Goal: Task Accomplishment & Management: Manage account settings

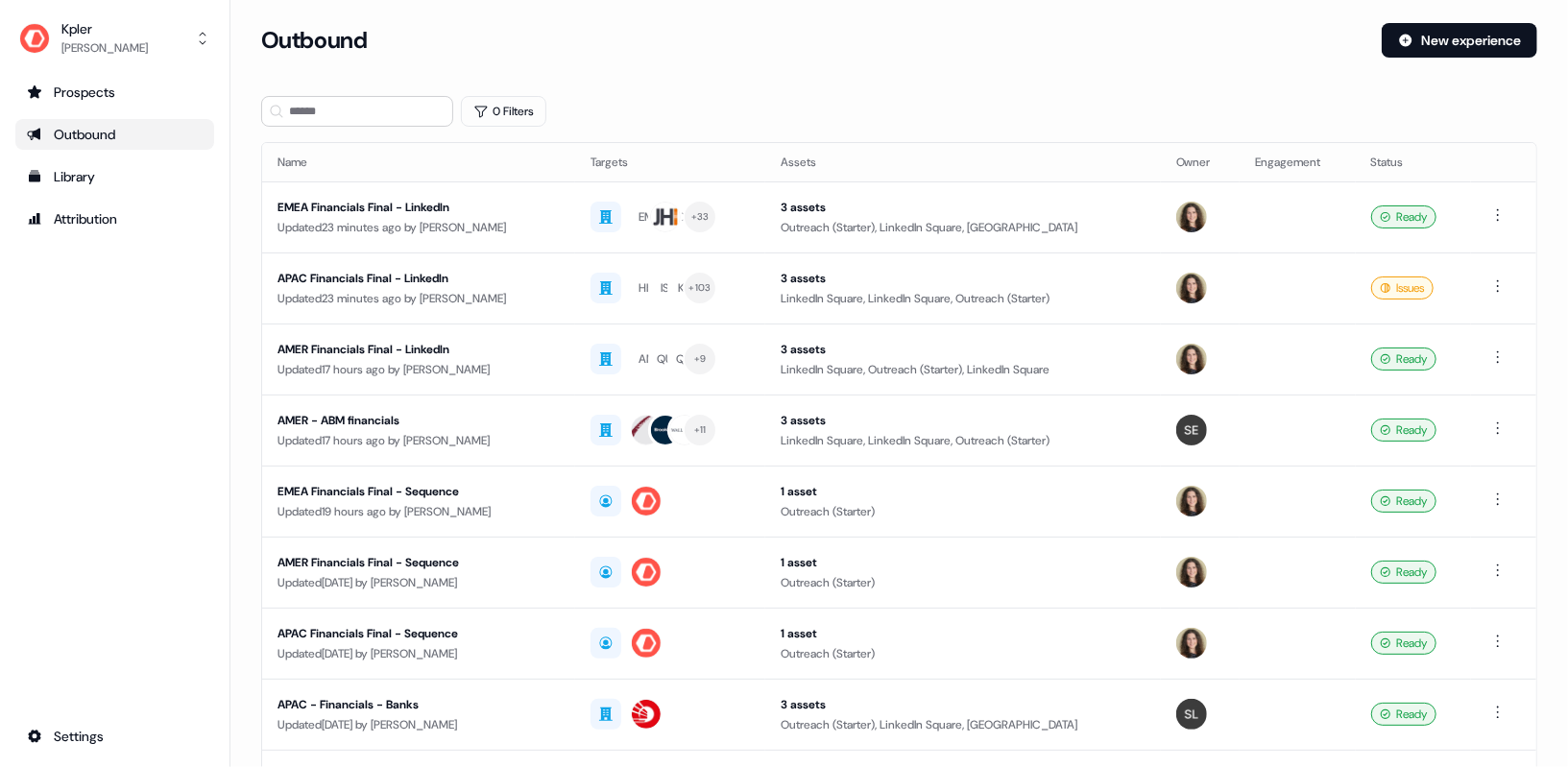
click at [136, 139] on div "Outbound" at bounding box center [115, 134] width 176 height 19
click at [470, 208] on div "EMEA Financials Final - LinkedIn" at bounding box center [418, 207] width 282 height 19
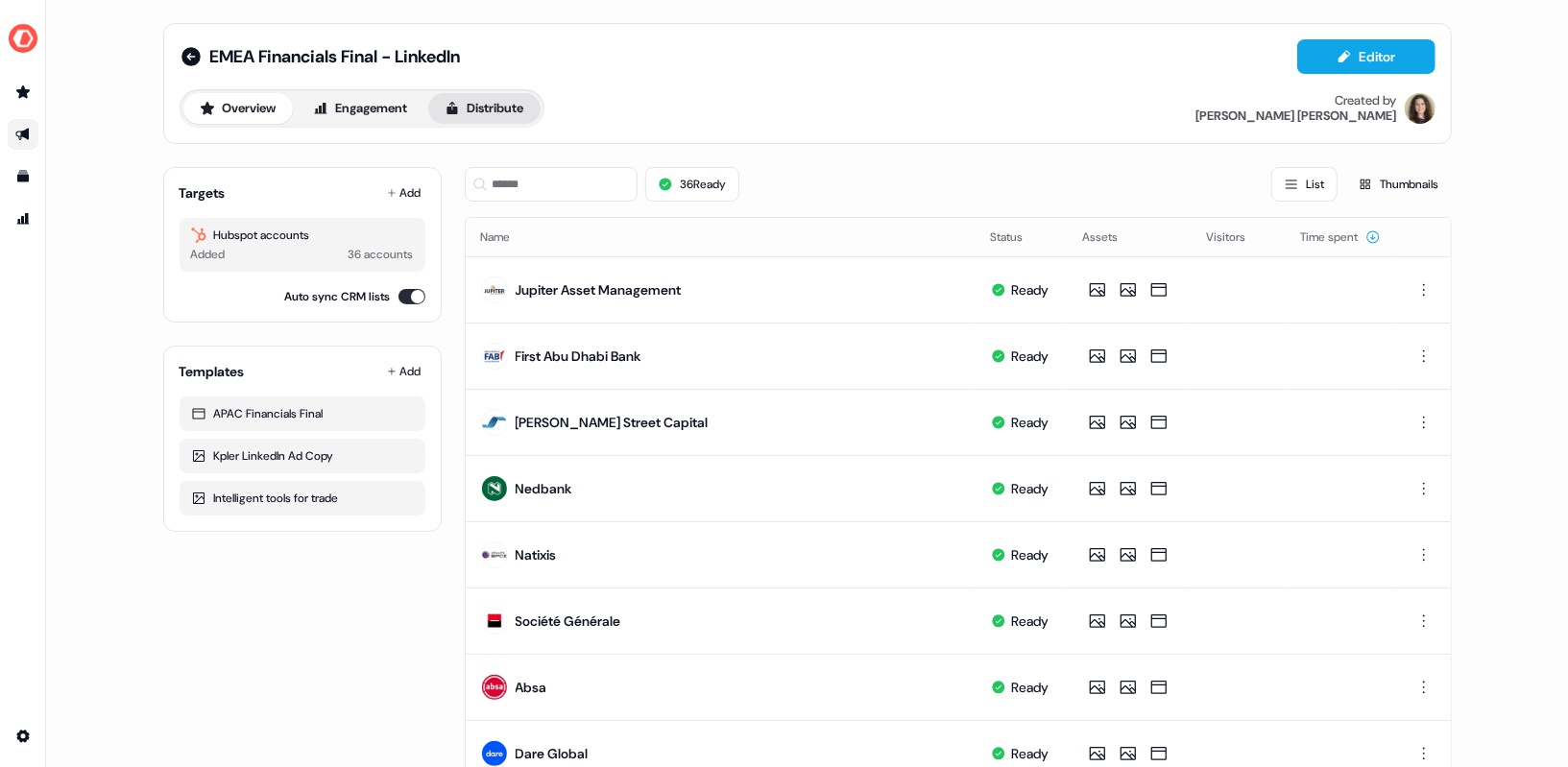
click at [474, 98] on button "Distribute" at bounding box center [484, 108] width 112 height 31
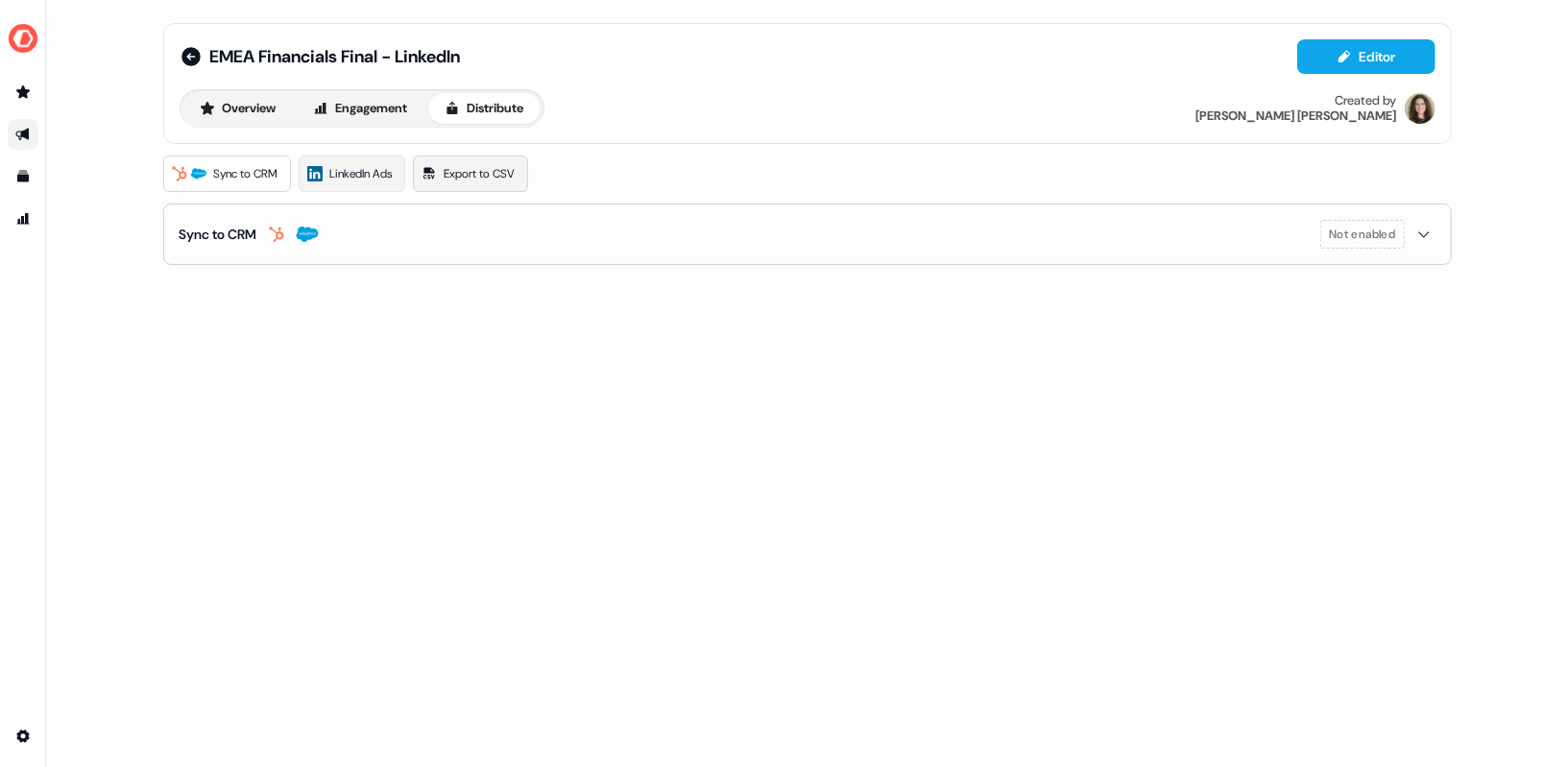
click at [371, 175] on span "LinkedIn Ads" at bounding box center [361, 173] width 62 height 19
click at [343, 174] on span "LinkedIn Ads" at bounding box center [361, 173] width 62 height 19
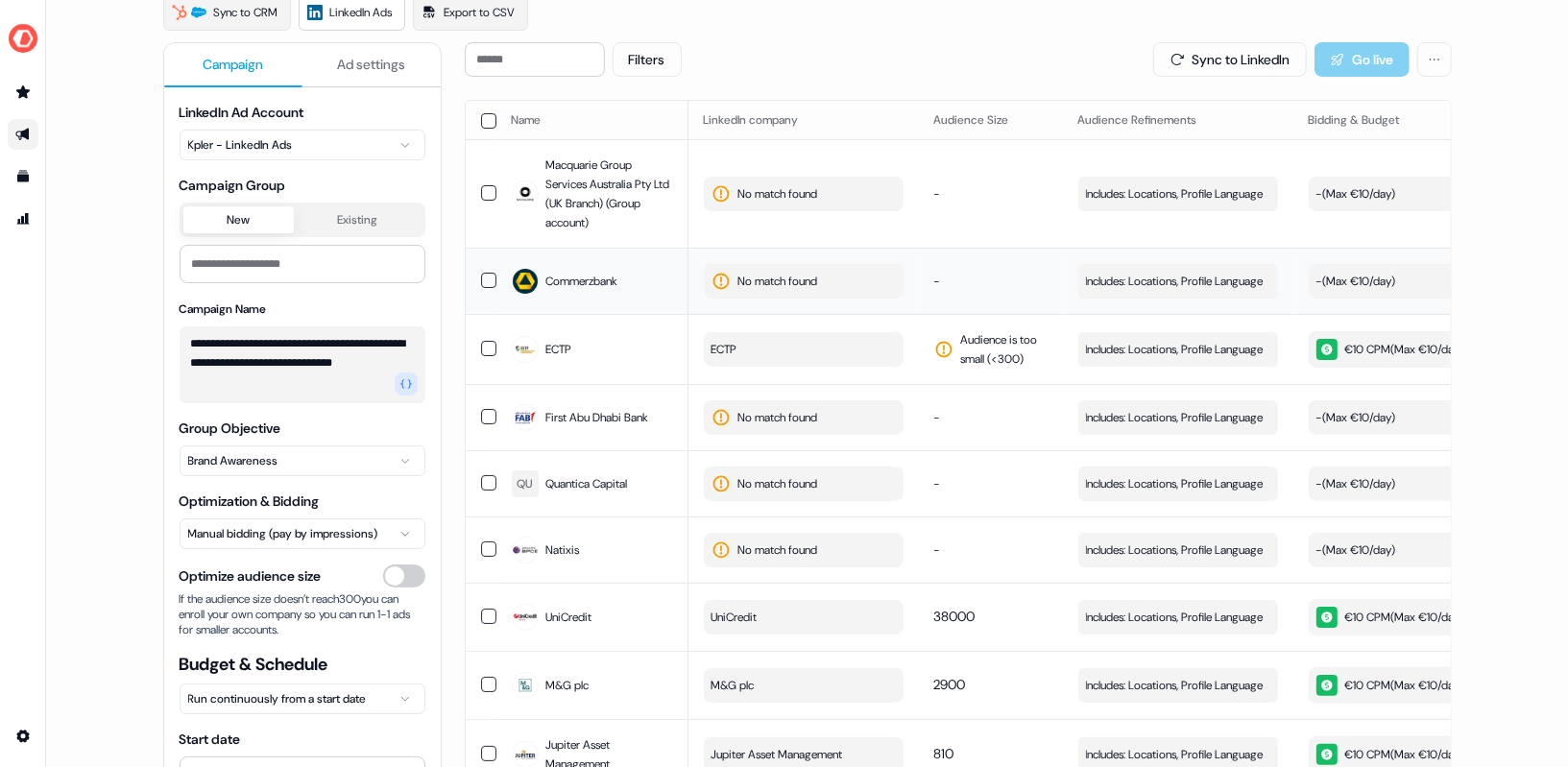
scroll to position [160, 0]
click at [810, 196] on span "No match found" at bounding box center [778, 194] width 80 height 19
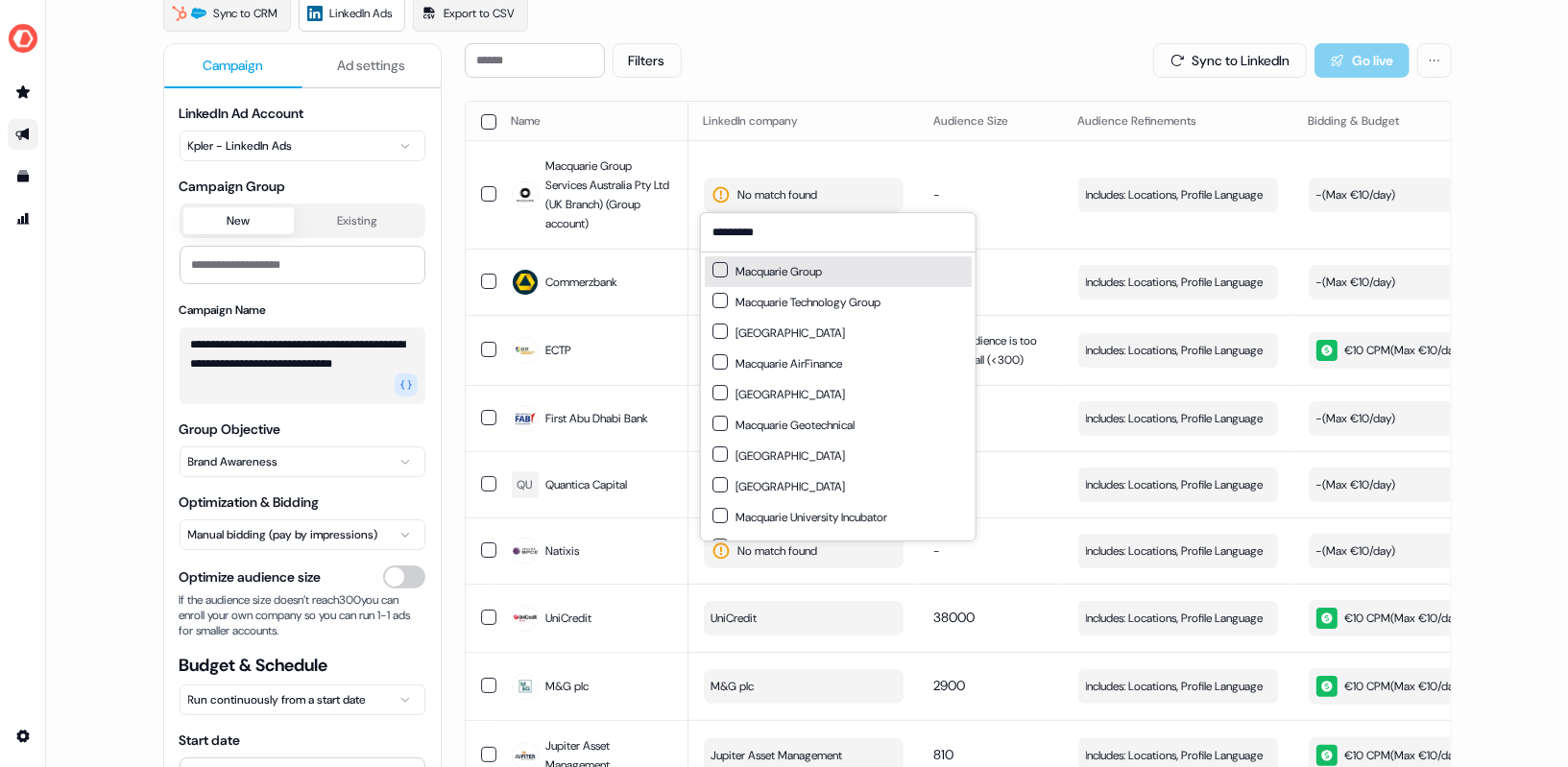
type input "*********"
click at [717, 268] on button "Suggestions" at bounding box center [721, 270] width 16 height 16
click at [983, 184] on td "-" at bounding box center [990, 195] width 144 height 109
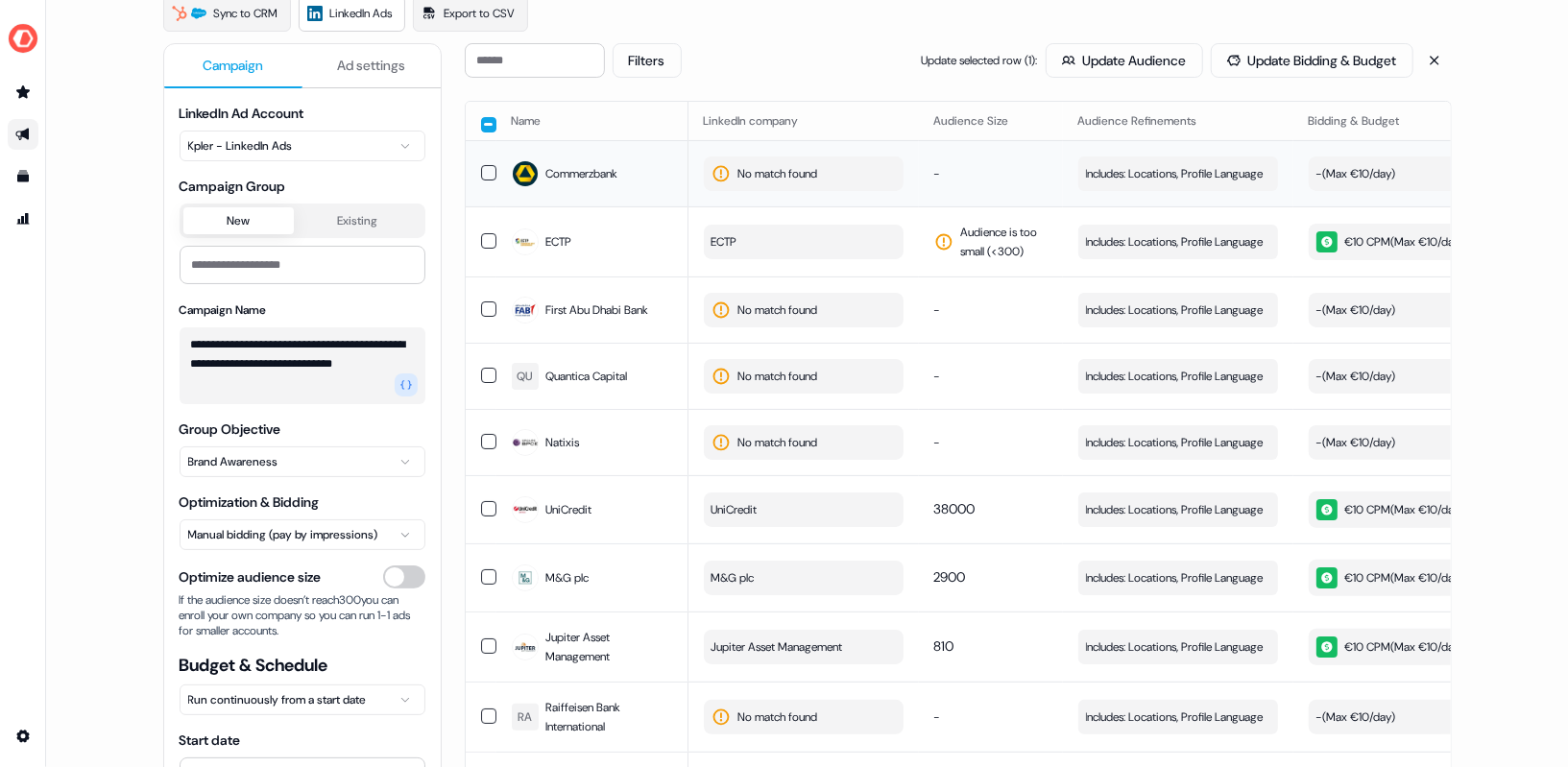
click at [795, 176] on span "No match found" at bounding box center [778, 173] width 80 height 19
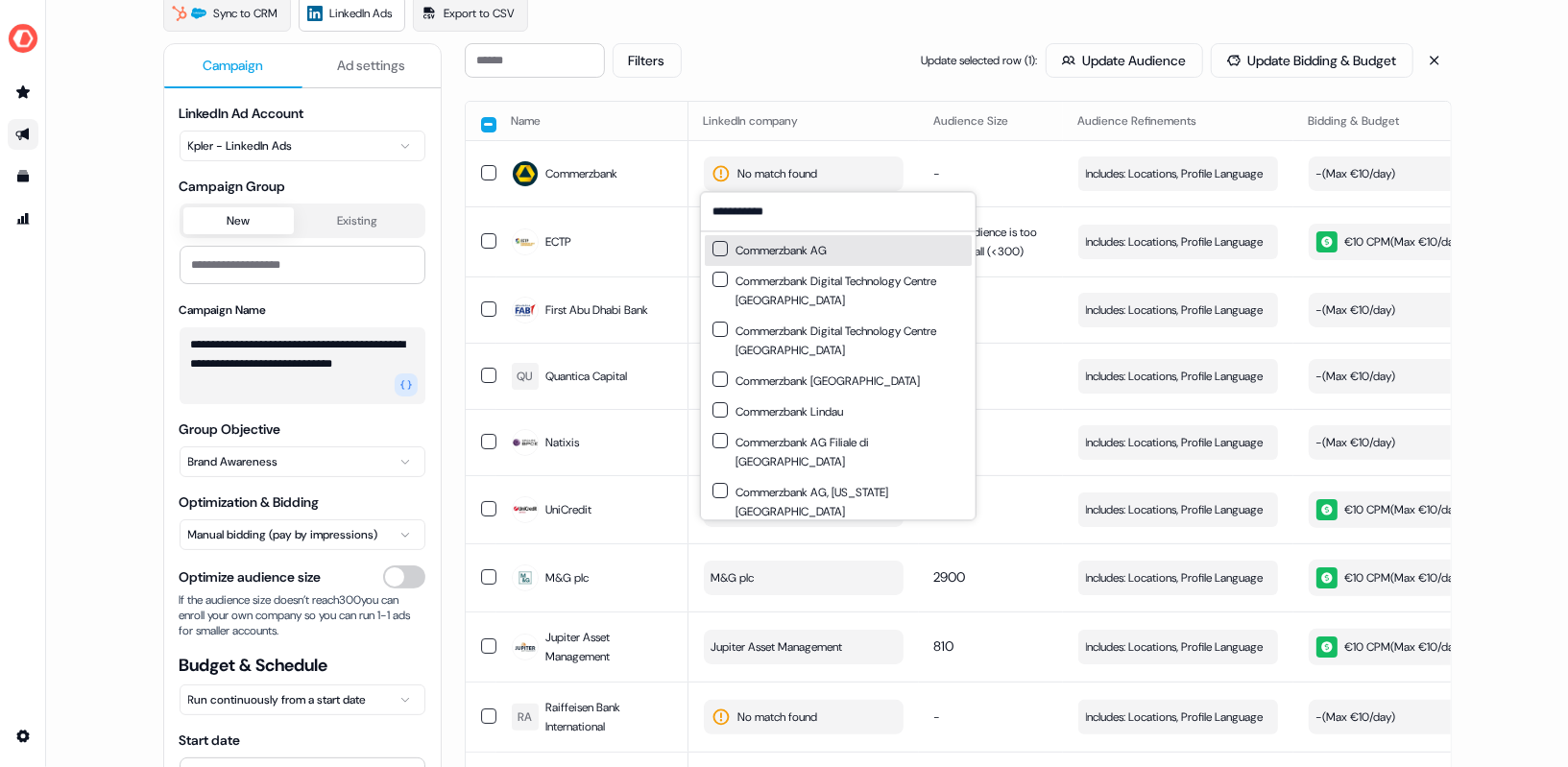
type input "**********"
click at [720, 254] on button "Suggestions" at bounding box center [721, 248] width 16 height 16
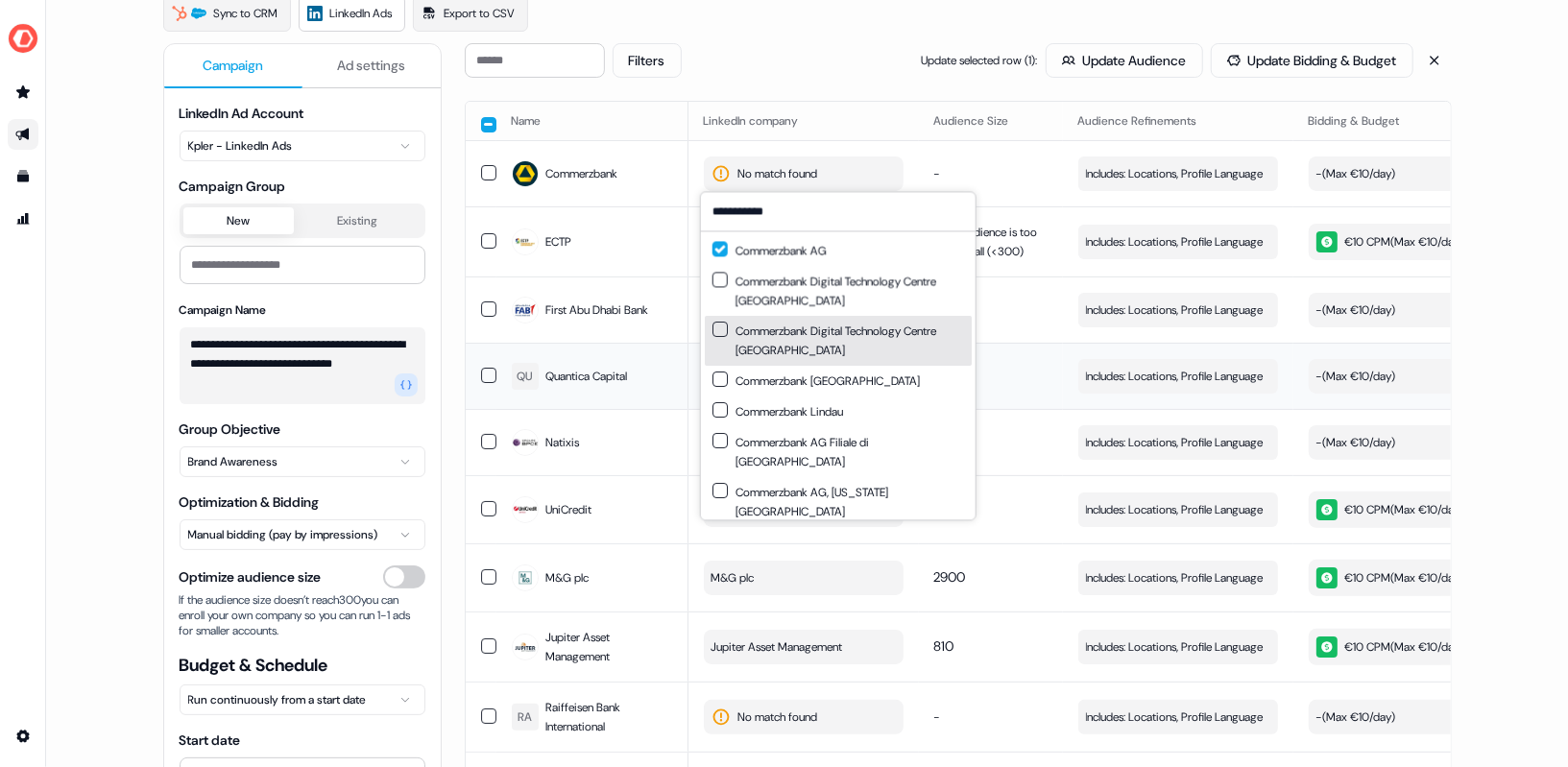
click at [1046, 342] on td "-" at bounding box center [990, 375] width 144 height 66
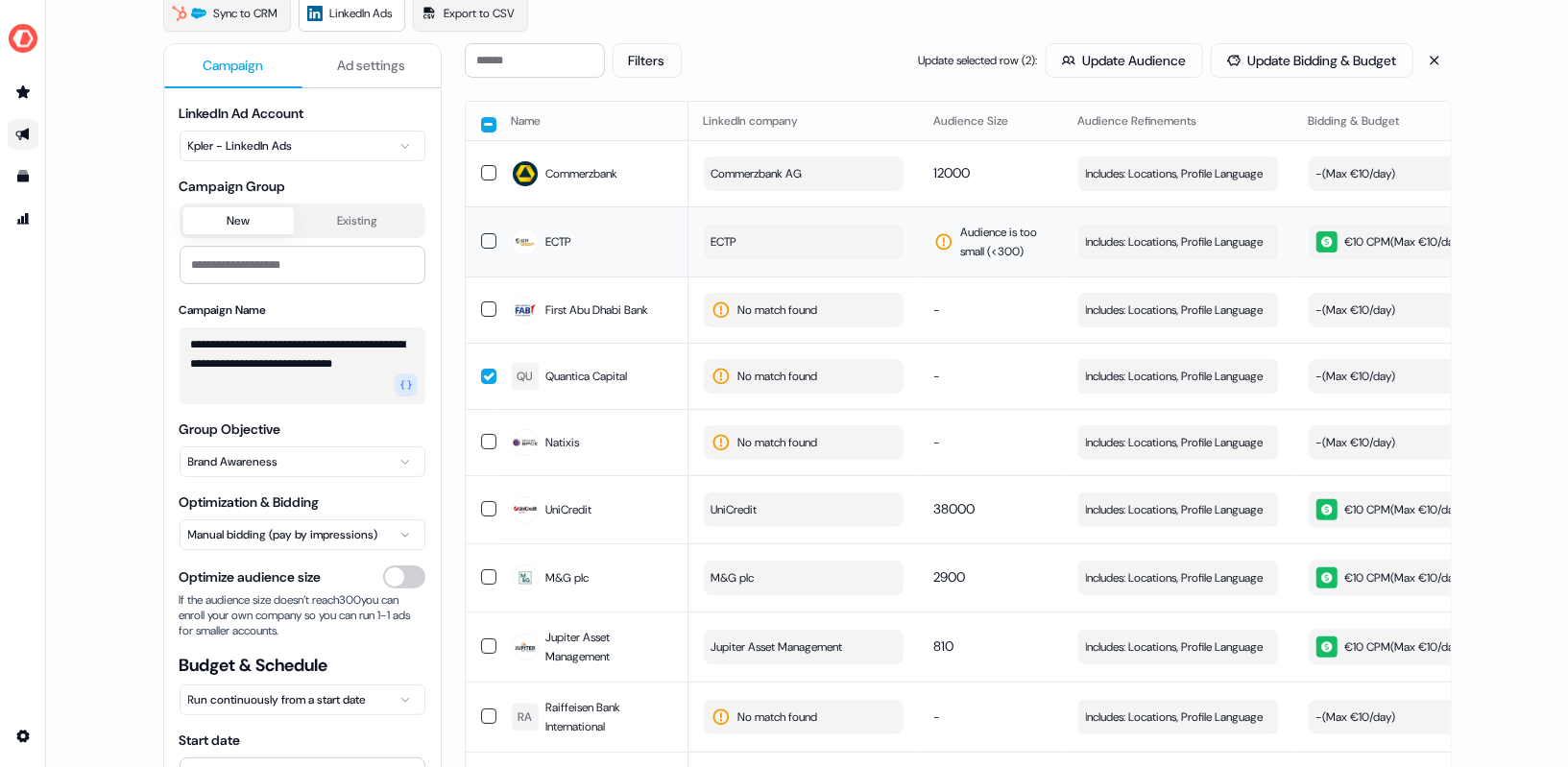
click at [752, 240] on button "ECTP" at bounding box center [804, 241] width 200 height 35
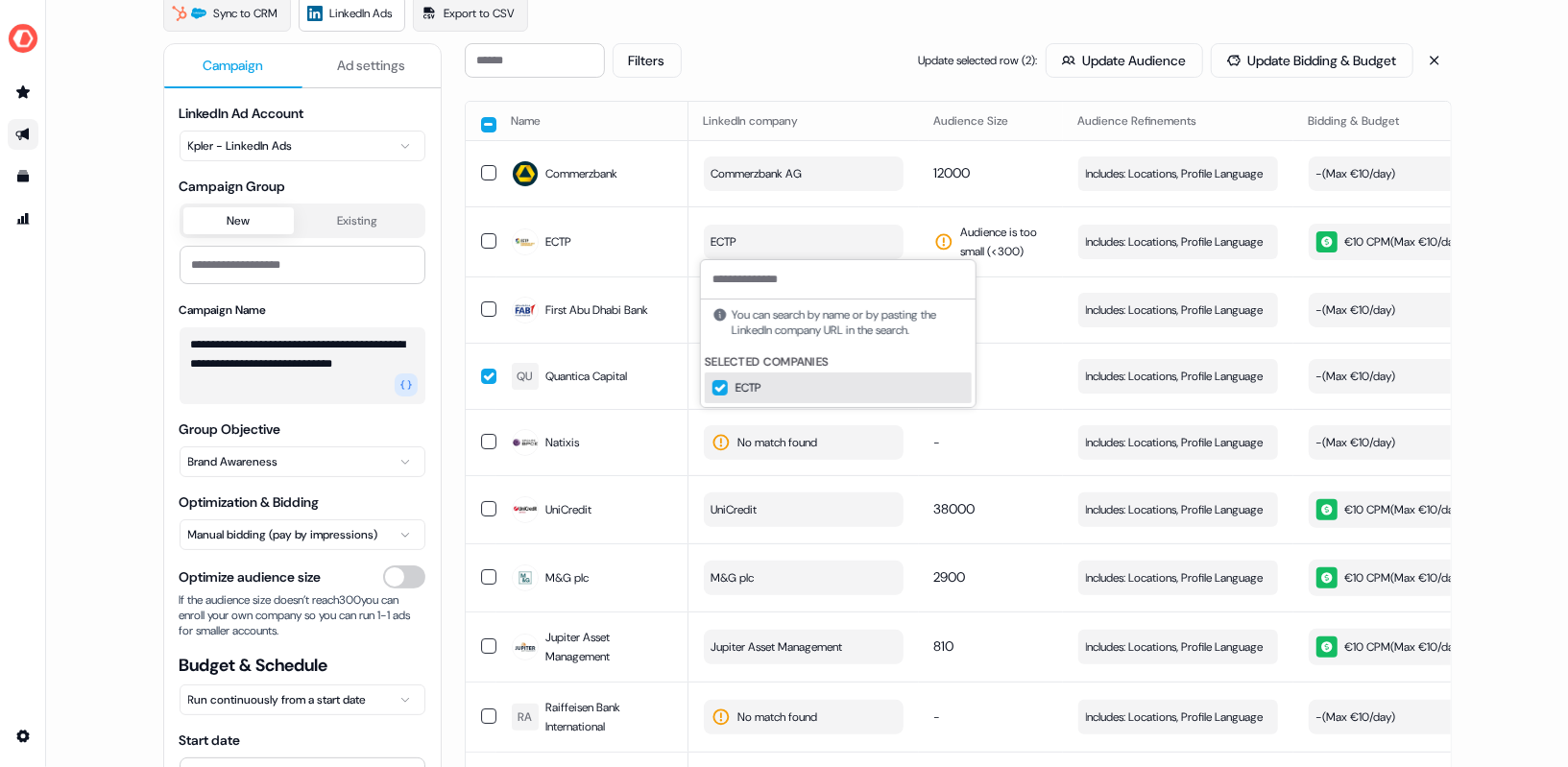
click at [793, 270] on input at bounding box center [837, 279] width 274 height 39
click at [1019, 418] on td "-" at bounding box center [990, 441] width 144 height 66
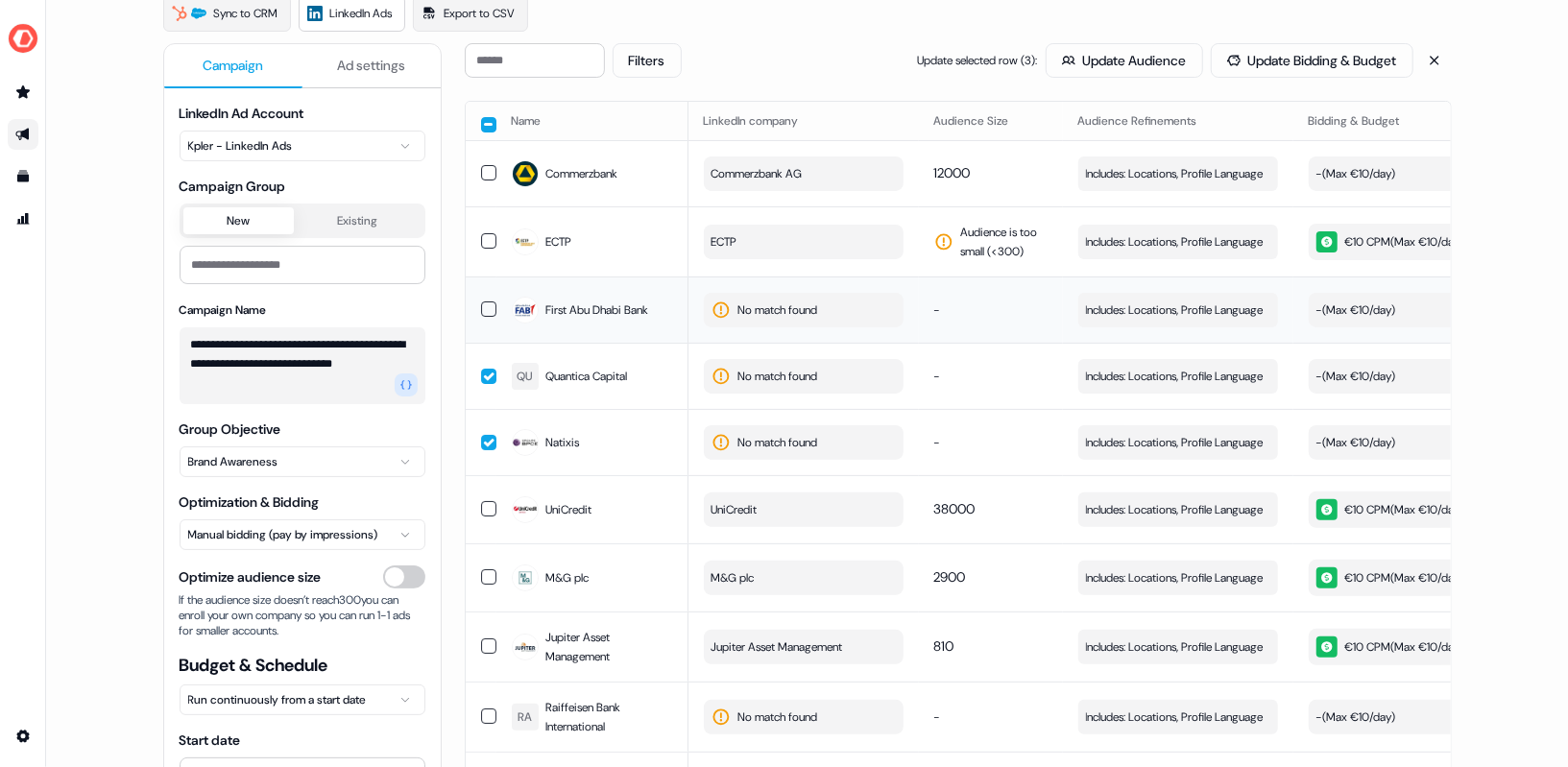
click at [774, 303] on span "No match found" at bounding box center [778, 310] width 80 height 19
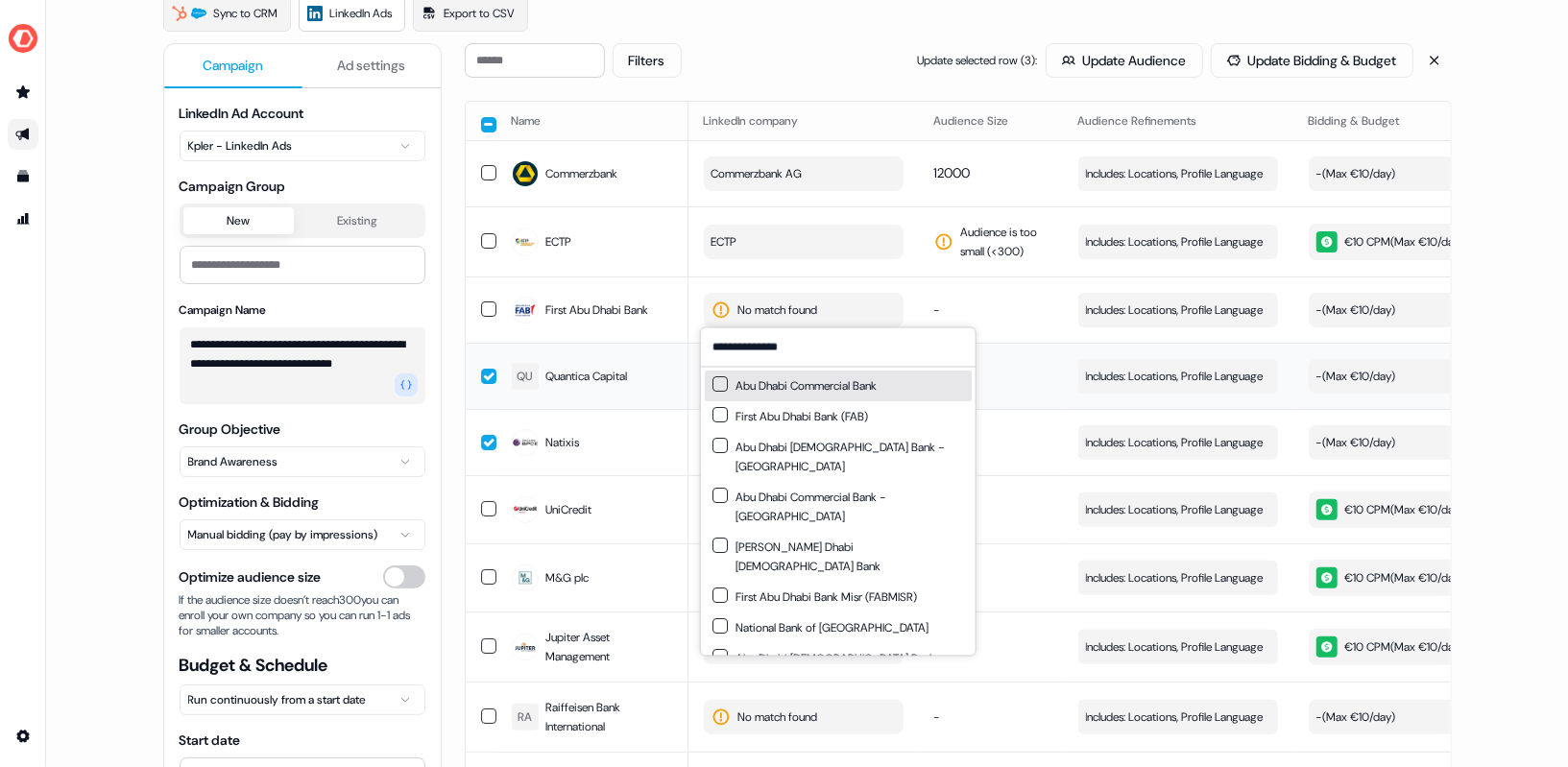
type input "**********"
click at [1063, 342] on td "Includes: Locations, Profile Language Edit" at bounding box center [1178, 375] width 231 height 66
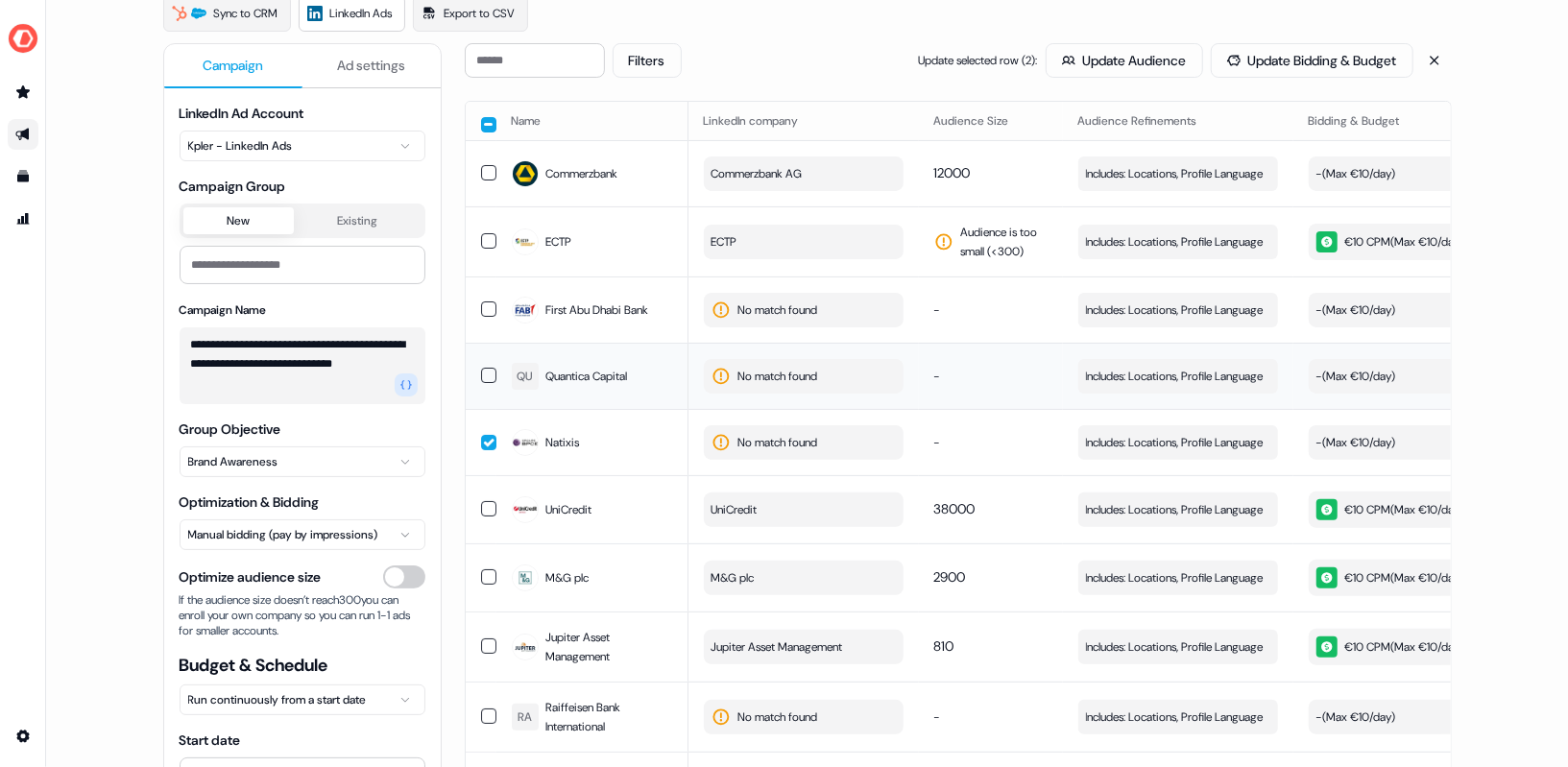
click at [769, 369] on span "No match found" at bounding box center [778, 376] width 80 height 19
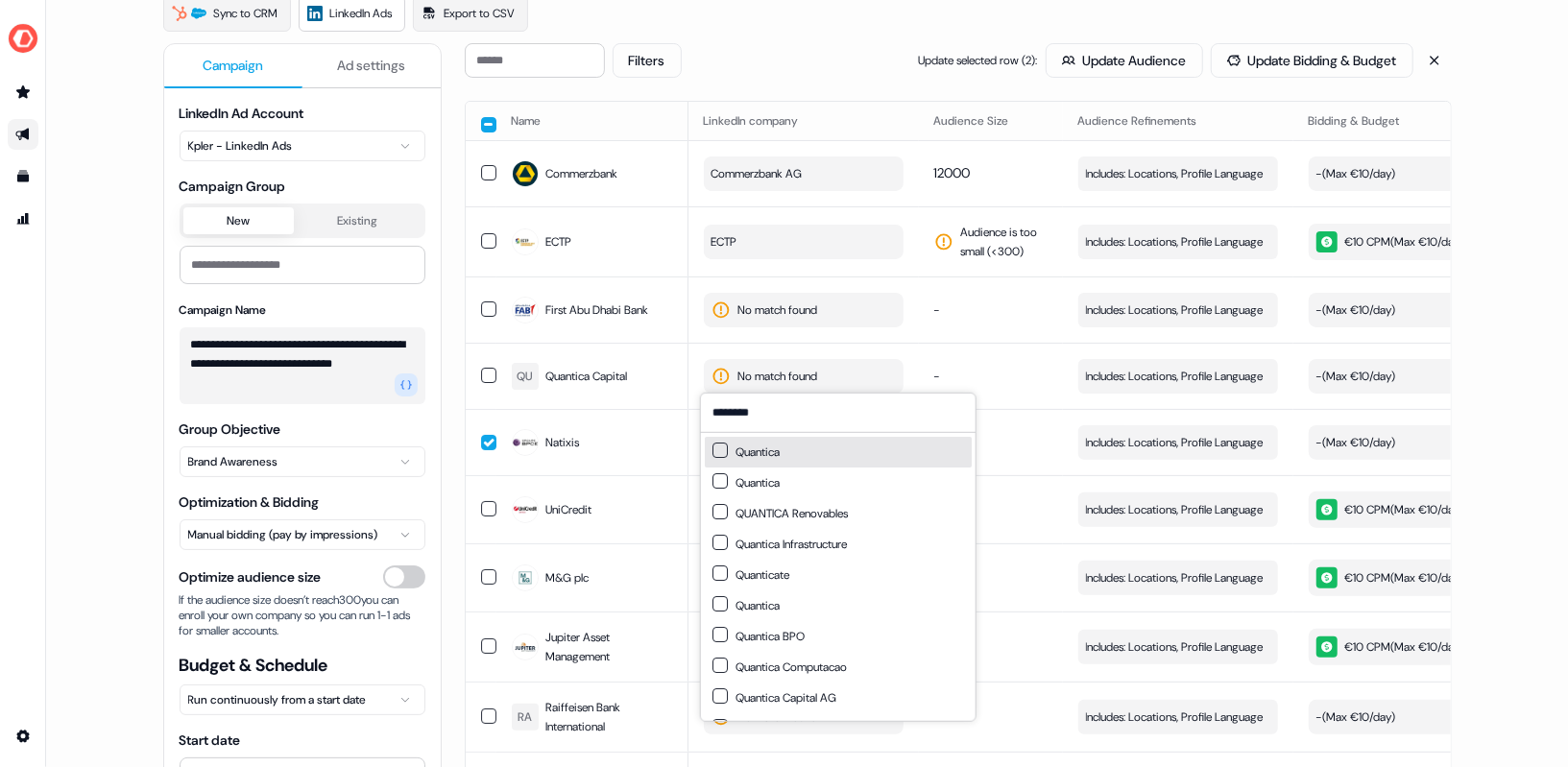
type input "********"
click at [715, 455] on button "Suggestions" at bounding box center [721, 450] width 16 height 16
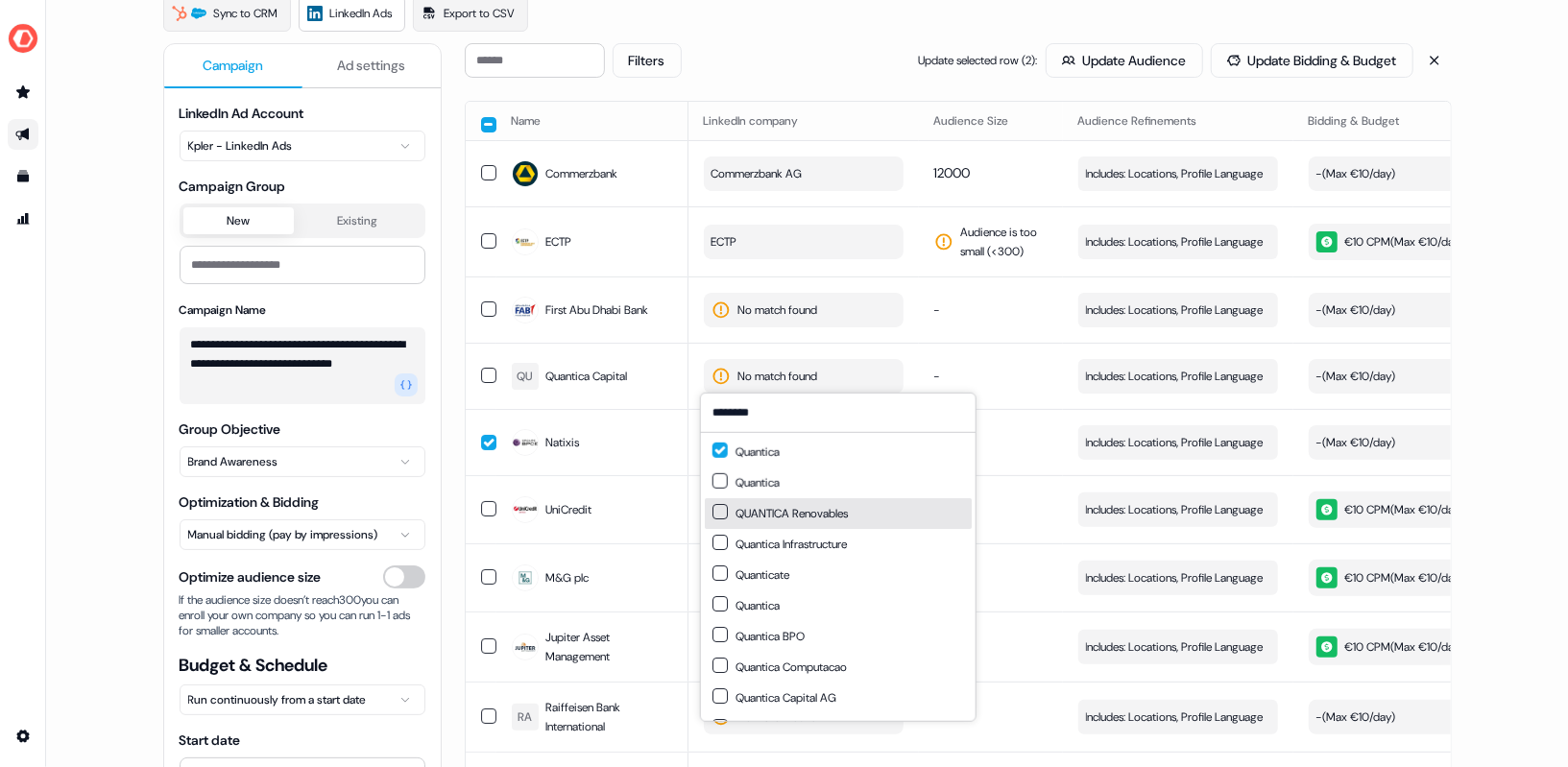
scroll to position [26, 0]
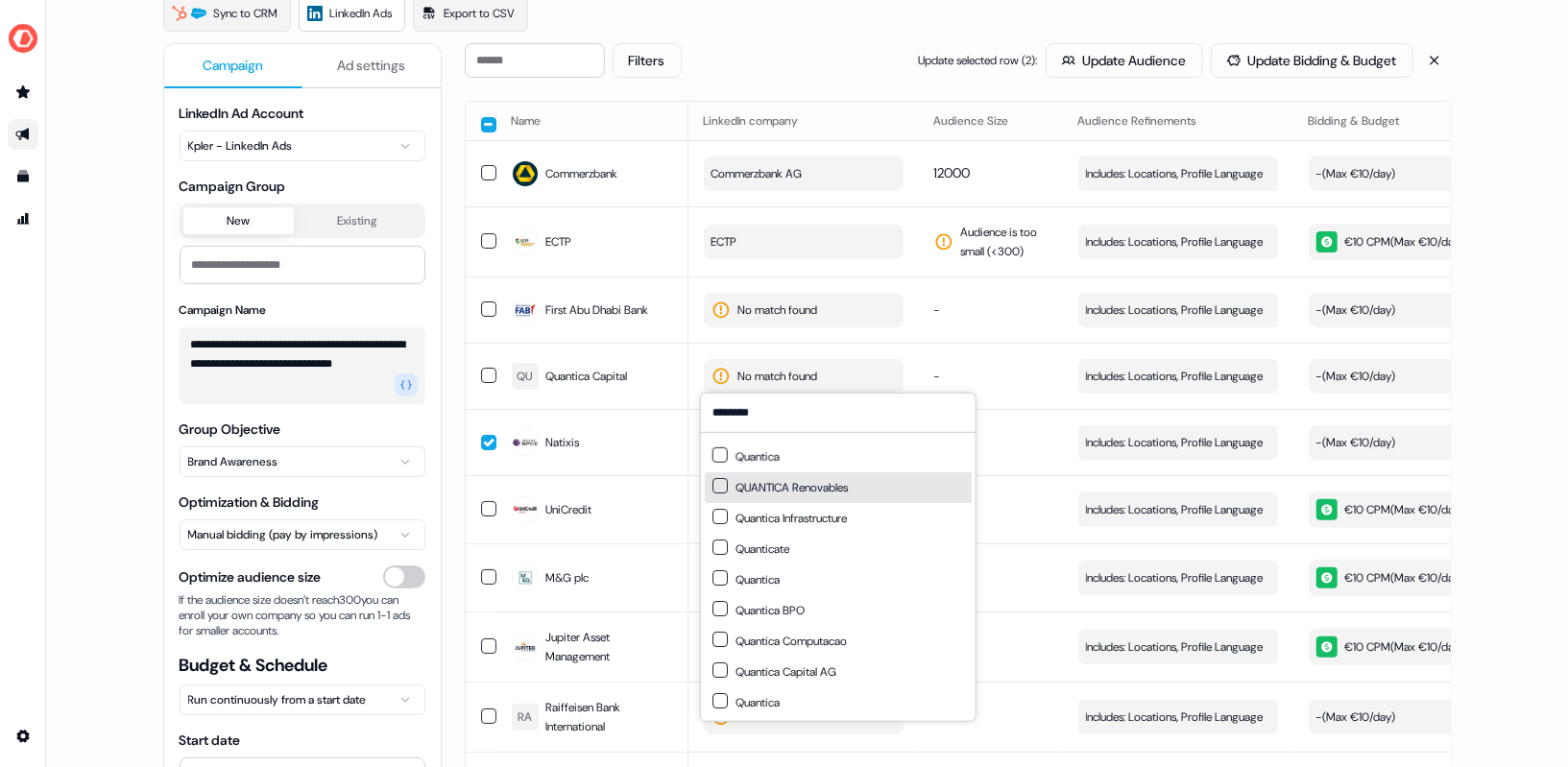
click at [915, 500] on div "QUANTICA Renovables" at bounding box center [838, 487] width 267 height 31
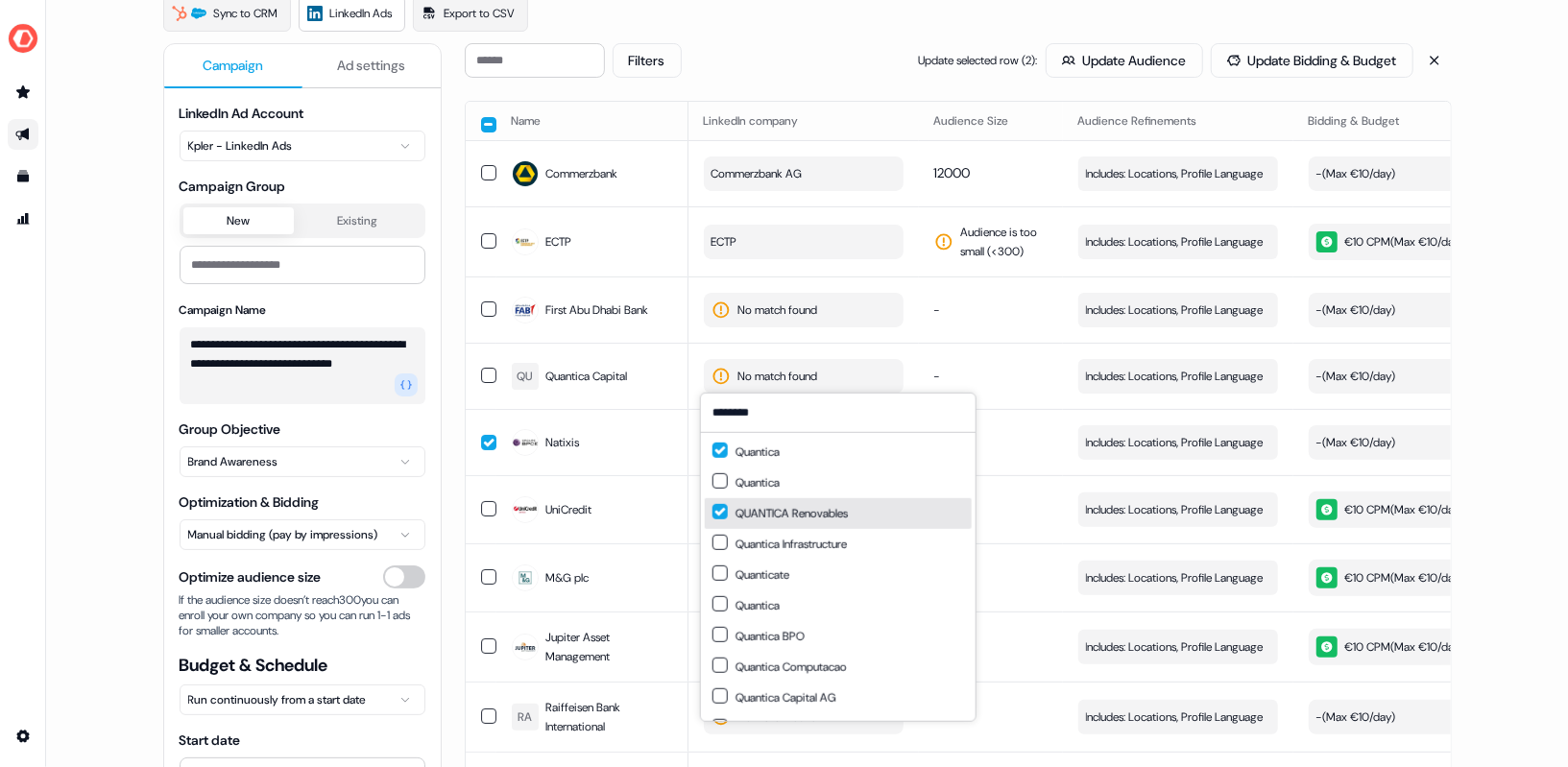
click at [715, 511] on button "Suggestions" at bounding box center [721, 512] width 16 height 16
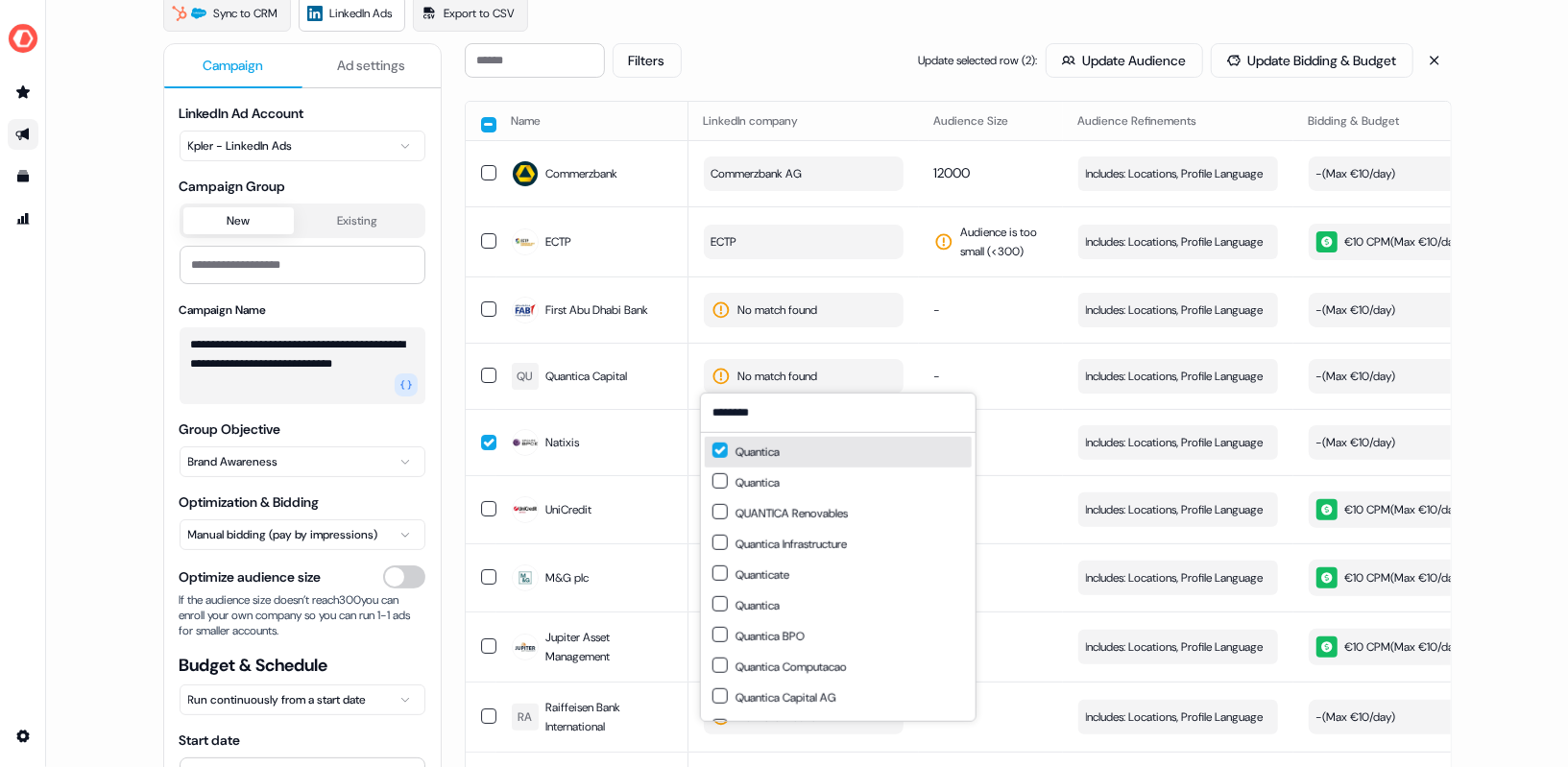
click at [715, 440] on div "Quantica" at bounding box center [838, 451] width 267 height 31
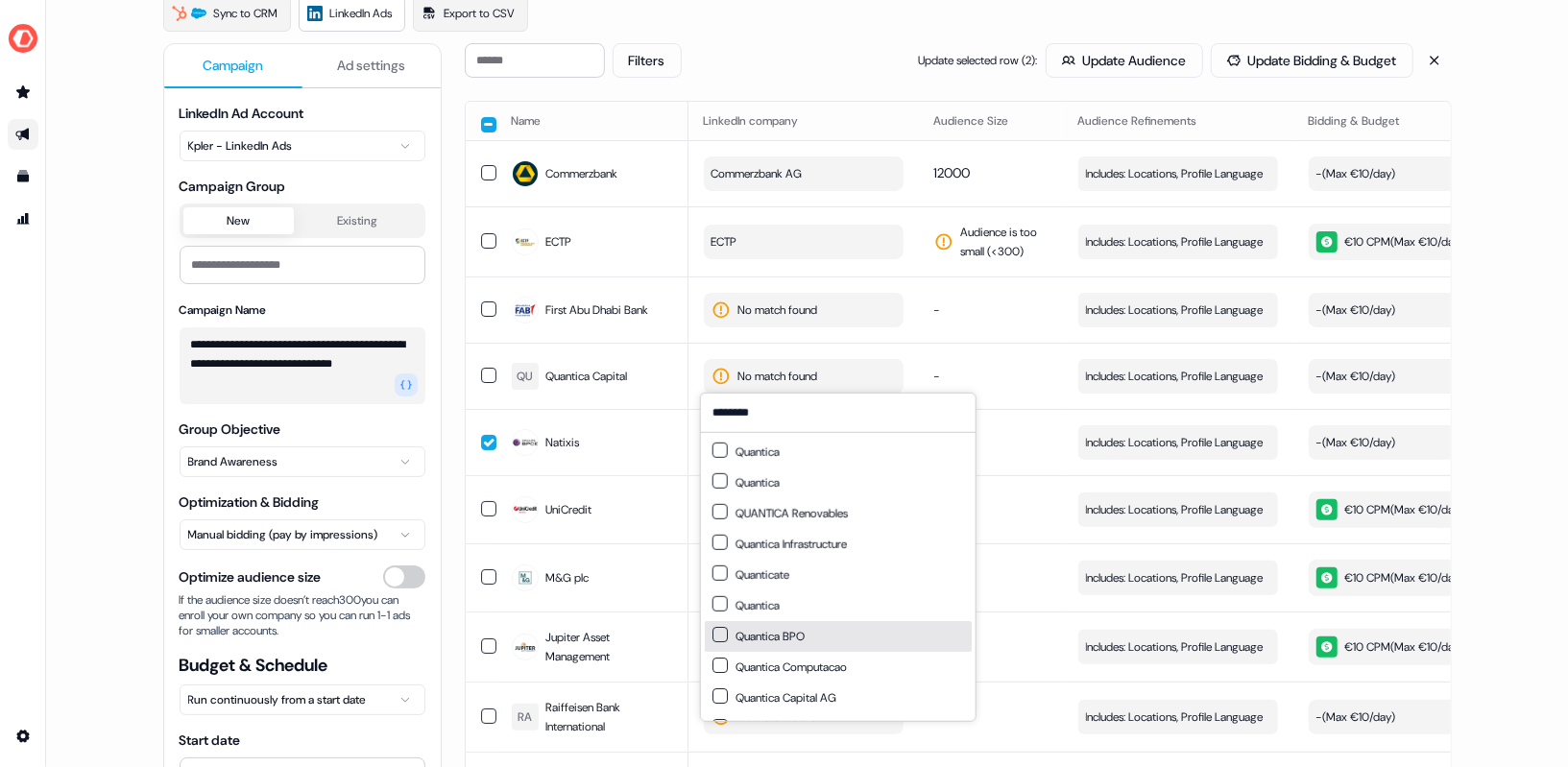
scroll to position [26, 0]
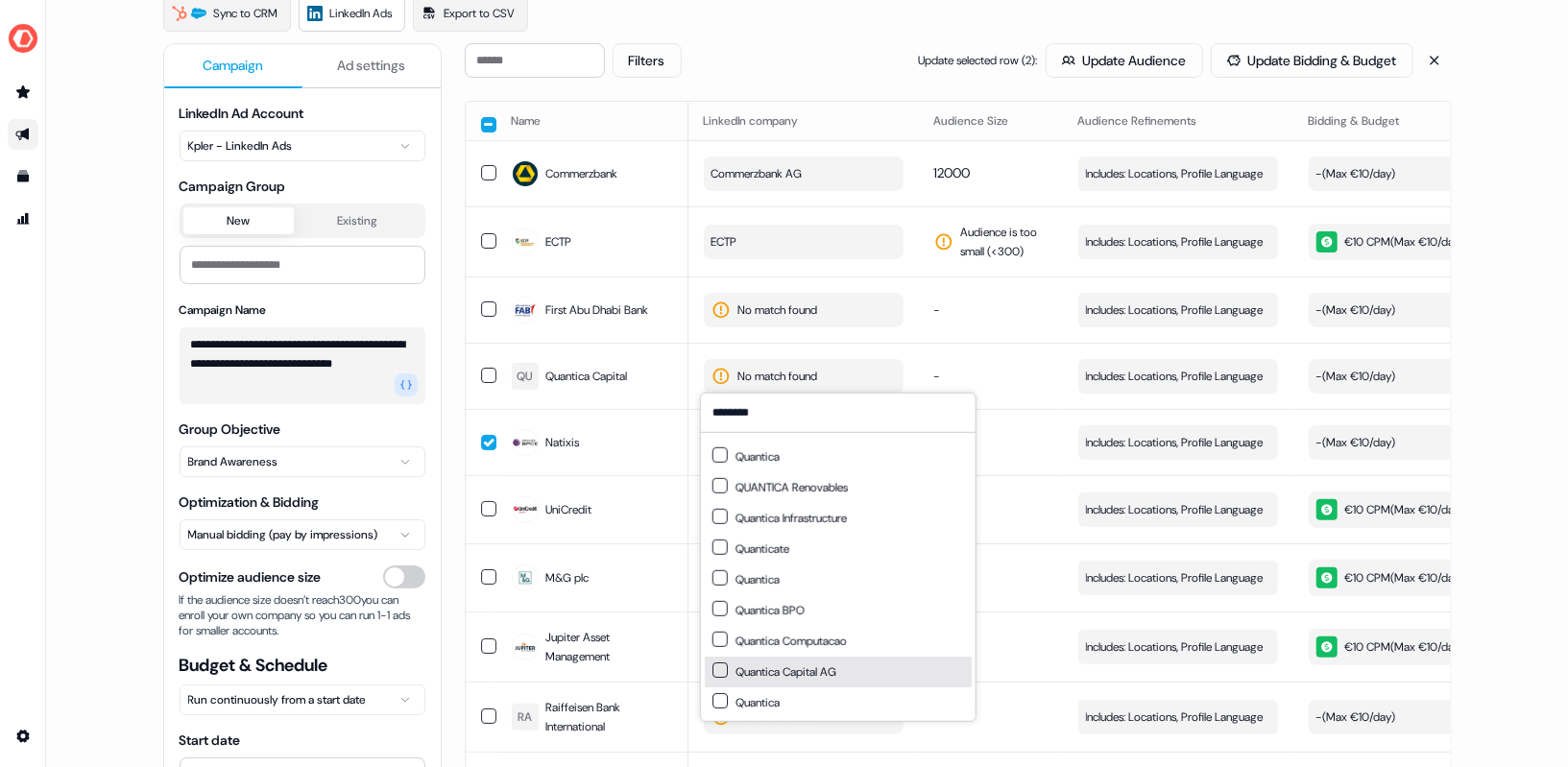
click at [718, 669] on button "Suggestions" at bounding box center [721, 670] width 16 height 16
type button "on"
click at [1037, 534] on td "38000" at bounding box center [990, 509] width 144 height 68
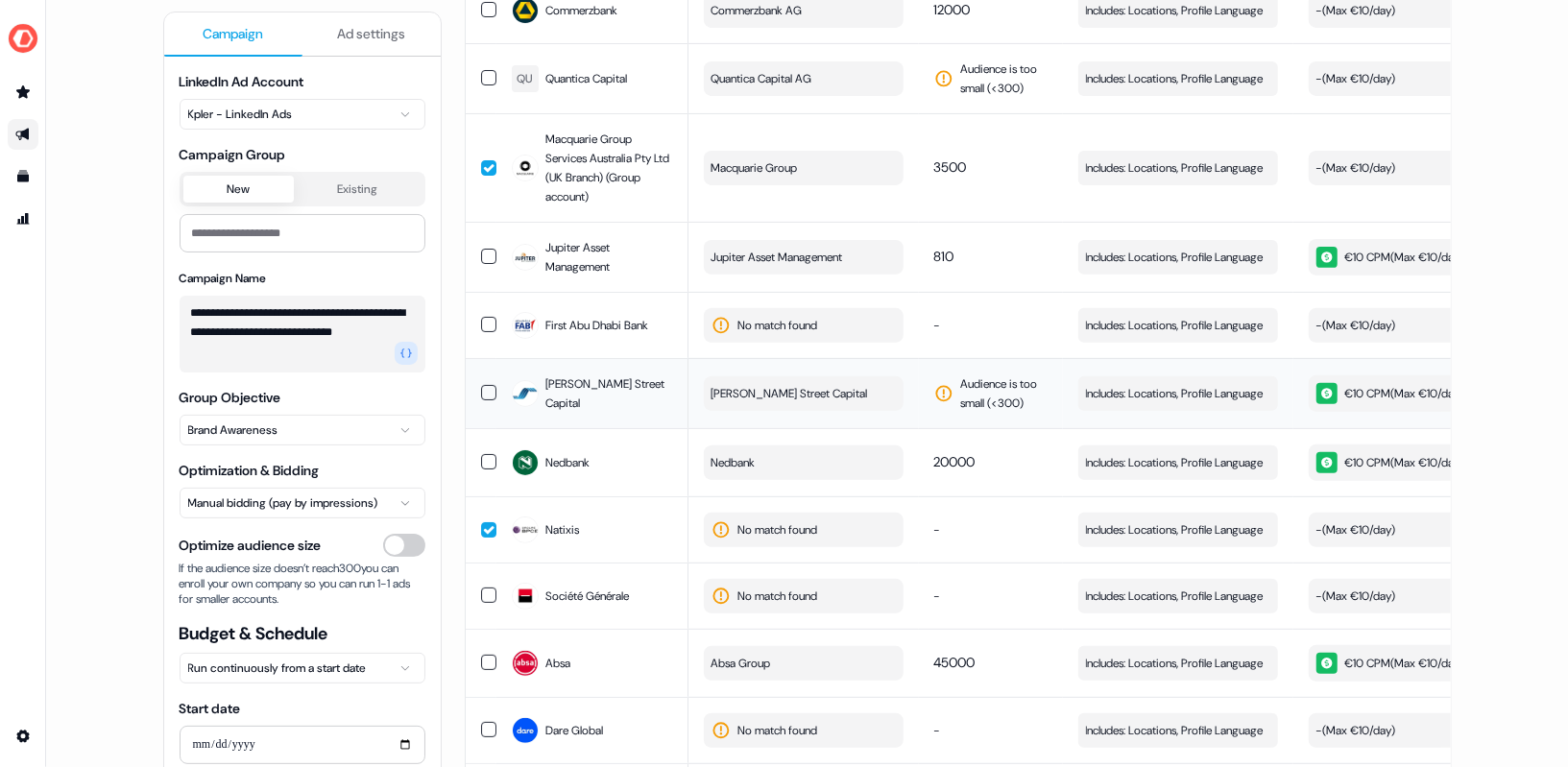
scroll to position [352, 0]
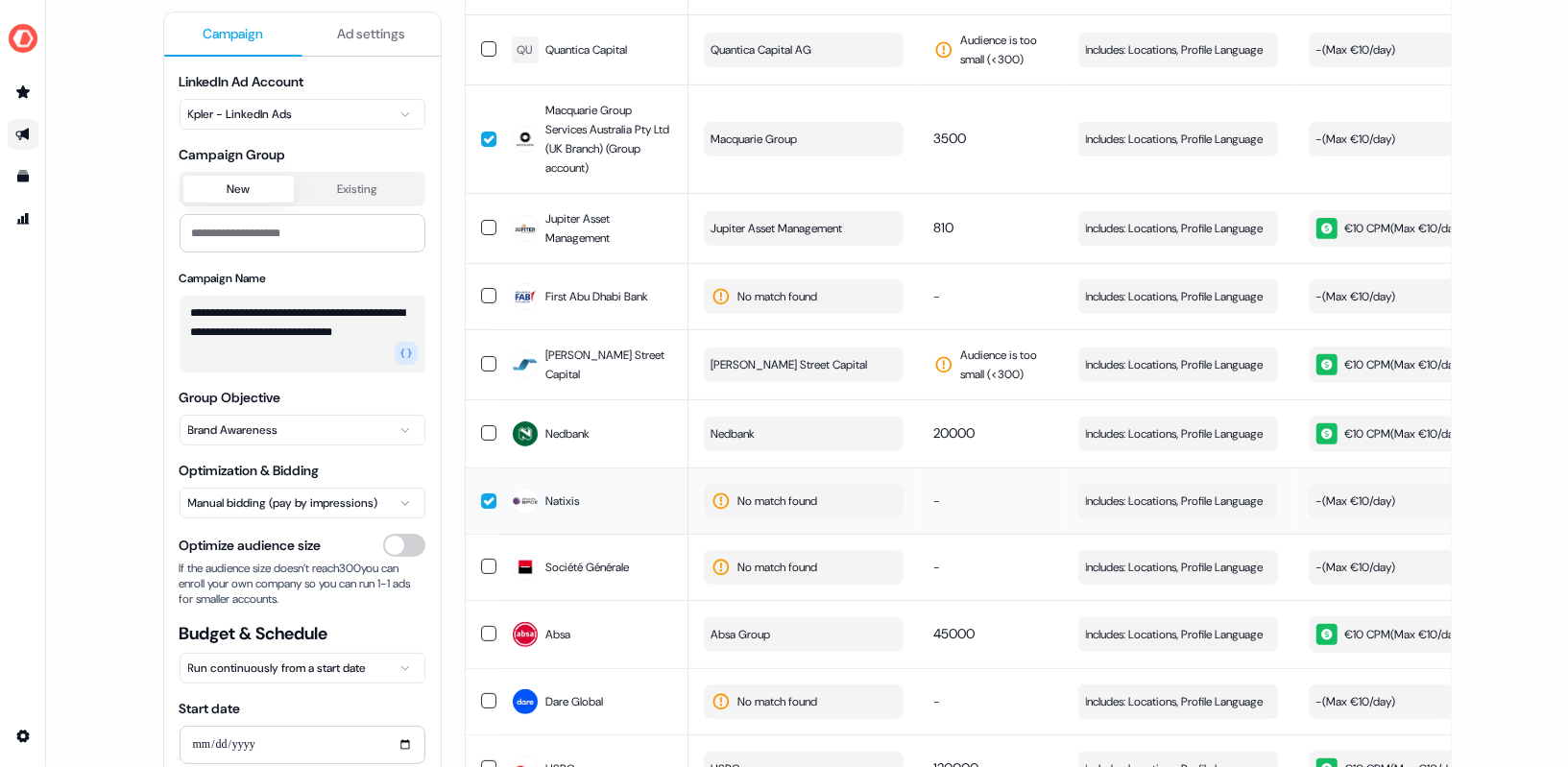
click at [803, 492] on span "No match found" at bounding box center [778, 501] width 80 height 19
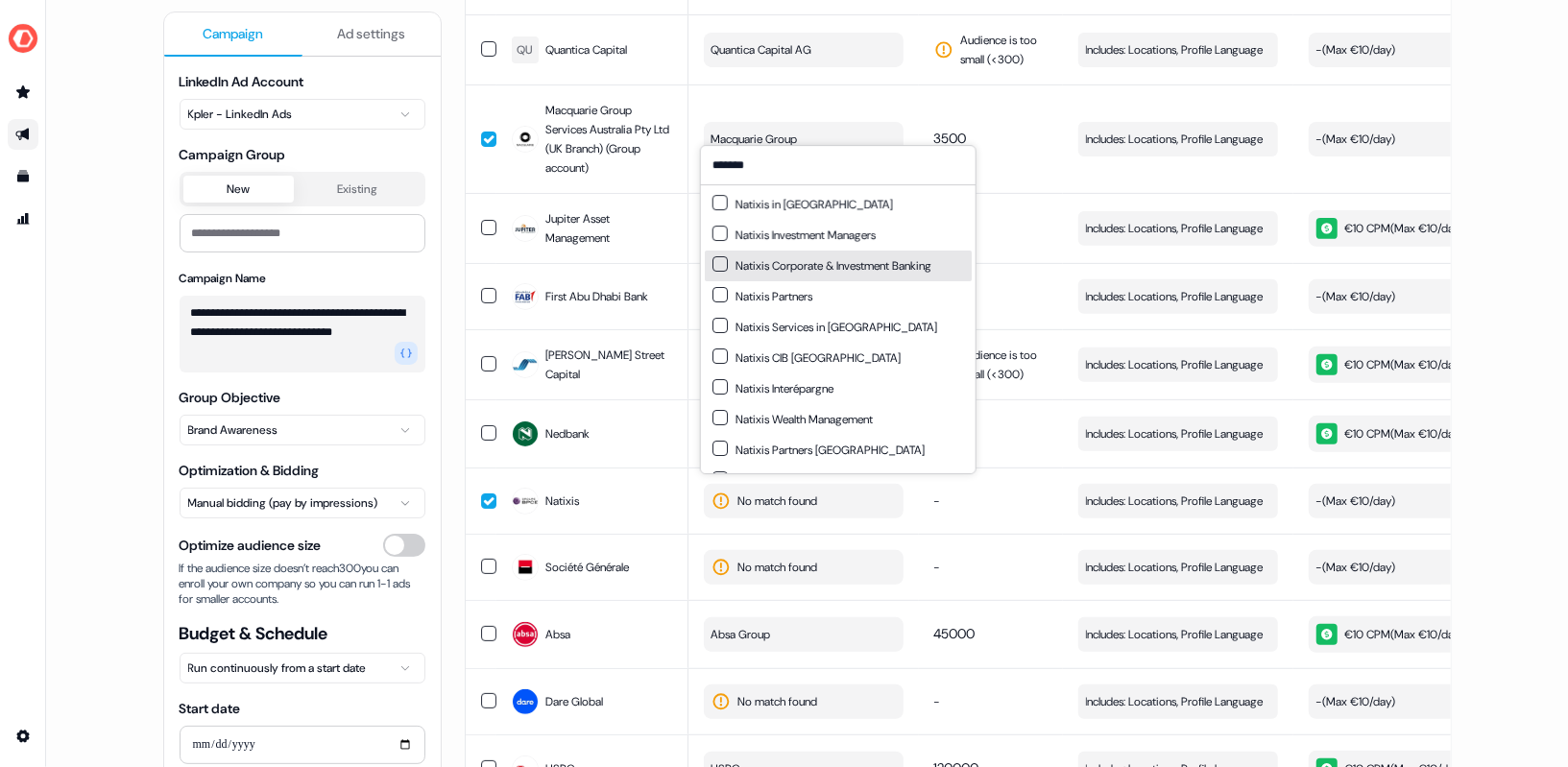
type input "*******"
click at [717, 269] on button "Suggestions" at bounding box center [721, 264] width 16 height 16
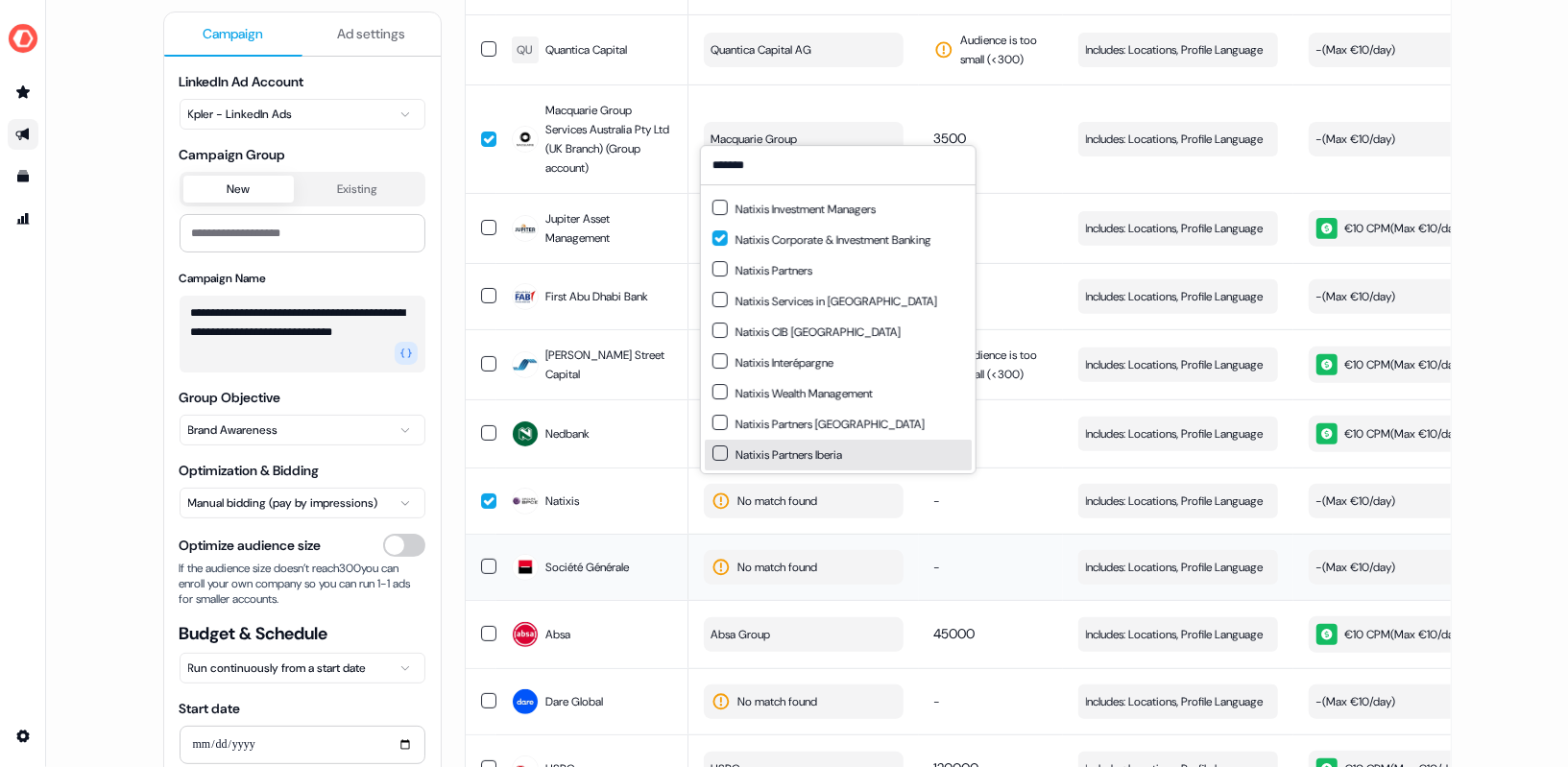
click at [1020, 546] on td "-" at bounding box center [990, 566] width 144 height 66
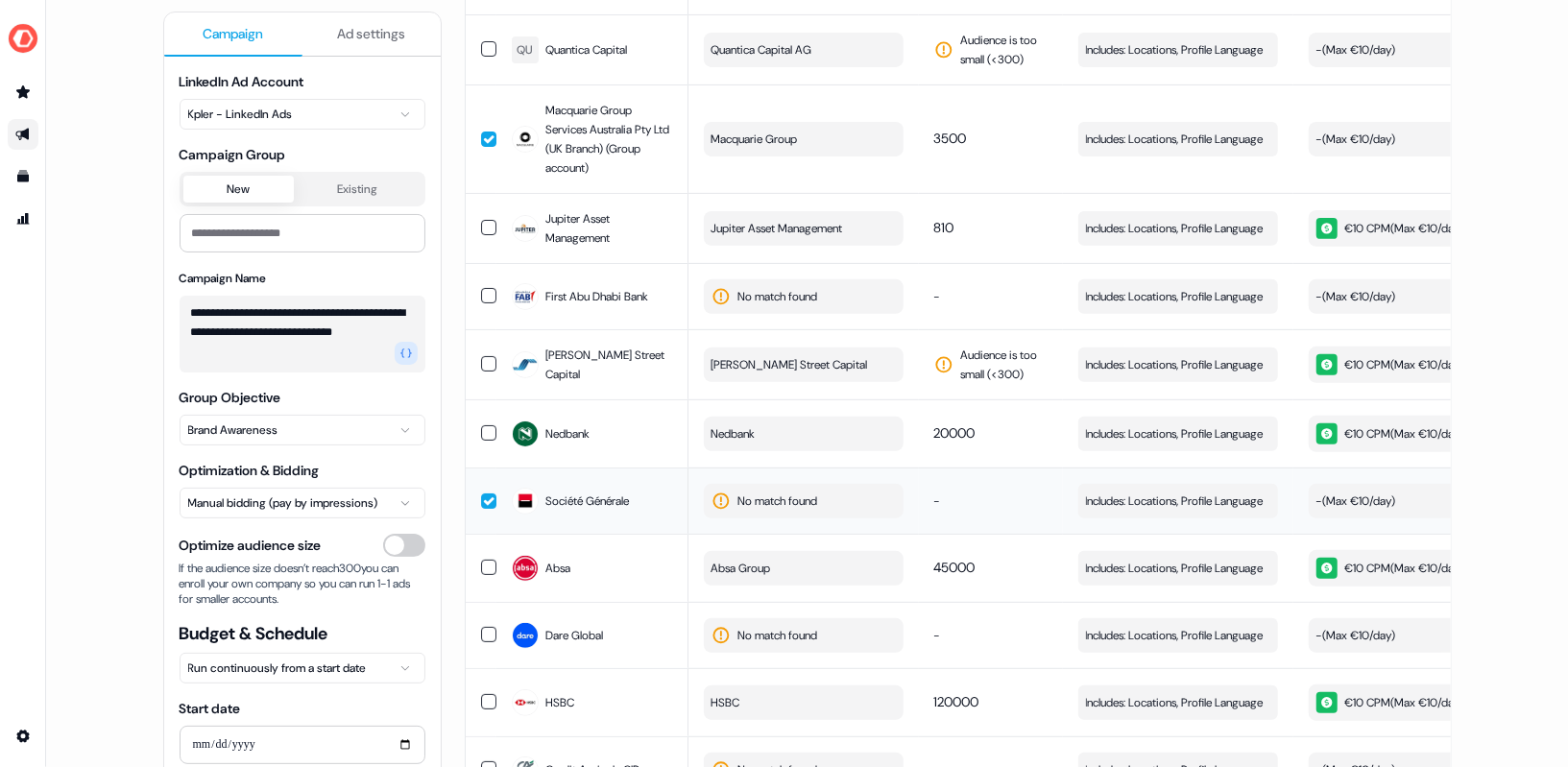
click at [784, 484] on button "No match found" at bounding box center [804, 501] width 200 height 35
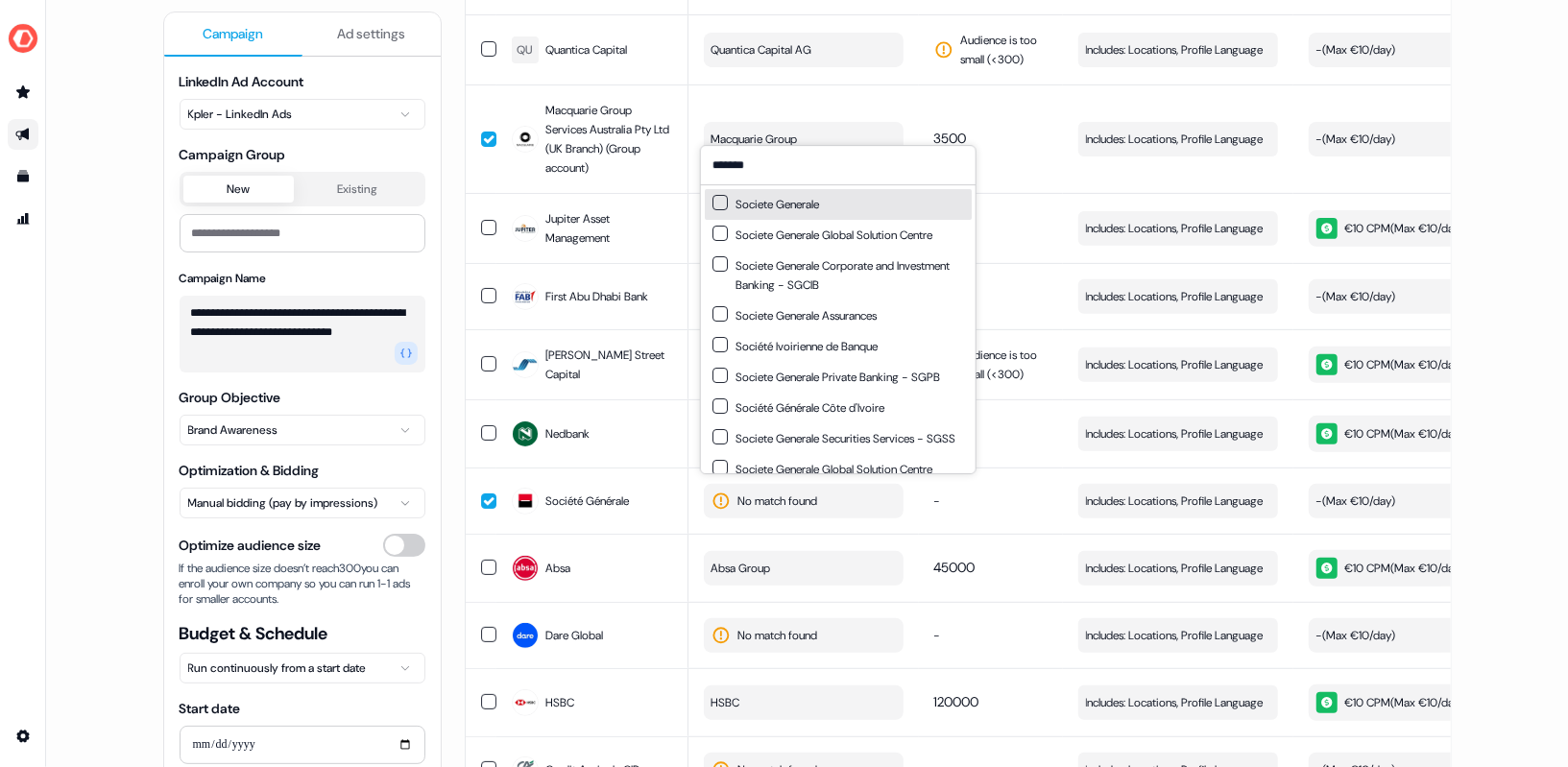
type input "*******"
click at [718, 205] on button "Suggestions" at bounding box center [721, 203] width 16 height 16
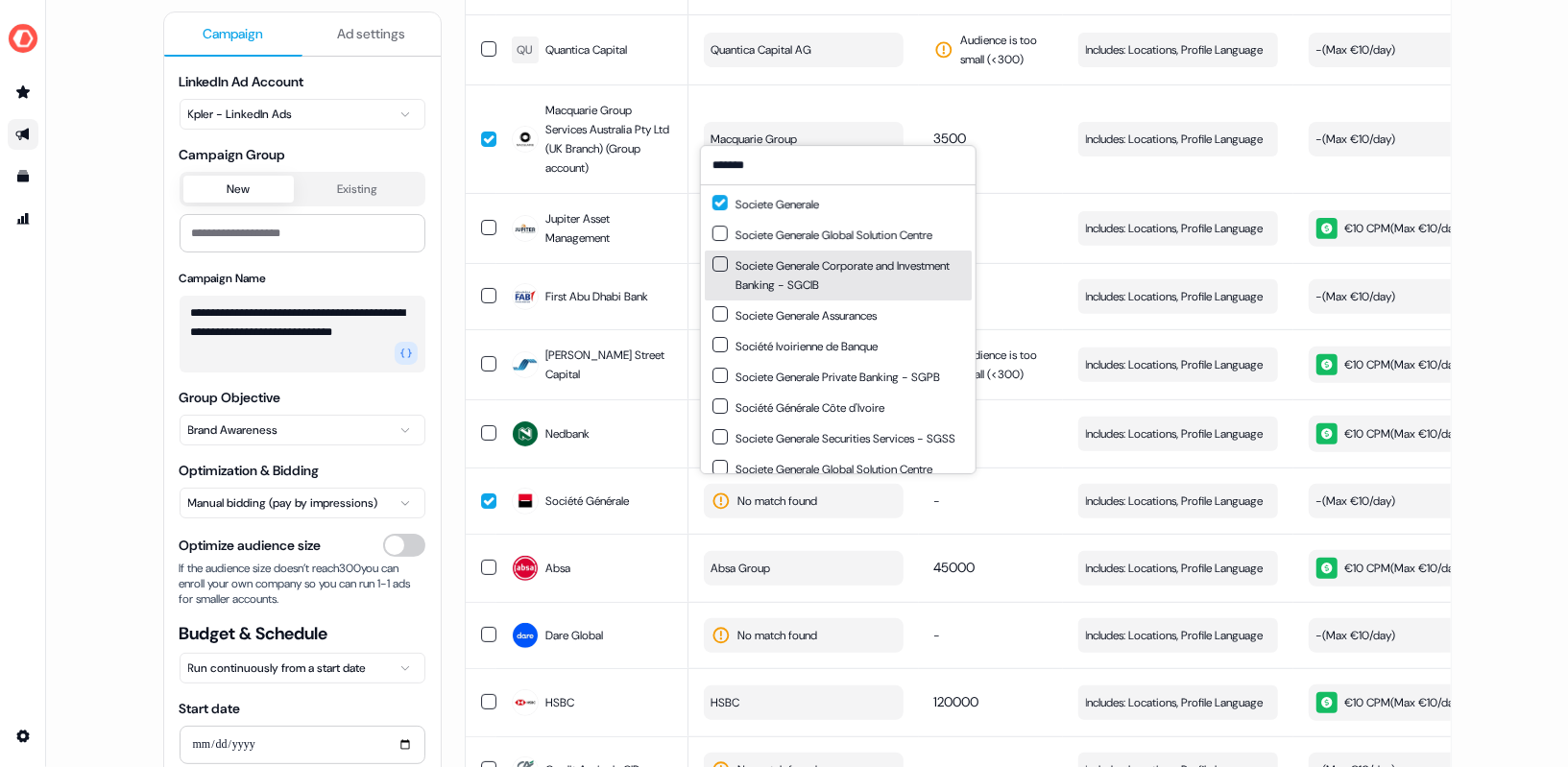
click at [722, 264] on button "Suggestions" at bounding box center [721, 264] width 16 height 16
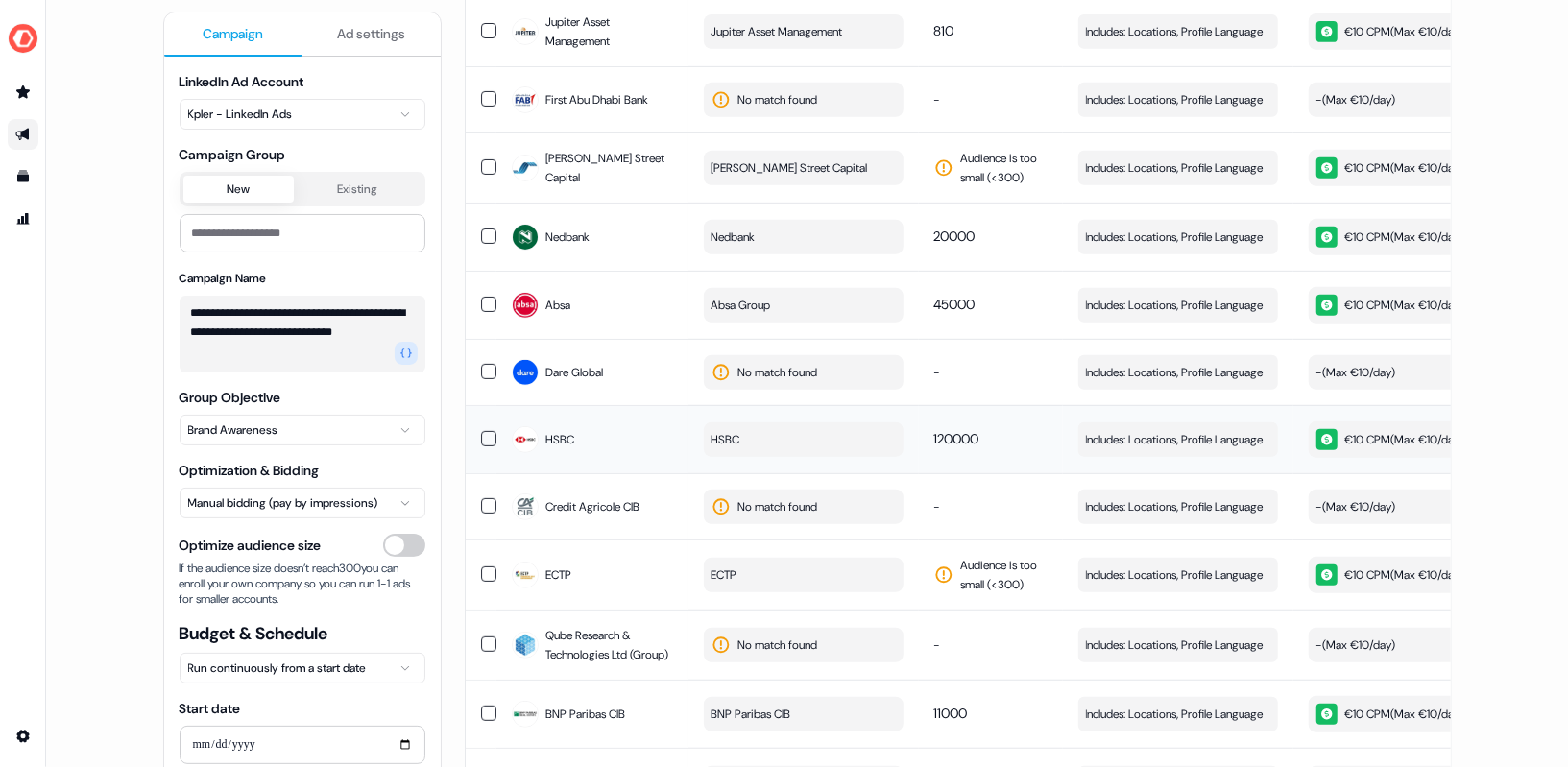
scroll to position [567, 0]
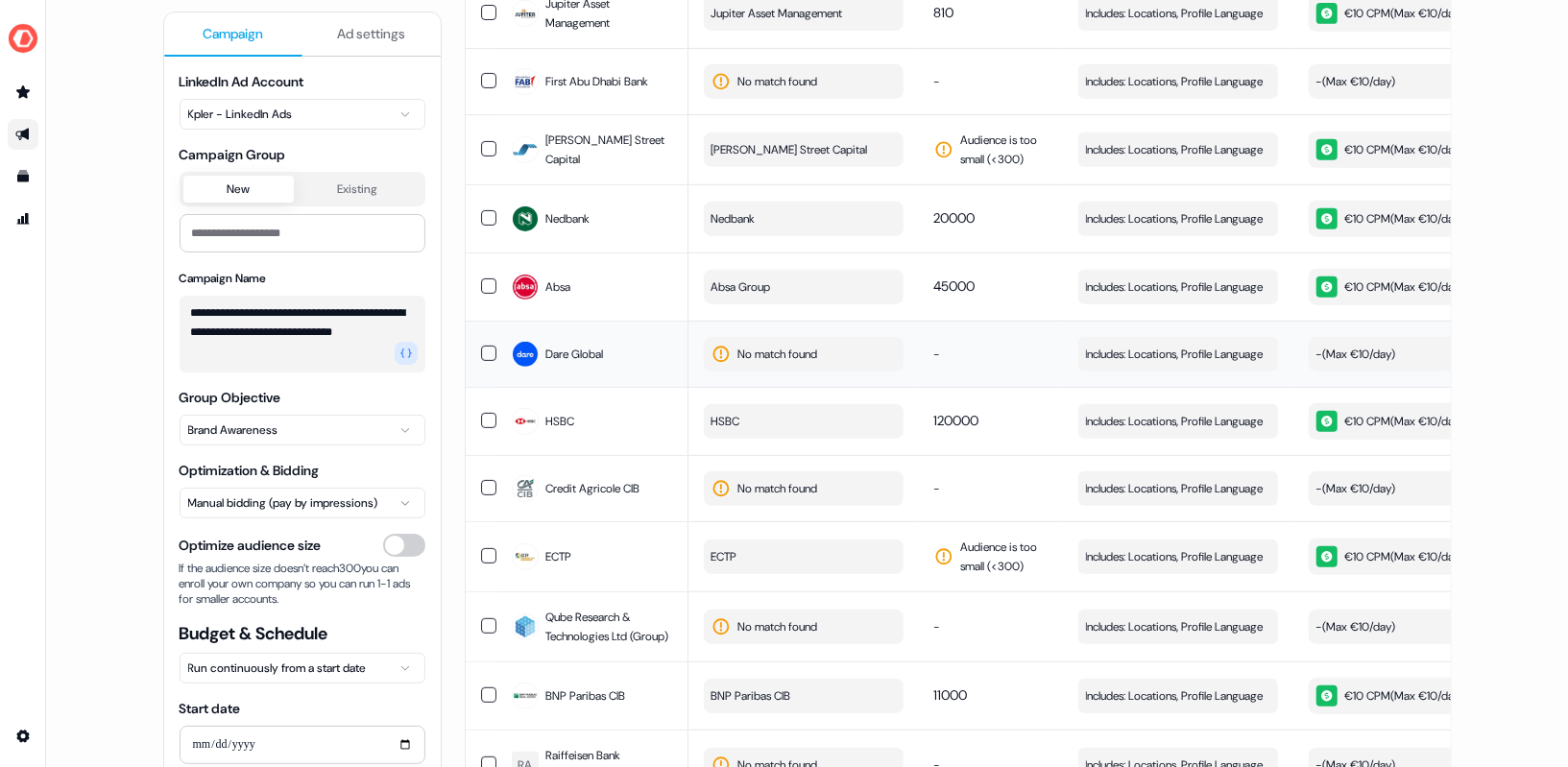
click at [789, 348] on span "No match found" at bounding box center [778, 353] width 80 height 19
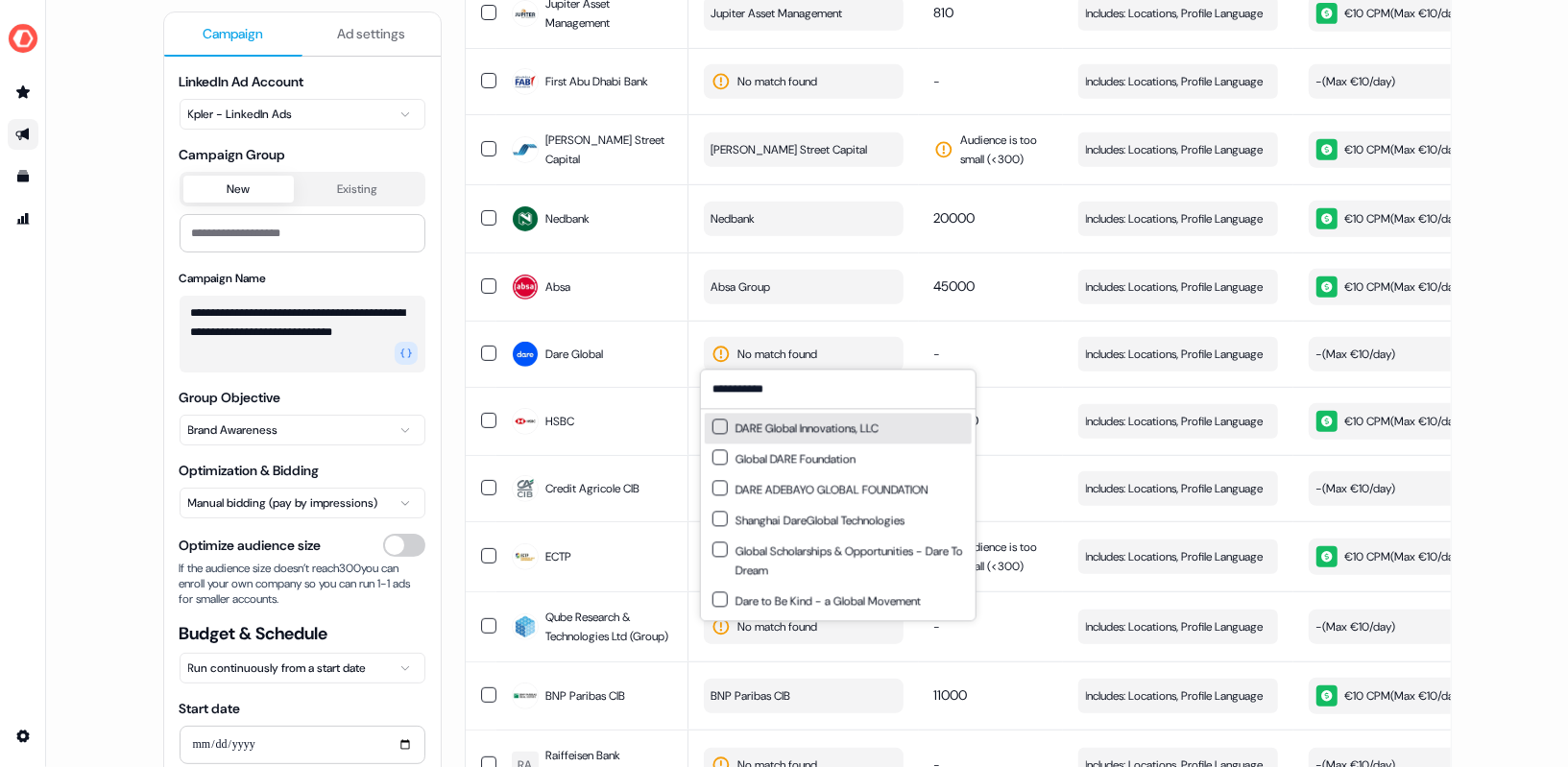
click at [765, 388] on input "**********" at bounding box center [837, 388] width 274 height 39
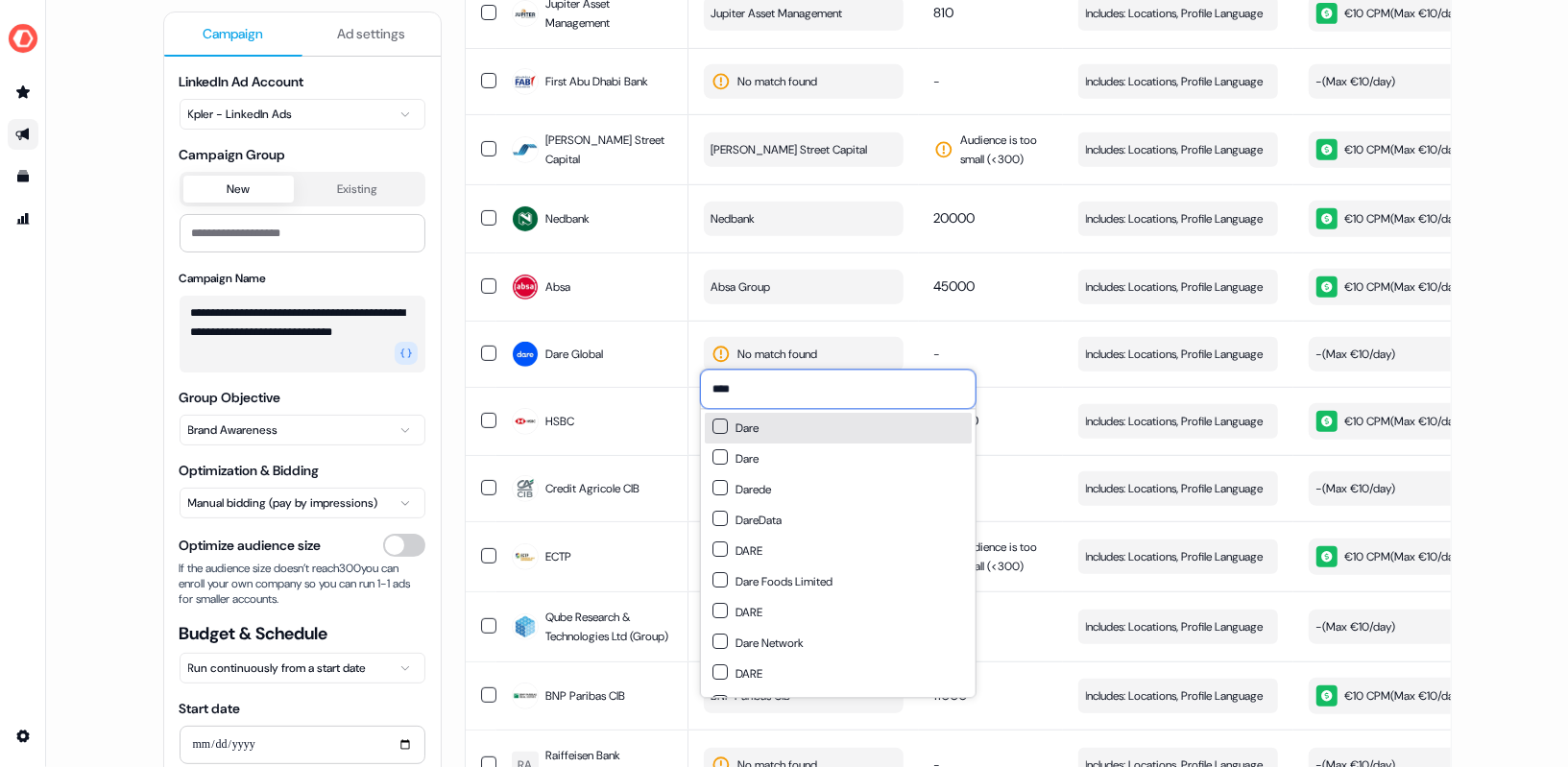
type input "****"
click at [721, 430] on button "Suggestions" at bounding box center [721, 427] width 16 height 16
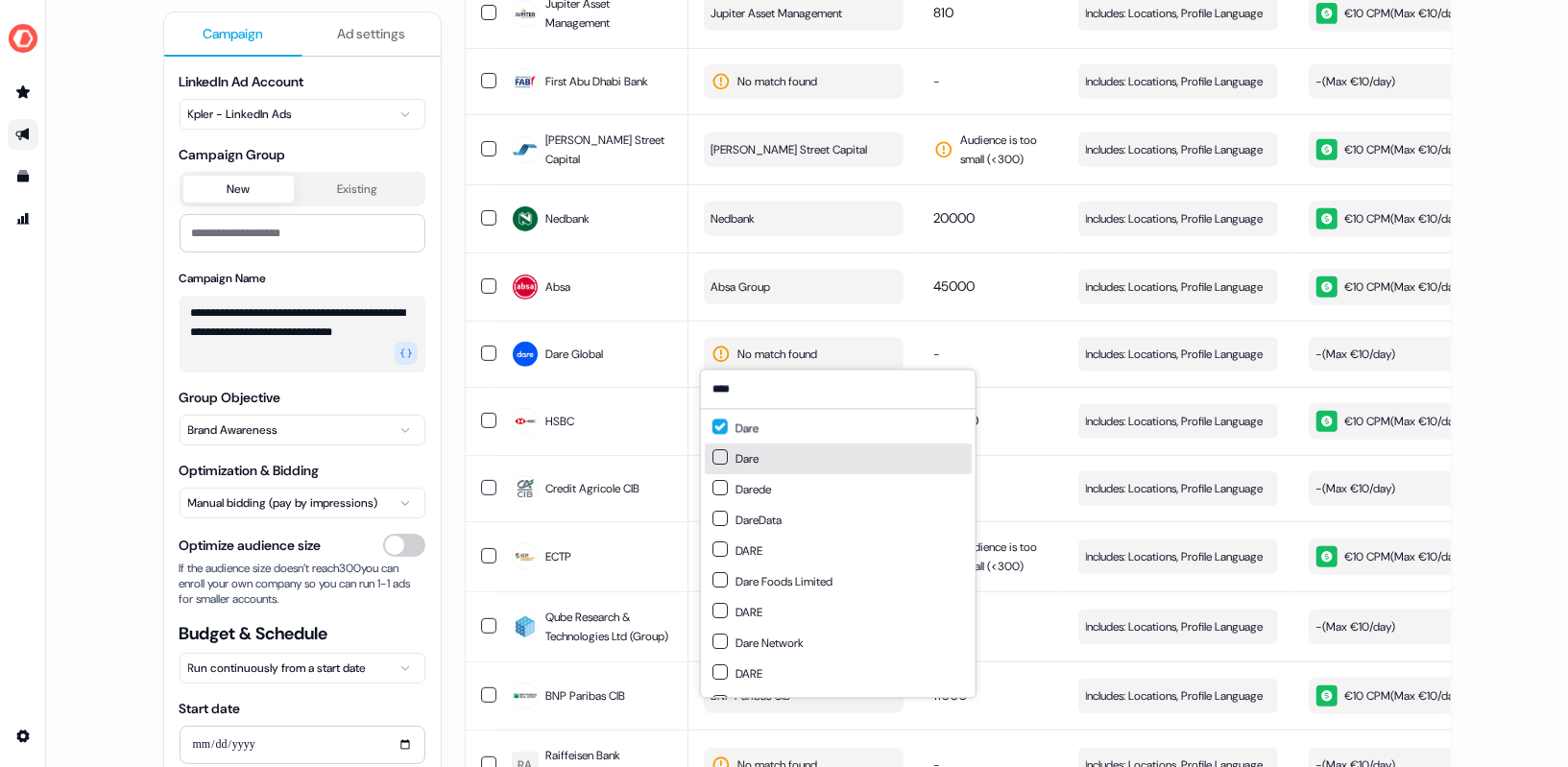
click at [720, 459] on button "Suggestions" at bounding box center [721, 457] width 16 height 16
type button "on"
click at [1488, 257] on div "**********" at bounding box center [807, 383] width 1521 height 767
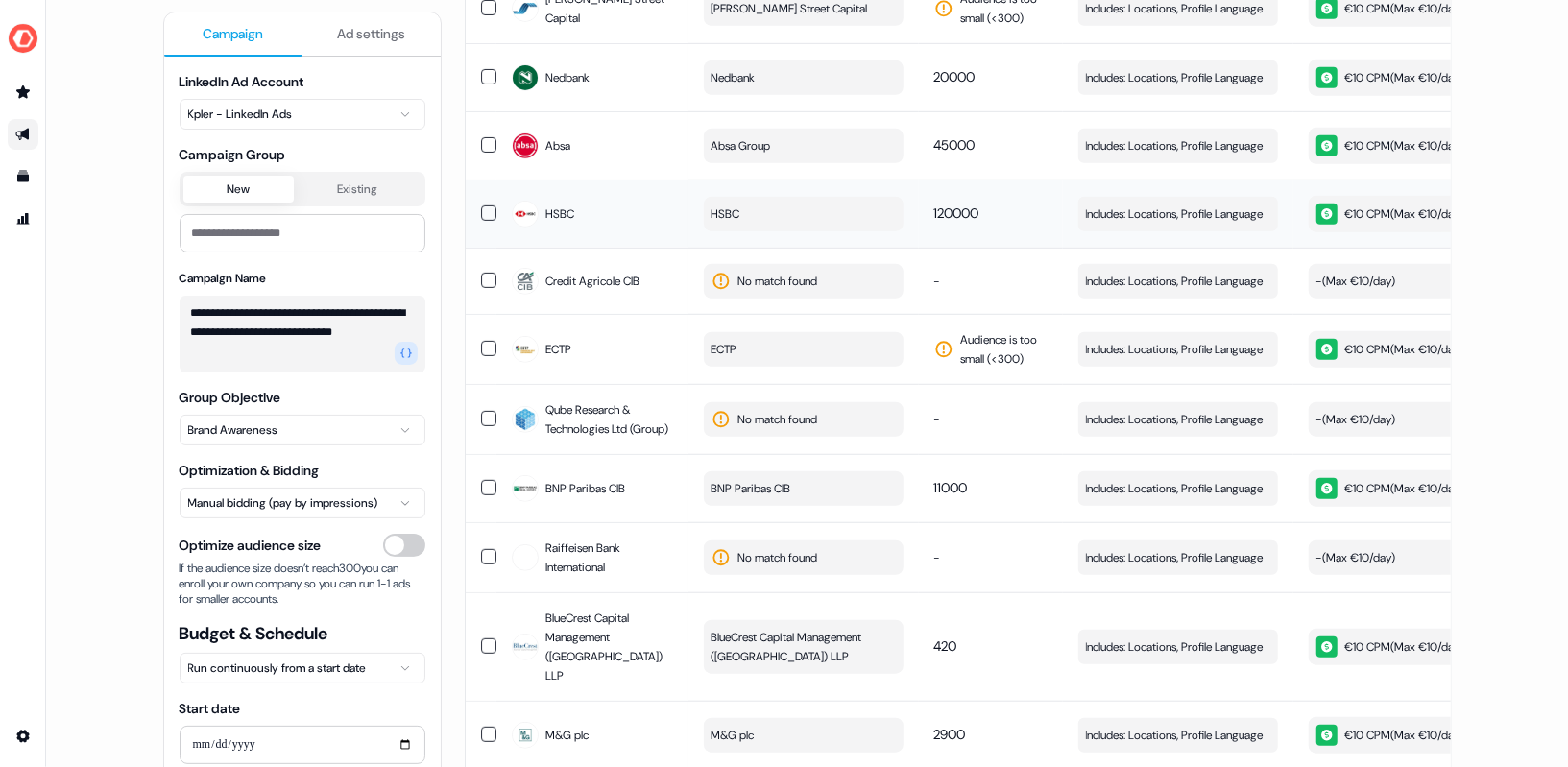
scroll to position [818, 0]
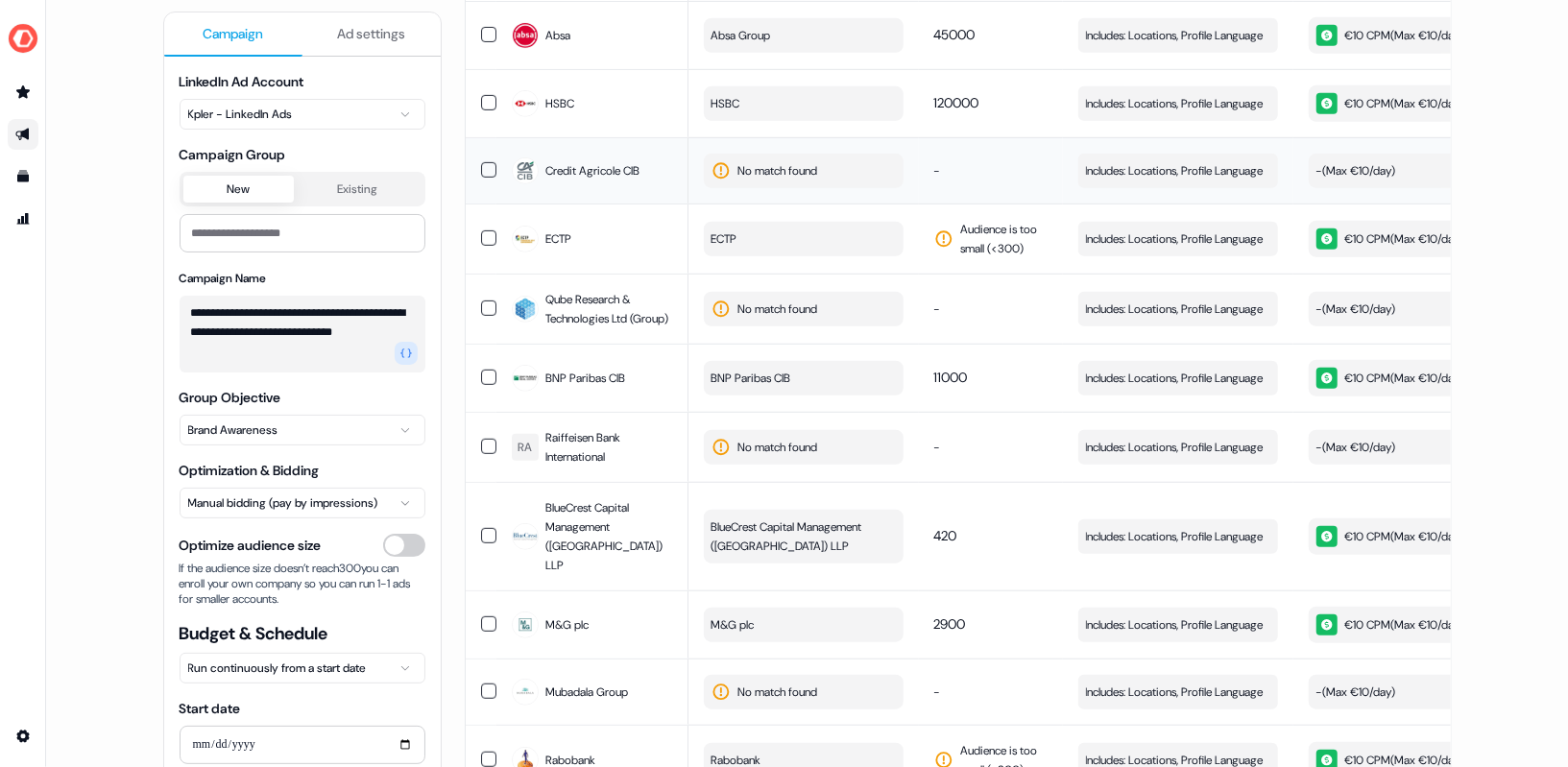
click at [821, 170] on button "No match found" at bounding box center [804, 170] width 200 height 35
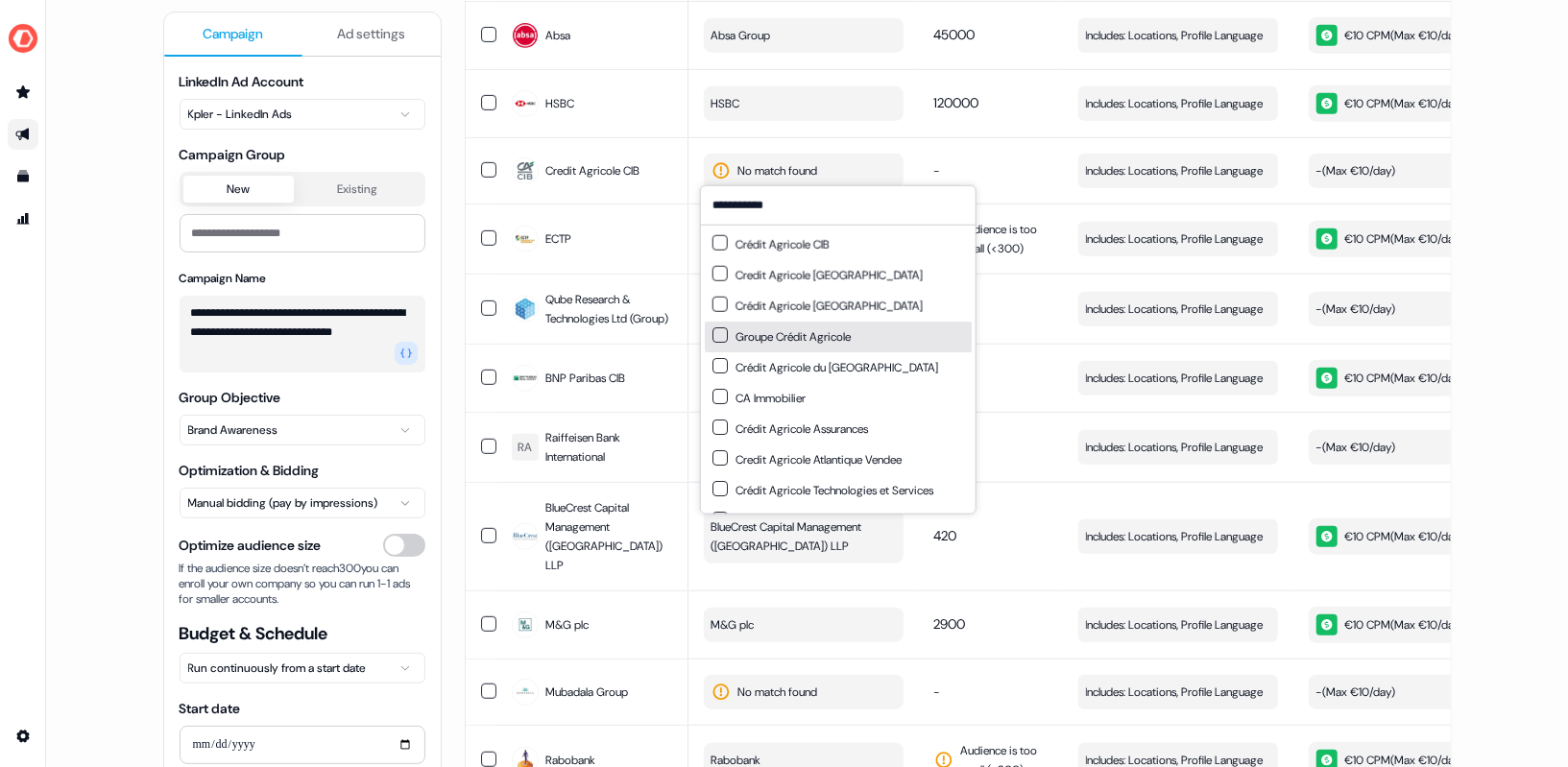
type input "**********"
click at [714, 343] on div "Groupe Crédit Agricole" at bounding box center [782, 336] width 139 height 19
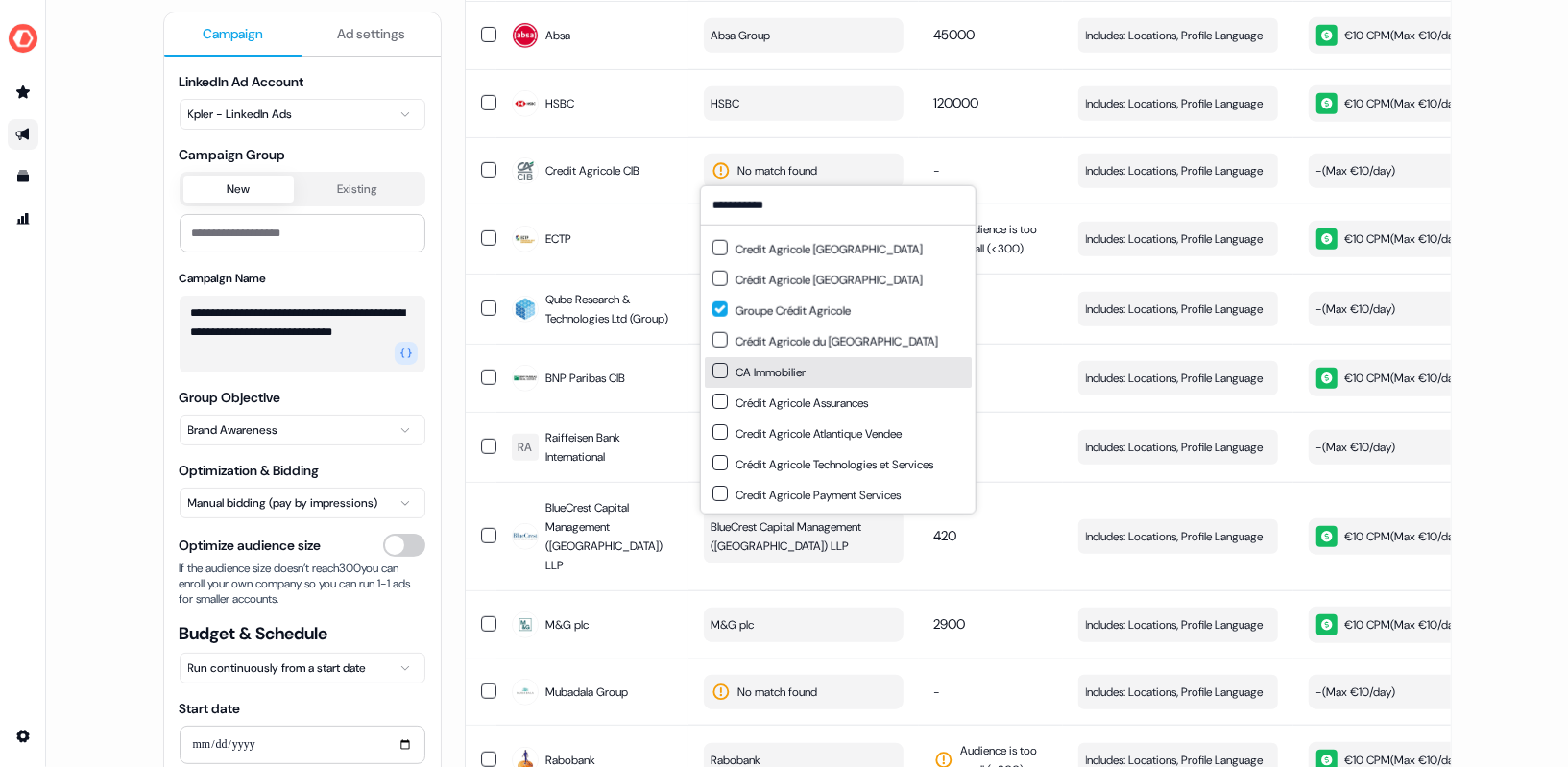
scroll to position [0, 0]
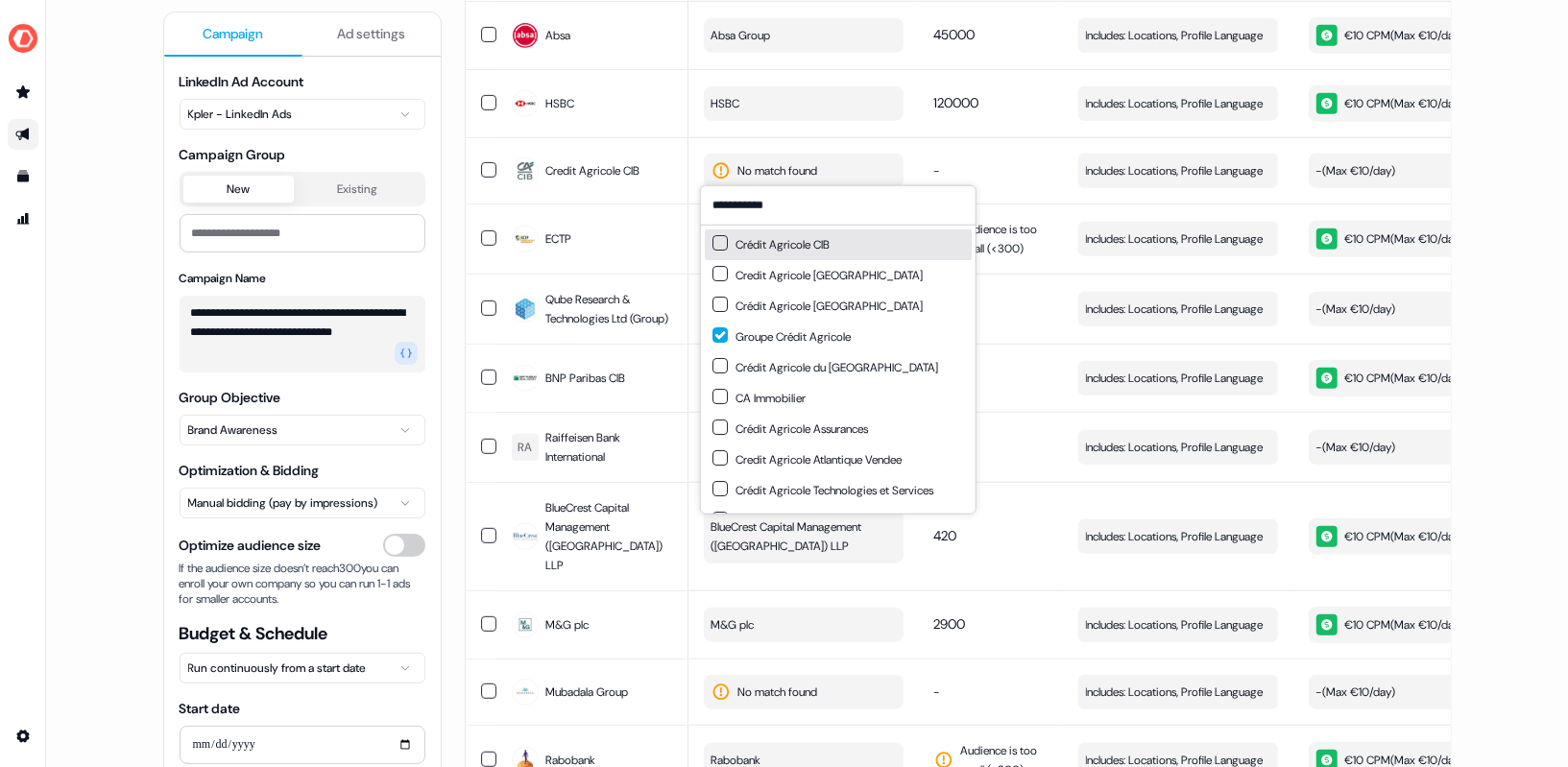
click at [717, 240] on button "Suggestions" at bounding box center [721, 243] width 16 height 16
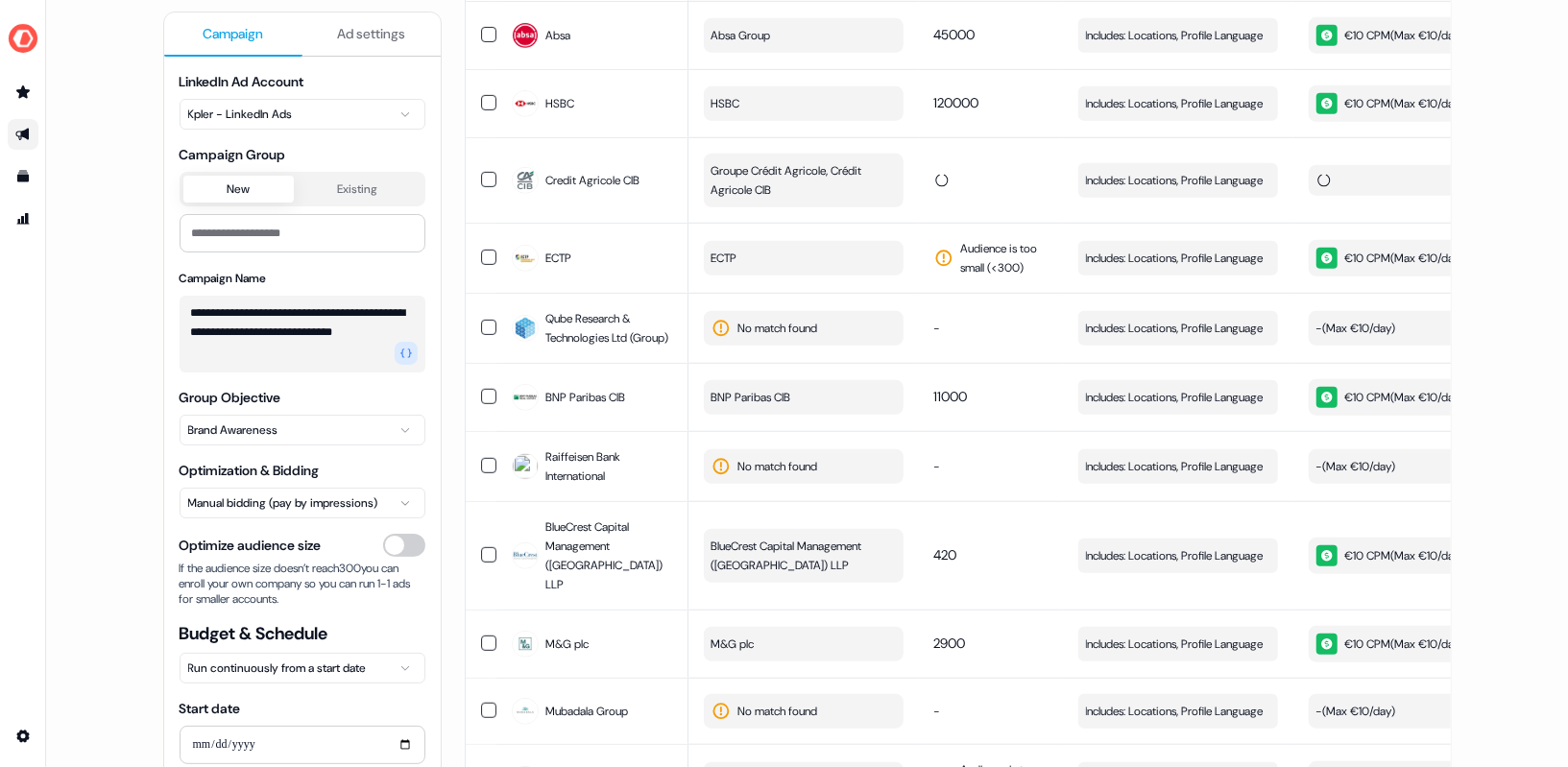
click at [1470, 239] on div "**********" at bounding box center [808, 666] width 1334 height 2970
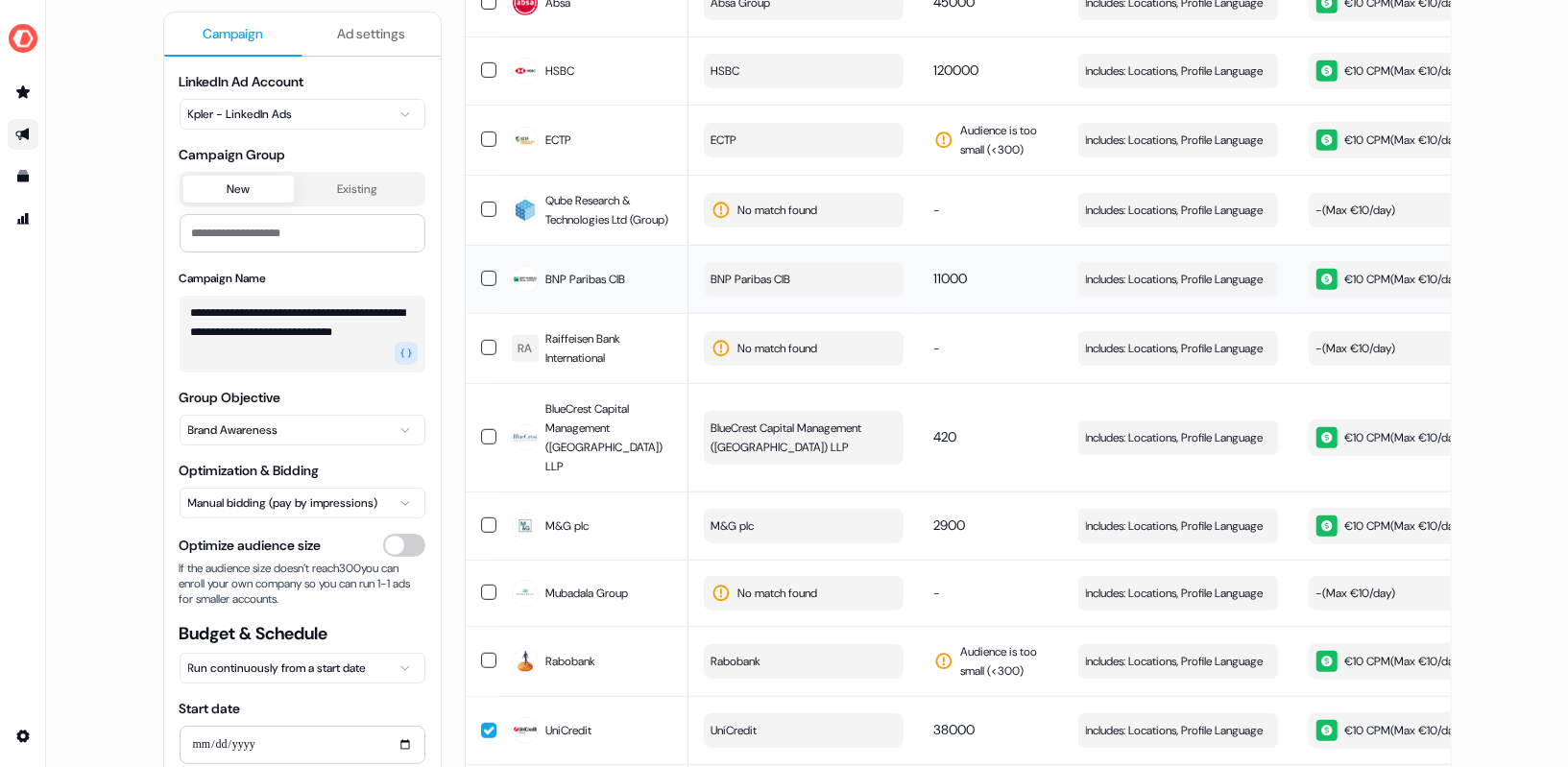
scroll to position [856, 0]
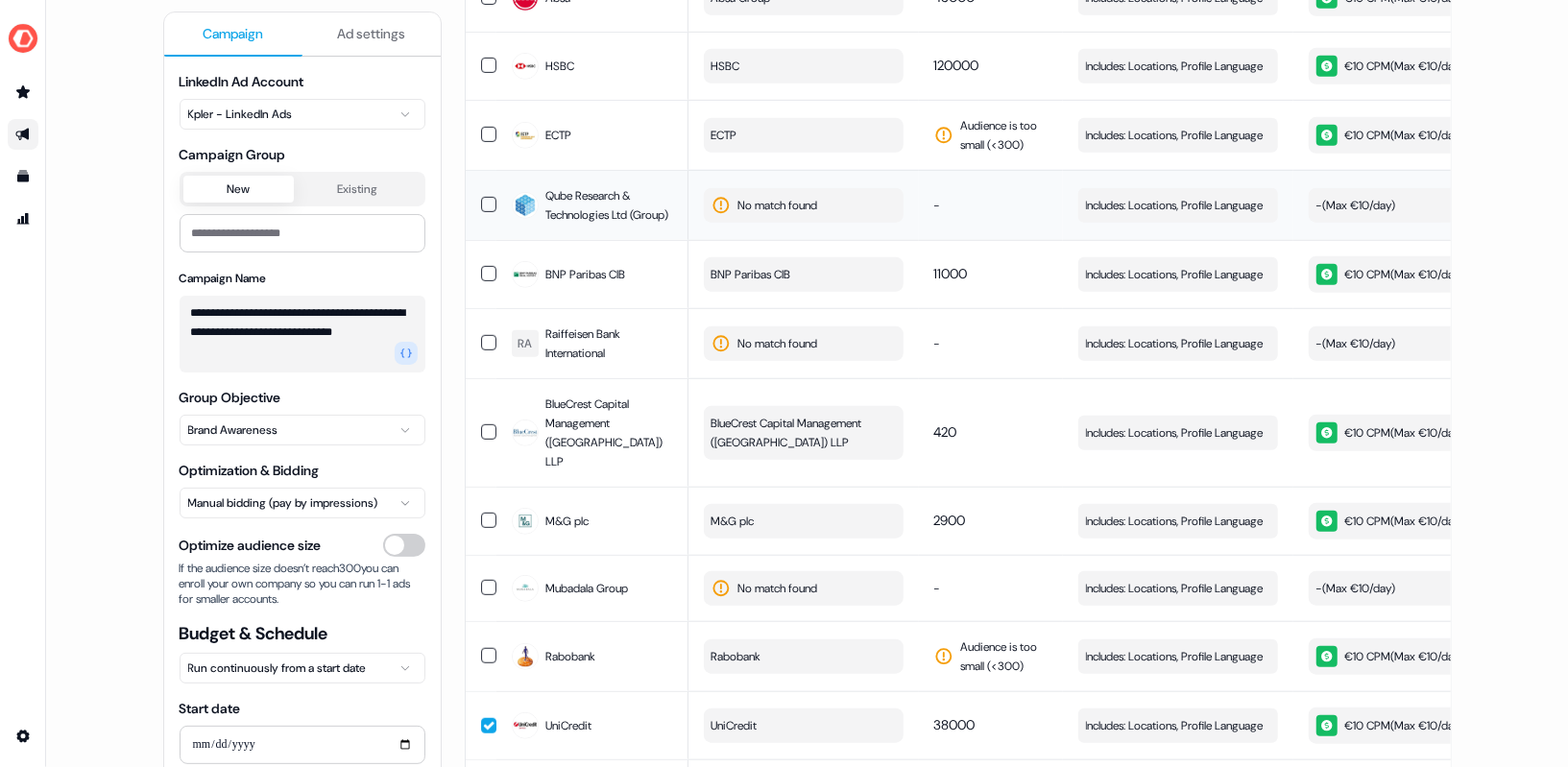
click at [757, 209] on span "No match found" at bounding box center [778, 205] width 80 height 19
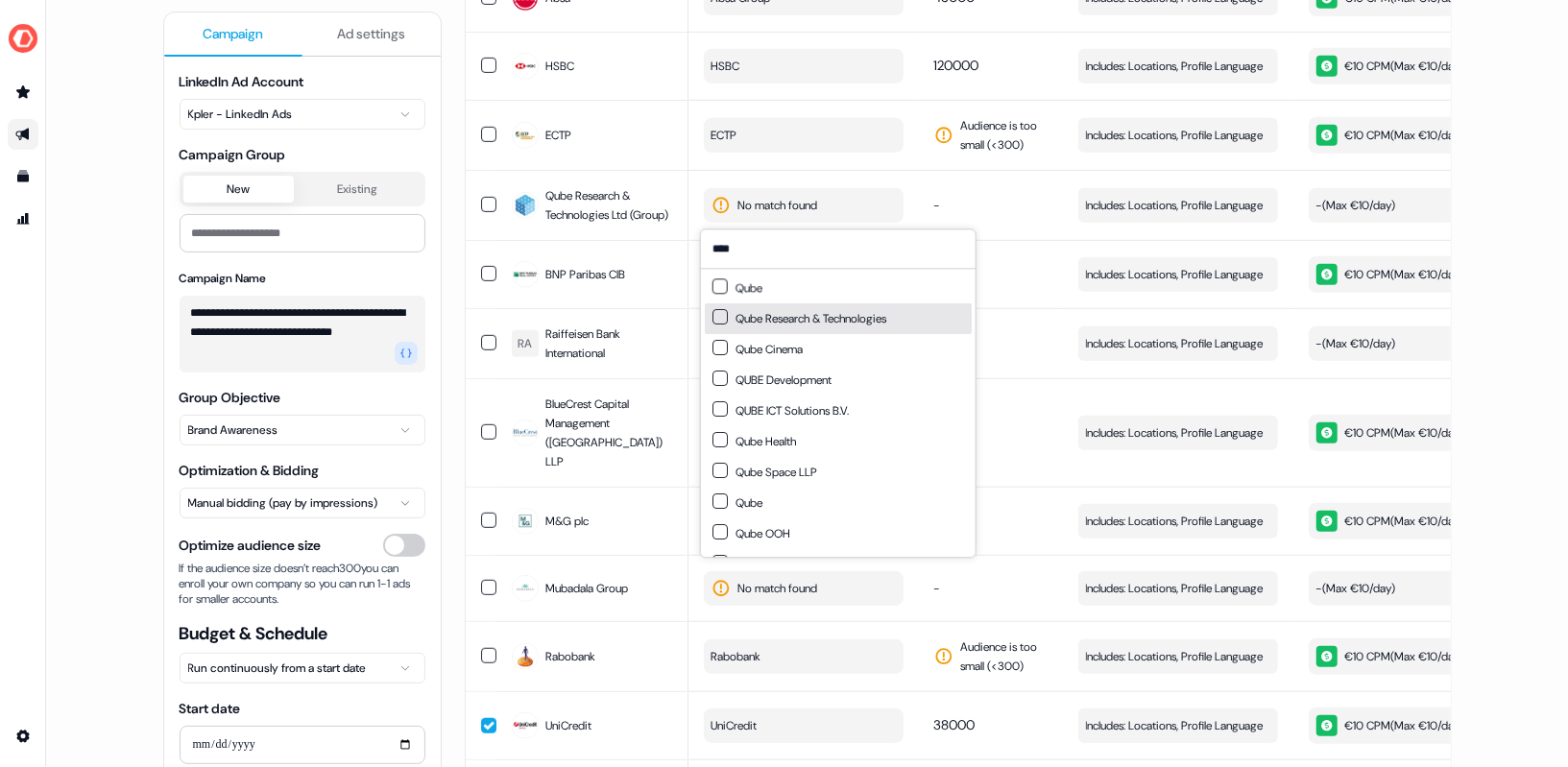
type input "****"
click at [718, 321] on button "Suggestions" at bounding box center [721, 317] width 16 height 16
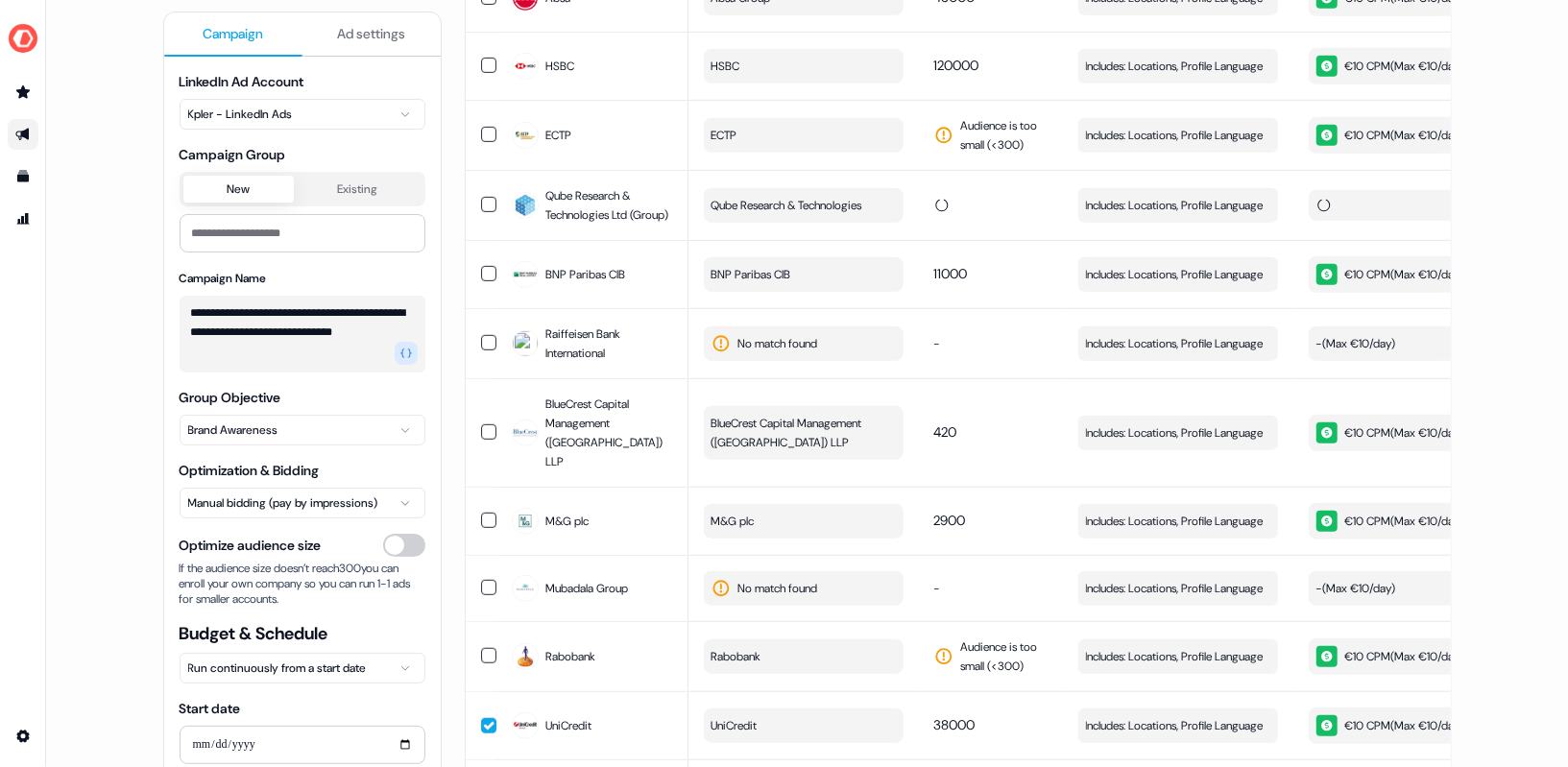
click at [1531, 197] on div "**********" at bounding box center [807, 383] width 1521 height 767
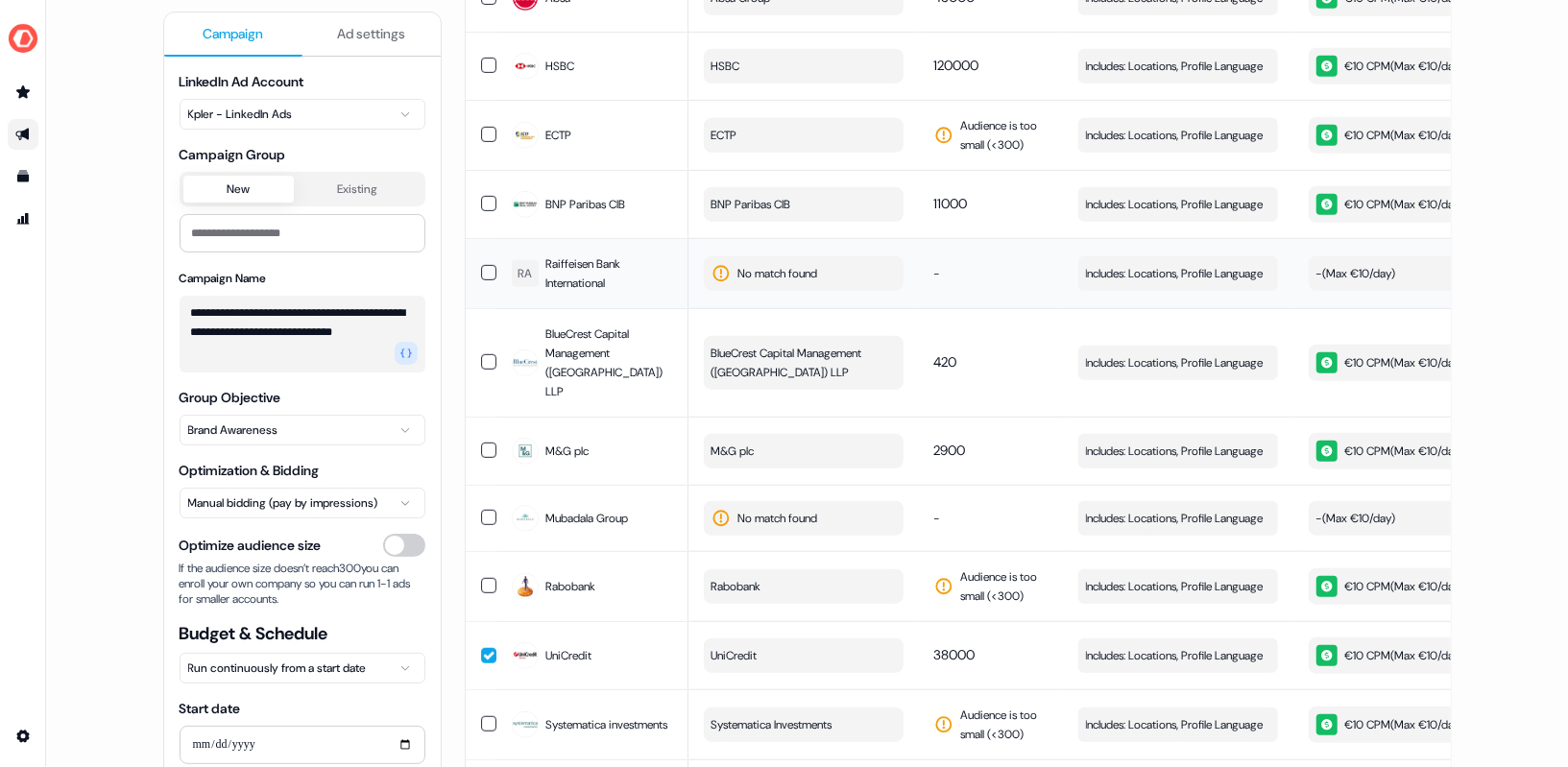
click at [752, 279] on button "No match found" at bounding box center [804, 273] width 200 height 35
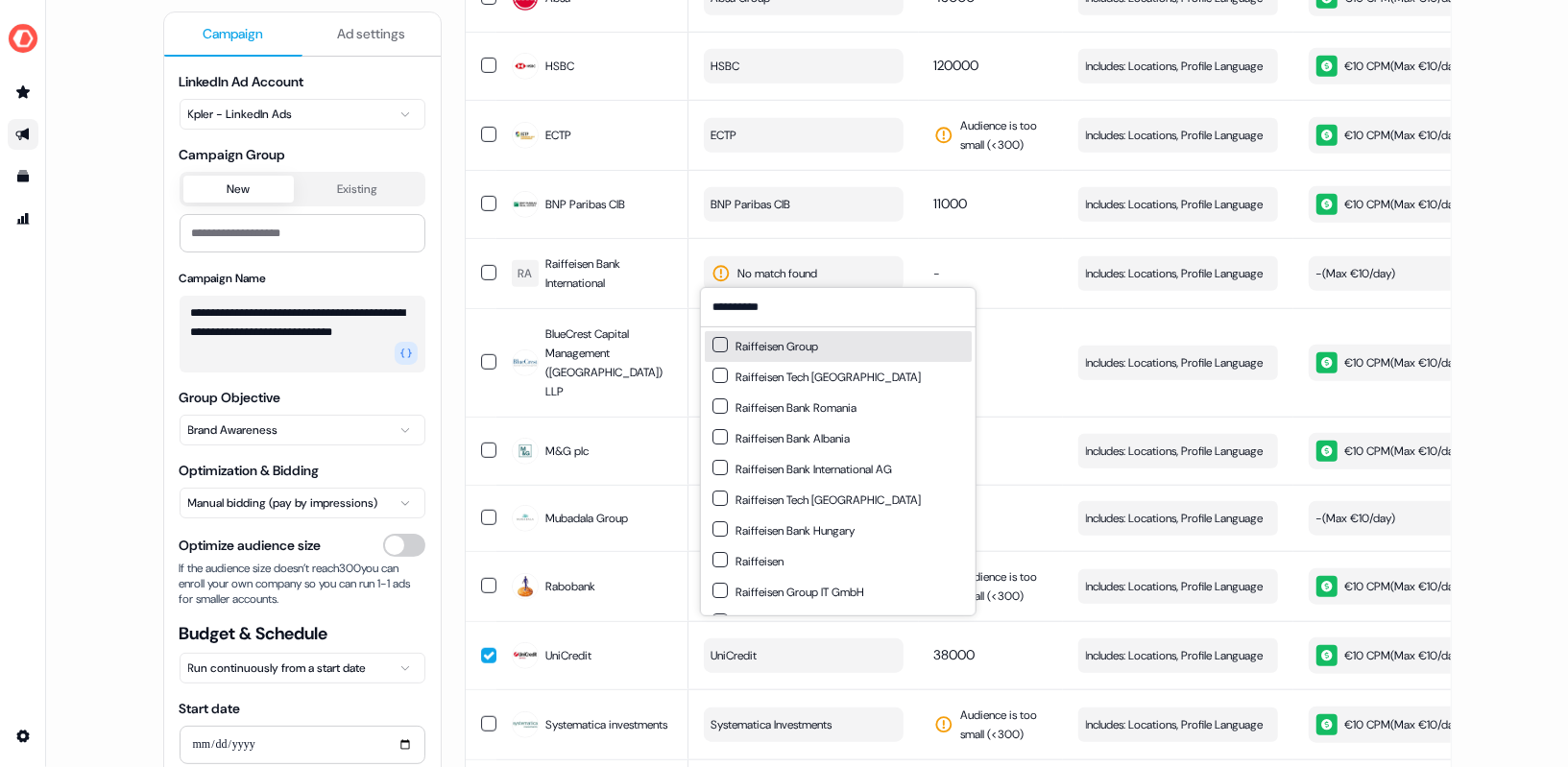
type input "**********"
click at [714, 345] on button "Suggestions" at bounding box center [721, 344] width 16 height 16
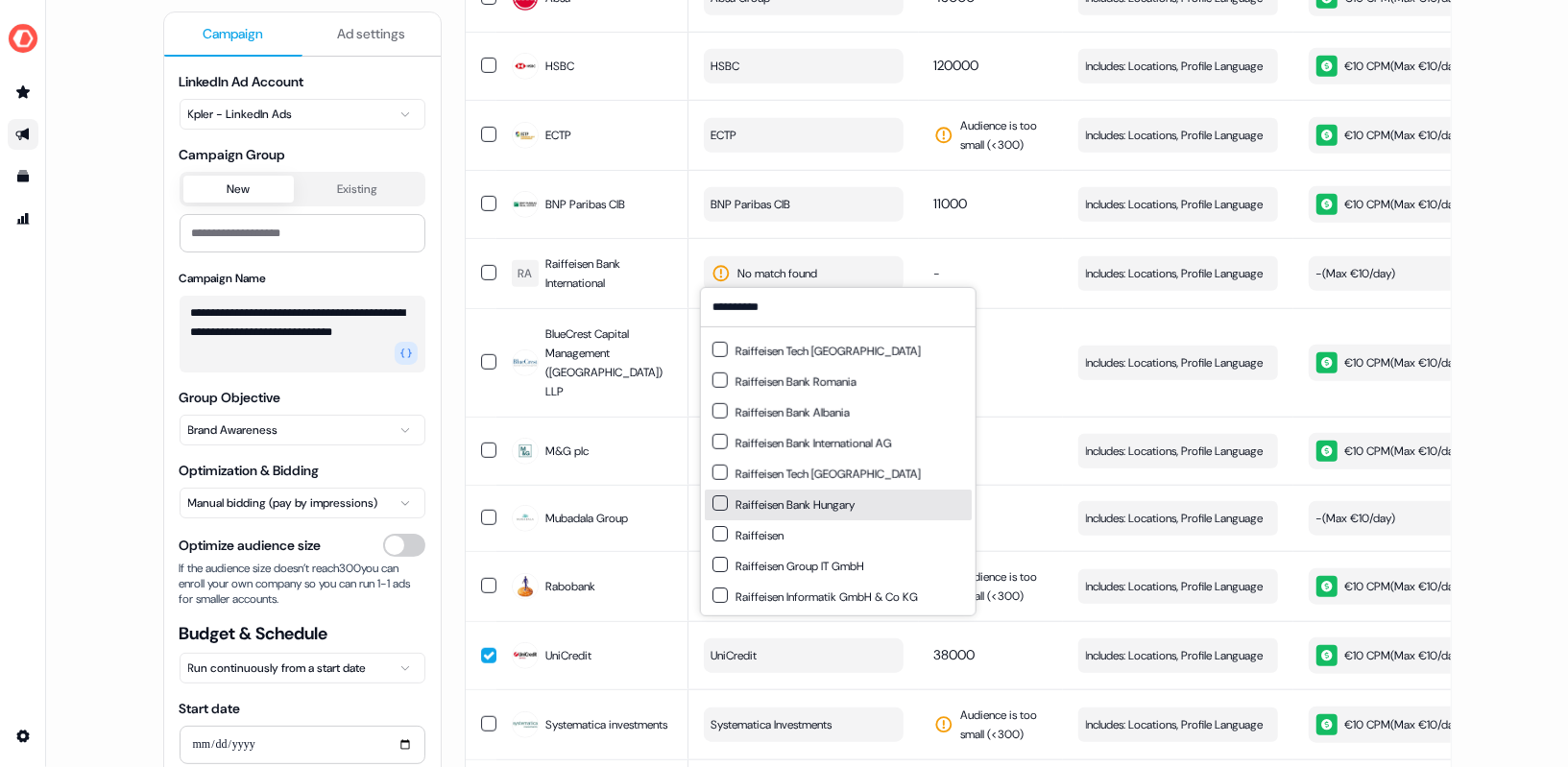
scroll to position [0, 0]
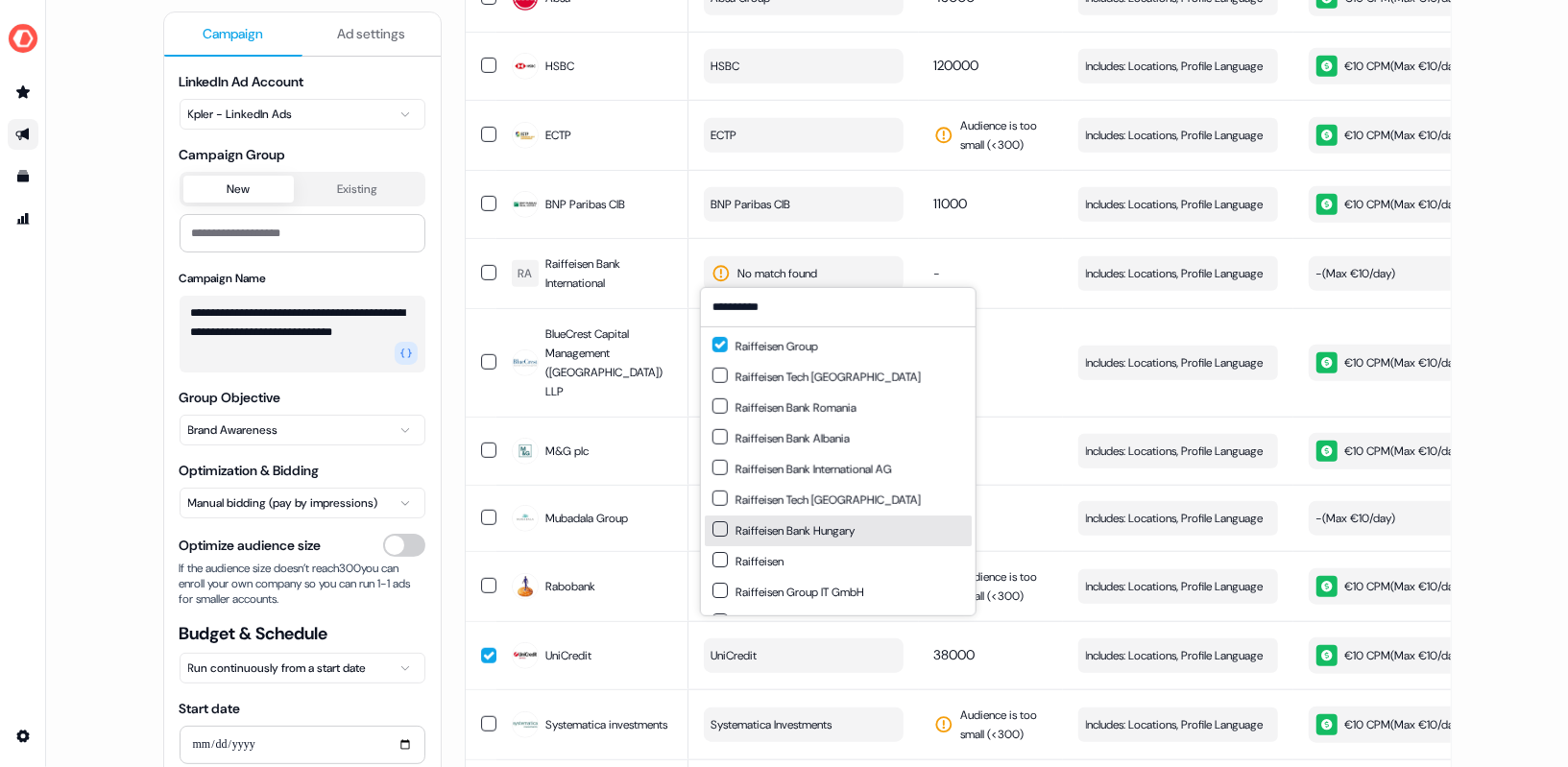
type button "on"
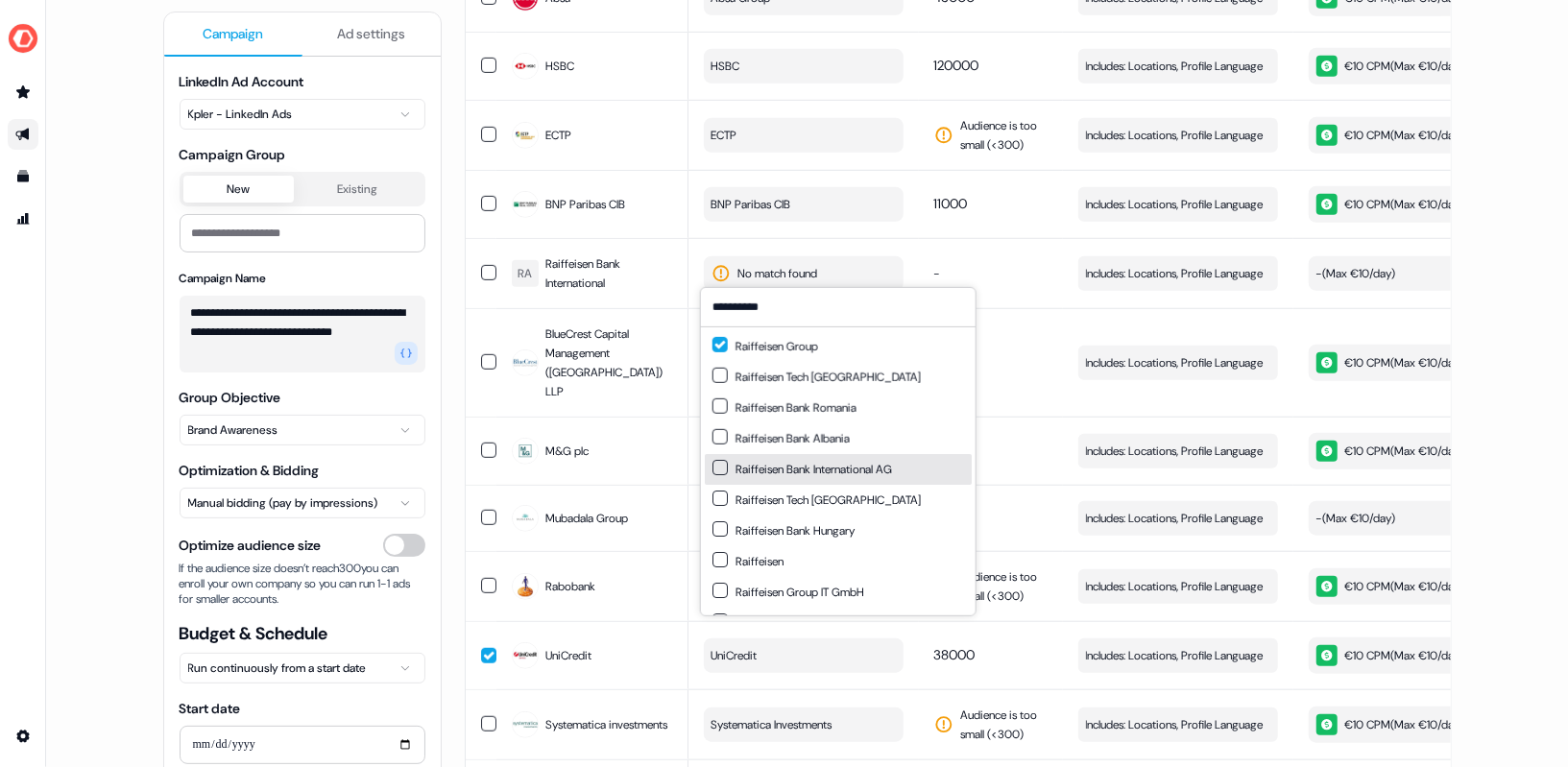
click at [720, 462] on button "Suggestions" at bounding box center [721, 468] width 16 height 16
click at [1468, 266] on div "**********" at bounding box center [808, 628] width 1334 height 2970
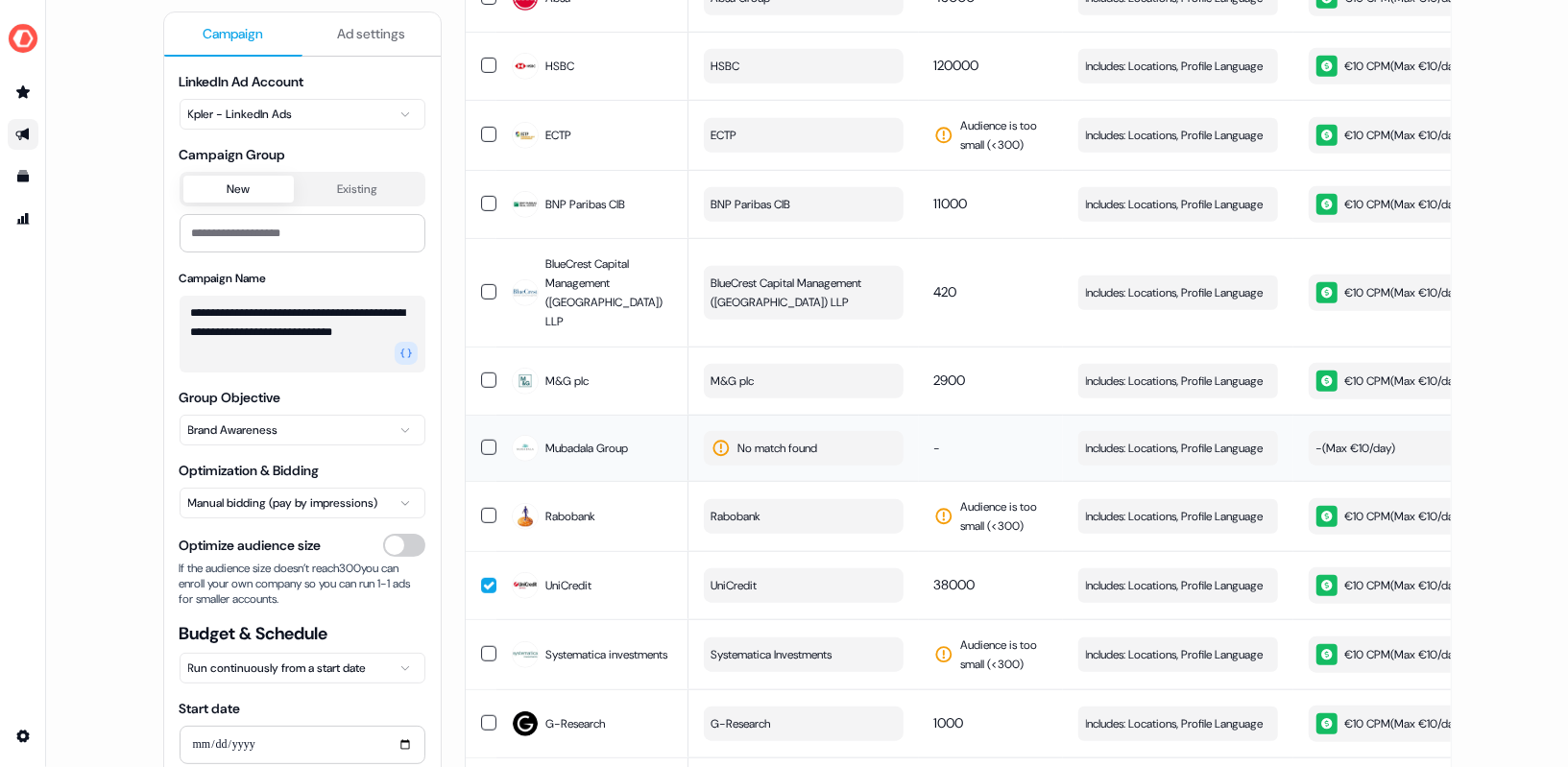
click at [774, 438] on span "No match found" at bounding box center [778, 447] width 80 height 19
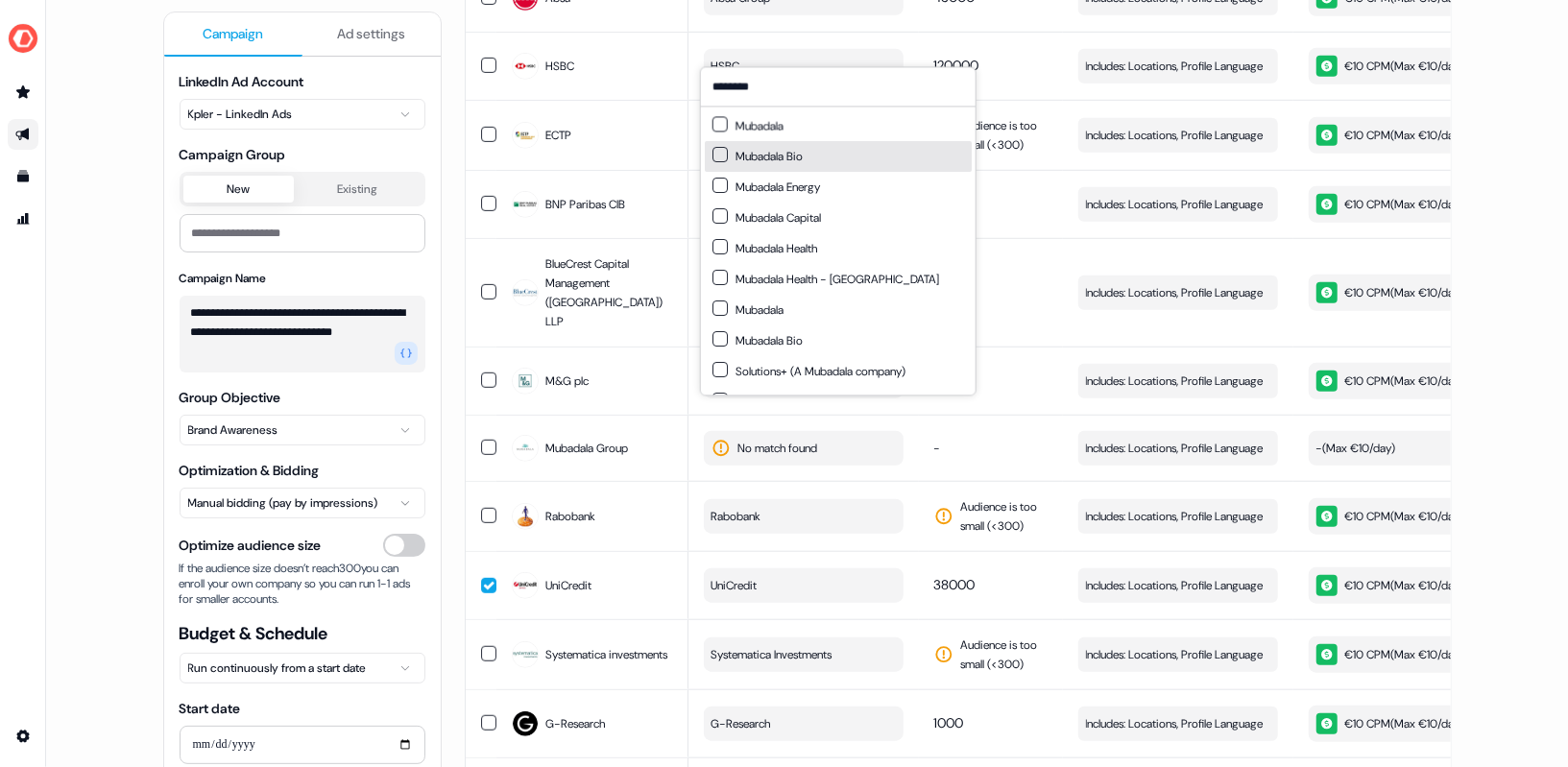
type input "********"
click at [718, 128] on button "Suggestions" at bounding box center [721, 124] width 16 height 16
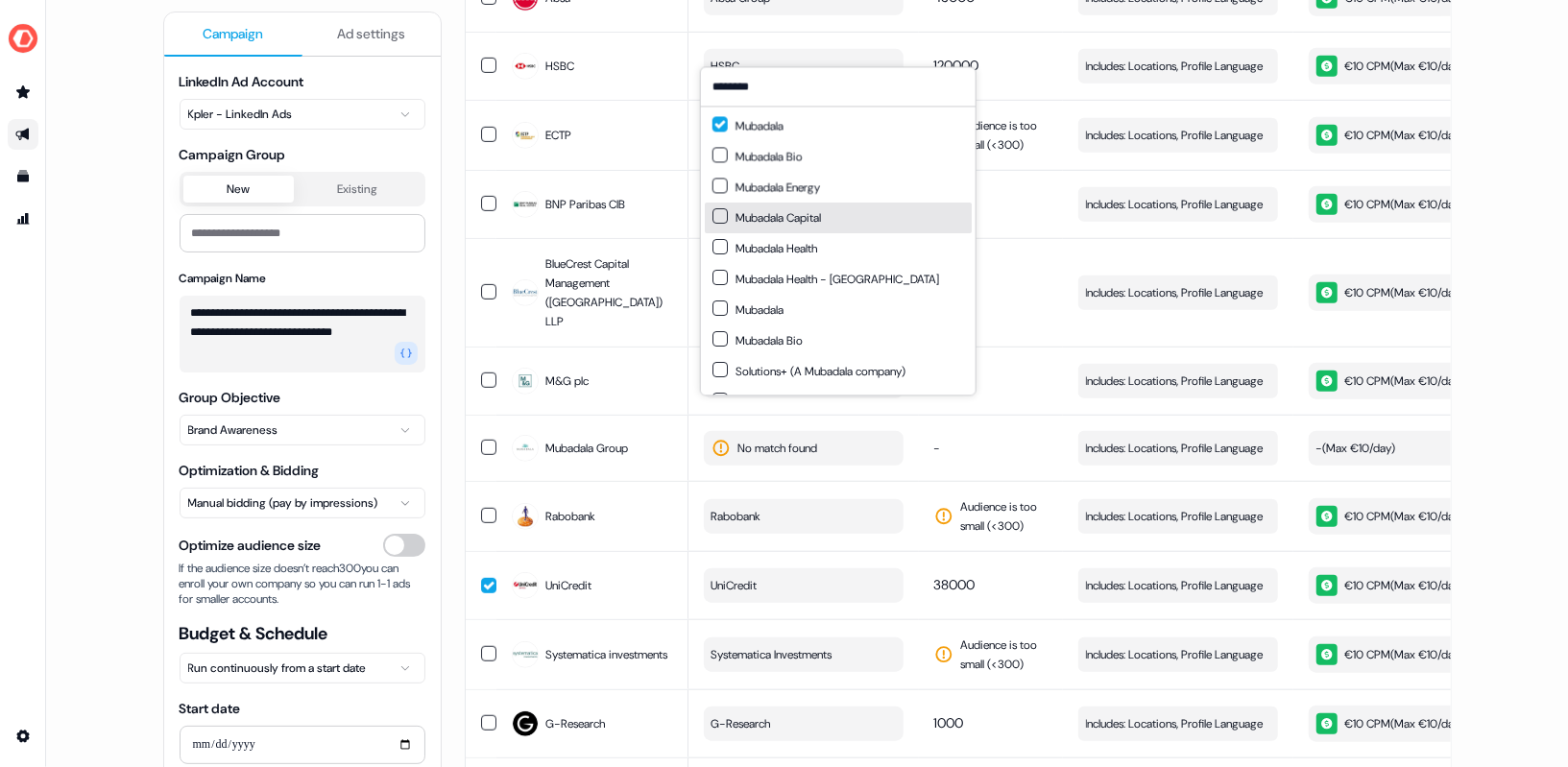
click at [718, 216] on button "Suggestions" at bounding box center [721, 216] width 16 height 16
click at [1538, 261] on div "**********" at bounding box center [807, 383] width 1521 height 767
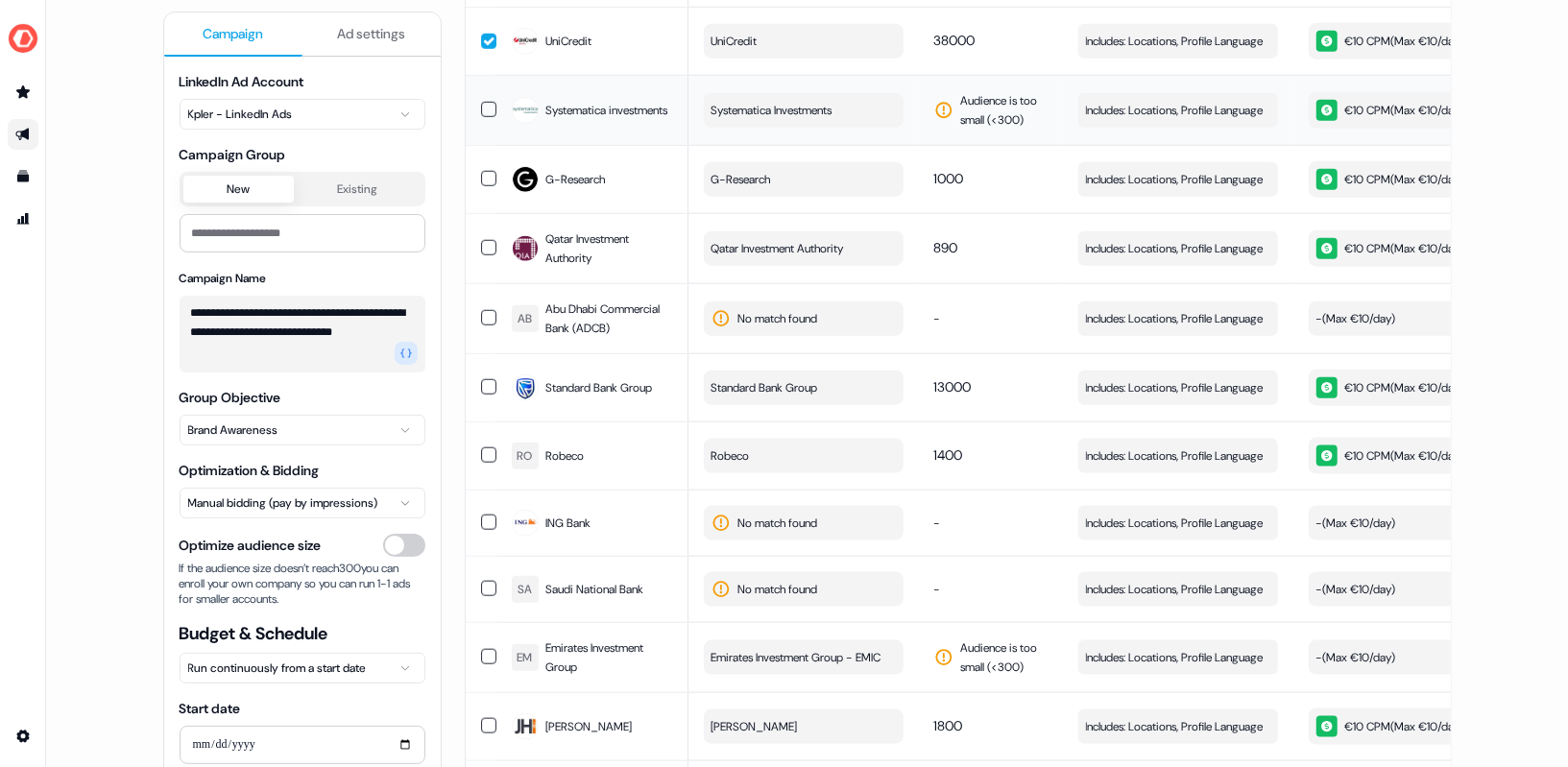
scroll to position [1456, 0]
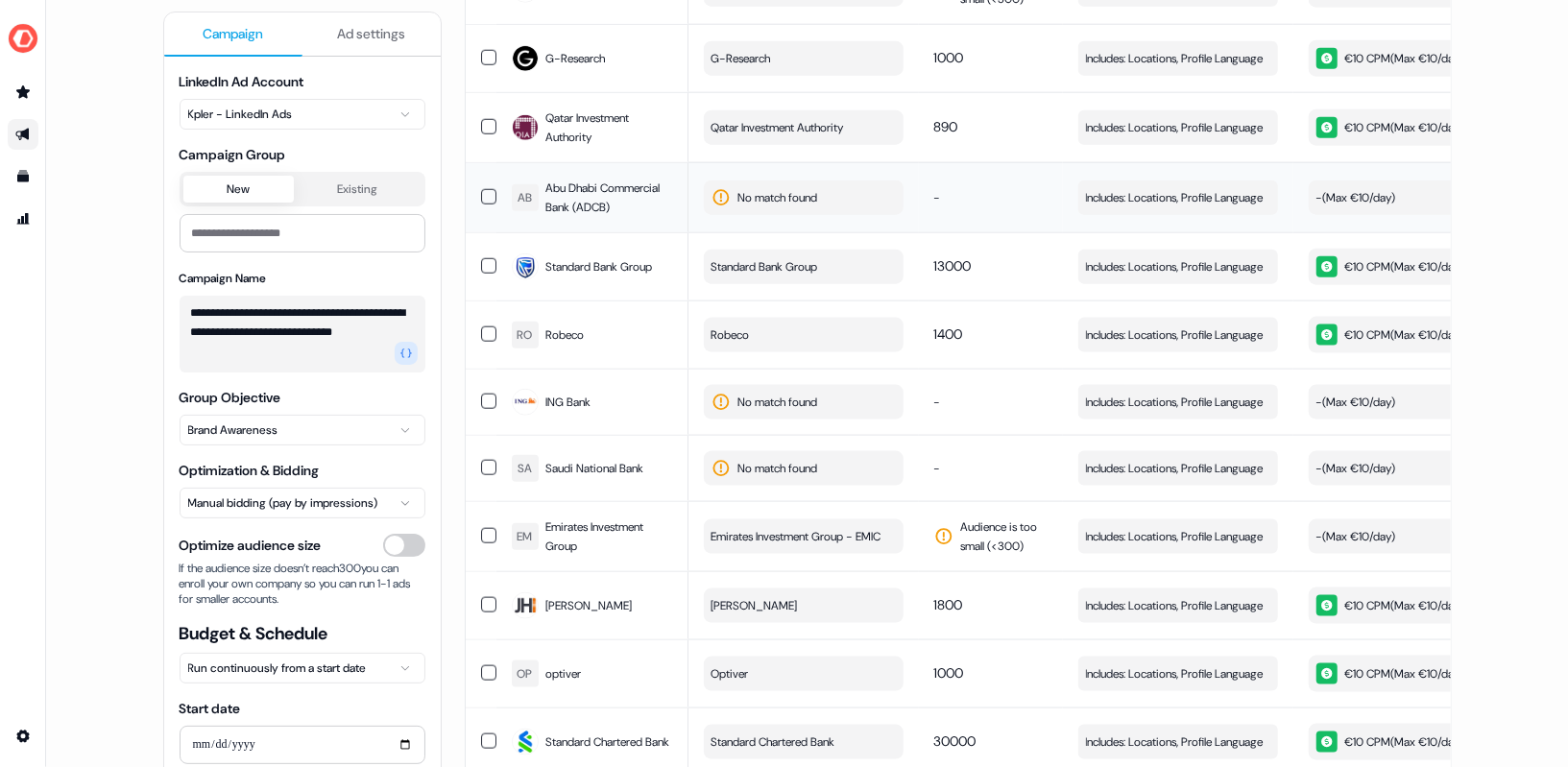
click at [763, 188] on span "No match found" at bounding box center [778, 197] width 80 height 19
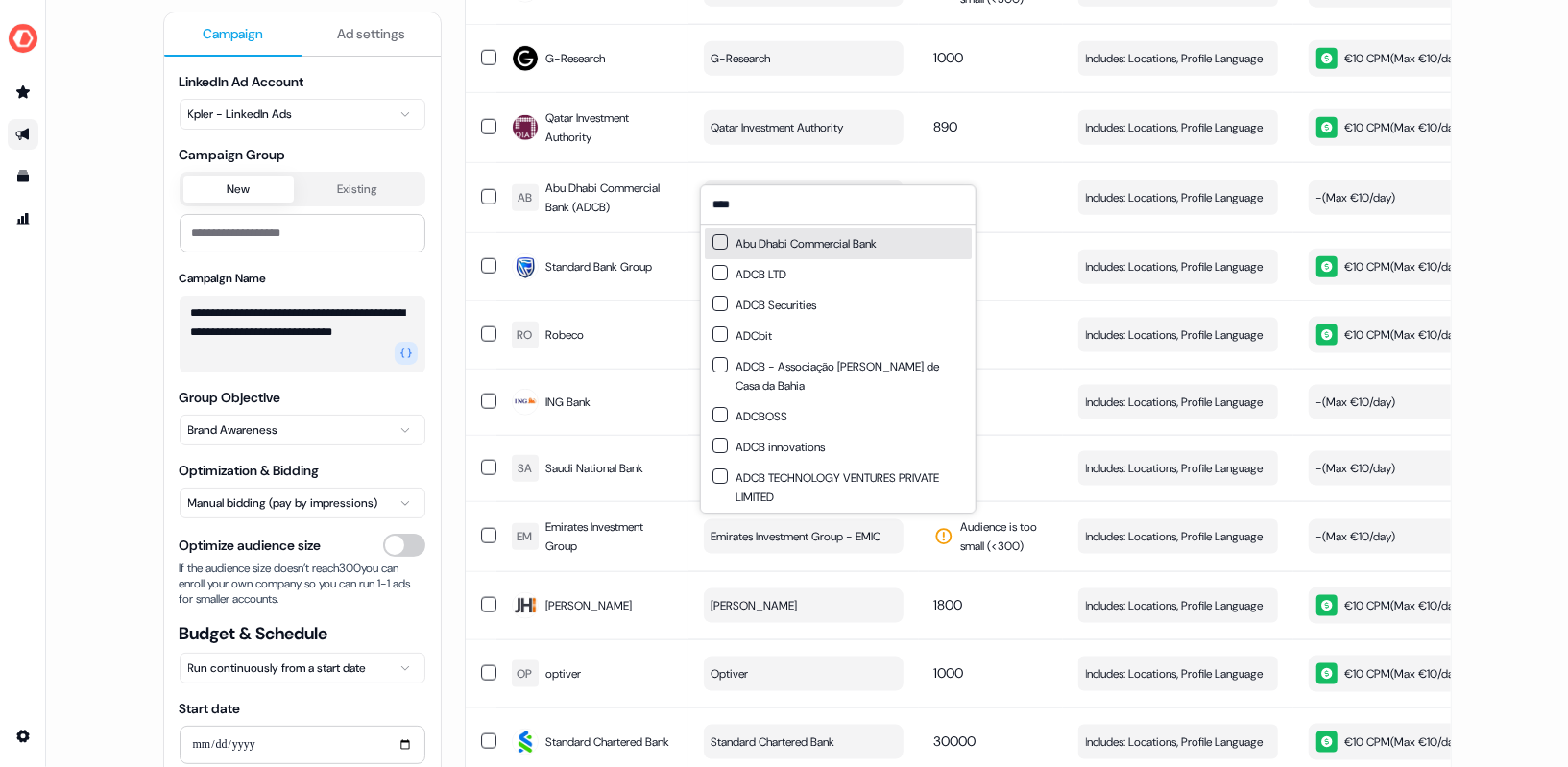
type input "****"
click at [729, 246] on div "Abu Dhabi Commercial Bank" at bounding box center [795, 243] width 164 height 19
click at [1539, 204] on div "**********" at bounding box center [807, 383] width 1521 height 767
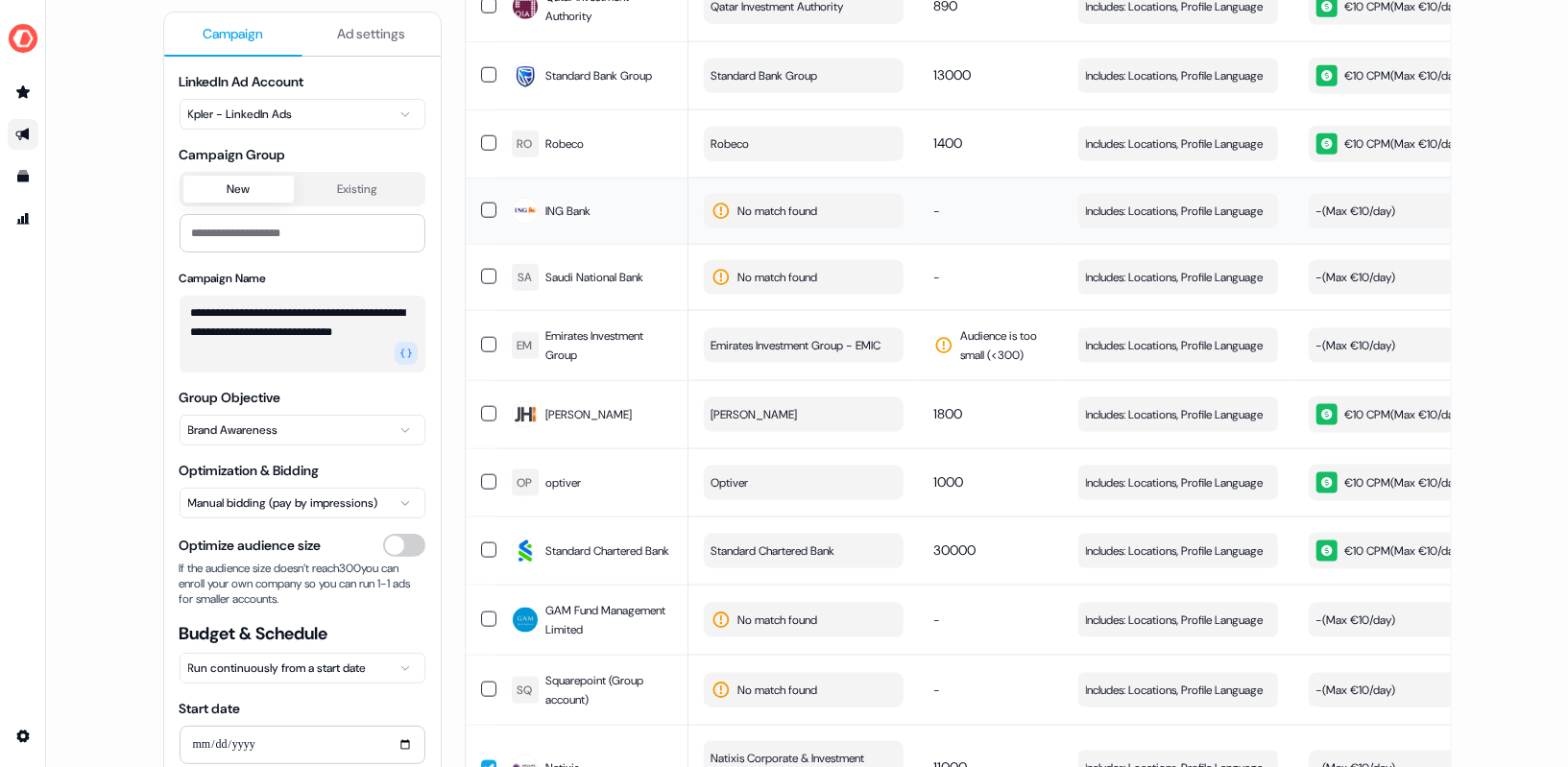
scroll to position [1601, 0]
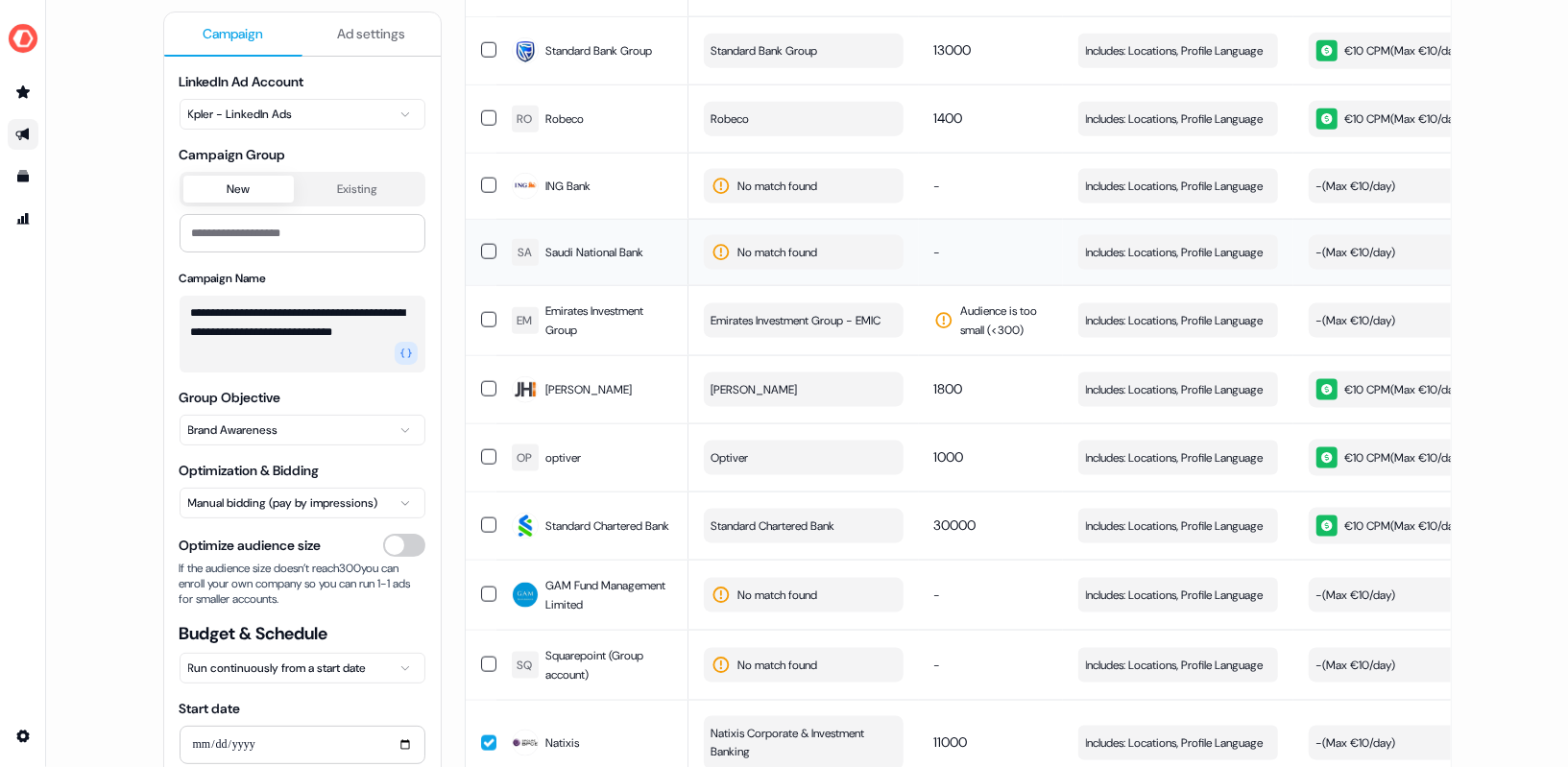
click at [783, 242] on span "No match found" at bounding box center [778, 251] width 80 height 19
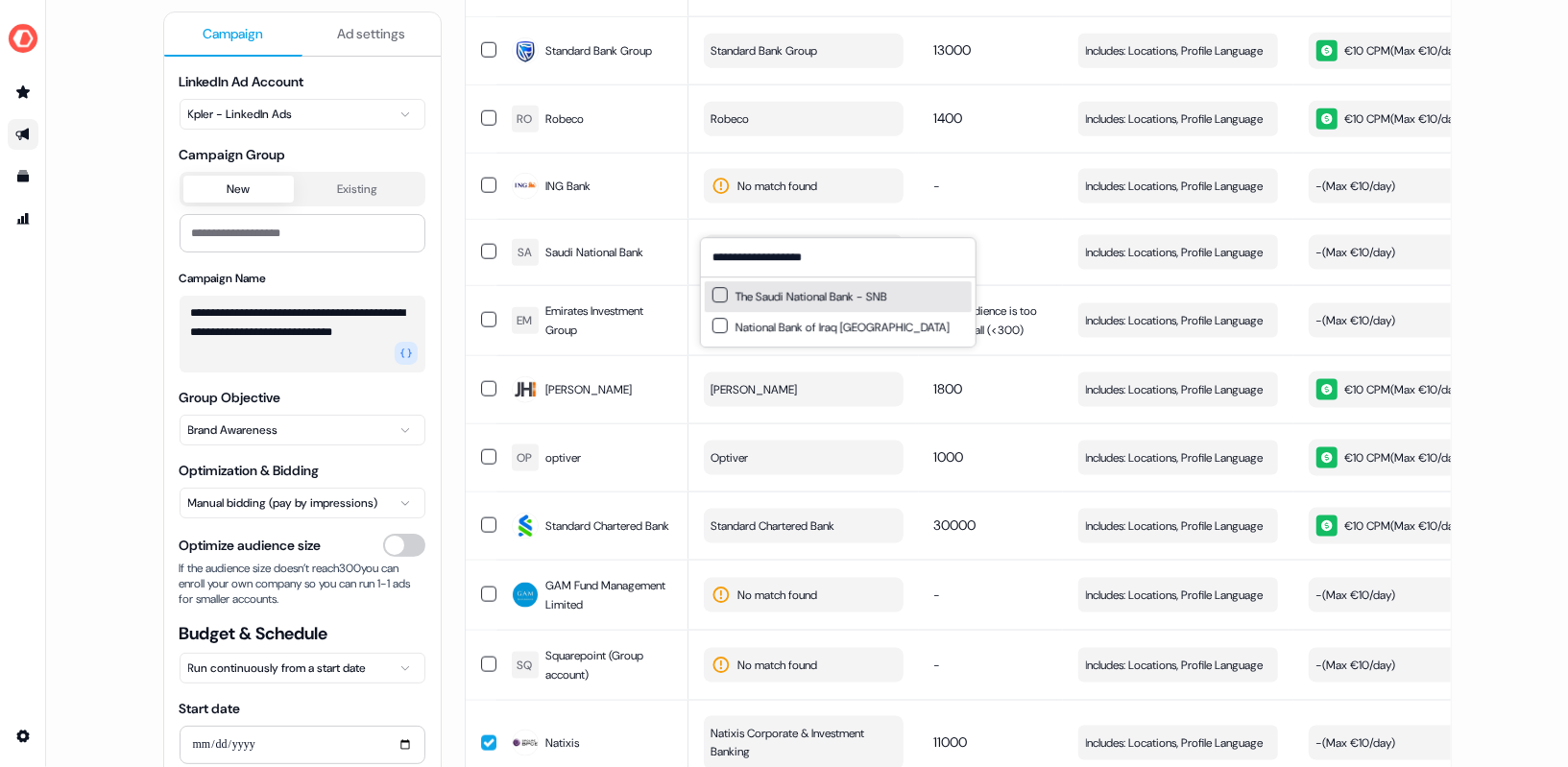
type input "**********"
click at [720, 303] on div "The Saudi National Bank - SNB" at bounding box center [800, 296] width 175 height 19
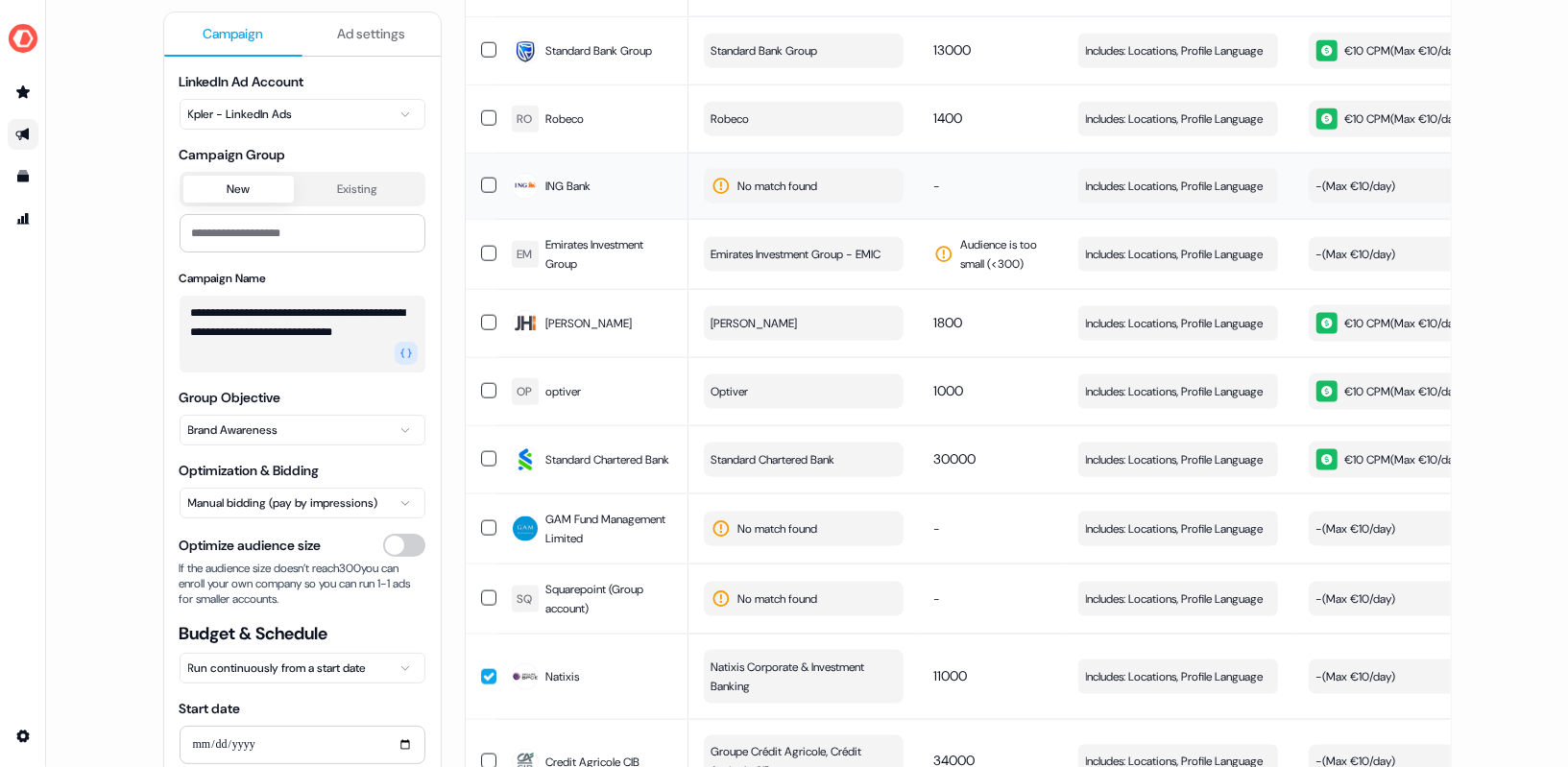
click at [783, 176] on span "No match found" at bounding box center [778, 185] width 80 height 19
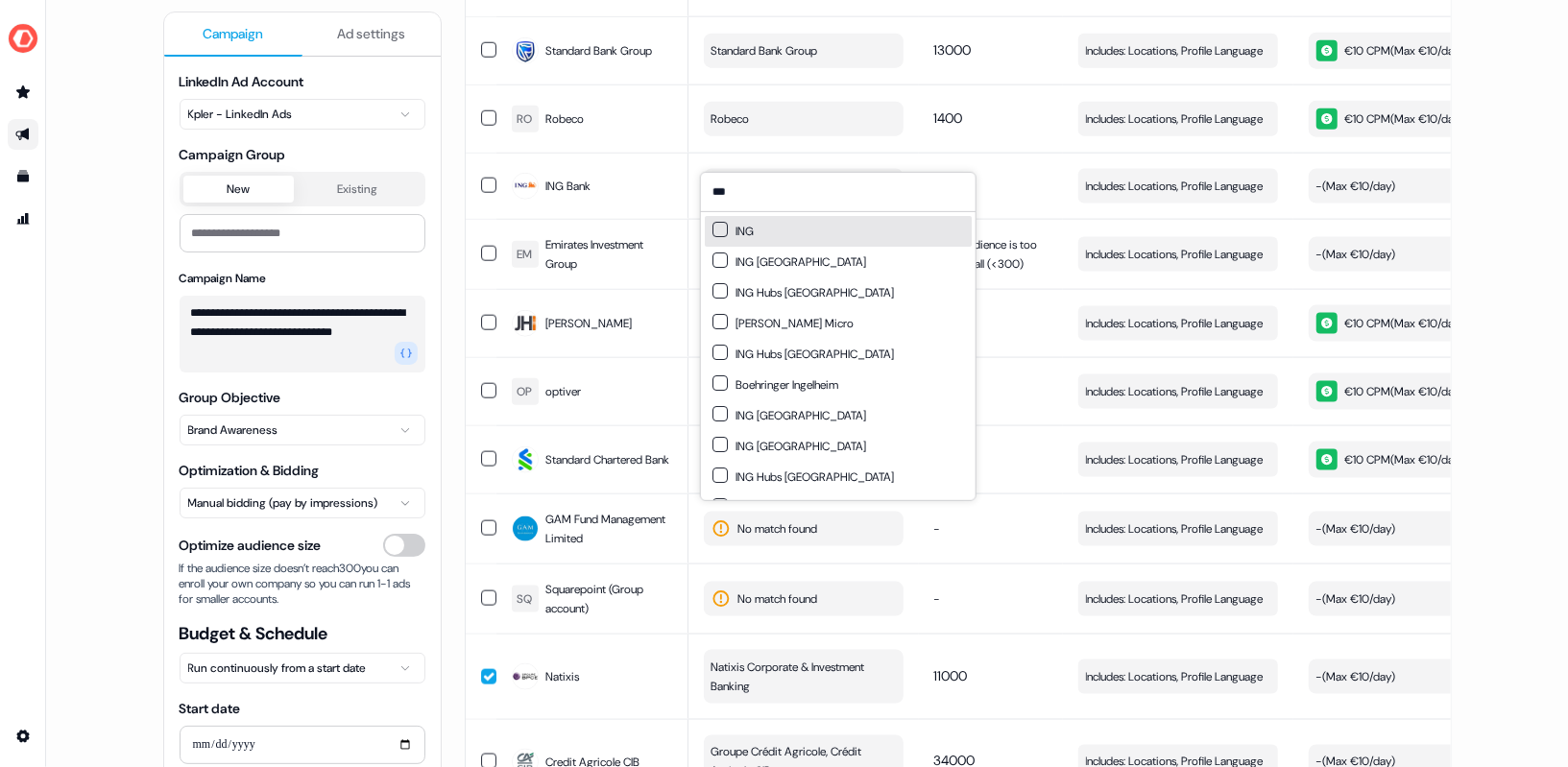
type input "***"
click at [717, 230] on button "Suggestions" at bounding box center [721, 230] width 16 height 16
click at [1492, 198] on div "**********" at bounding box center [807, 383] width 1521 height 767
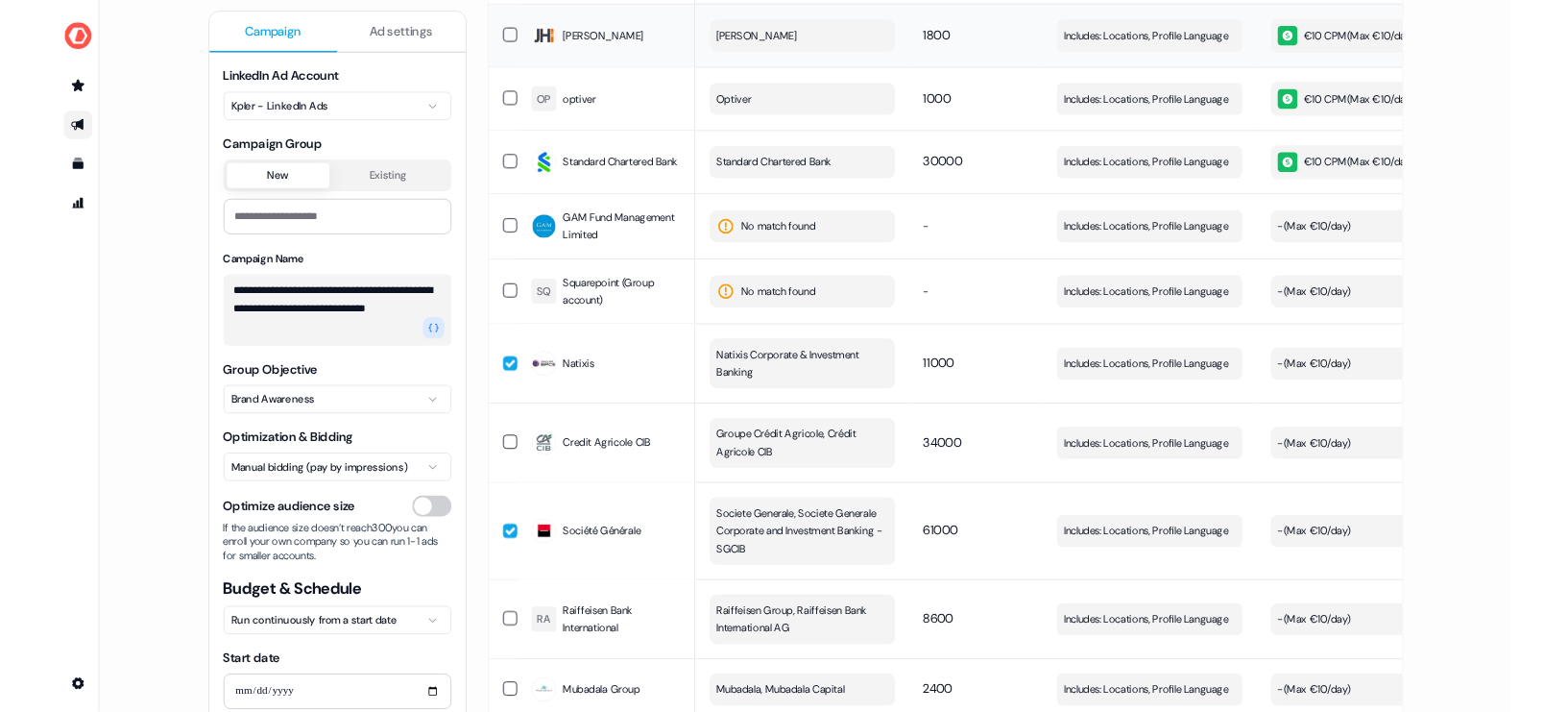
scroll to position [1825, 0]
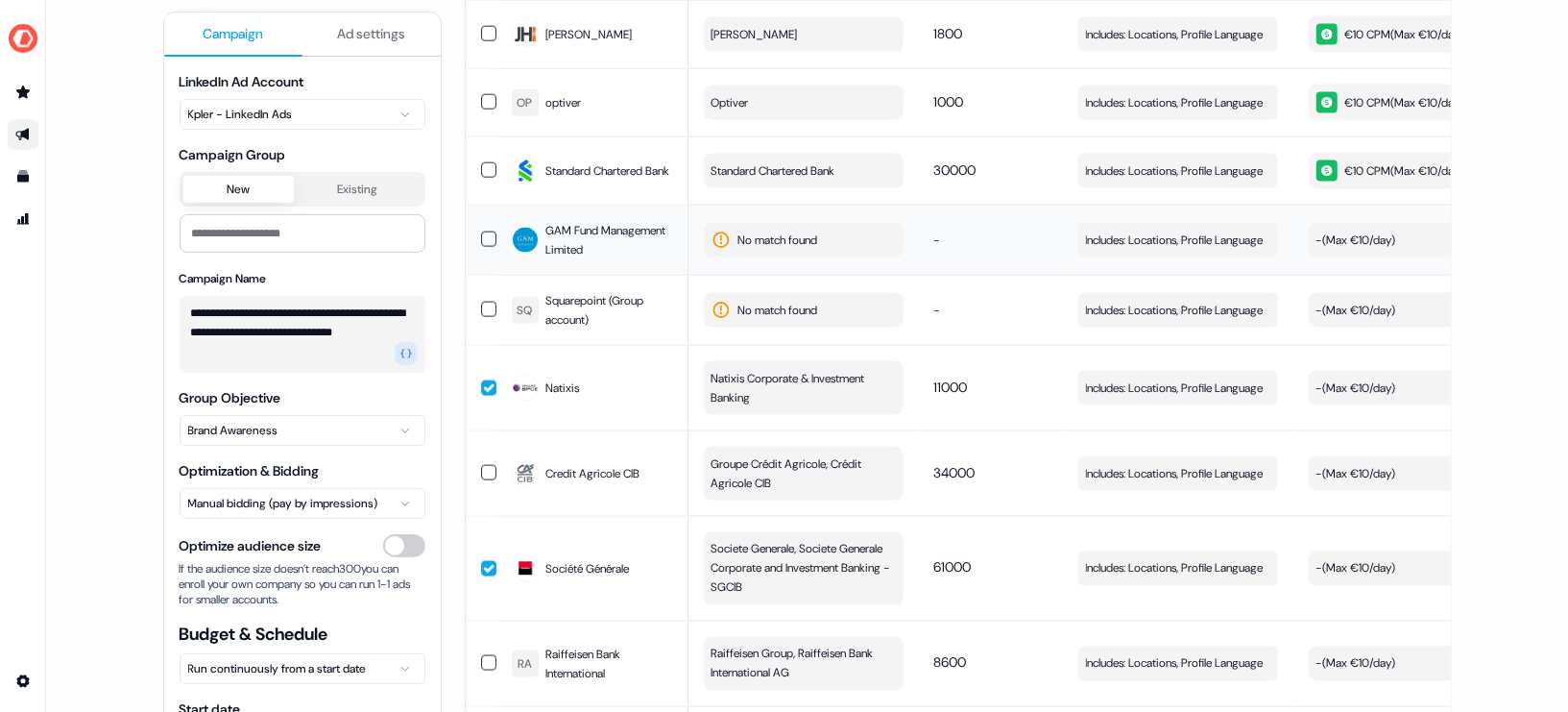
click at [738, 231] on span "No match found" at bounding box center [778, 240] width 80 height 19
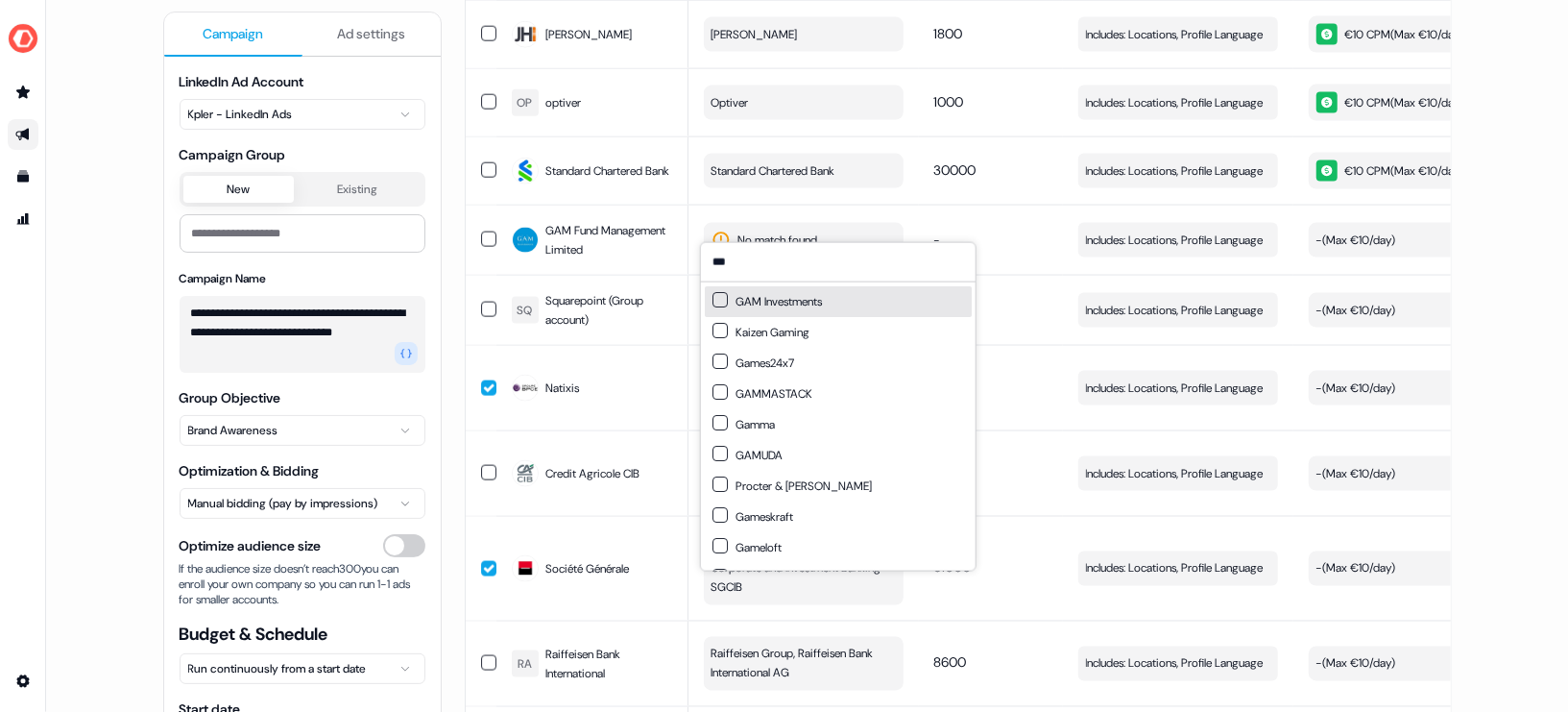
type input "***"
click at [721, 299] on button "Suggestions" at bounding box center [721, 300] width 16 height 16
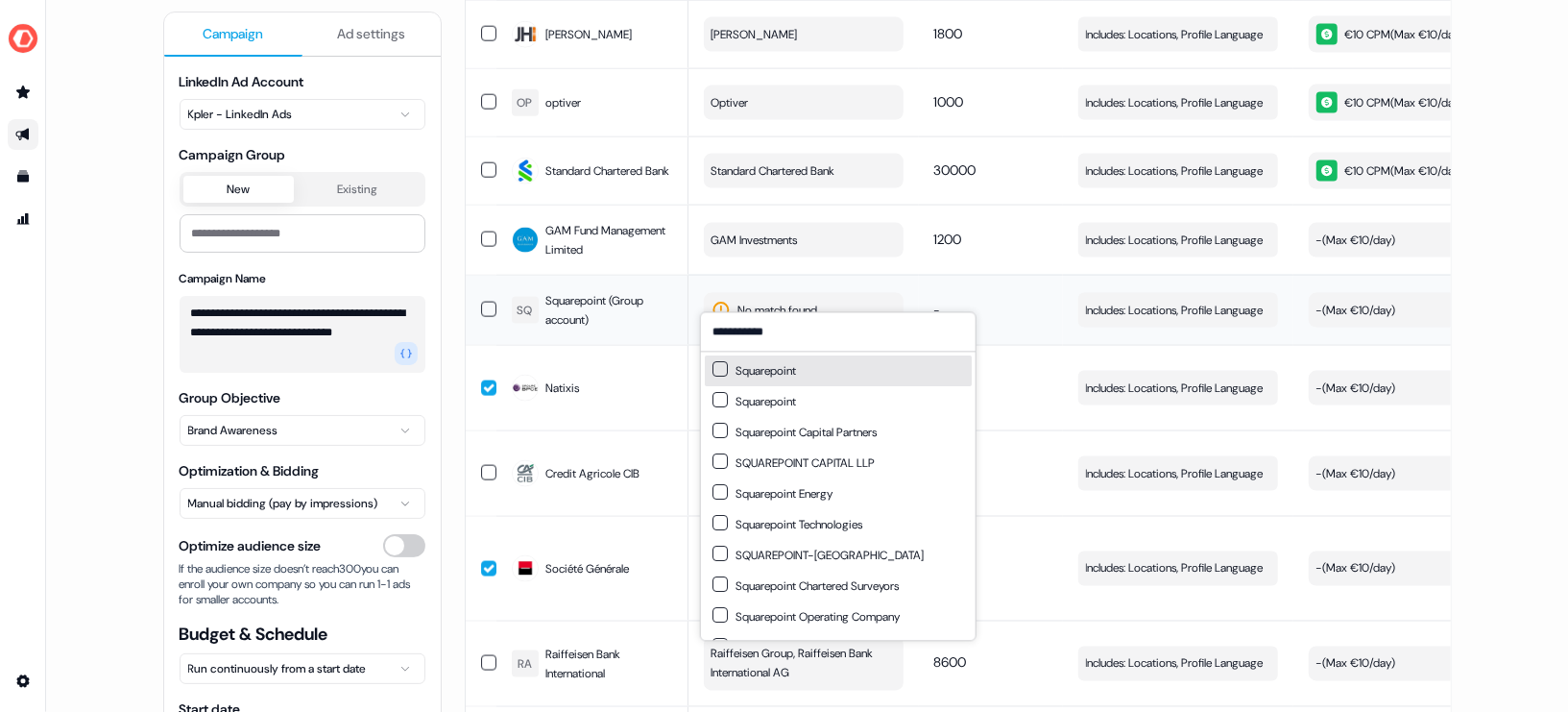
type input "**********"
click at [761, 369] on div "Squarepoint" at bounding box center [754, 370] width 83 height 19
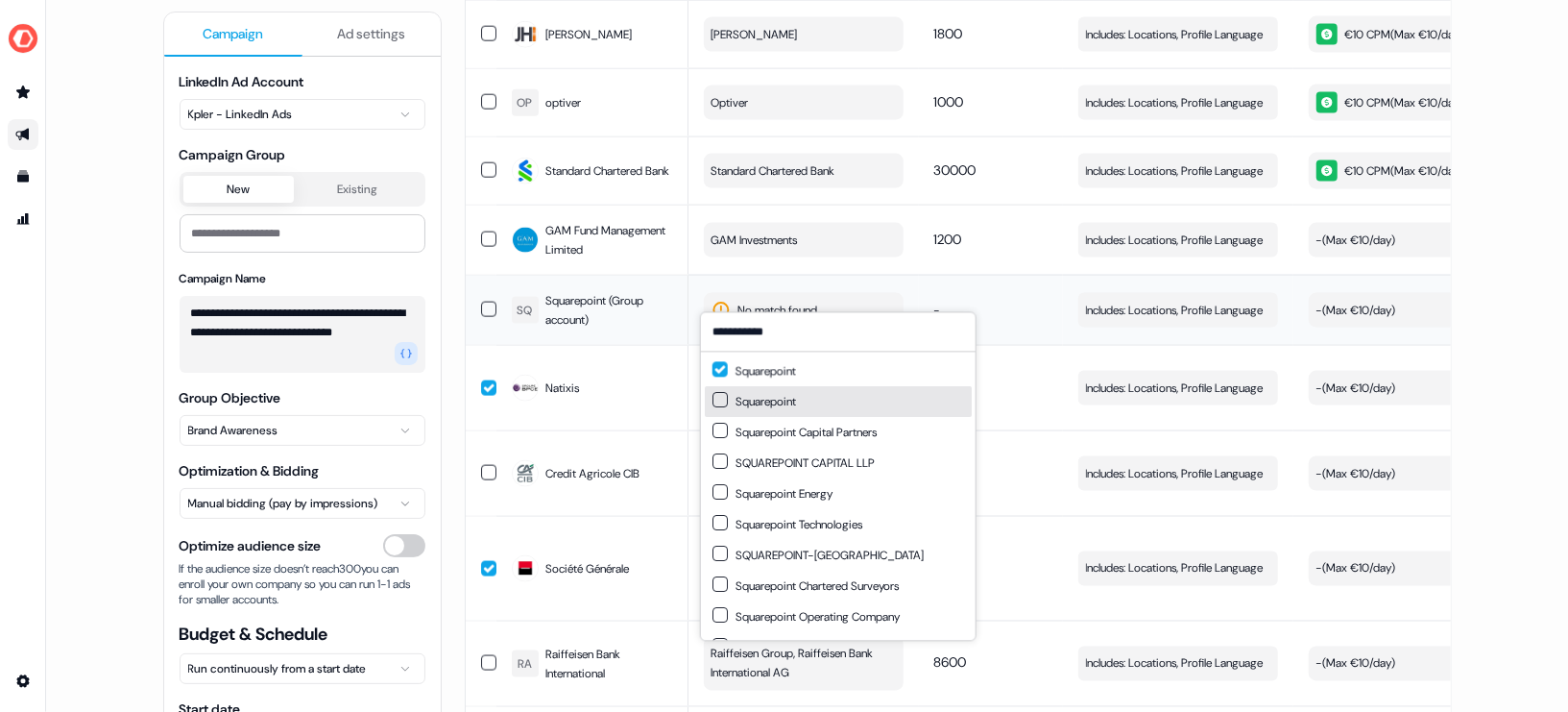
click at [730, 395] on div "Squarepoint" at bounding box center [754, 401] width 83 height 19
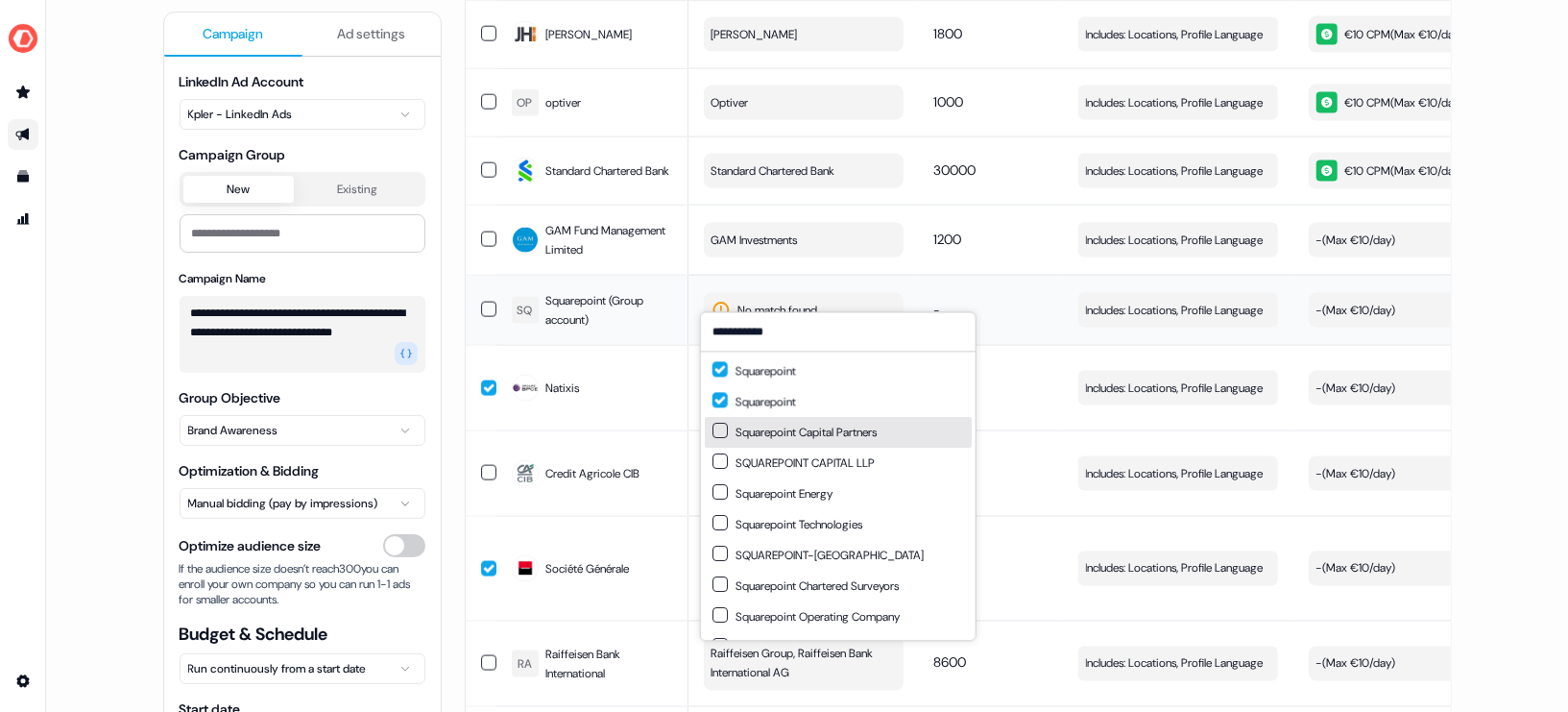
click at [748, 435] on div "Squarepoint Capital Partners" at bounding box center [795, 432] width 164 height 19
click at [772, 462] on div "SQUAREPOINT CAPITAL LLP" at bounding box center [794, 462] width 162 height 19
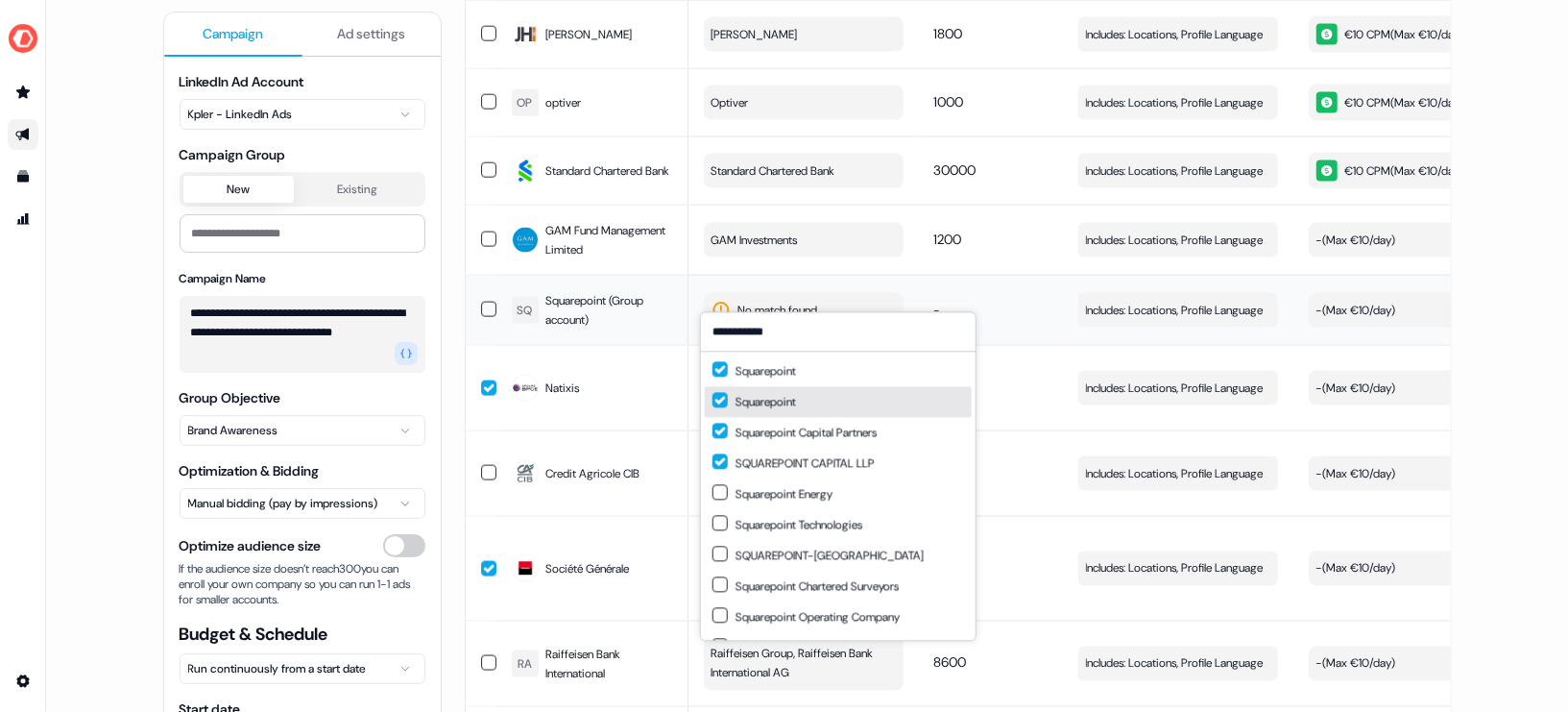
click at [1503, 63] on div "**********" at bounding box center [807, 356] width 1521 height 712
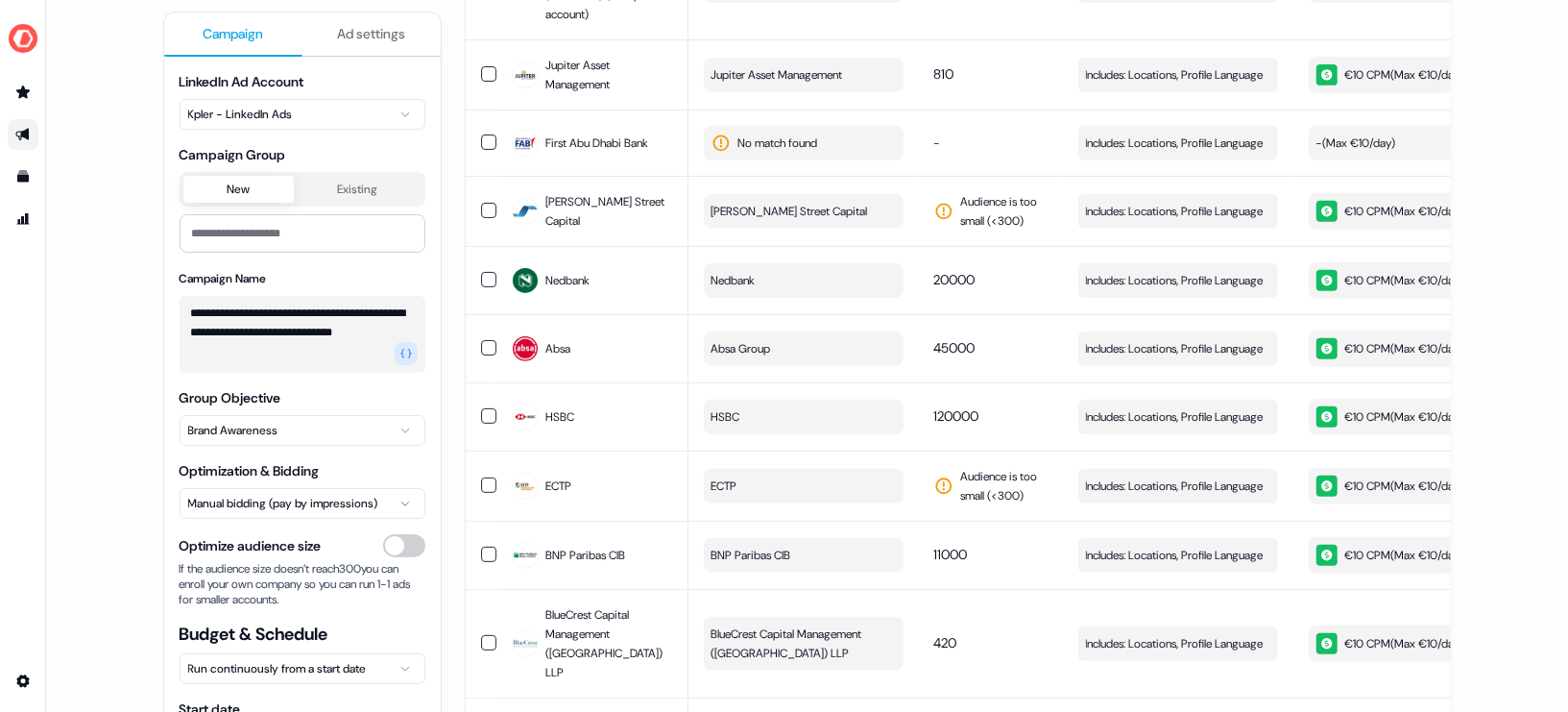
scroll to position [132, 0]
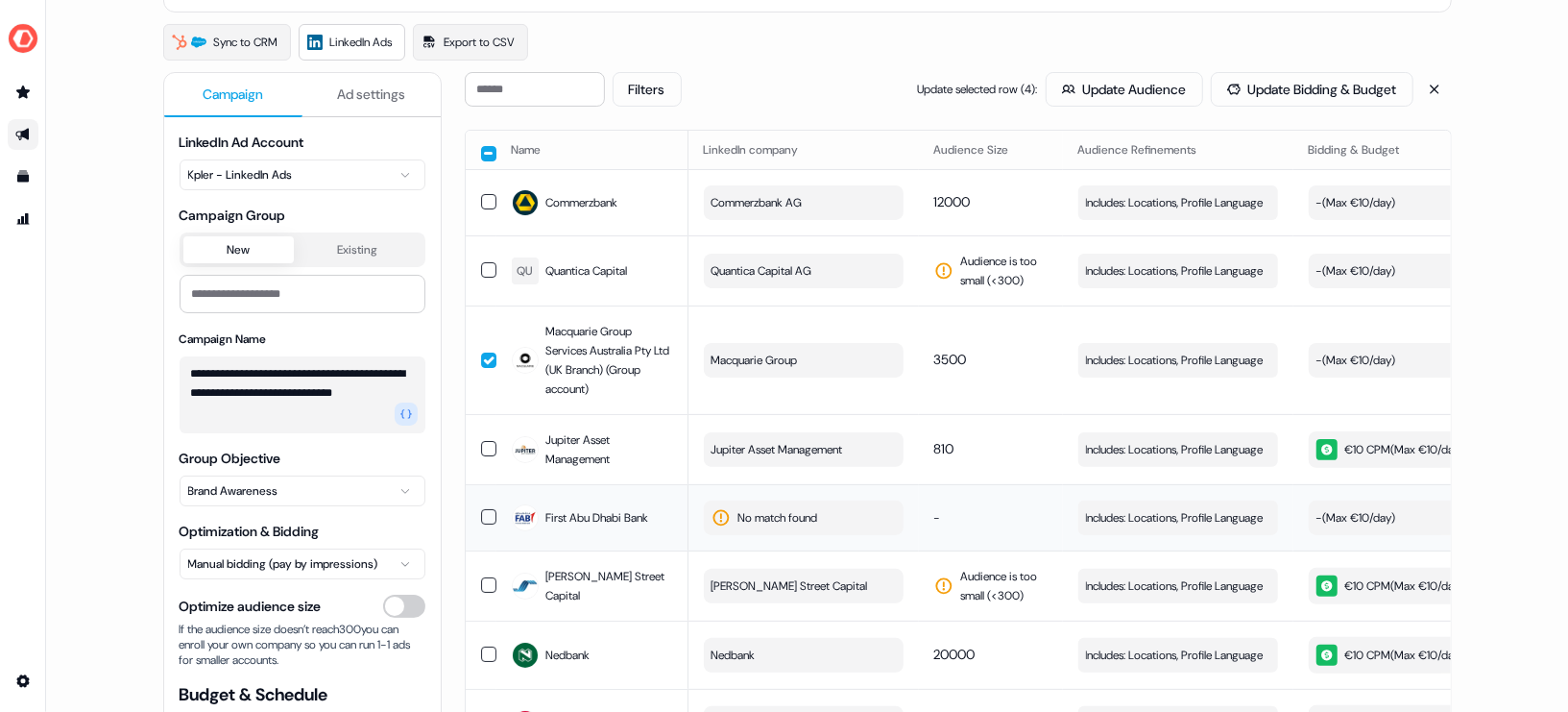
click at [774, 515] on span "No match found" at bounding box center [778, 517] width 80 height 19
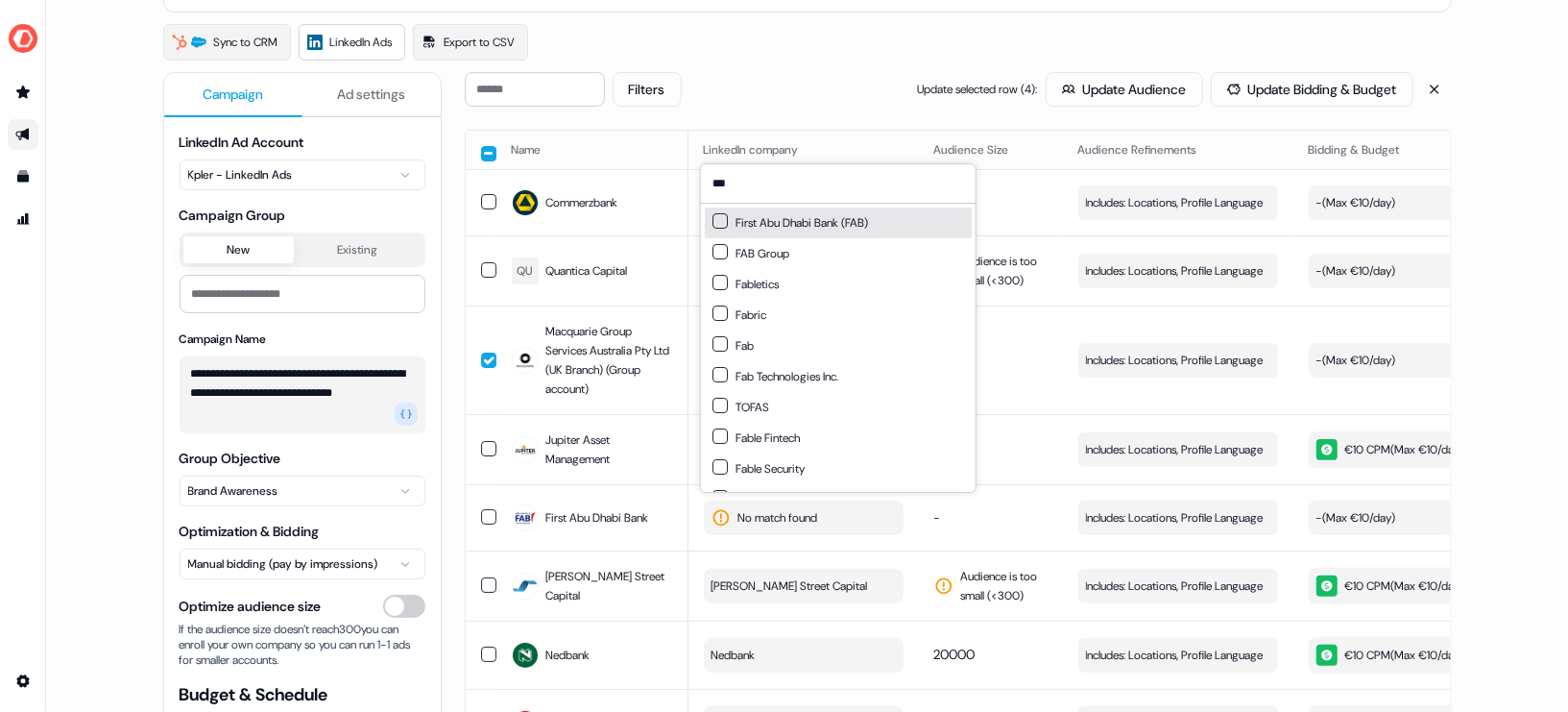
type input "***"
click at [721, 220] on button "Suggestions" at bounding box center [721, 221] width 16 height 16
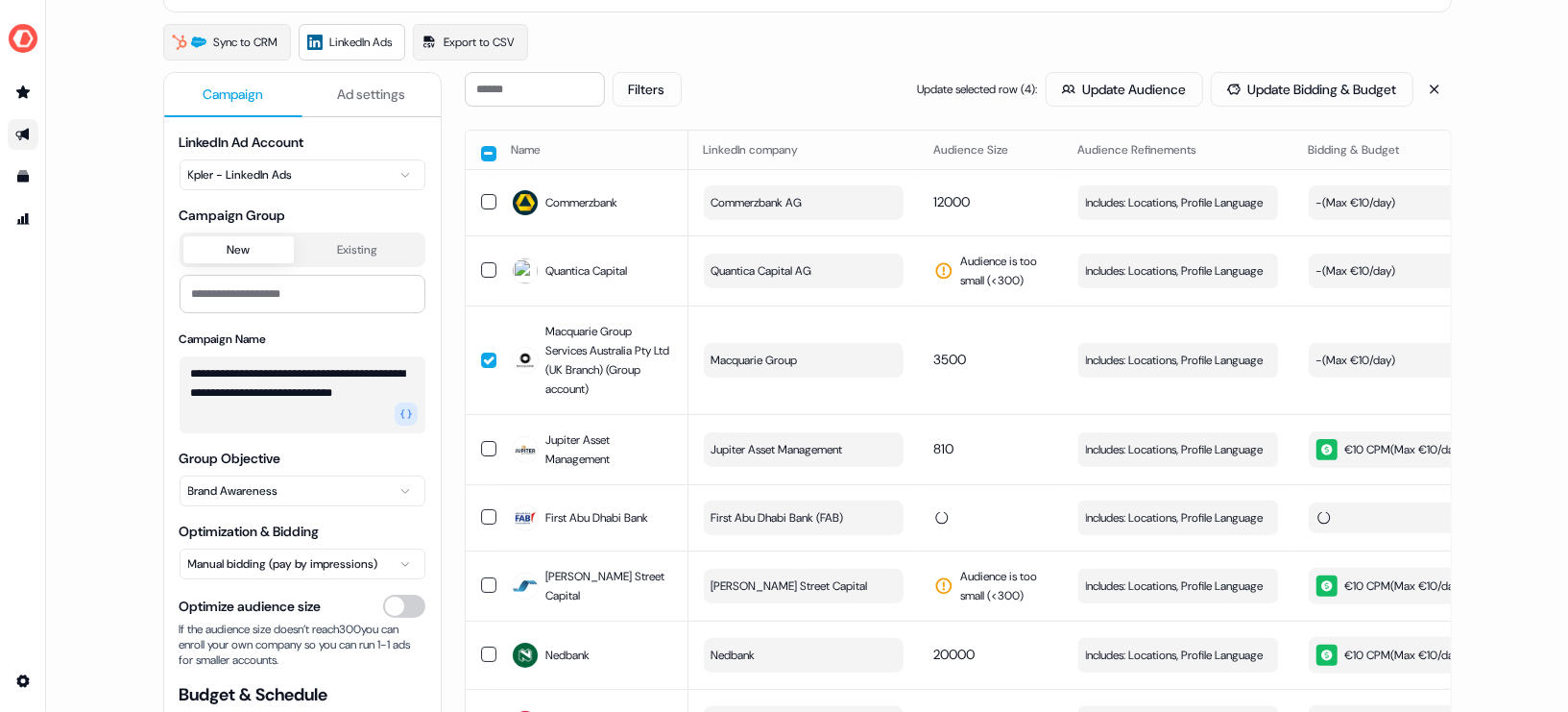
click at [1505, 89] on div "**********" at bounding box center [807, 356] width 1521 height 712
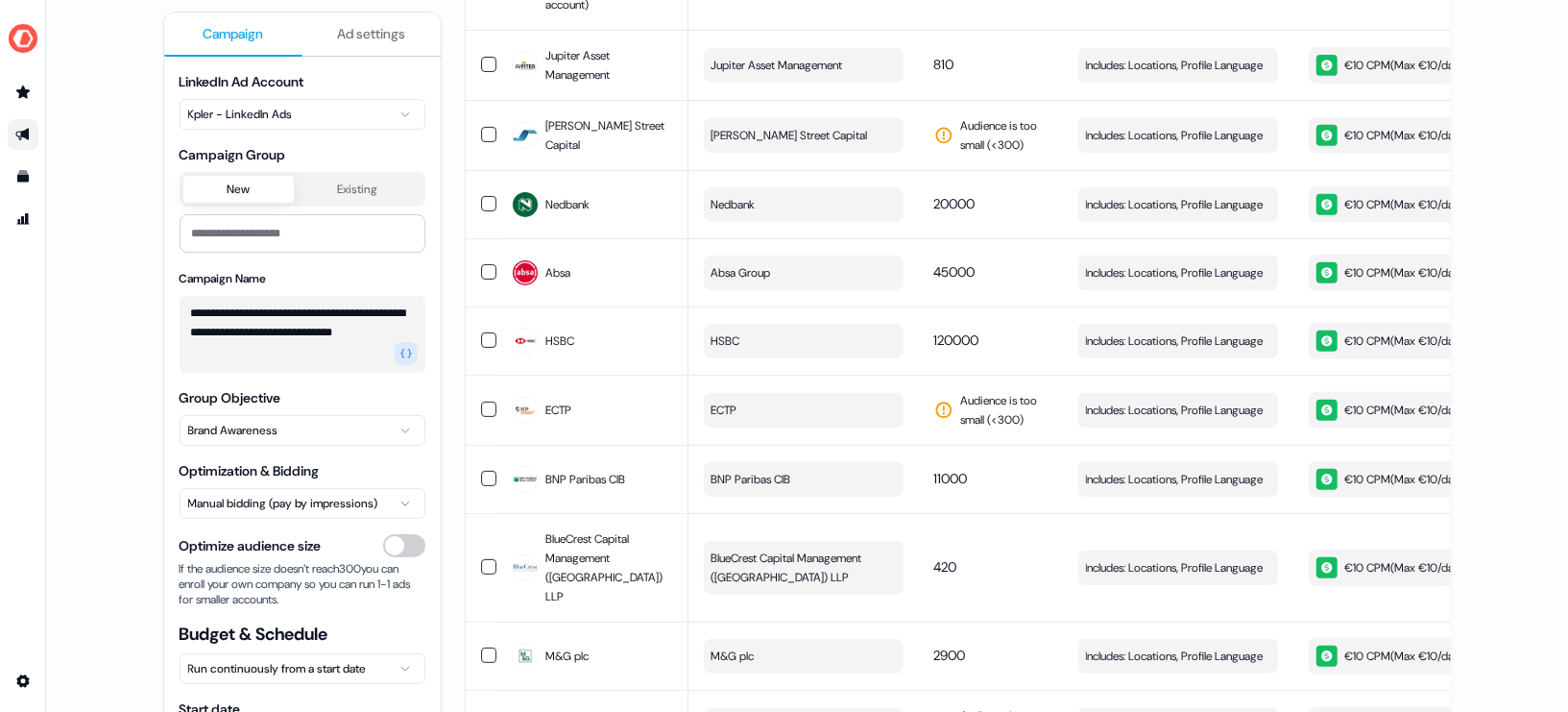
scroll to position [0, 0]
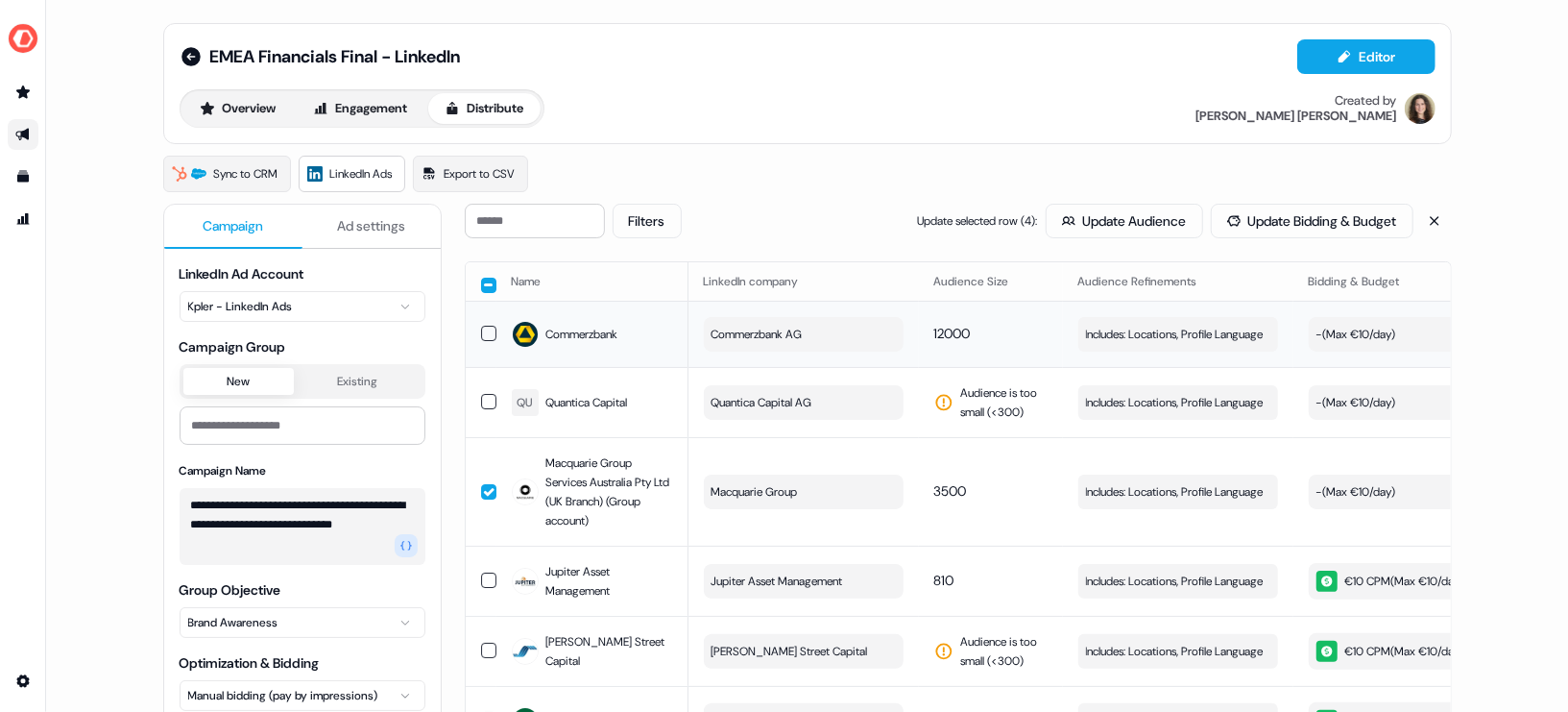
click at [483, 335] on button "button" at bounding box center [489, 334] width 16 height 16
click at [484, 284] on button "button" at bounding box center [489, 285] width 16 height 16
click at [1083, 217] on button "Update Audience" at bounding box center [1124, 221] width 157 height 35
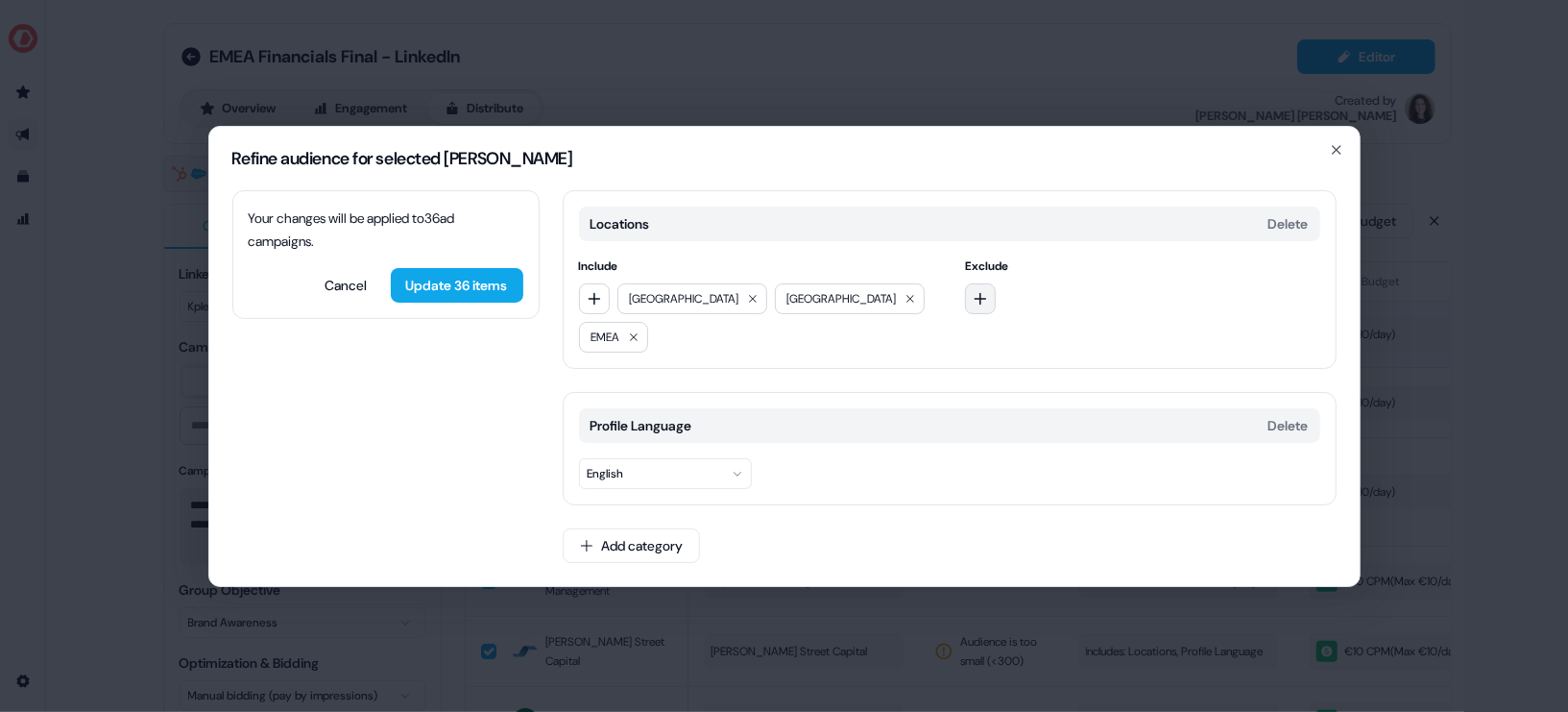
click at [986, 309] on button "button" at bounding box center [980, 298] width 31 height 31
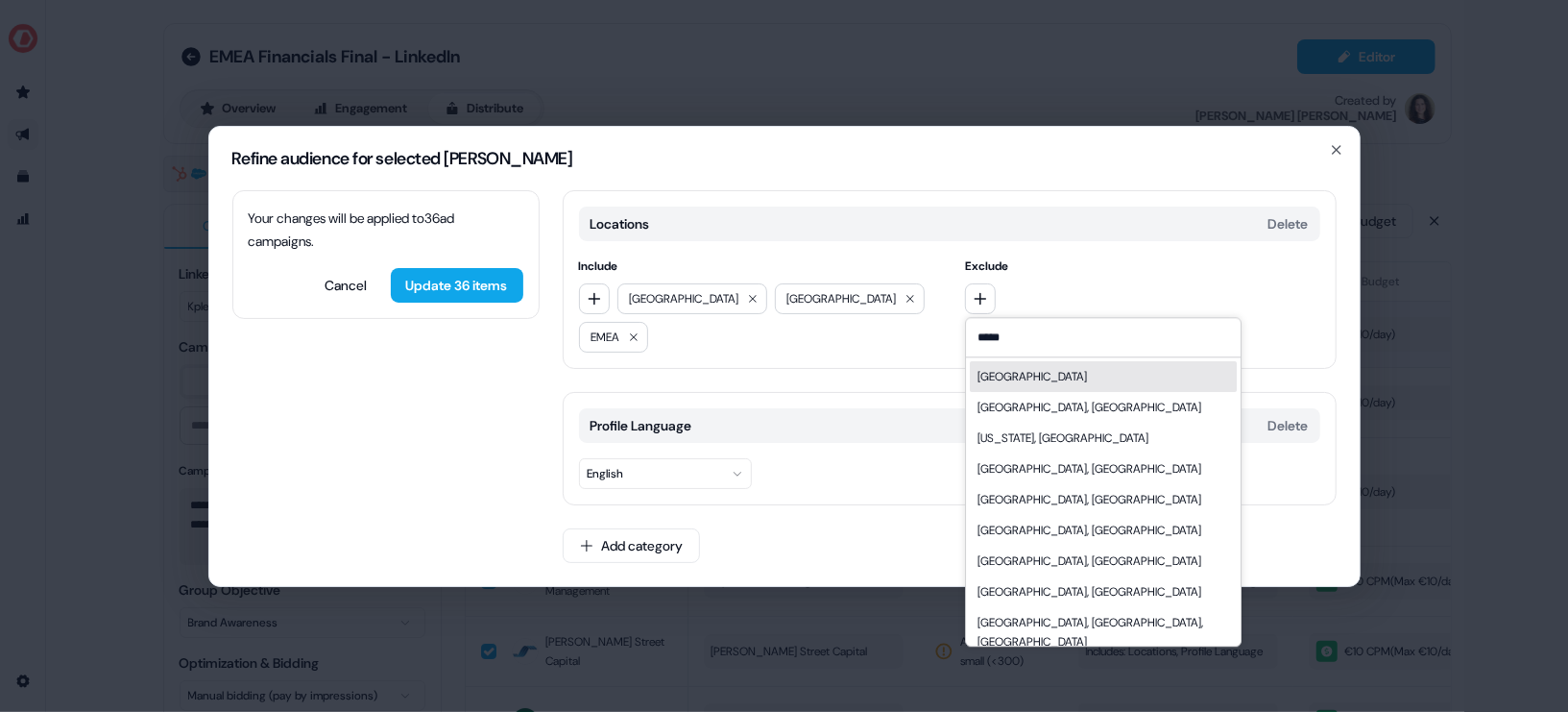
type input "*****"
click at [1031, 392] on div "[GEOGRAPHIC_DATA]" at bounding box center [1104, 376] width 267 height 31
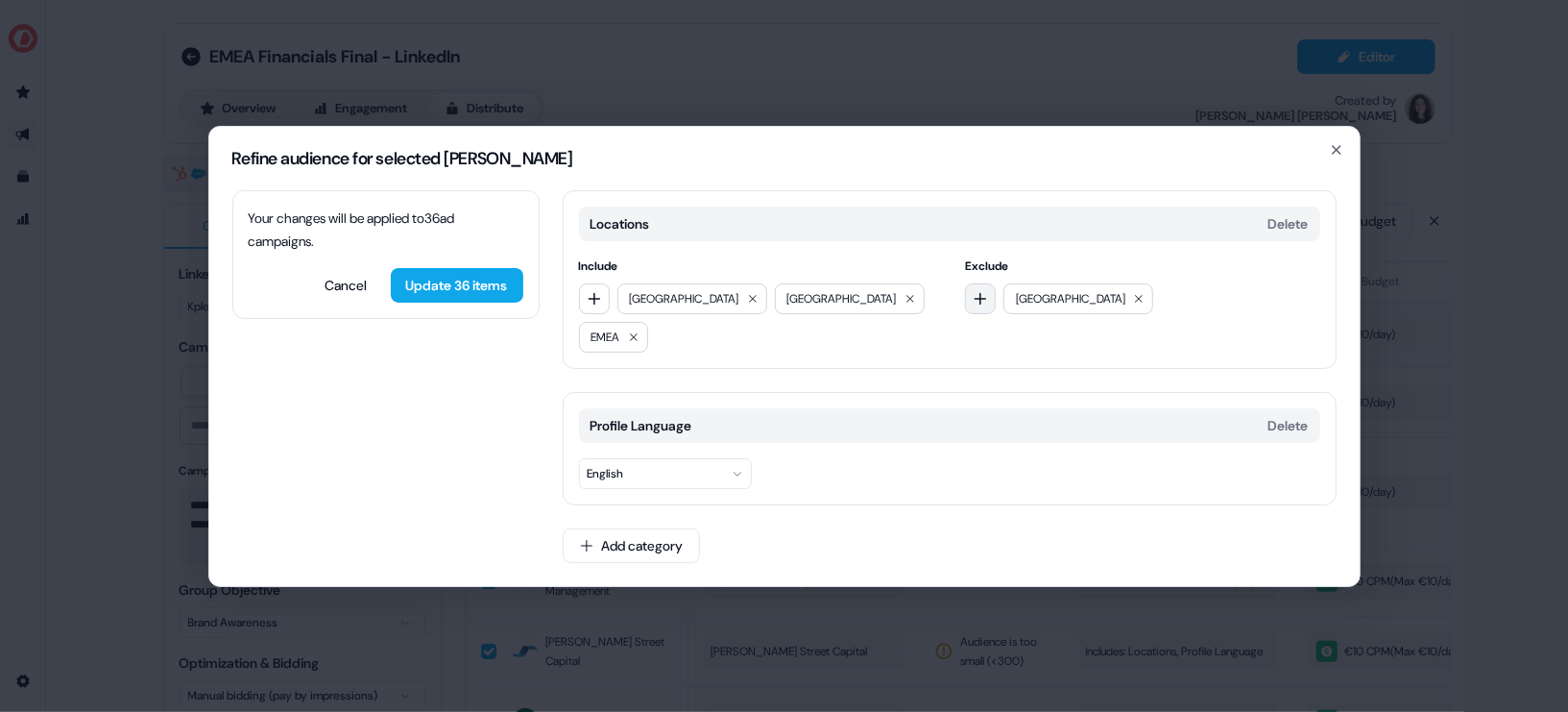
click at [985, 306] on icon "button" at bounding box center [981, 299] width 16 height 16
click at [592, 304] on icon "button" at bounding box center [594, 298] width 13 height 13
type input "**********"
click at [600, 386] on div "[GEOGRAPHIC_DATA]" at bounding box center [644, 376] width 110 height 19
click at [978, 300] on icon "button" at bounding box center [981, 299] width 16 height 16
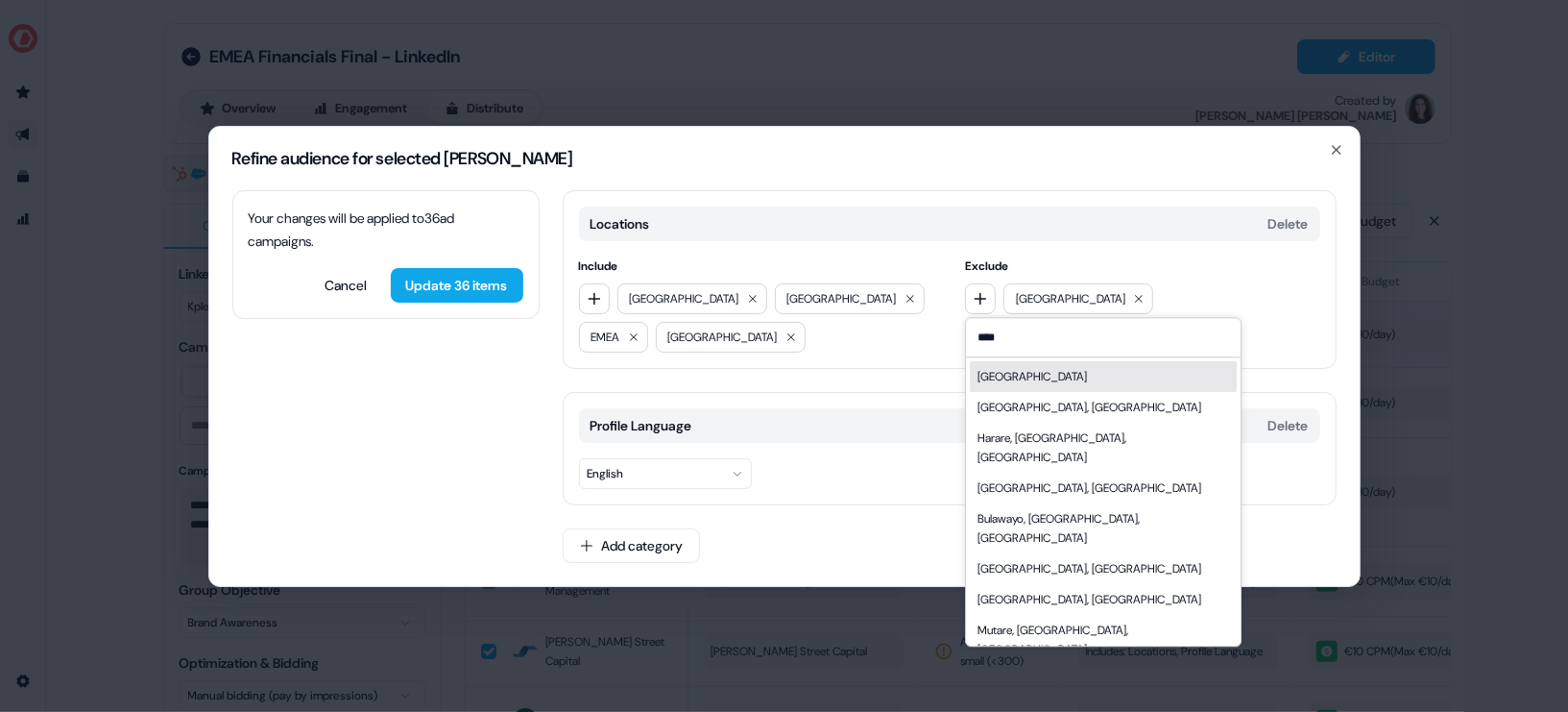
type input "****"
click at [1070, 382] on div "[GEOGRAPHIC_DATA]" at bounding box center [1104, 376] width 267 height 31
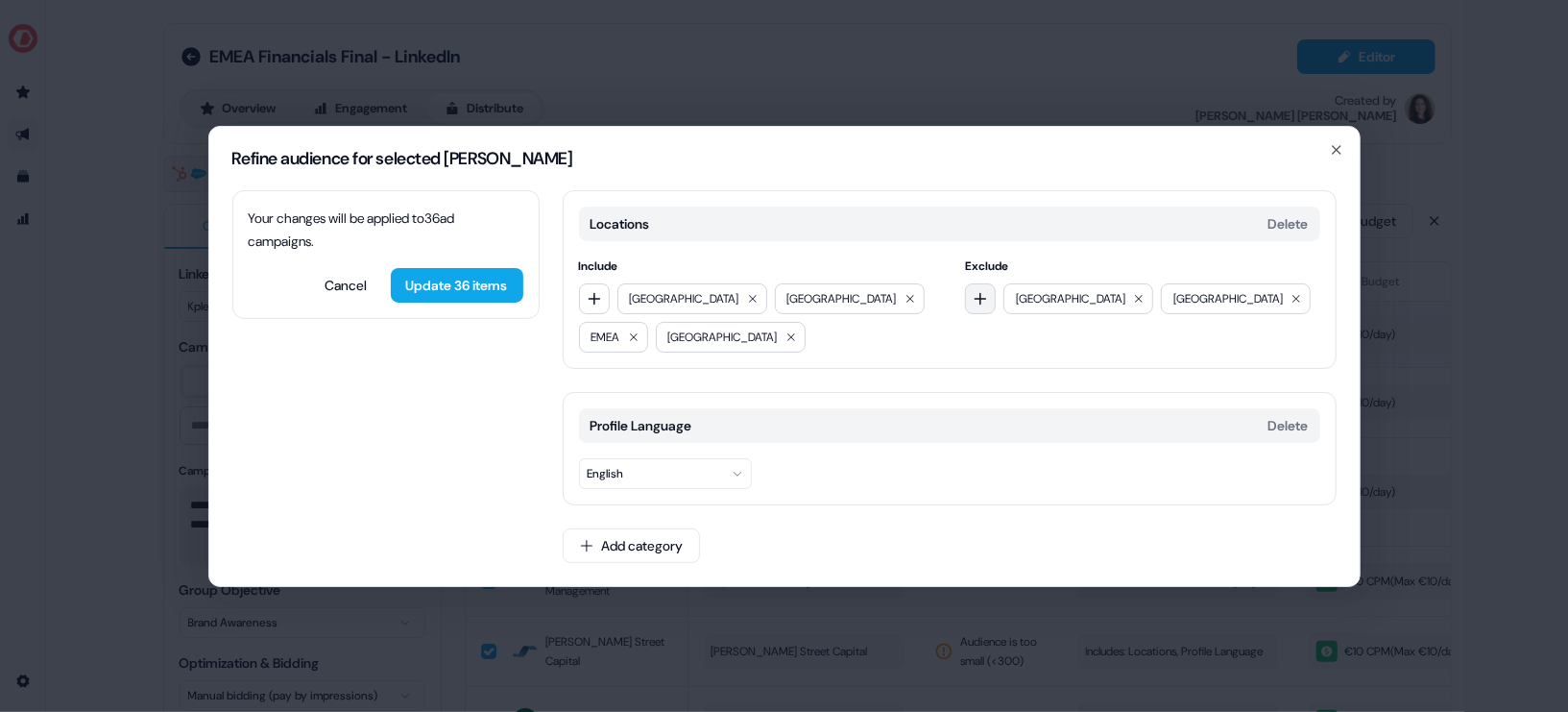
click at [972, 288] on button "button" at bounding box center [980, 298] width 31 height 31
type input "****"
click at [848, 368] on div "Locations Delete Include [GEOGRAPHIC_DATA] [GEOGRAPHIC_DATA] [GEOGRAPHIC_DATA] …" at bounding box center [949, 279] width 774 height 178
click at [905, 302] on icon at bounding box center [911, 299] width 12 height 12
click at [581, 314] on button "button" at bounding box center [594, 298] width 31 height 31
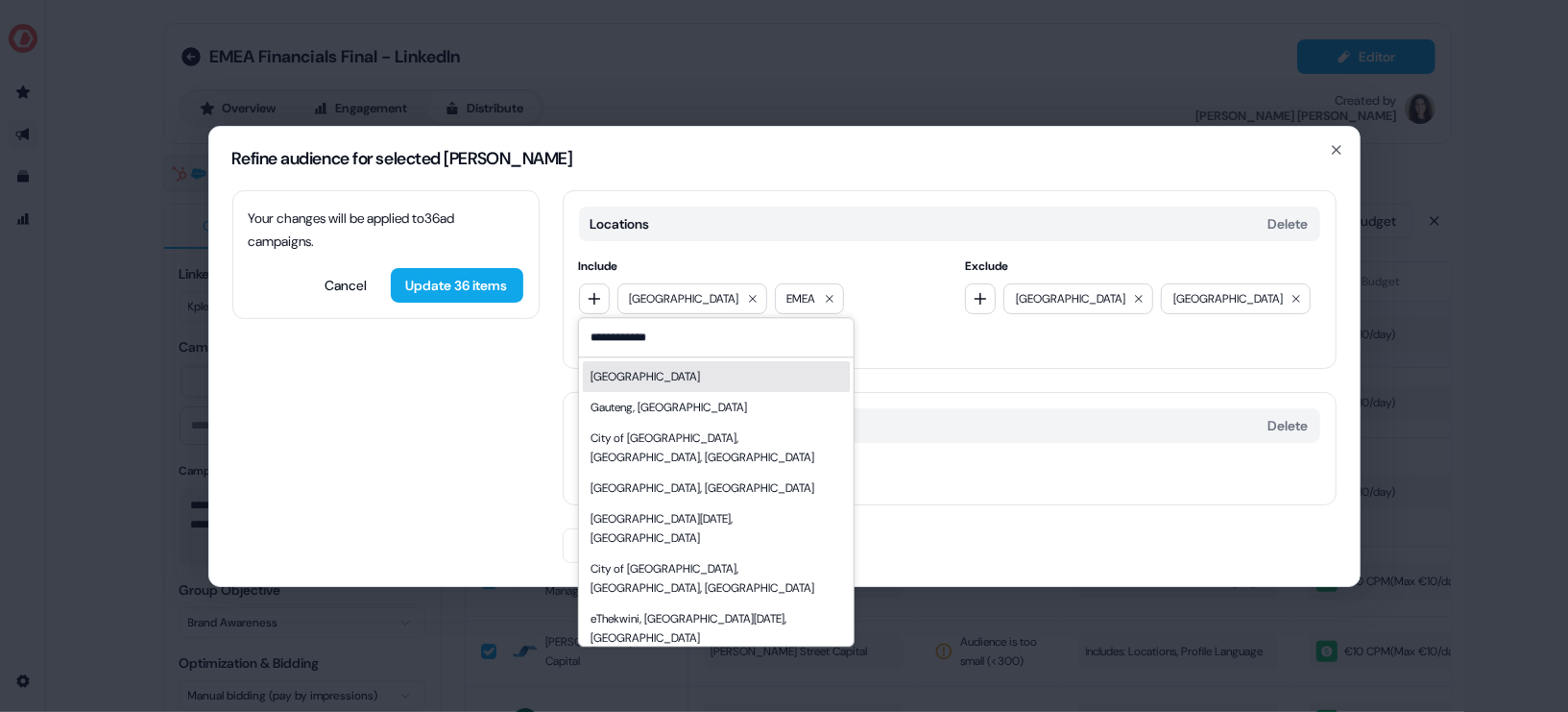
type input "**********"
click at [707, 392] on div "[GEOGRAPHIC_DATA]" at bounding box center [716, 376] width 267 height 31
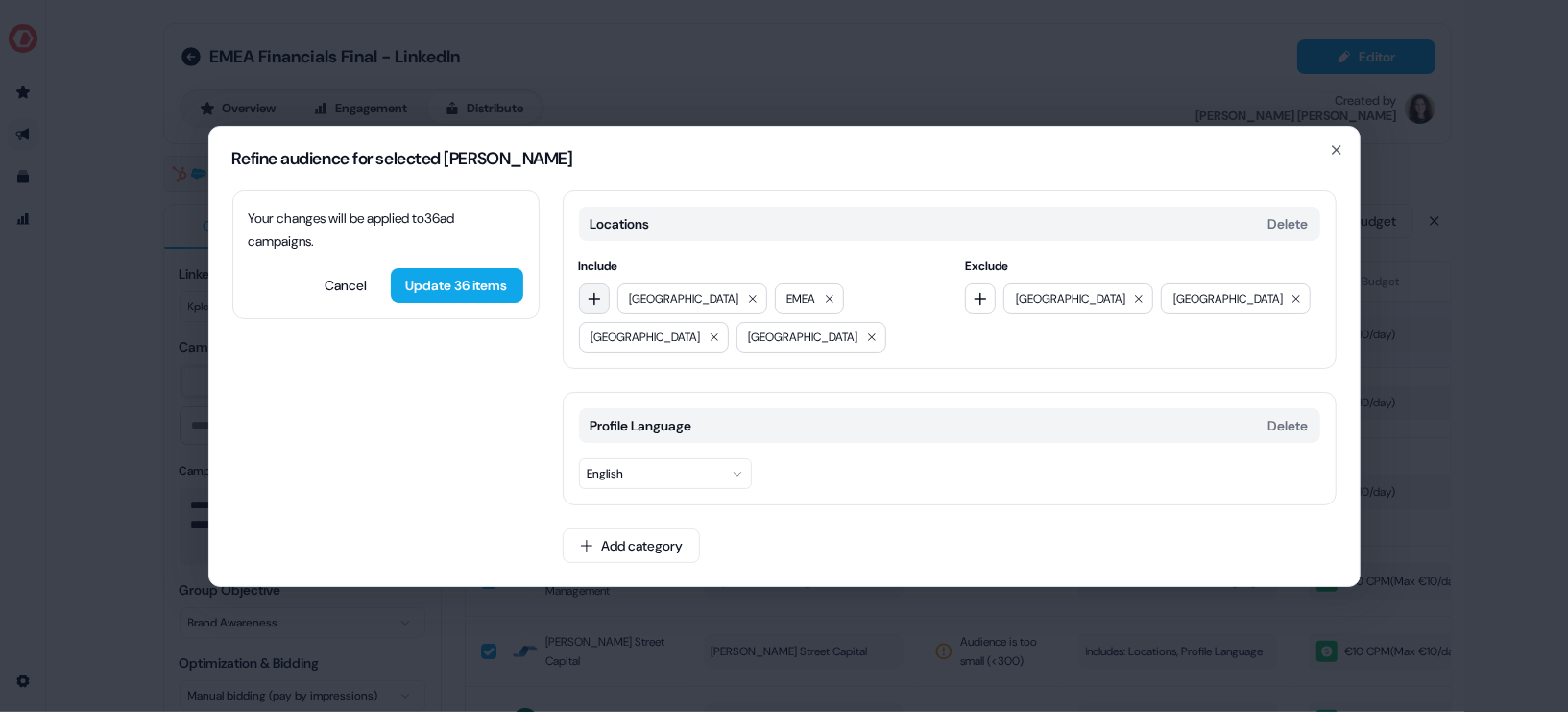
click at [595, 301] on icon "button" at bounding box center [595, 299] width 16 height 16
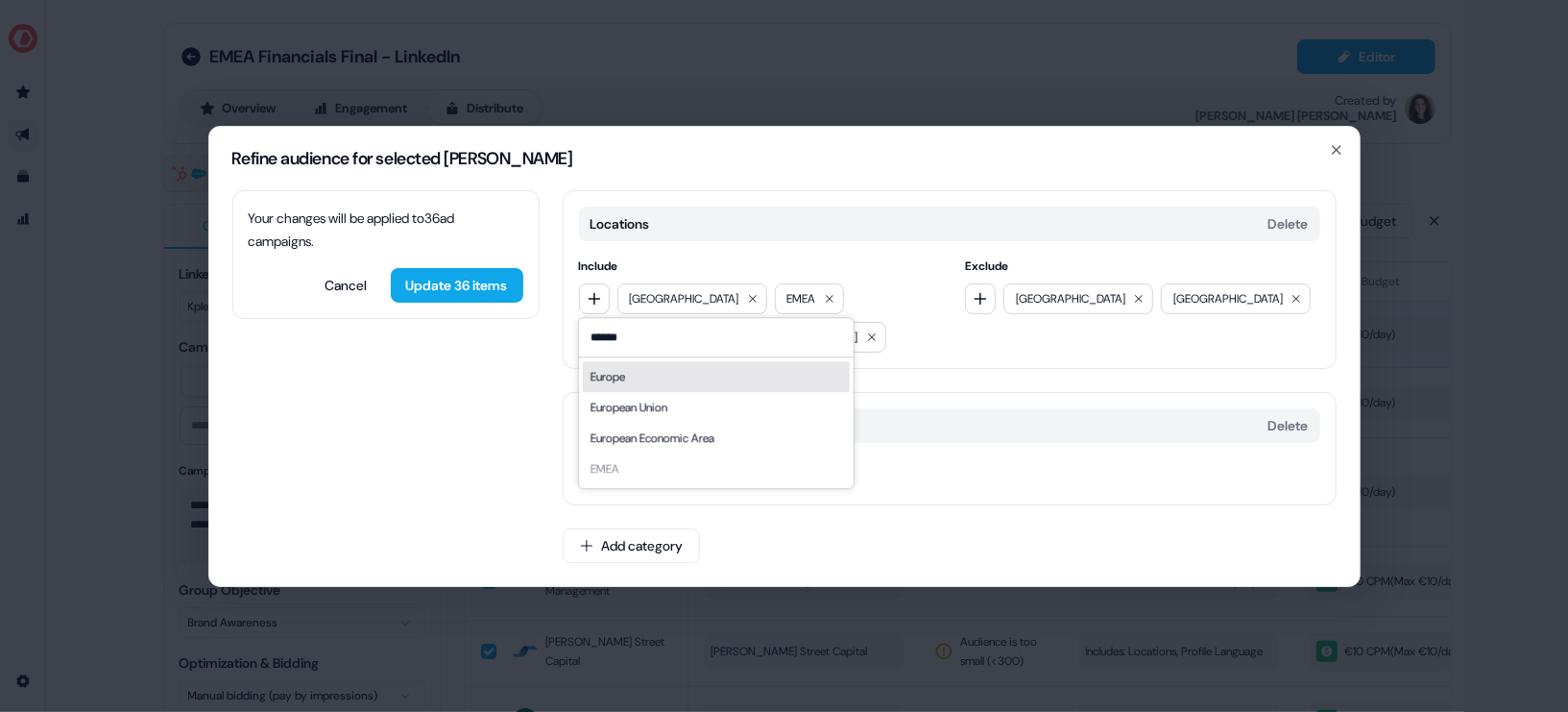
type input "******"
click at [651, 375] on div "Europe" at bounding box center [716, 376] width 267 height 31
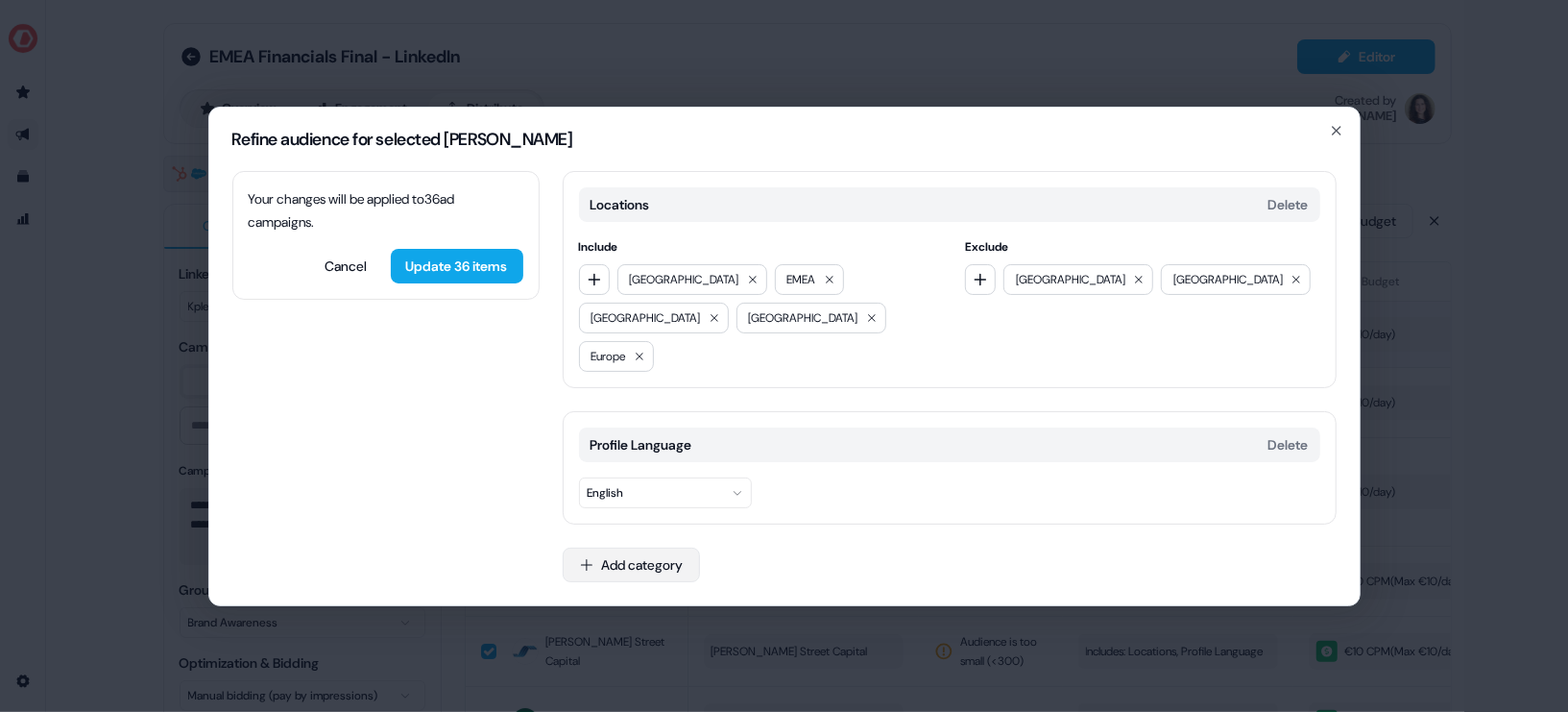
click at [625, 548] on button "Add category" at bounding box center [631, 564] width 138 height 35
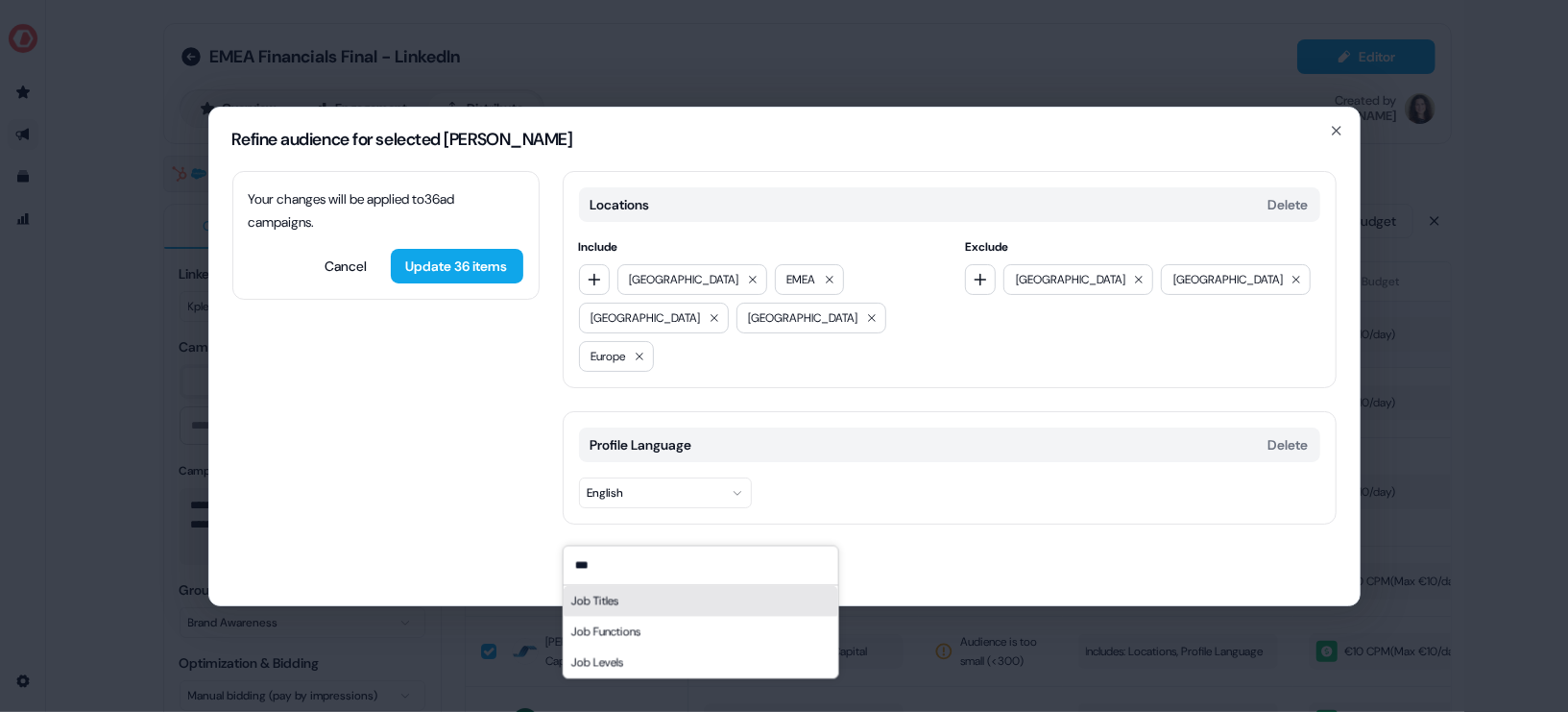
type input "***"
click at [642, 616] on div "Job Titles" at bounding box center [699, 600] width 274 height 31
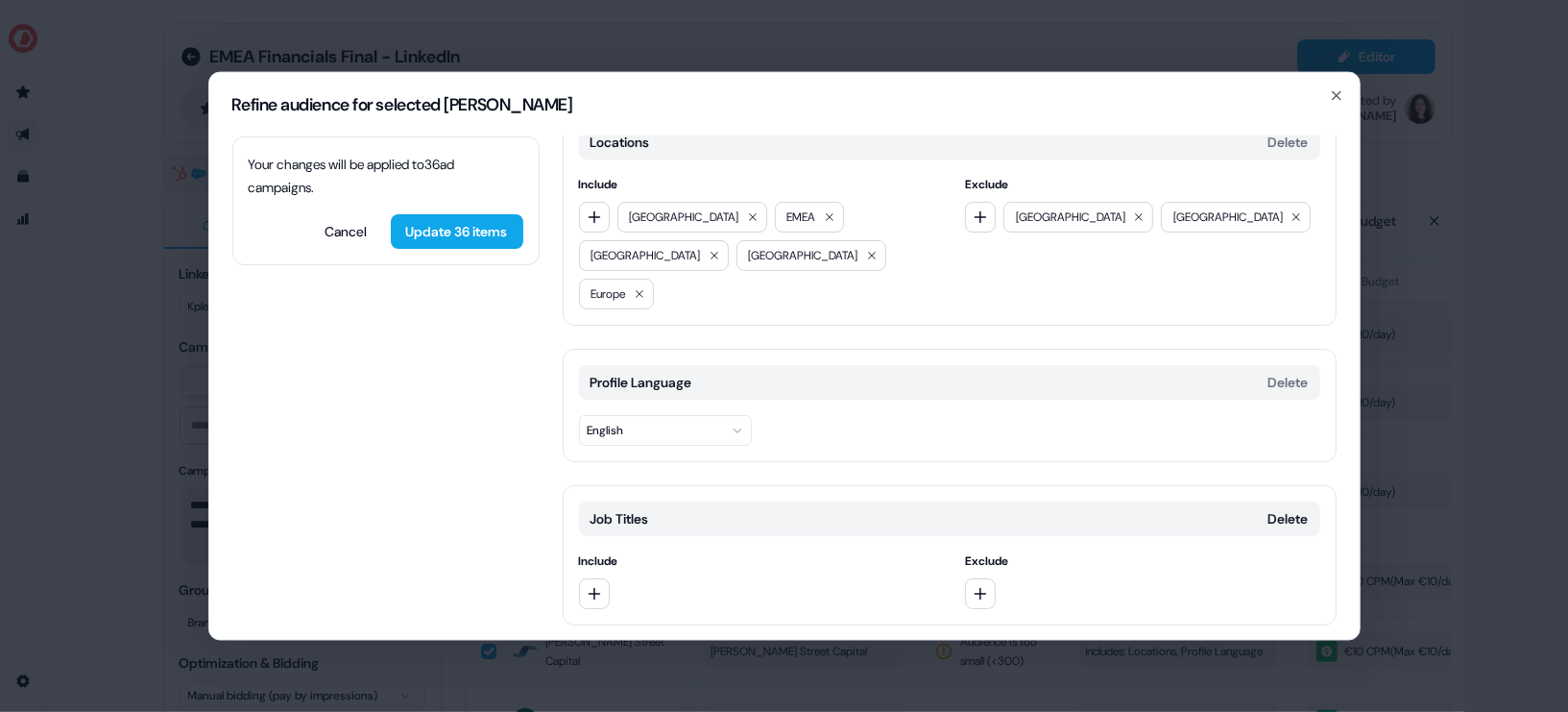
scroll to position [51, 0]
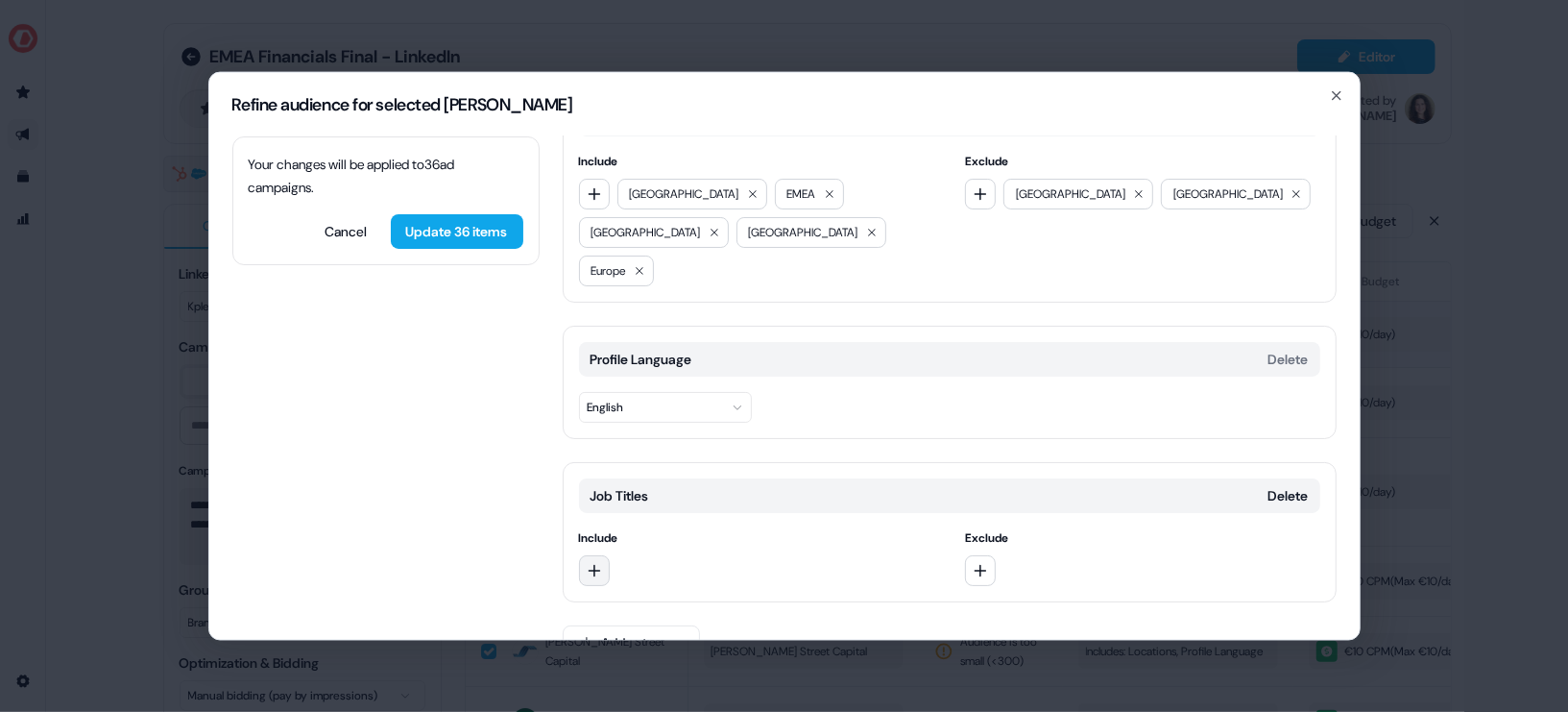
click at [595, 561] on icon "button" at bounding box center [595, 569] width 16 height 16
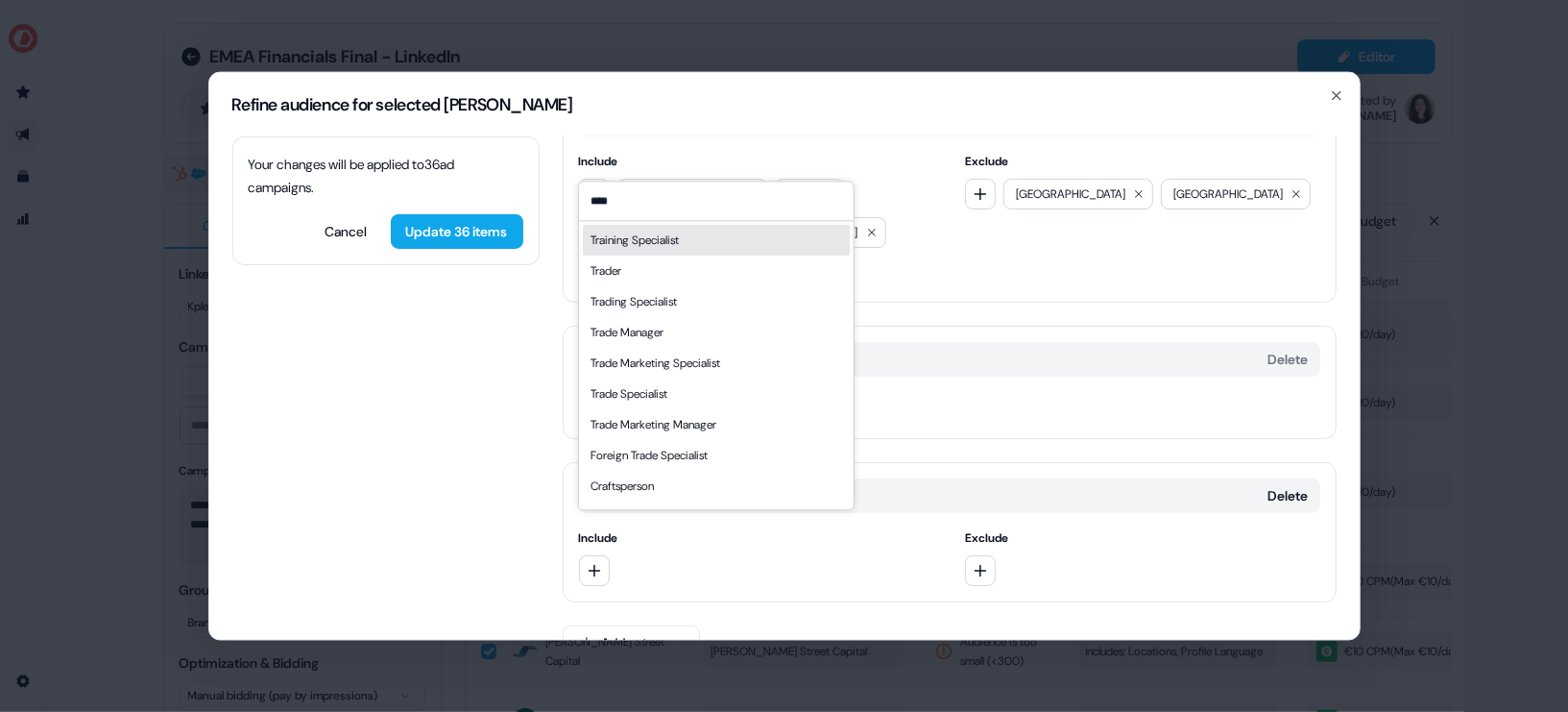
type input "****"
click at [970, 246] on div "Locations Delete Include [GEOGRAPHIC_DATA] EMEA [GEOGRAPHIC_DATA] [GEOGRAPHIC_D…" at bounding box center [949, 192] width 774 height 217
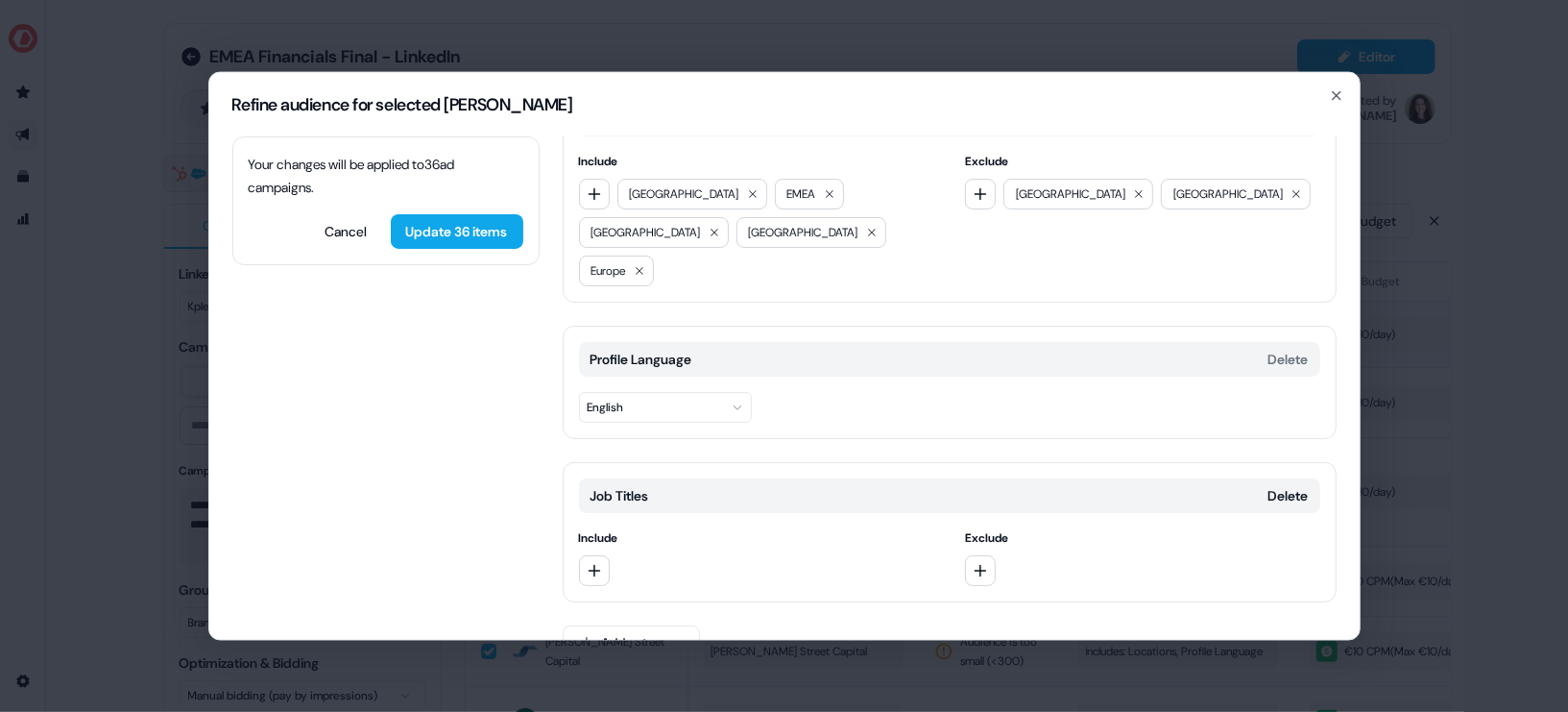
scroll to position [0, 0]
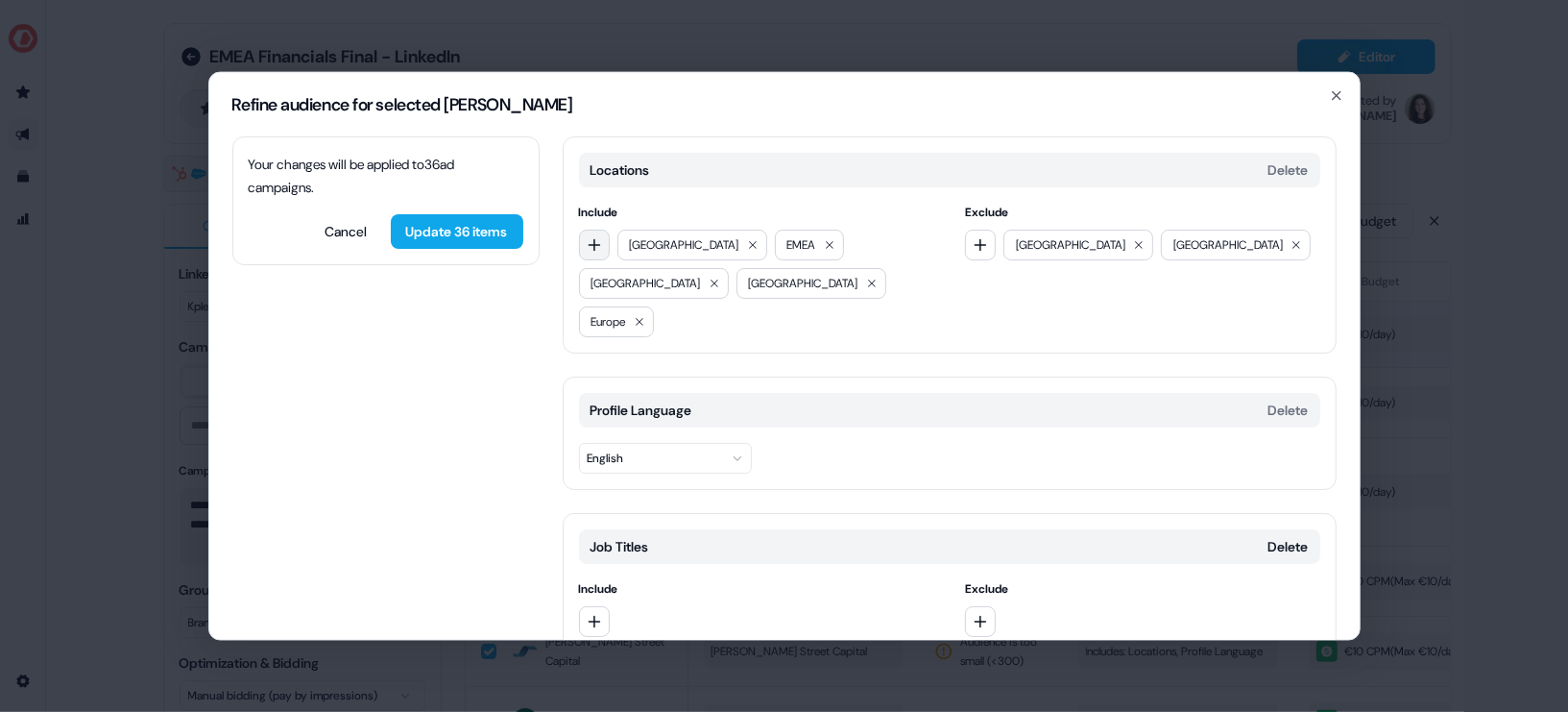
click at [604, 242] on button "button" at bounding box center [594, 244] width 31 height 31
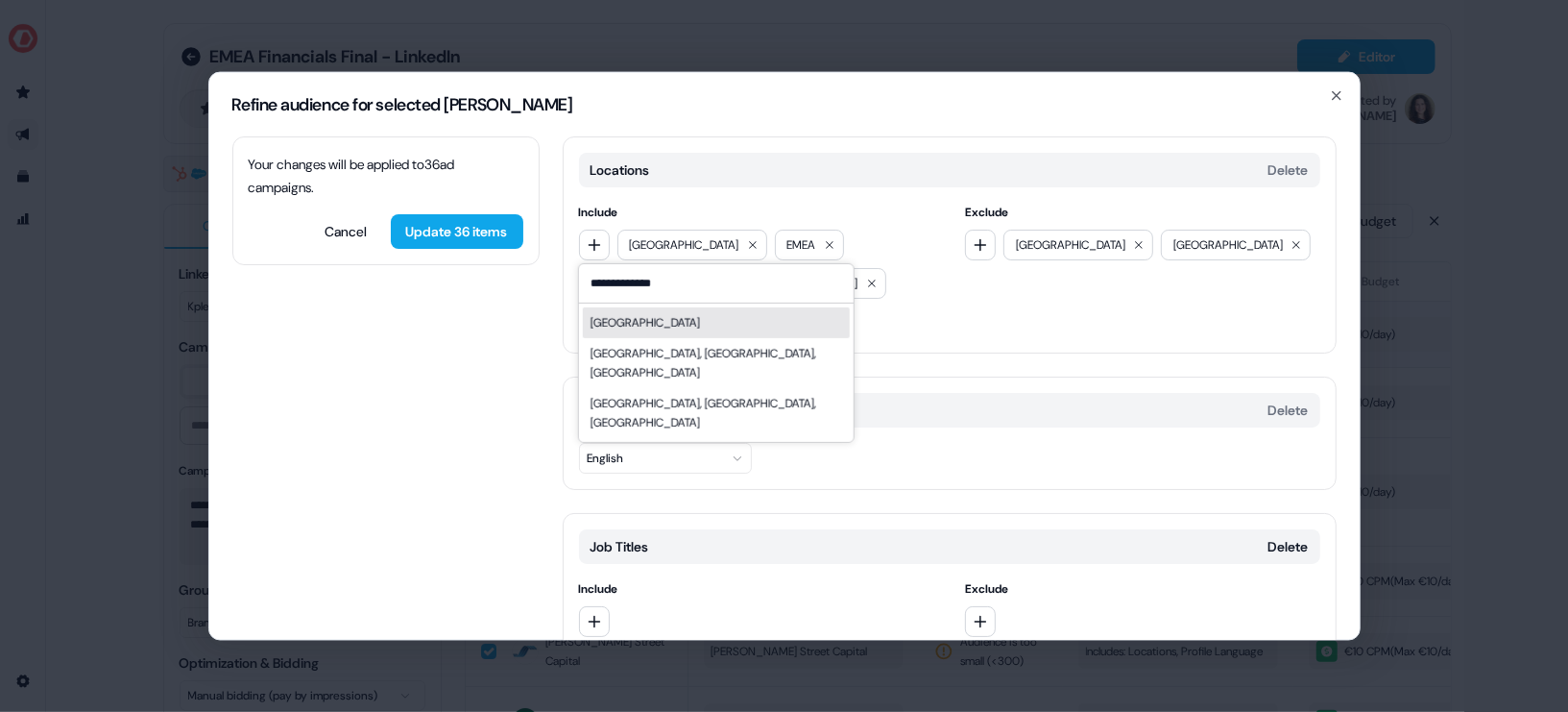
type input "**********"
click at [954, 283] on div "**********" at bounding box center [949, 269] width 741 height 135
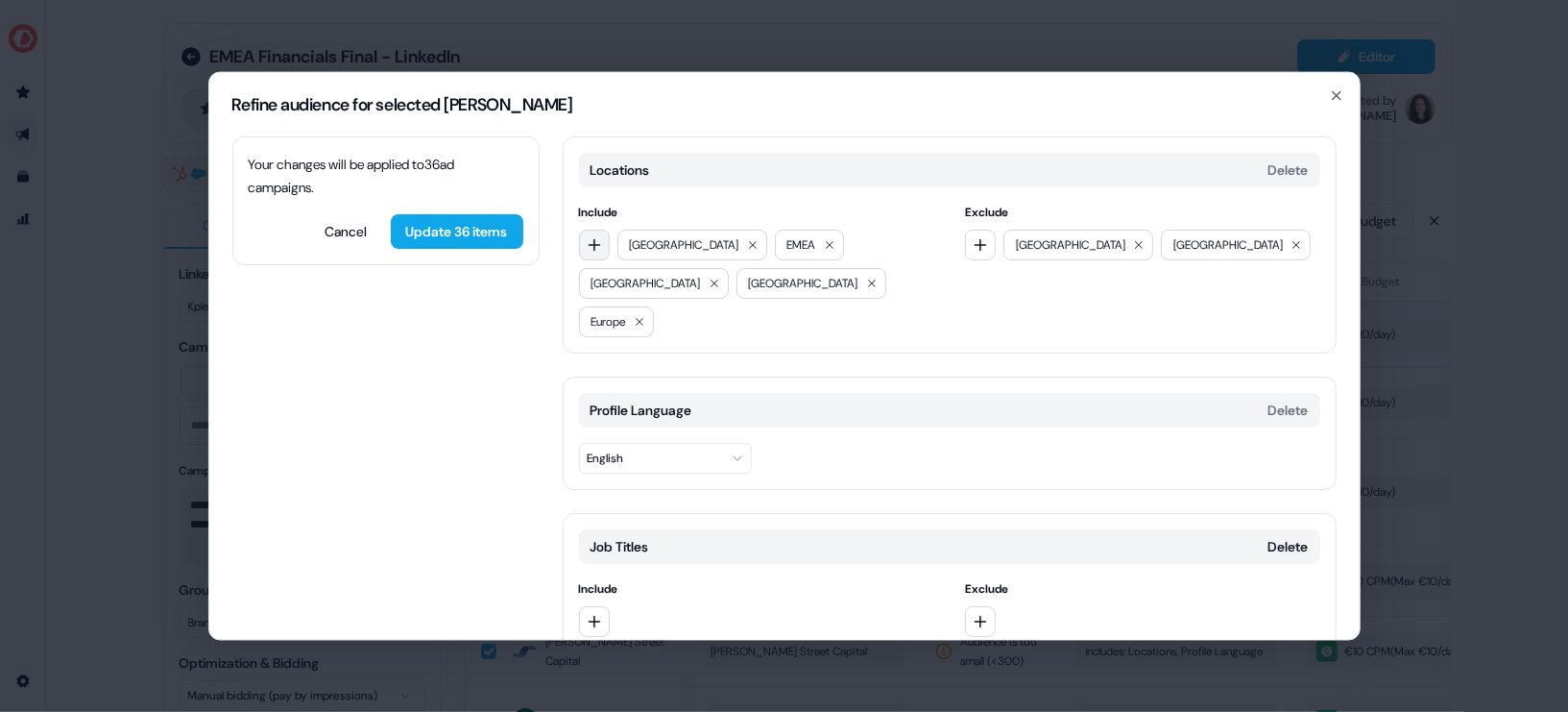
click at [599, 249] on icon "button" at bounding box center [595, 245] width 16 height 16
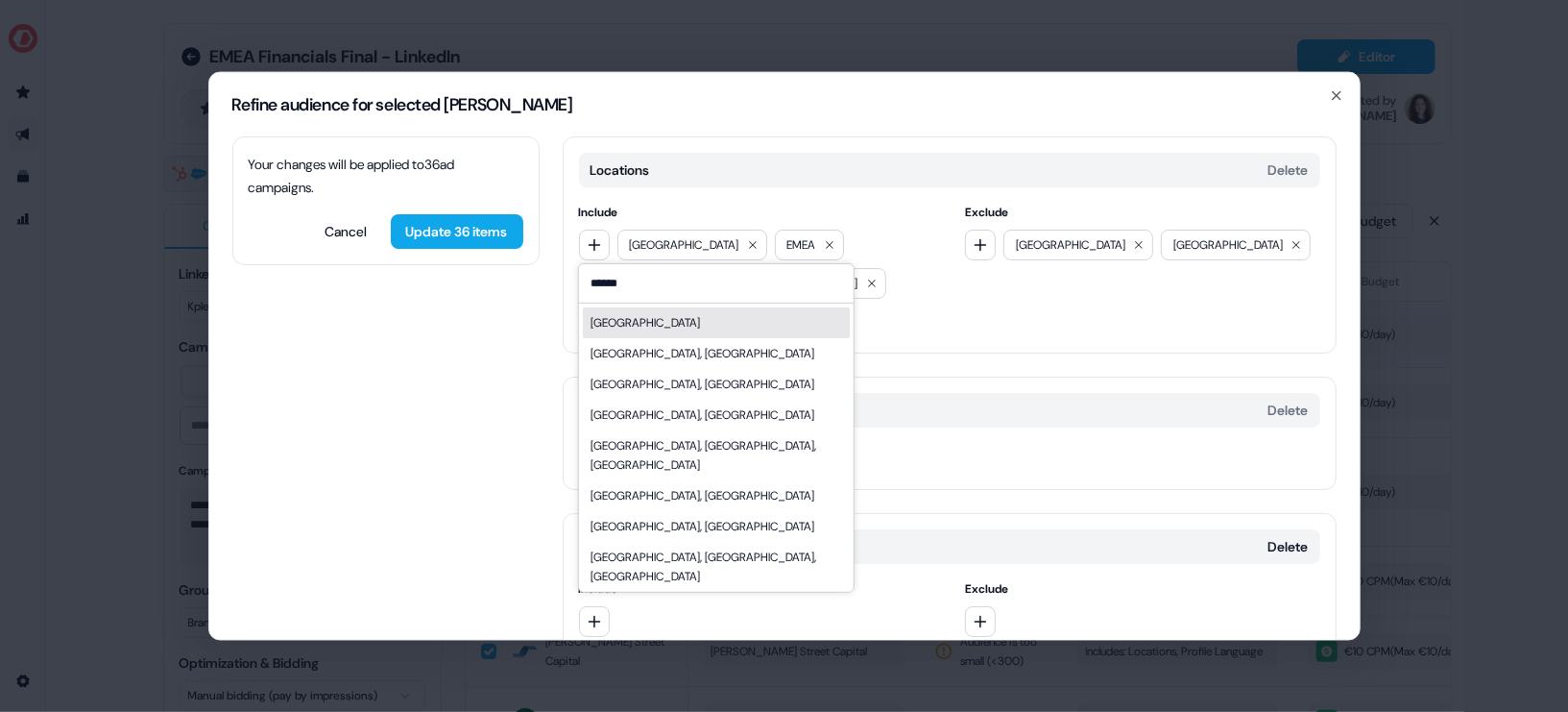
type input "******"
click at [672, 327] on div "[GEOGRAPHIC_DATA]" at bounding box center [716, 321] width 267 height 31
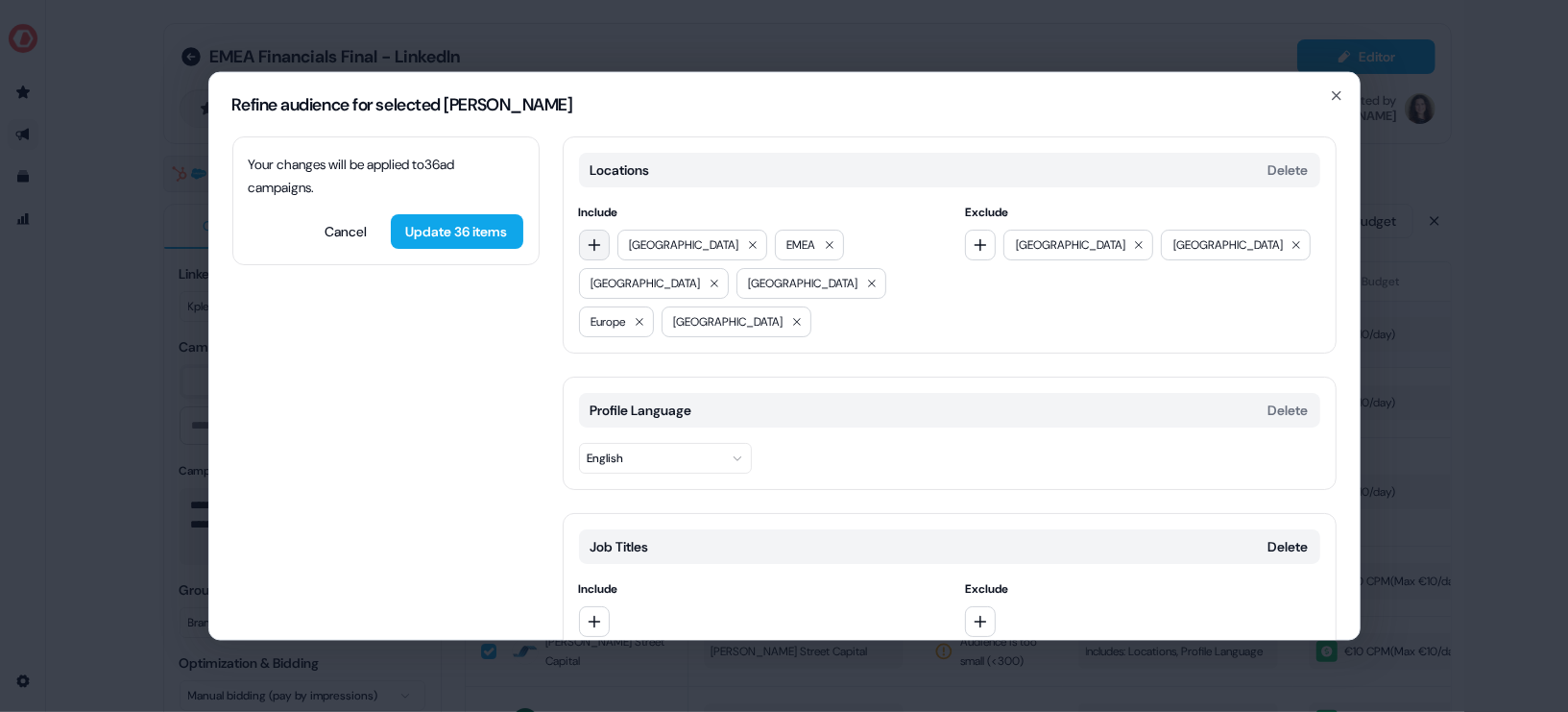
click at [601, 247] on button "button" at bounding box center [594, 244] width 31 height 31
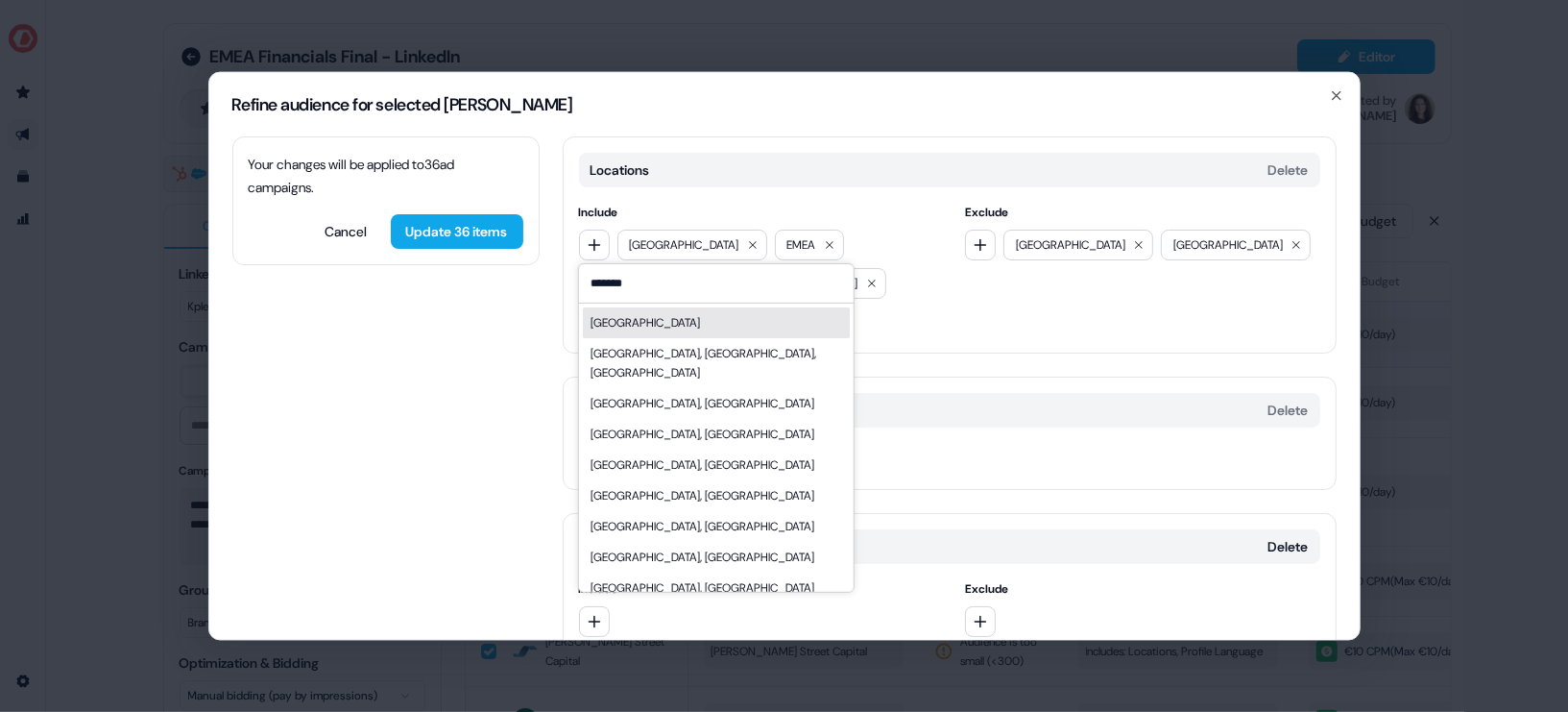
type input "*******"
click at [961, 308] on div "Locations Delete Include ******* [GEOGRAPHIC_DATA], [GEOGRAPHIC_DATA], [GEOGRAP…" at bounding box center [949, 244] width 774 height 217
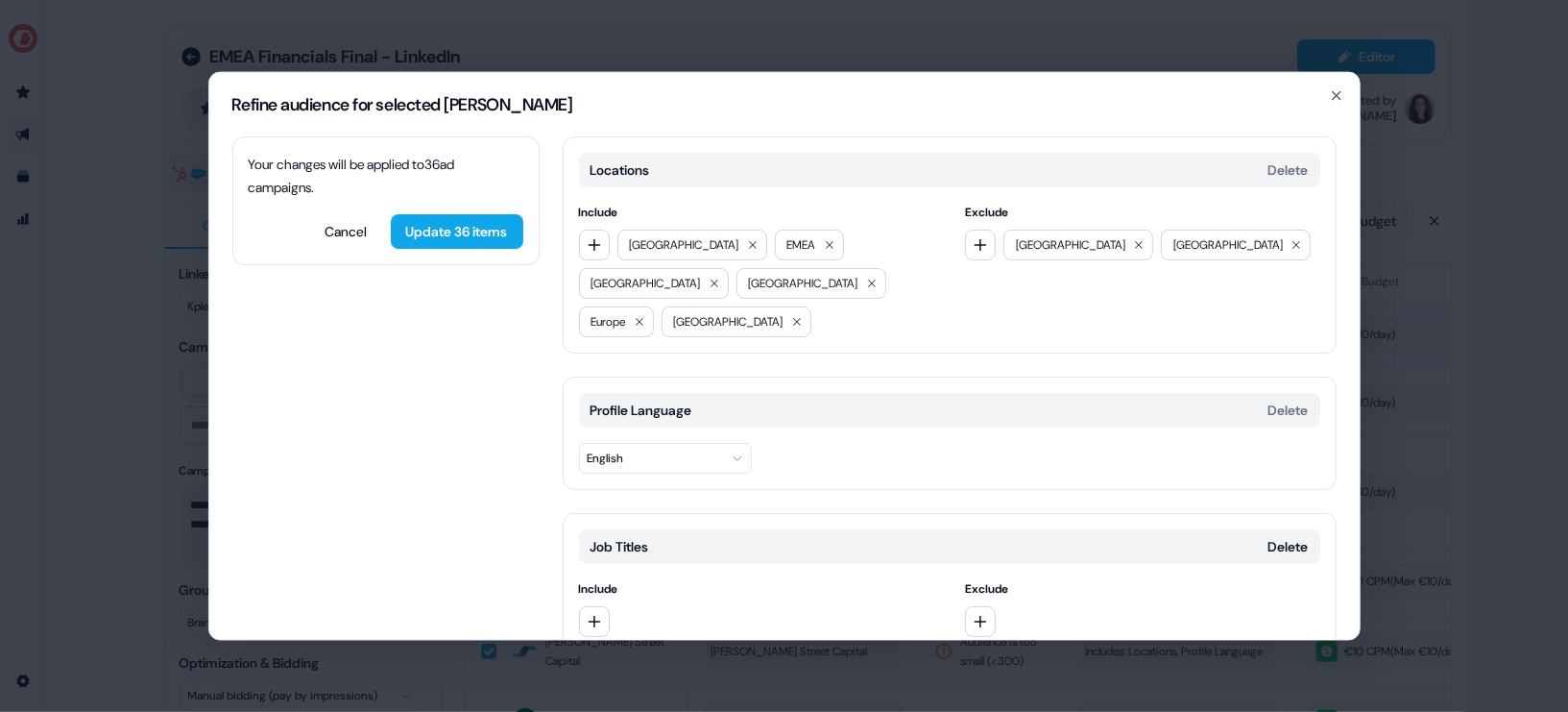
scroll to position [51, 0]
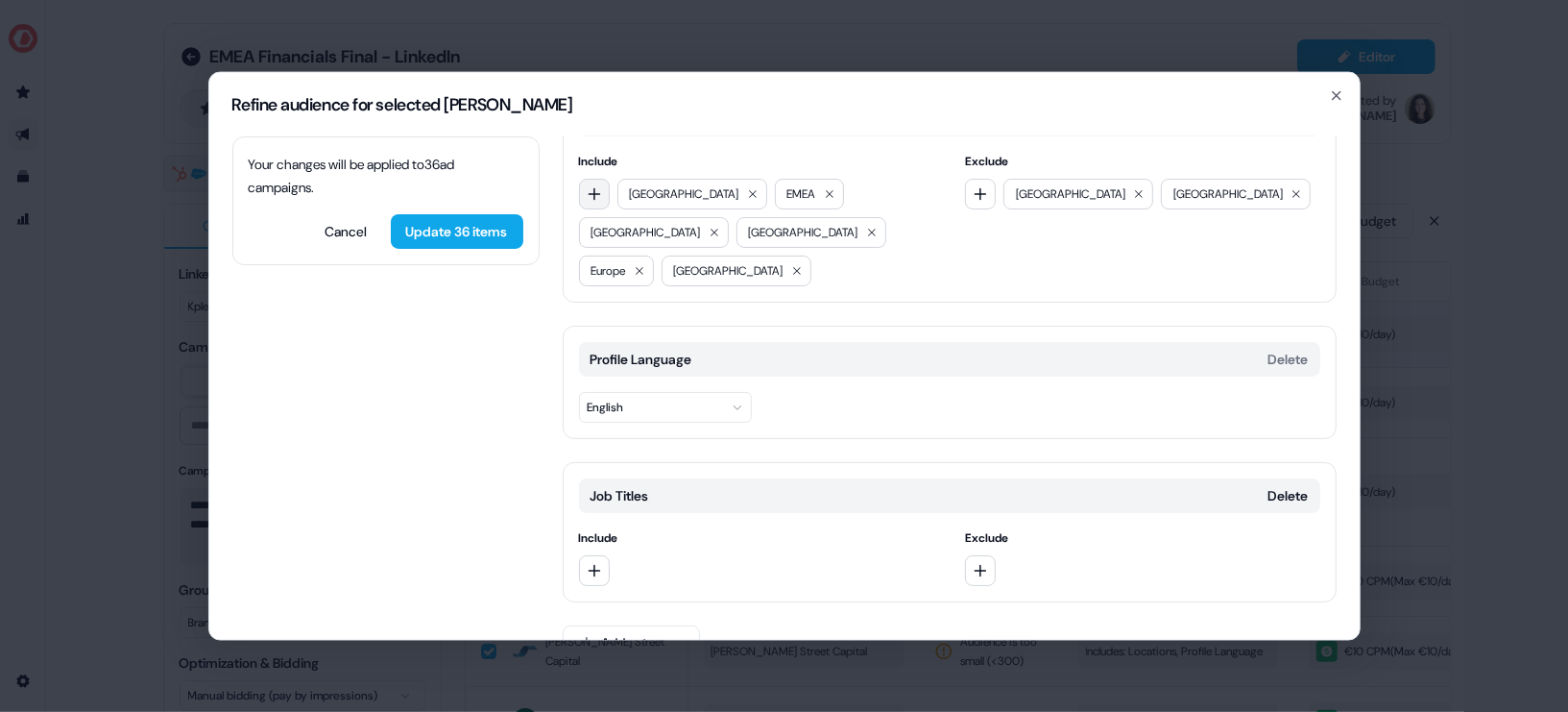
click at [597, 191] on icon "button" at bounding box center [594, 193] width 13 height 13
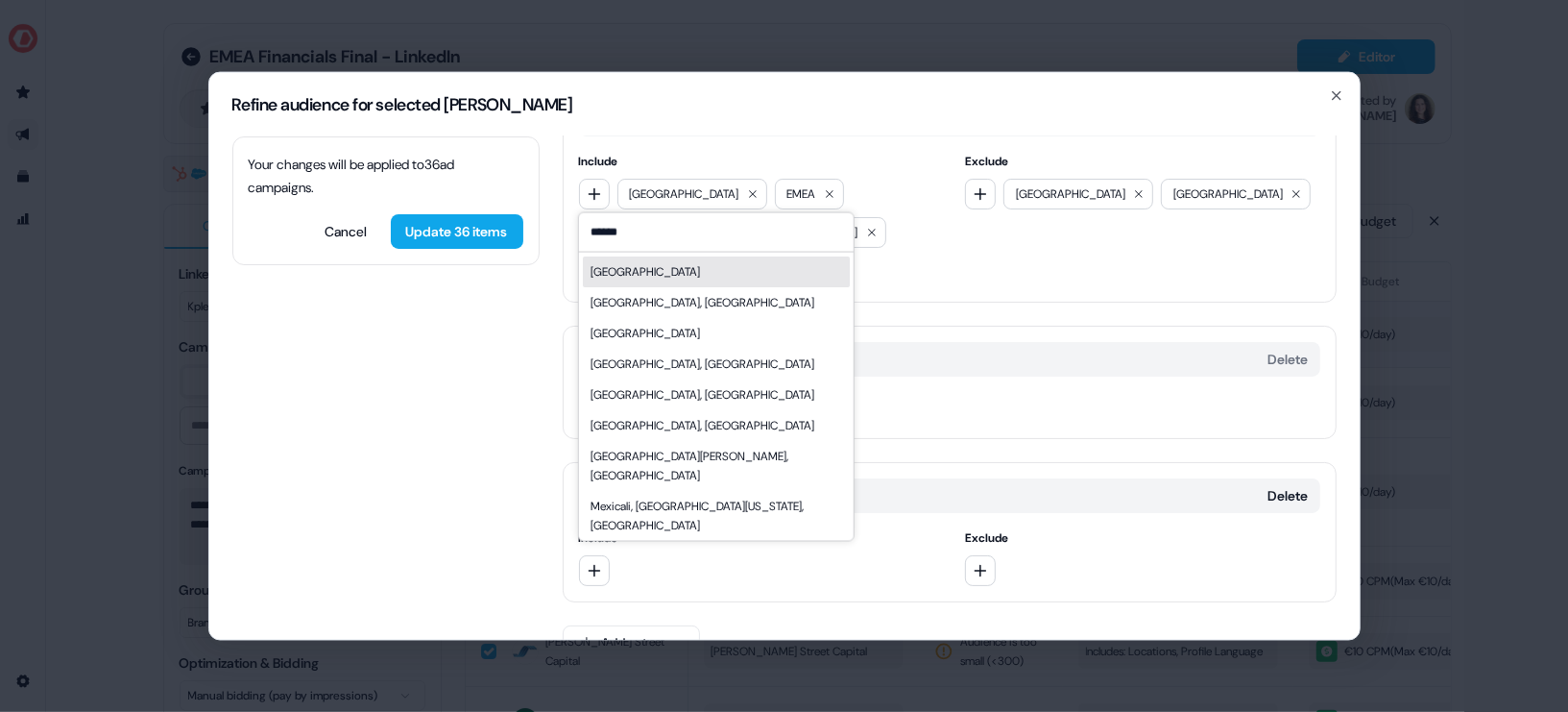
type input "******"
click at [923, 255] on div "Locations Delete Include ****** [GEOGRAPHIC_DATA] [GEOGRAPHIC_DATA], [GEOGRAPHI…" at bounding box center [949, 192] width 774 height 217
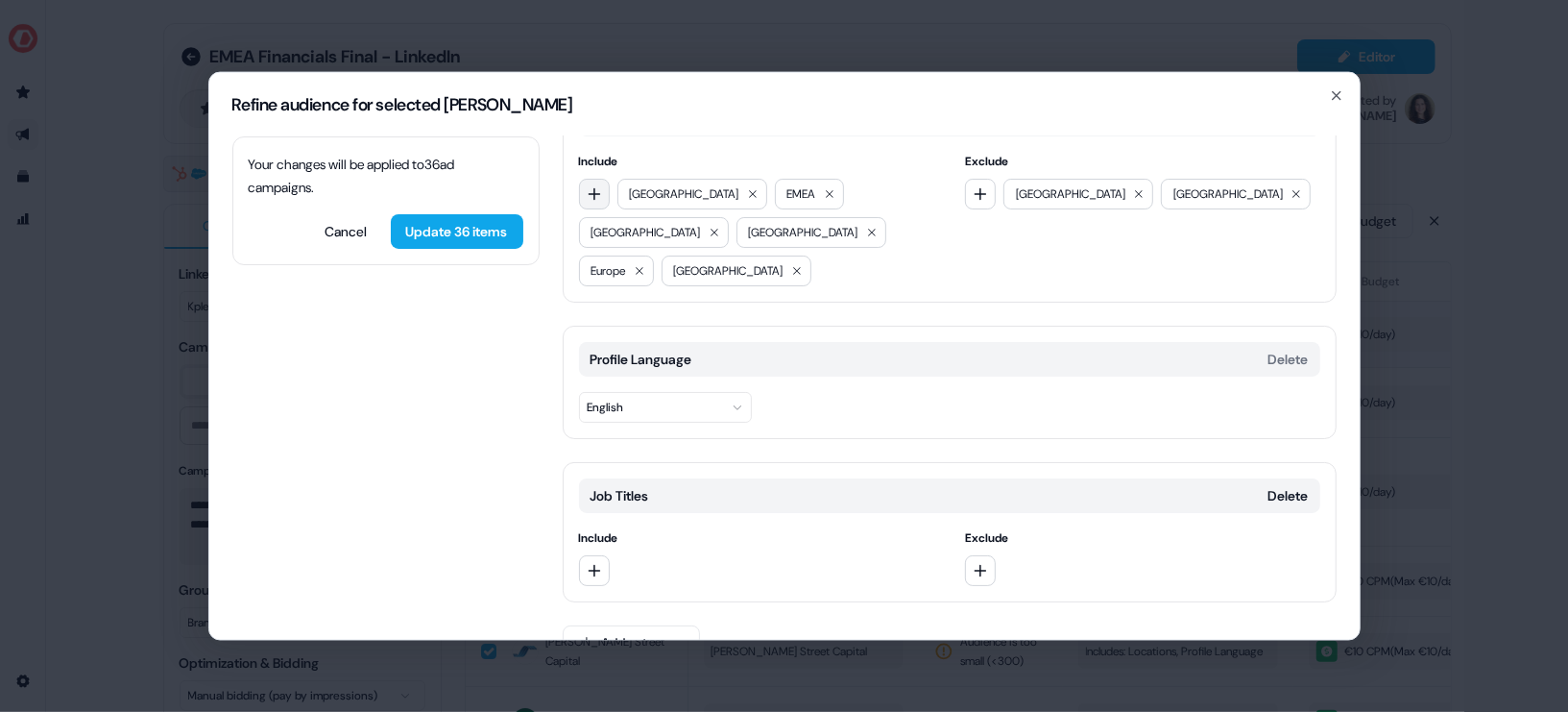
click at [594, 188] on icon "button" at bounding box center [595, 193] width 16 height 16
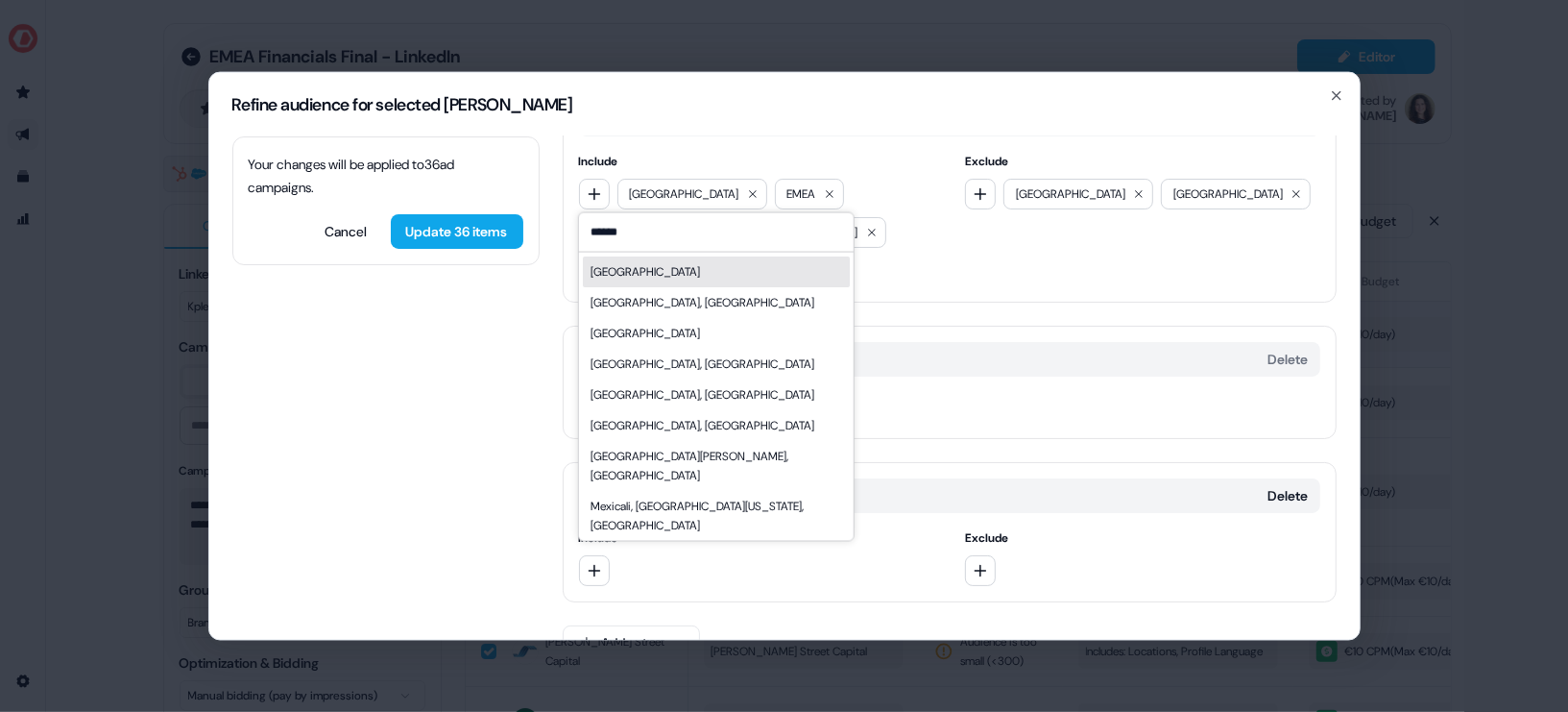
type input "******"
click at [661, 272] on div "[GEOGRAPHIC_DATA]" at bounding box center [716, 270] width 267 height 31
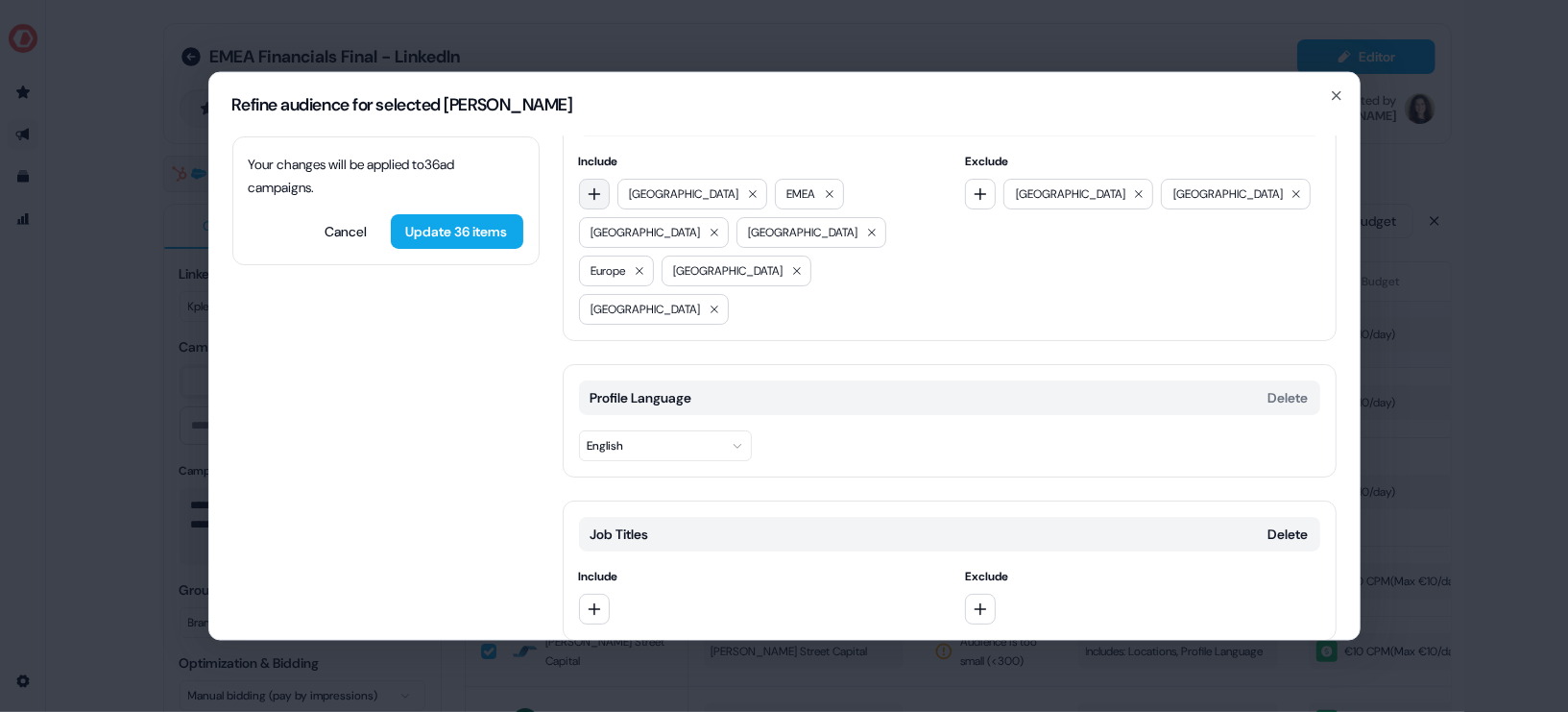
click at [599, 200] on button "button" at bounding box center [594, 192] width 31 height 31
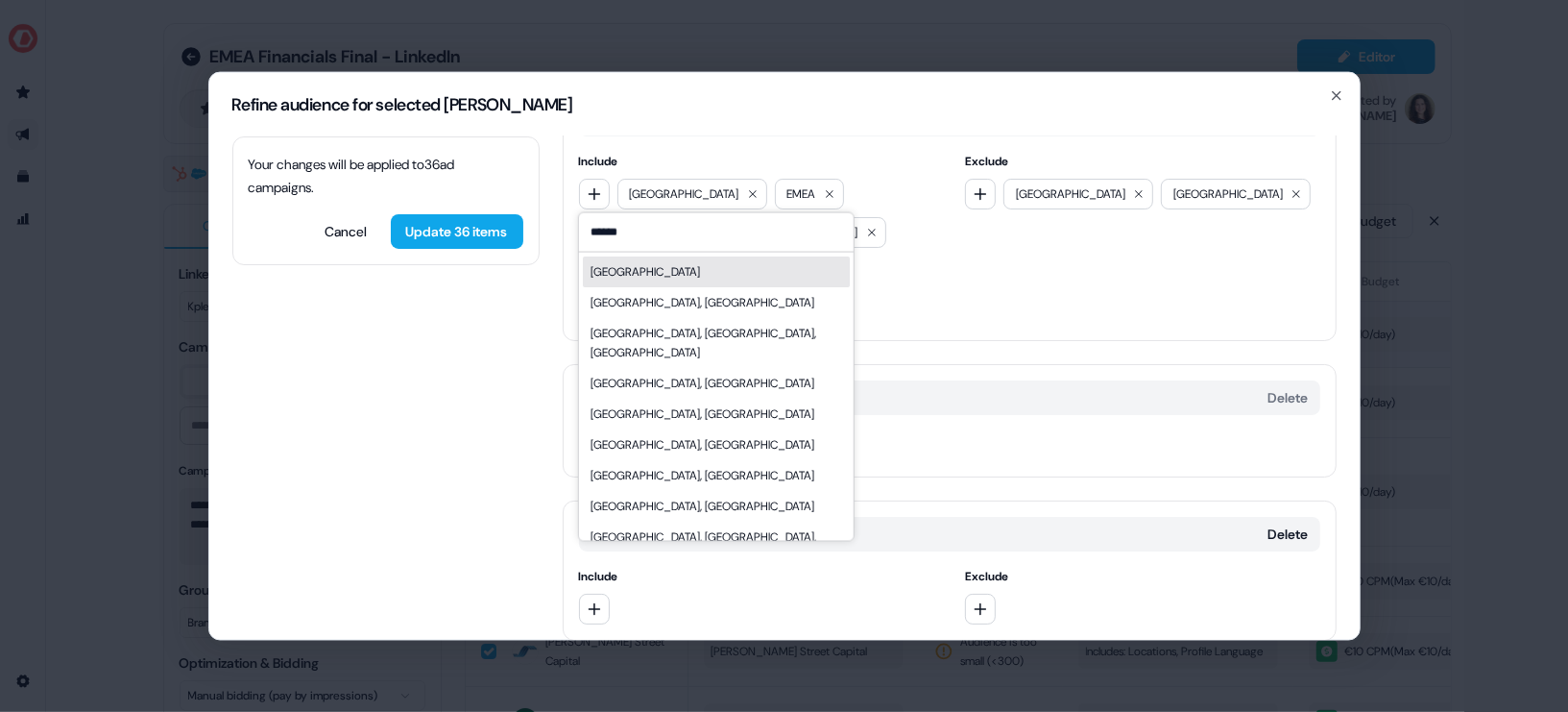
type input "******"
click at [668, 270] on div "[GEOGRAPHIC_DATA]" at bounding box center [716, 270] width 267 height 31
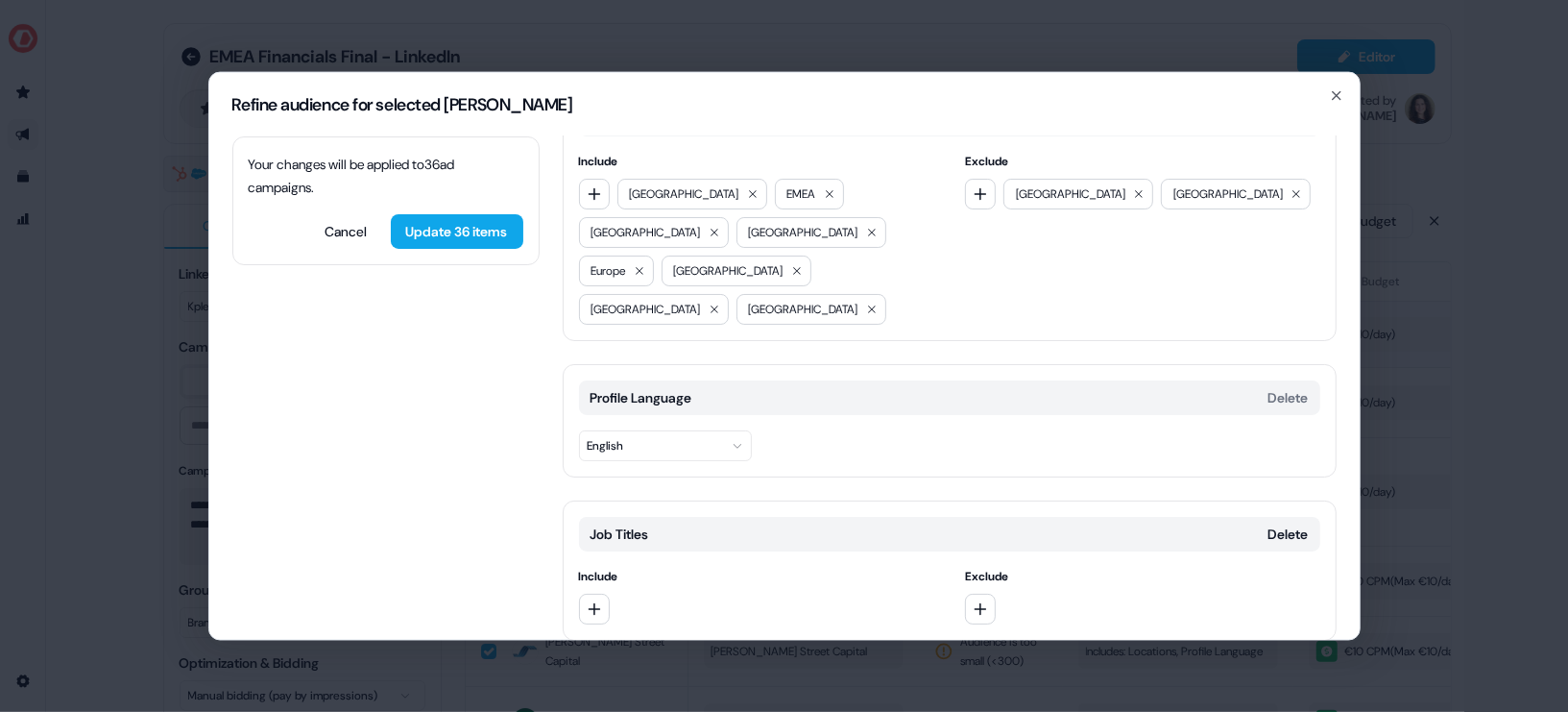
scroll to position [89, 0]
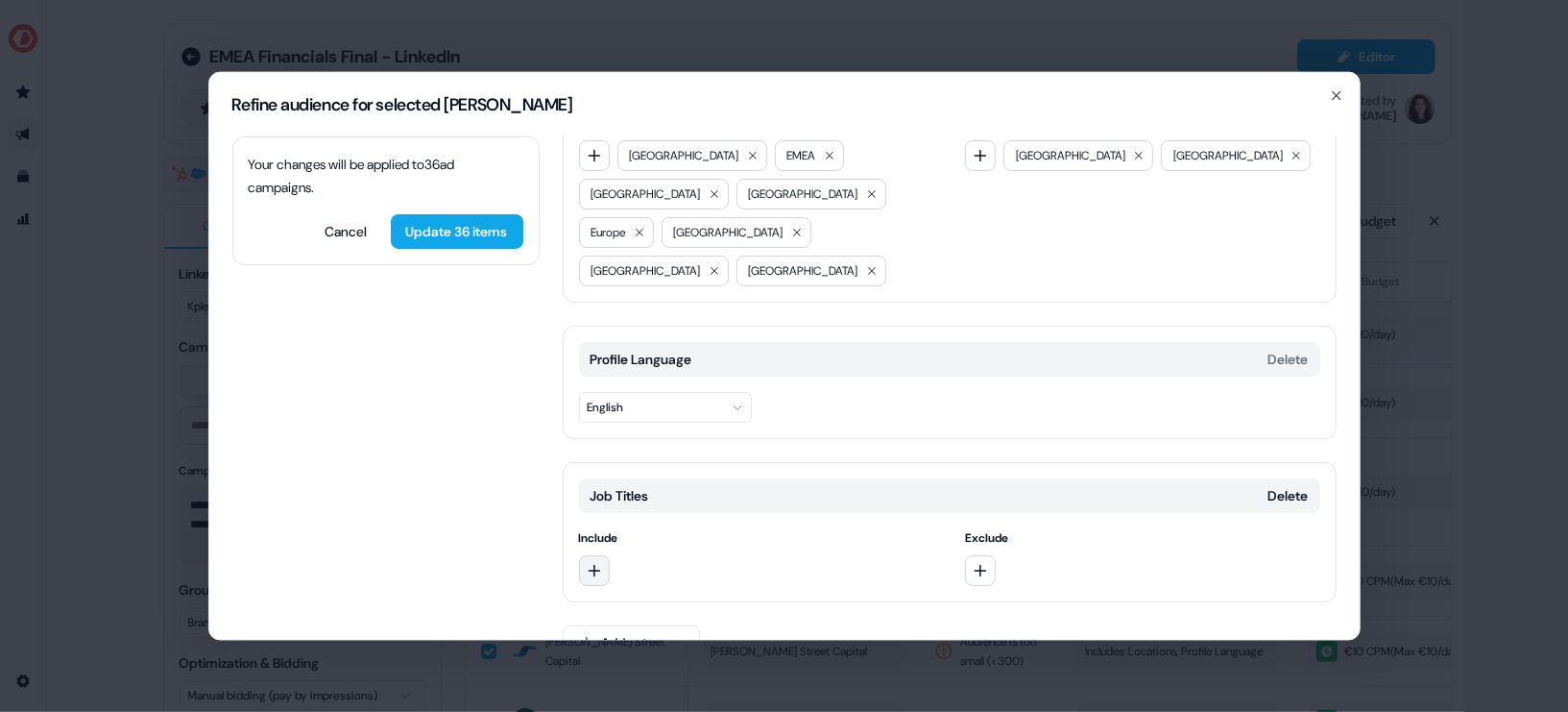
click at [594, 561] on icon "button" at bounding box center [595, 569] width 16 height 16
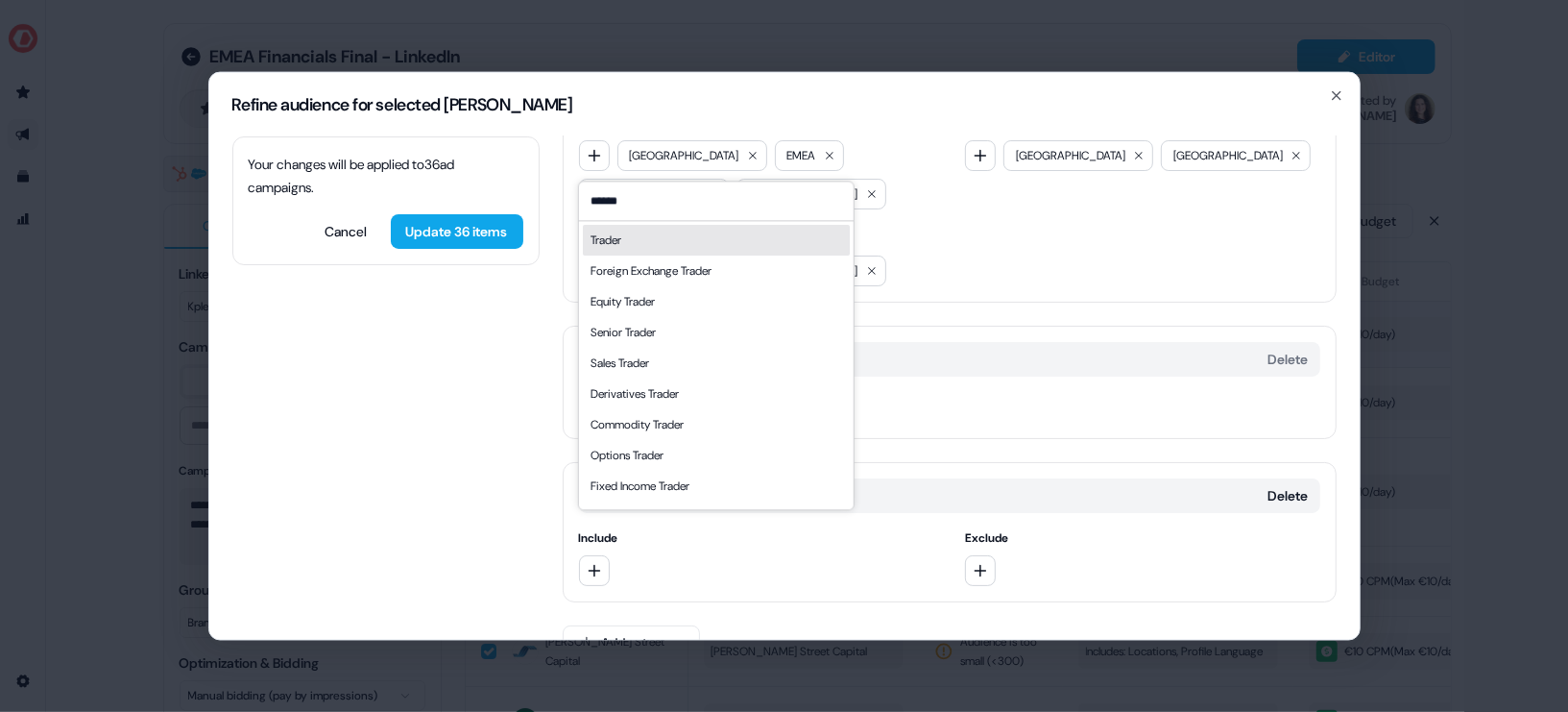
type input "******"
click at [639, 240] on div "Trader" at bounding box center [716, 240] width 267 height 31
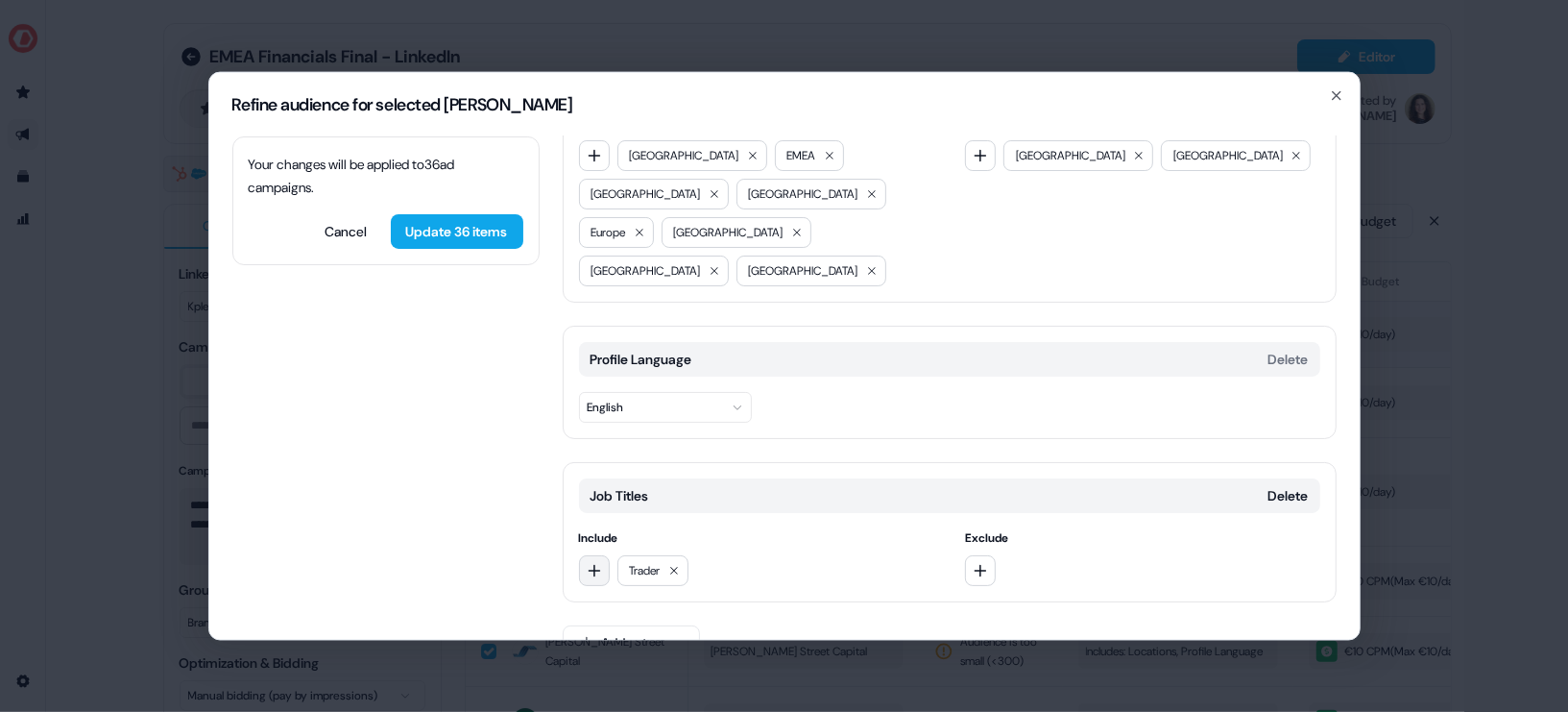
click at [591, 561] on icon "button" at bounding box center [595, 569] width 16 height 16
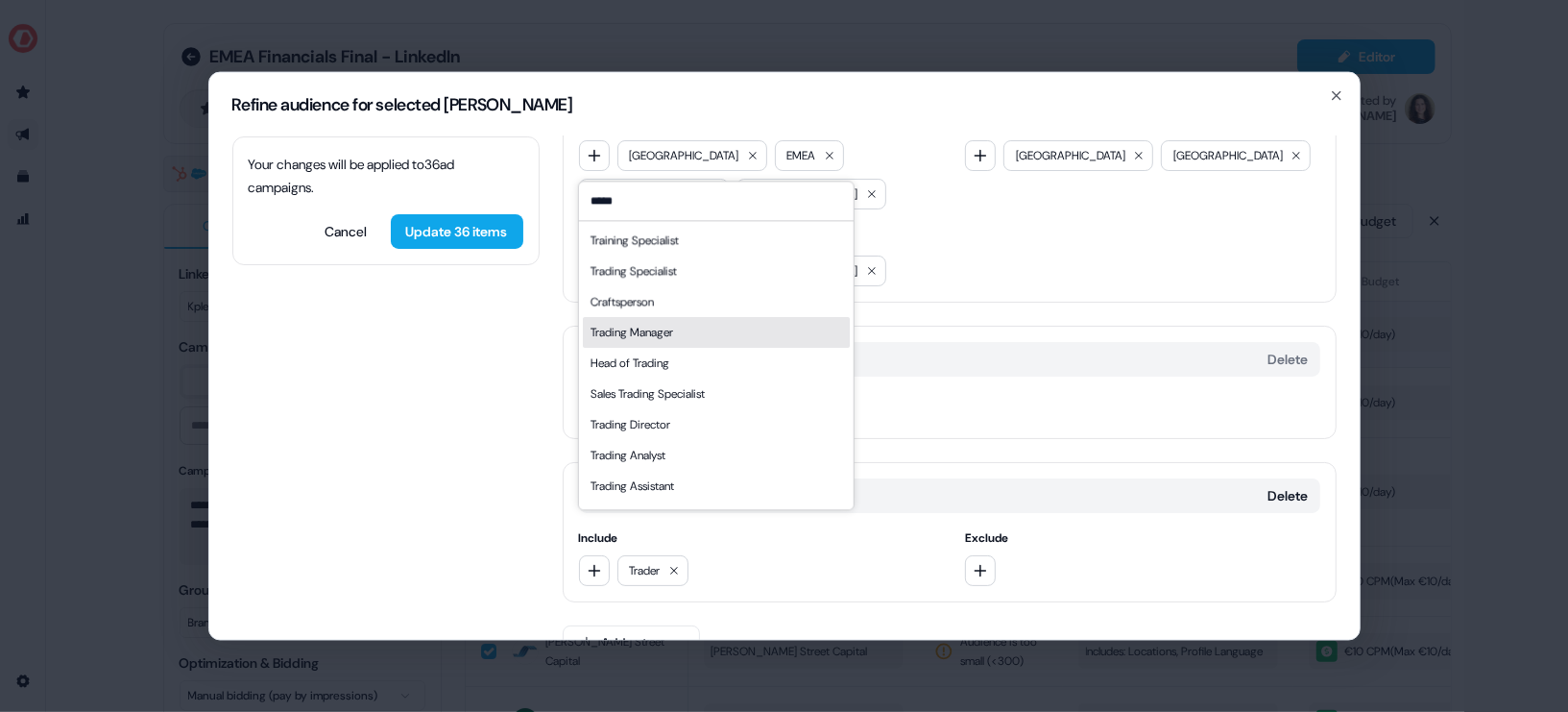
type input "*****"
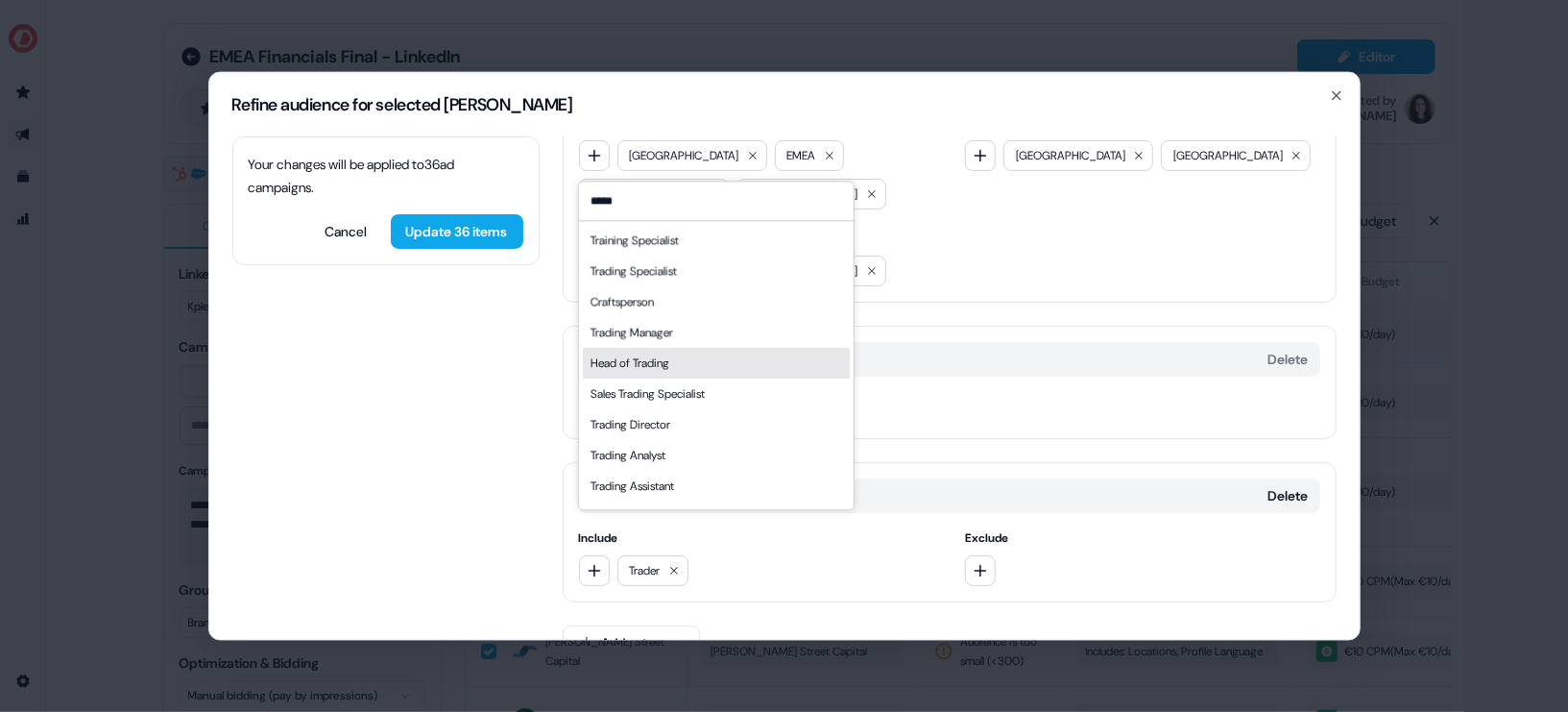
click at [696, 353] on div "Head of Trading" at bounding box center [716, 362] width 267 height 31
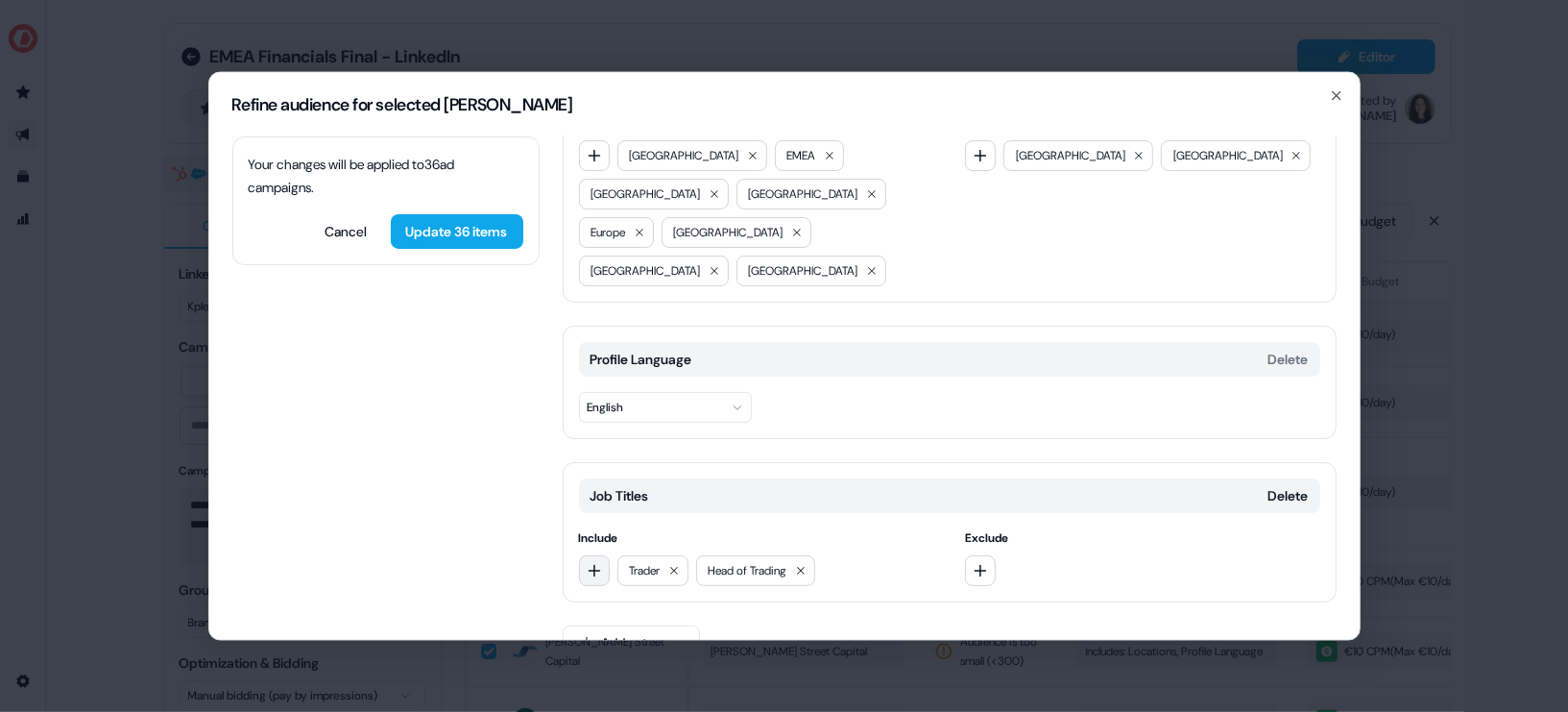
click at [591, 561] on icon "button" at bounding box center [595, 569] width 16 height 16
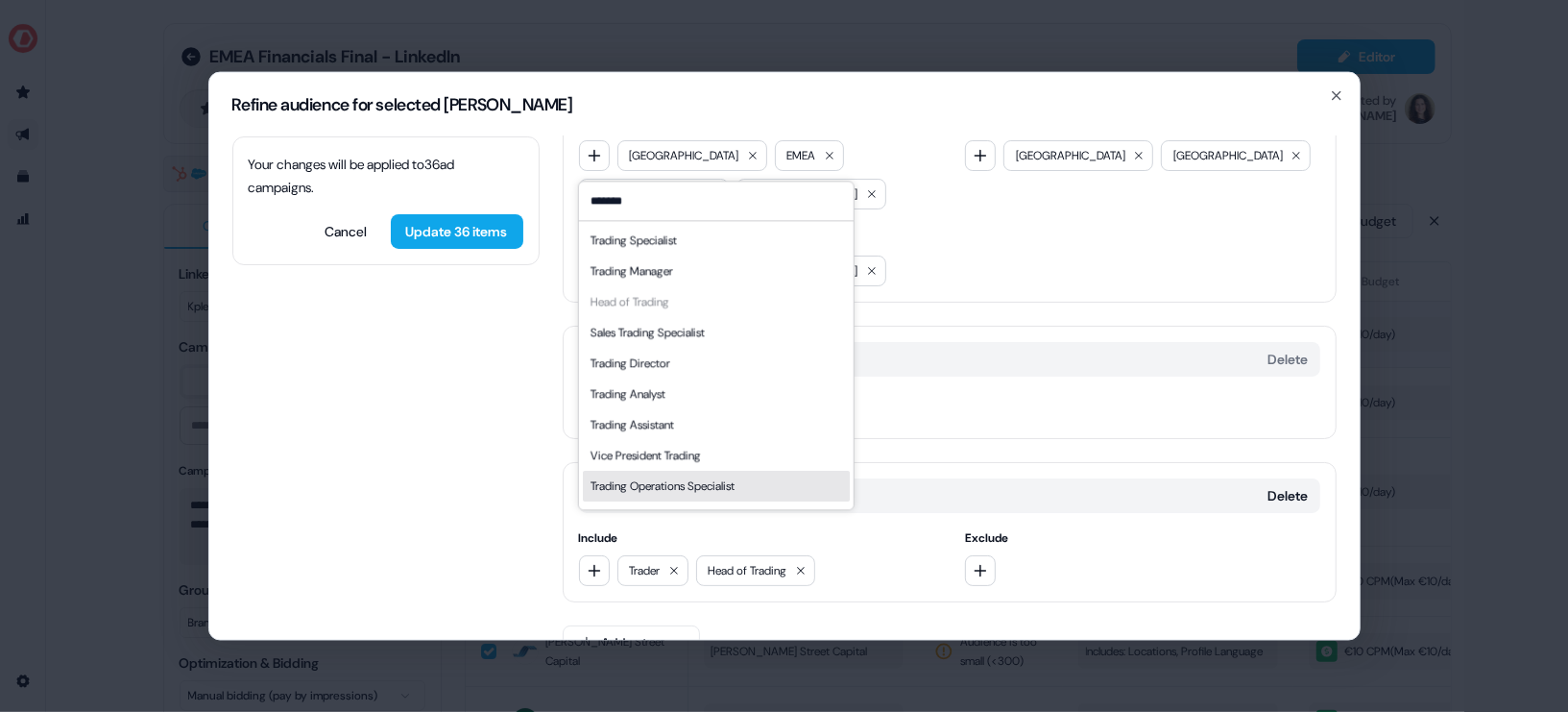
type input "*******"
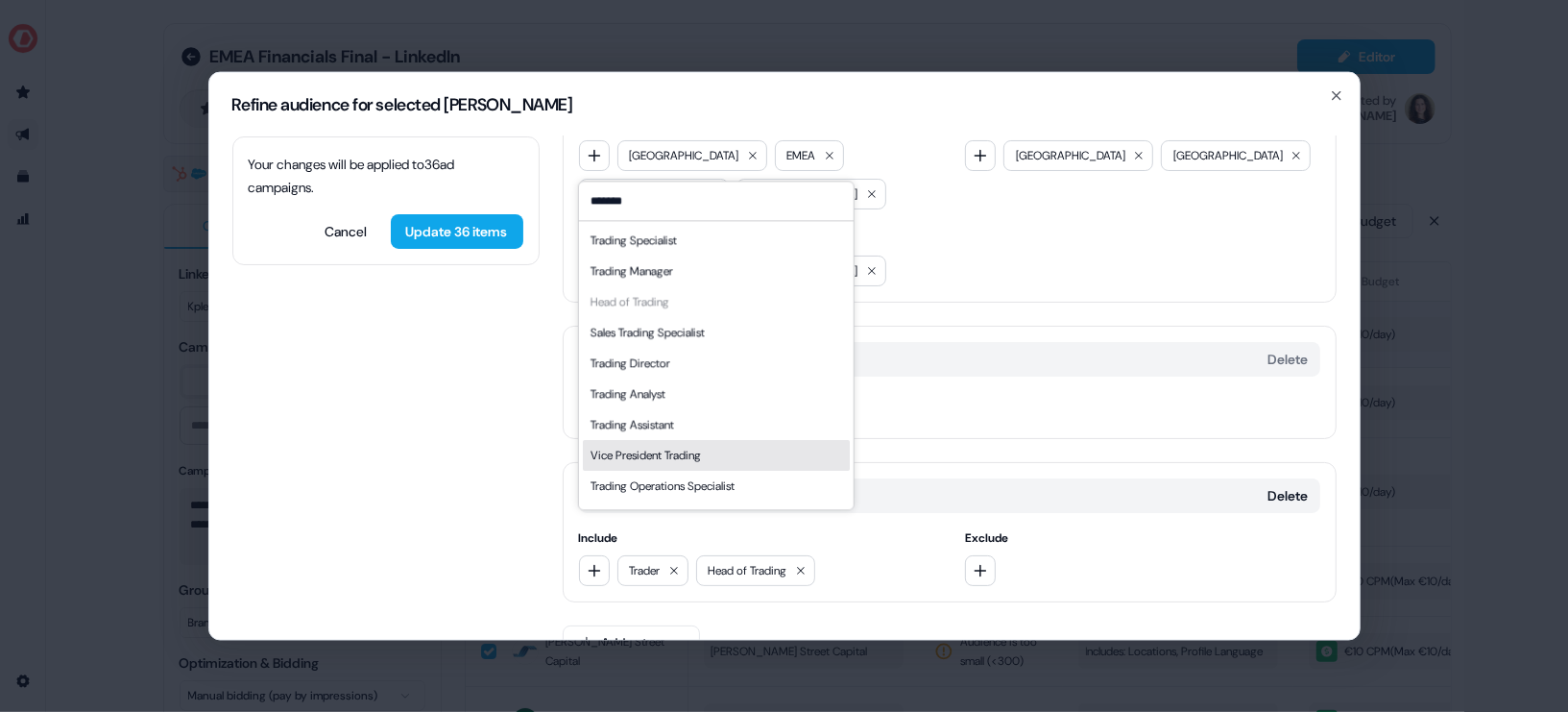
click at [731, 455] on div "Vice President Trading" at bounding box center [716, 455] width 267 height 31
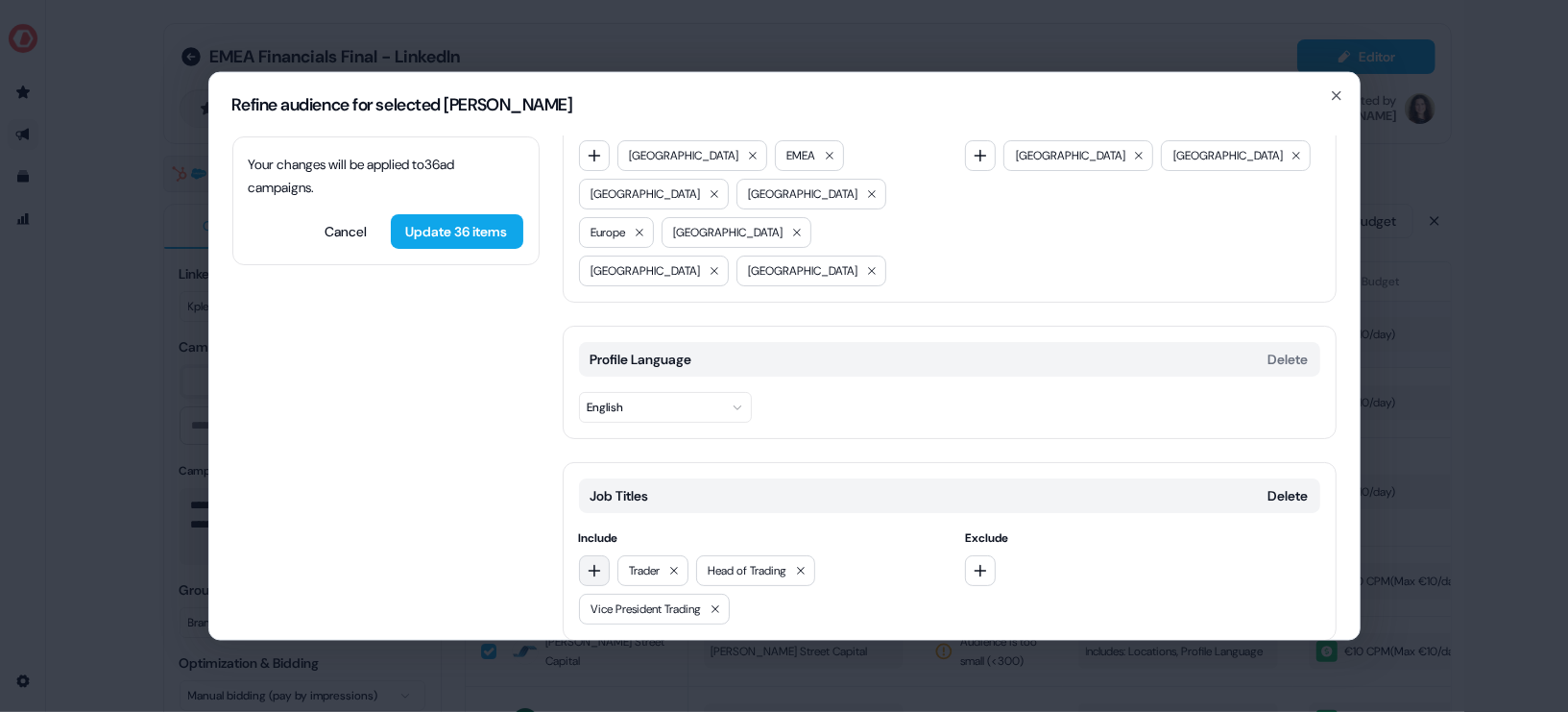
click at [592, 555] on button "button" at bounding box center [594, 569] width 31 height 31
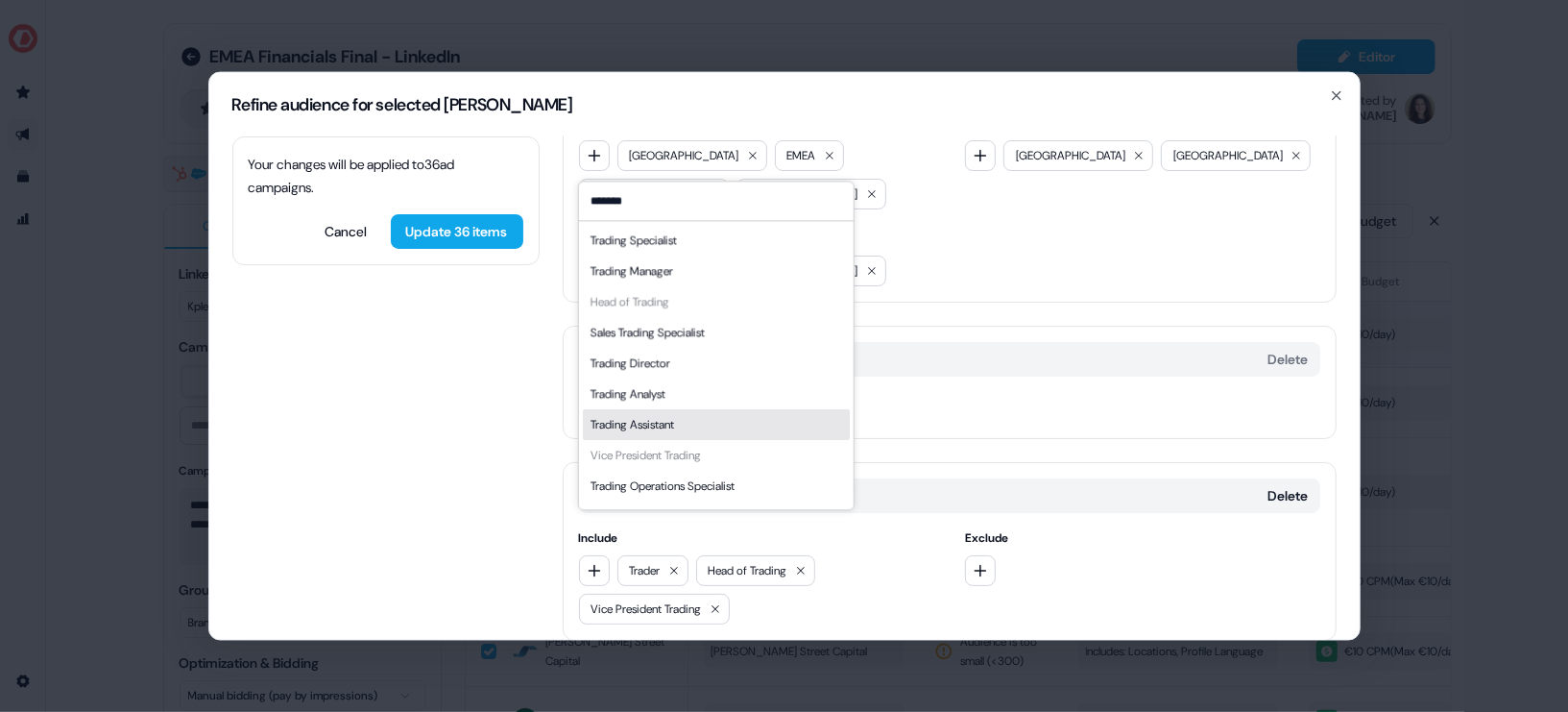
scroll to position [26, 0]
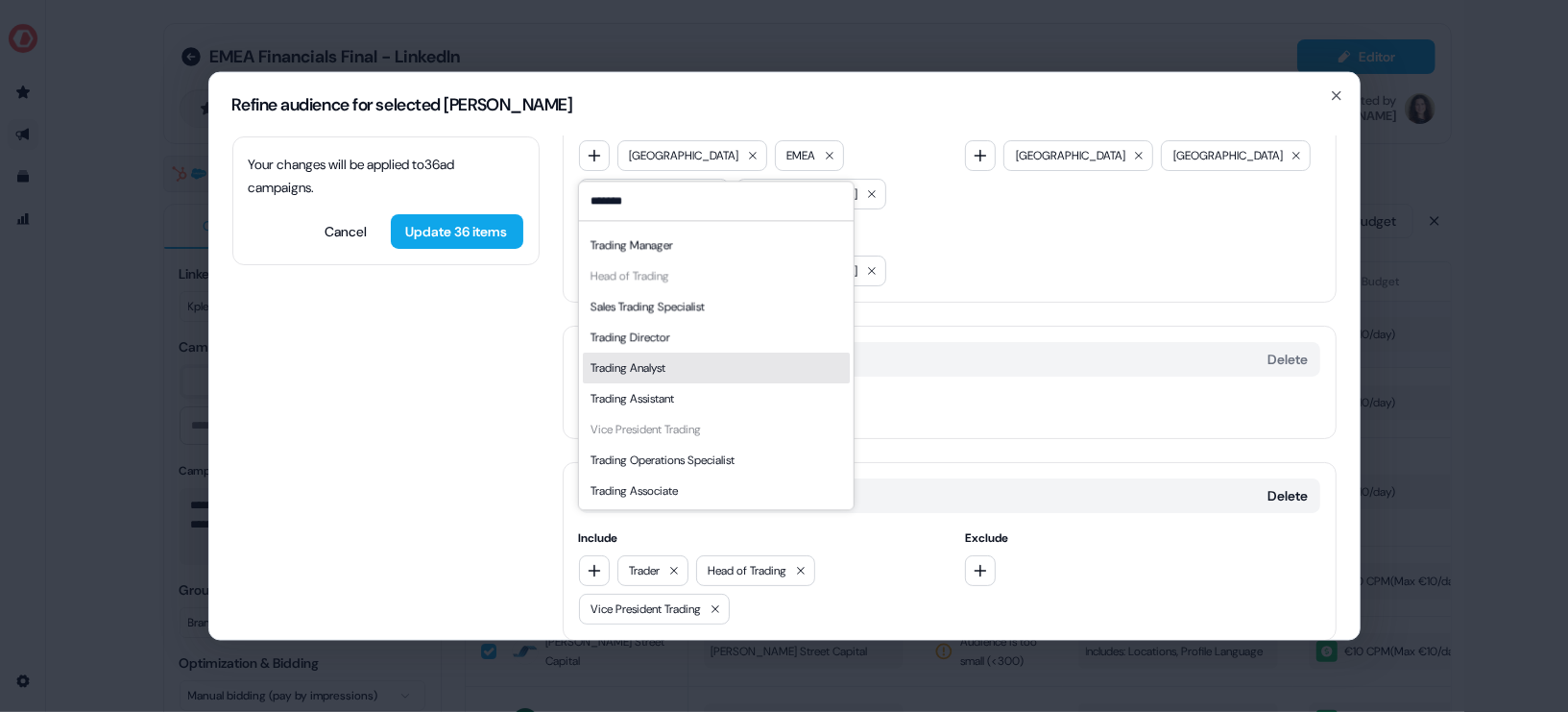
type input "*******"
click at [700, 364] on div "Trading Analyst" at bounding box center [716, 367] width 267 height 31
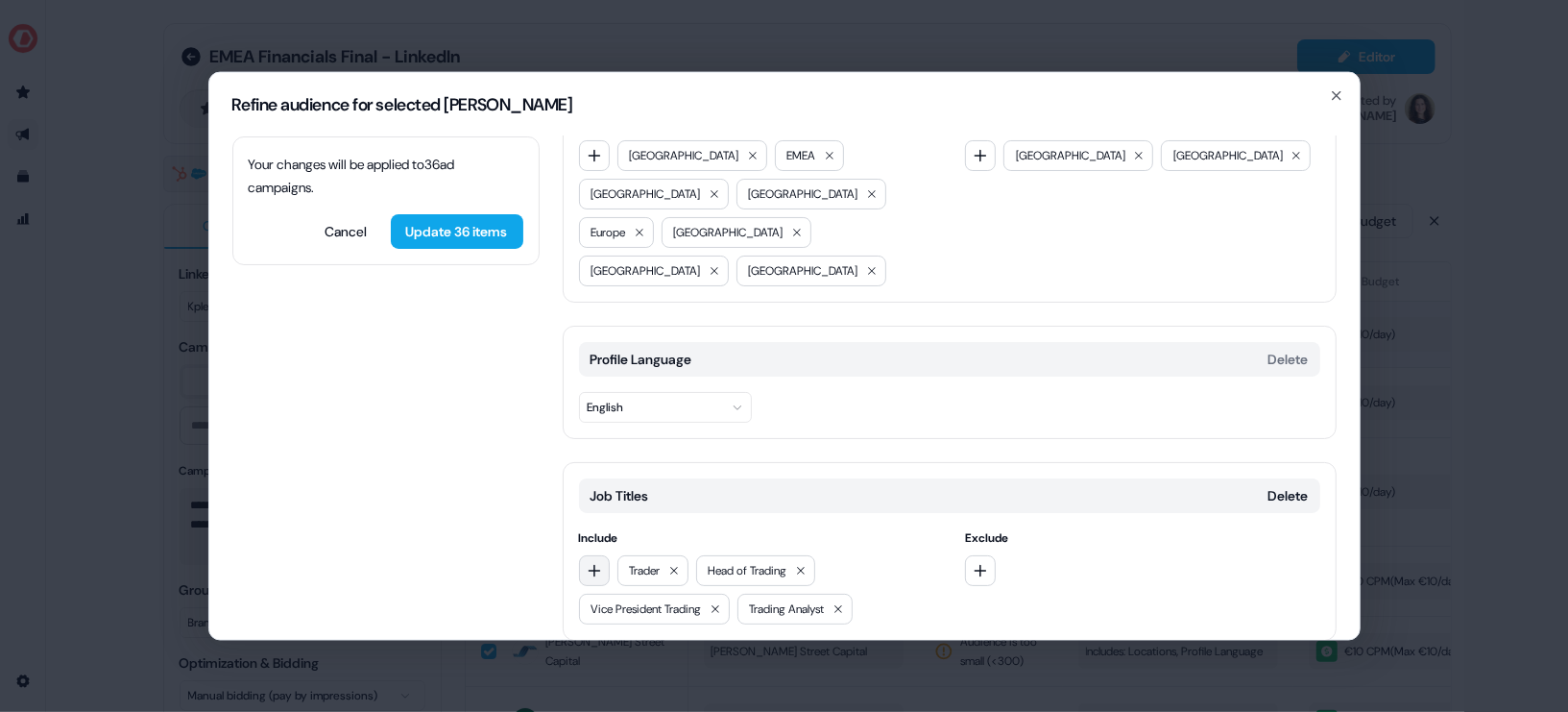
click at [593, 555] on button "button" at bounding box center [594, 569] width 31 height 31
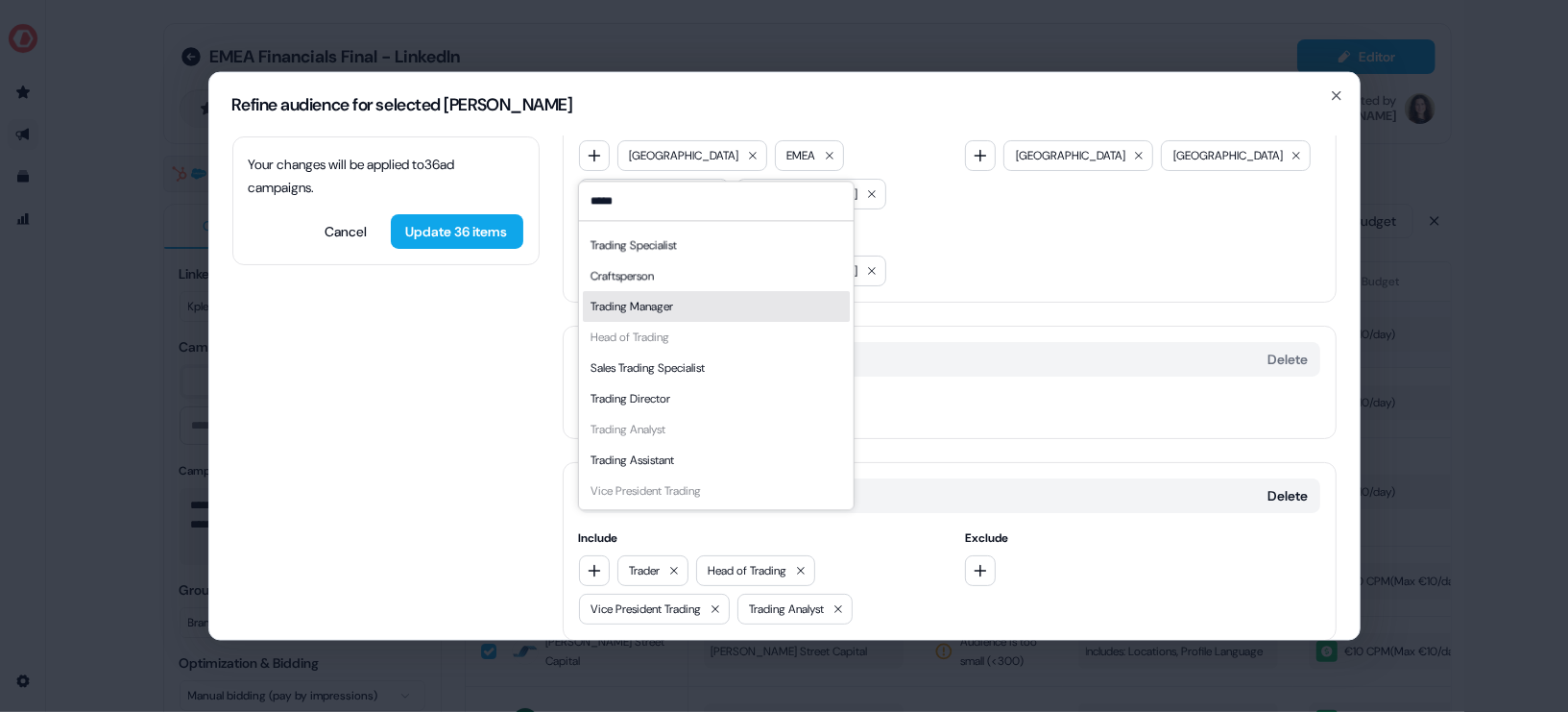
type input "*****"
click at [701, 304] on div "Trading Manager" at bounding box center [716, 306] width 267 height 31
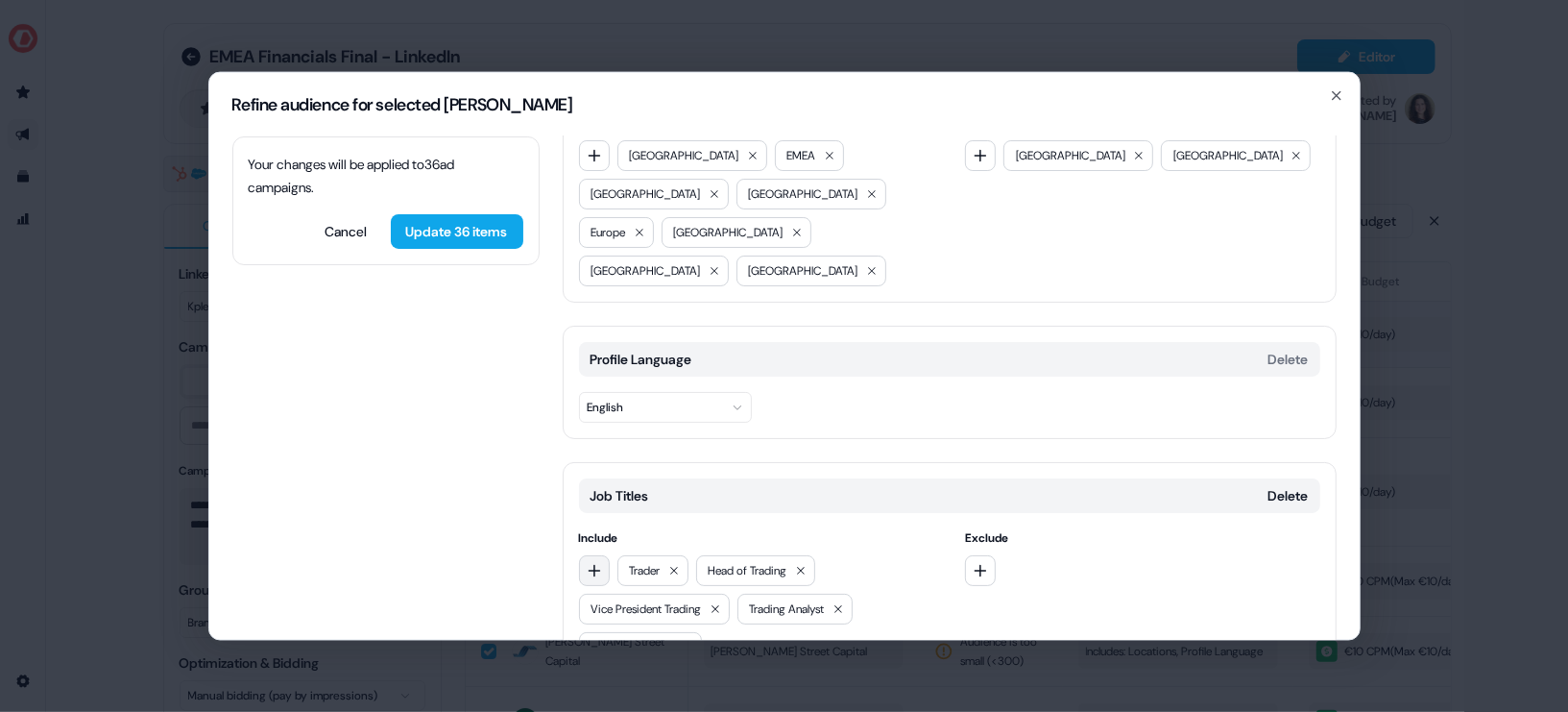
click at [601, 555] on button "button" at bounding box center [594, 569] width 31 height 31
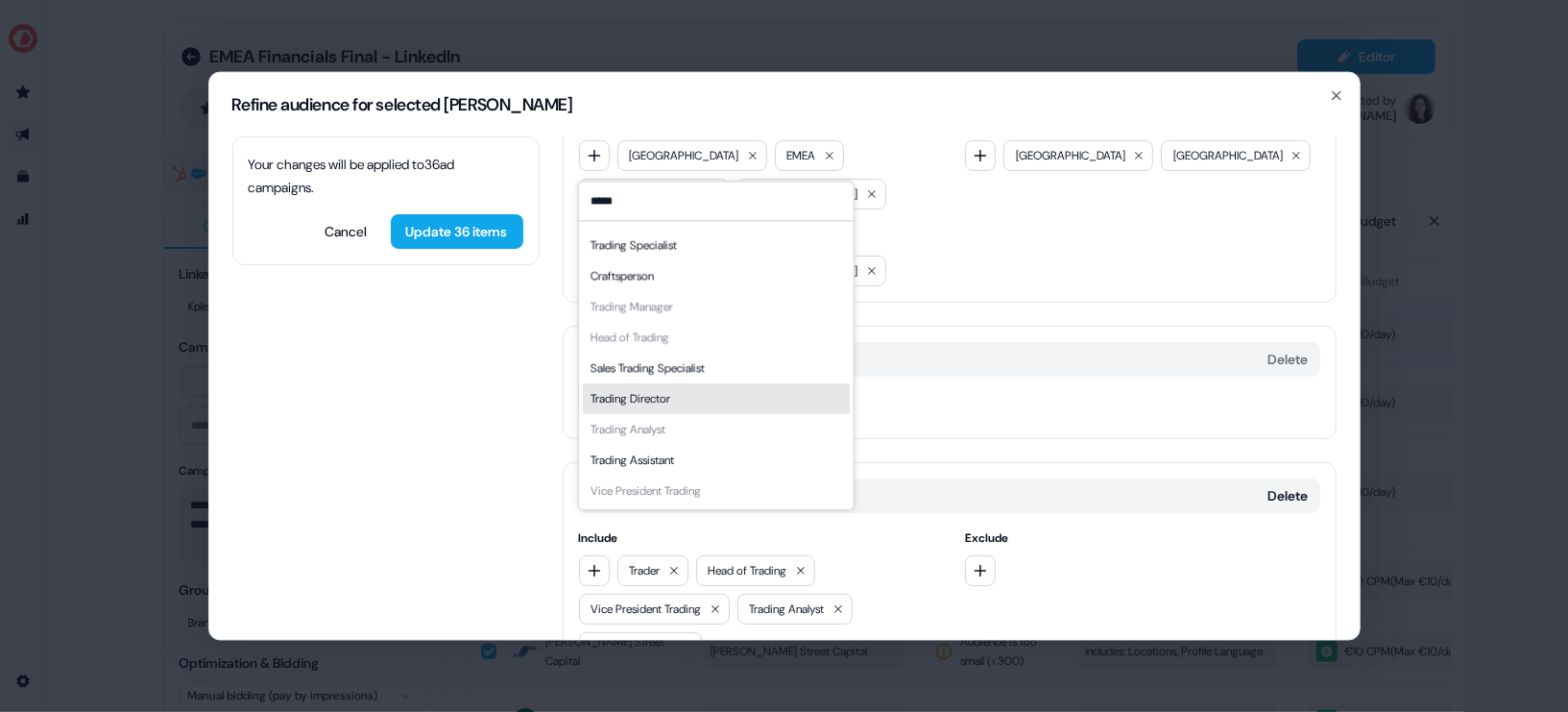
type input "*****"
click at [682, 389] on div "Trading Director" at bounding box center [716, 398] width 267 height 31
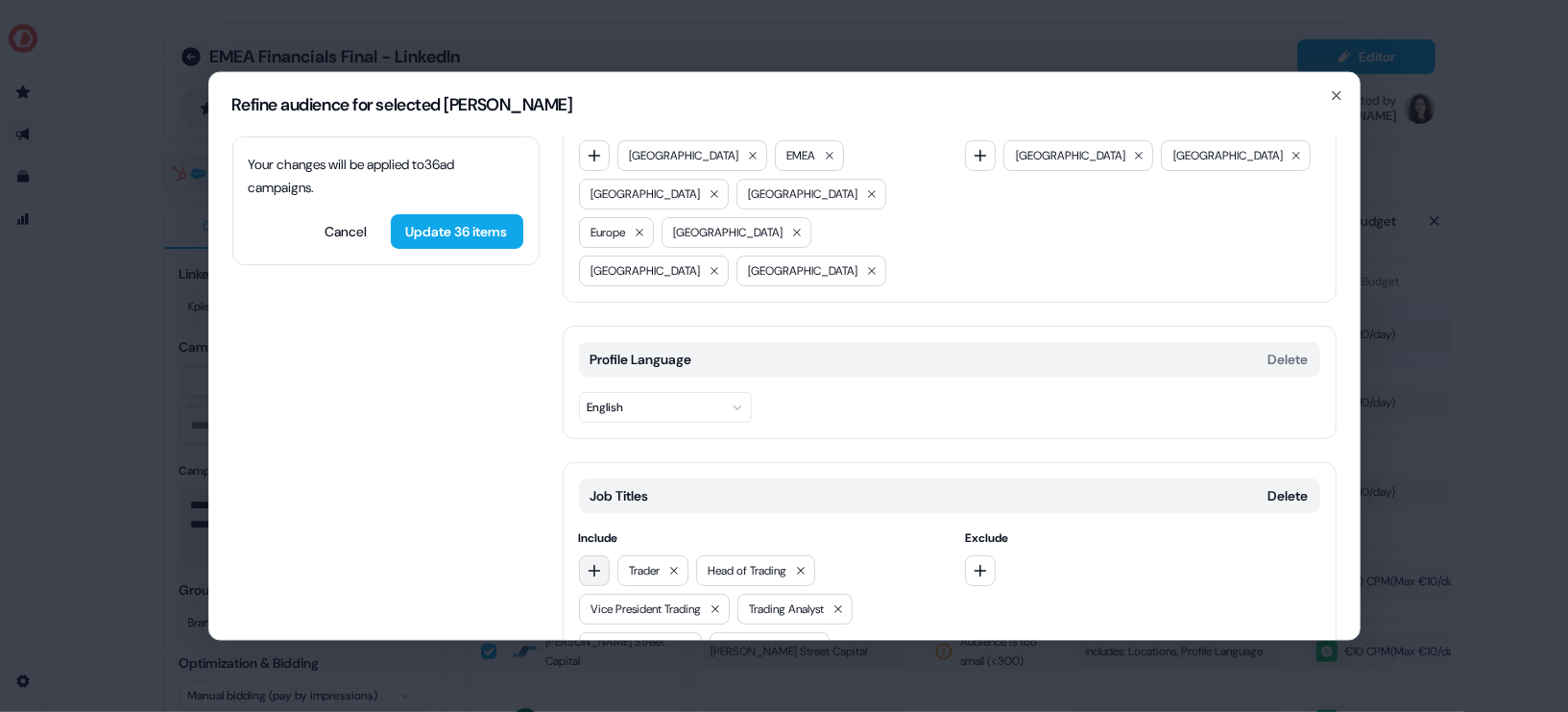
click at [594, 555] on button "button" at bounding box center [594, 569] width 31 height 31
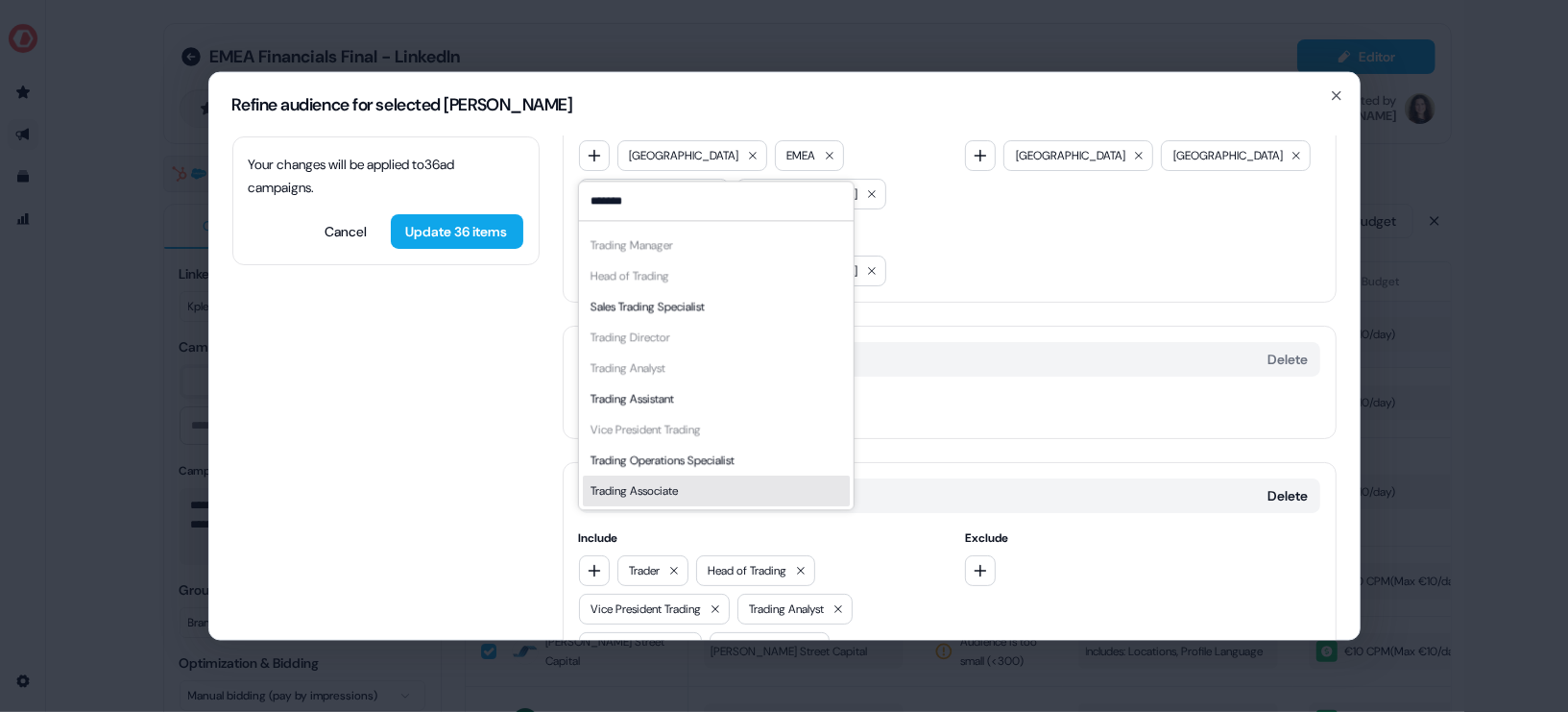
type input "*******"
click at [703, 494] on div "Trading Associate" at bounding box center [716, 490] width 267 height 31
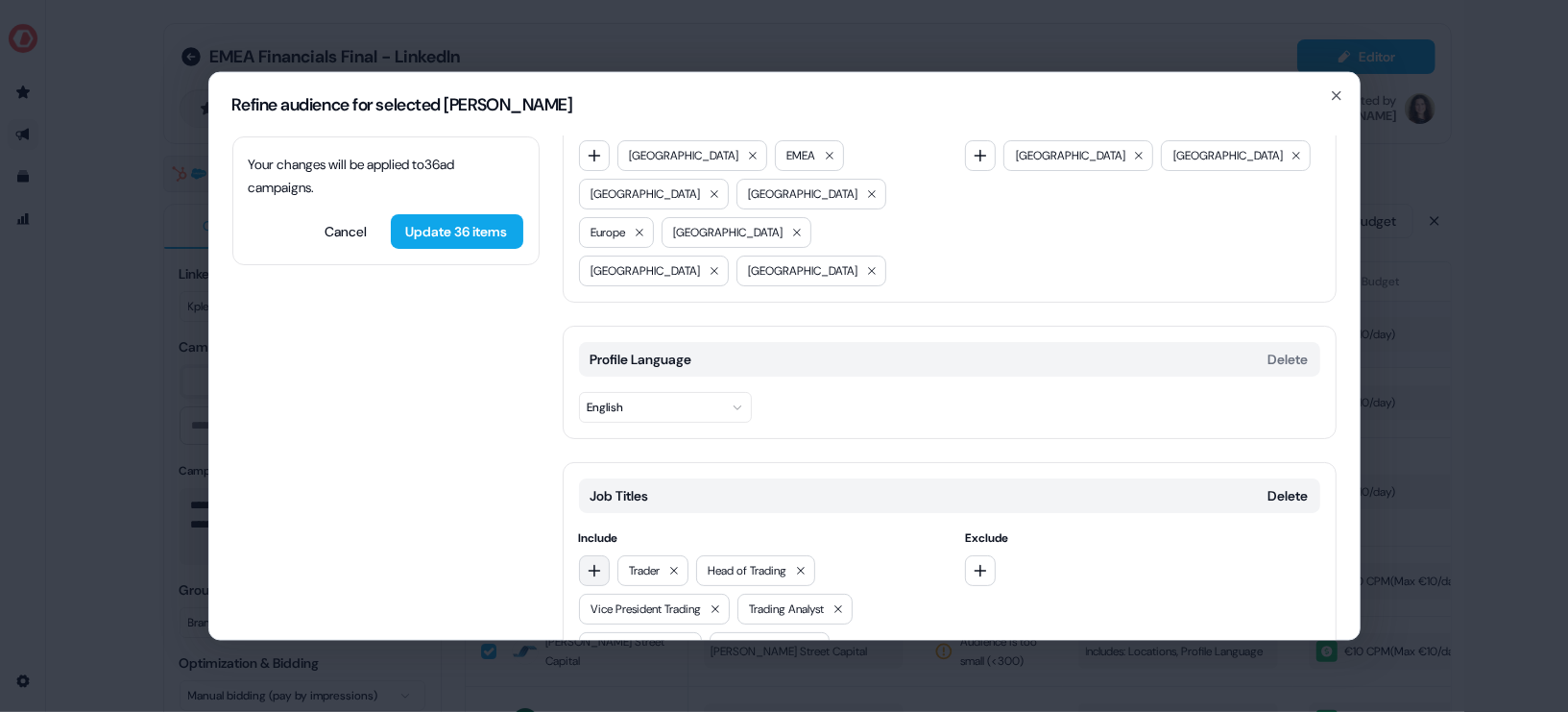
click at [594, 561] on icon "button" at bounding box center [595, 569] width 16 height 16
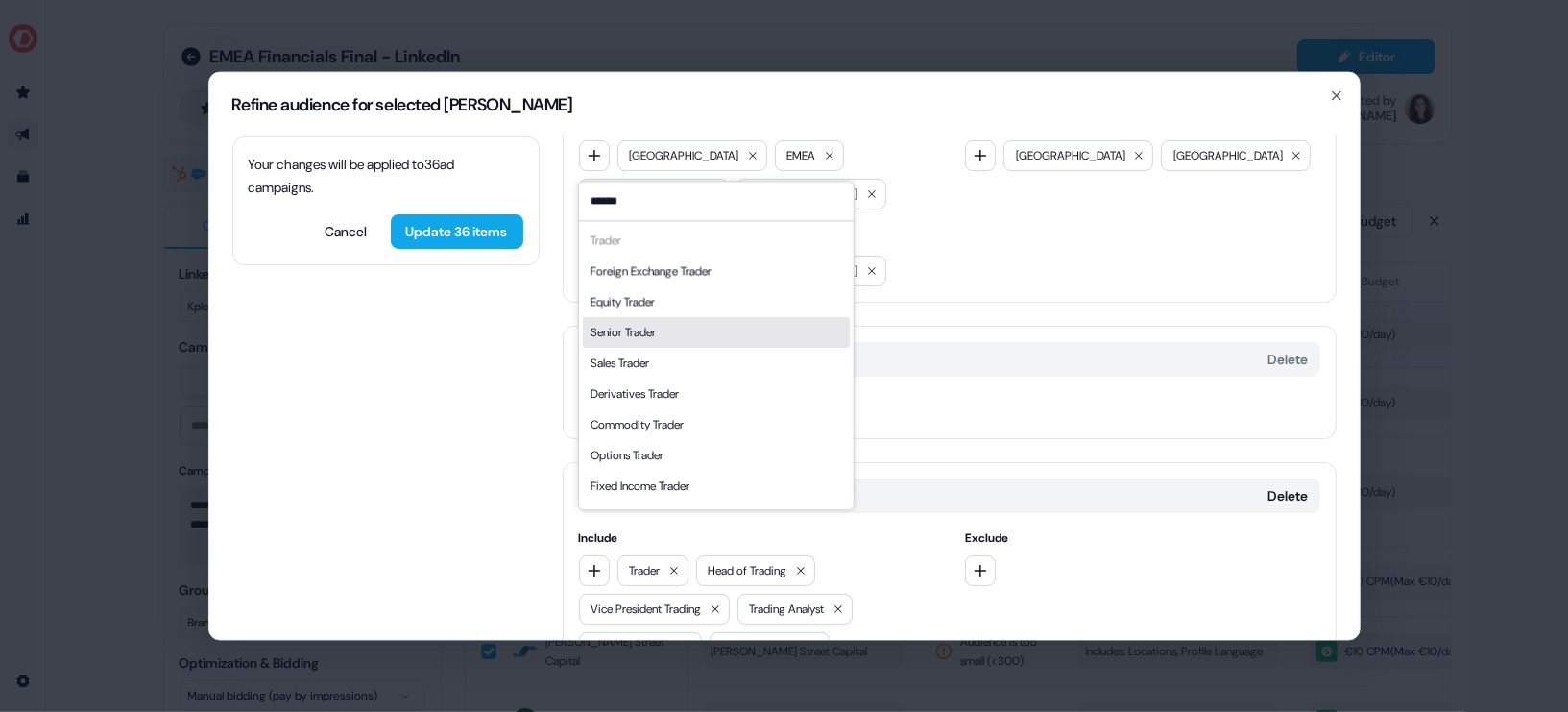
type input "******"
click at [701, 334] on div "Senior Trader" at bounding box center [716, 332] width 267 height 31
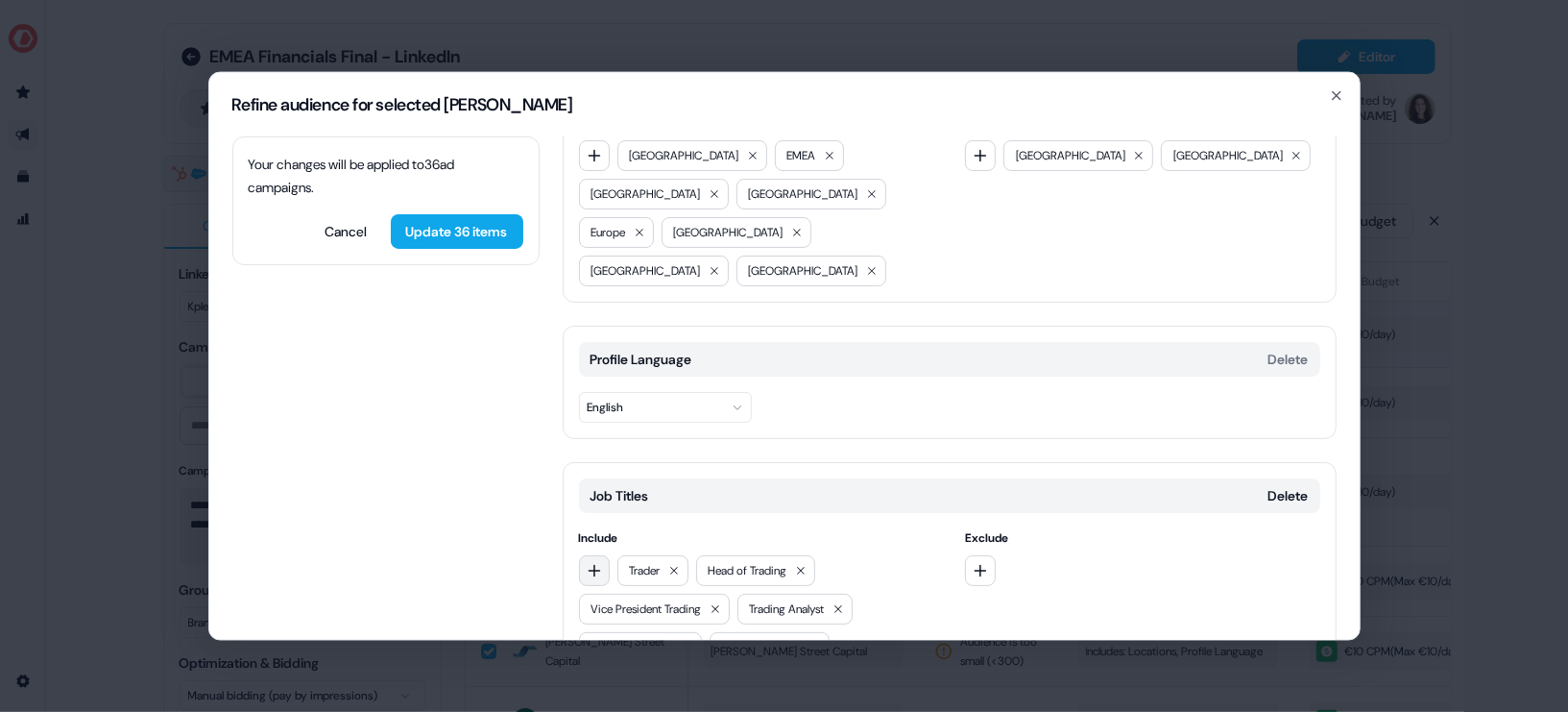
click at [592, 555] on button "button" at bounding box center [594, 569] width 31 height 31
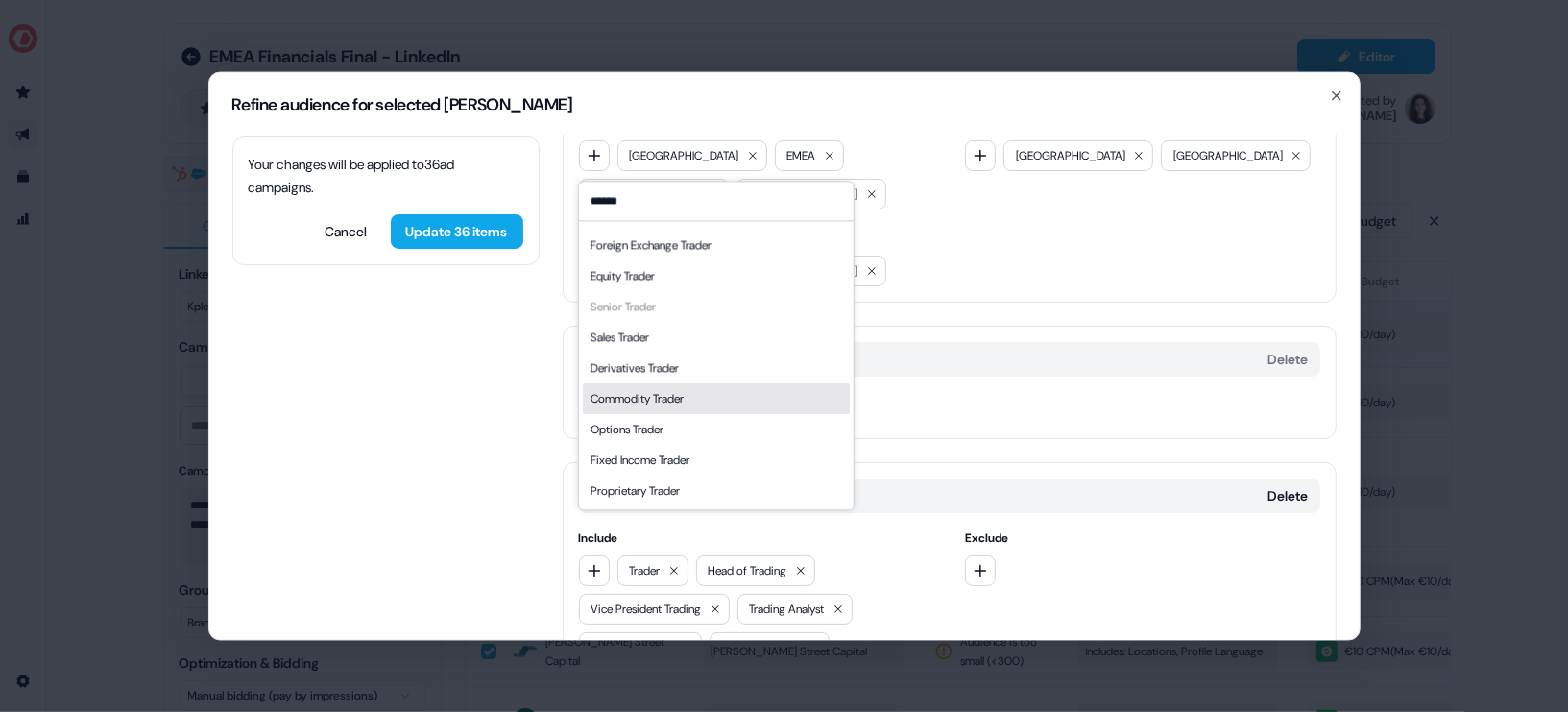
type input "******"
click at [692, 399] on div "Commodity Trader" at bounding box center [716, 398] width 267 height 31
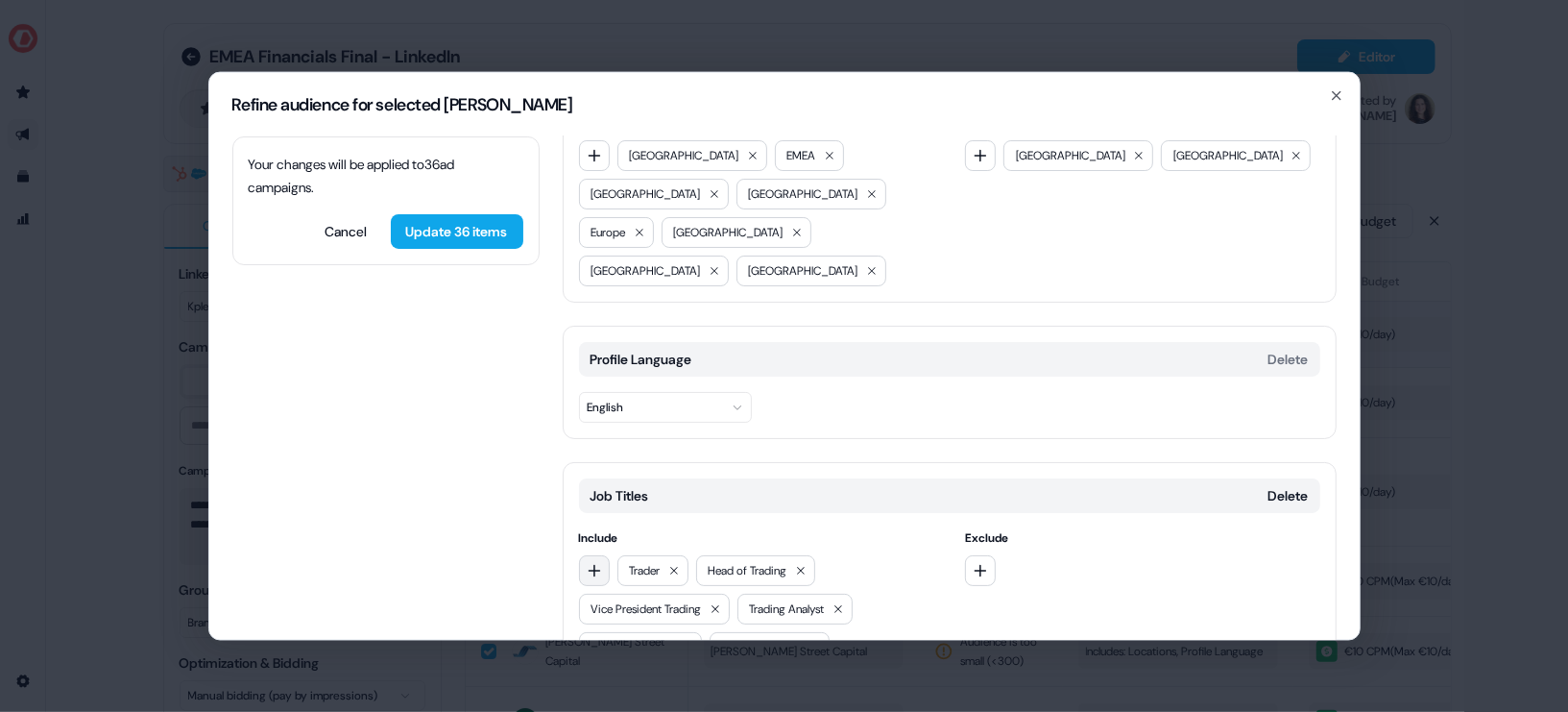
click at [599, 555] on button "button" at bounding box center [594, 569] width 31 height 31
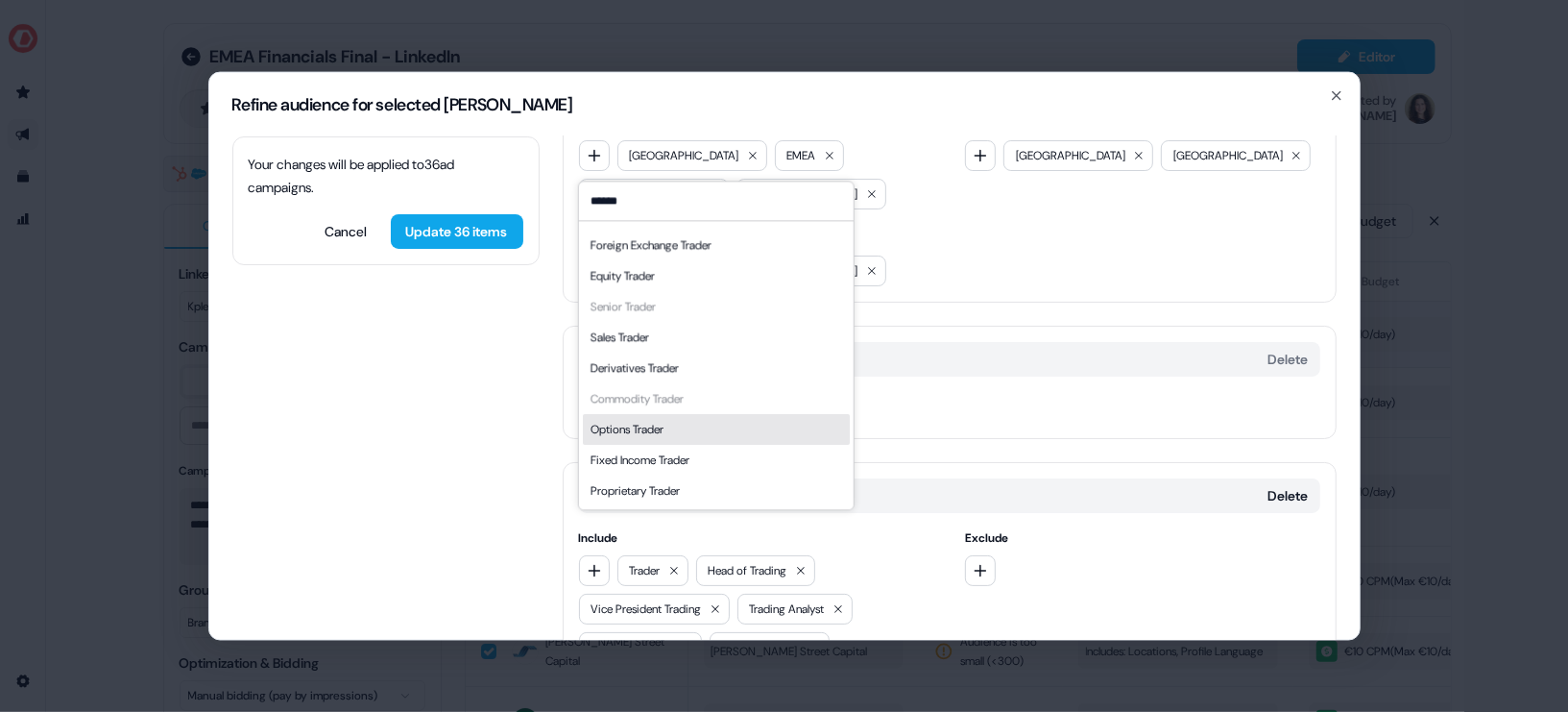
type input "******"
click at [721, 429] on div "Options Trader" at bounding box center [716, 429] width 267 height 31
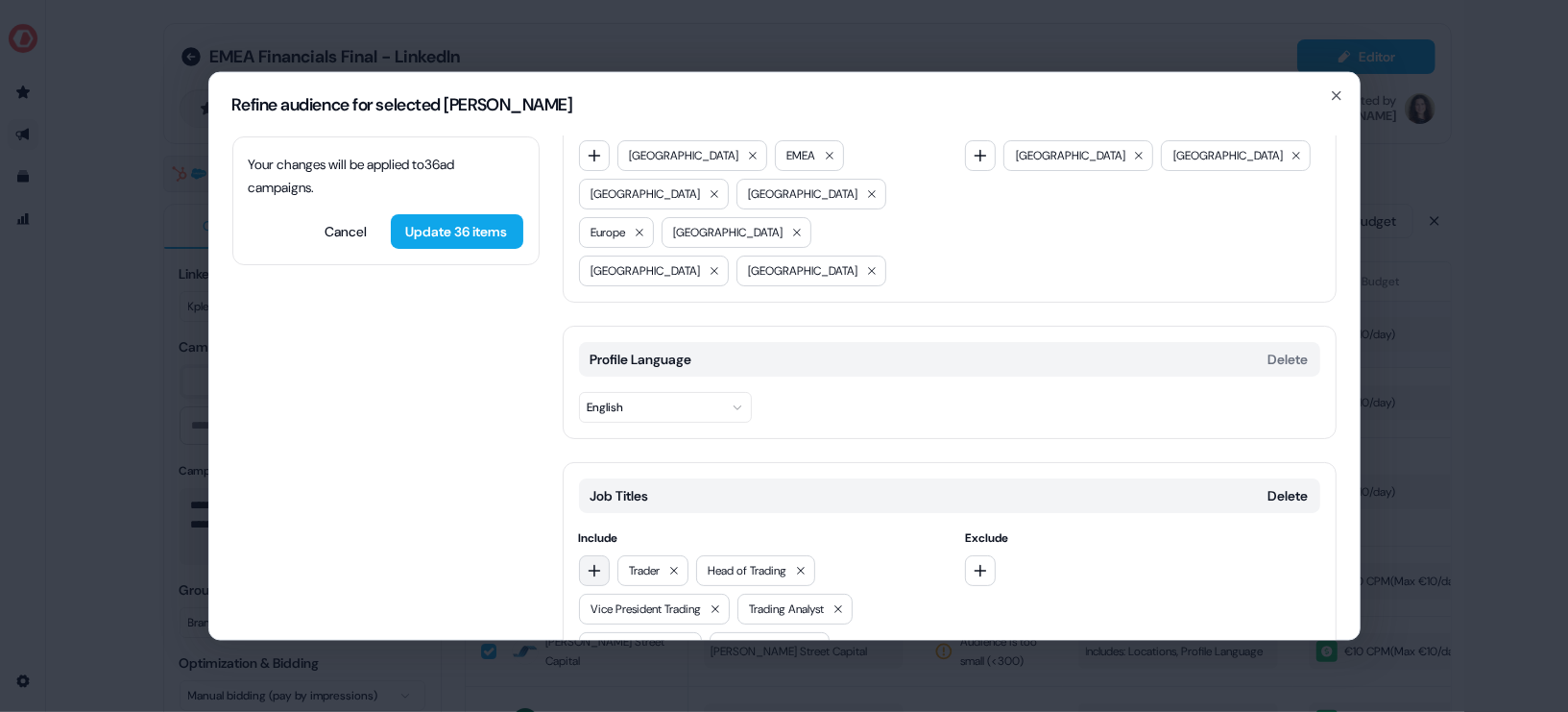
click at [584, 555] on button "button" at bounding box center [594, 569] width 31 height 31
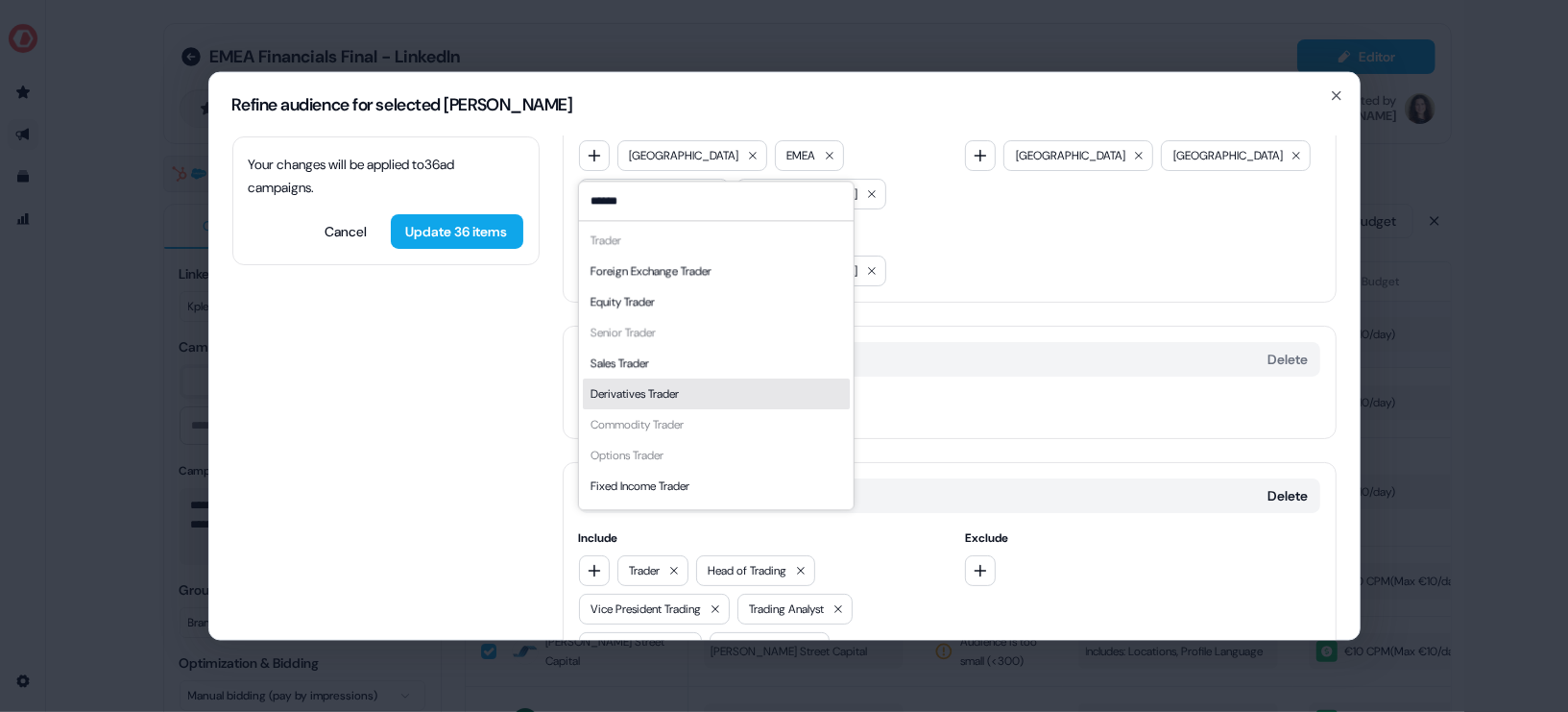
type input "******"
click at [692, 391] on div "Derivatives Trader" at bounding box center [716, 393] width 267 height 31
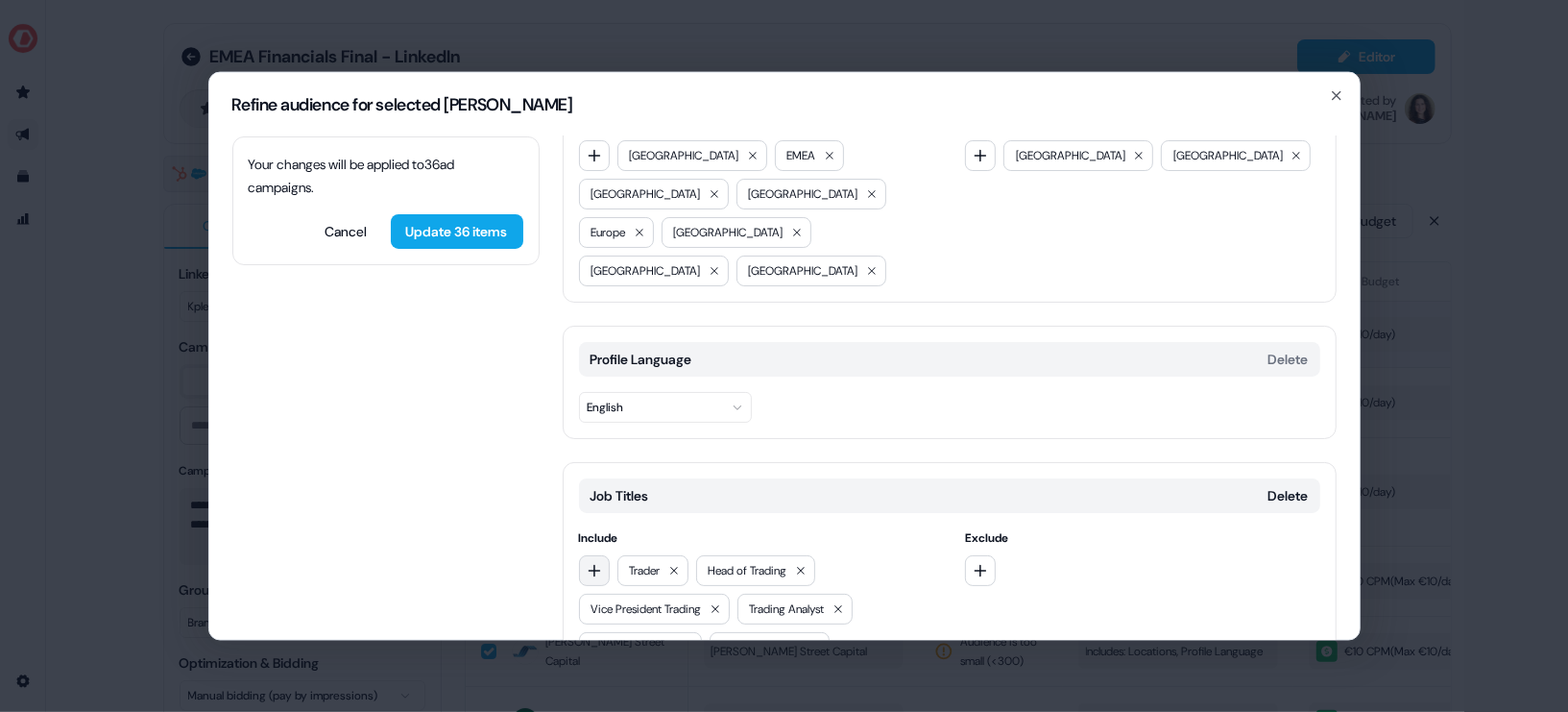
click at [596, 561] on icon "button" at bounding box center [595, 569] width 16 height 16
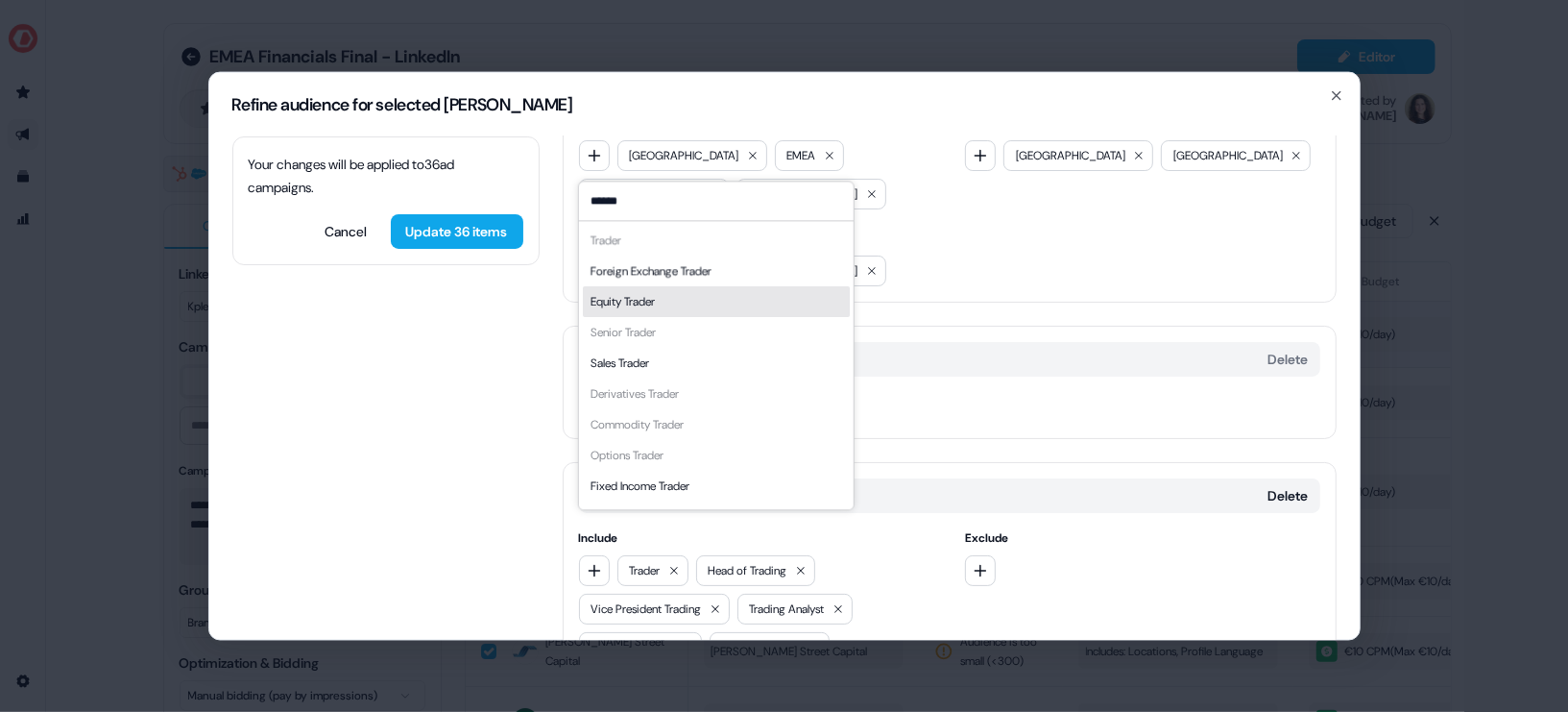
type input "******"
click at [679, 302] on div "Equity Trader" at bounding box center [716, 301] width 267 height 31
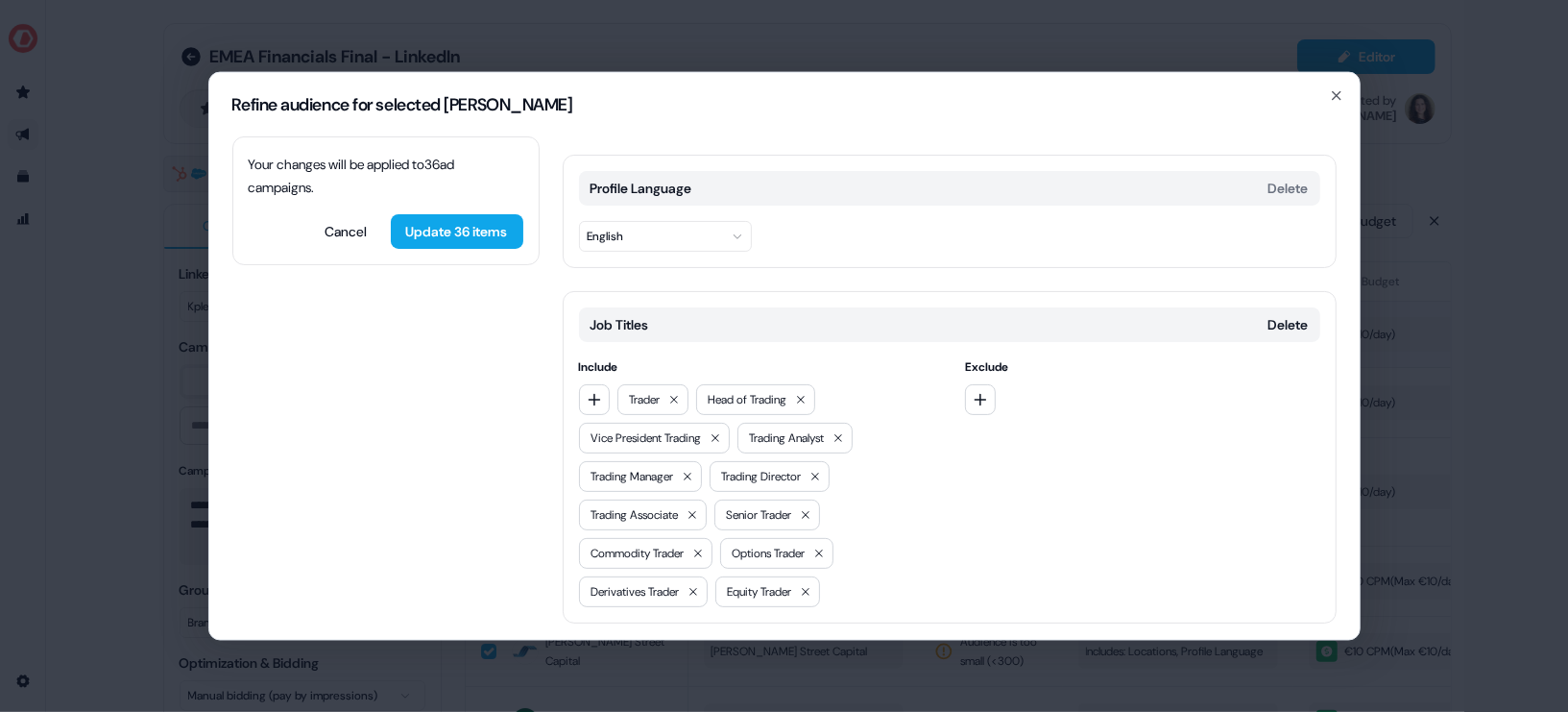
scroll to position [281, 0]
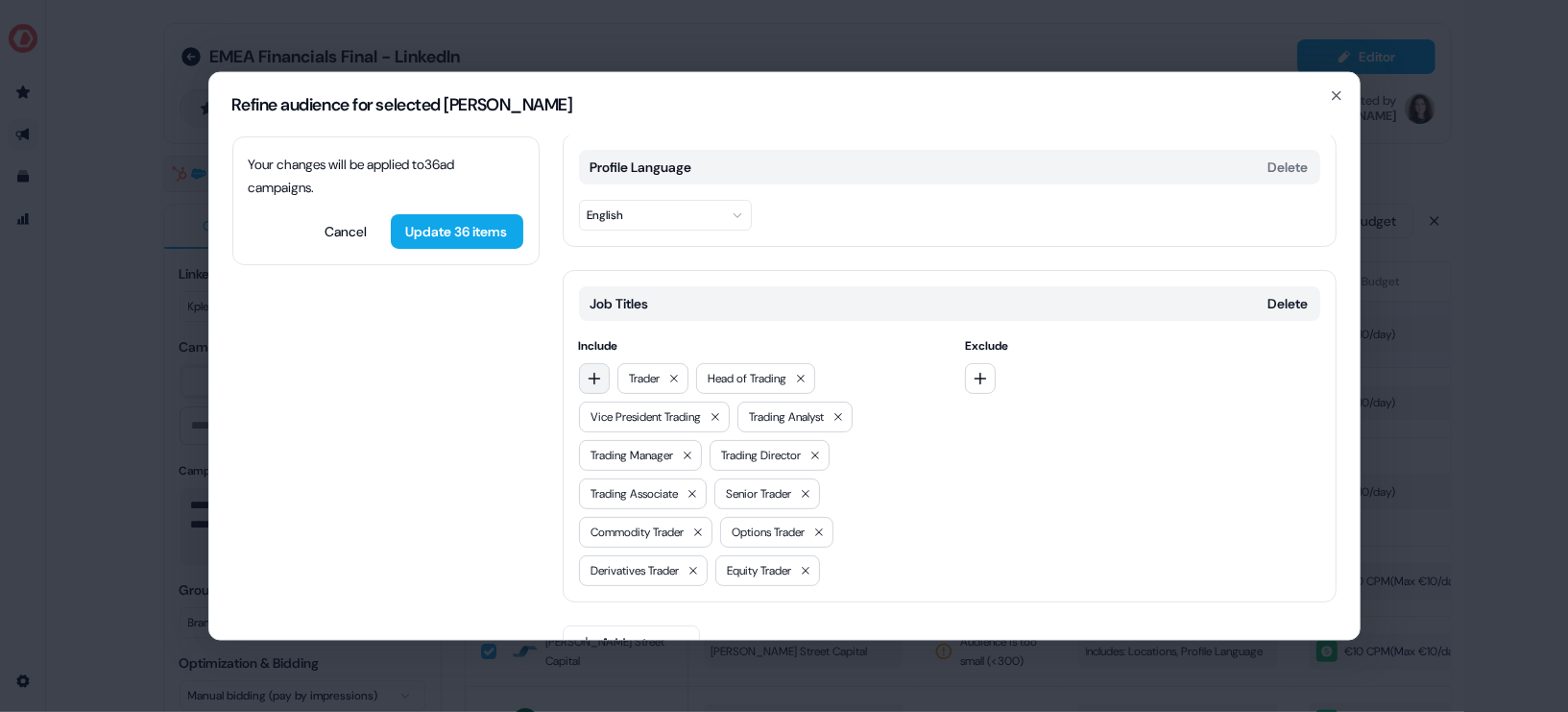
click at [598, 369] on icon "button" at bounding box center [595, 377] width 16 height 16
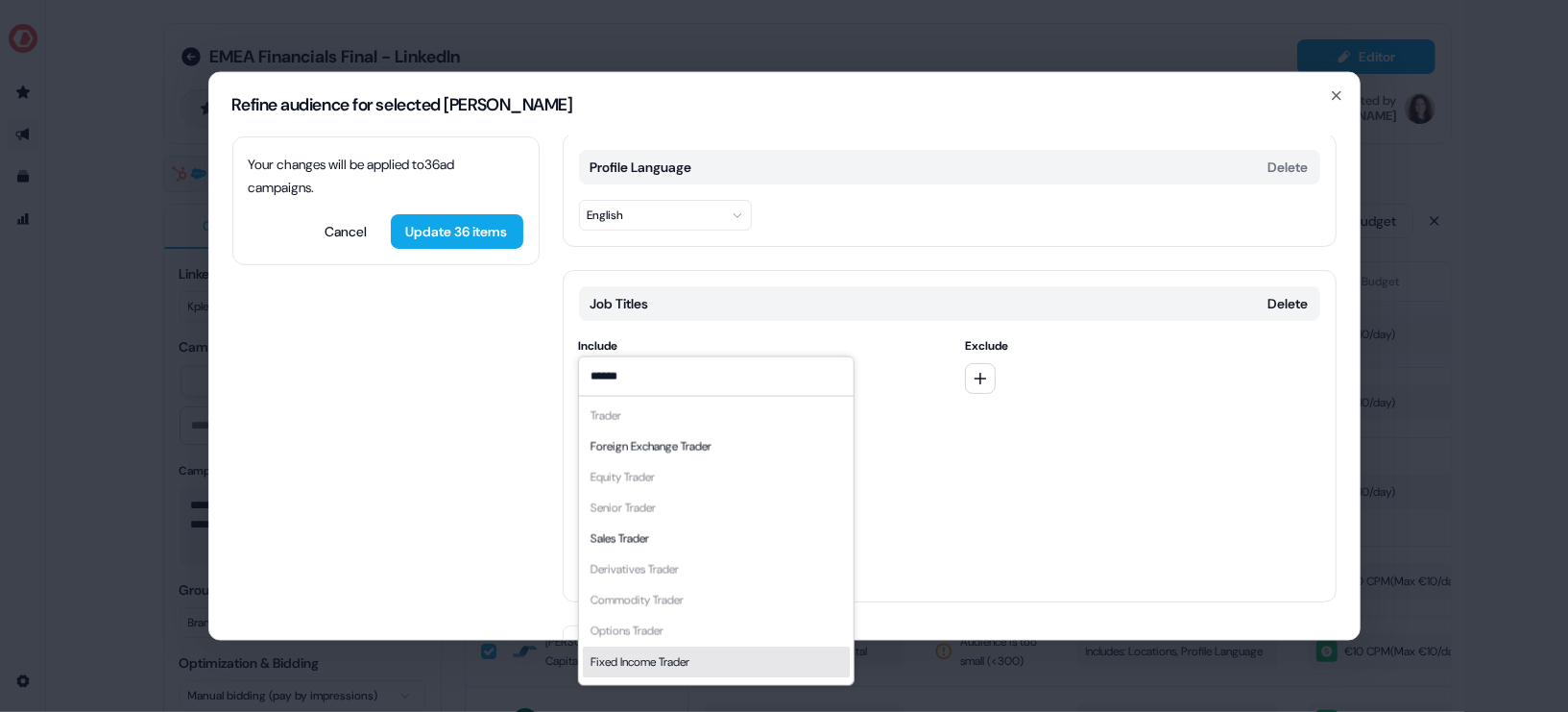
scroll to position [26, 0]
type input "******"
click at [943, 513] on div "Include ****** Trader Foreign Exchange Trader Equity Trader Senior Trader Sales…" at bounding box center [949, 460] width 741 height 250
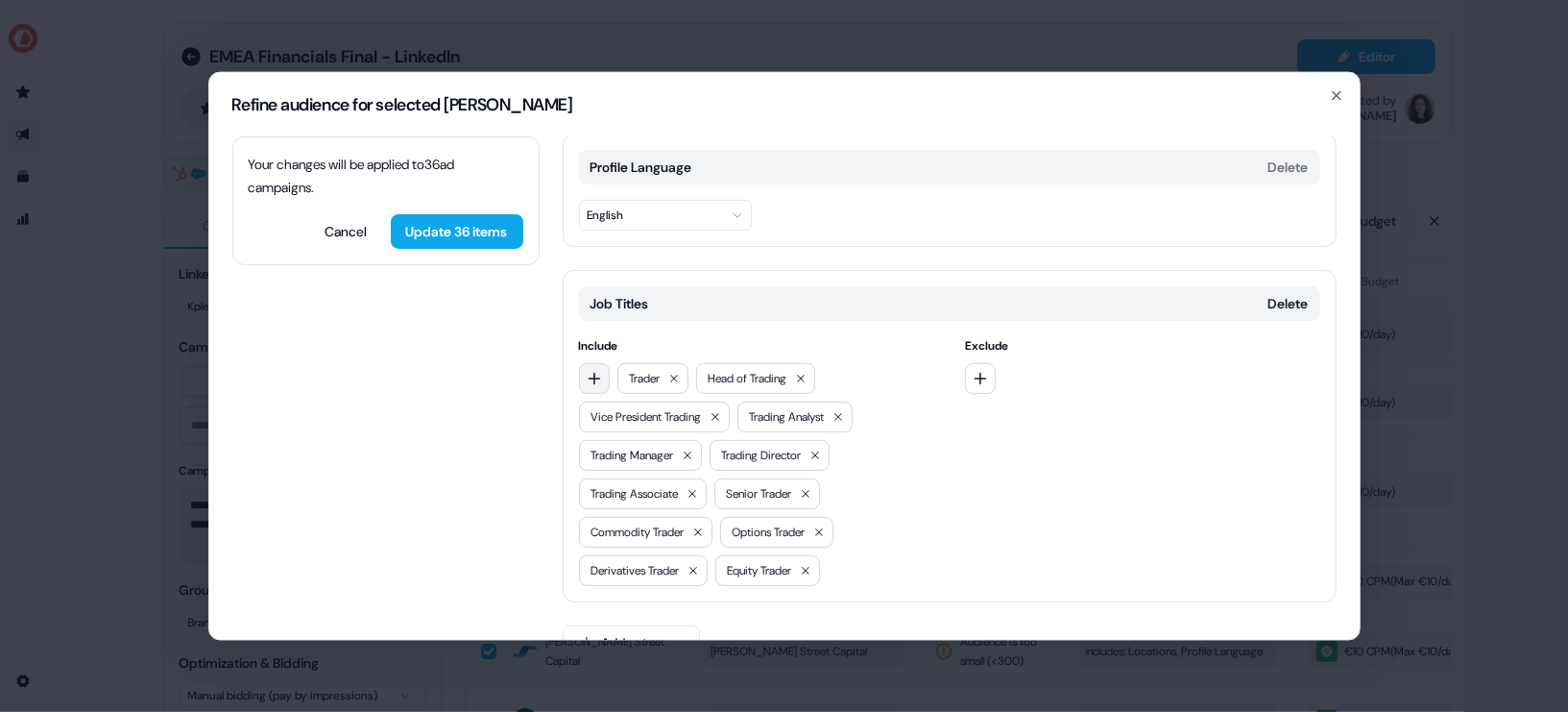
click at [607, 362] on button "button" at bounding box center [594, 377] width 31 height 31
type input "*"
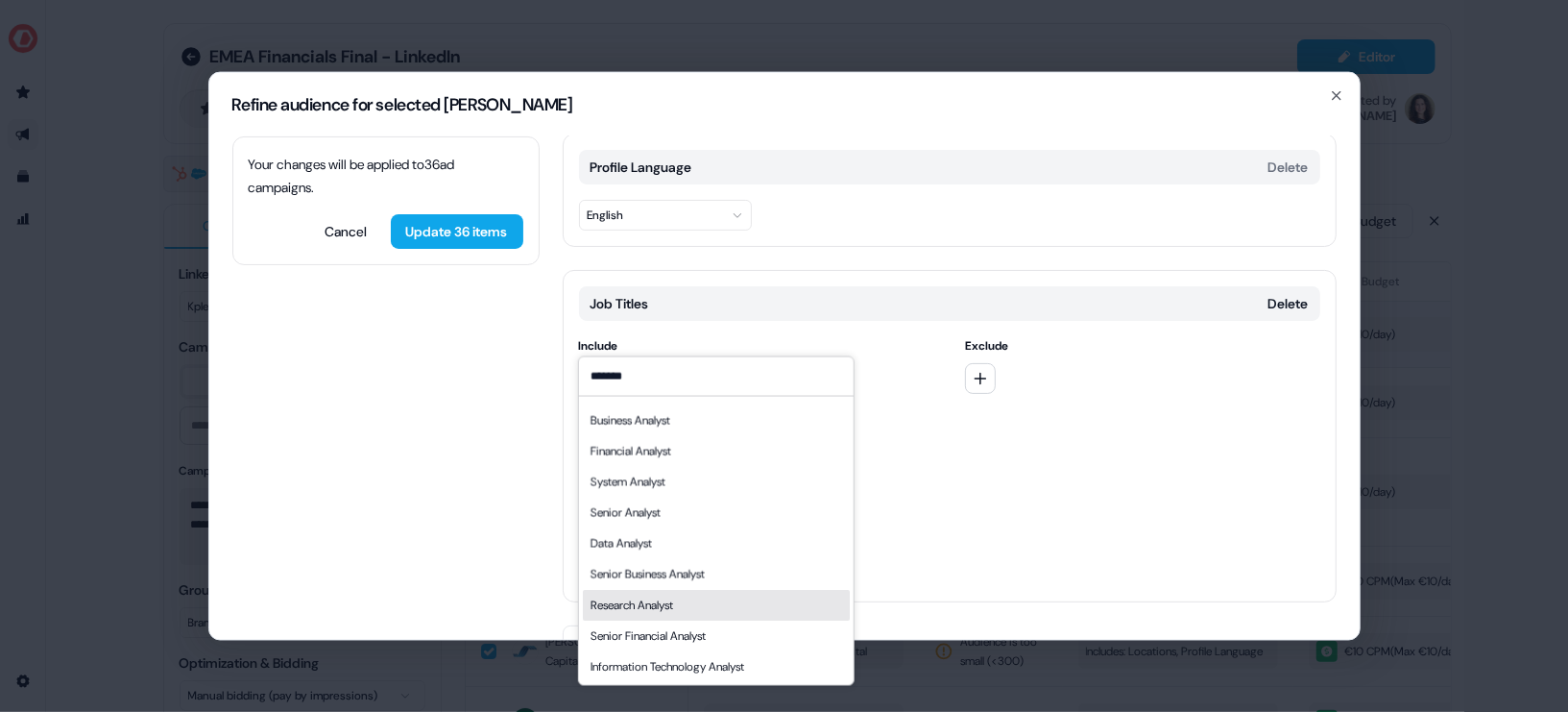
type input "*******"
click at [752, 609] on div "Research Analyst" at bounding box center [716, 604] width 267 height 31
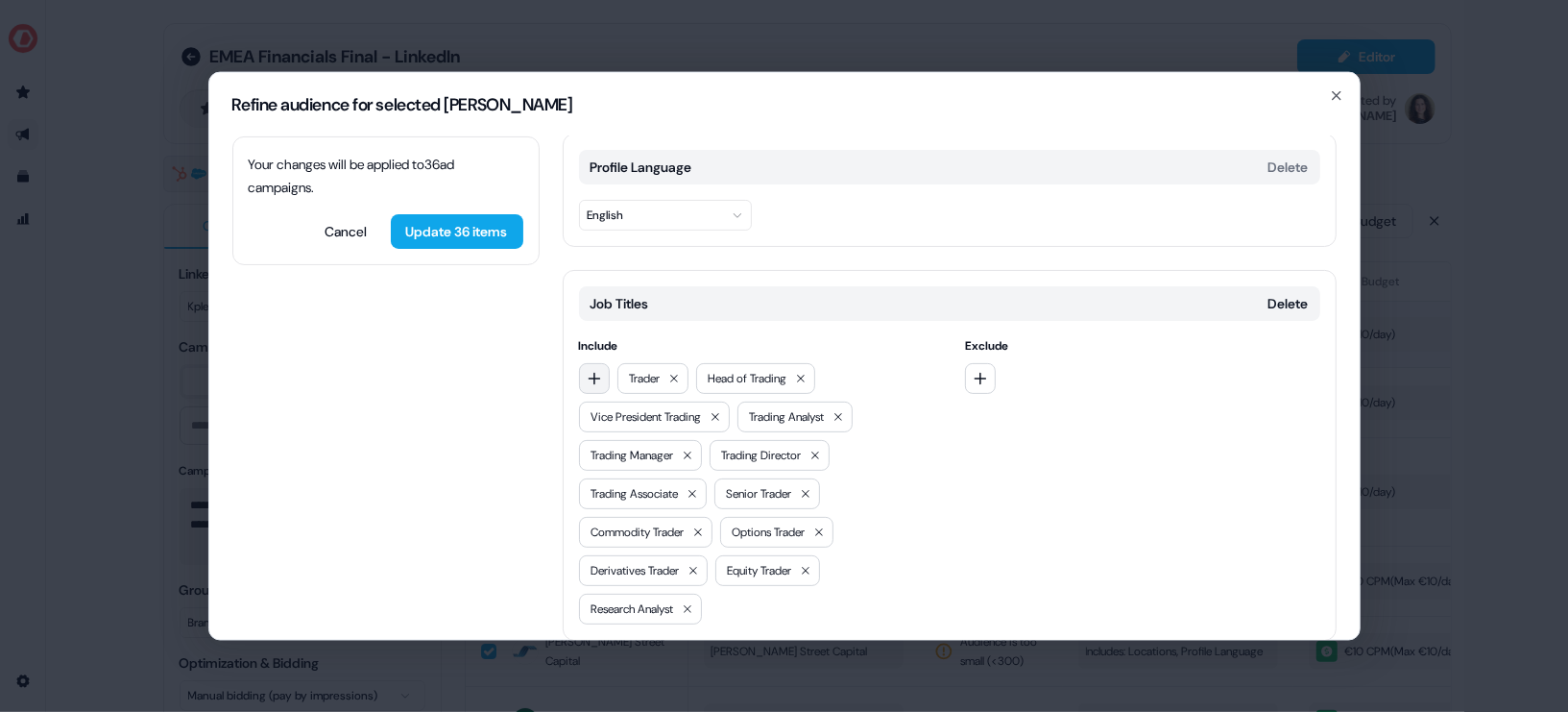
click at [594, 362] on button "button" at bounding box center [594, 377] width 31 height 31
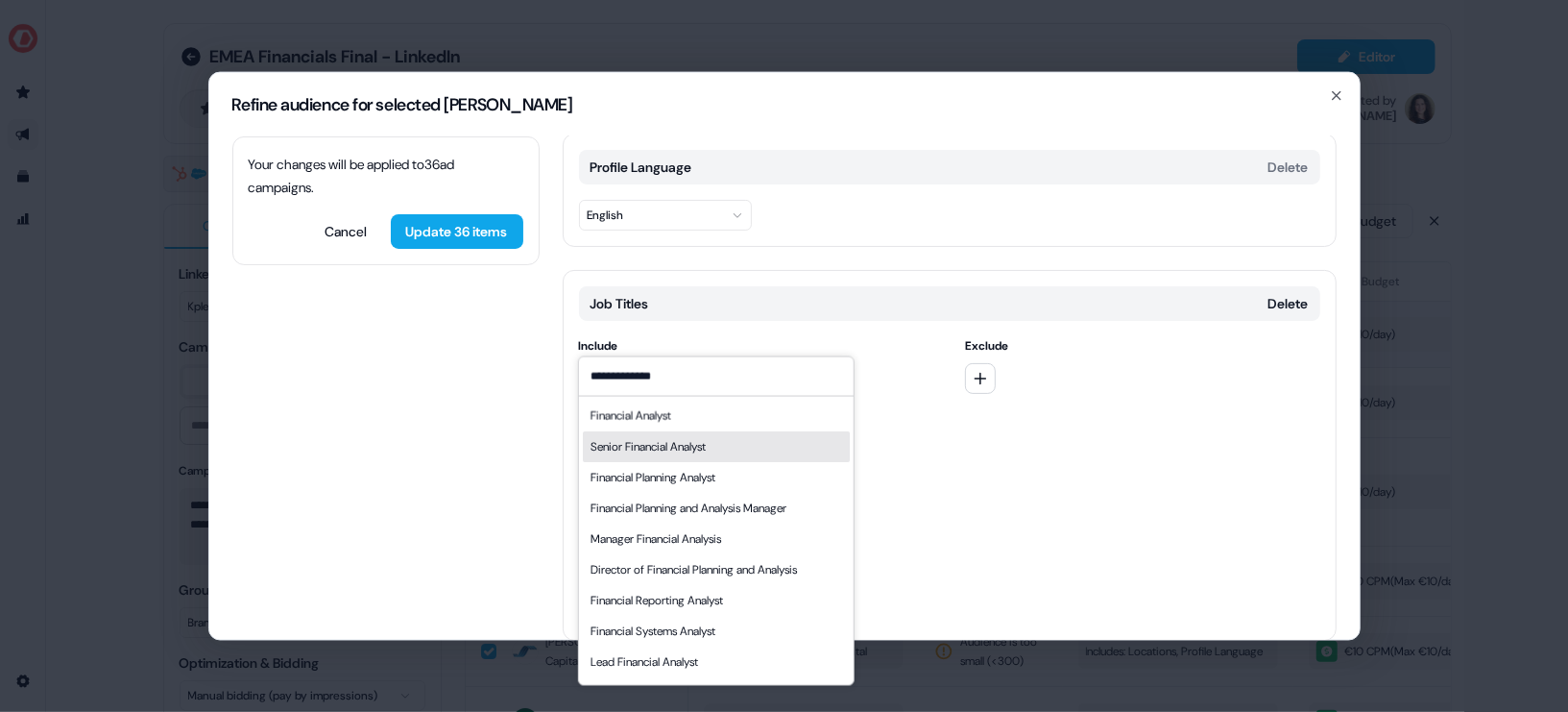
type input "**********"
click at [762, 439] on div "Senior Financial Analyst" at bounding box center [716, 446] width 267 height 31
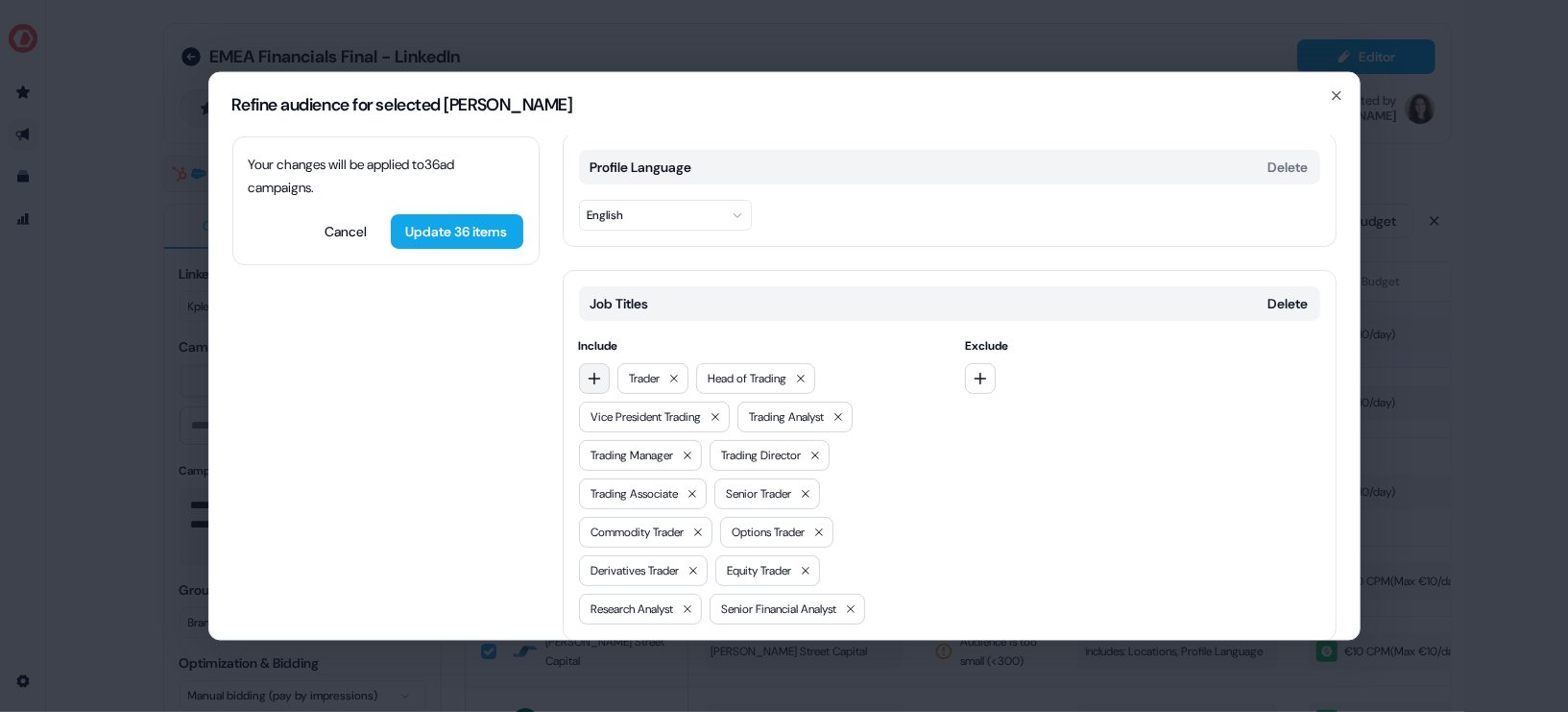
click at [589, 369] on icon "button" at bounding box center [595, 377] width 16 height 16
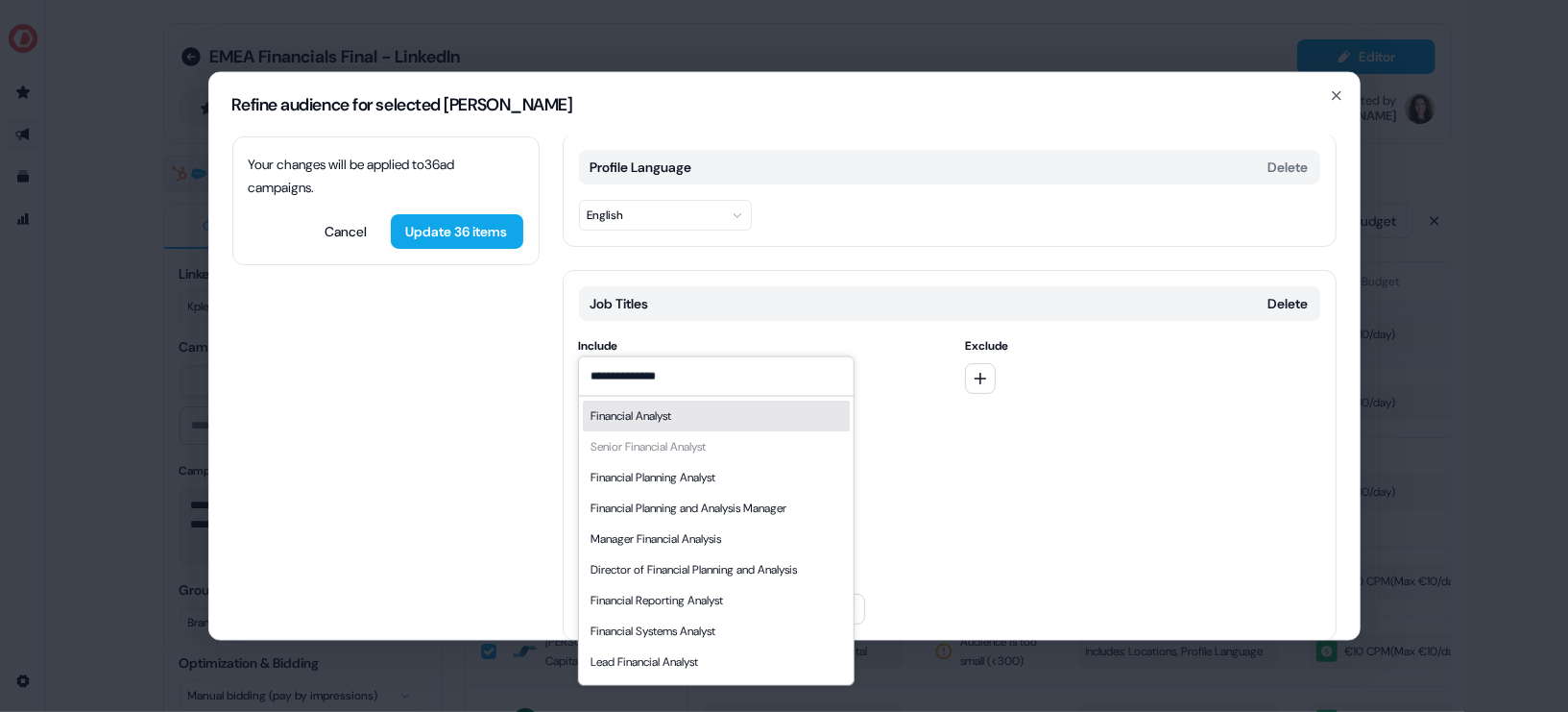
type input "**********"
click at [927, 481] on div "**********" at bounding box center [756, 493] width 355 height 261
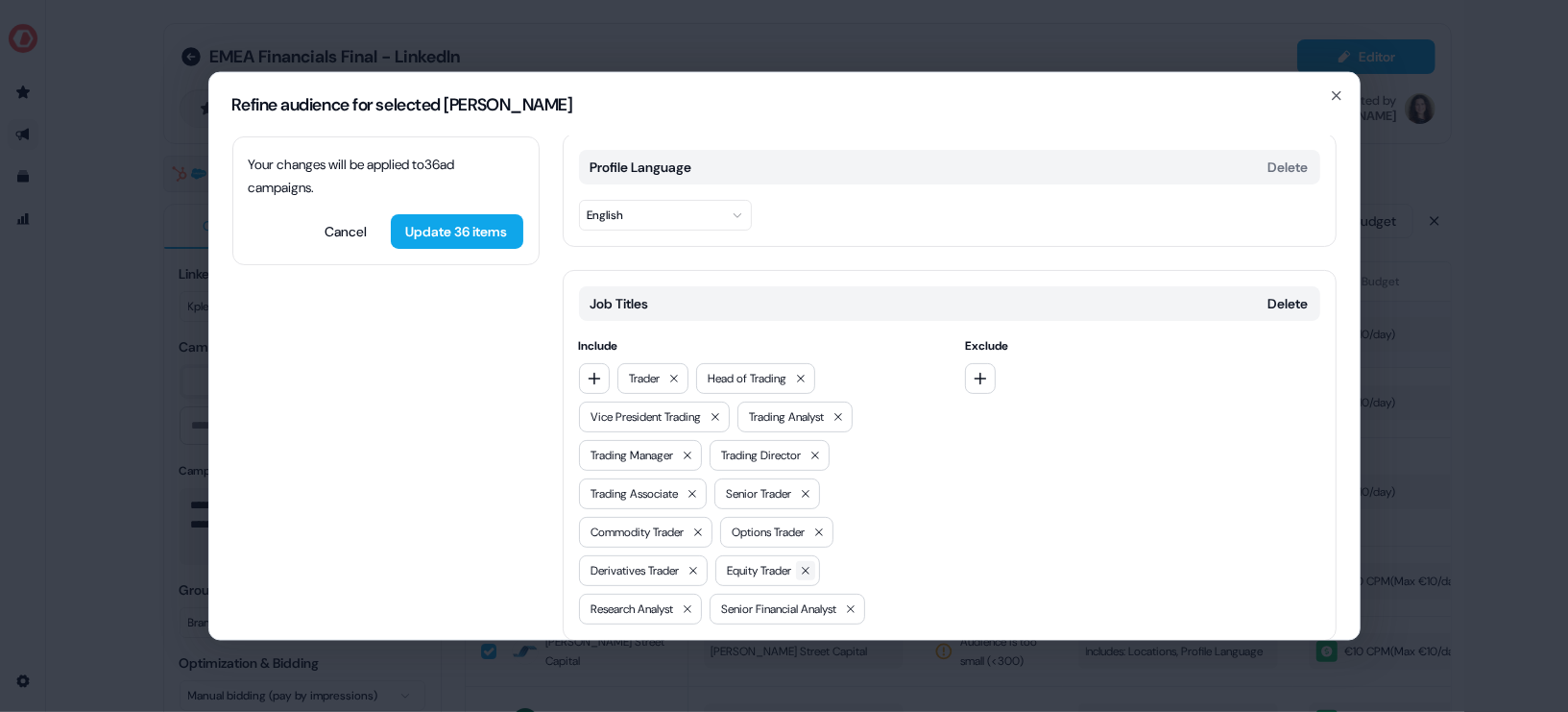
scroll to position [320, 0]
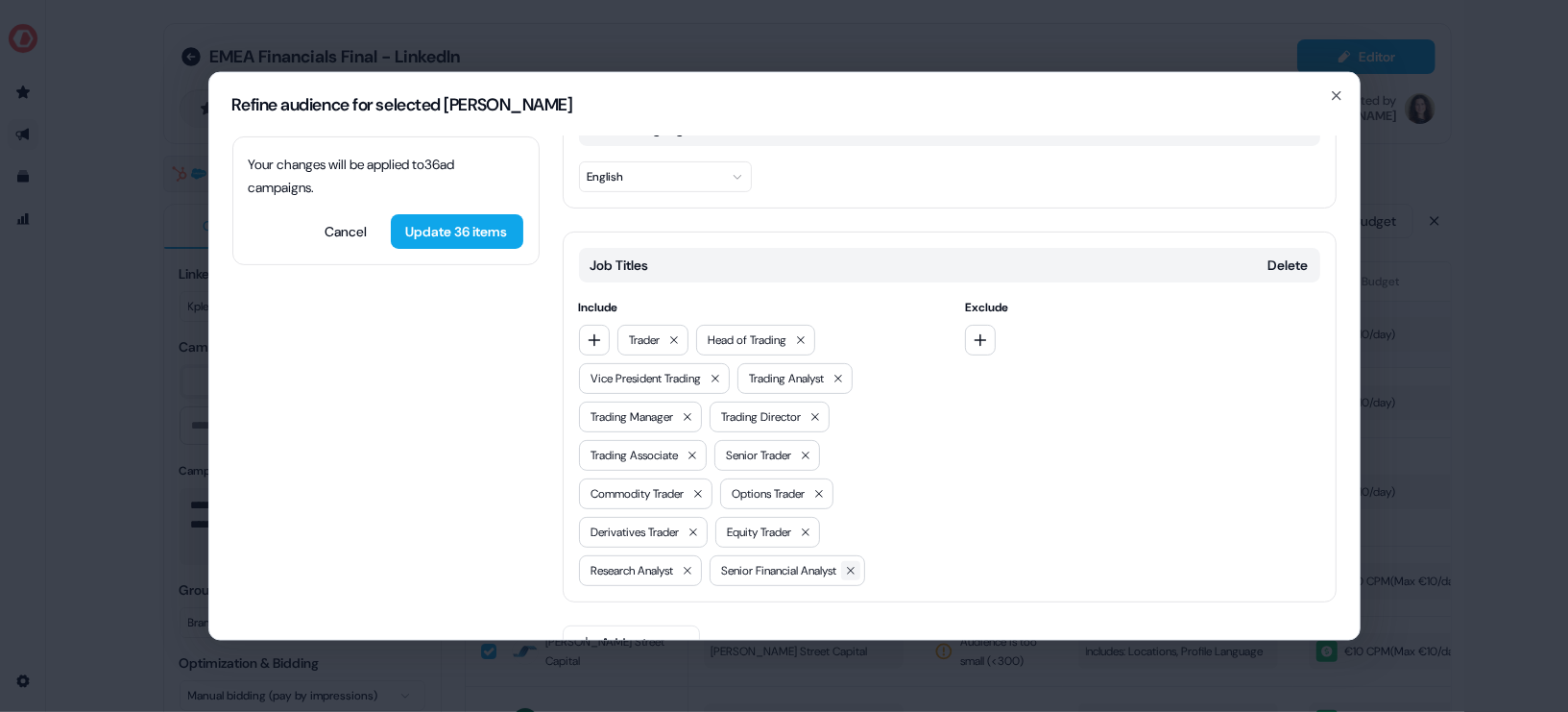
click at [856, 563] on icon at bounding box center [851, 569] width 12 height 12
click at [590, 324] on button "button" at bounding box center [594, 339] width 31 height 31
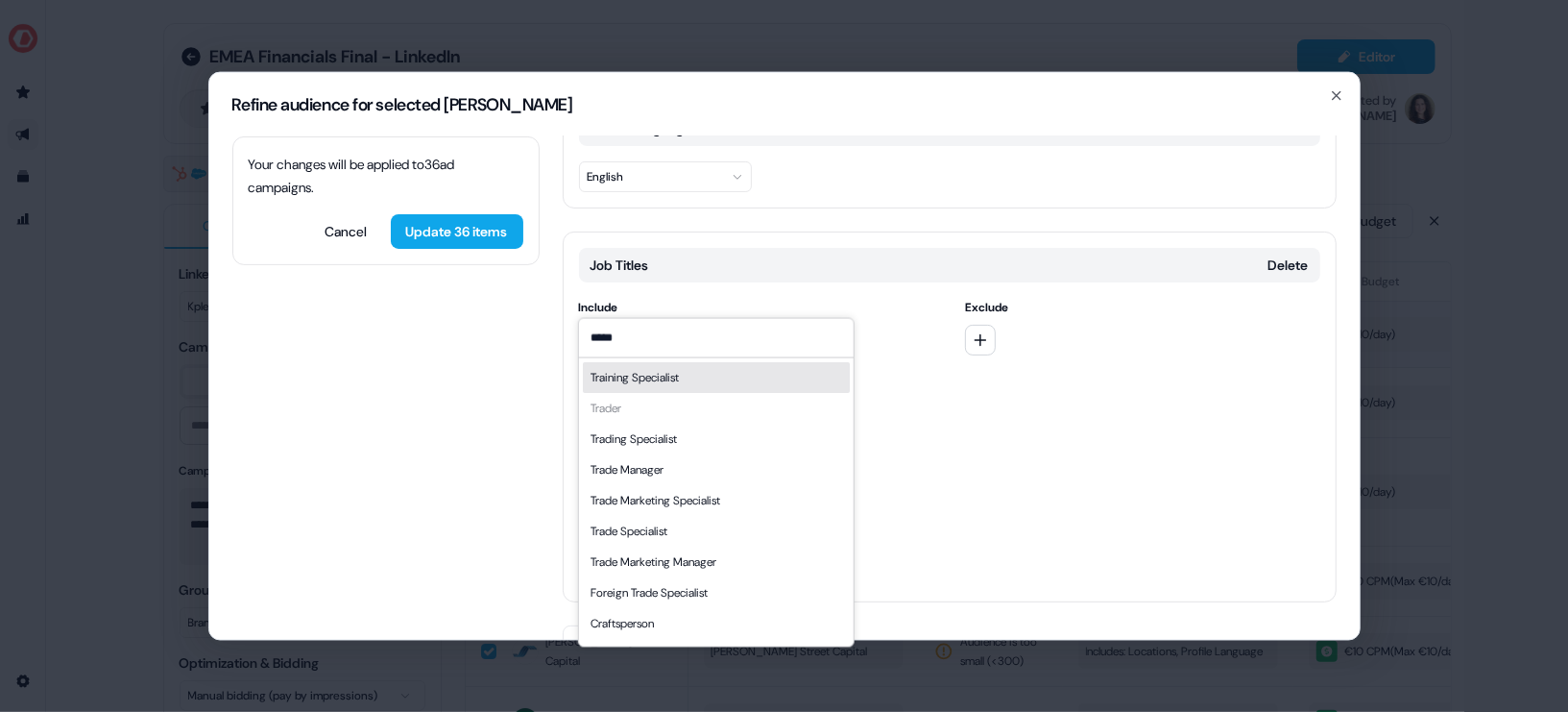
type input "******"
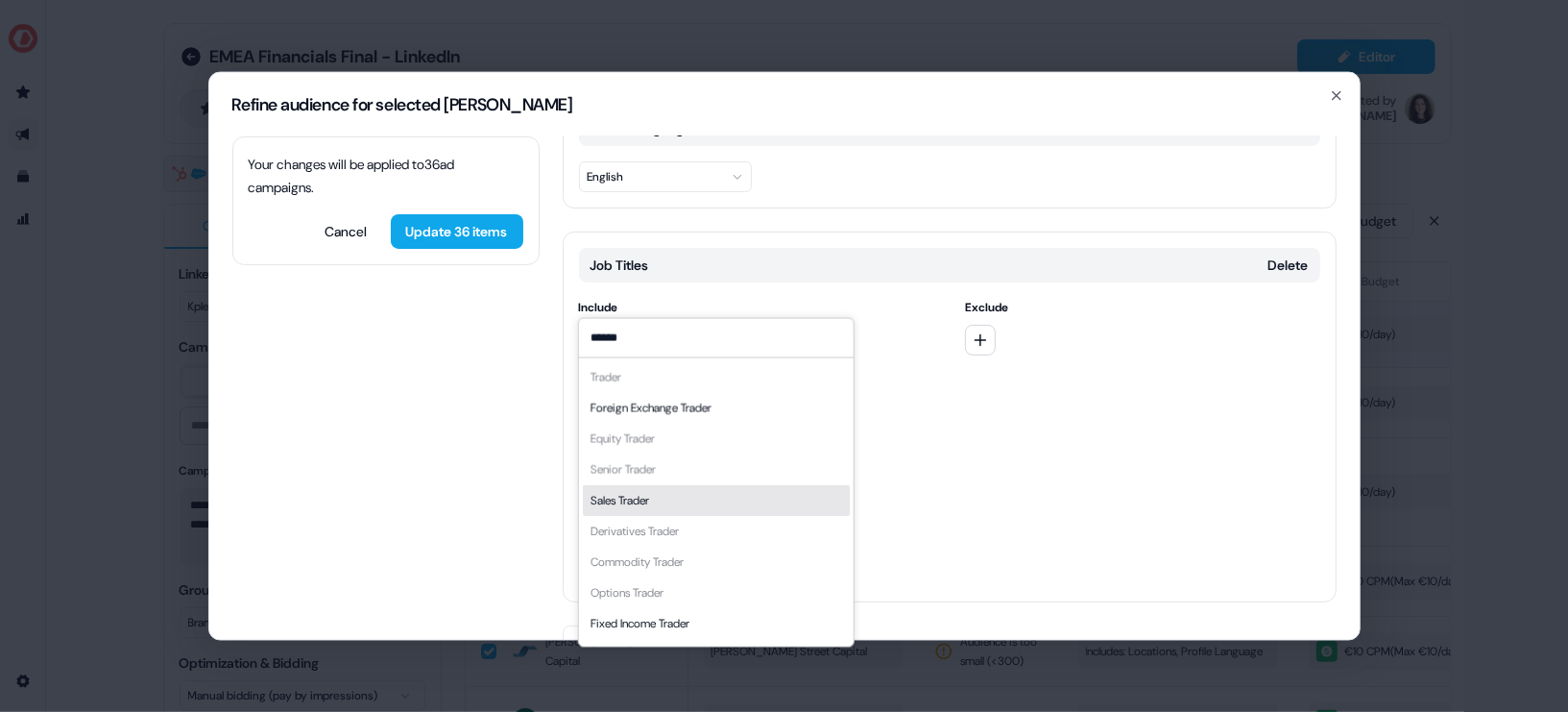
scroll to position [26, 0]
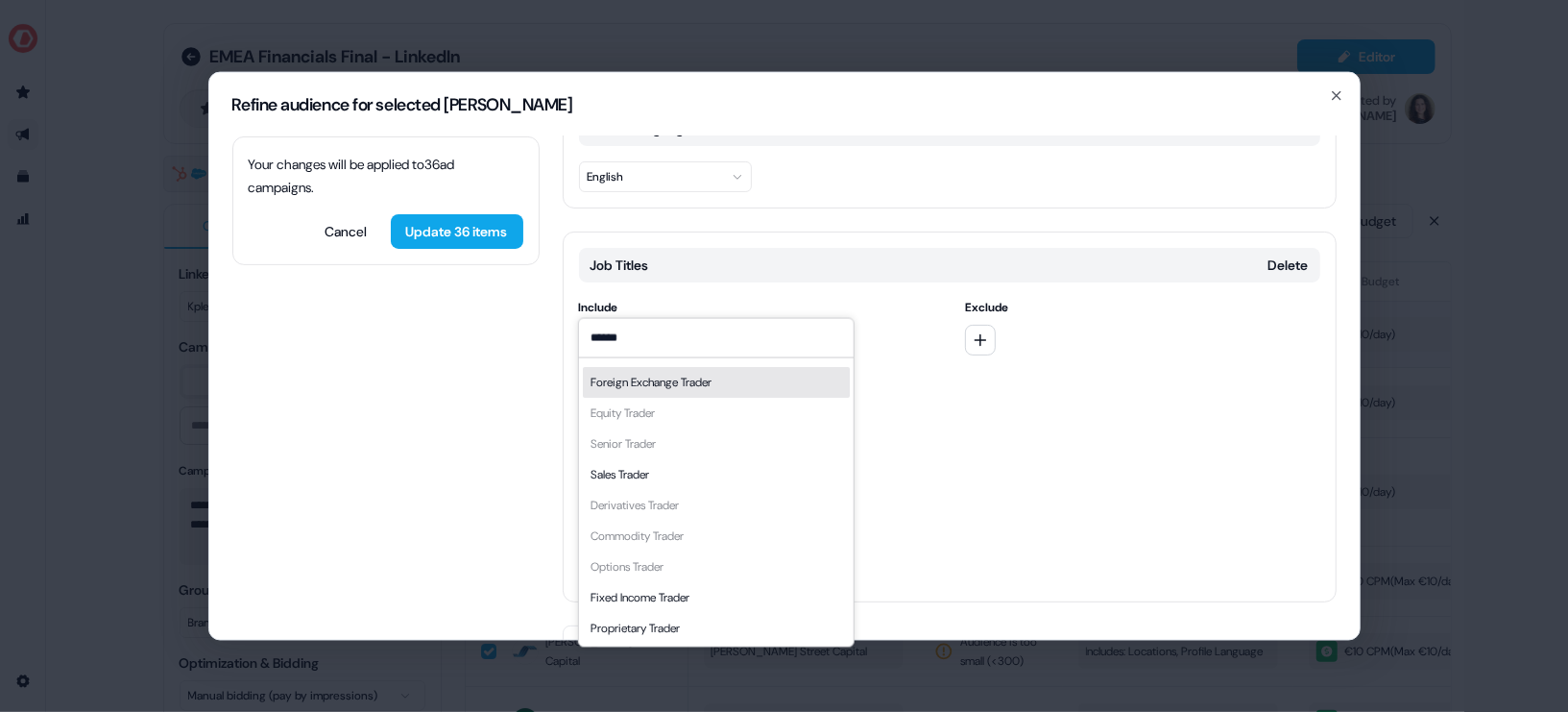
drag, startPoint x: 633, startPoint y: 337, endPoint x: 579, endPoint y: 337, distance: 54.0
click at [579, 337] on input "******" at bounding box center [715, 337] width 274 height 39
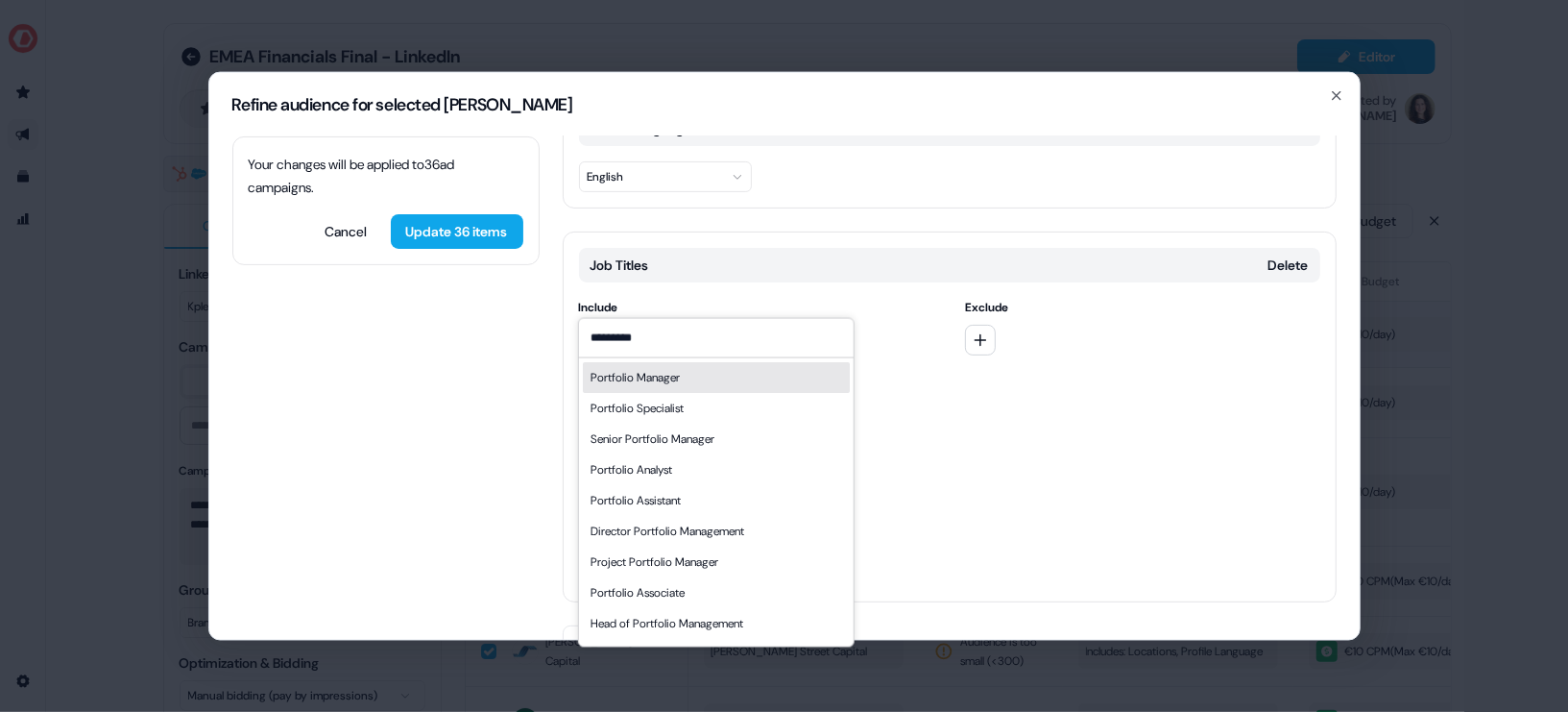
type input "*********"
click at [632, 374] on div "Portfolio Manager" at bounding box center [635, 376] width 89 height 19
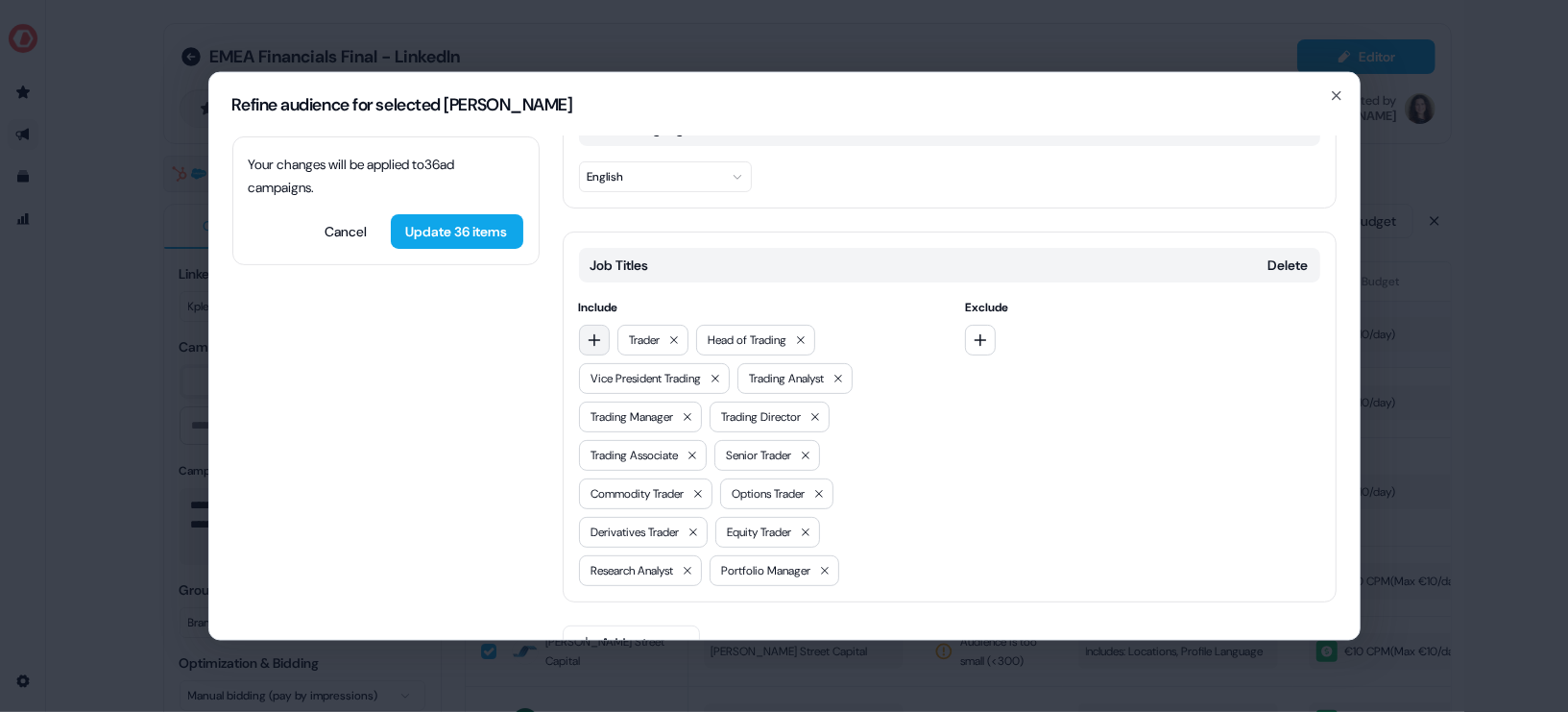
click at [592, 332] on icon "button" at bounding box center [595, 340] width 16 height 16
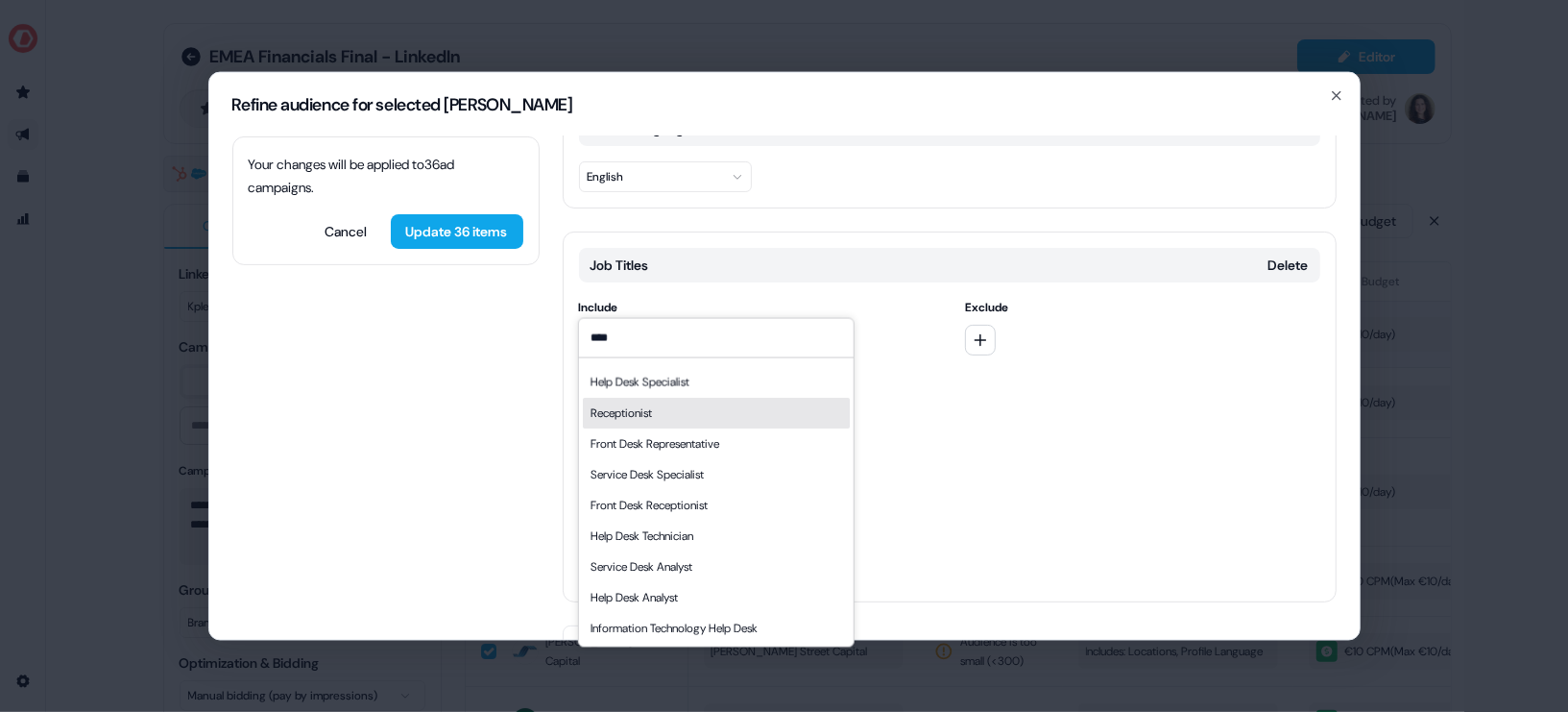
scroll to position [0, 0]
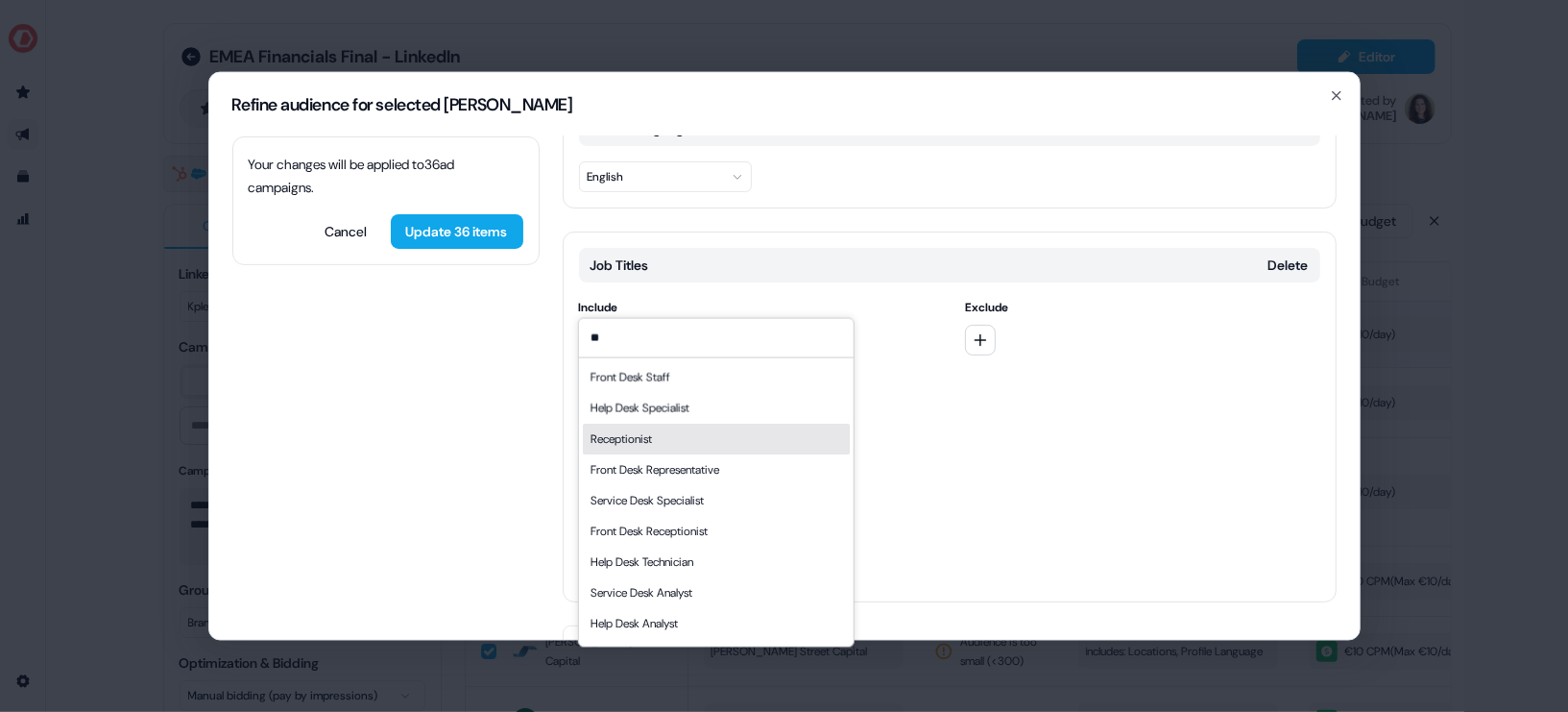
type input "*"
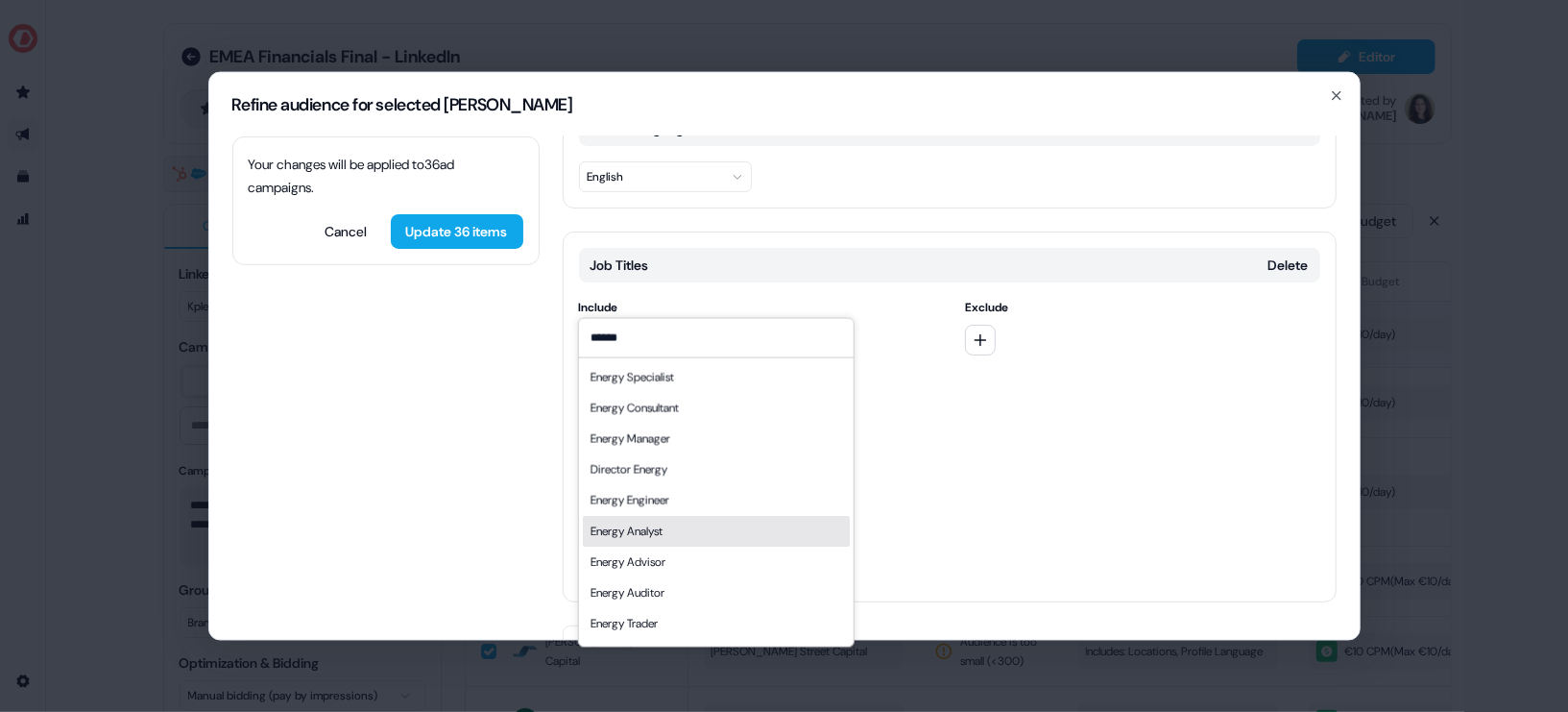
scroll to position [26, 0]
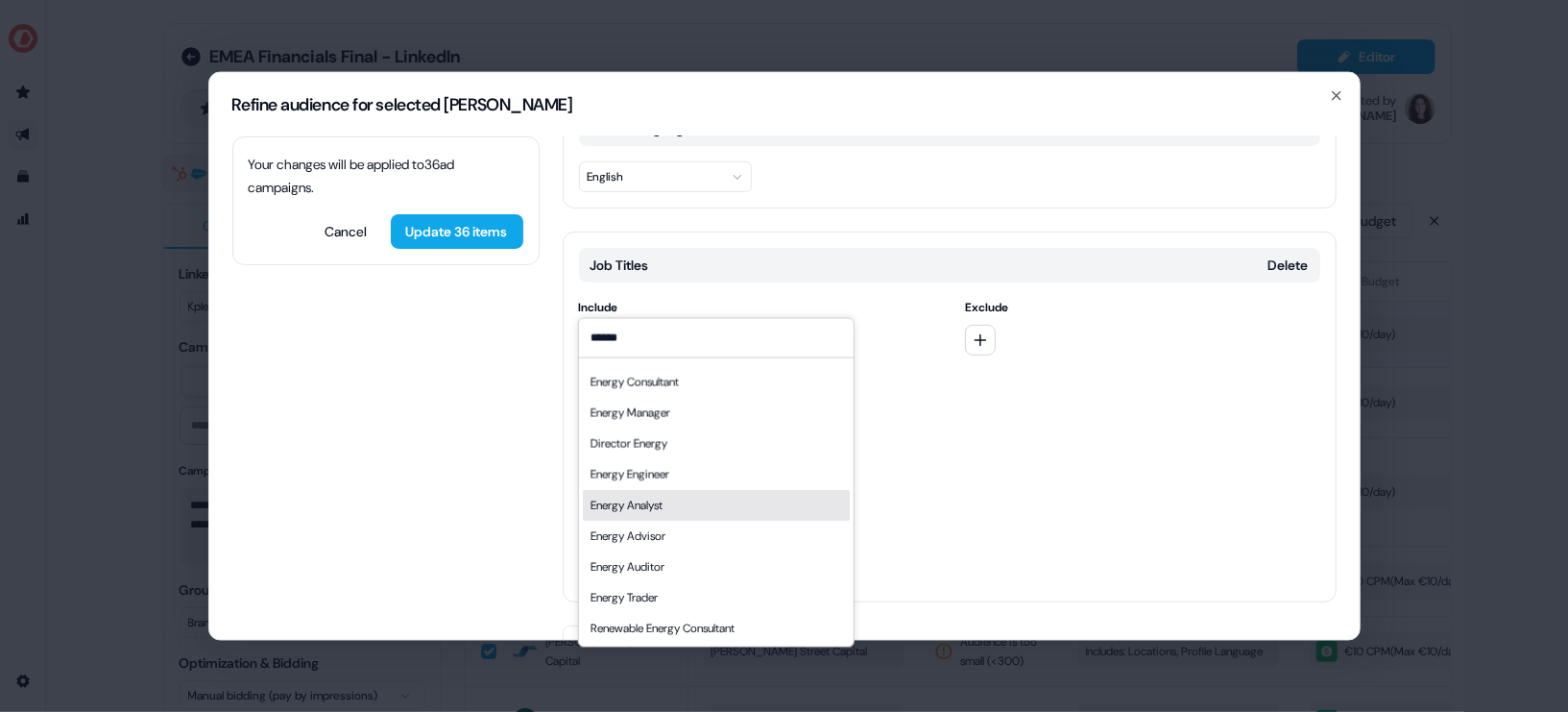
type input "******"
click at [704, 510] on div "Energy Analyst" at bounding box center [716, 504] width 267 height 31
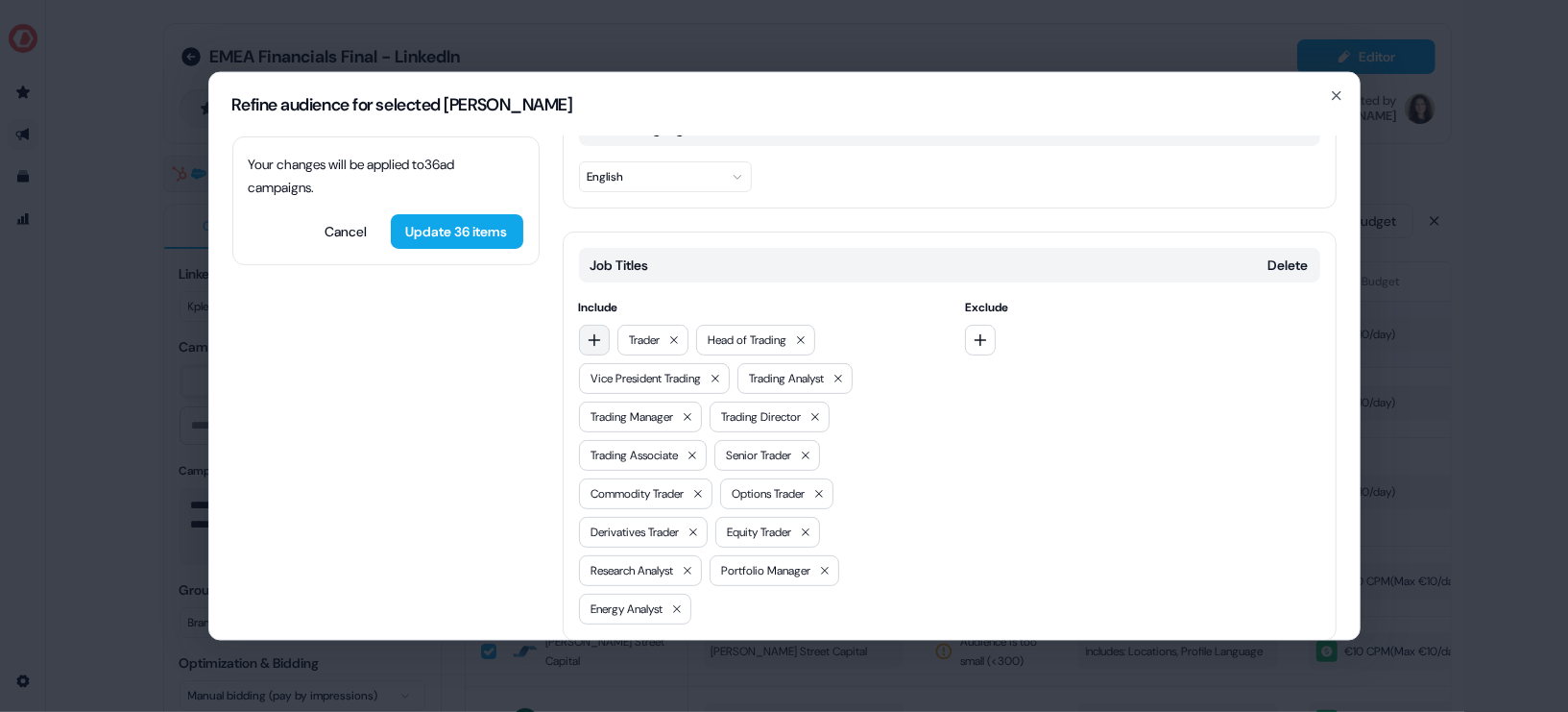
click at [597, 332] on icon "button" at bounding box center [595, 340] width 16 height 16
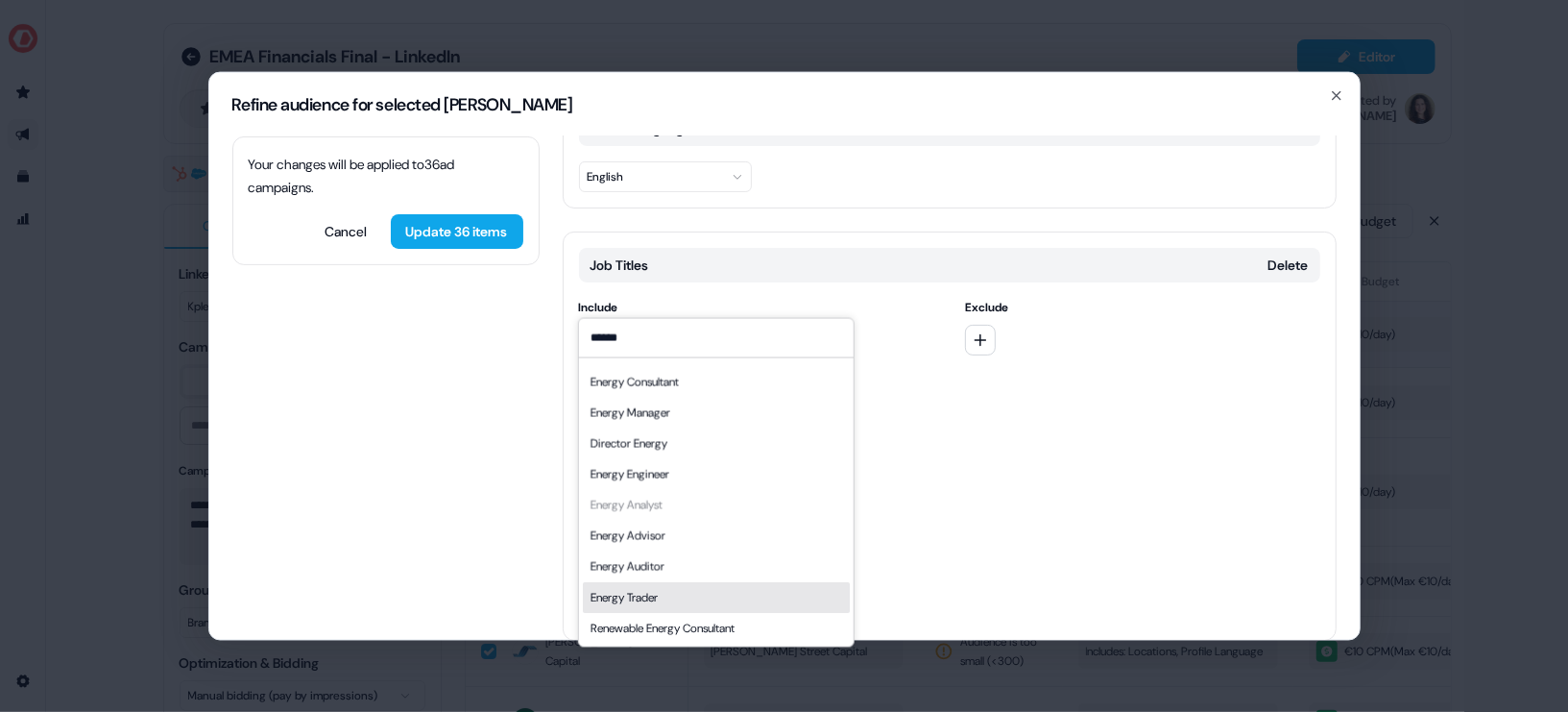
type input "******"
click at [666, 598] on div "Energy Trader" at bounding box center [716, 596] width 267 height 31
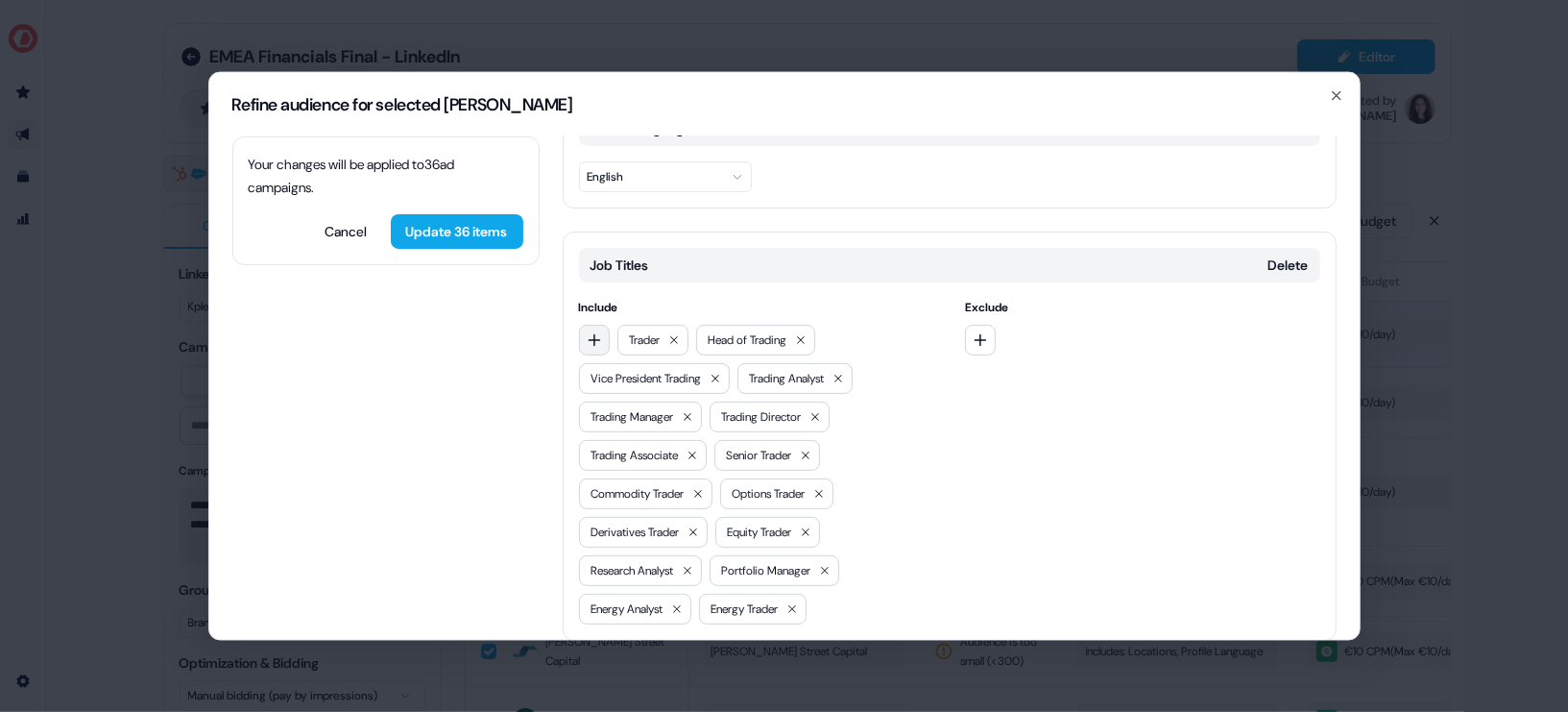
click at [594, 332] on icon "button" at bounding box center [595, 340] width 16 height 16
type input "******"
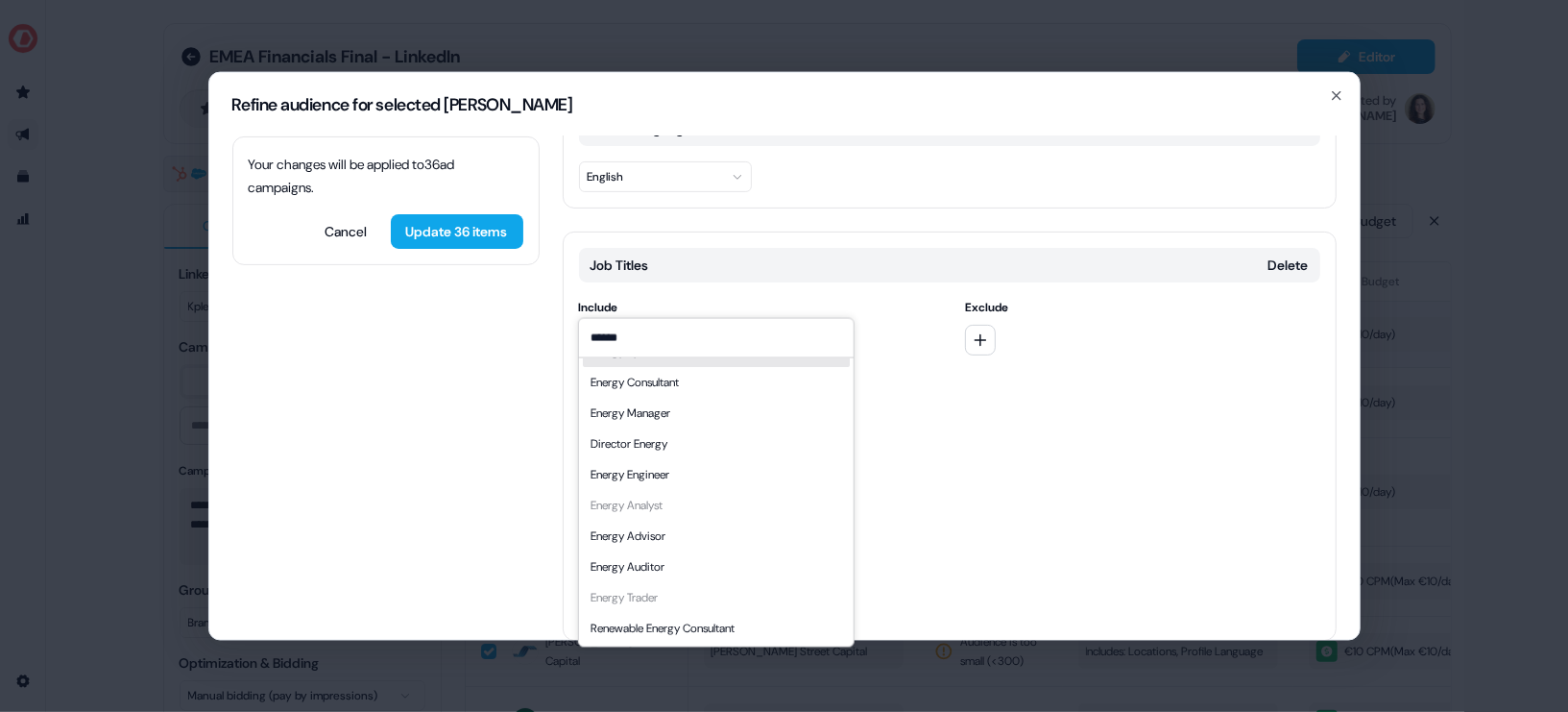
drag, startPoint x: 646, startPoint y: 342, endPoint x: 570, endPoint y: 338, distance: 76.1
click at [570, 338] on div "Job Titles Delete Include ****** Energy Specialist Energy Consultant Energy Man…" at bounding box center [949, 435] width 774 height 409
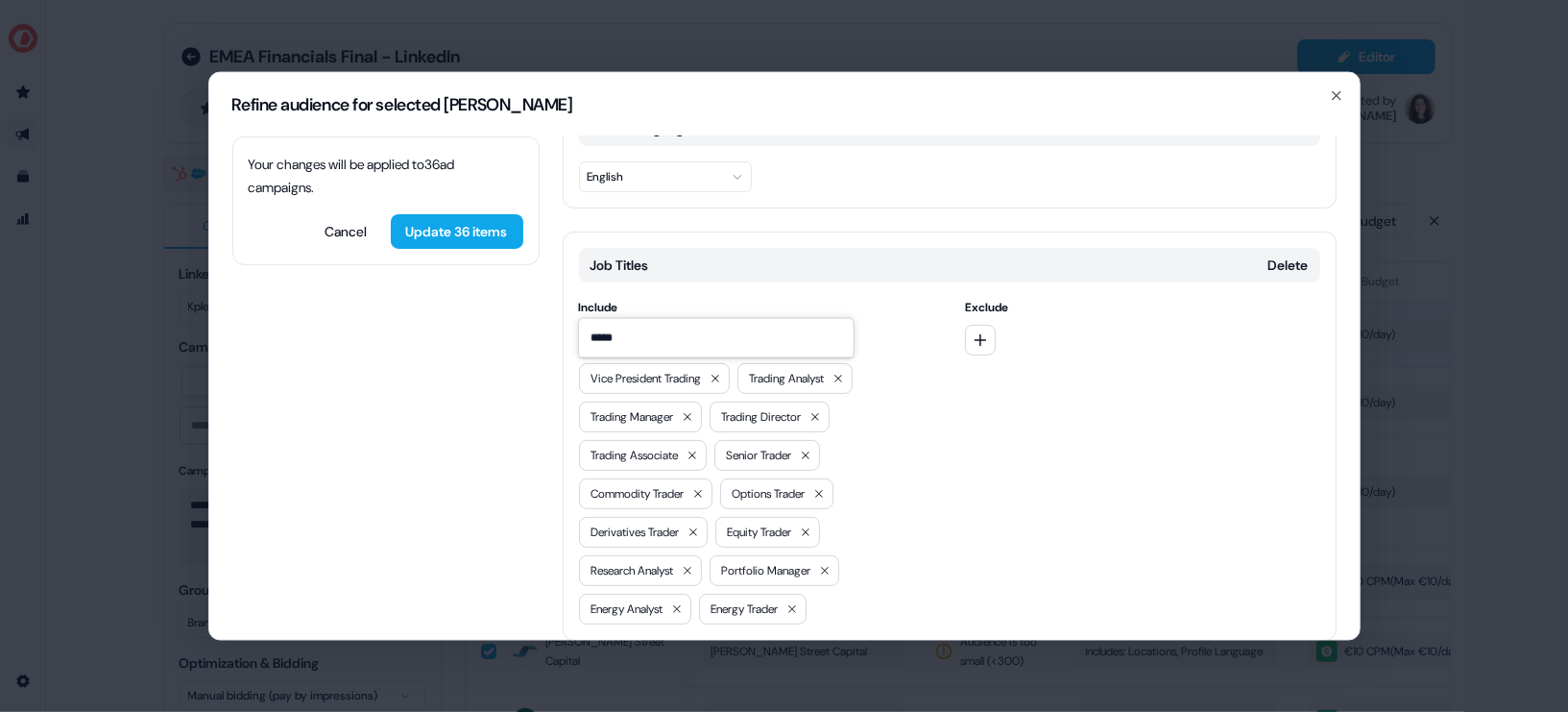
type input "******"
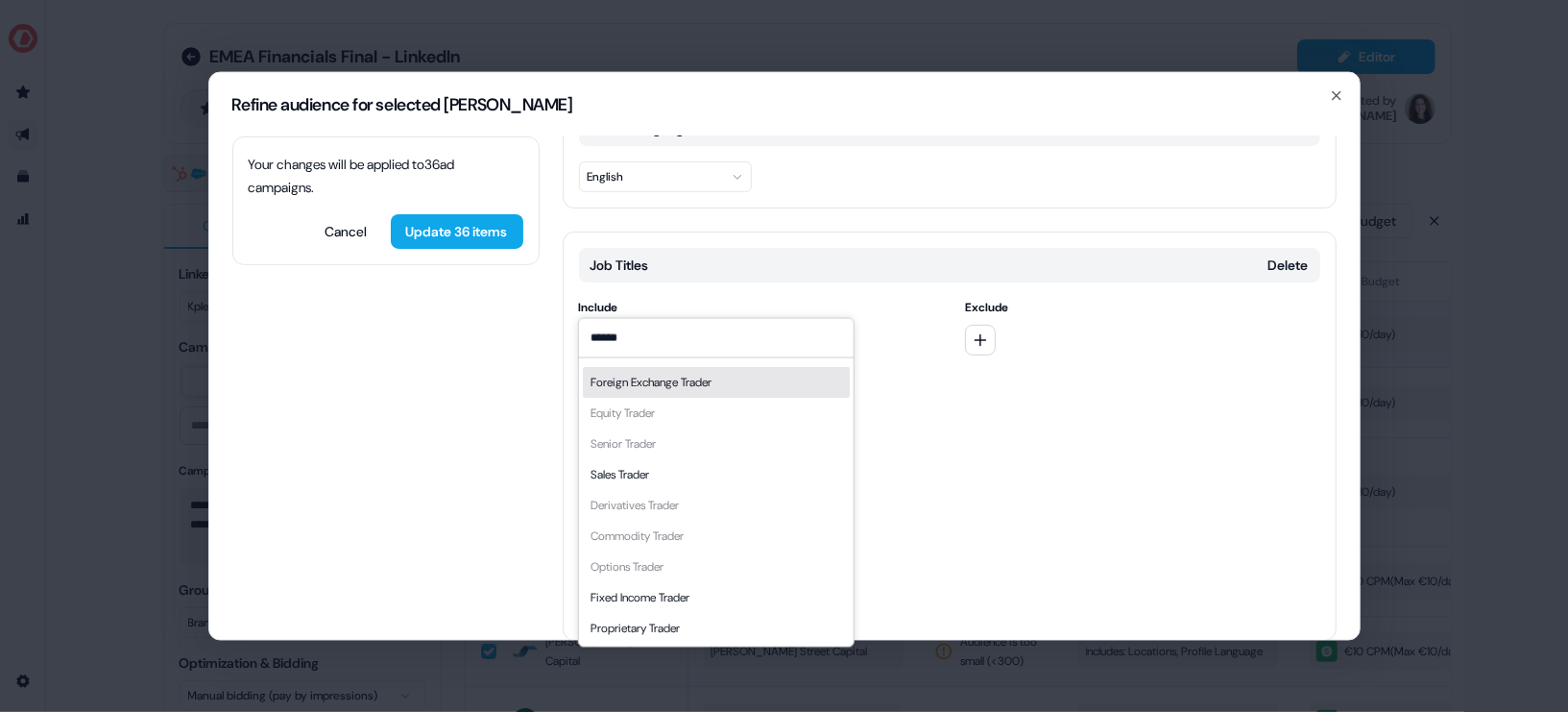
drag, startPoint x: 633, startPoint y: 334, endPoint x: 577, endPoint y: 333, distance: 56.0
click at [578, 333] on input "******" at bounding box center [715, 337] width 274 height 39
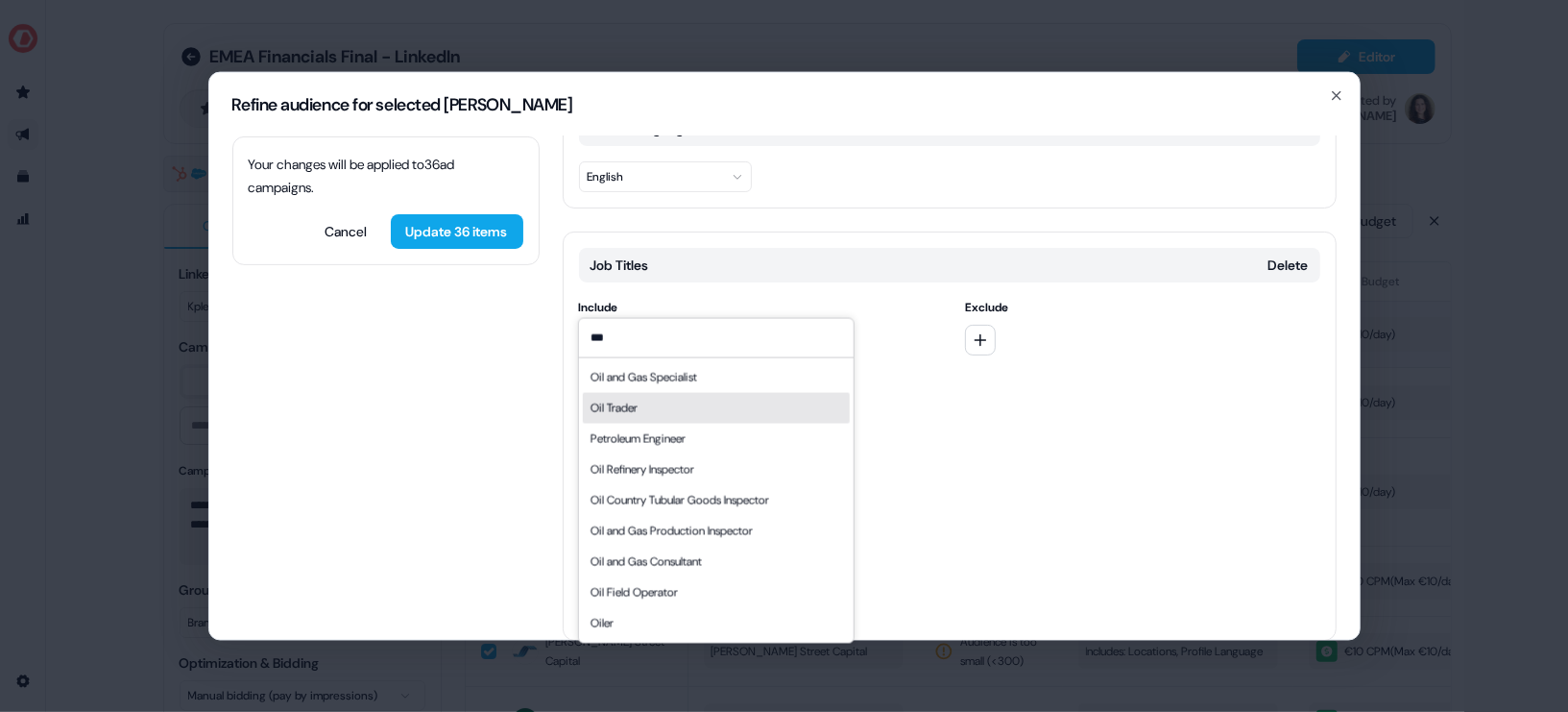
type input "***"
click at [629, 401] on div "Oil Trader" at bounding box center [614, 407] width 48 height 19
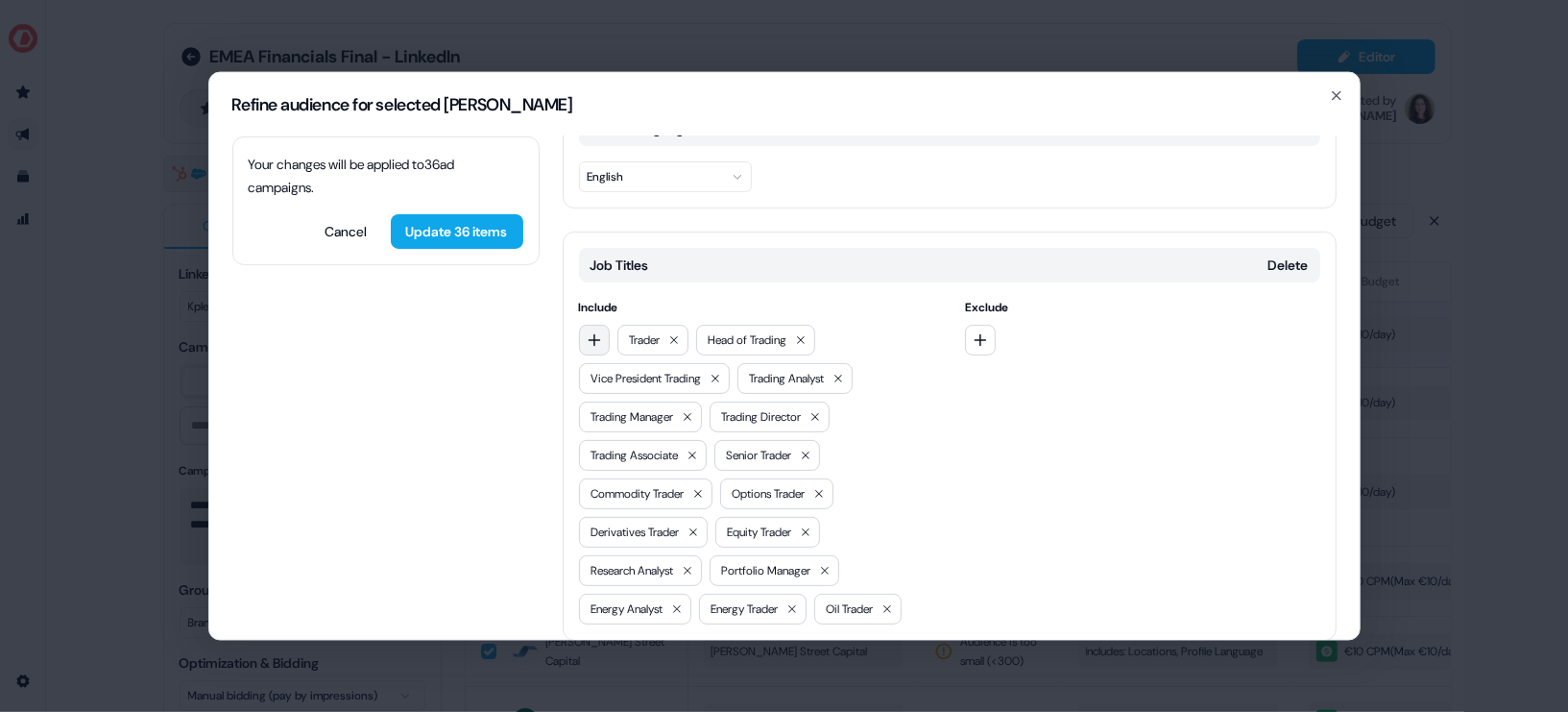
click at [605, 324] on button "button" at bounding box center [594, 339] width 31 height 31
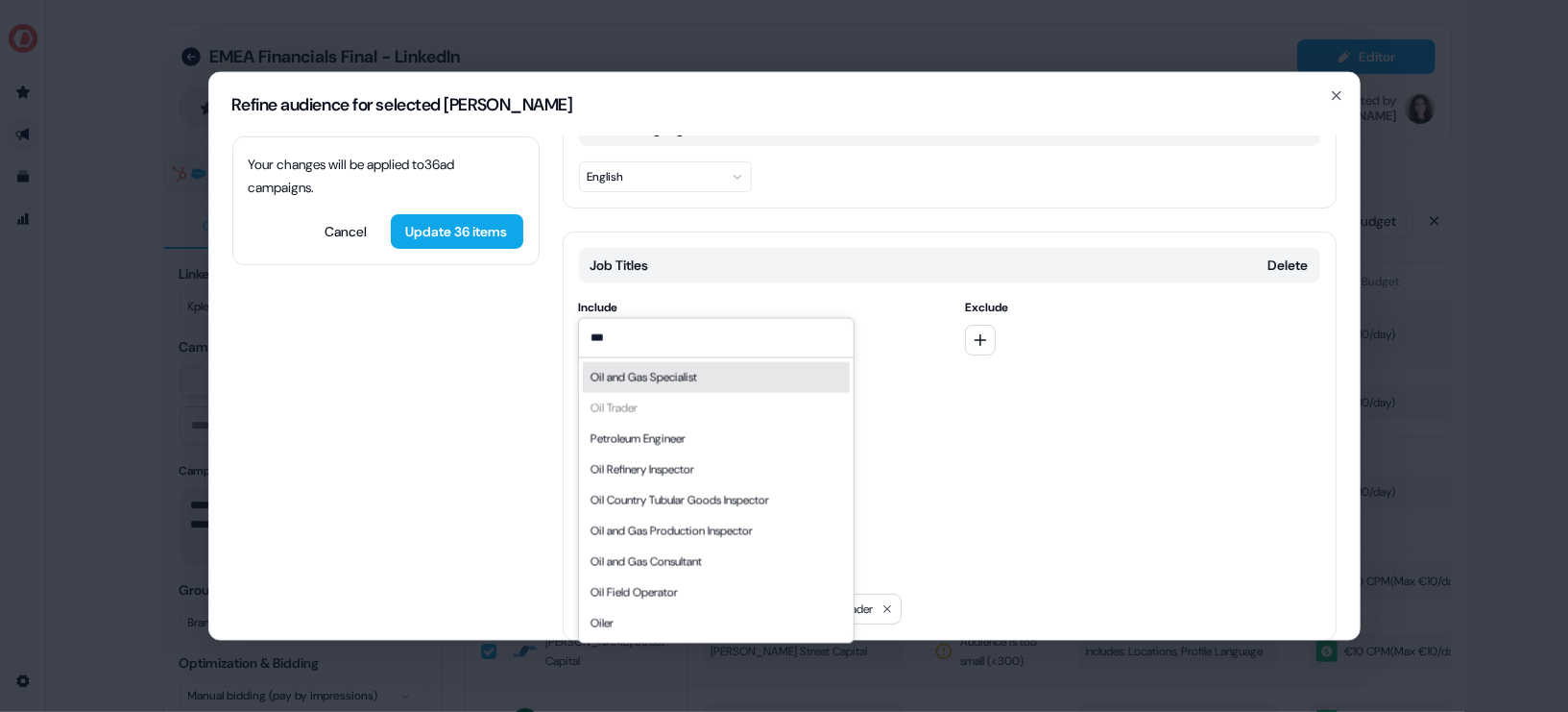
type input "***"
click at [713, 378] on div "Oil and Gas Specialist" at bounding box center [716, 376] width 267 height 31
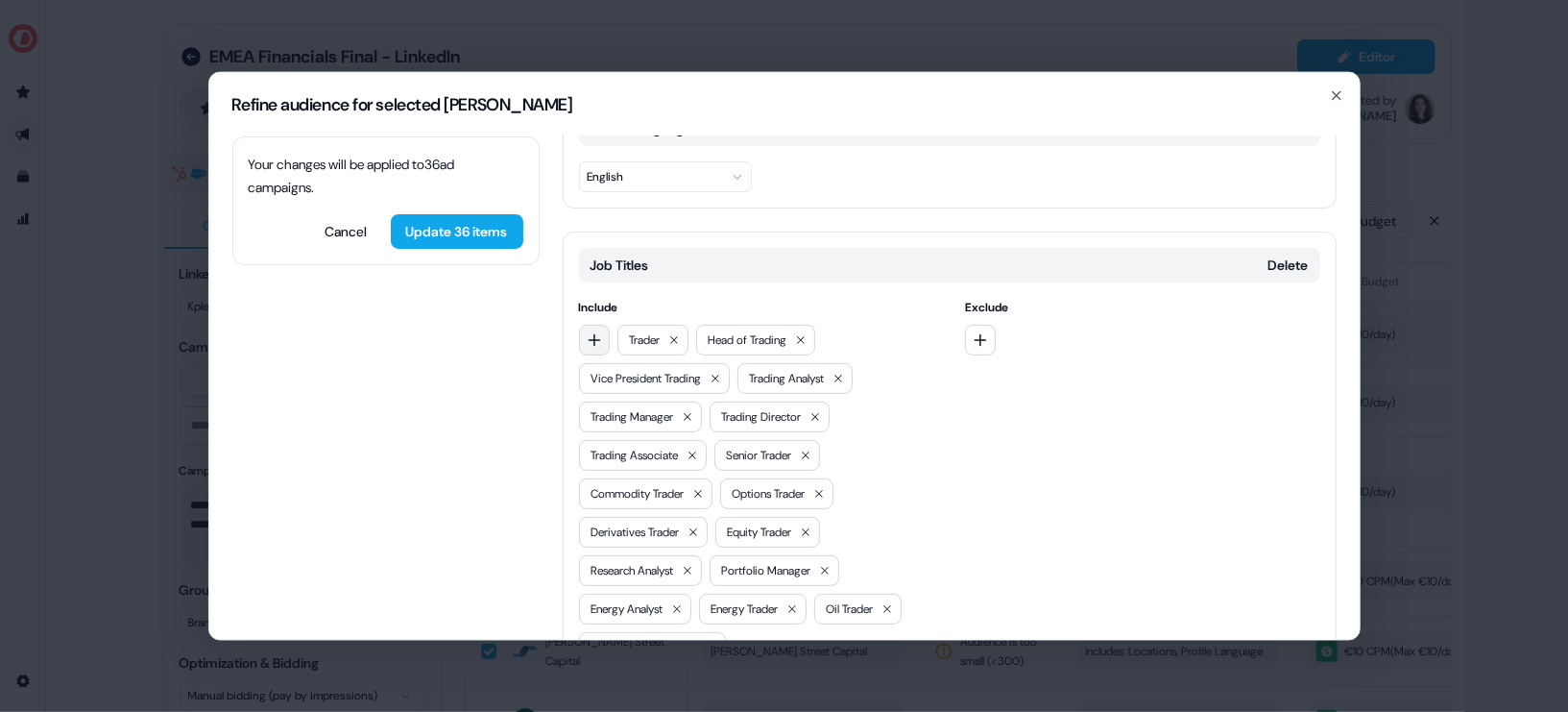
click at [599, 332] on icon "button" at bounding box center [595, 340] width 16 height 16
type input "*****"
click at [895, 297] on span "Include" at bounding box center [756, 306] width 355 height 19
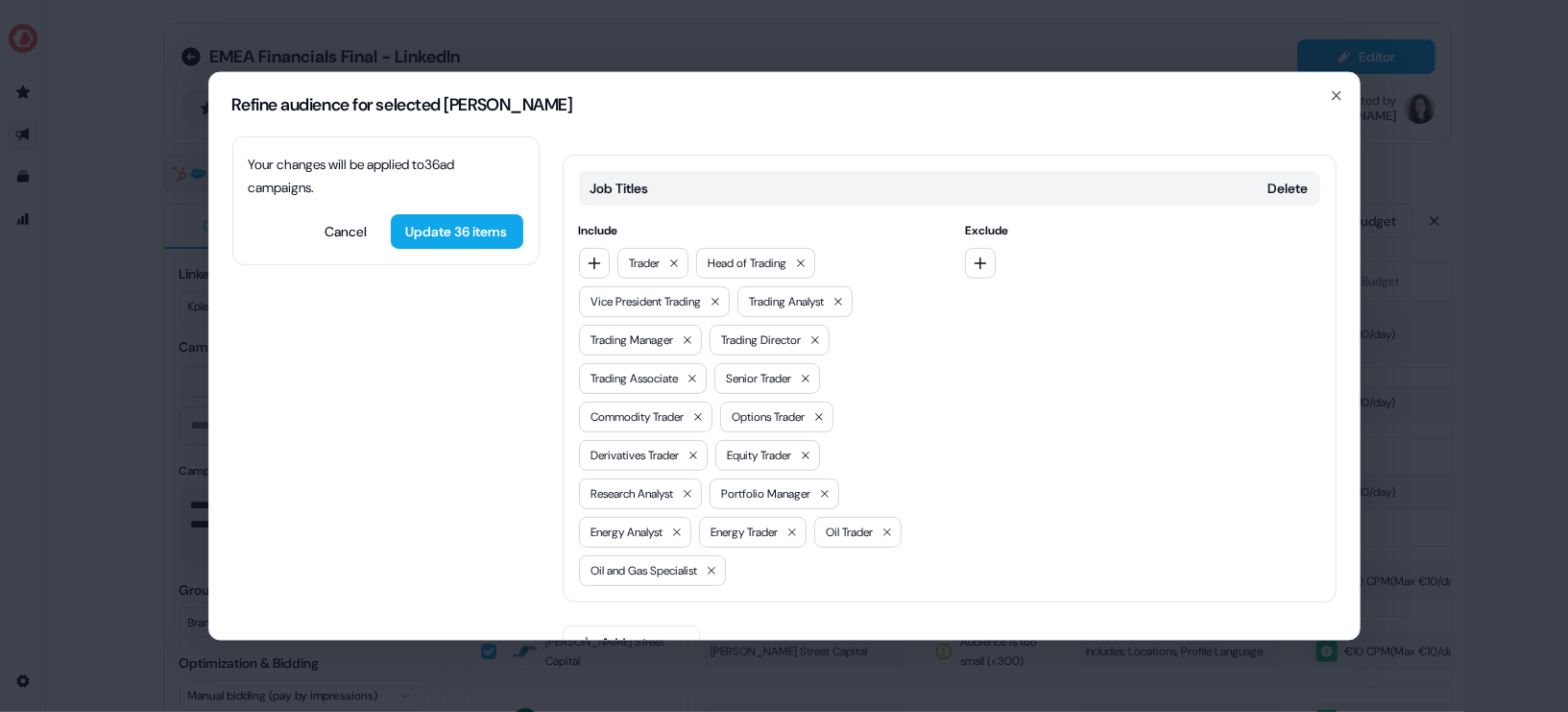
scroll to position [360, 0]
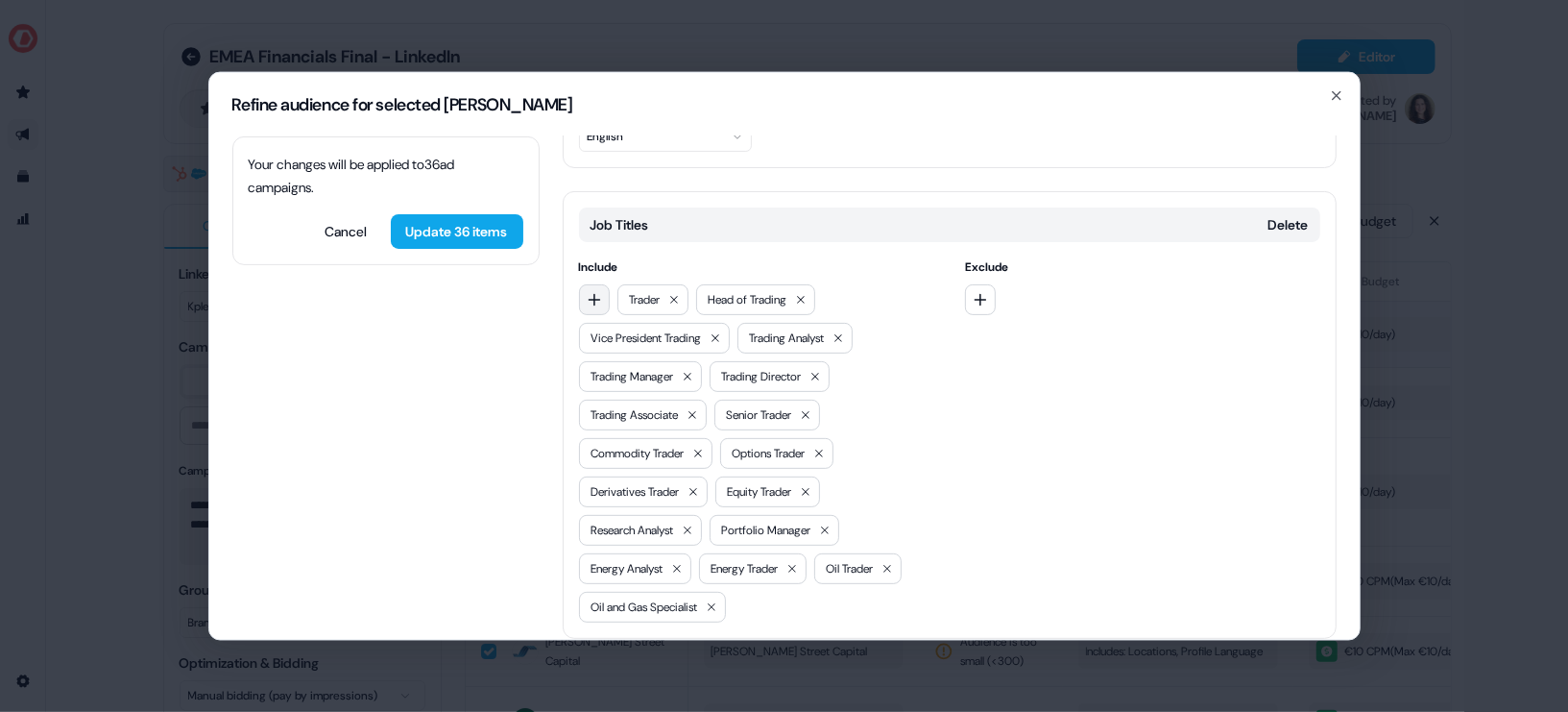
click at [588, 293] on icon "button" at bounding box center [594, 299] width 13 height 13
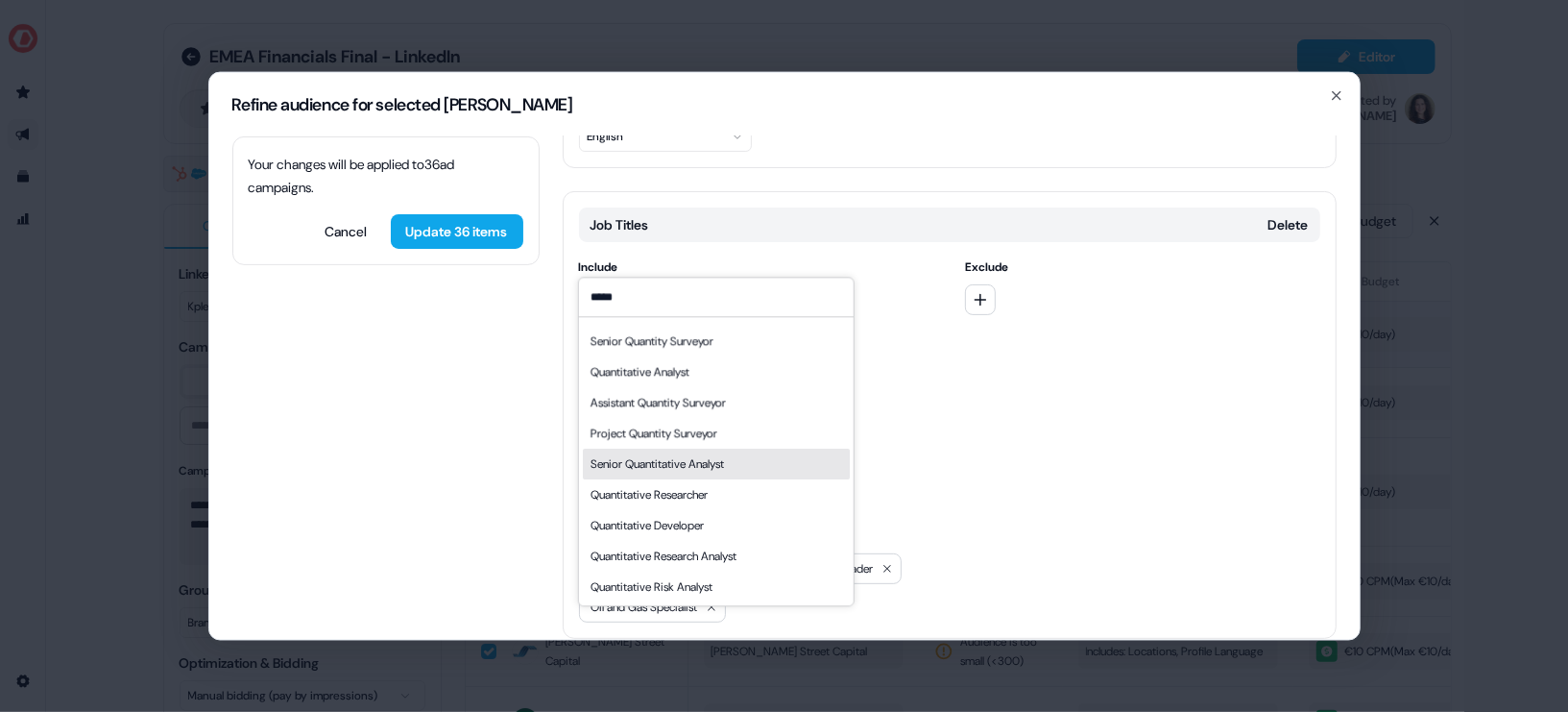
scroll to position [0, 0]
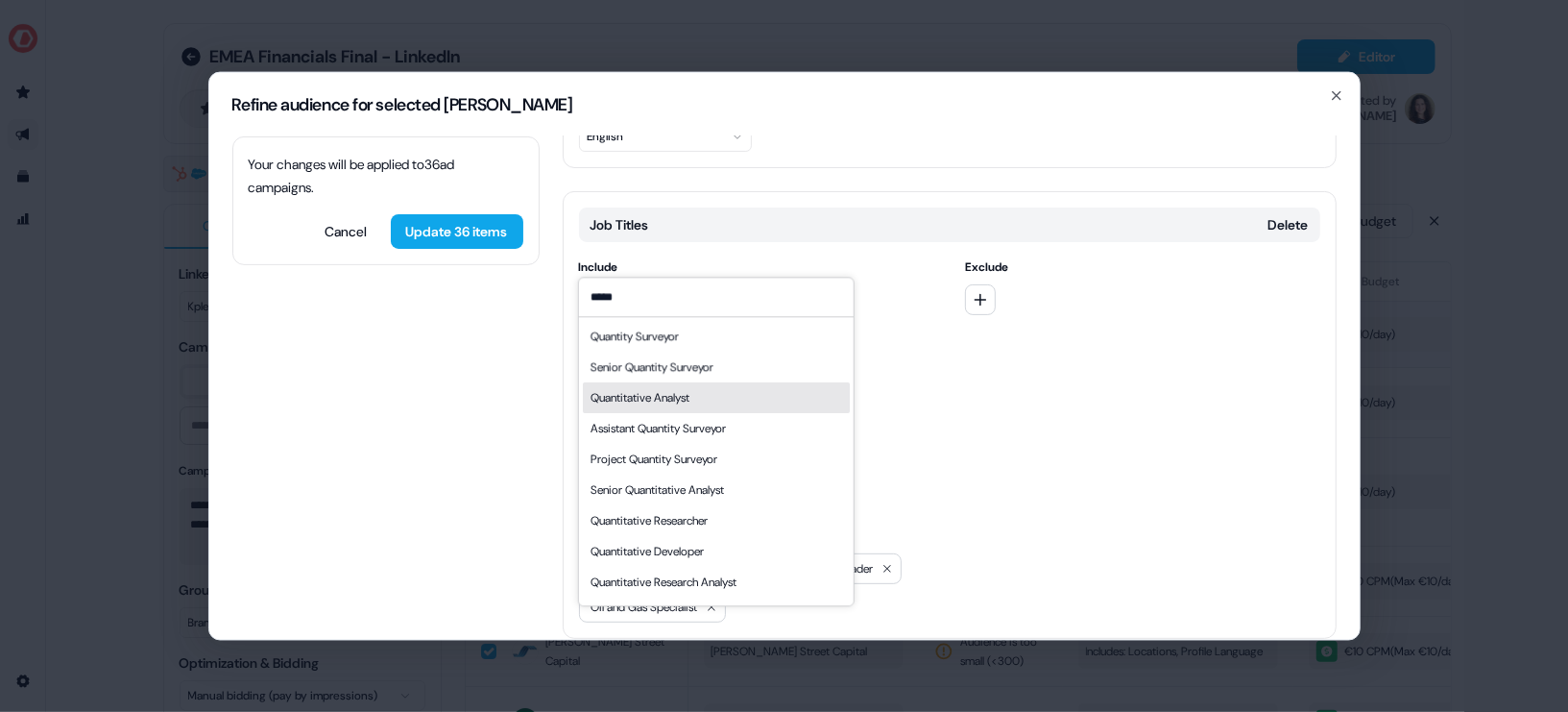
type input "*****"
click at [764, 396] on div "Quantitative Analyst" at bounding box center [716, 397] width 267 height 31
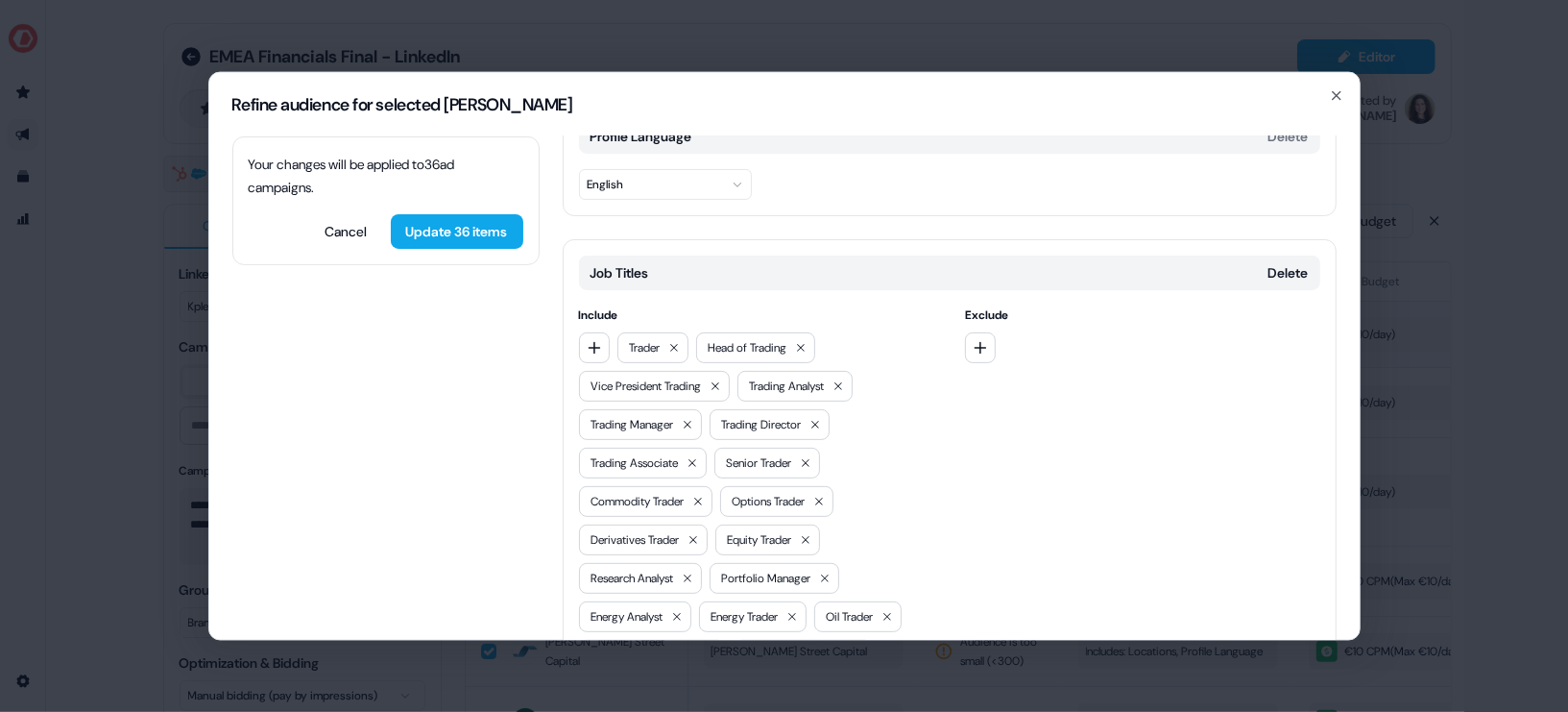
scroll to position [304, 0]
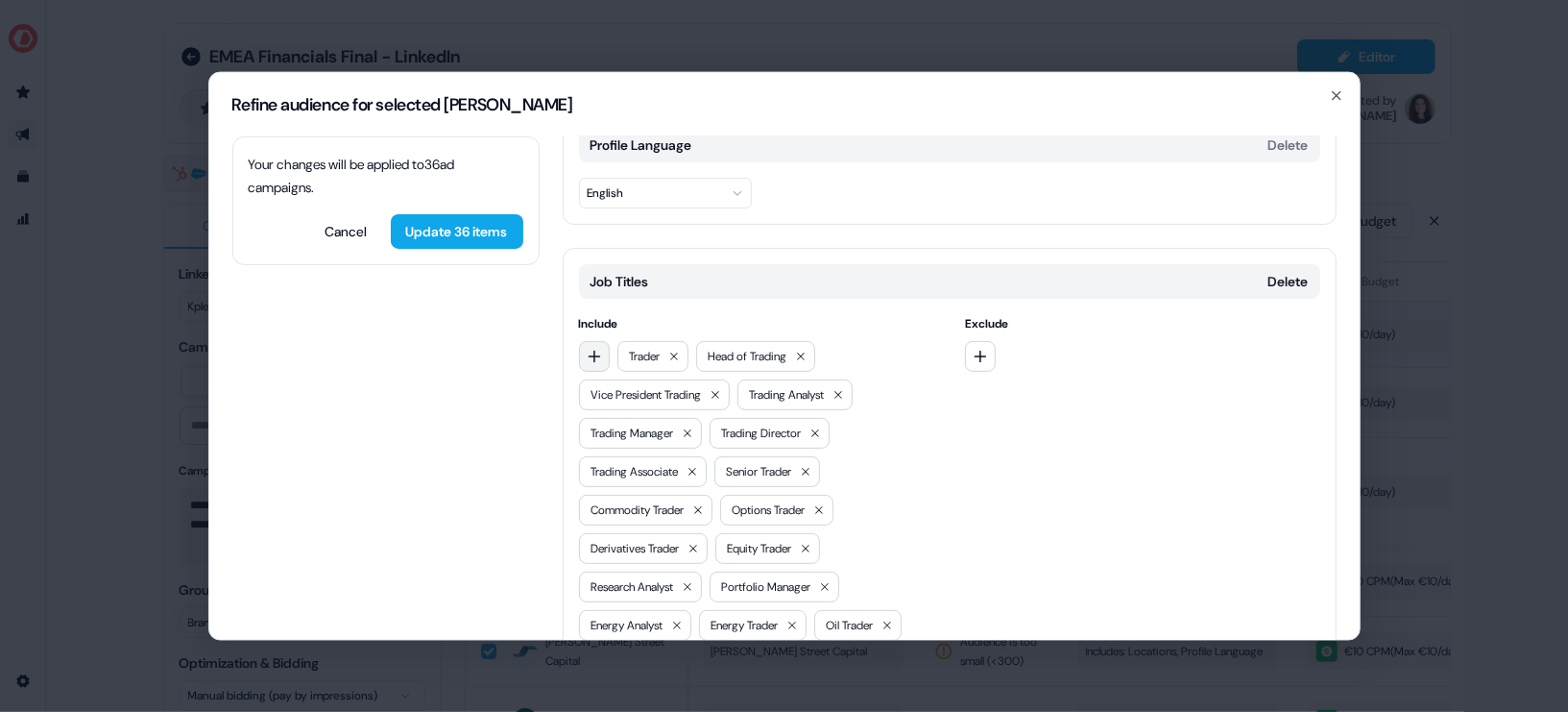
click at [588, 348] on icon "button" at bounding box center [595, 356] width 16 height 16
type input "*"
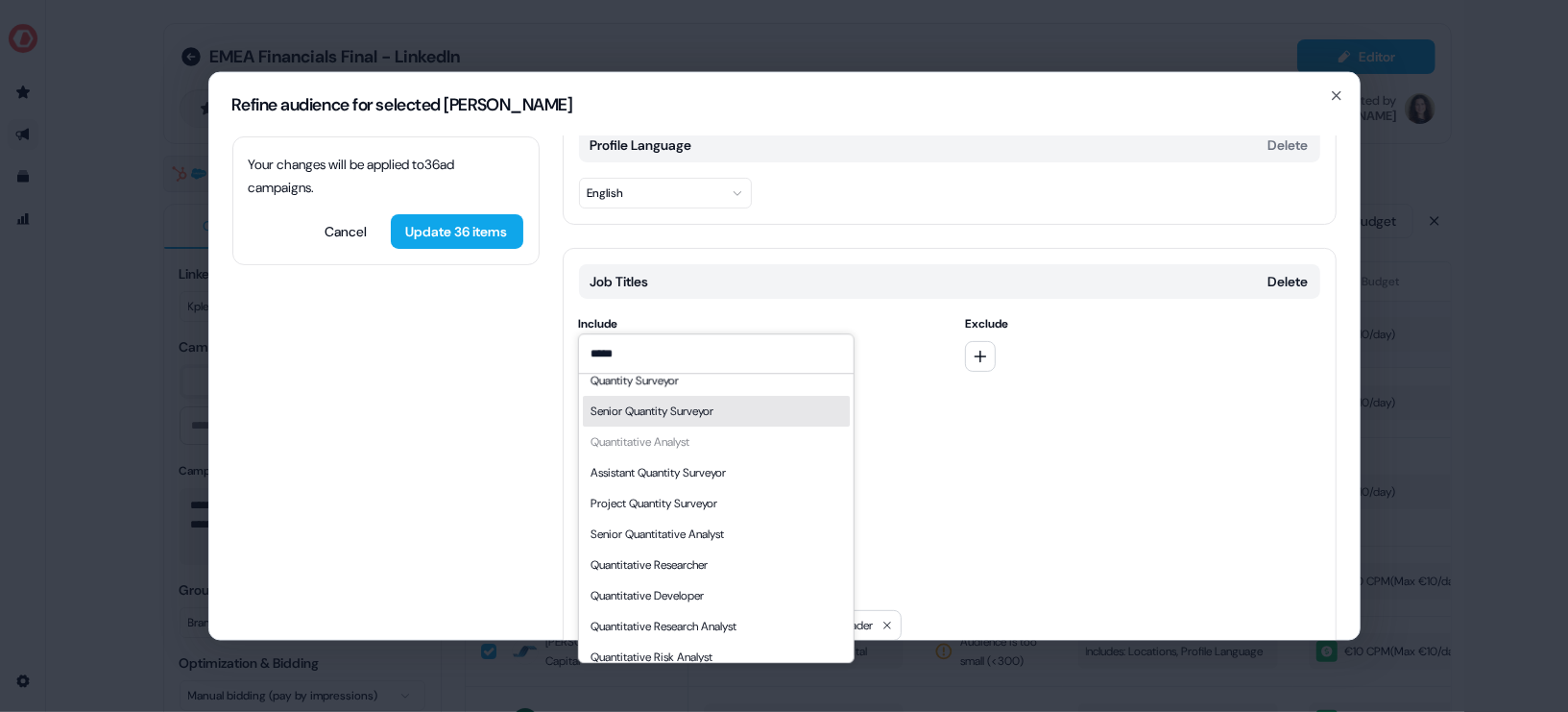
scroll to position [26, 0]
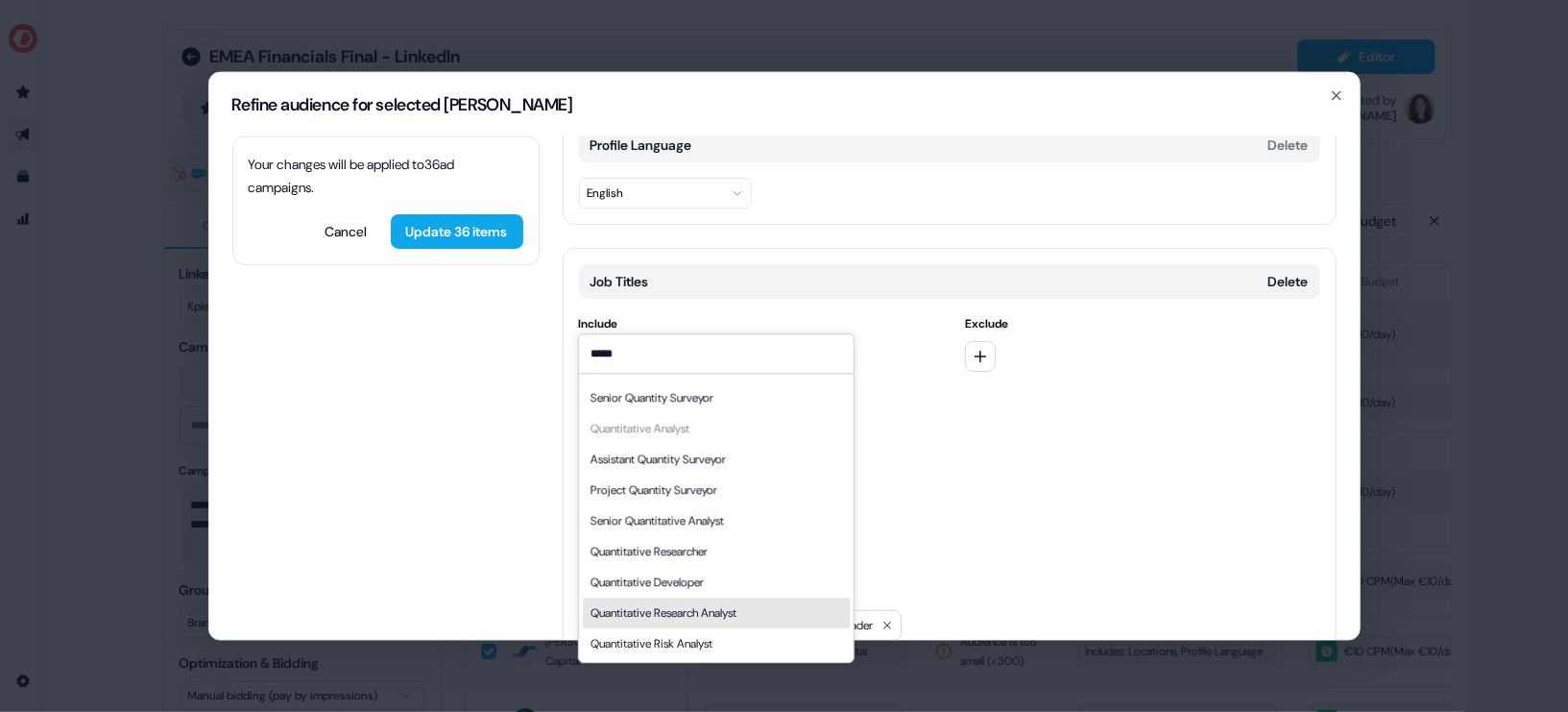
type input "*****"
click at [735, 620] on div "Quantitative Research Analyst" at bounding box center [662, 612] width 146 height 19
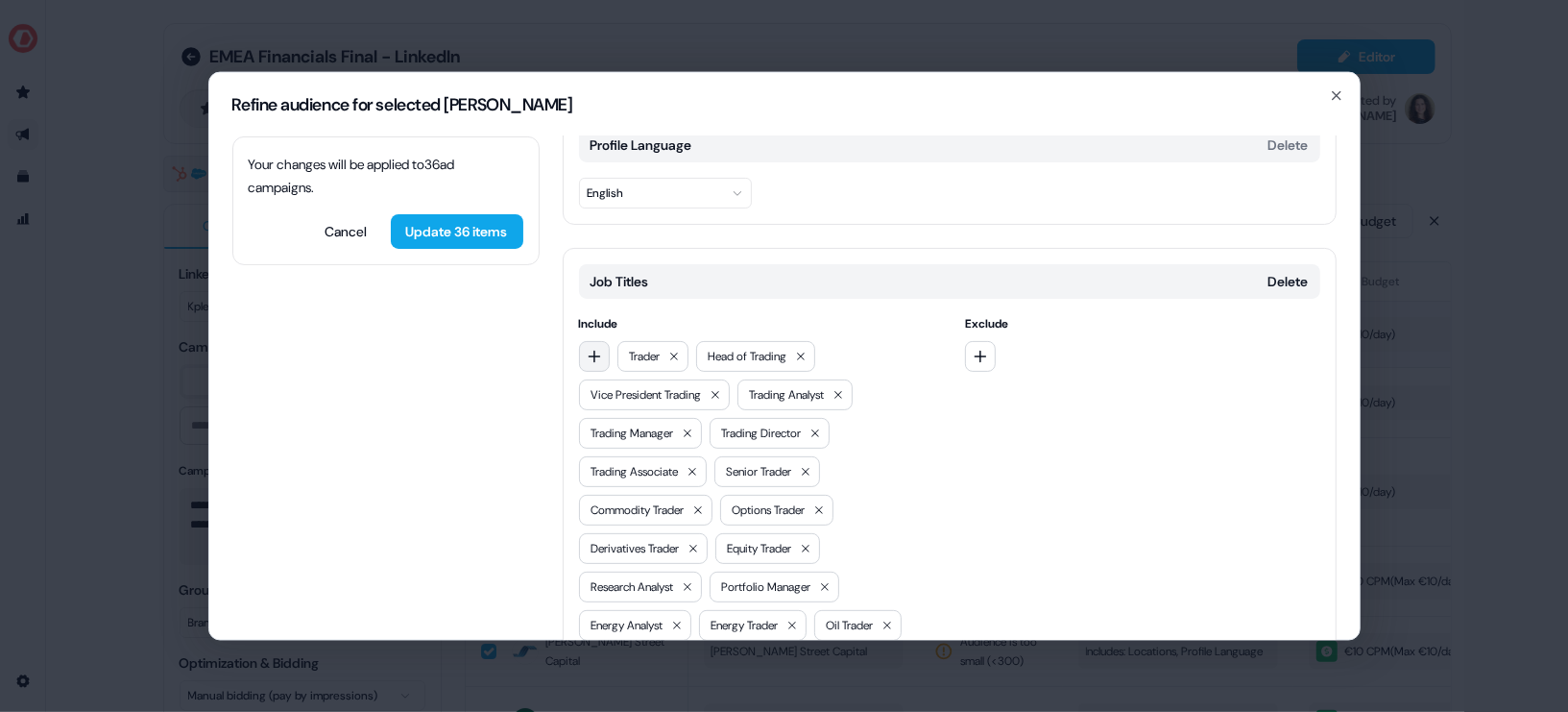
click at [596, 340] on button "button" at bounding box center [594, 355] width 31 height 31
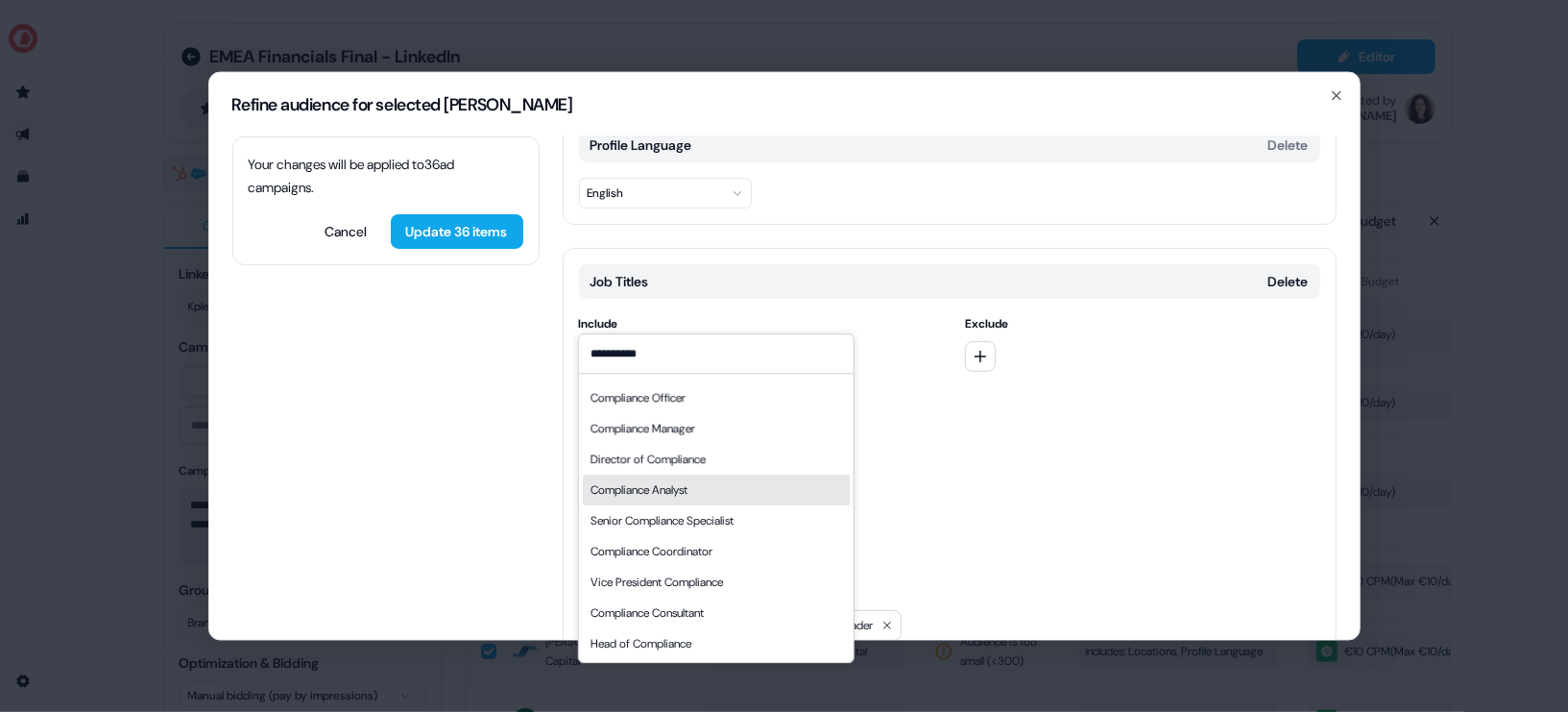
type input "**********"
click at [728, 486] on div "Compliance Analyst" at bounding box center [716, 489] width 267 height 31
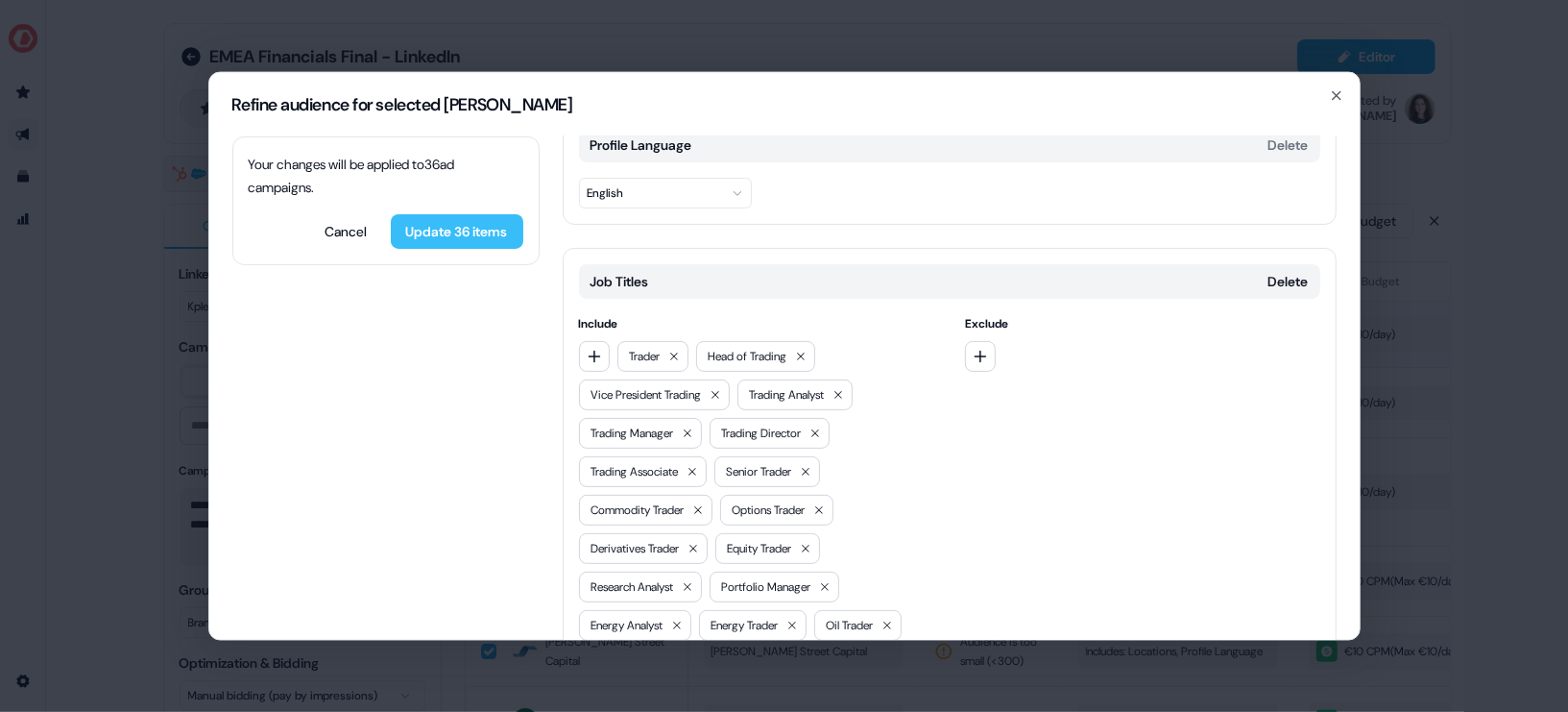
click at [461, 230] on button "Update 36 items" at bounding box center [457, 230] width 133 height 35
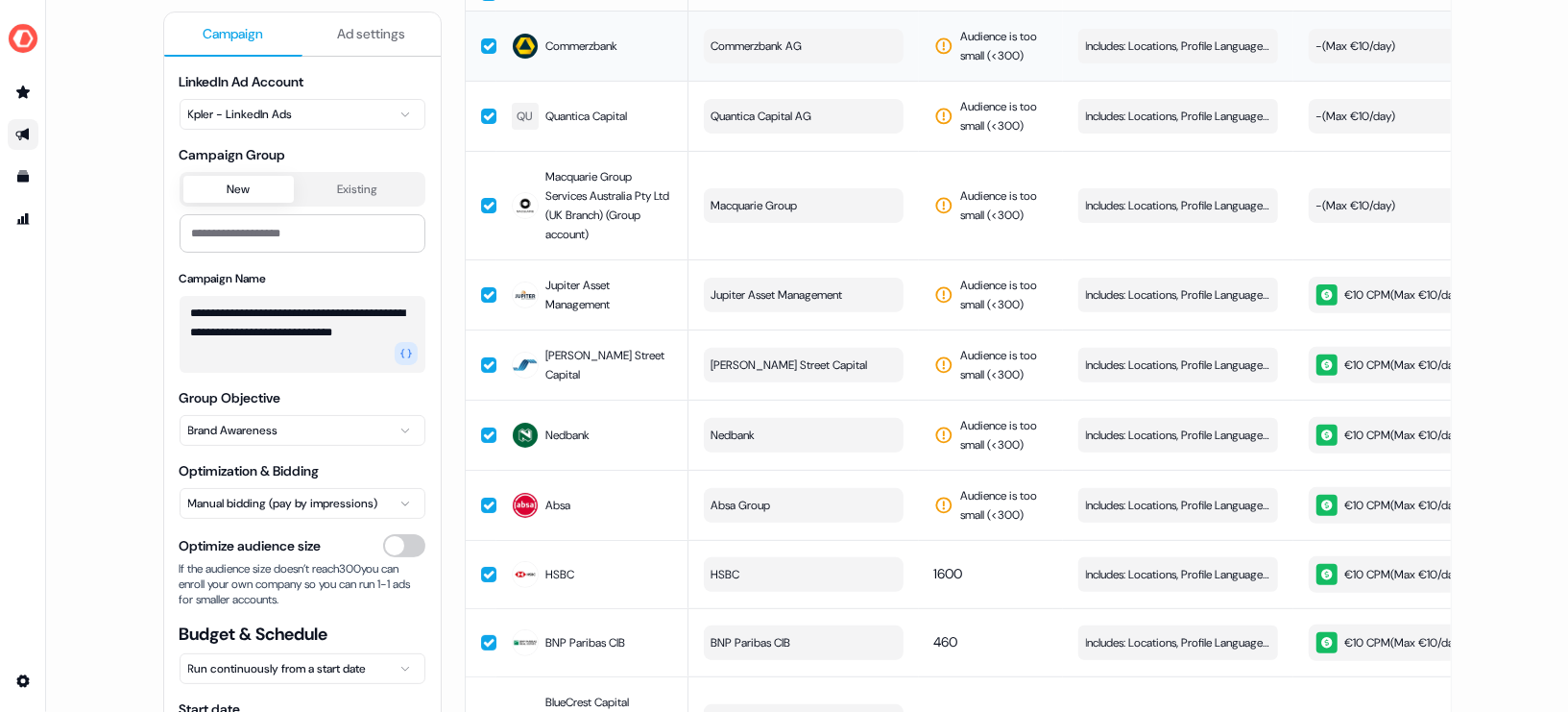
scroll to position [0, 0]
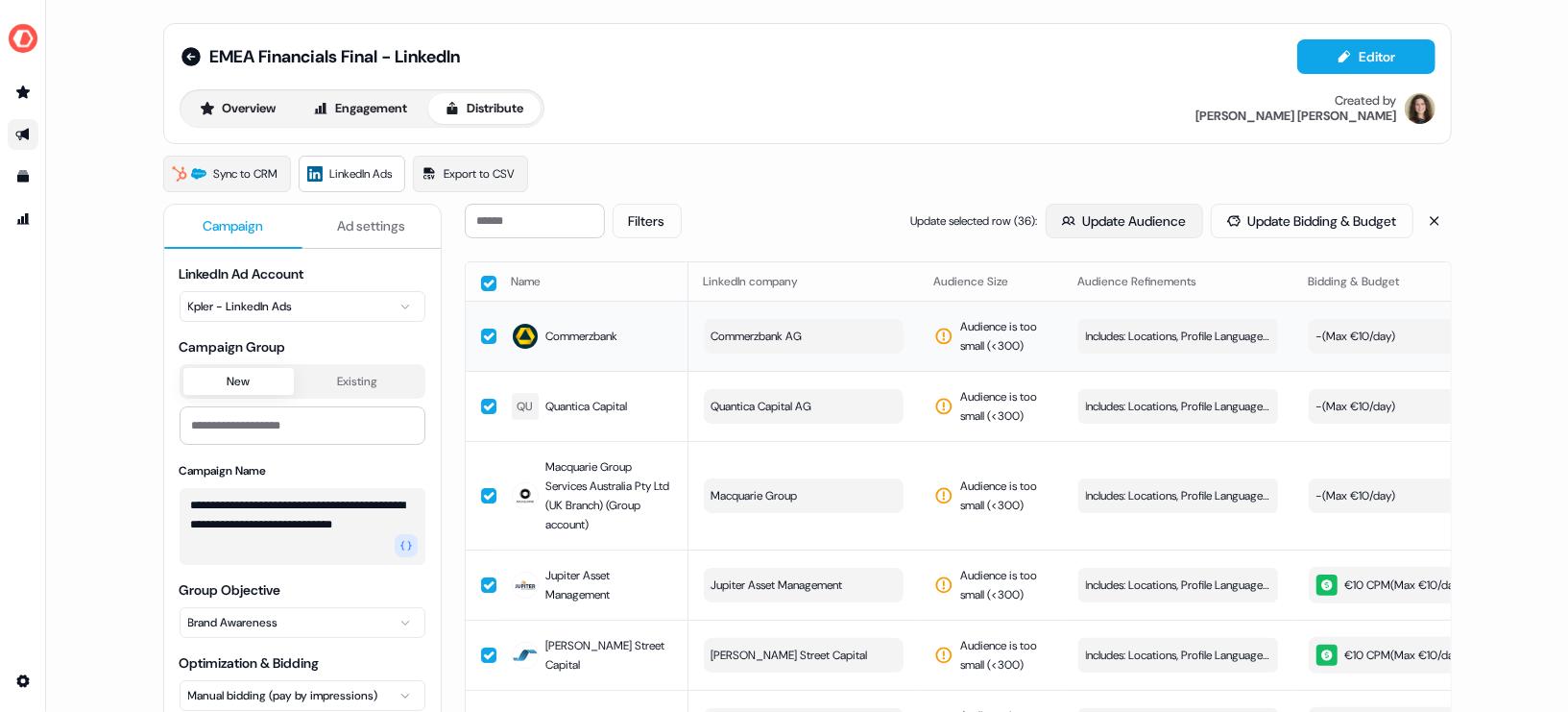
click at [1130, 218] on button "Update Audience" at bounding box center [1124, 221] width 157 height 35
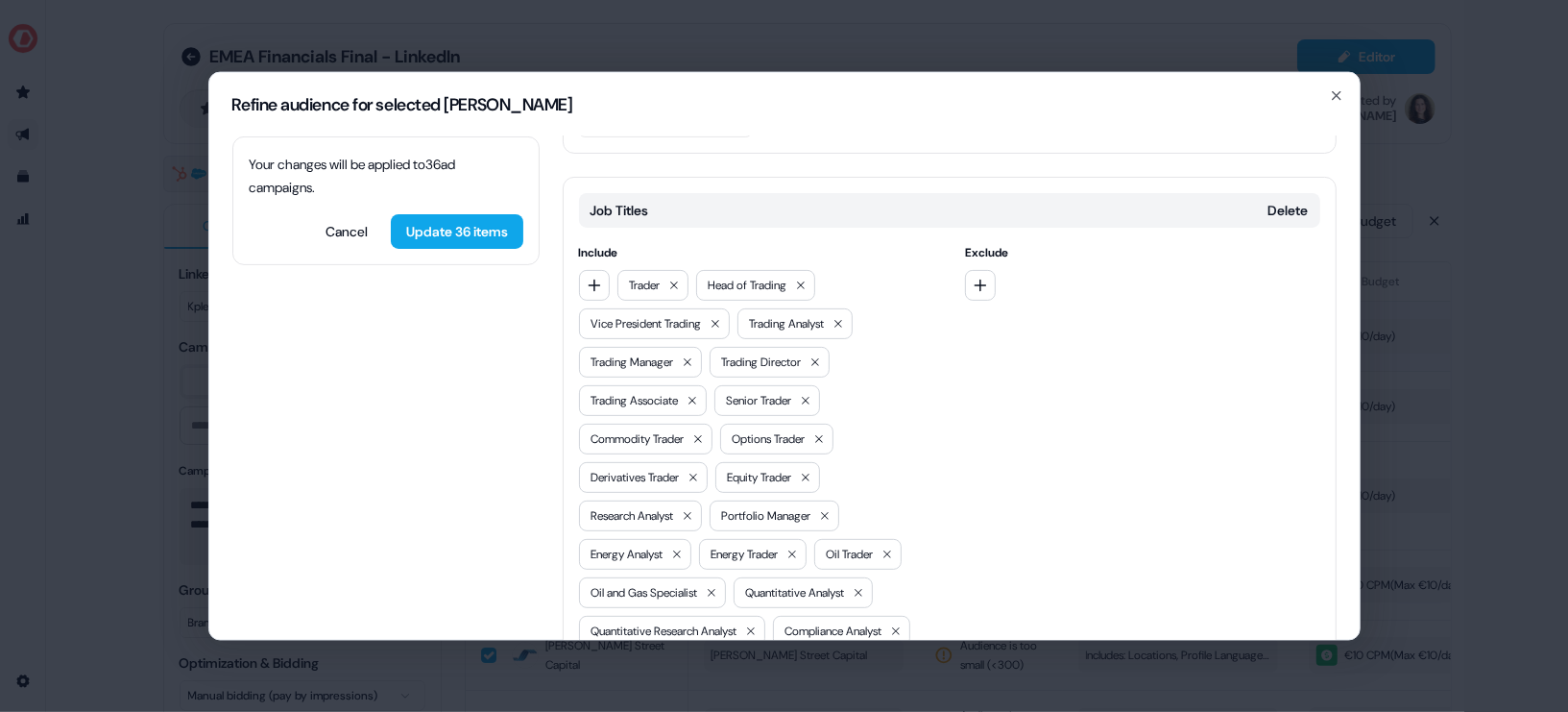
scroll to position [386, 0]
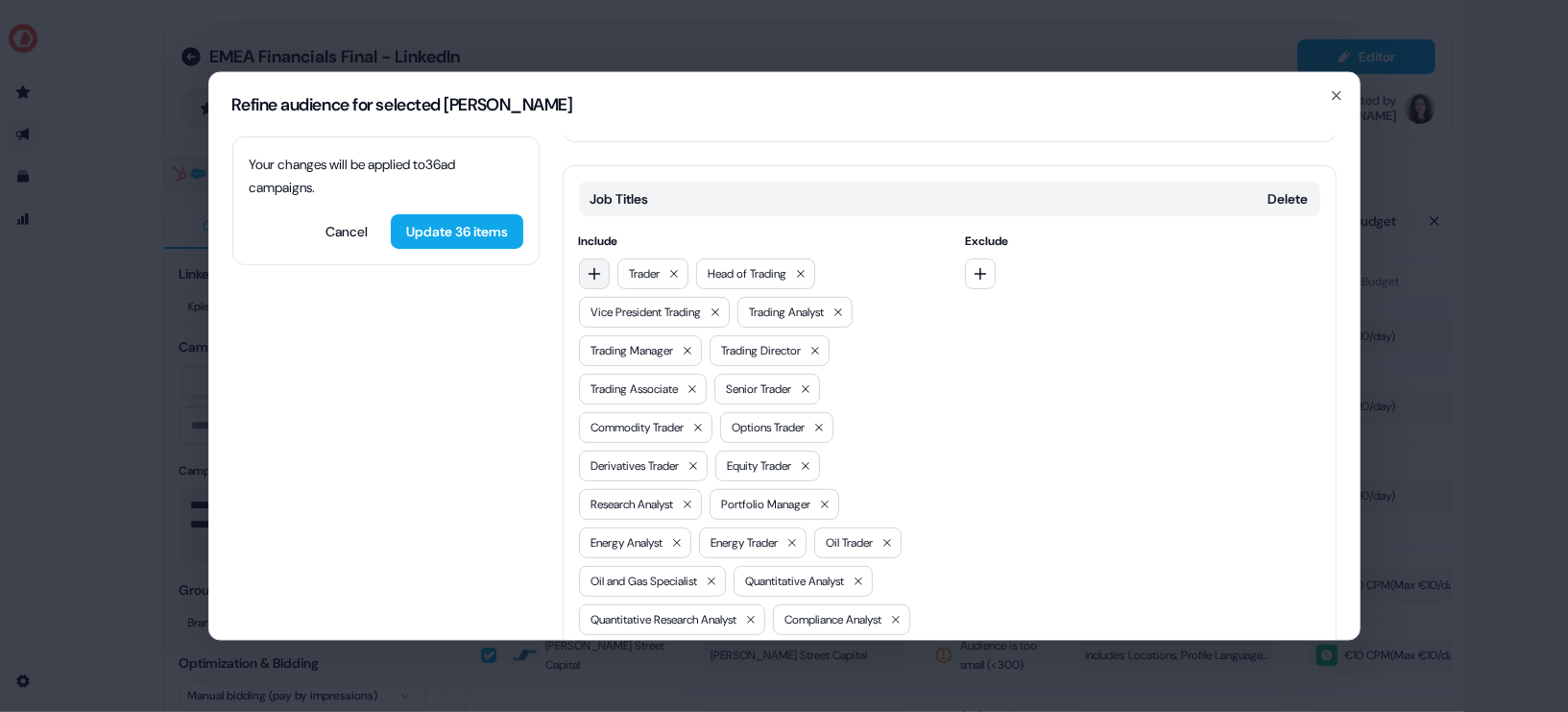
click at [594, 265] on icon "button" at bounding box center [595, 273] width 16 height 16
click at [624, 278] on input at bounding box center [715, 270] width 274 height 39
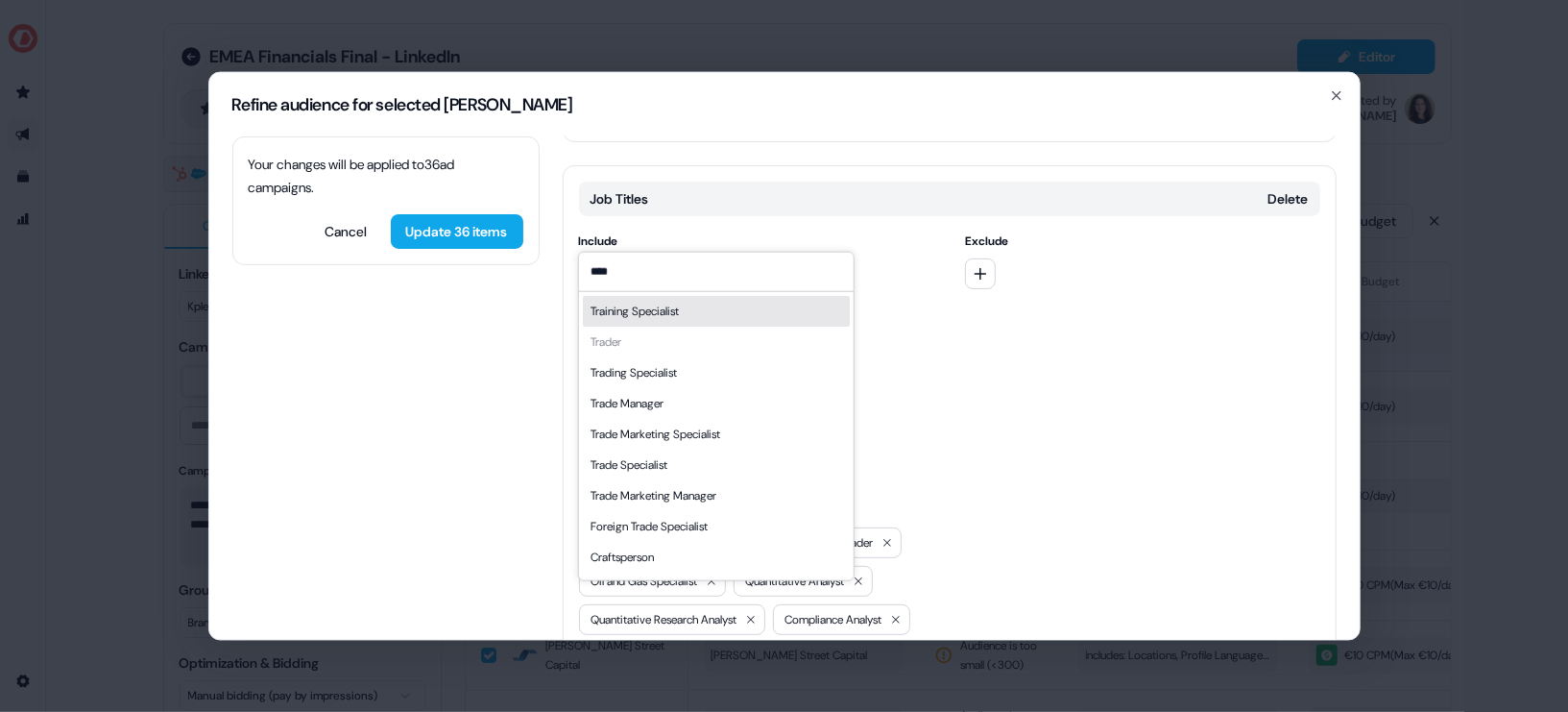
type input "****"
click at [833, 111] on h2 "Refine audience for selected [PERSON_NAME]" at bounding box center [784, 103] width 1104 height 17
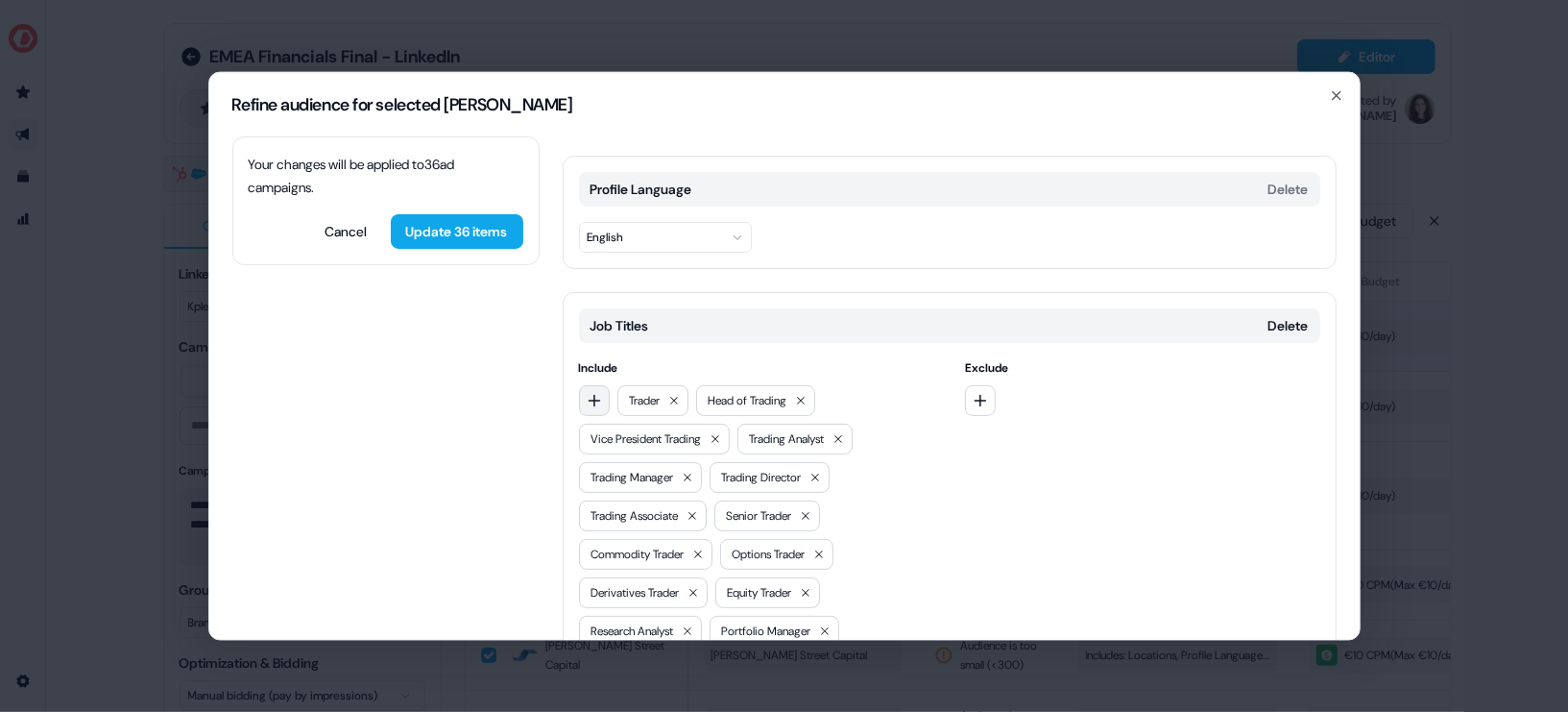
scroll to position [0, 0]
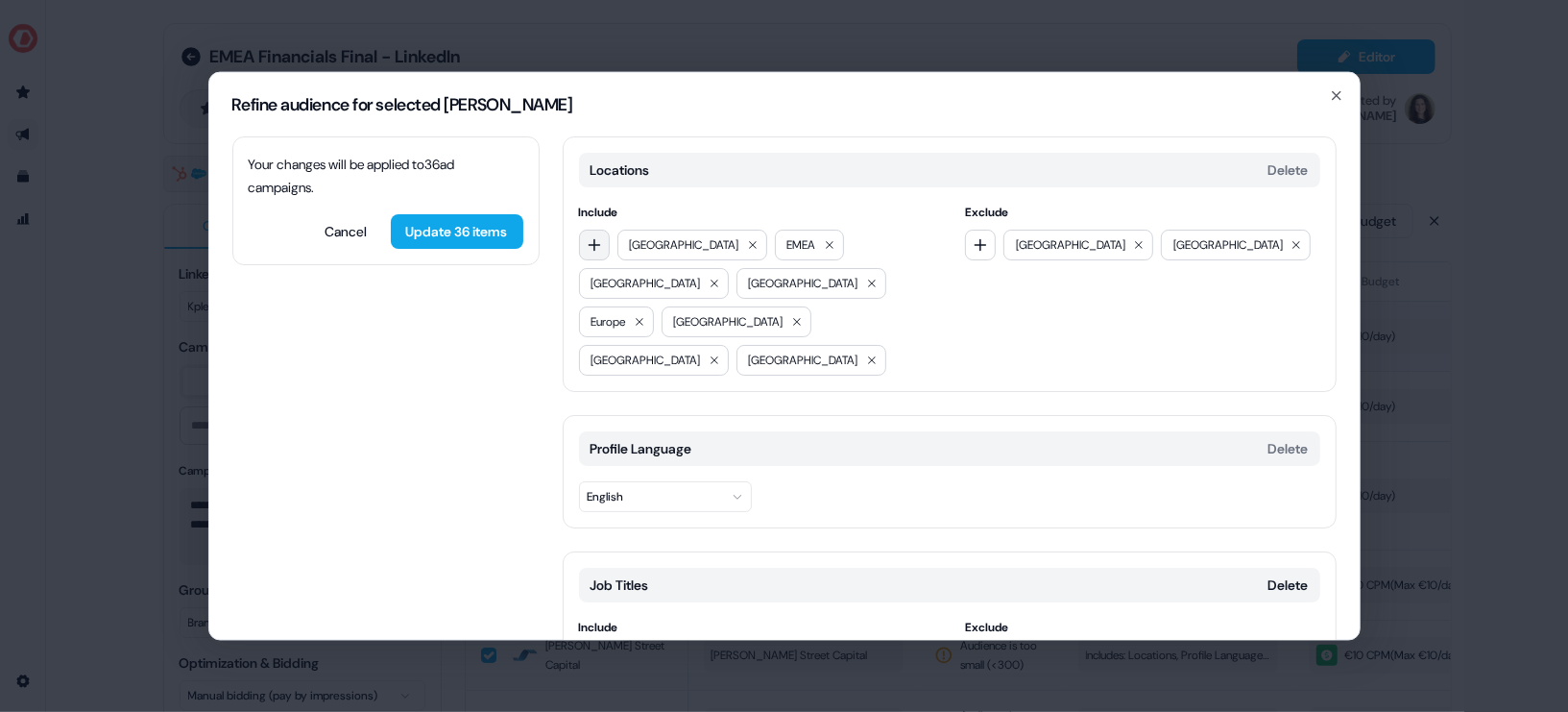
click at [583, 242] on button "button" at bounding box center [594, 244] width 31 height 31
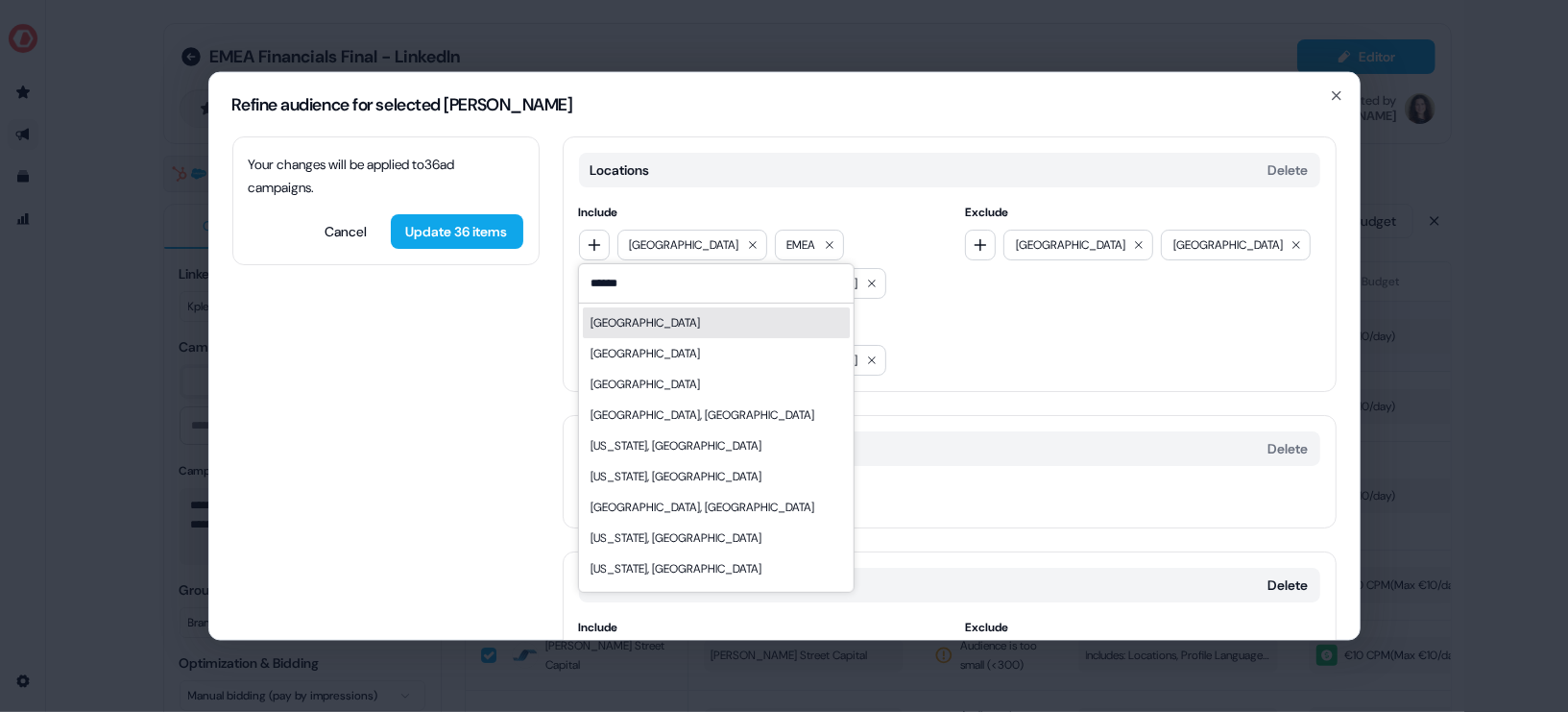
type input "******"
click at [689, 331] on div "[GEOGRAPHIC_DATA]" at bounding box center [716, 321] width 267 height 31
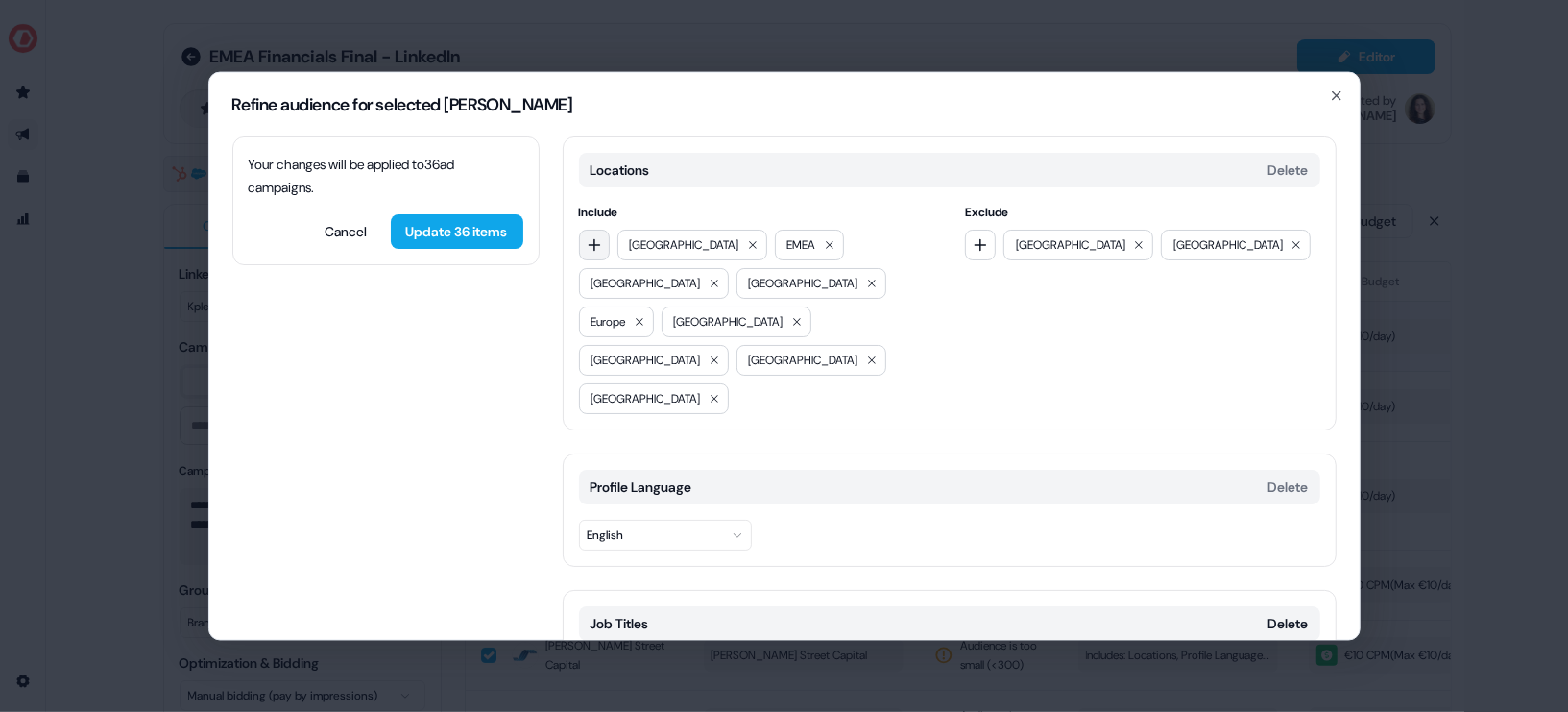
click at [594, 246] on icon "button" at bounding box center [595, 245] width 16 height 16
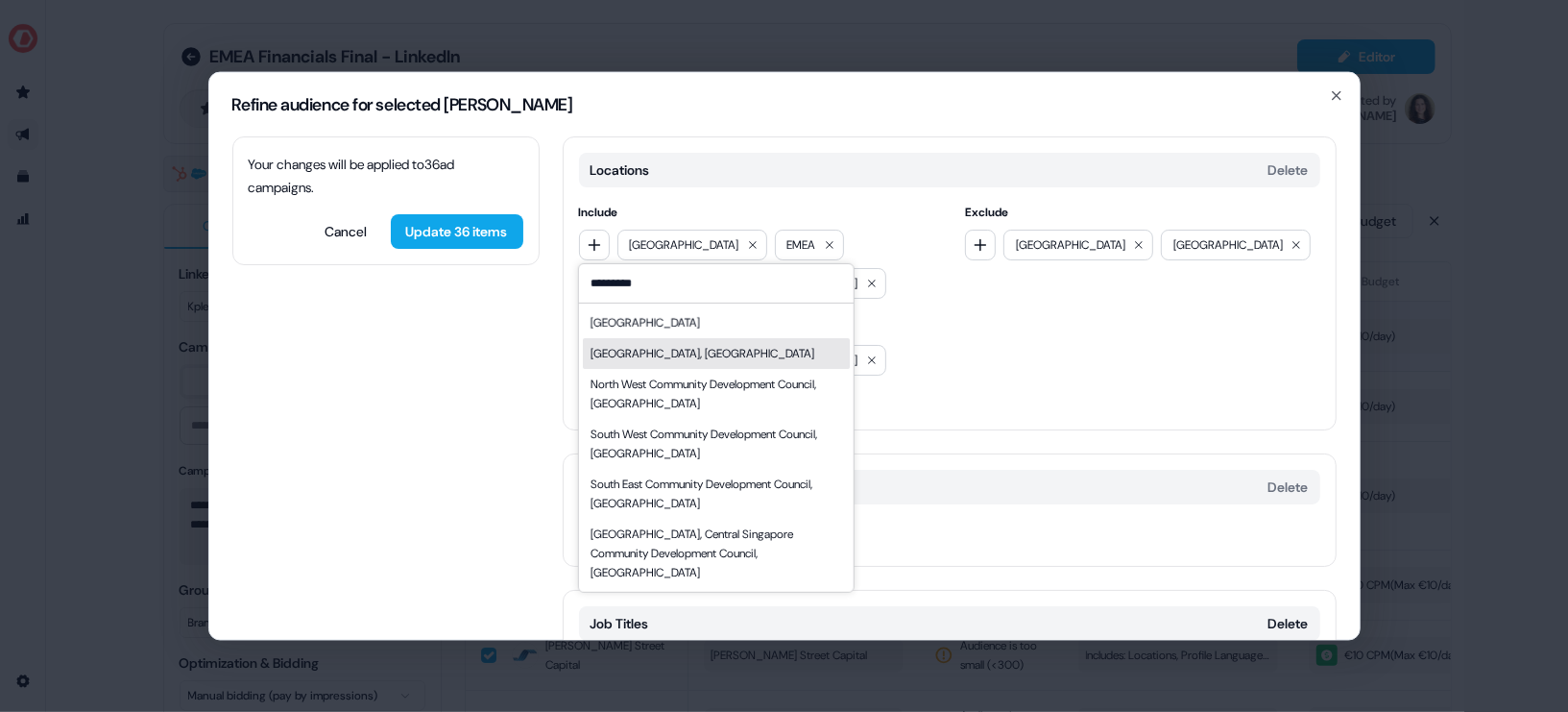
type input "*********"
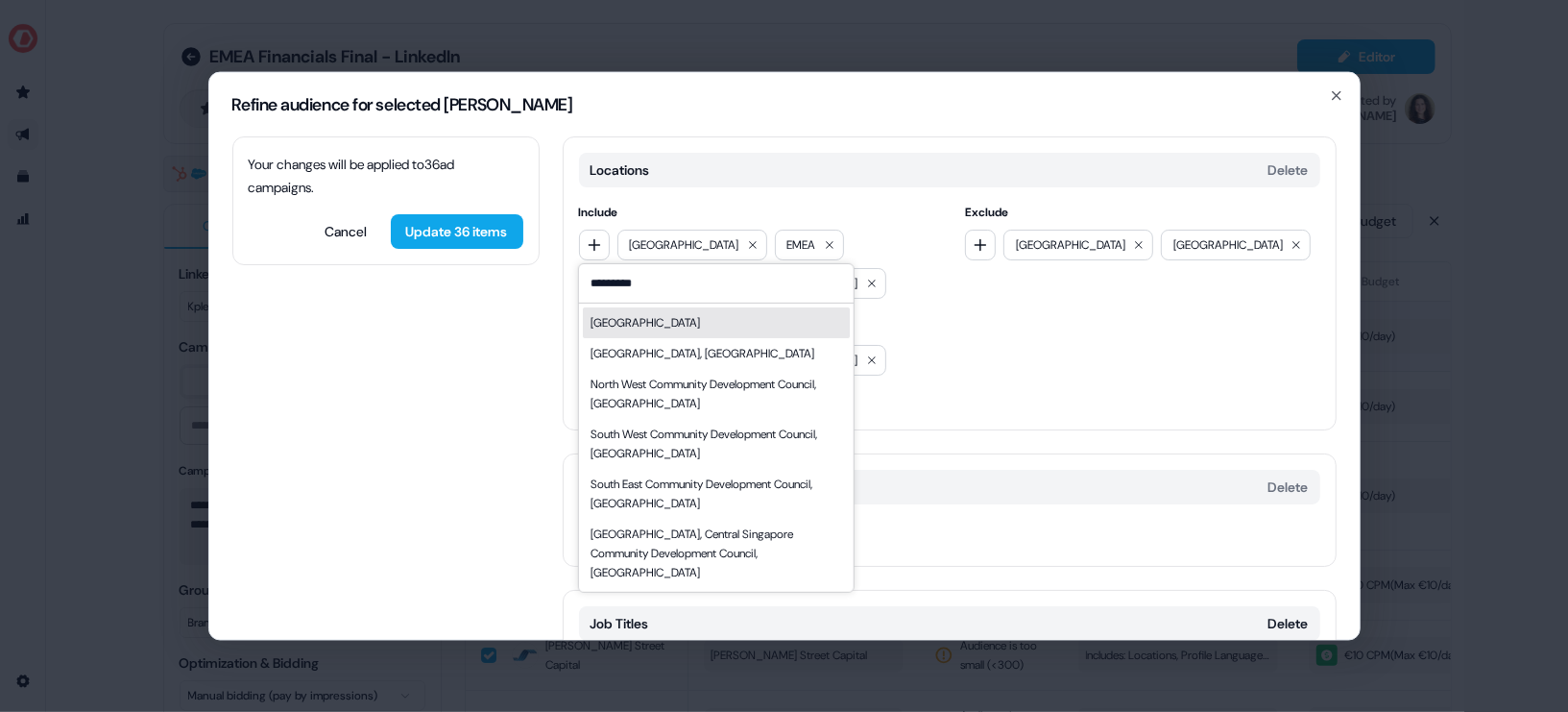
click at [673, 324] on div "[GEOGRAPHIC_DATA]" at bounding box center [716, 321] width 267 height 31
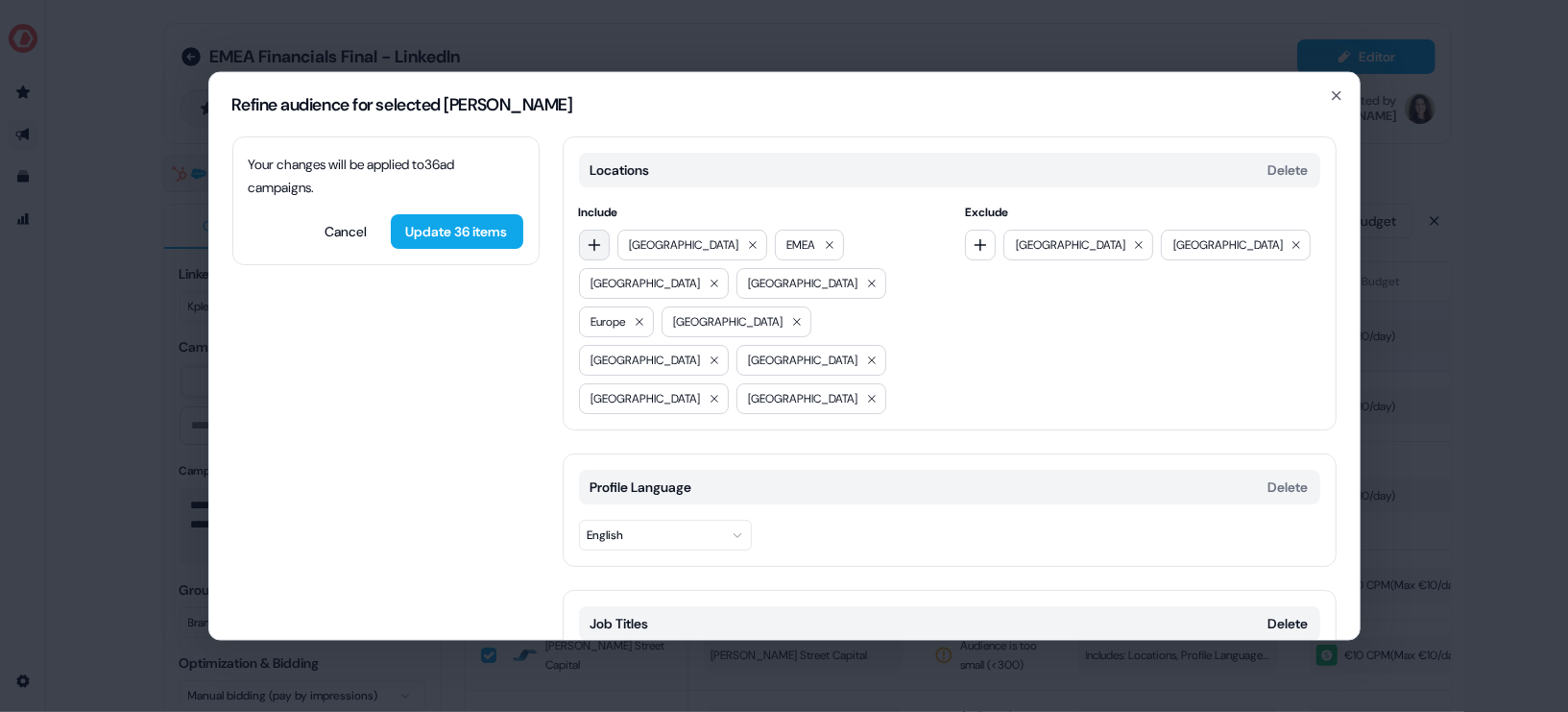
click at [585, 244] on button "button" at bounding box center [594, 244] width 31 height 31
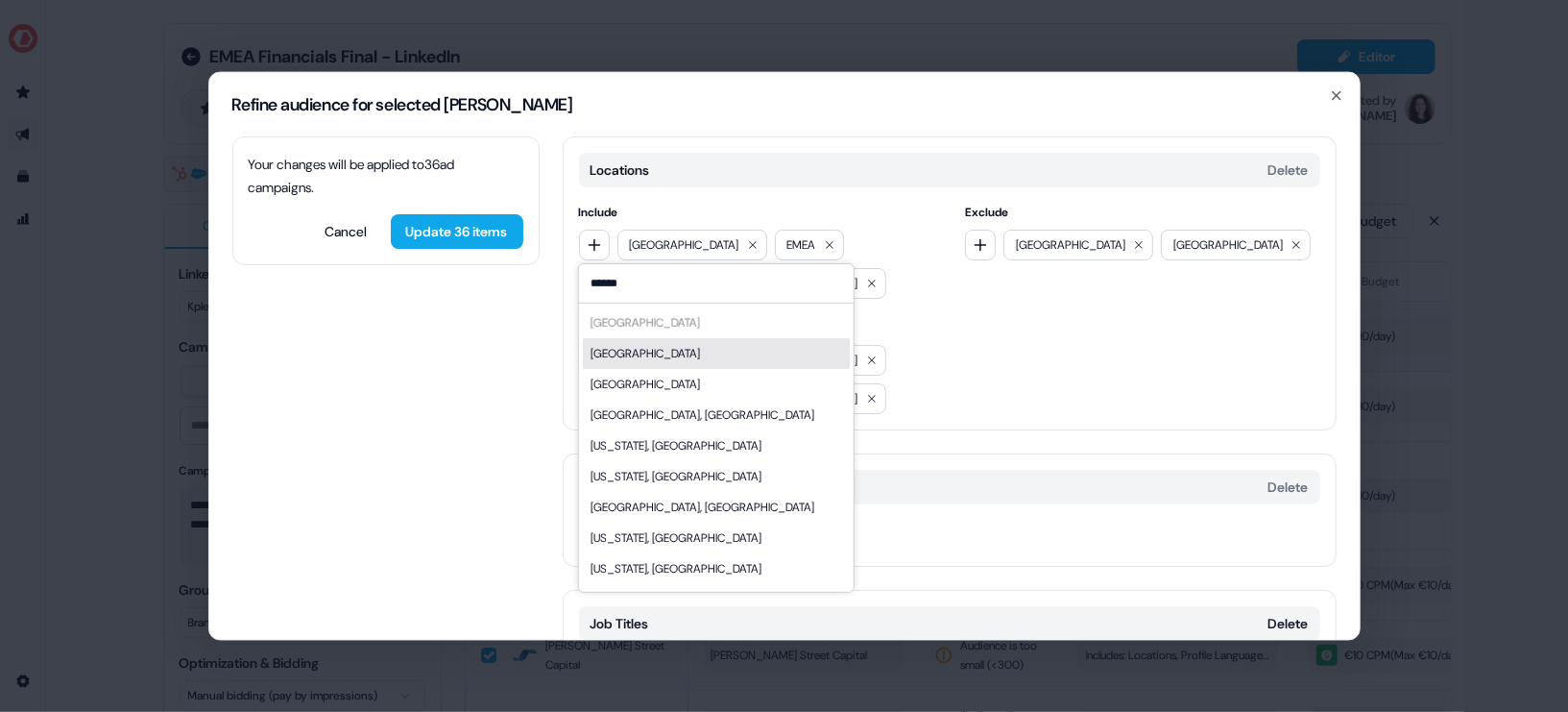
type input "******"
click at [689, 351] on div "[GEOGRAPHIC_DATA]" at bounding box center [716, 352] width 267 height 31
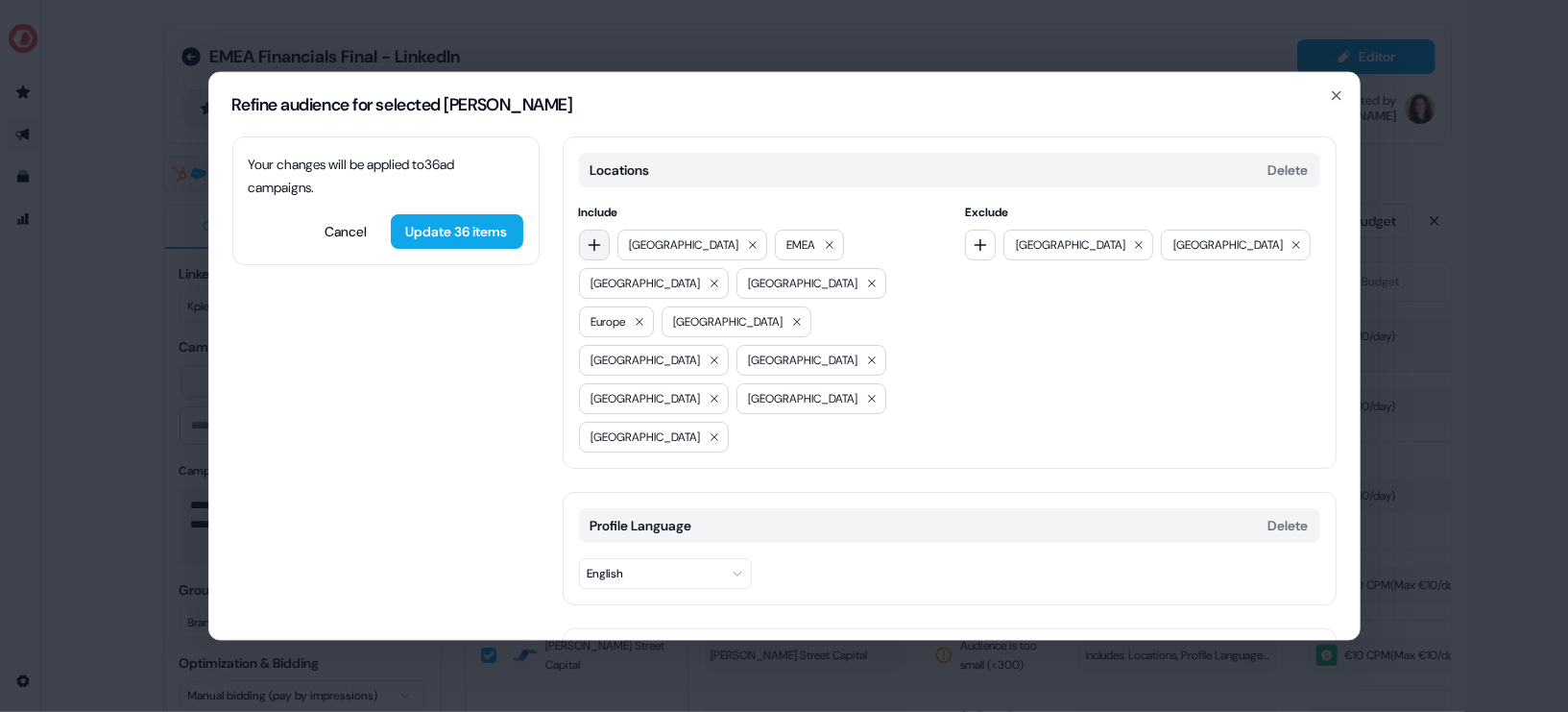
click at [590, 241] on icon "button" at bounding box center [595, 245] width 16 height 16
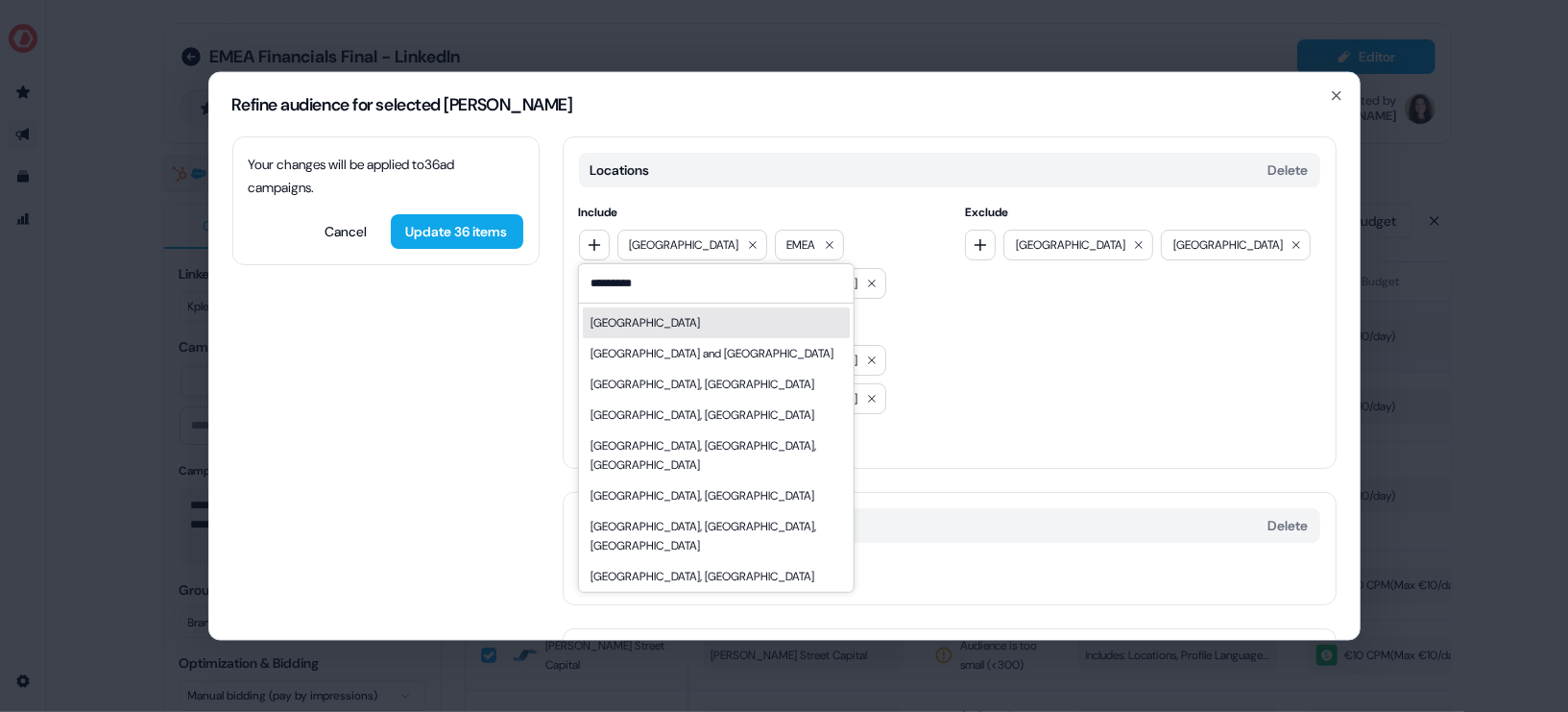
type input "*********"
click at [631, 323] on div "[GEOGRAPHIC_DATA]" at bounding box center [644, 321] width 110 height 19
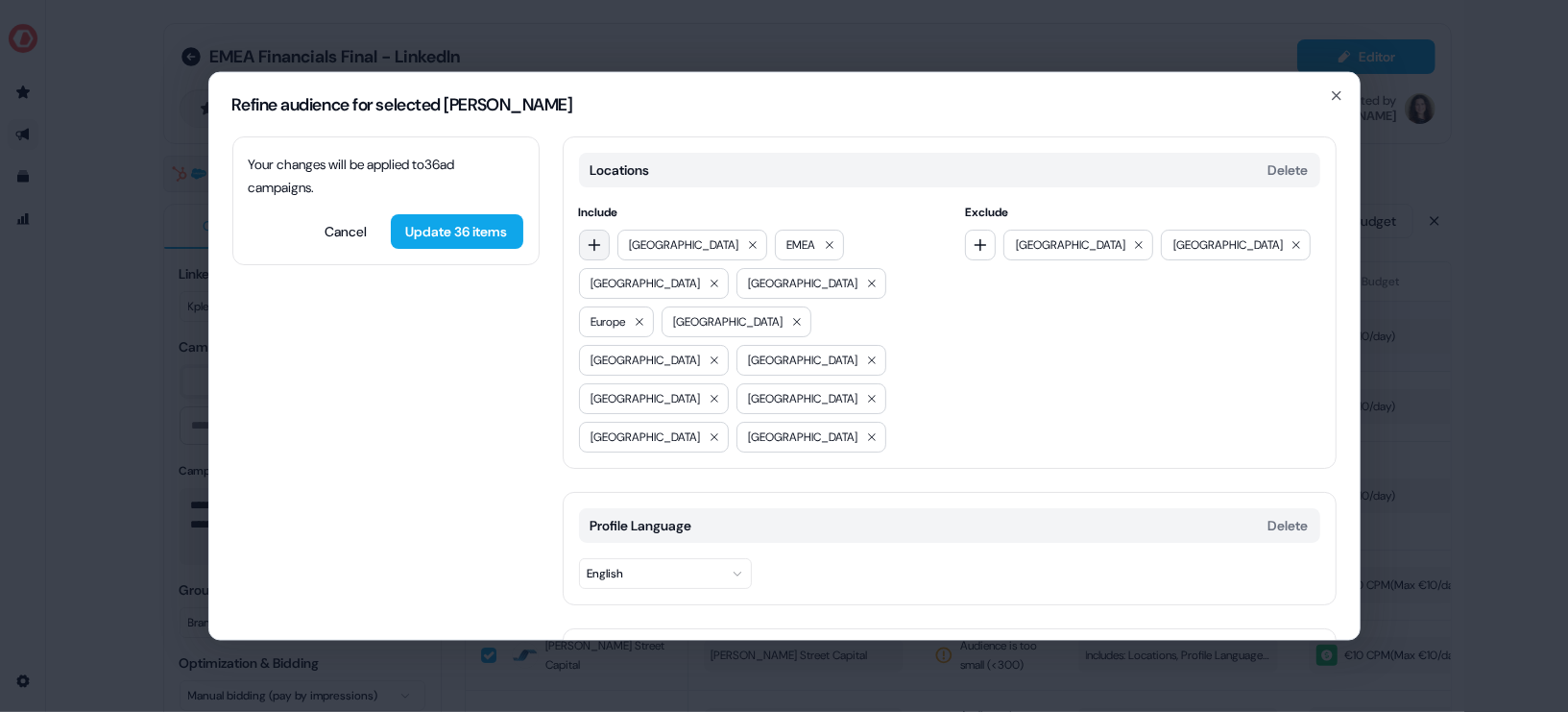
click at [597, 232] on button "button" at bounding box center [594, 244] width 31 height 31
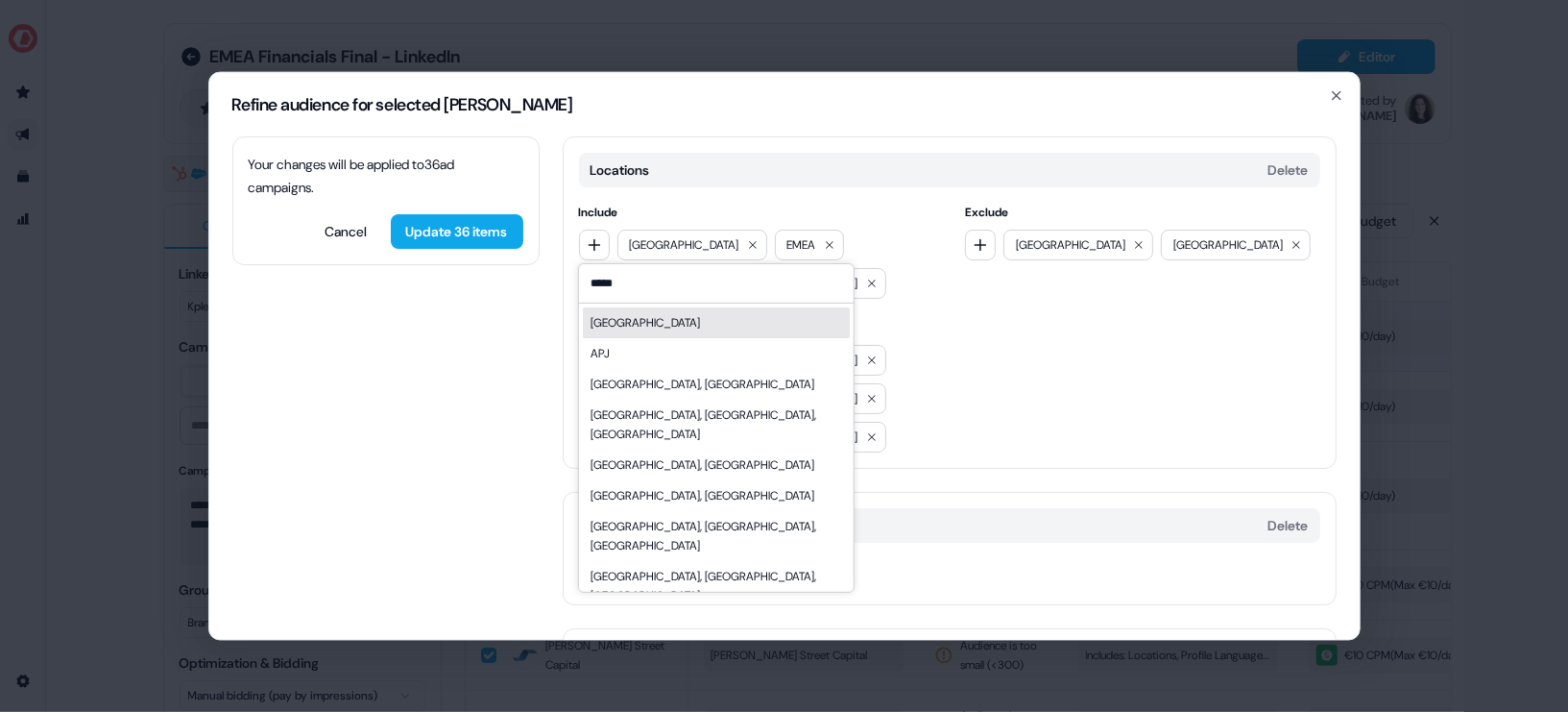
type input "*****"
click at [644, 323] on div "[GEOGRAPHIC_DATA]" at bounding box center [716, 321] width 267 height 31
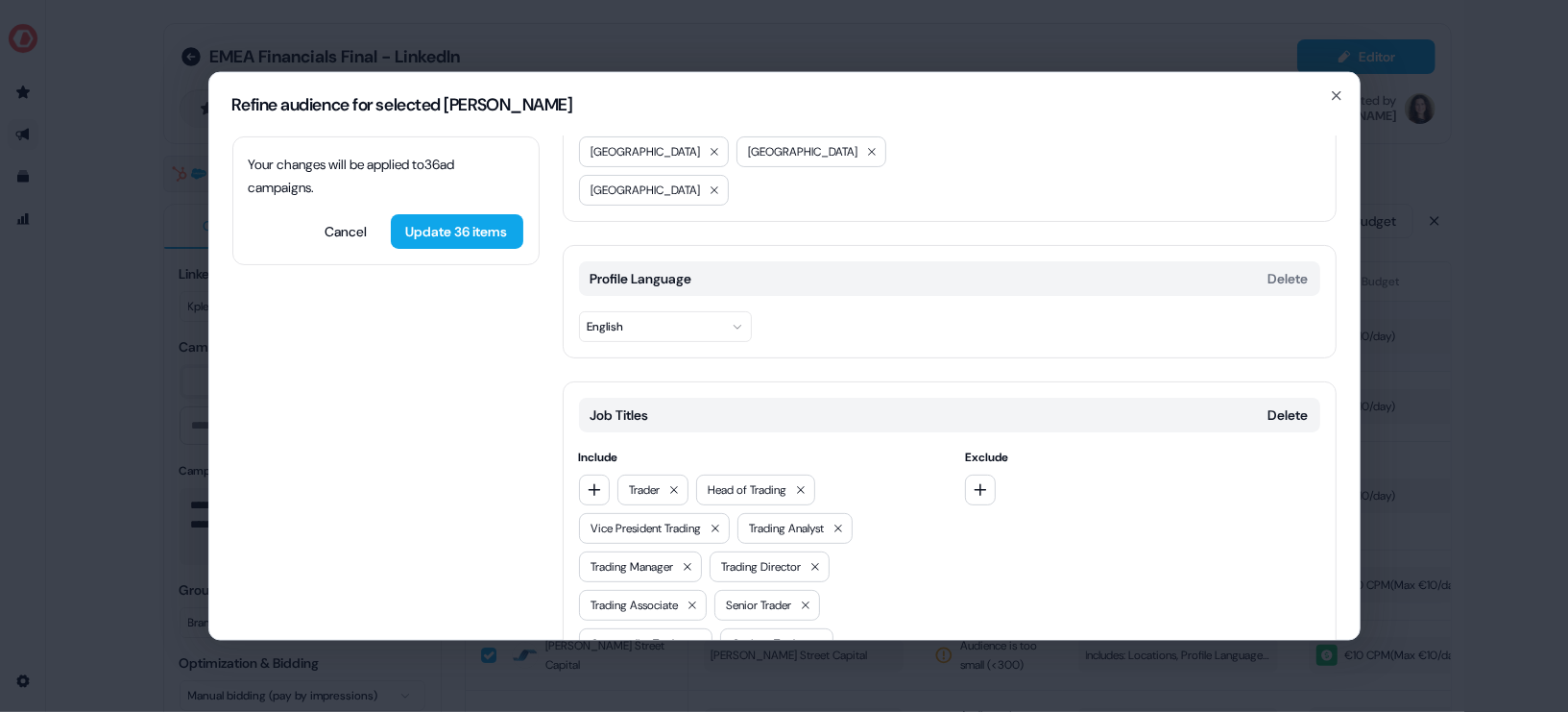
scroll to position [551, 0]
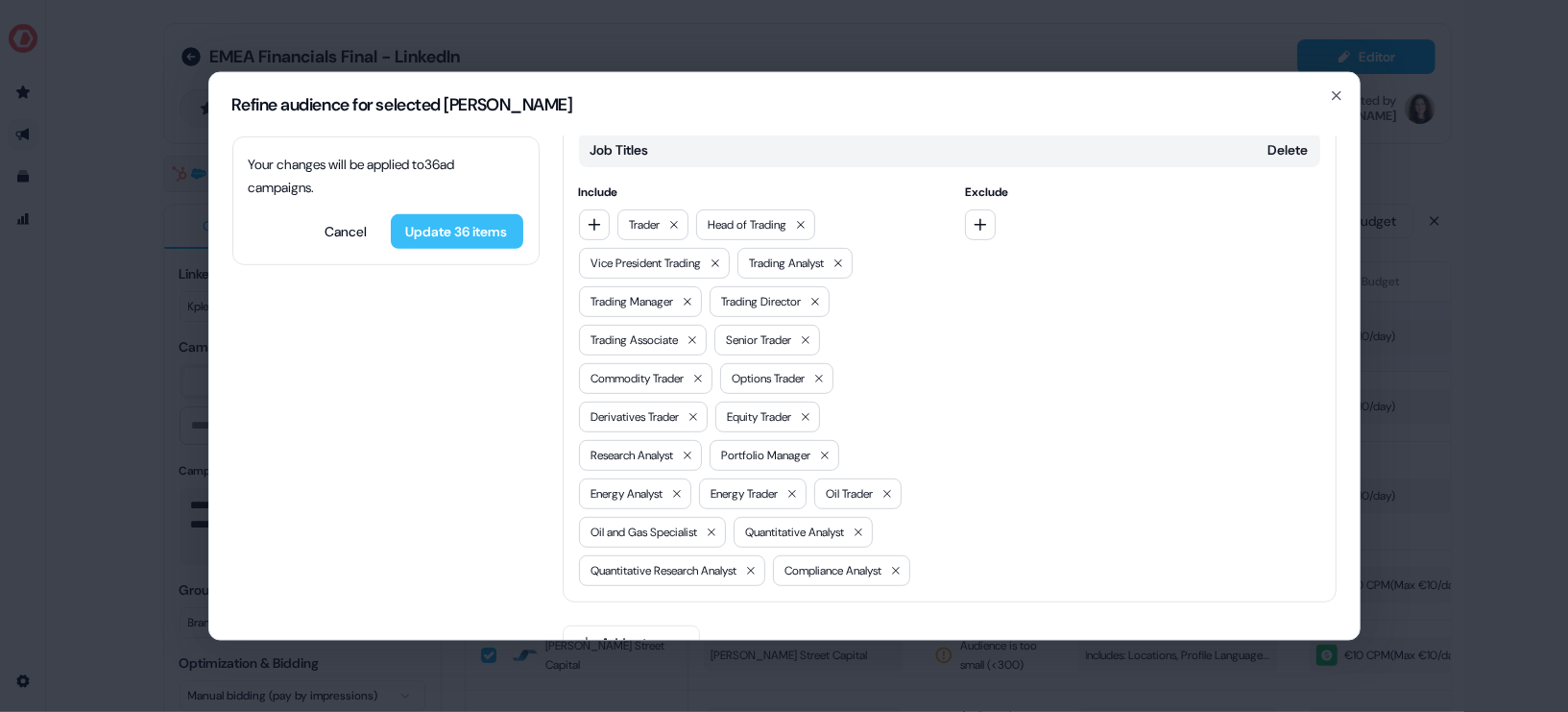
click at [435, 235] on button "Update 36 items" at bounding box center [457, 230] width 133 height 35
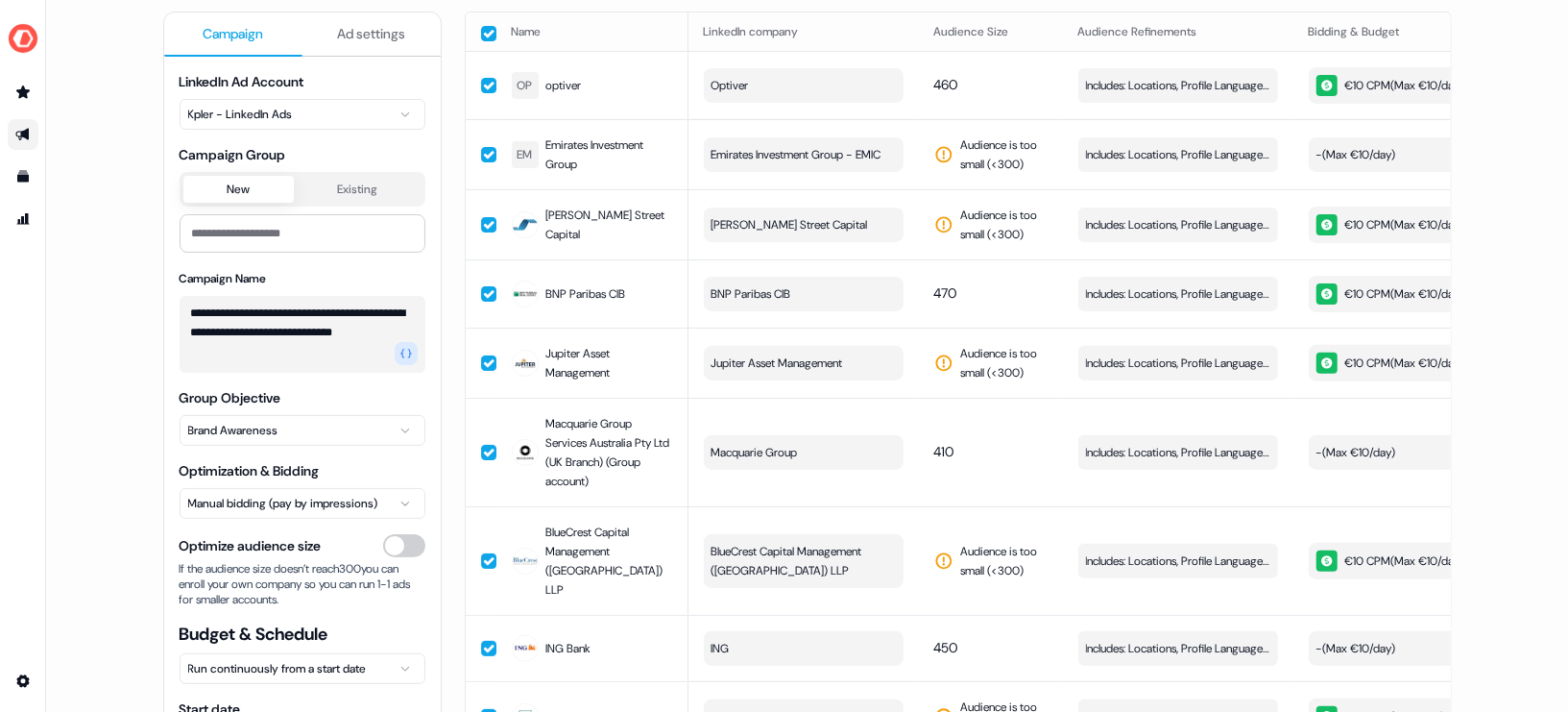
scroll to position [0, 0]
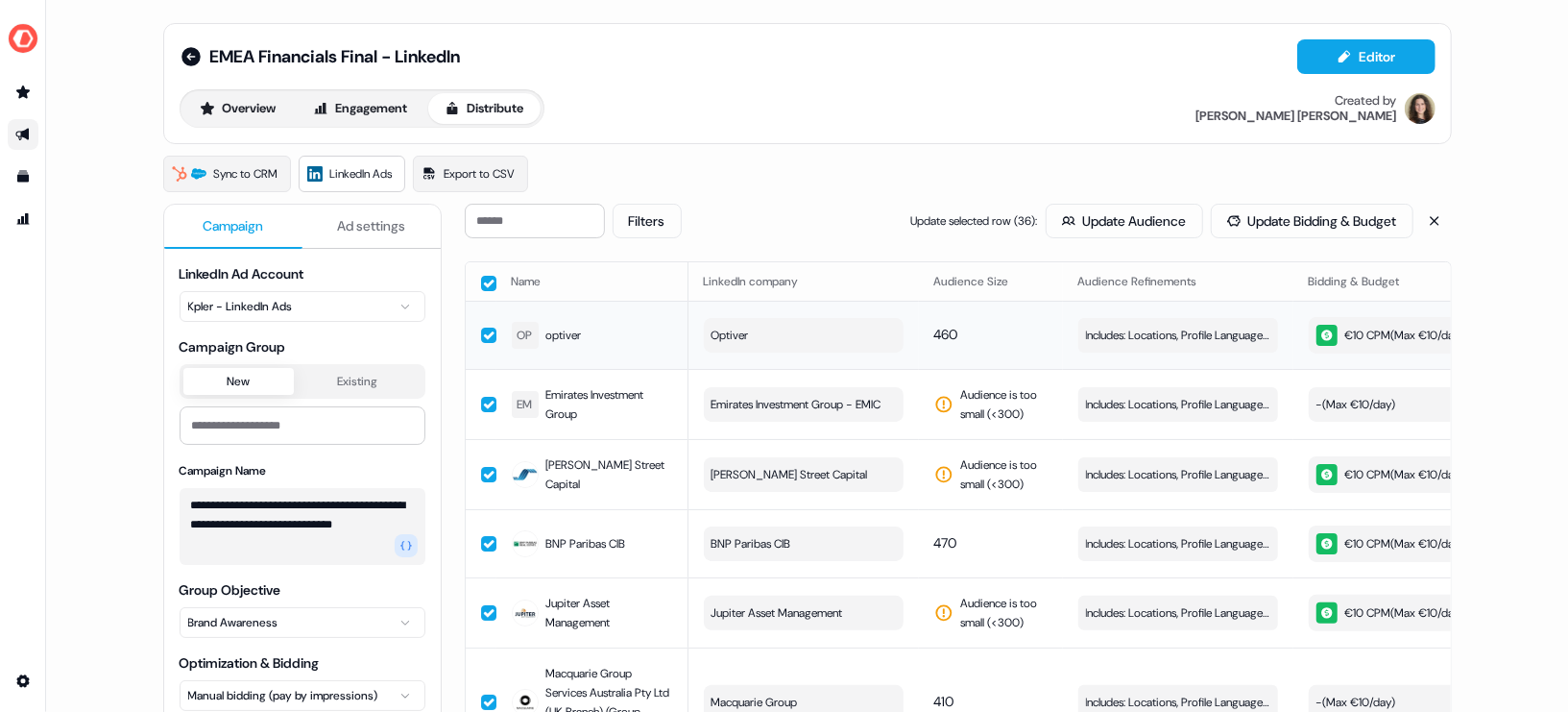
click at [483, 331] on button "button" at bounding box center [489, 336] width 16 height 16
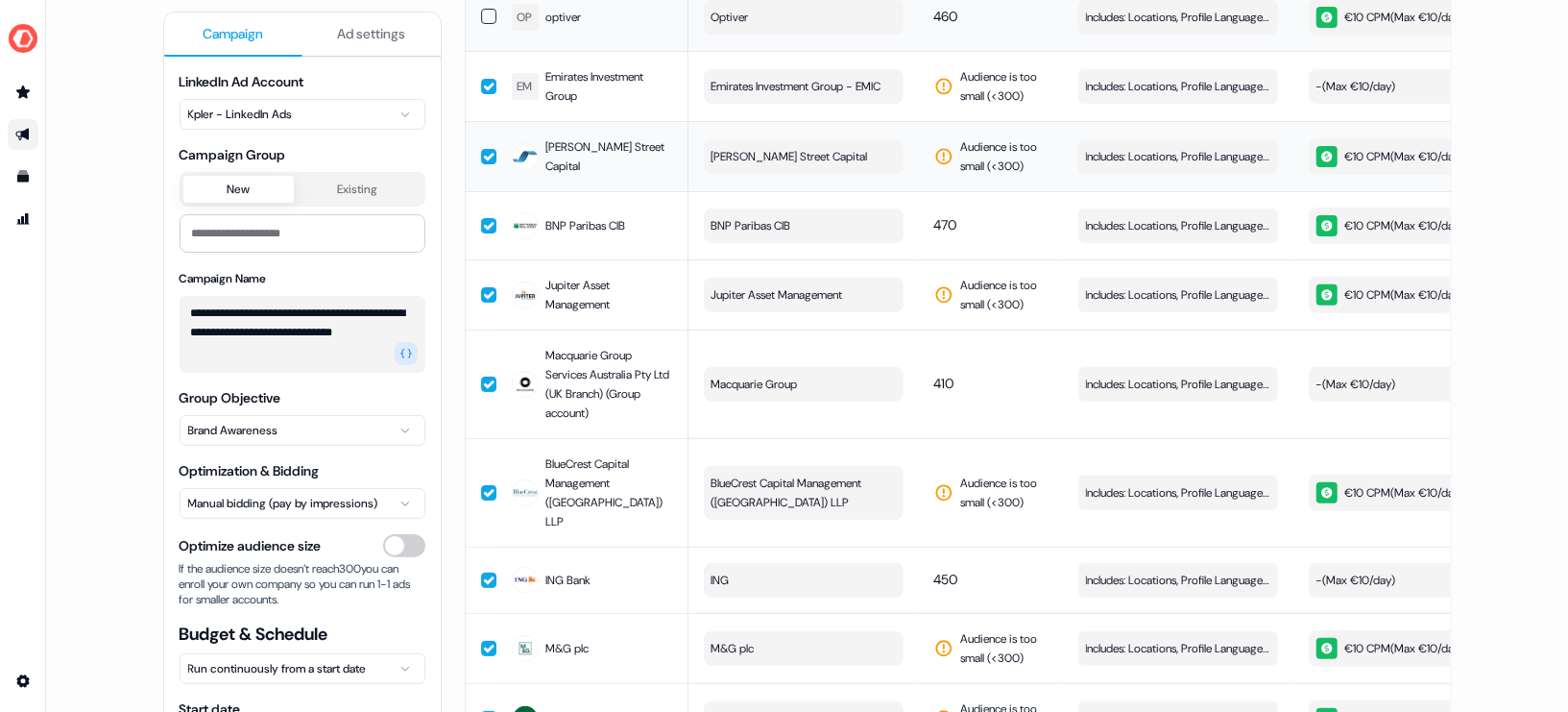
scroll to position [340, 0]
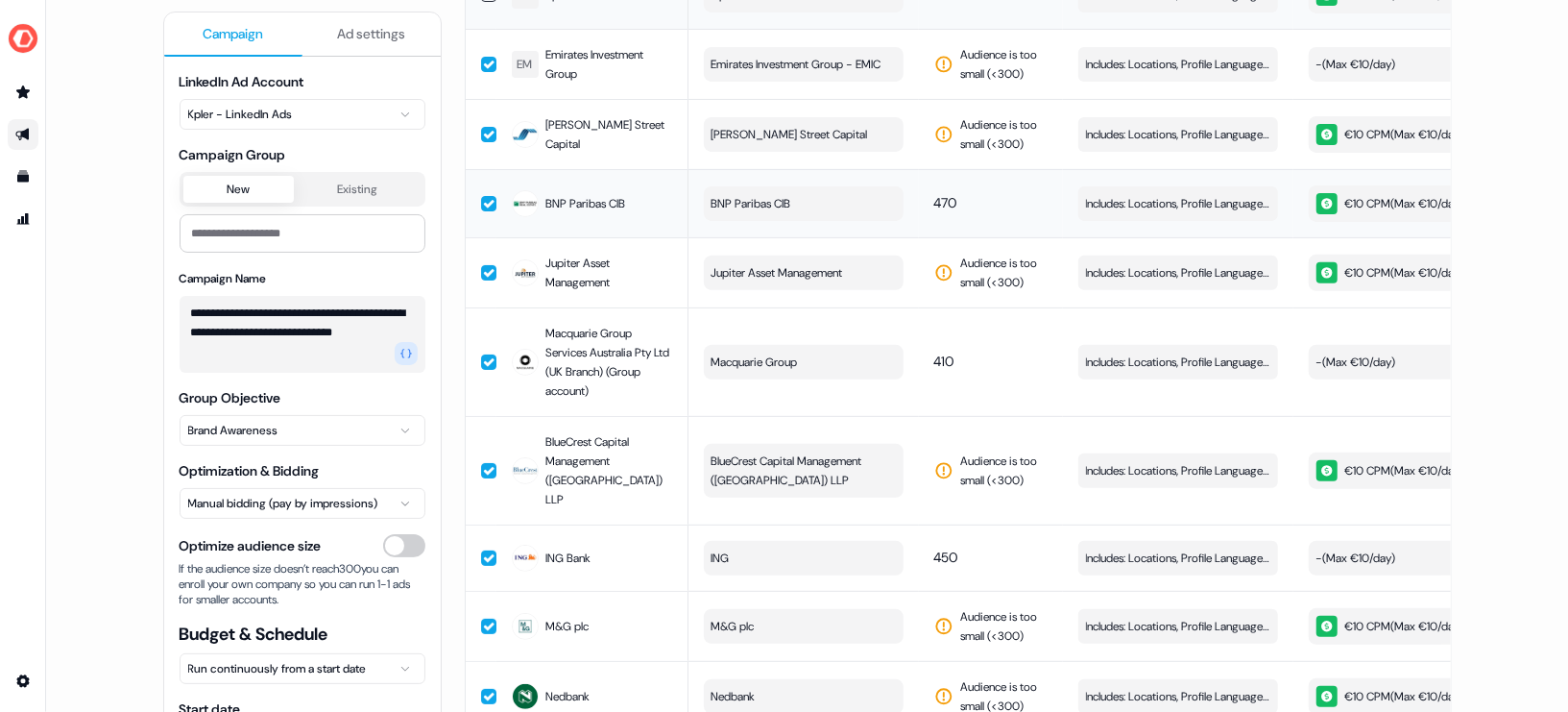
click at [484, 211] on button "button" at bounding box center [489, 204] width 16 height 16
click at [483, 369] on button "button" at bounding box center [489, 362] width 16 height 16
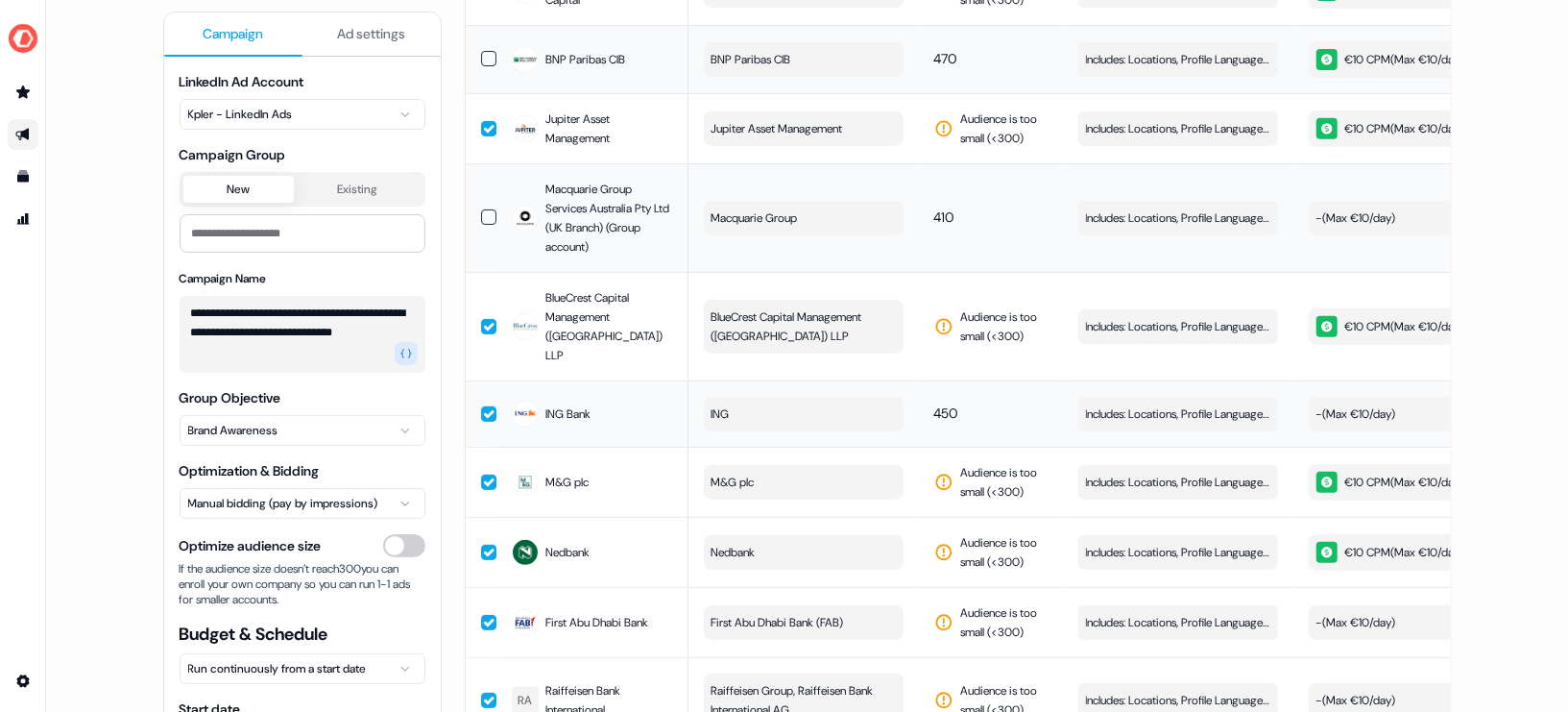
click at [482, 406] on button "button" at bounding box center [489, 414] width 16 height 16
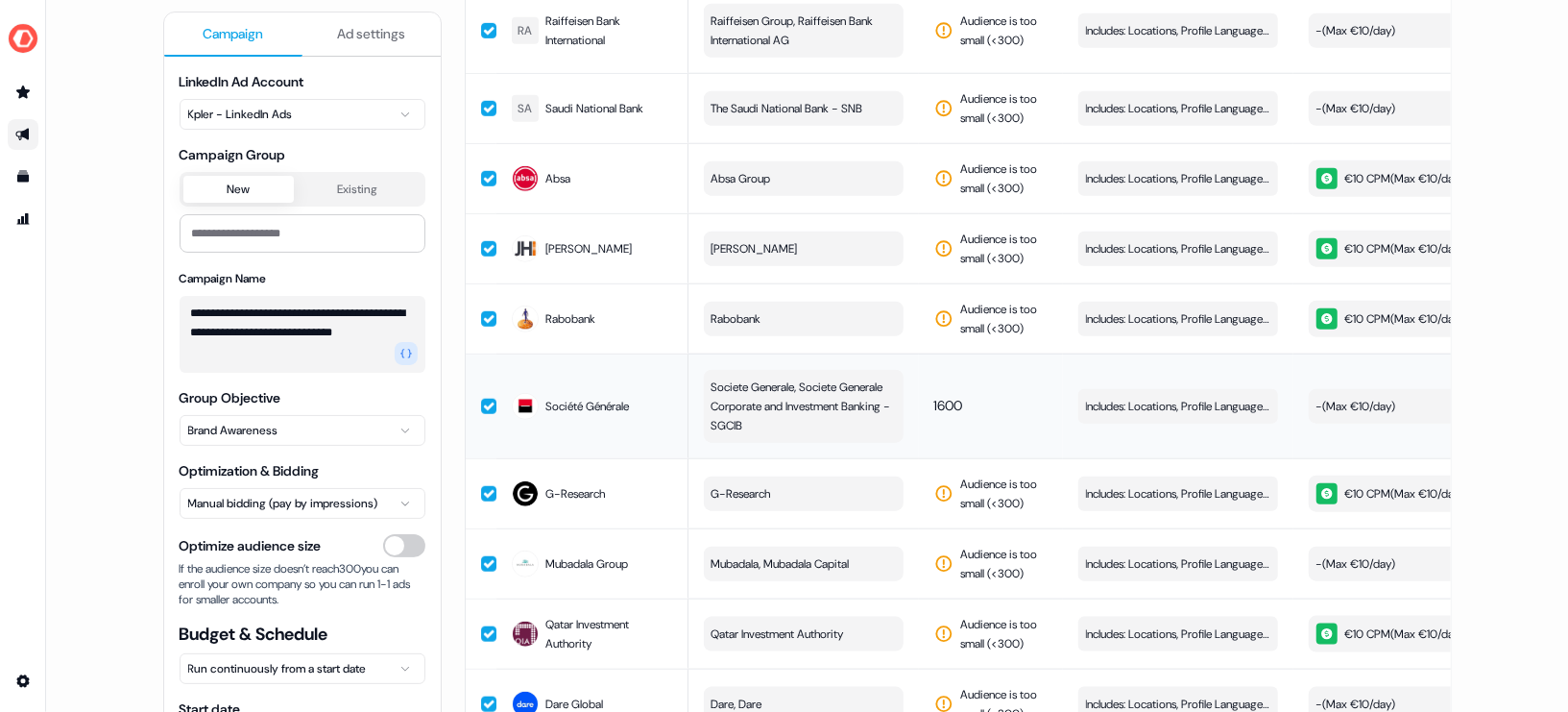
click at [481, 399] on button "button" at bounding box center [489, 407] width 16 height 16
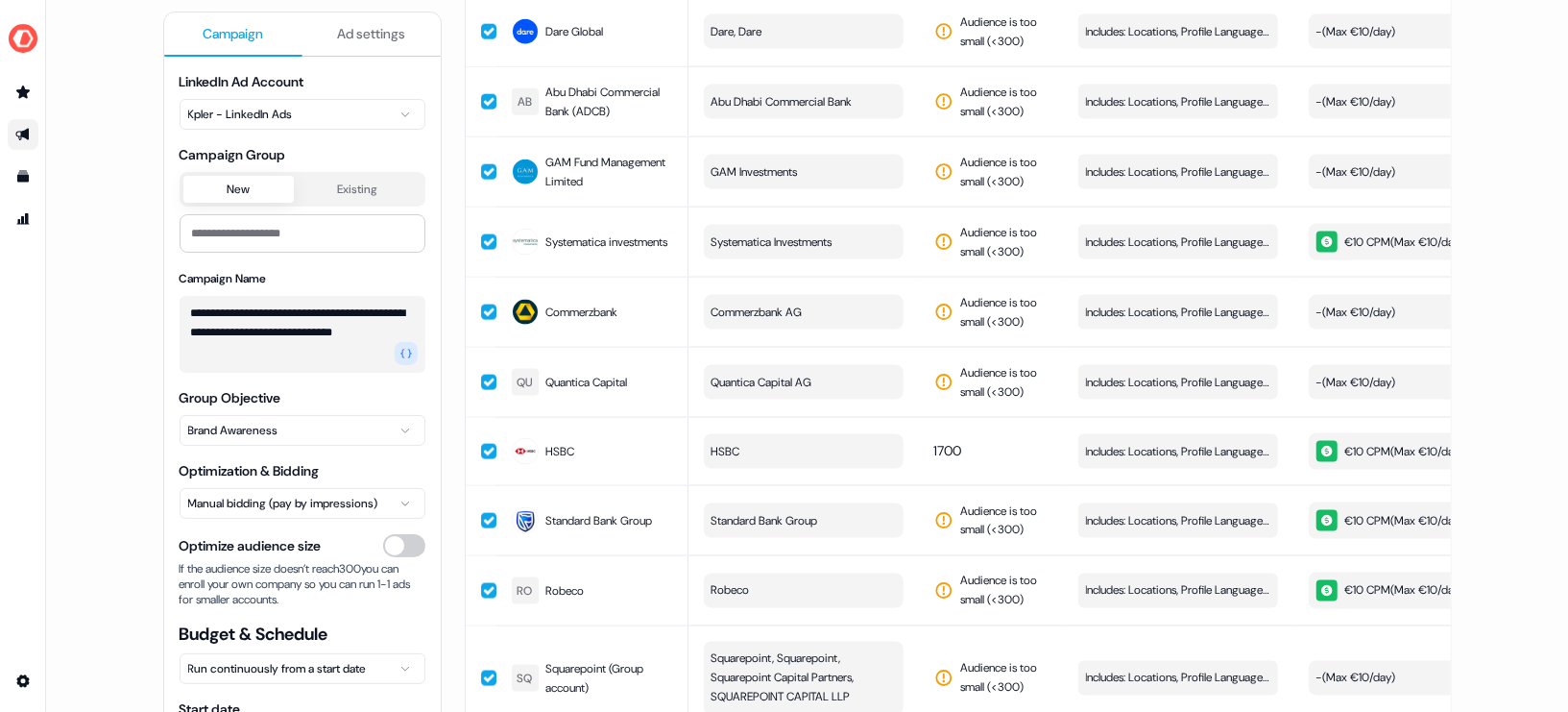
scroll to position [1852, 0]
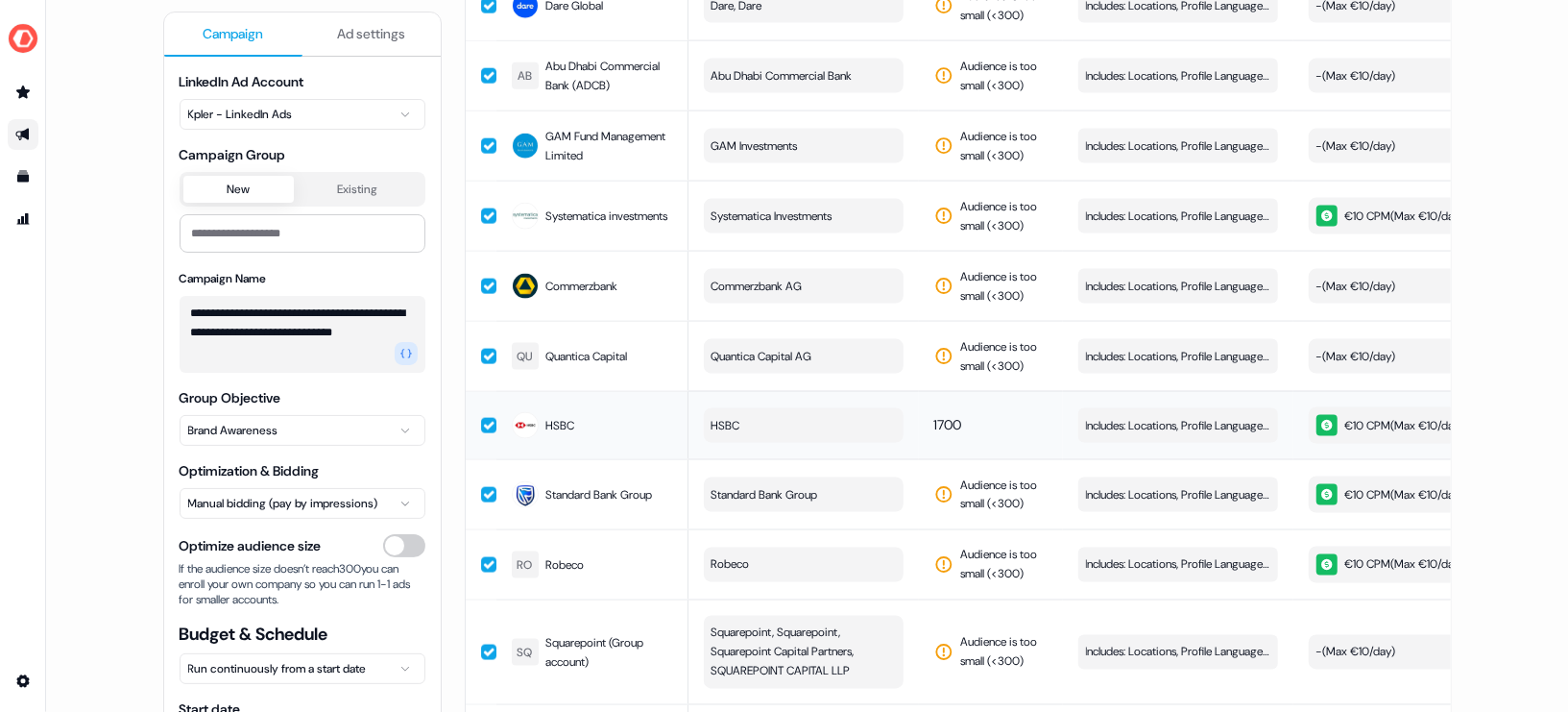
click at [484, 418] on button "button" at bounding box center [489, 426] width 16 height 16
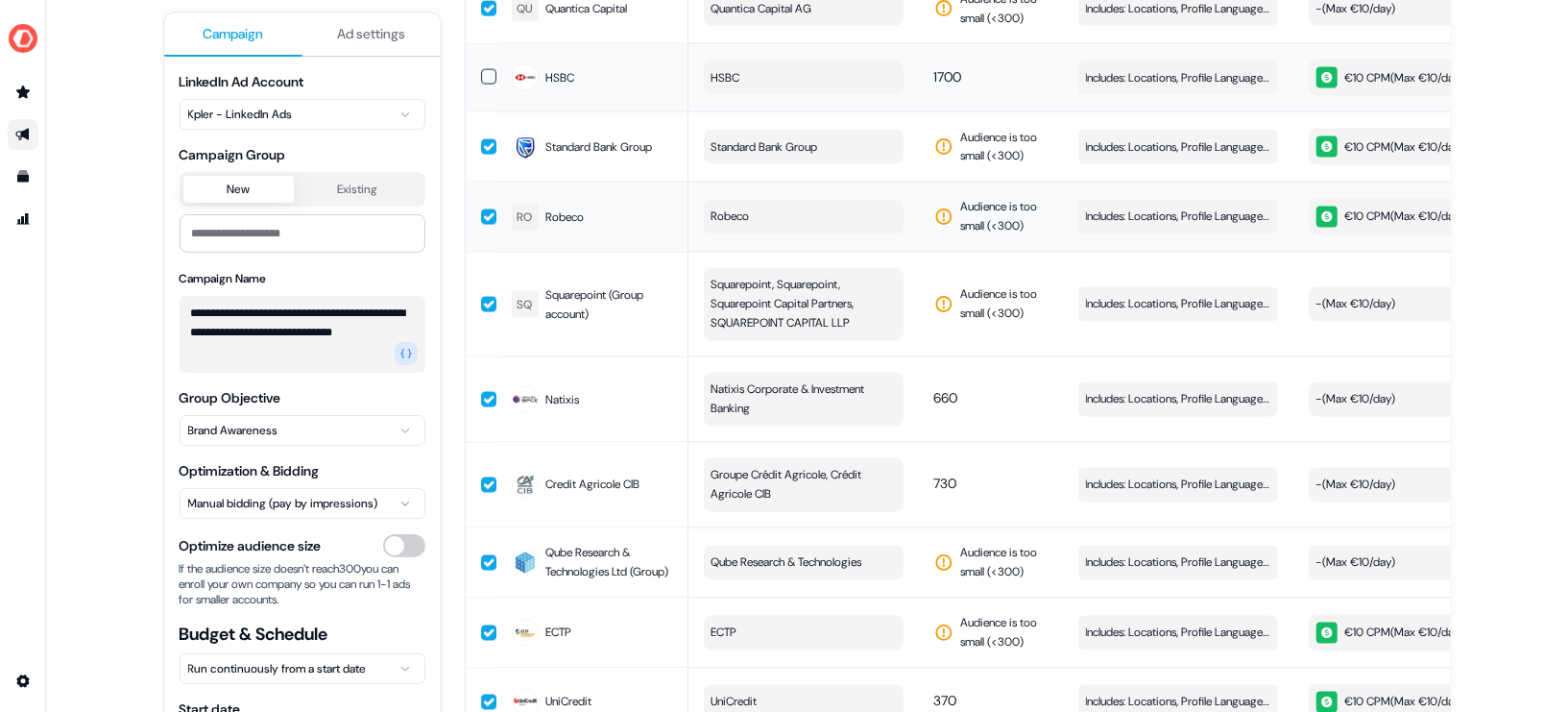
scroll to position [2212, 0]
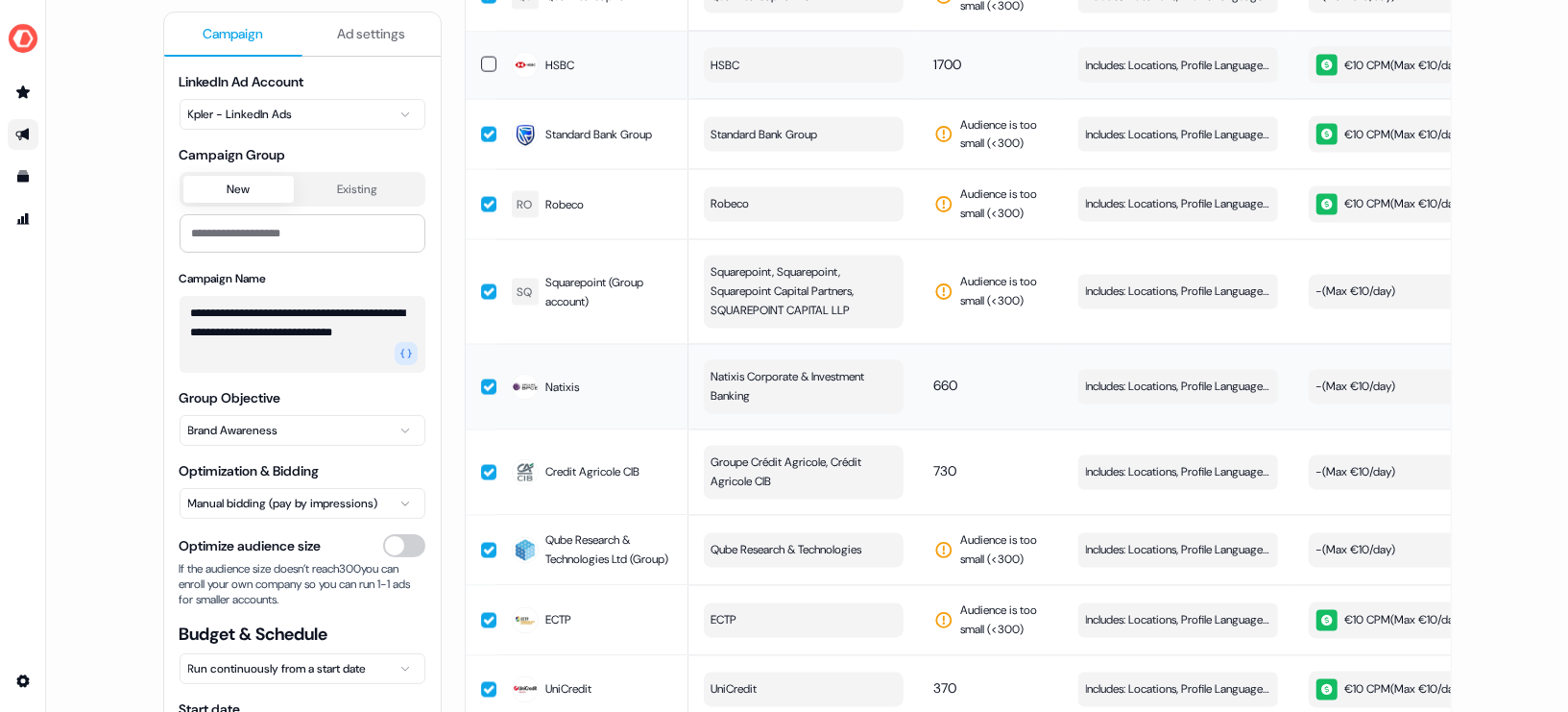
click at [485, 379] on button "button" at bounding box center [489, 387] width 16 height 16
click at [485, 464] on button "button" at bounding box center [489, 472] width 16 height 16
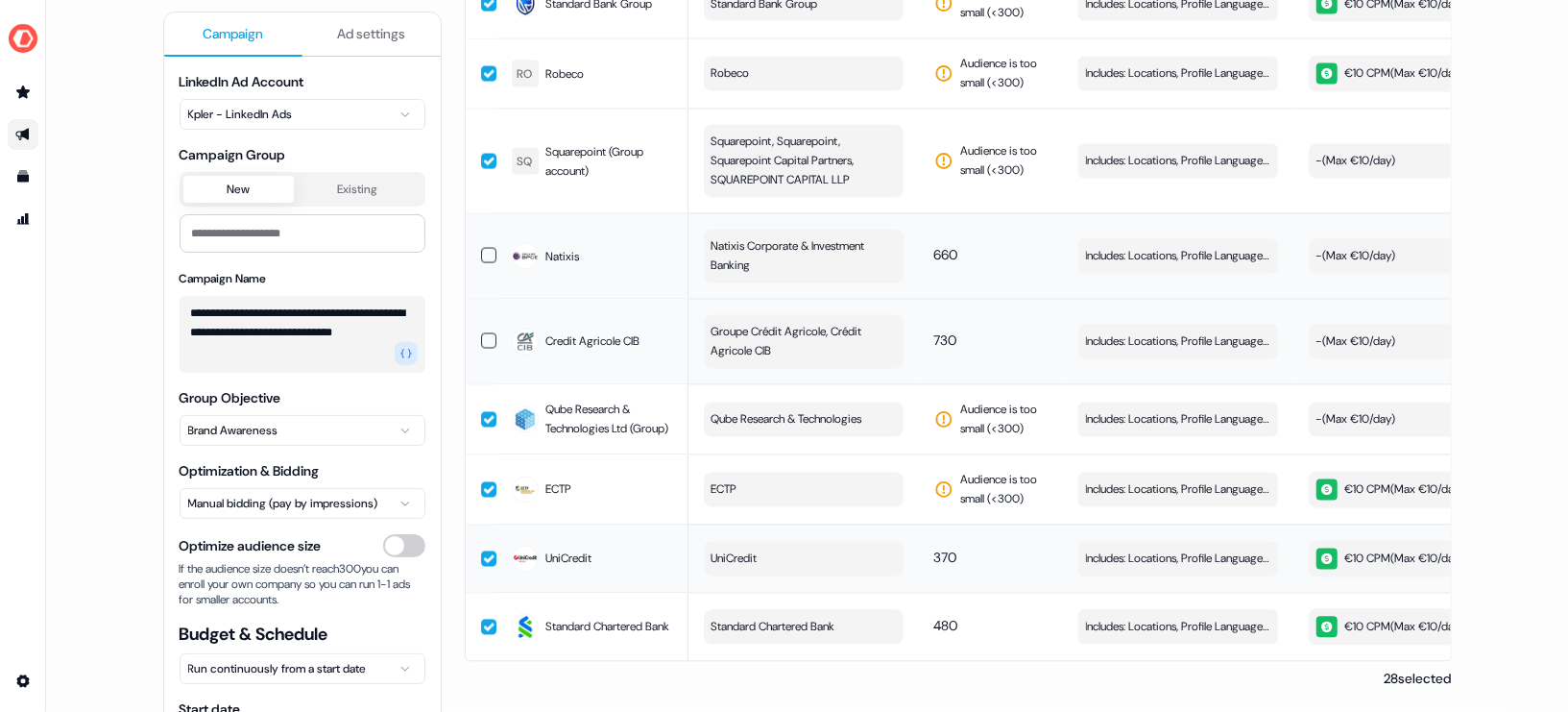
click at [485, 552] on button "button" at bounding box center [489, 559] width 16 height 16
click at [482, 631] on td at bounding box center [480, 626] width 31 height 68
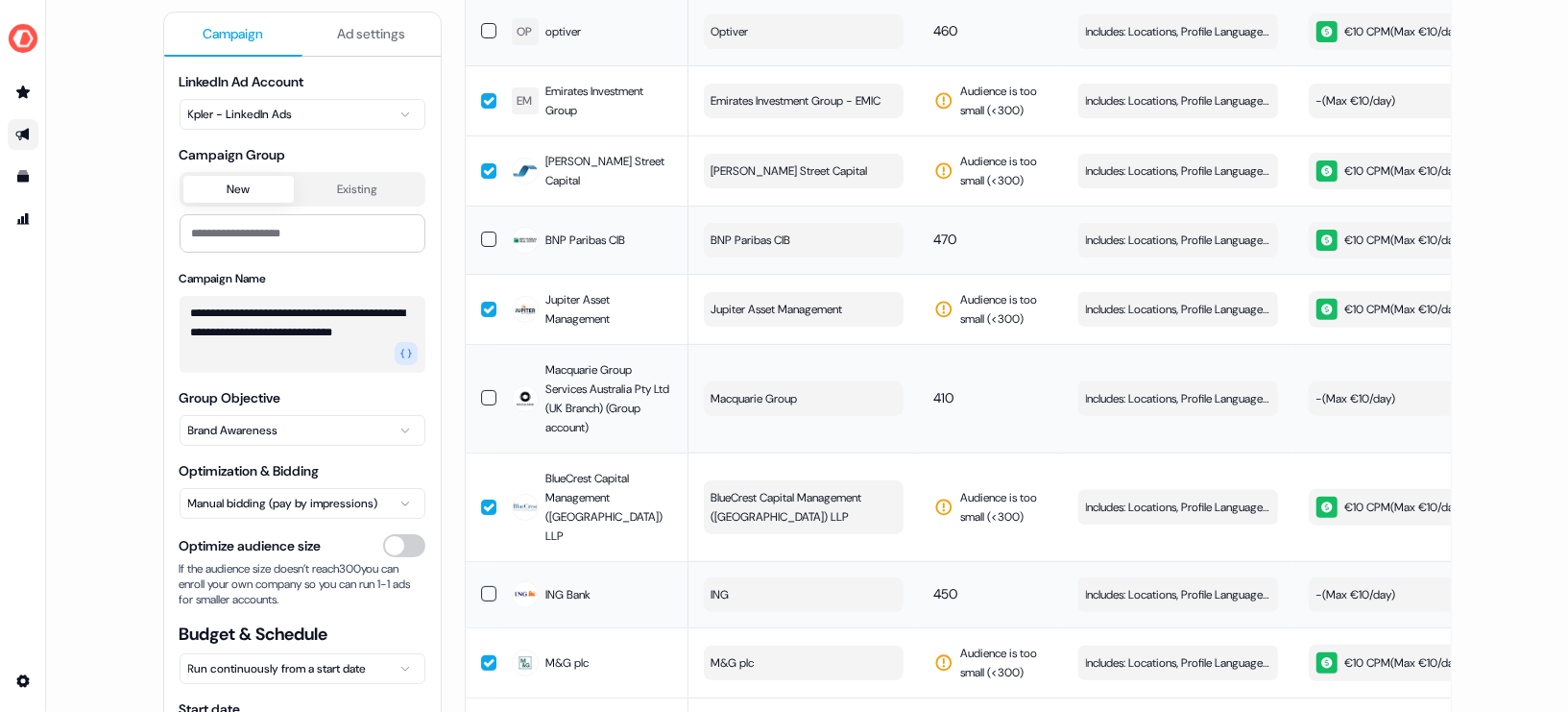
scroll to position [0, 0]
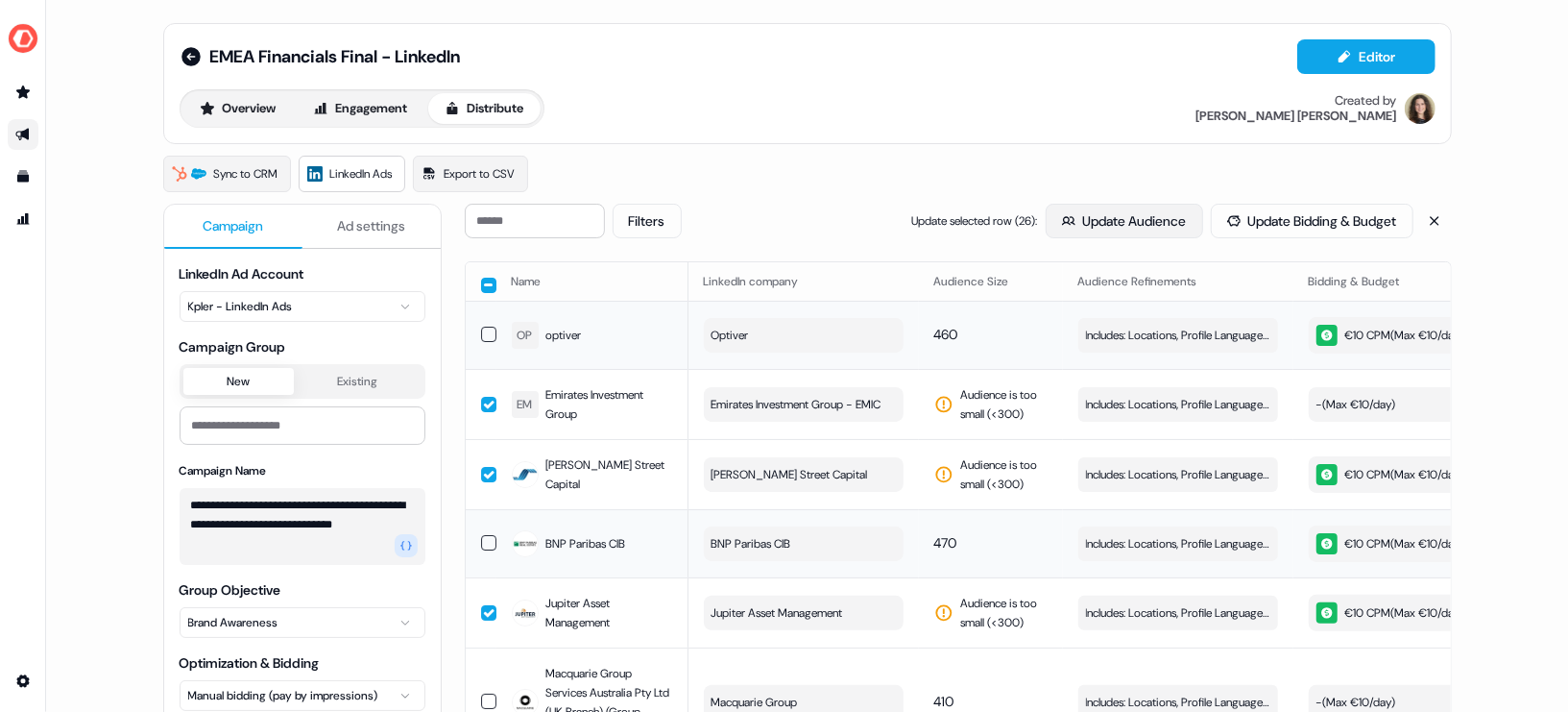
click at [1100, 227] on button "Update Audience" at bounding box center [1124, 221] width 157 height 35
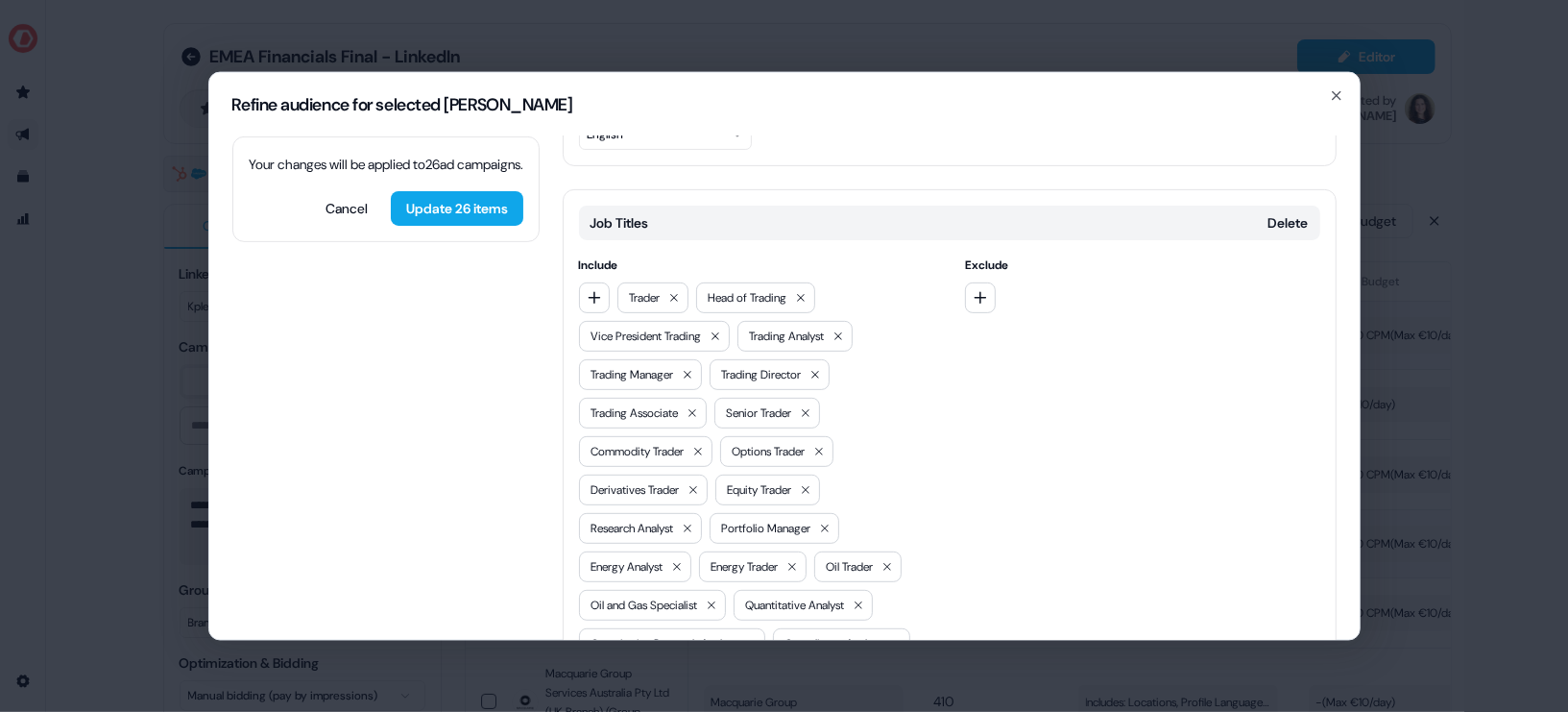
scroll to position [484, 0]
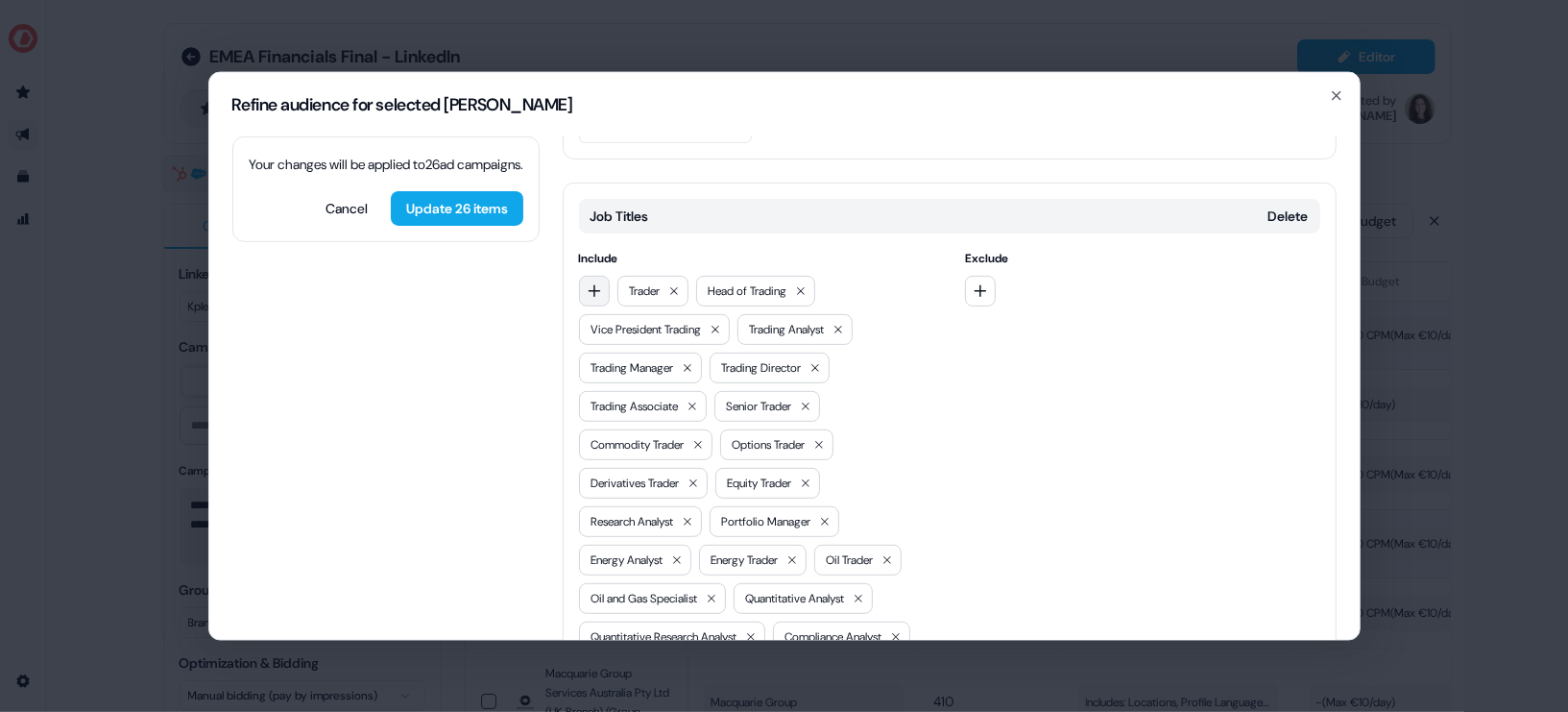
click at [594, 284] on icon "button" at bounding box center [594, 290] width 13 height 13
click at [648, 261] on input at bounding box center [715, 250] width 274 height 39
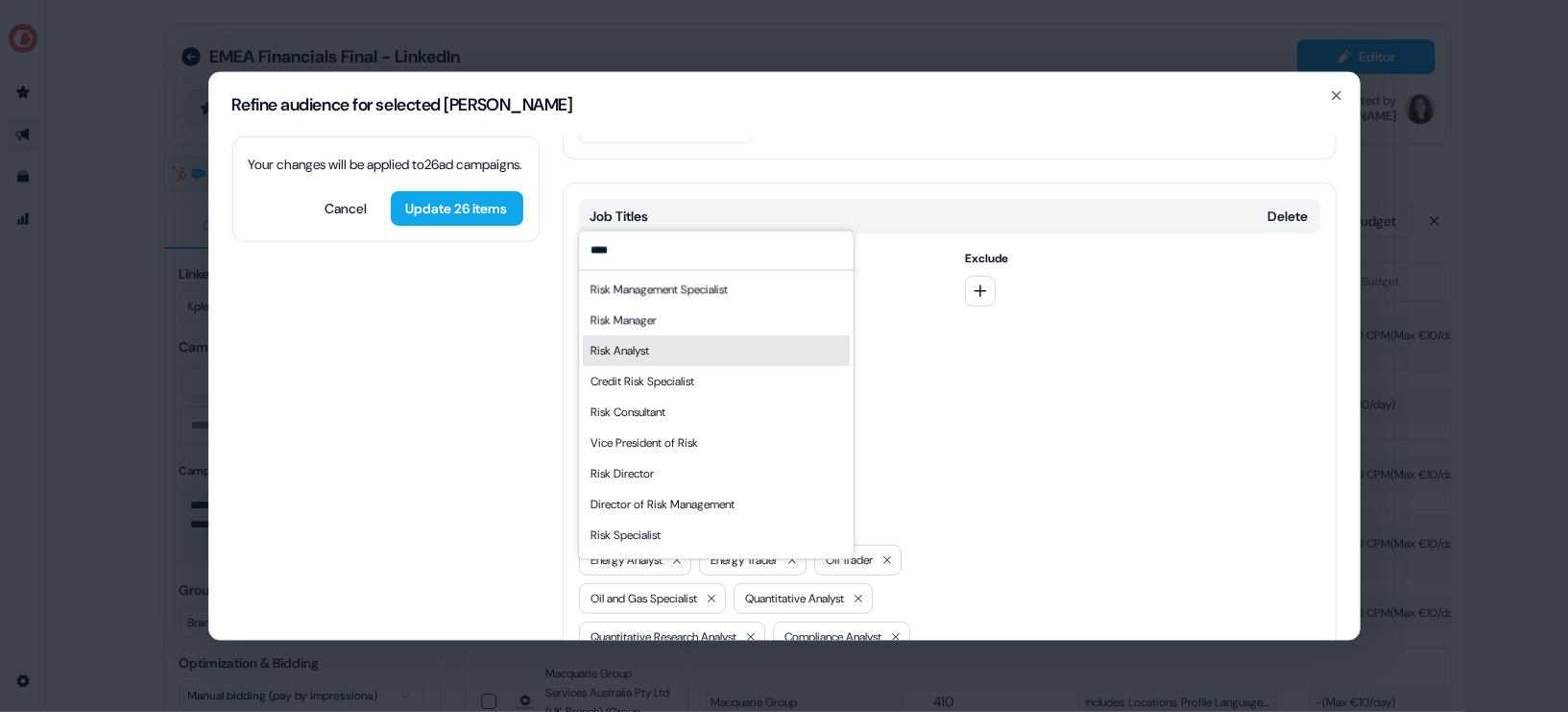
type input "****"
click at [680, 346] on div "Risk Analyst" at bounding box center [716, 351] width 267 height 31
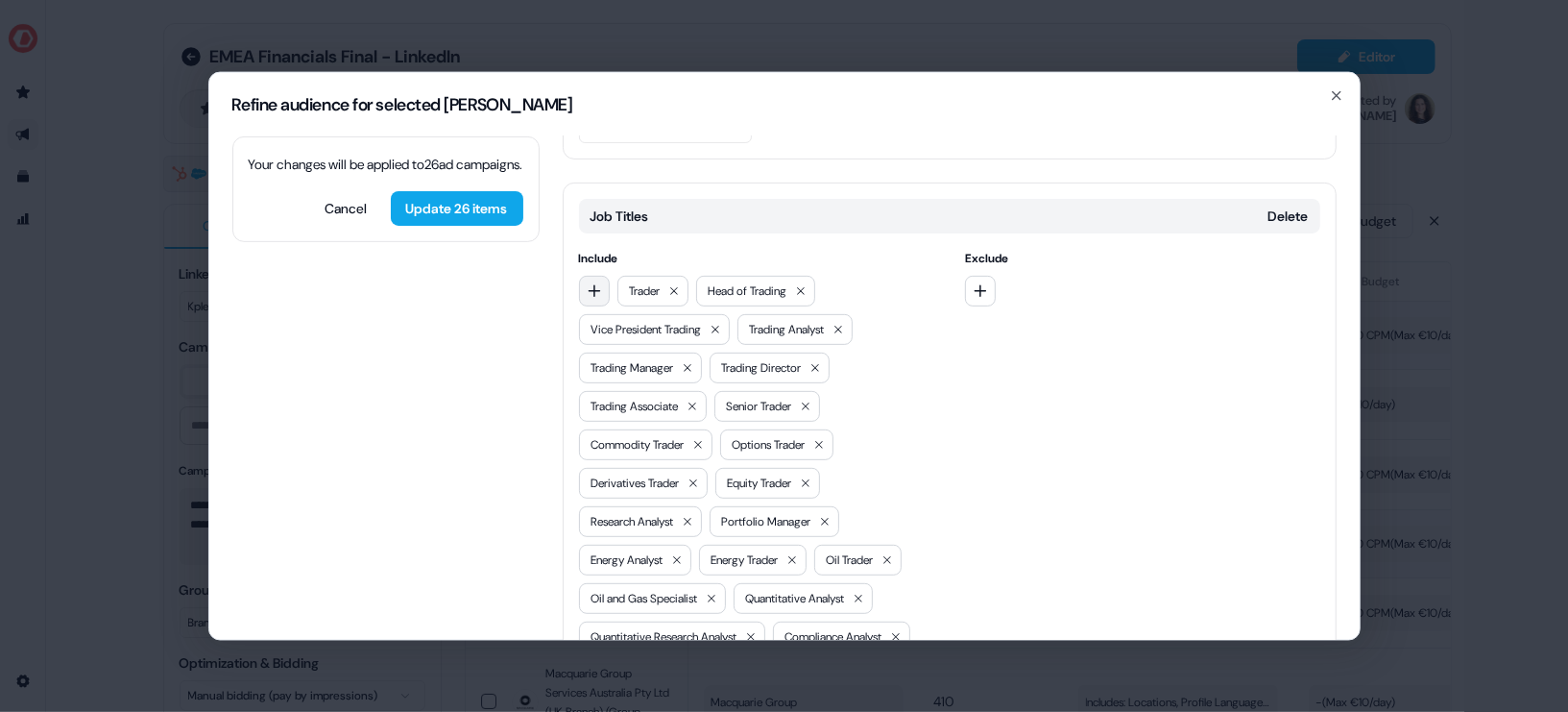
click at [601, 274] on button "button" at bounding box center [594, 289] width 31 height 31
type input "**********"
click at [681, 289] on div "Compliance Specialist" at bounding box center [644, 288] width 109 height 19
click at [591, 282] on icon "button" at bounding box center [595, 290] width 16 height 16
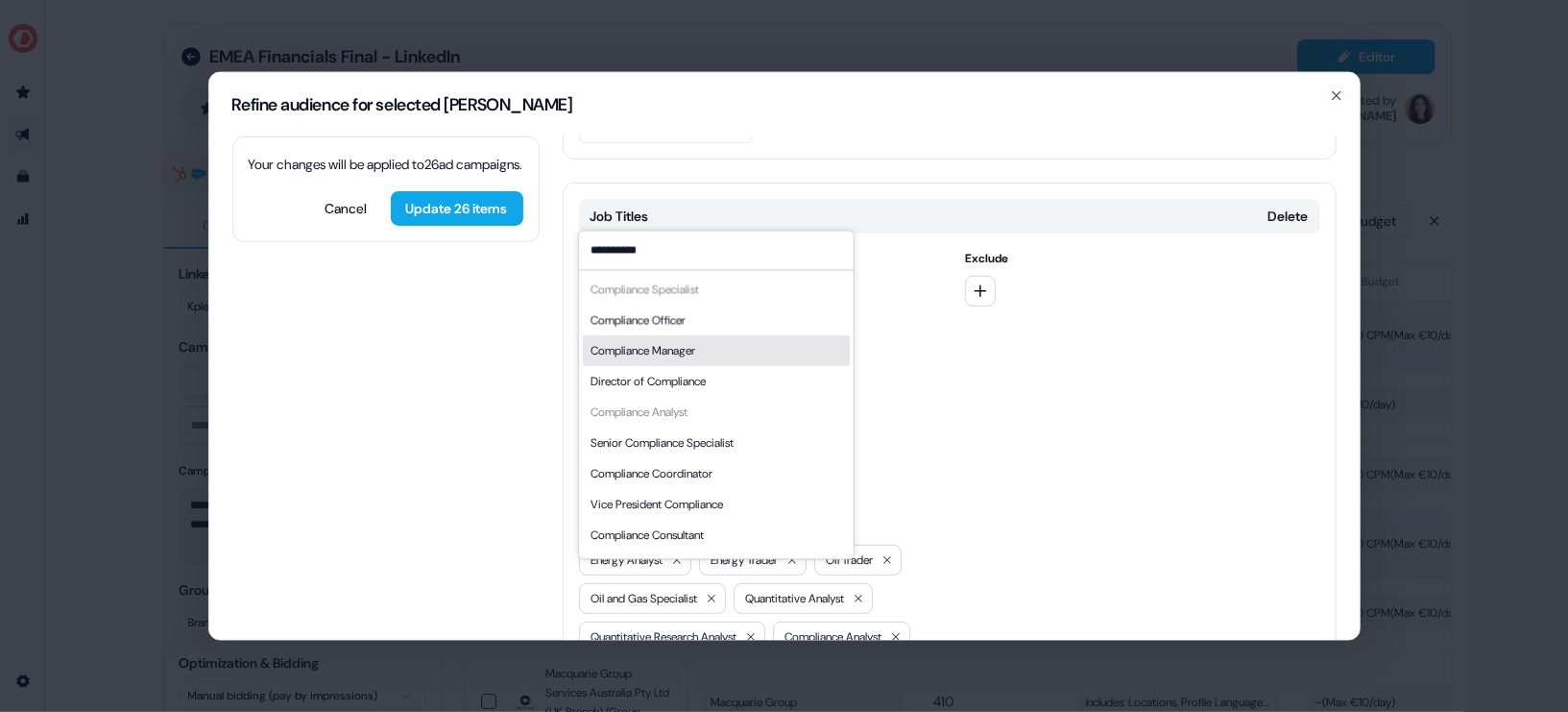
scroll to position [26, 0]
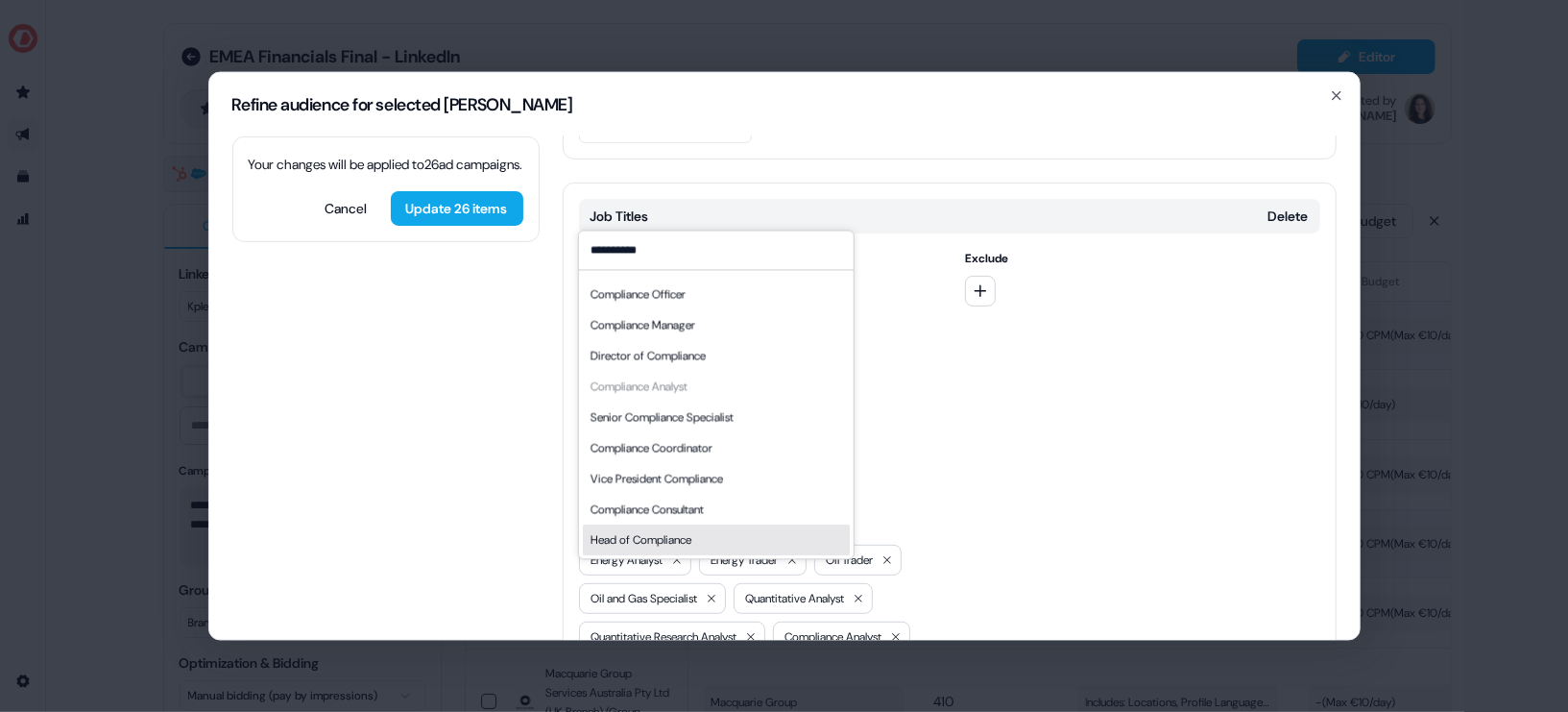
type input "**********"
click at [700, 541] on div "Head of Compliance" at bounding box center [716, 540] width 267 height 31
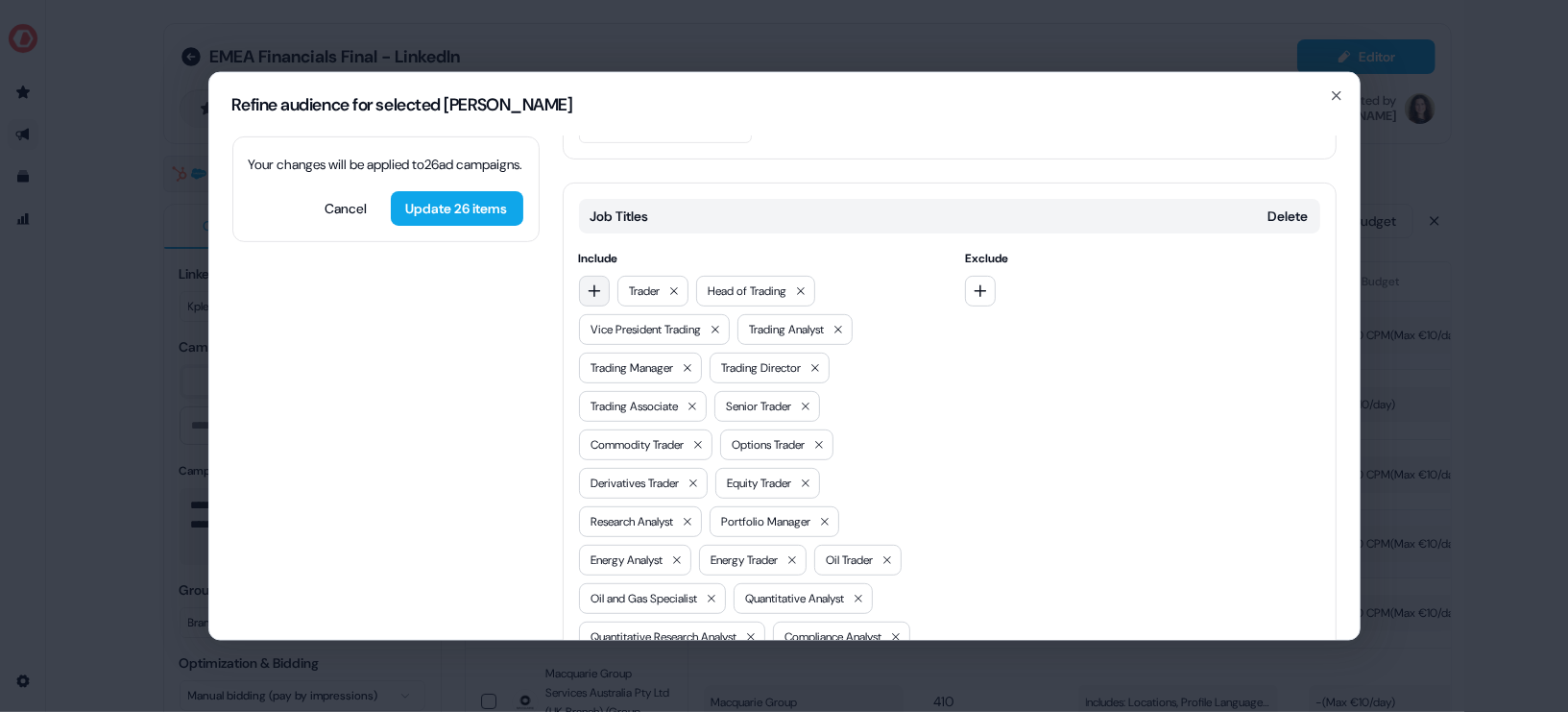
click at [592, 274] on button "button" at bounding box center [594, 289] width 31 height 31
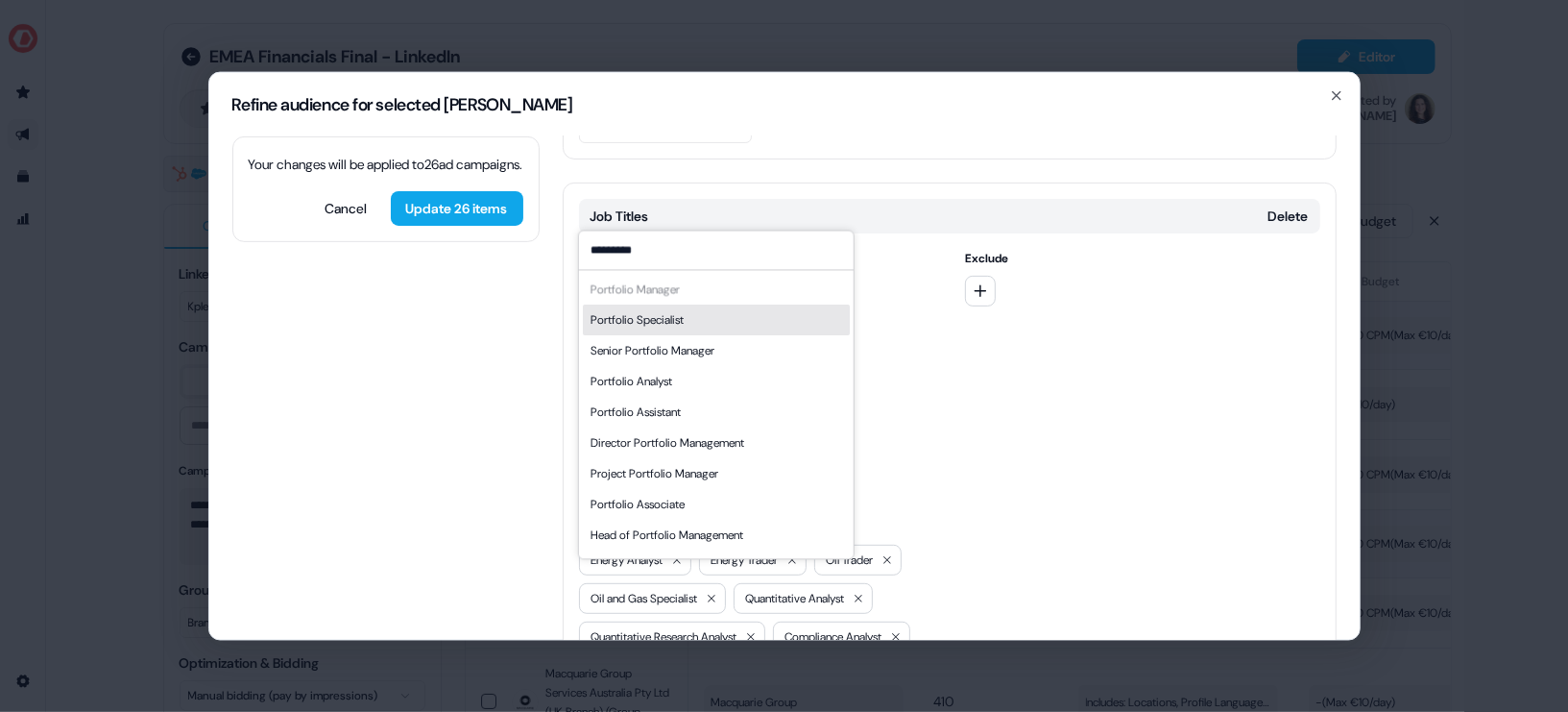
type input "*********"
click at [714, 342] on div "Senior Portfolio Manager" at bounding box center [651, 350] width 124 height 19
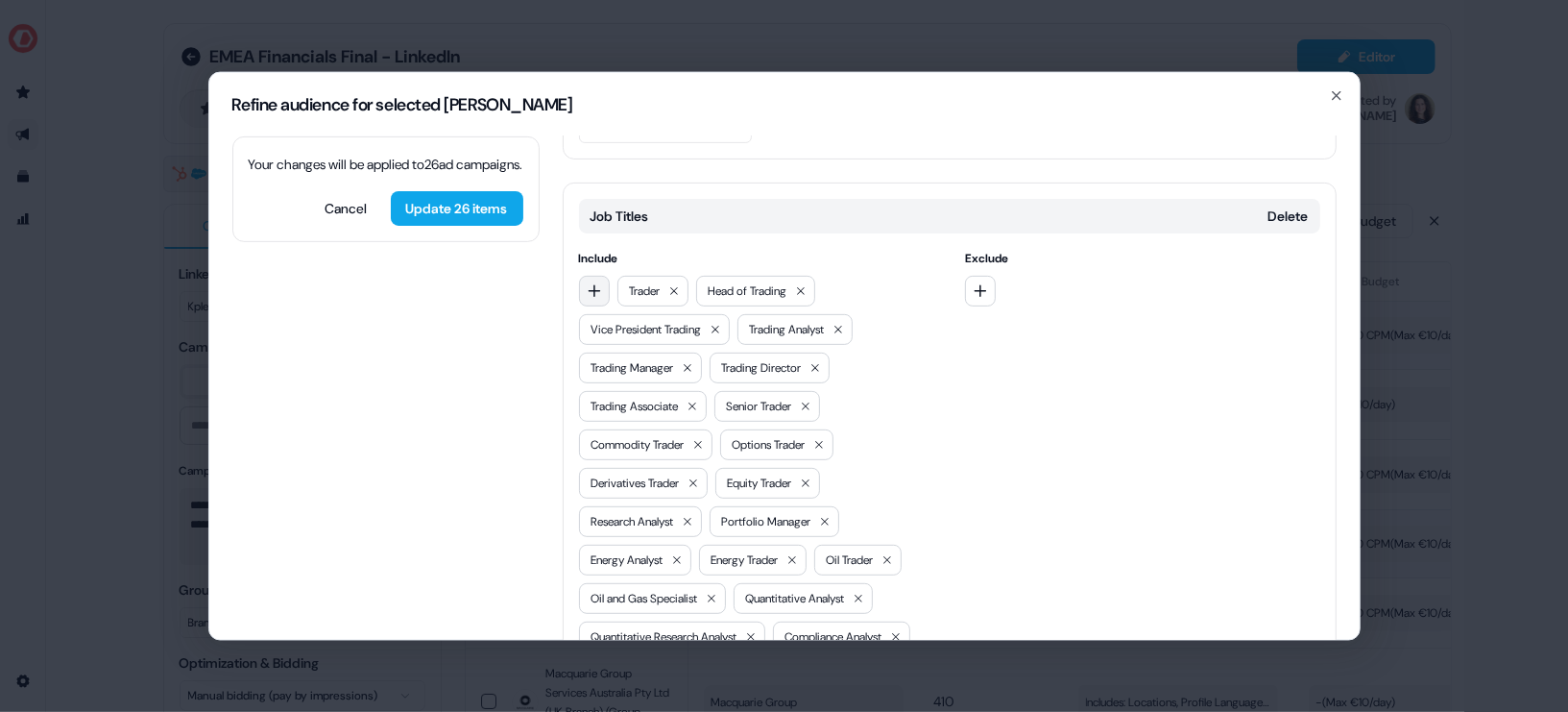
click at [599, 282] on icon "button" at bounding box center [595, 290] width 16 height 16
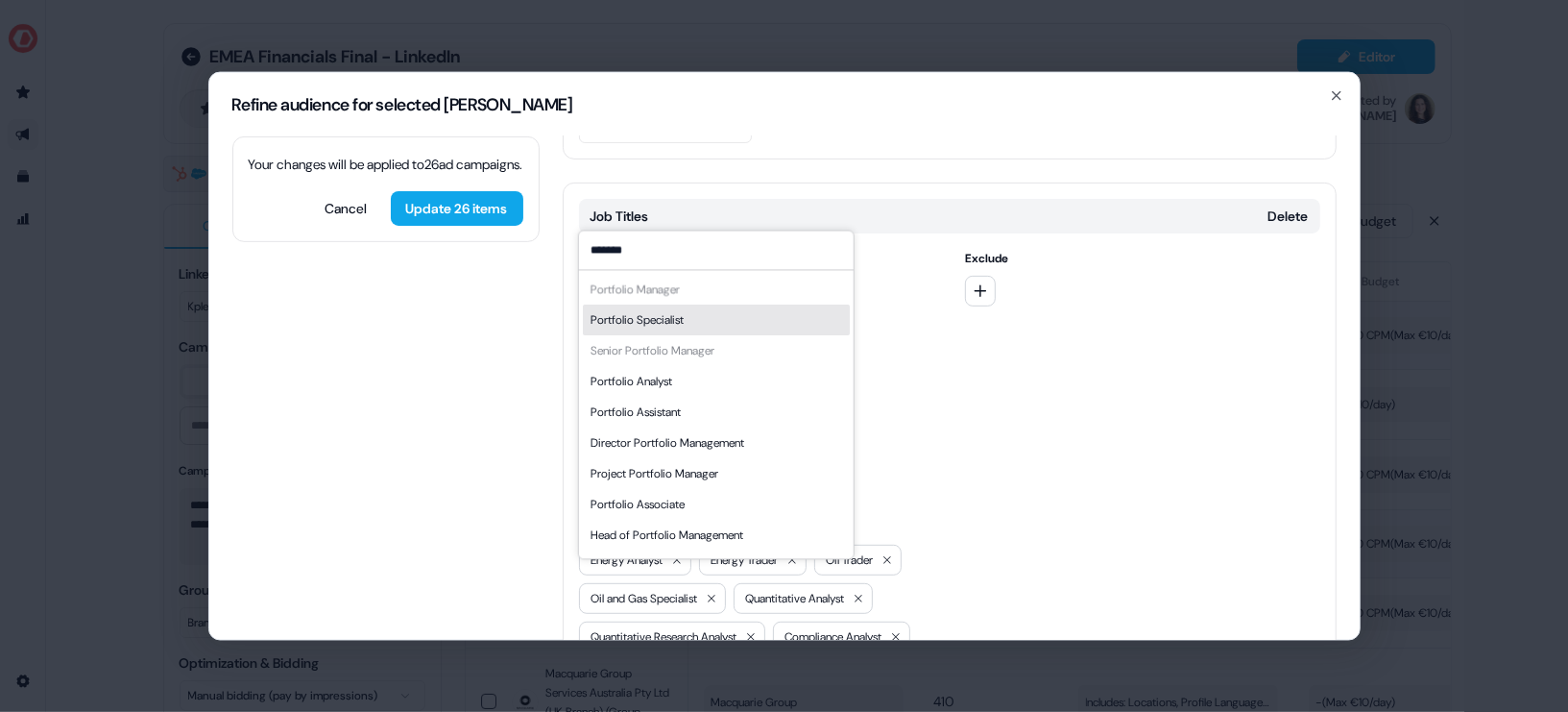
type input "*******"
click at [698, 319] on div "Portfolio Specialist" at bounding box center [716, 319] width 267 height 31
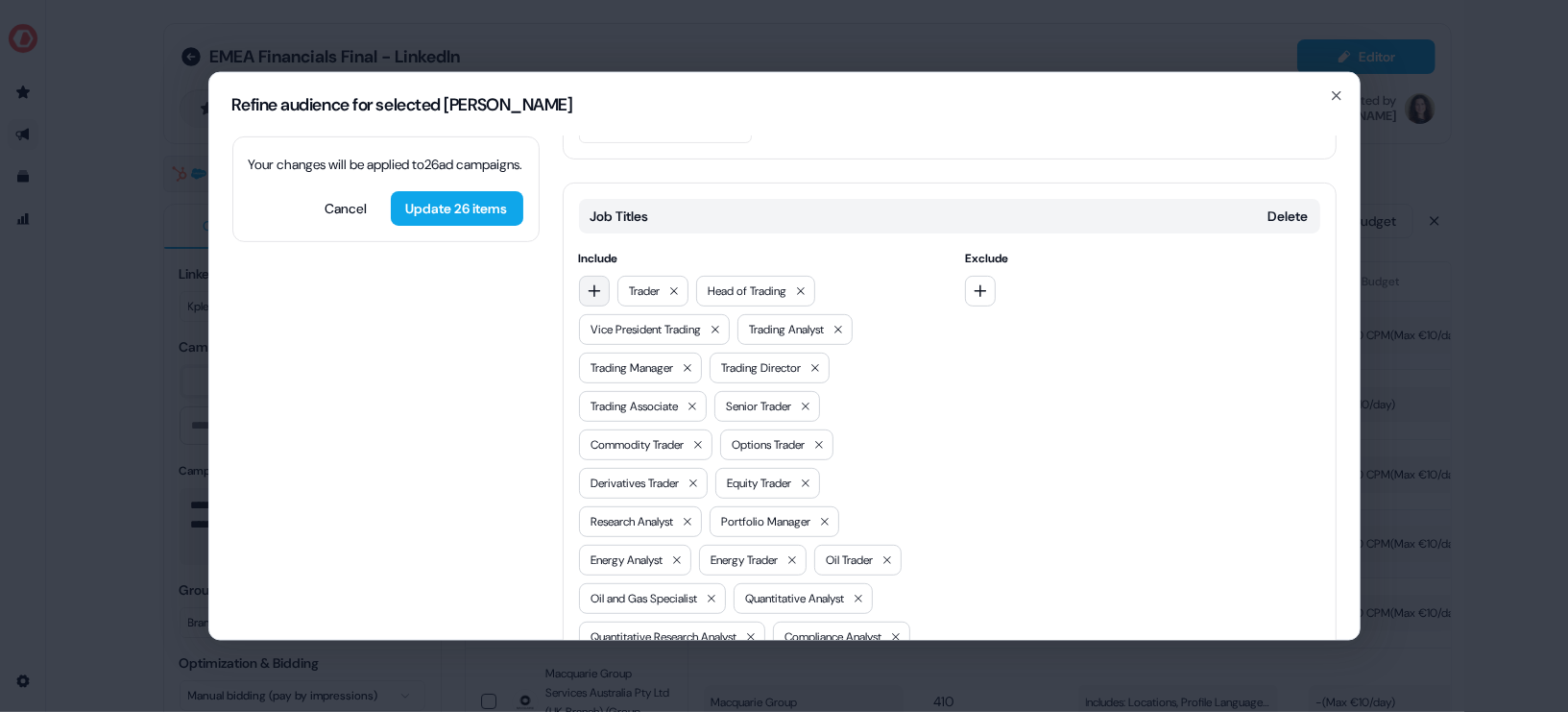
click at [595, 274] on button "button" at bounding box center [594, 289] width 31 height 31
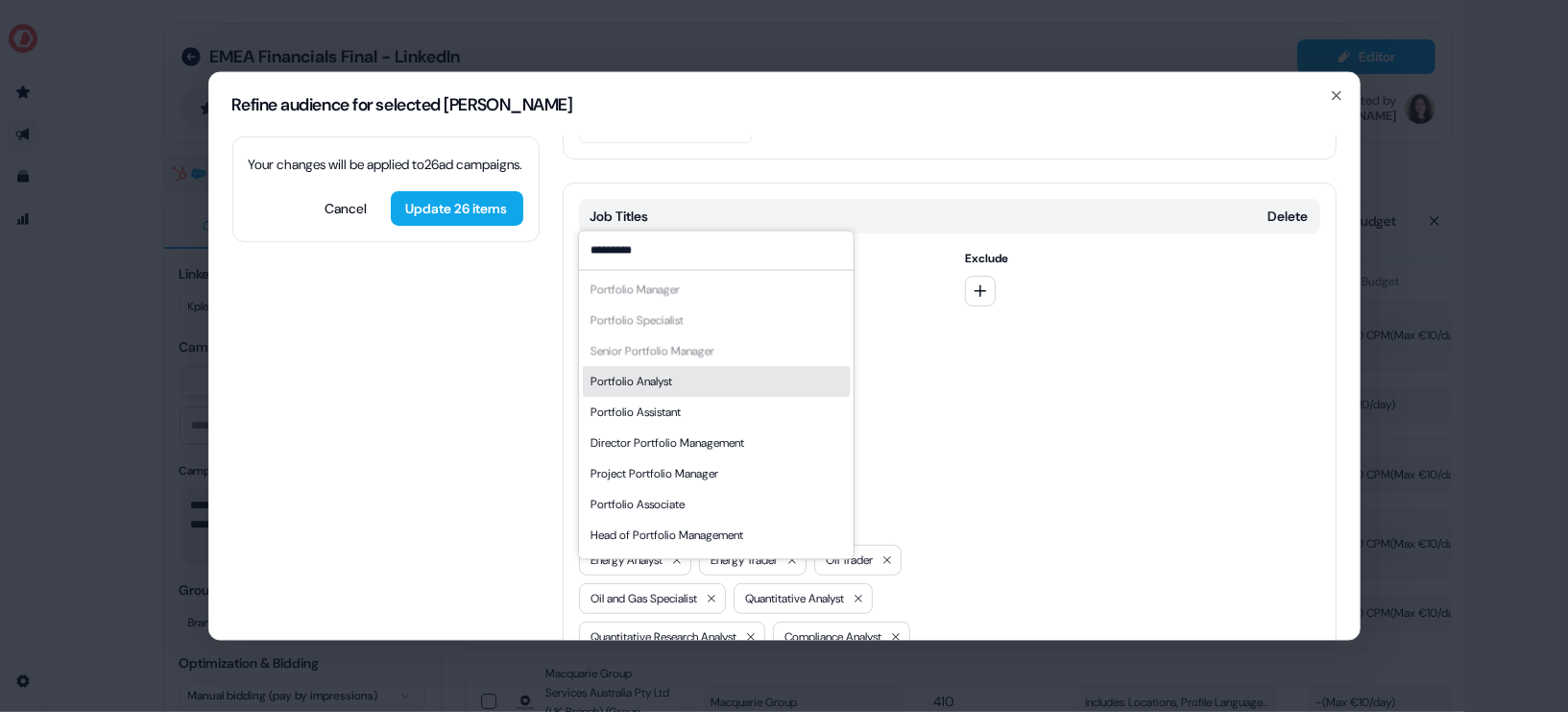
type input "*********"
click at [685, 380] on div "Portfolio Analyst" at bounding box center [716, 381] width 267 height 31
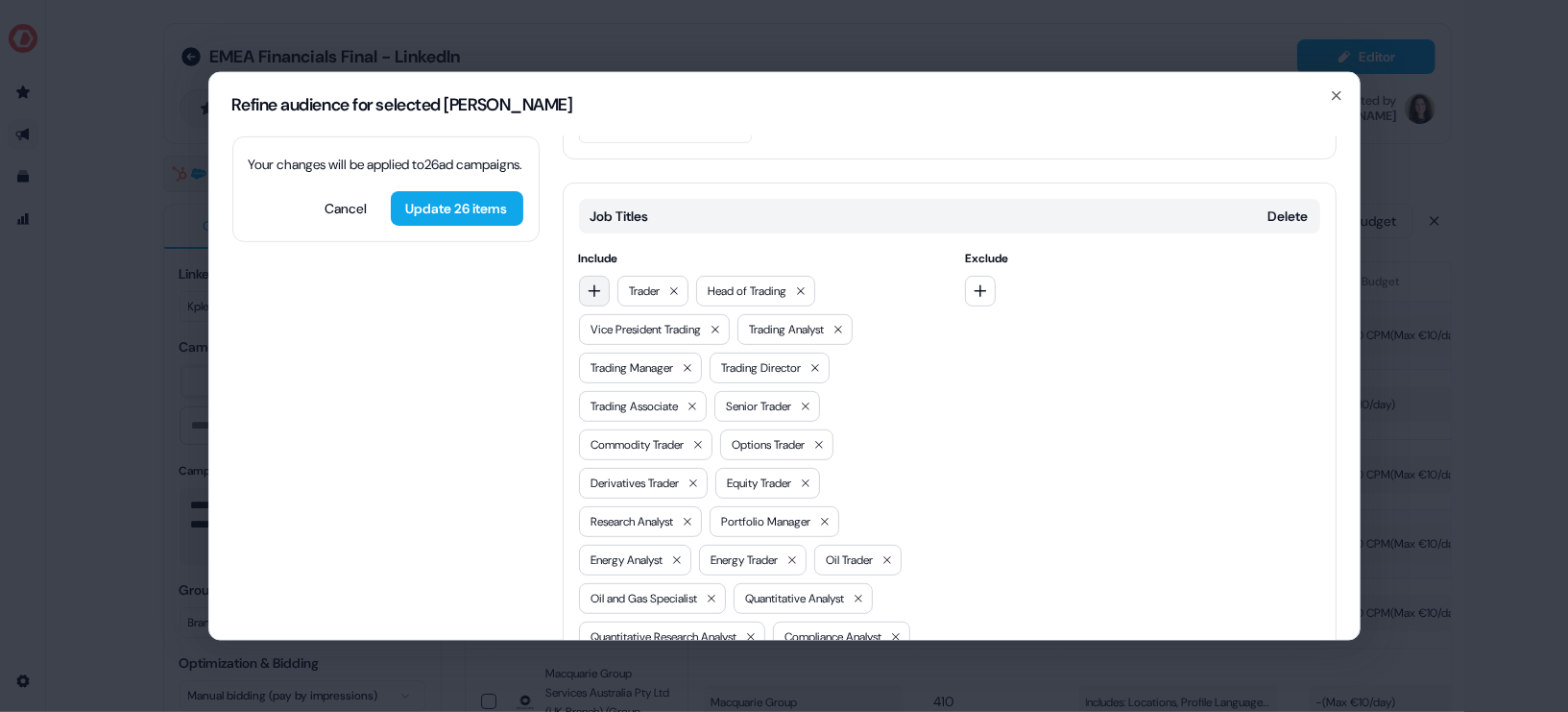
click at [590, 282] on icon "button" at bounding box center [595, 290] width 16 height 16
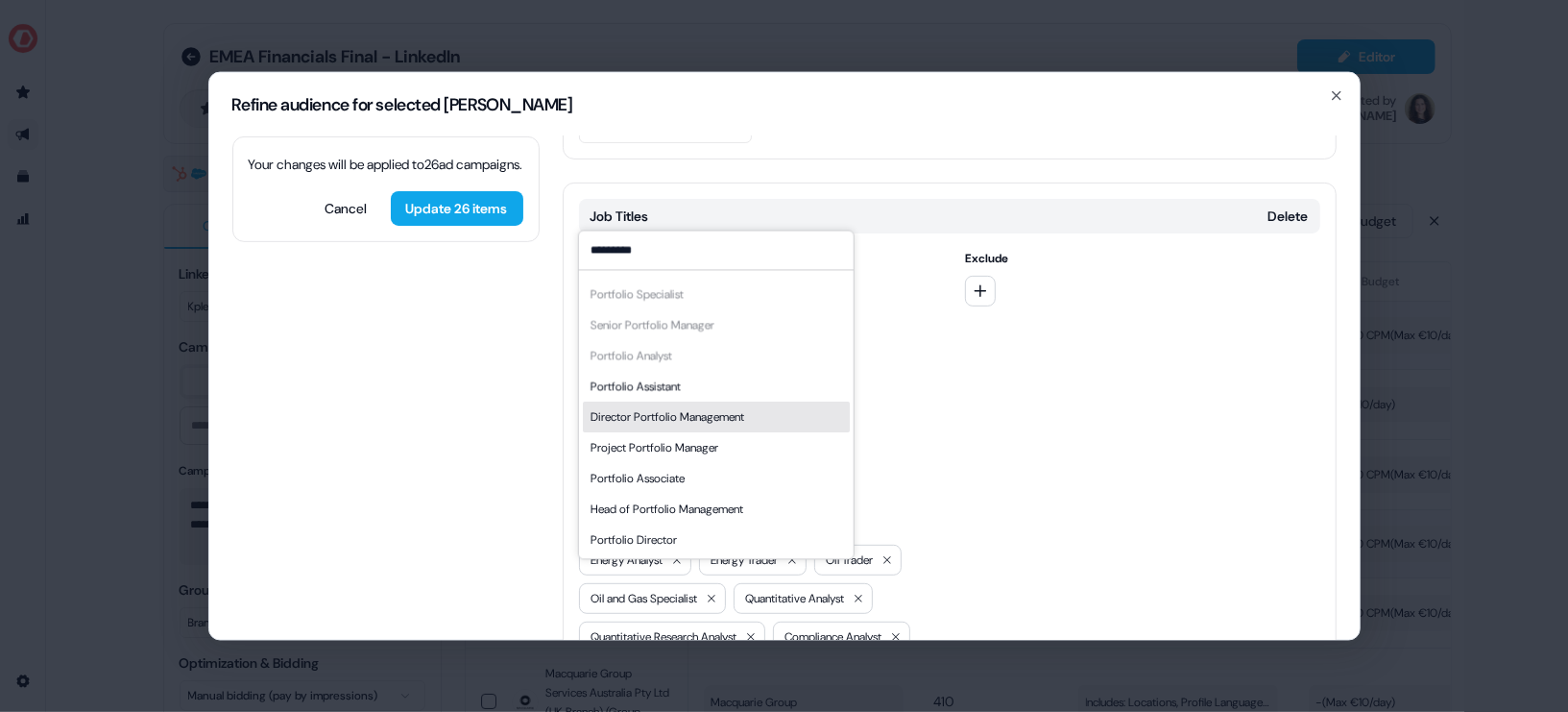
type input "*********"
click at [724, 407] on div "Director Portfolio Management" at bounding box center [666, 416] width 153 height 19
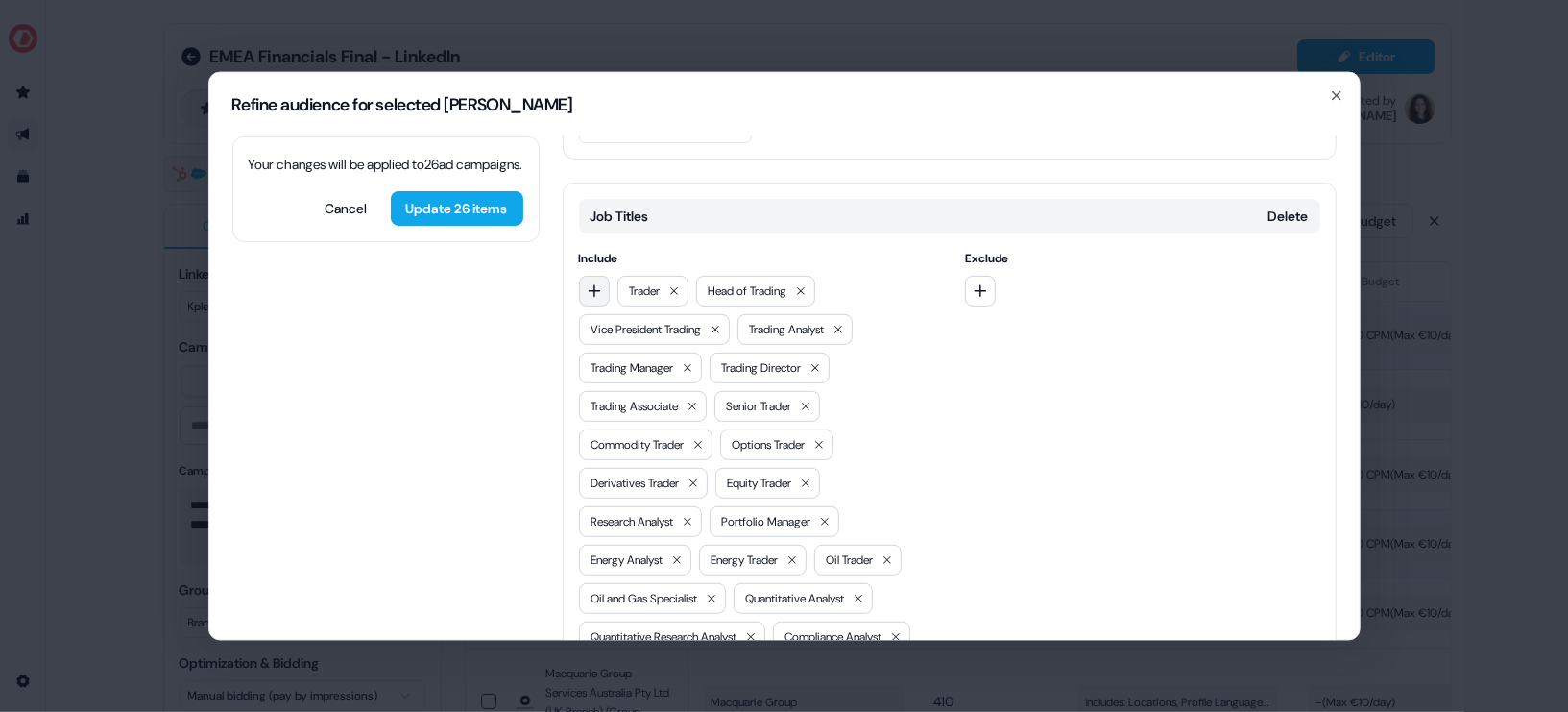
click at [590, 282] on icon "button" at bounding box center [595, 290] width 16 height 16
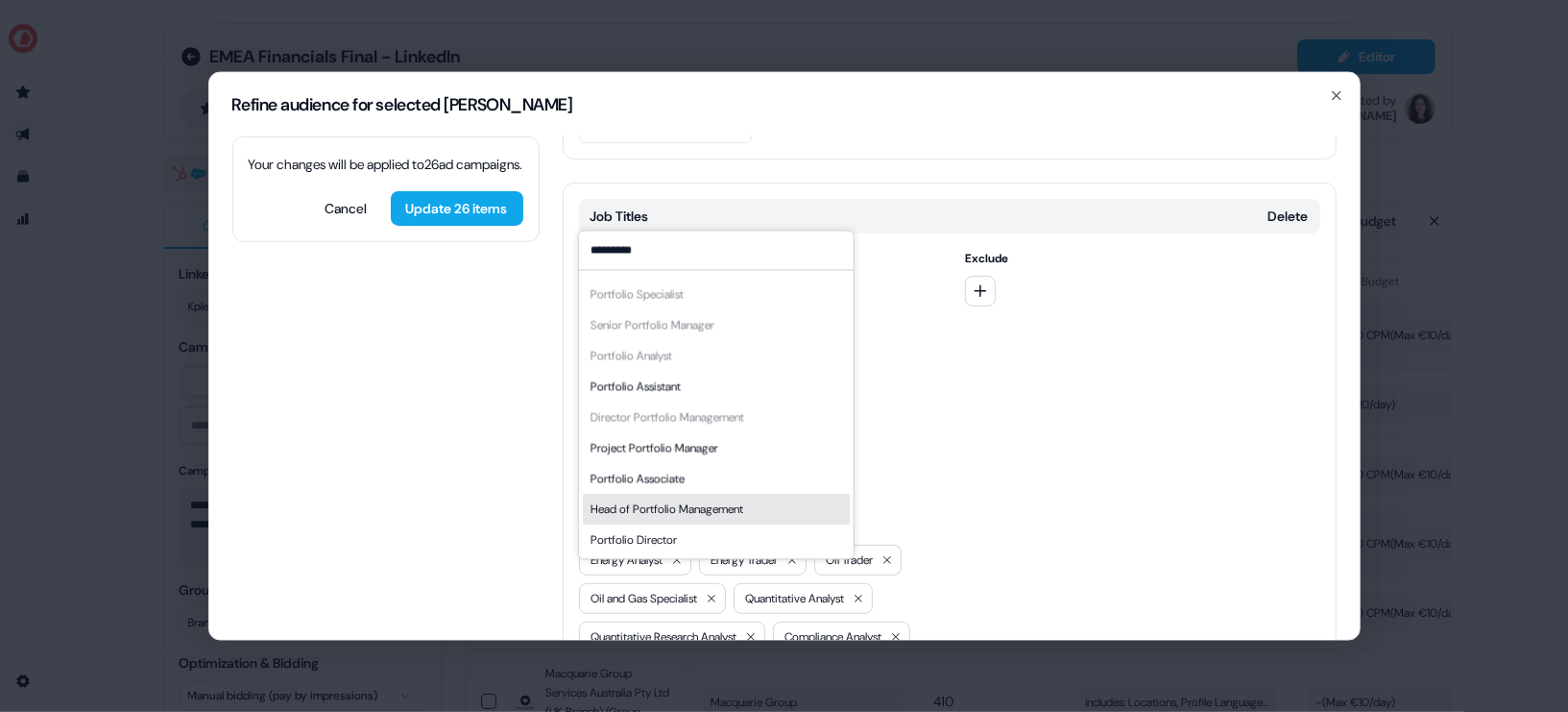
type input "*********"
click at [737, 515] on div "Head of Portfolio Management" at bounding box center [666, 508] width 152 height 19
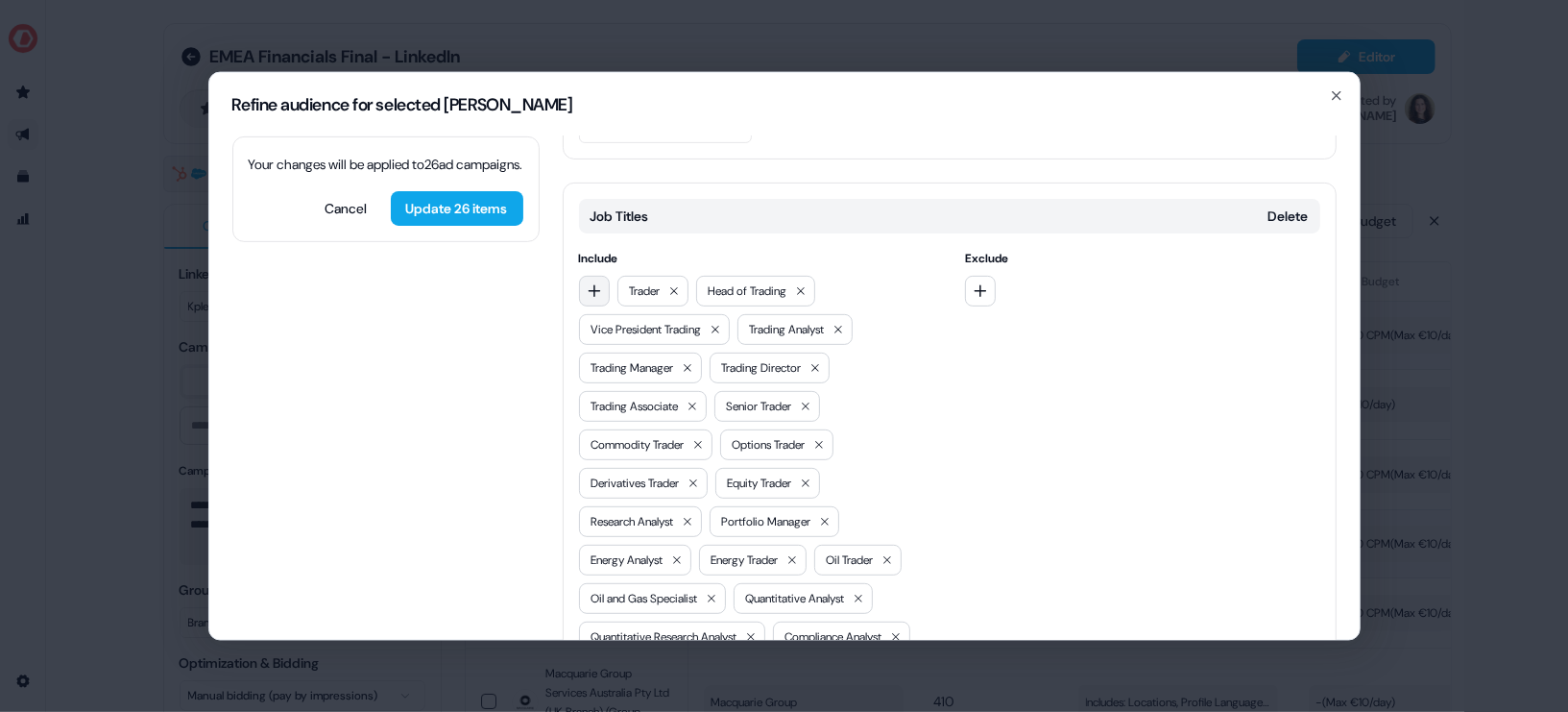
click at [594, 282] on icon "button" at bounding box center [595, 290] width 16 height 16
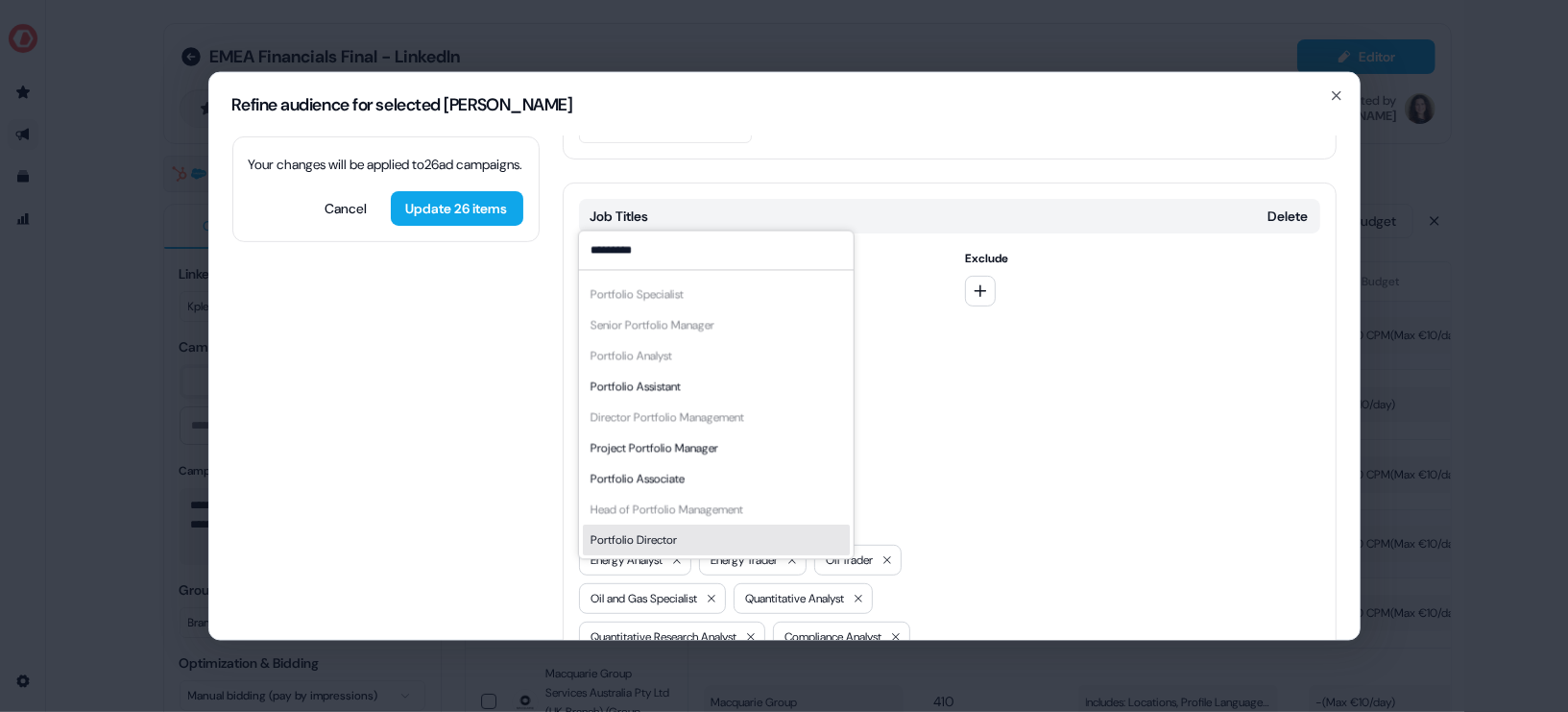
type input "*********"
click at [682, 533] on div "Portfolio Director" at bounding box center [716, 540] width 267 height 31
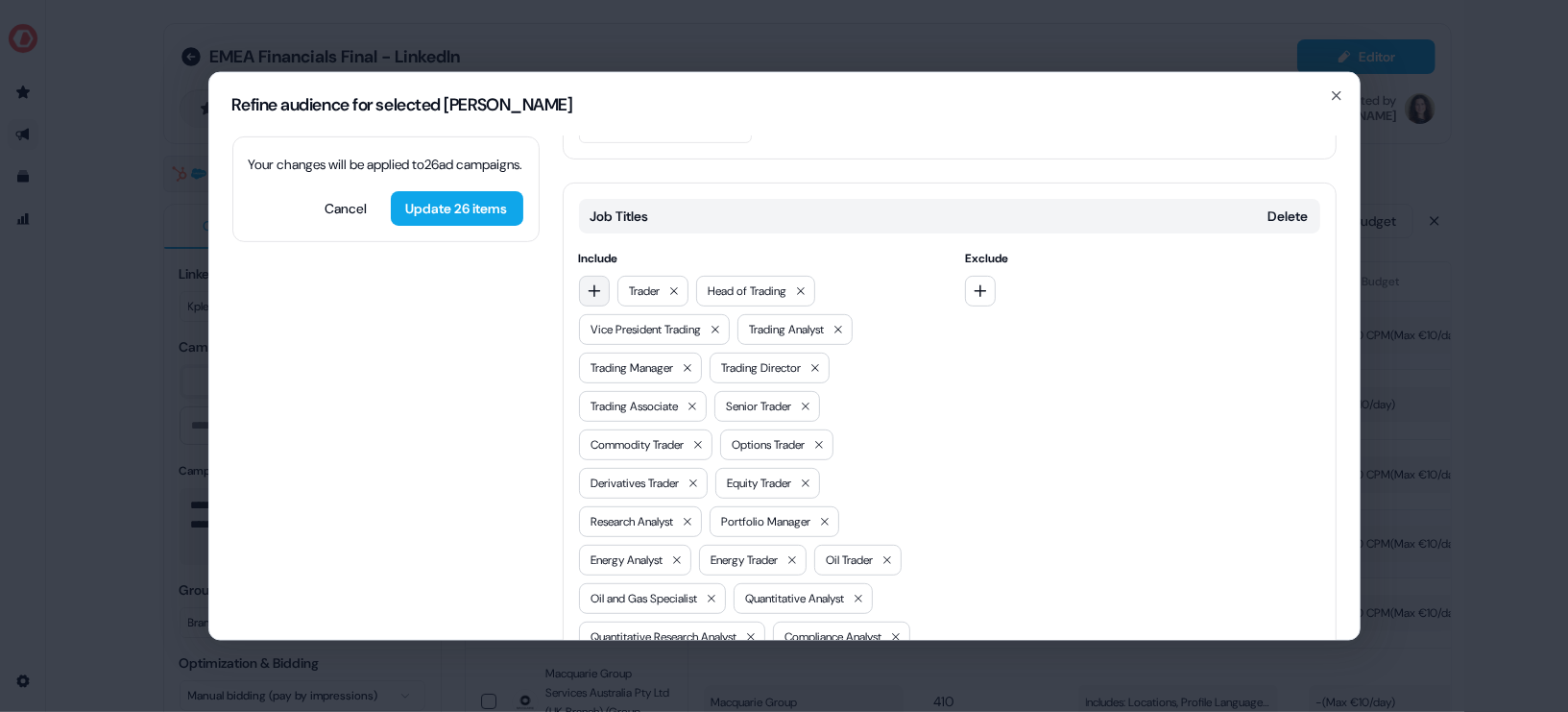
click at [598, 274] on button "button" at bounding box center [594, 289] width 31 height 31
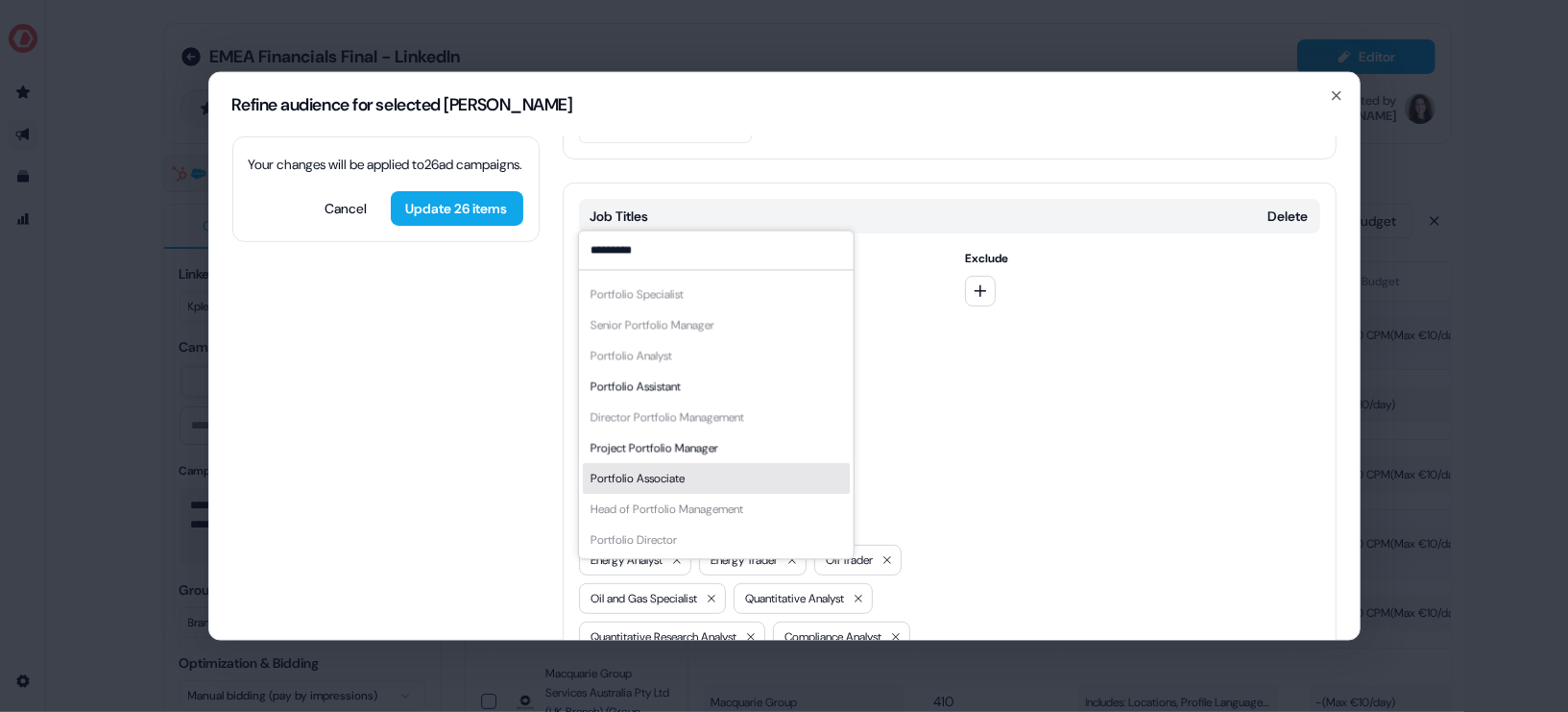
type input "*********"
click at [737, 473] on div "Portfolio Associate" at bounding box center [716, 478] width 267 height 31
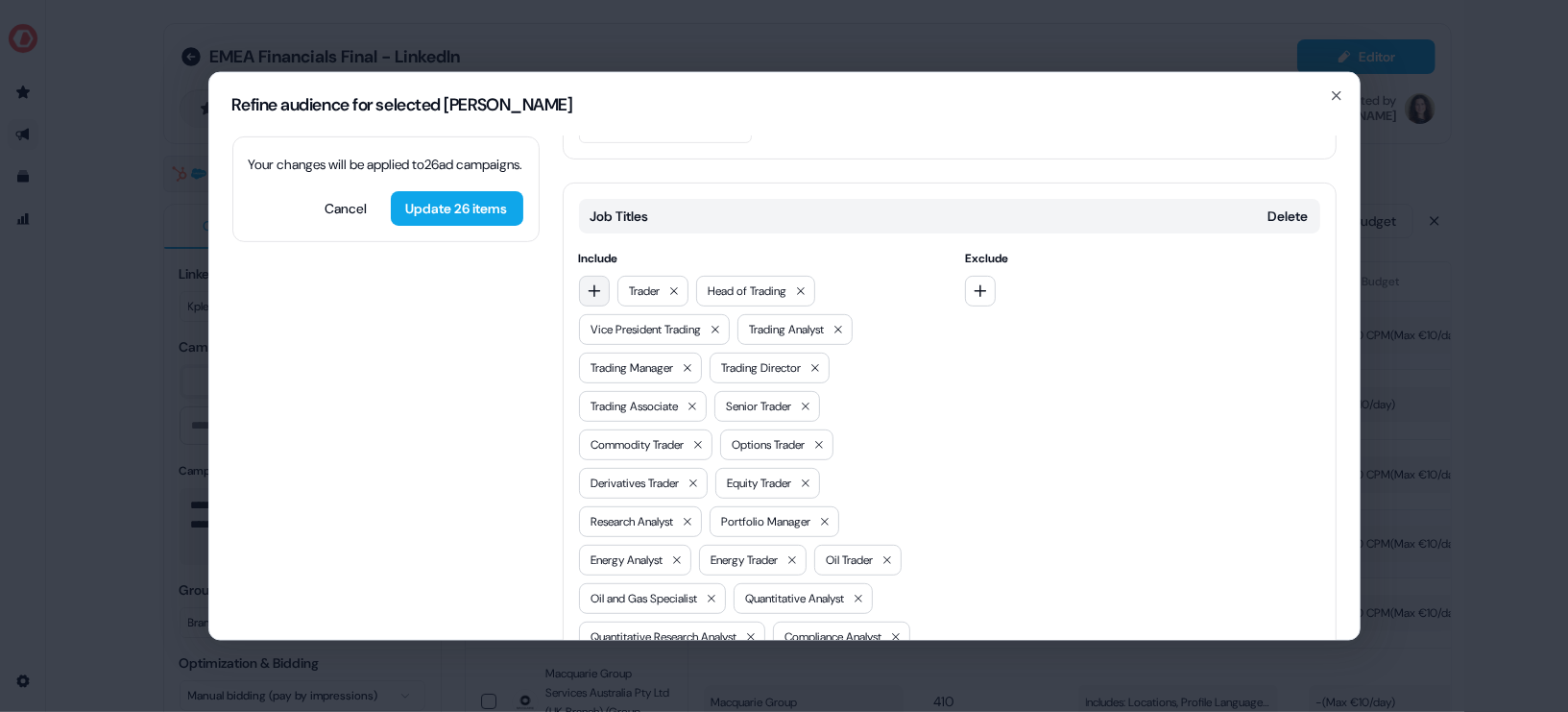
click at [606, 274] on button "button" at bounding box center [594, 289] width 31 height 31
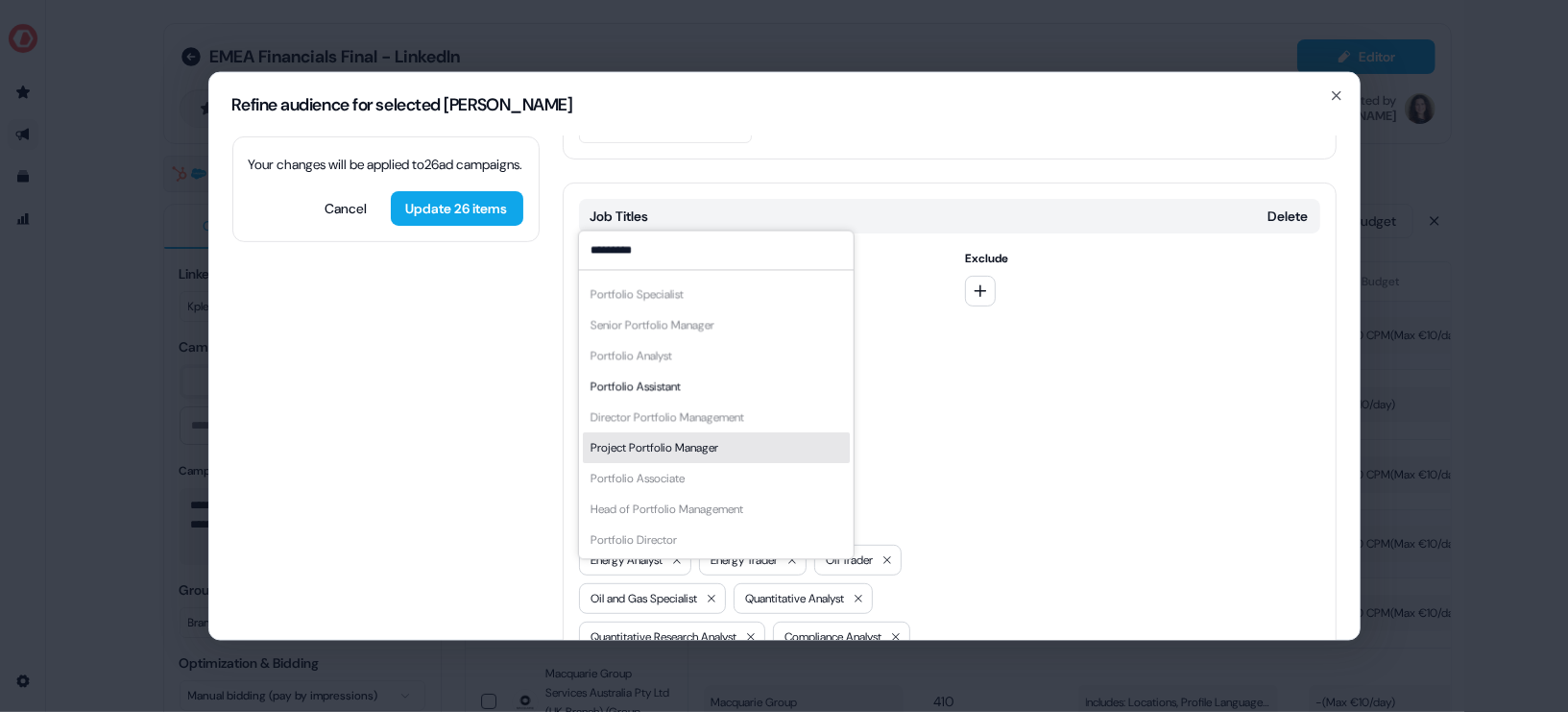
type input "*********"
click at [752, 454] on div "Project Portfolio Manager" at bounding box center [716, 447] width 267 height 31
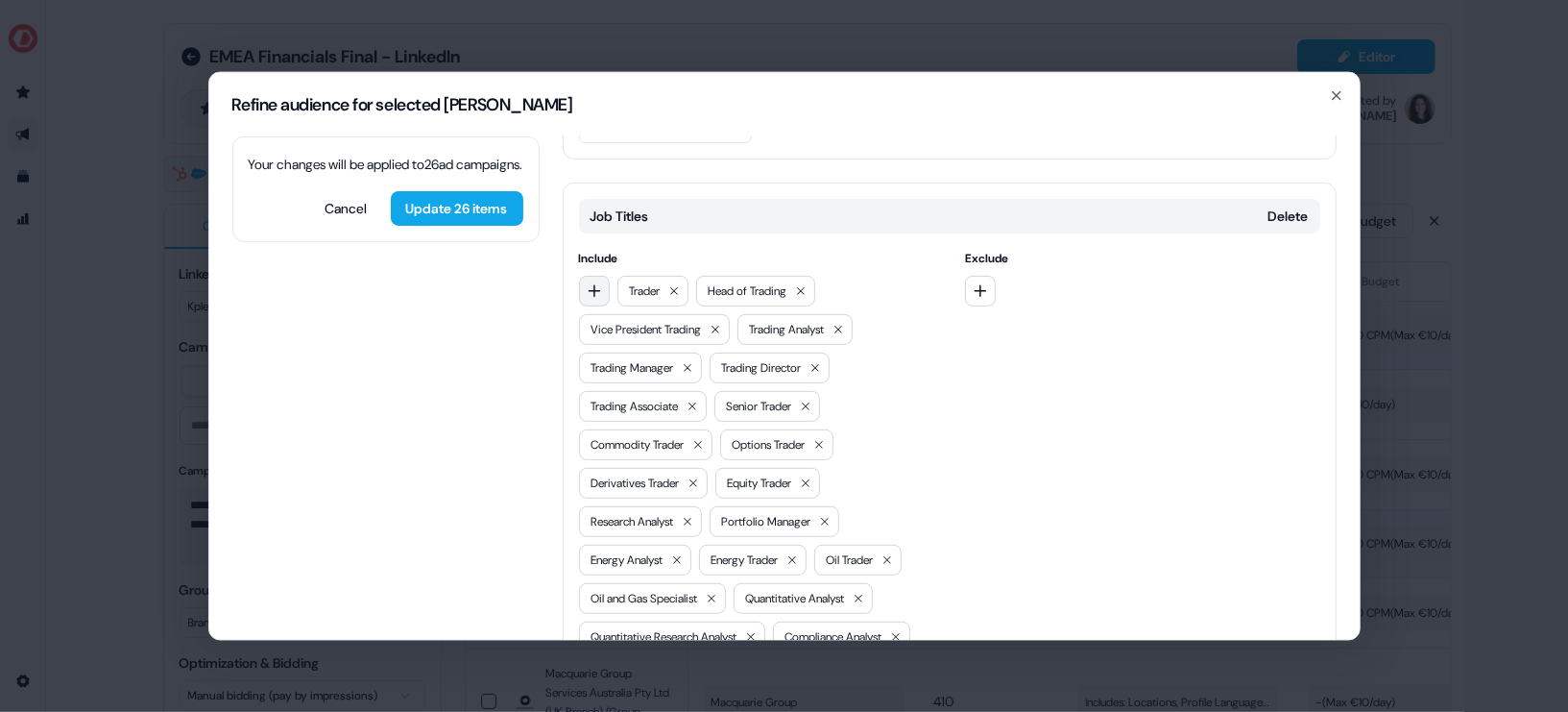
click at [590, 282] on icon "button" at bounding box center [595, 290] width 16 height 16
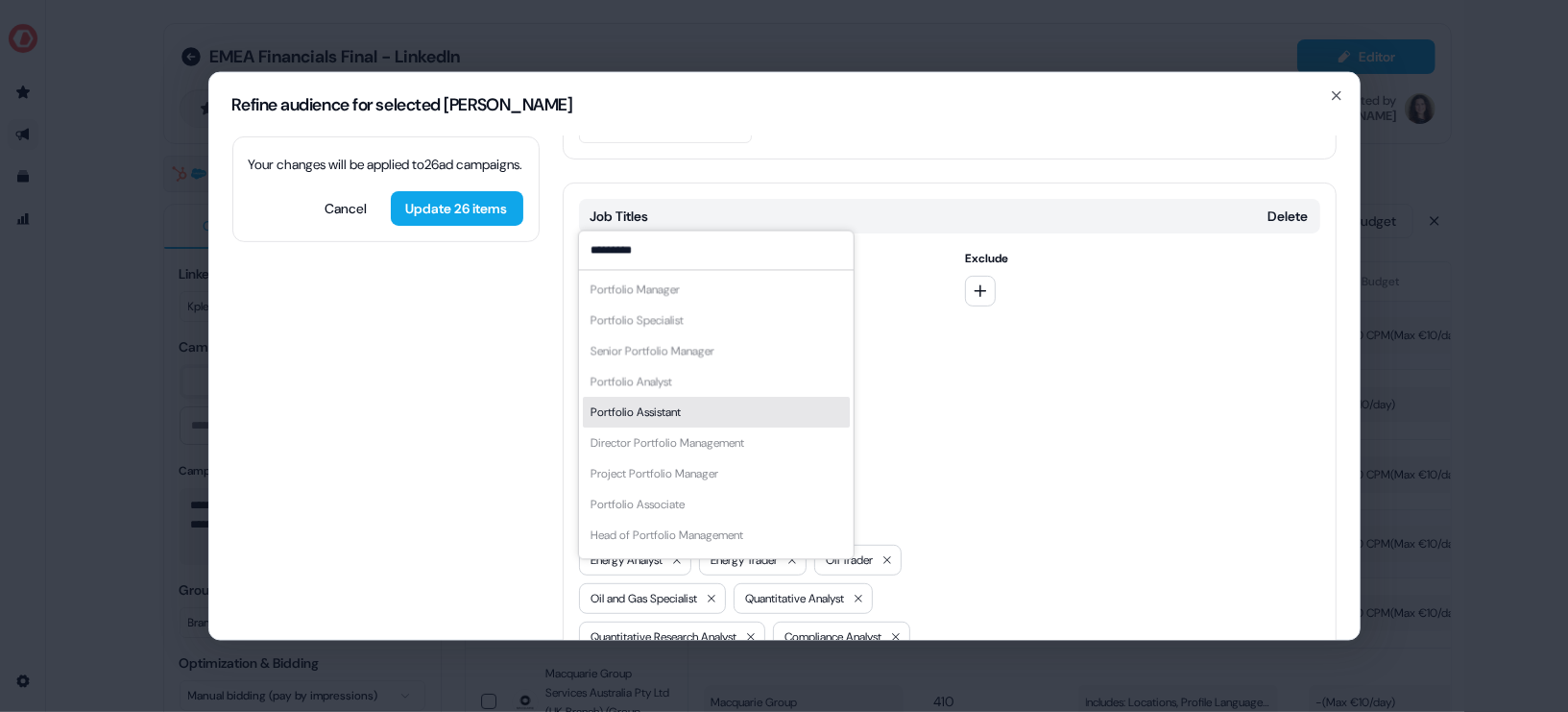
type input "*********"
click at [699, 414] on div "Portfolio Assistant" at bounding box center [716, 412] width 267 height 31
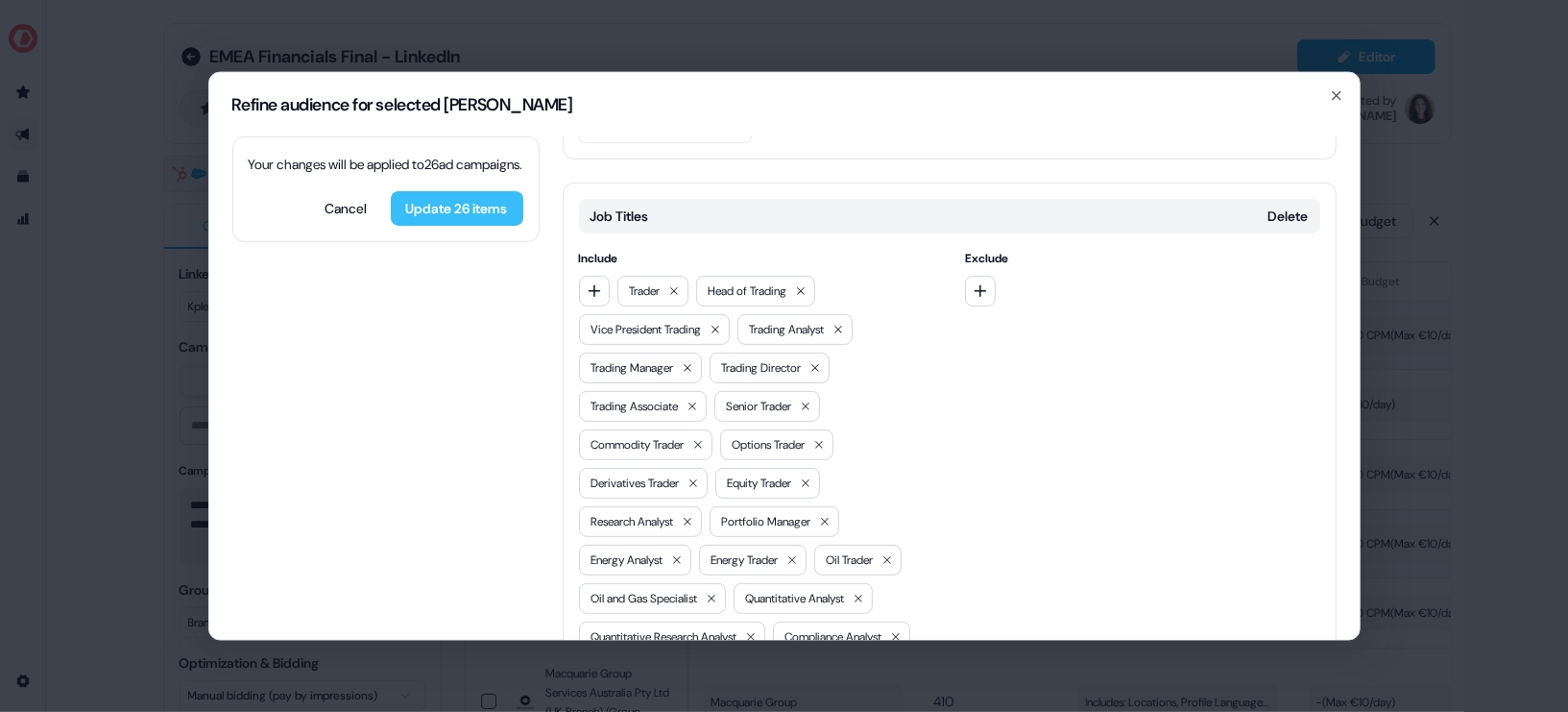
click at [455, 225] on button "Update 26 items" at bounding box center [457, 207] width 133 height 35
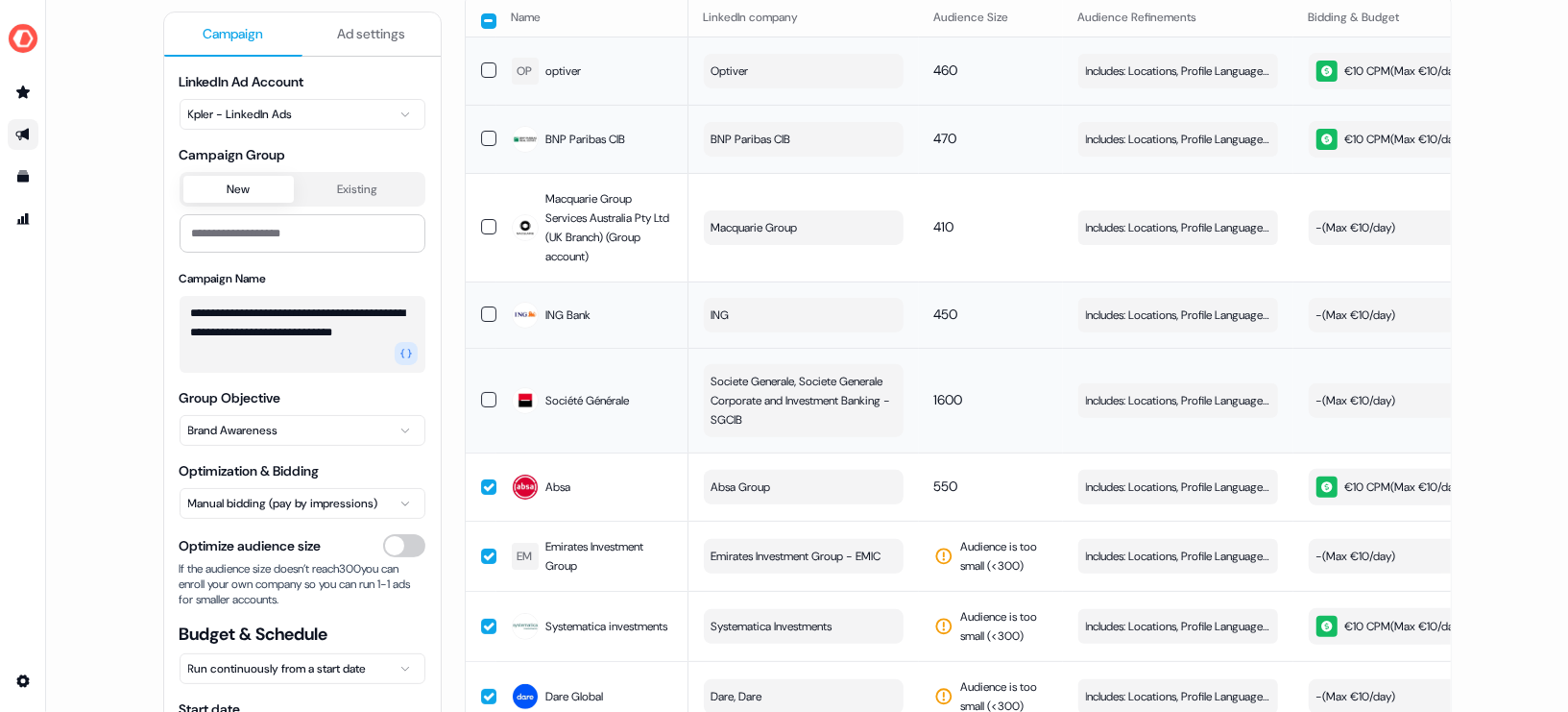
scroll to position [0, 0]
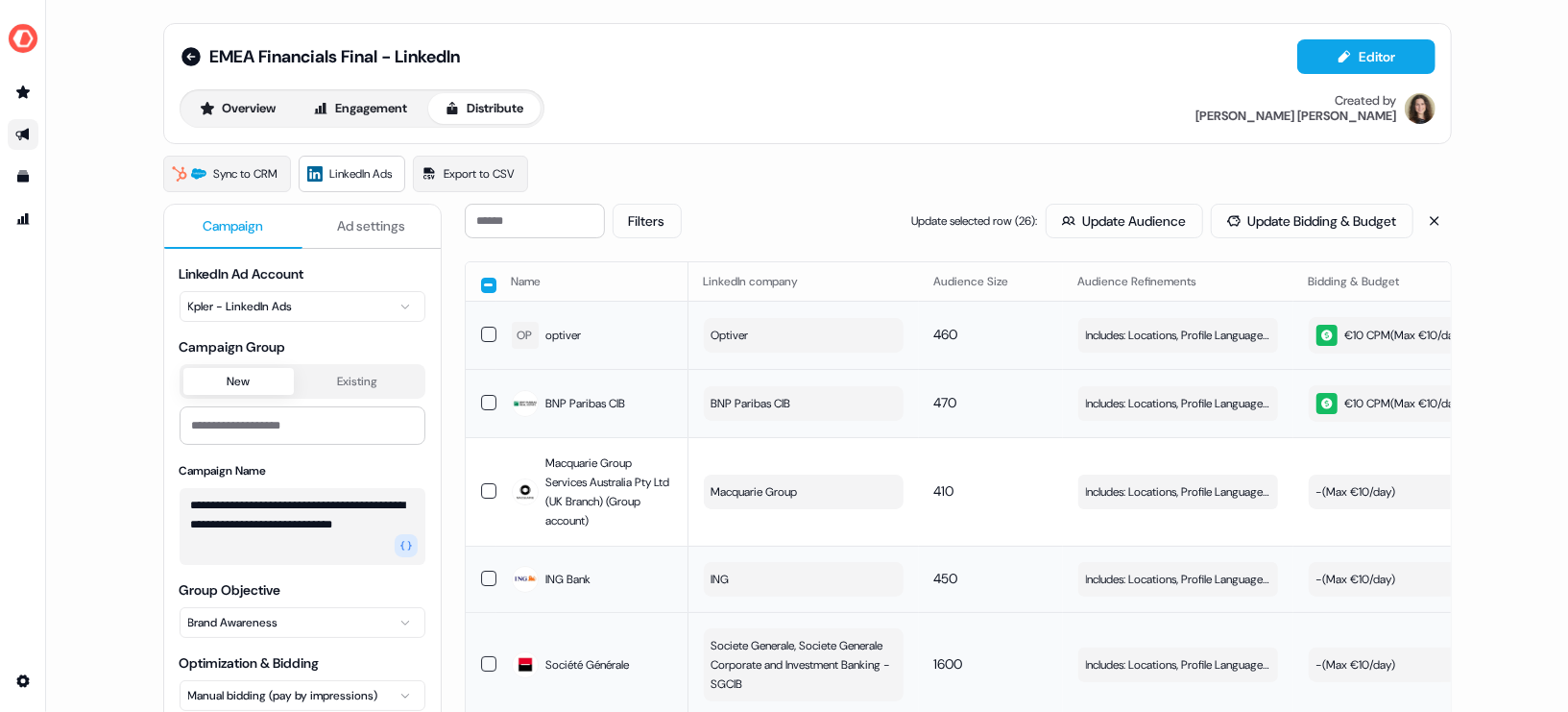
click at [486, 288] on button "button" at bounding box center [489, 285] width 16 height 16
click at [486, 285] on button "button" at bounding box center [489, 283] width 16 height 16
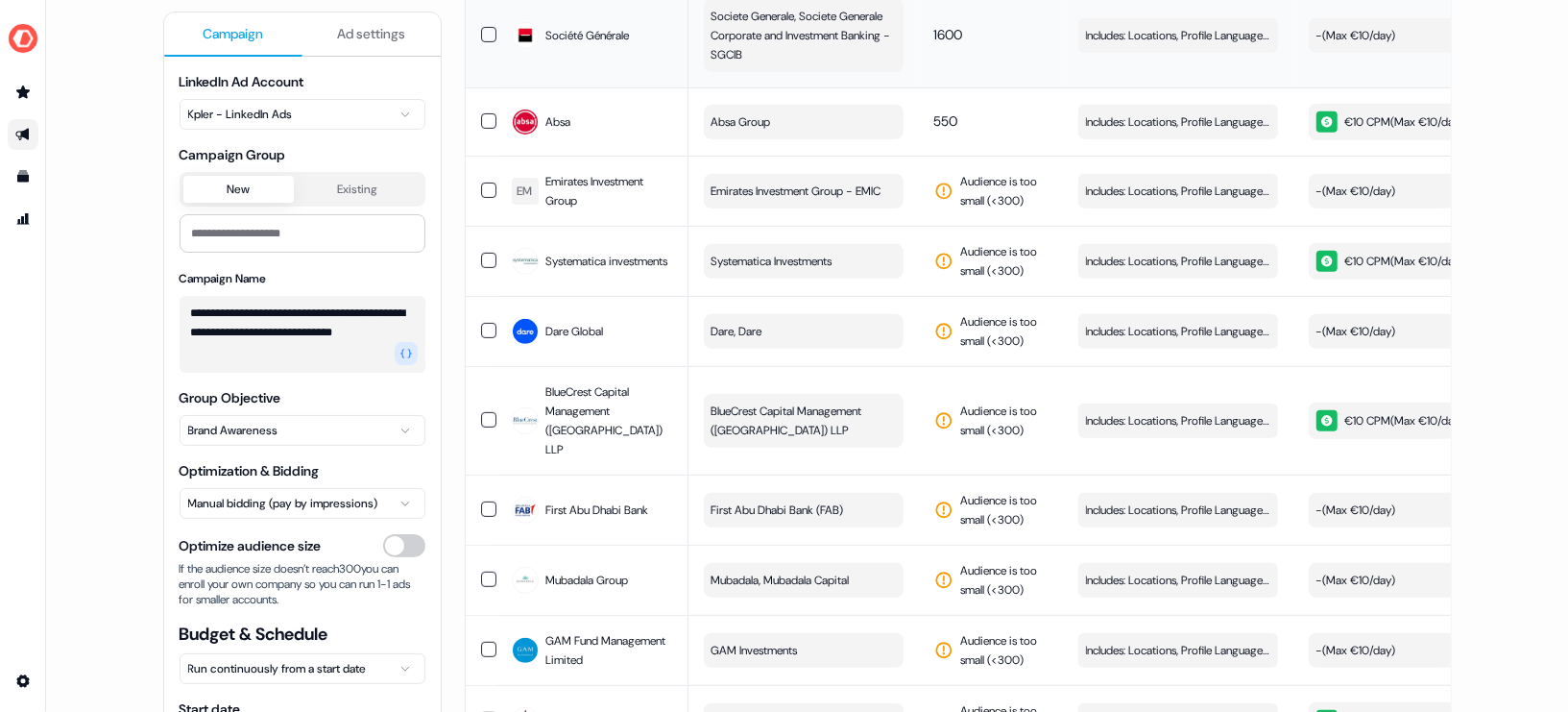
scroll to position [640, 0]
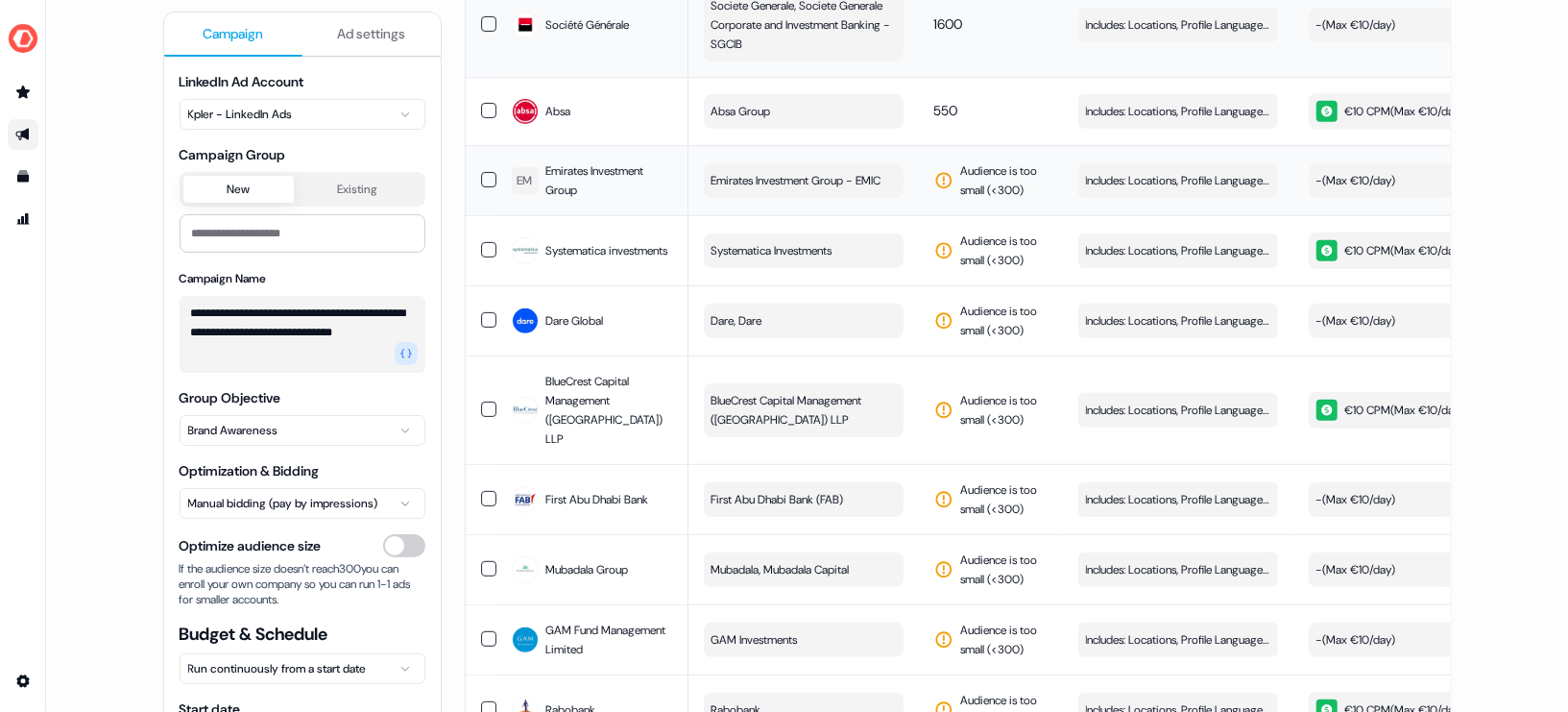
click at [484, 166] on td at bounding box center [480, 179] width 31 height 70
click at [482, 257] on button "button" at bounding box center [489, 250] width 16 height 16
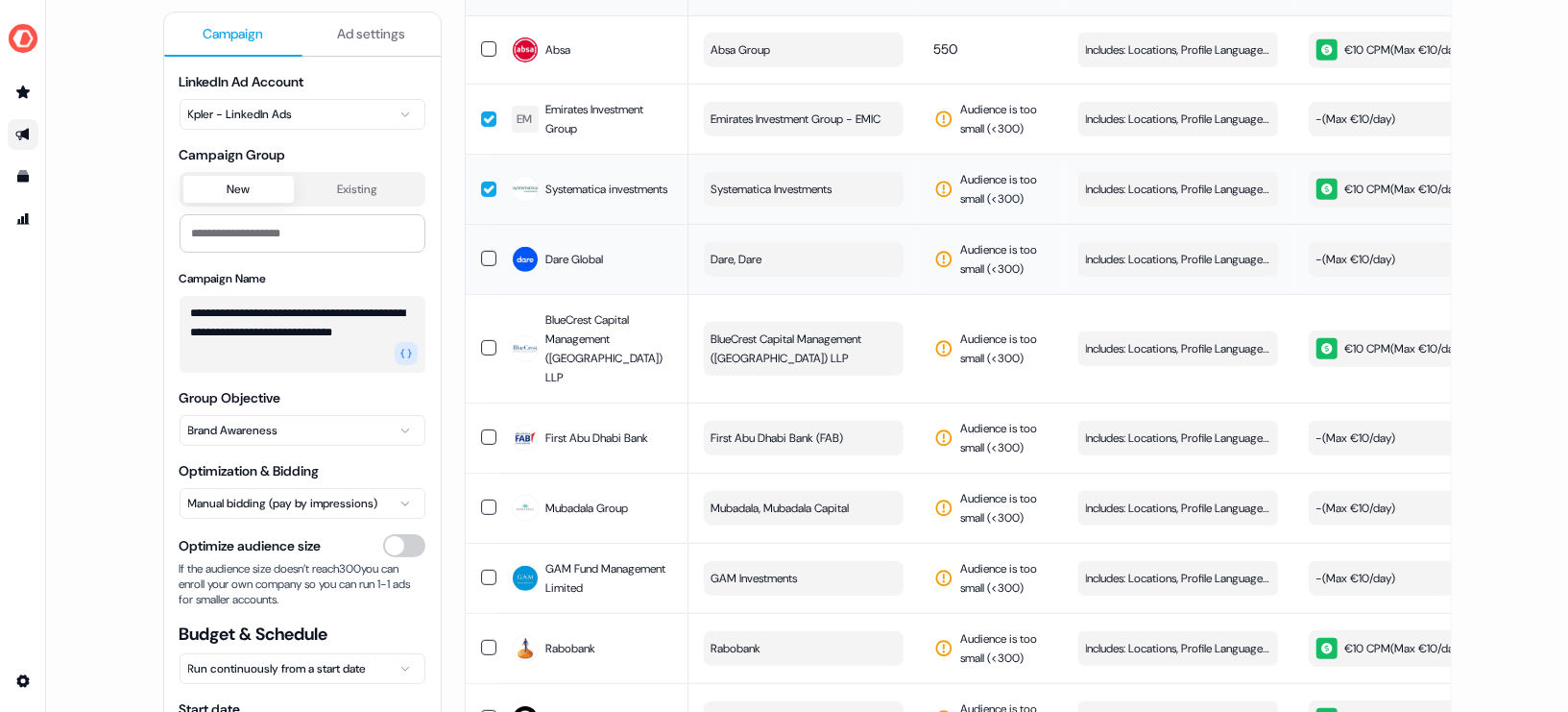
click at [485, 266] on button "button" at bounding box center [489, 258] width 16 height 16
click at [485, 346] on button "button" at bounding box center [489, 348] width 16 height 16
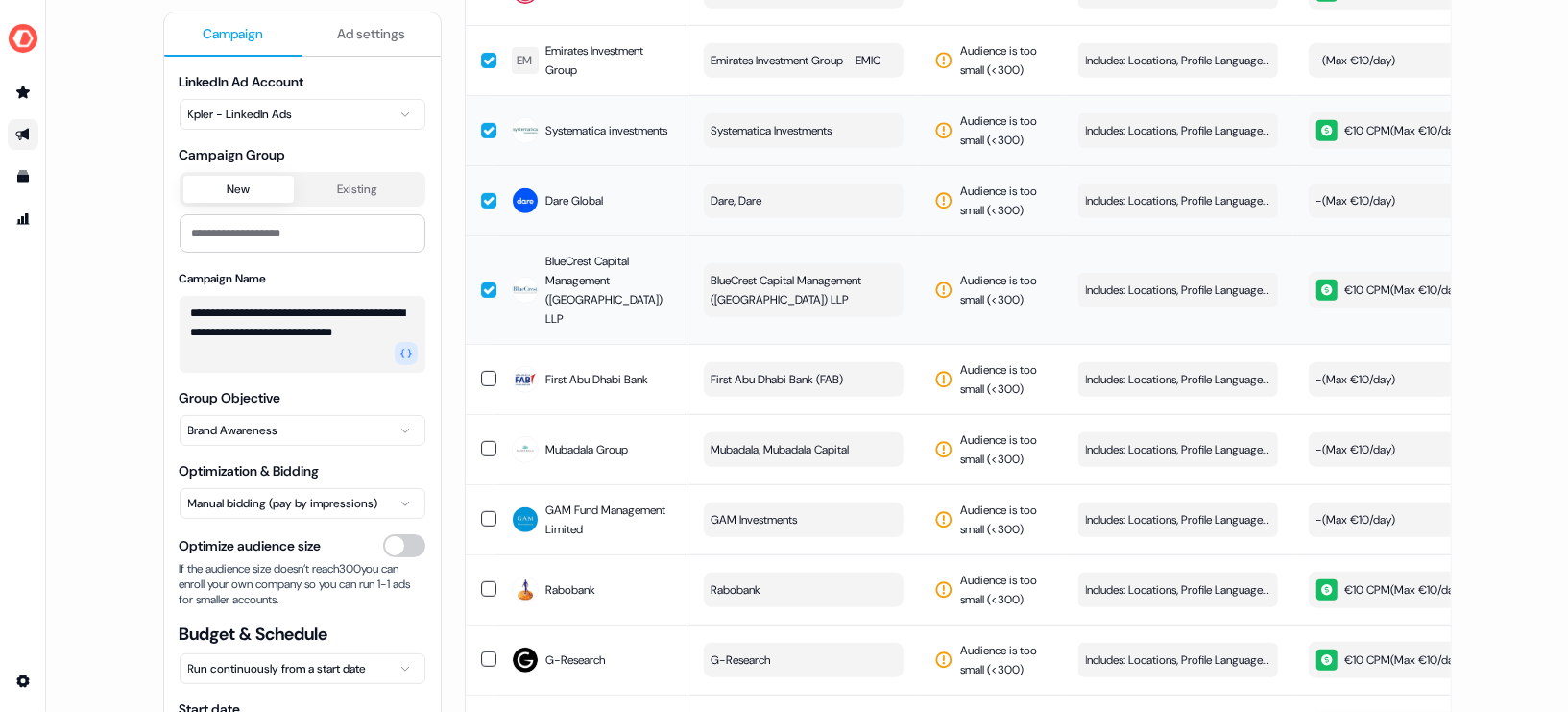
scroll to position [764, 0]
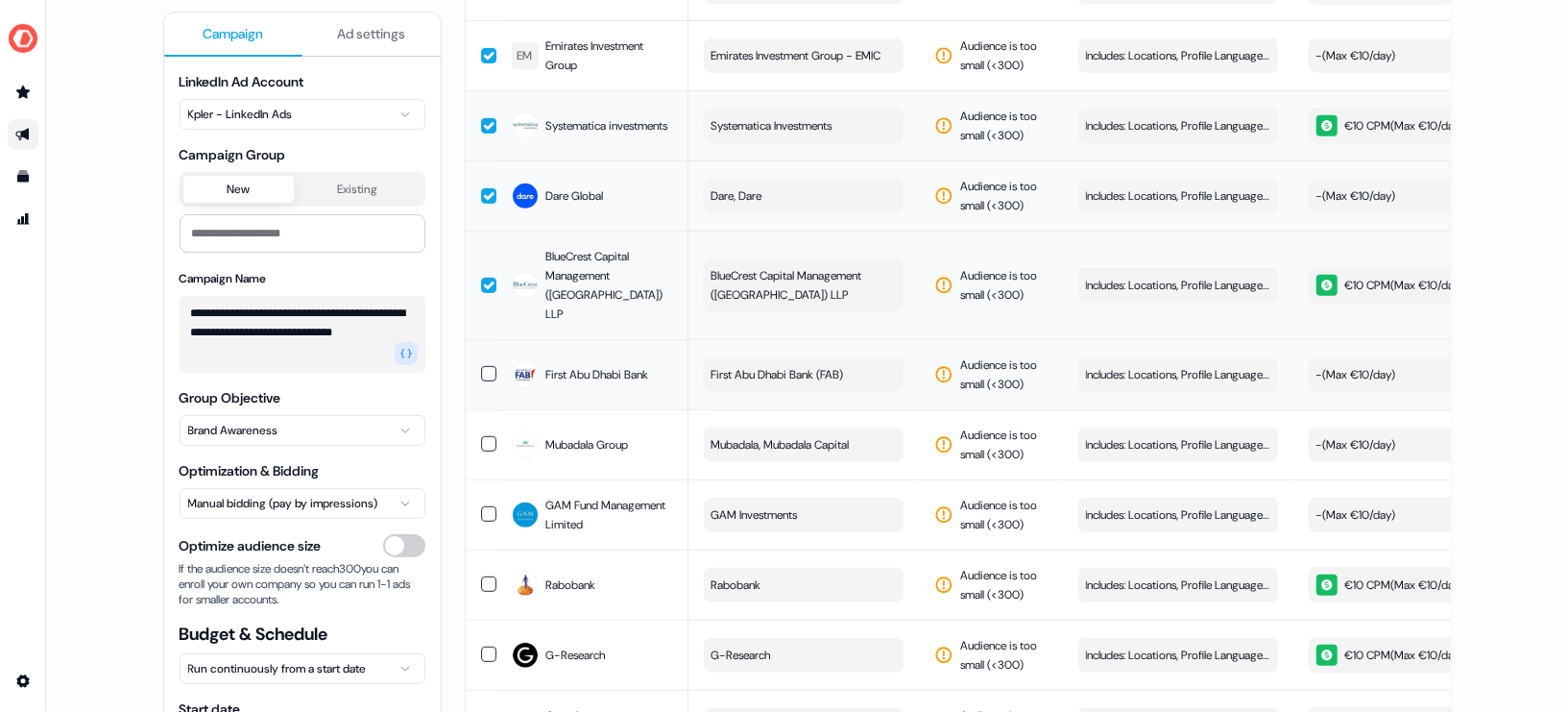
click at [486, 366] on button "button" at bounding box center [489, 374] width 16 height 16
click at [486, 436] on button "button" at bounding box center [489, 444] width 16 height 16
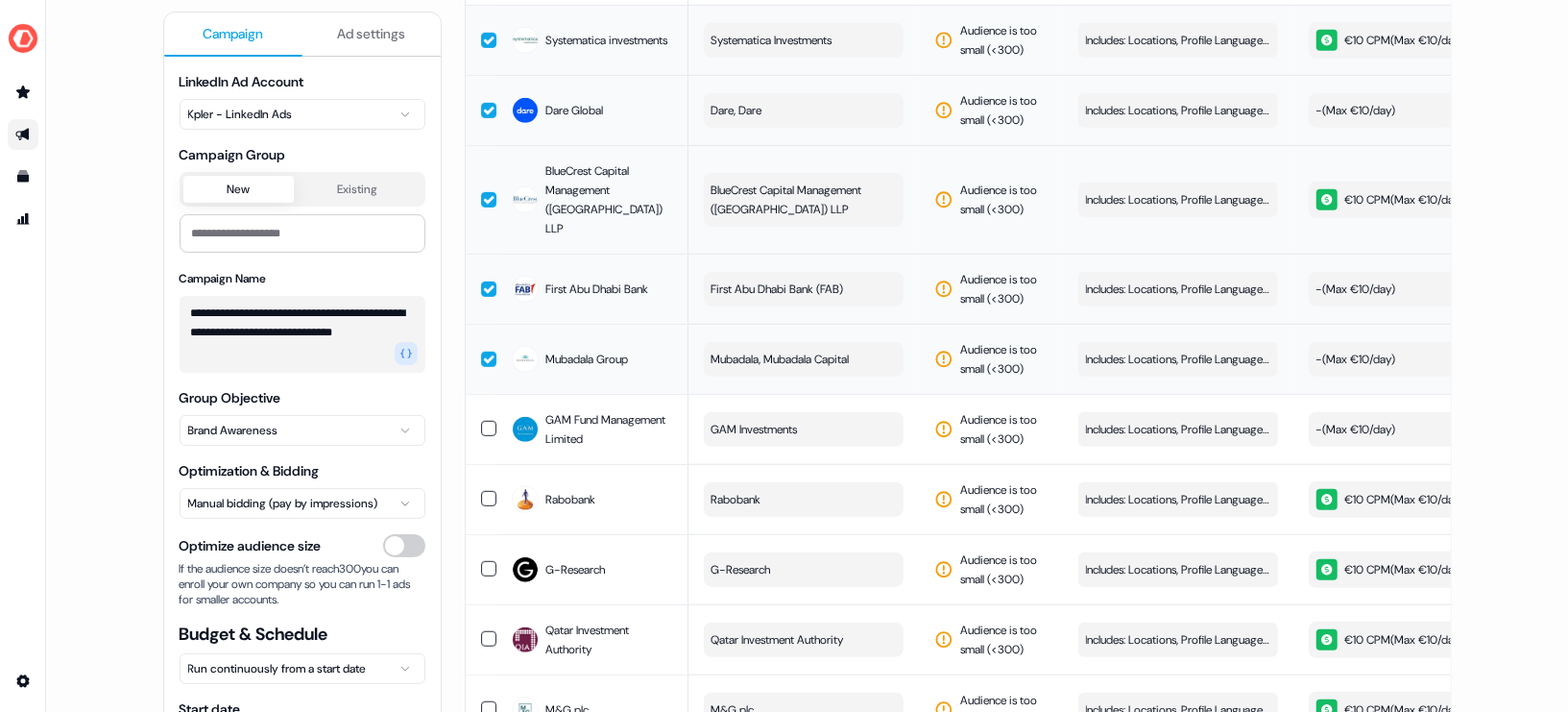
scroll to position [867, 0]
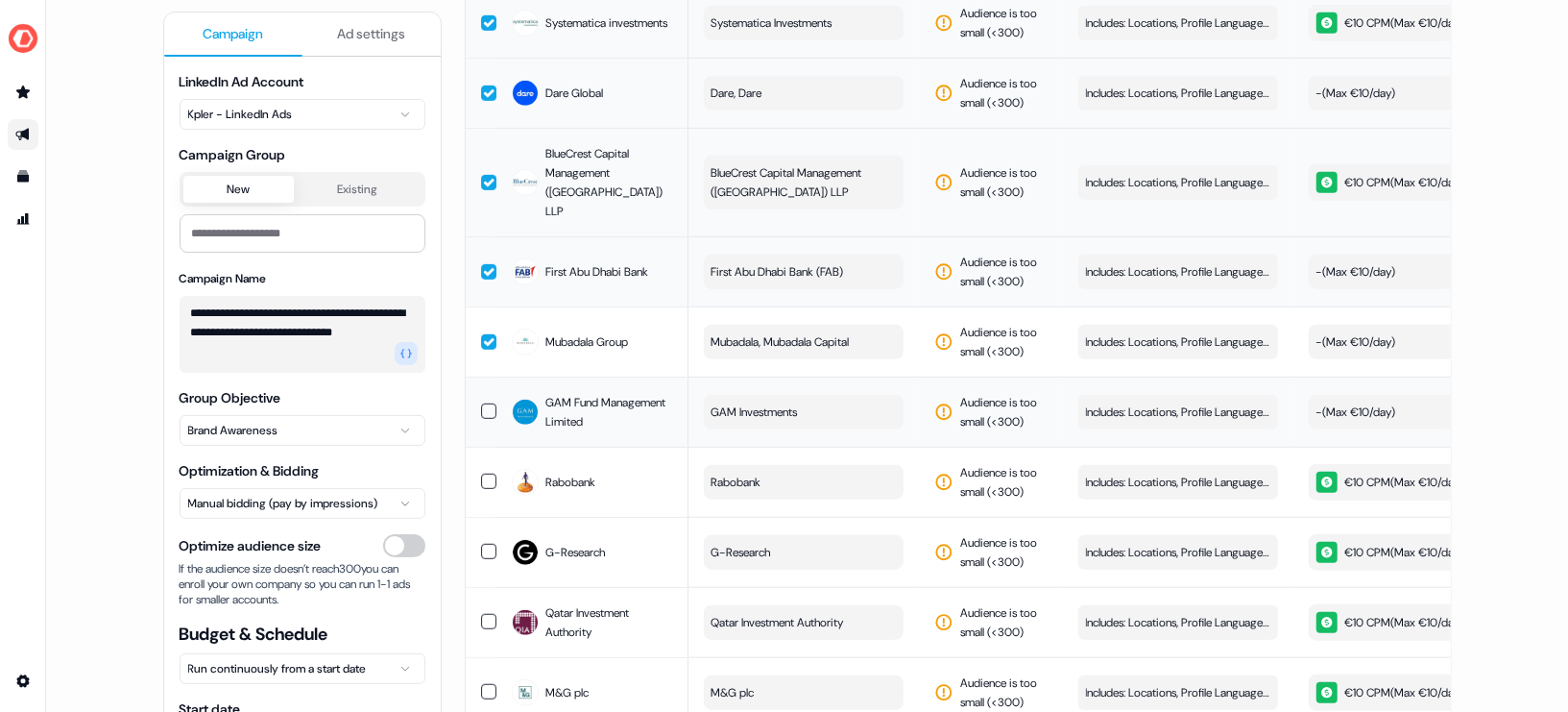
click at [484, 403] on button "button" at bounding box center [489, 411] width 16 height 16
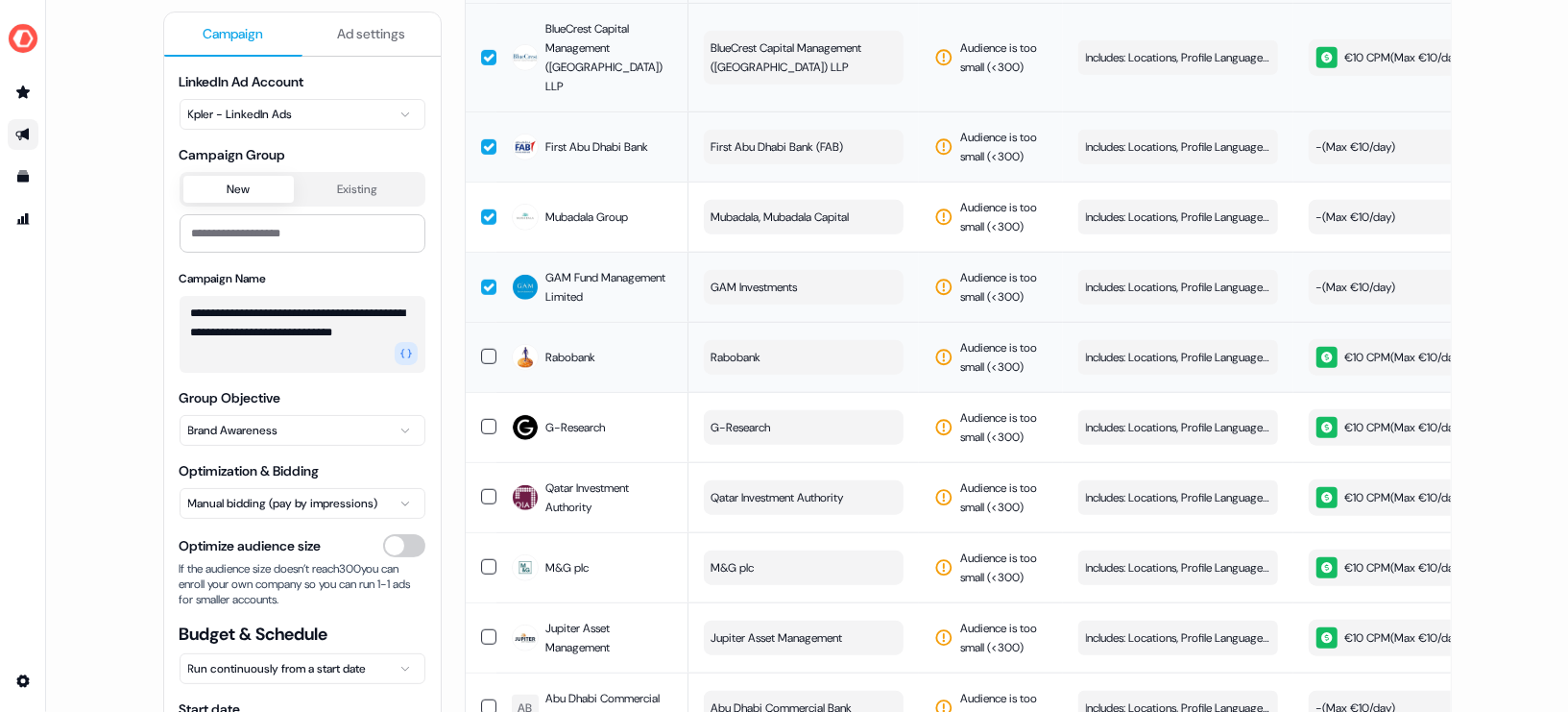
click at [489, 349] on button "button" at bounding box center [489, 356] width 16 height 16
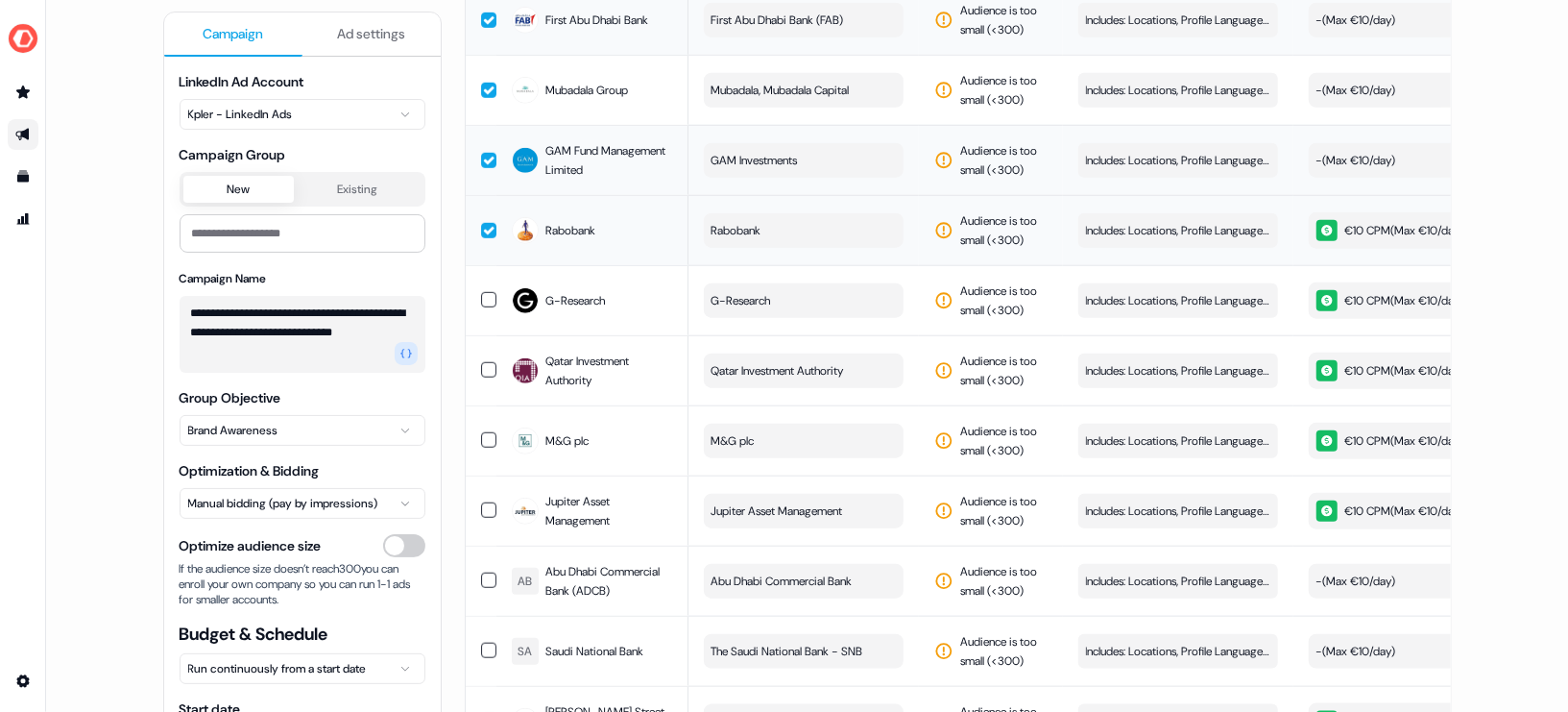
scroll to position [1118, 0]
click at [483, 293] on button "button" at bounding box center [489, 301] width 16 height 16
click at [490, 363] on td at bounding box center [480, 370] width 31 height 70
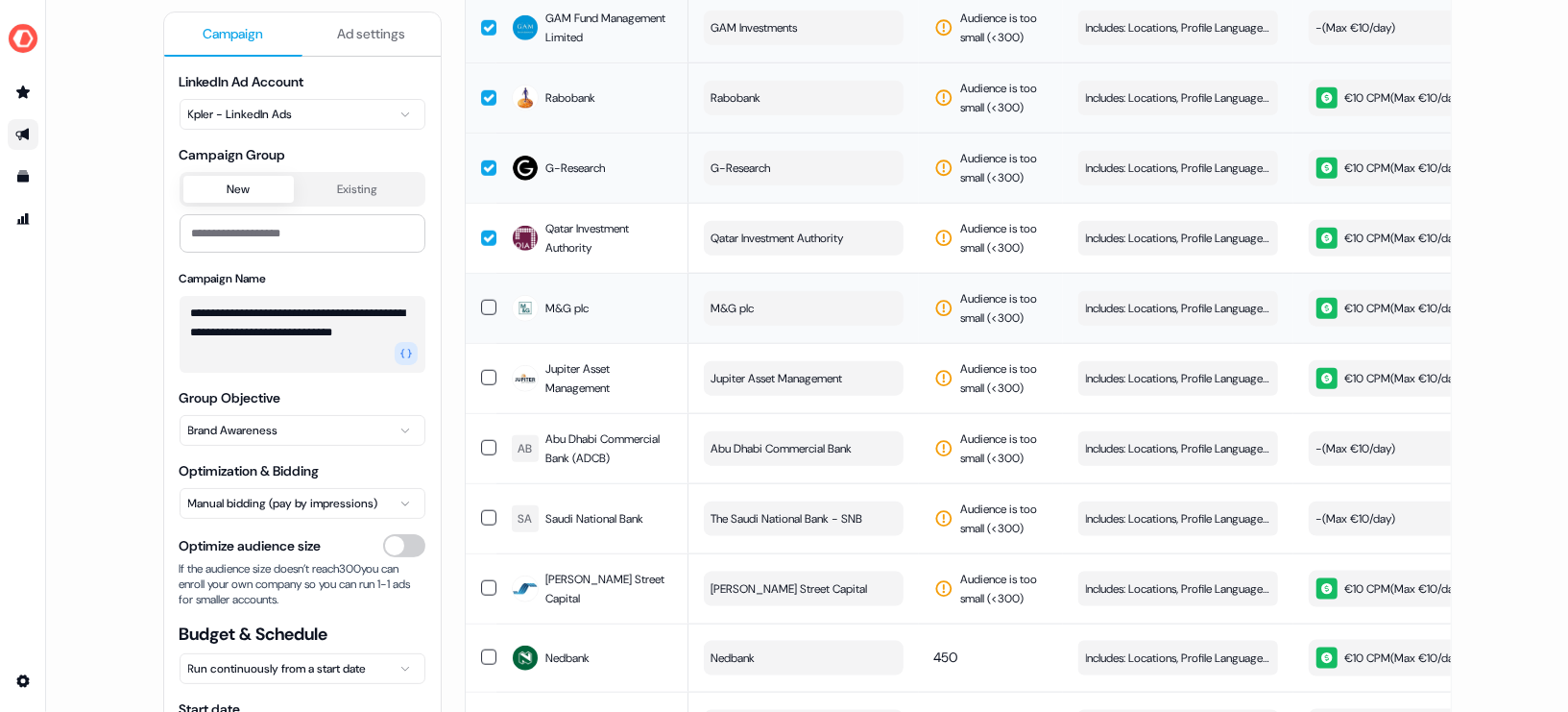
click at [489, 300] on button "button" at bounding box center [489, 308] width 16 height 16
click at [487, 379] on td at bounding box center [480, 377] width 31 height 70
click at [485, 440] on button "button" at bounding box center [489, 448] width 16 height 16
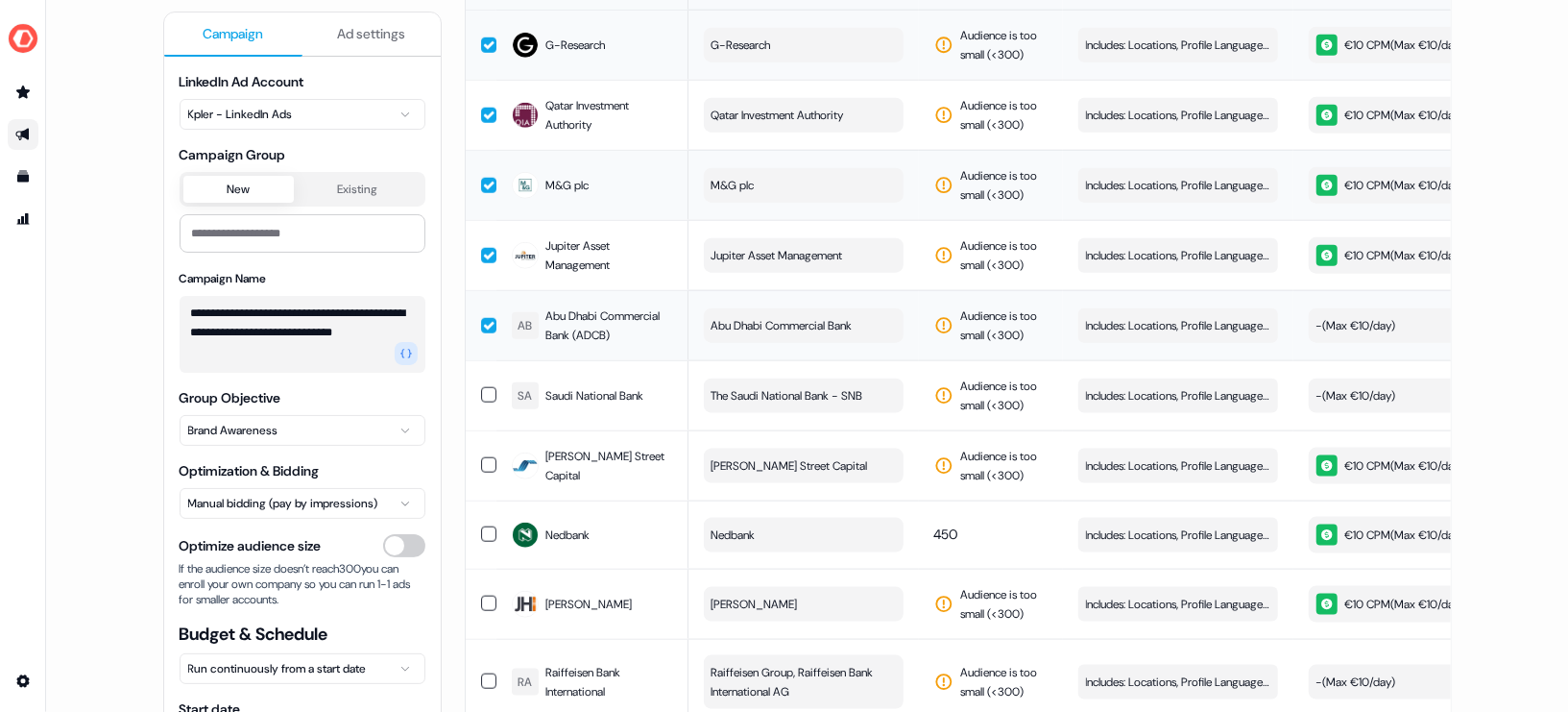
scroll to position [1412, 0]
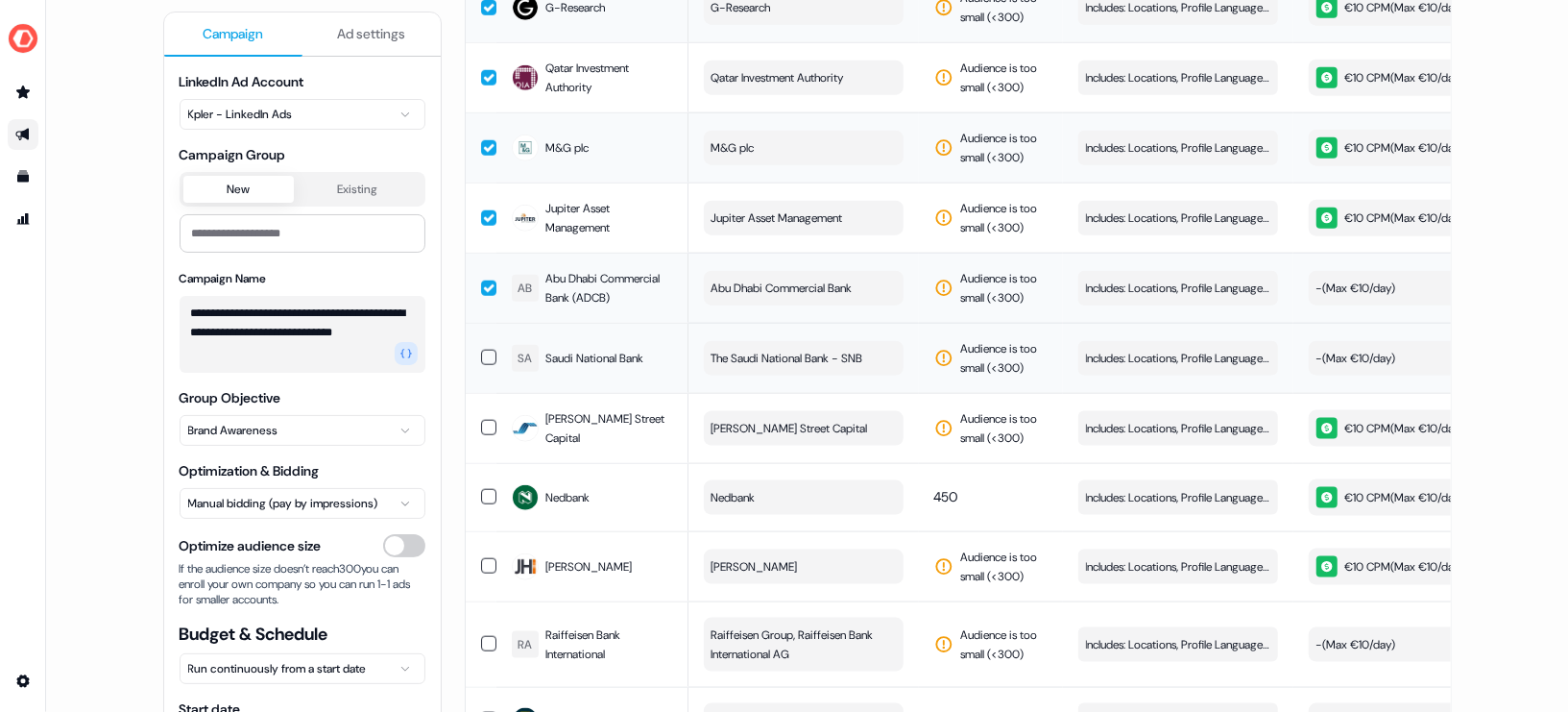
click at [496, 343] on td "SA Saudi National Bank" at bounding box center [592, 357] width 192 height 70
click at [485, 400] on td at bounding box center [480, 428] width 31 height 70
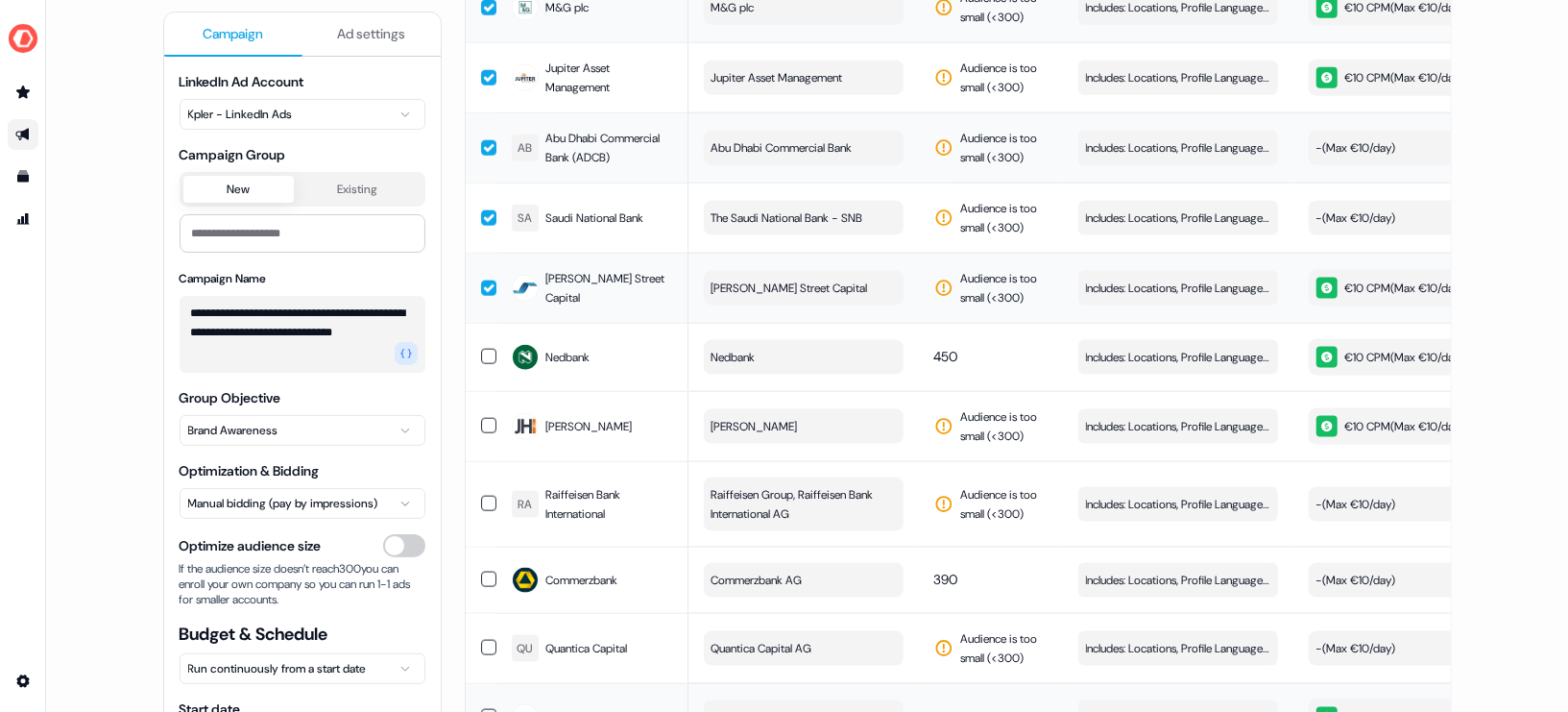
scroll to position [1574, 0]
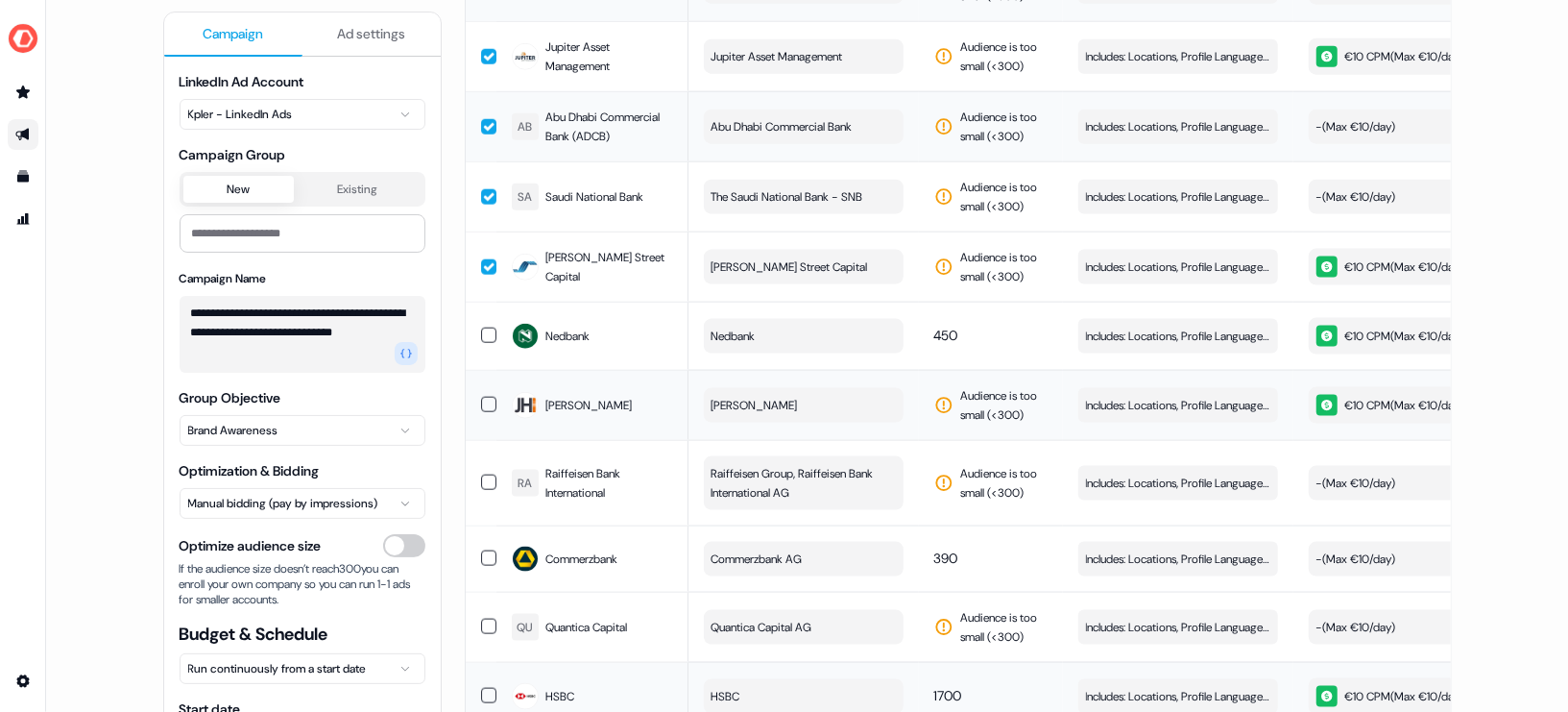
click at [481, 397] on button "button" at bounding box center [489, 405] width 16 height 16
click at [485, 470] on td at bounding box center [480, 482] width 31 height 85
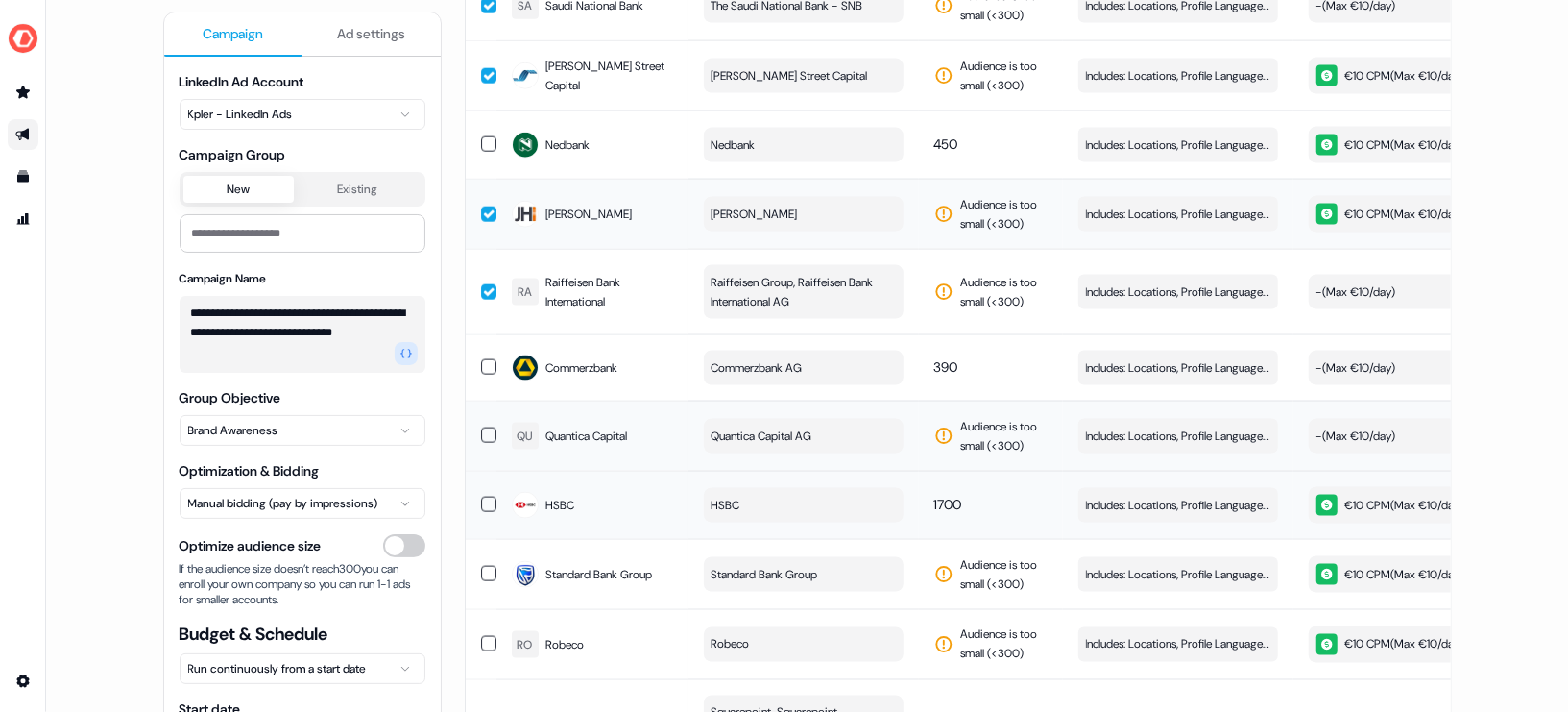
click at [489, 428] on button "button" at bounding box center [489, 436] width 16 height 16
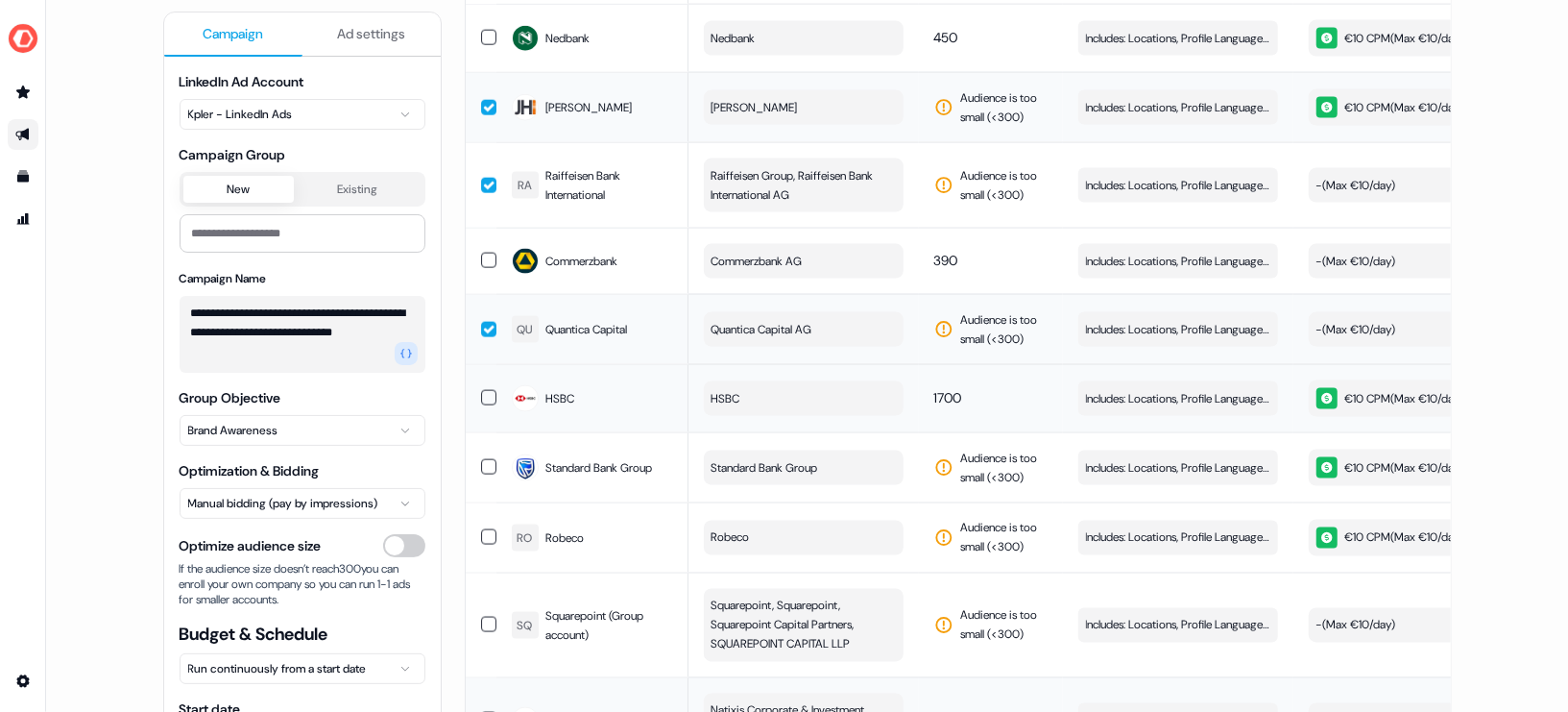
scroll to position [1932, 0]
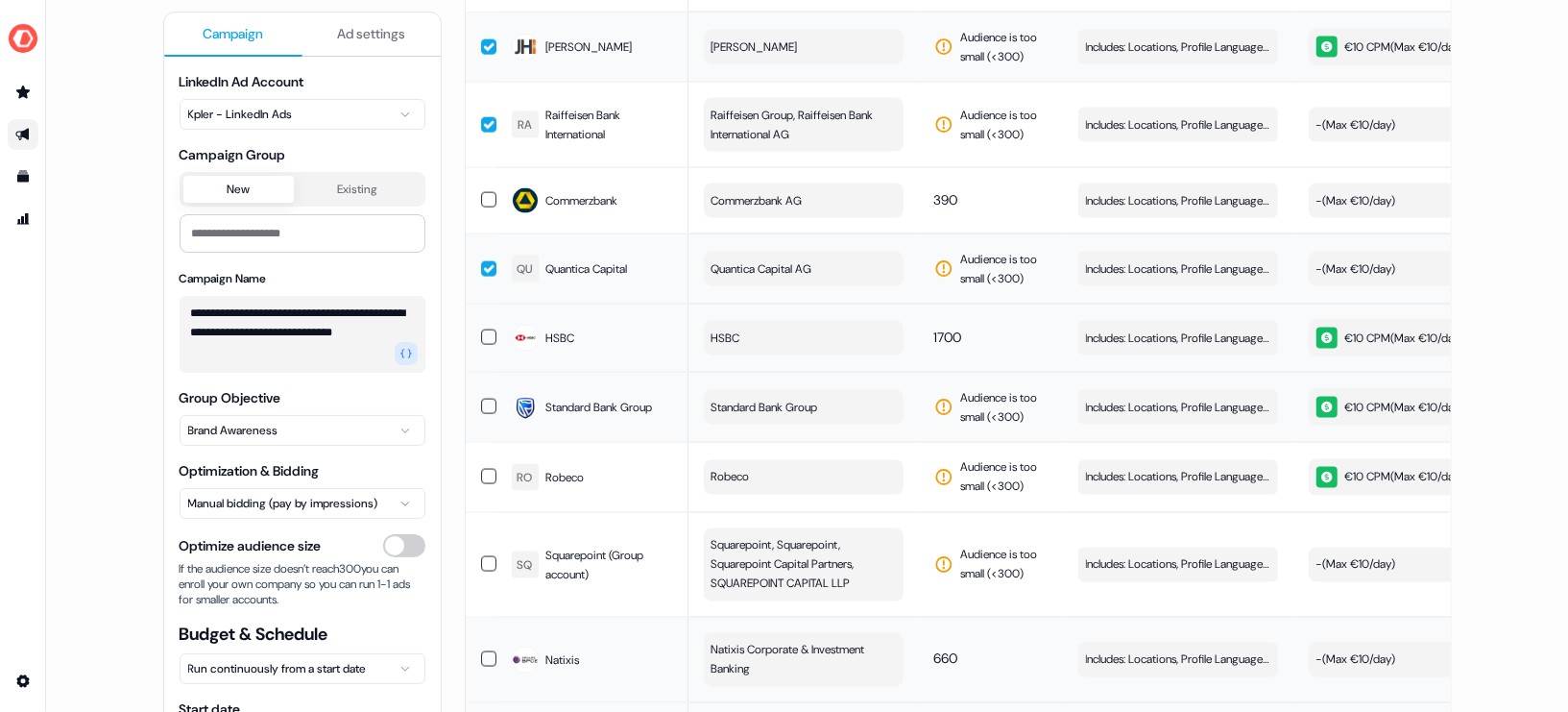
click at [488, 399] on button "button" at bounding box center [489, 407] width 16 height 16
click at [488, 468] on button "button" at bounding box center [489, 476] width 16 height 16
click at [483, 557] on button "button" at bounding box center [489, 564] width 16 height 16
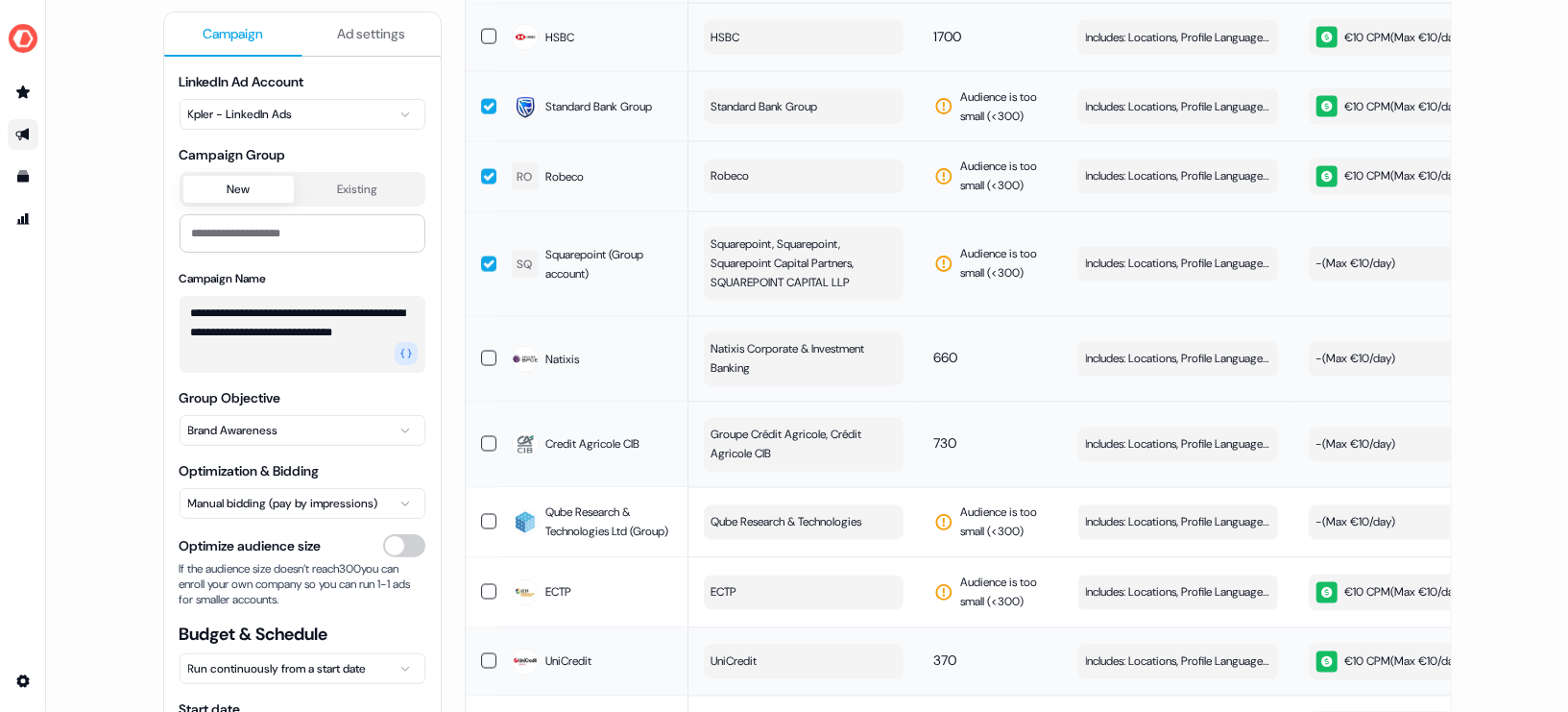
scroll to position [2336, 0]
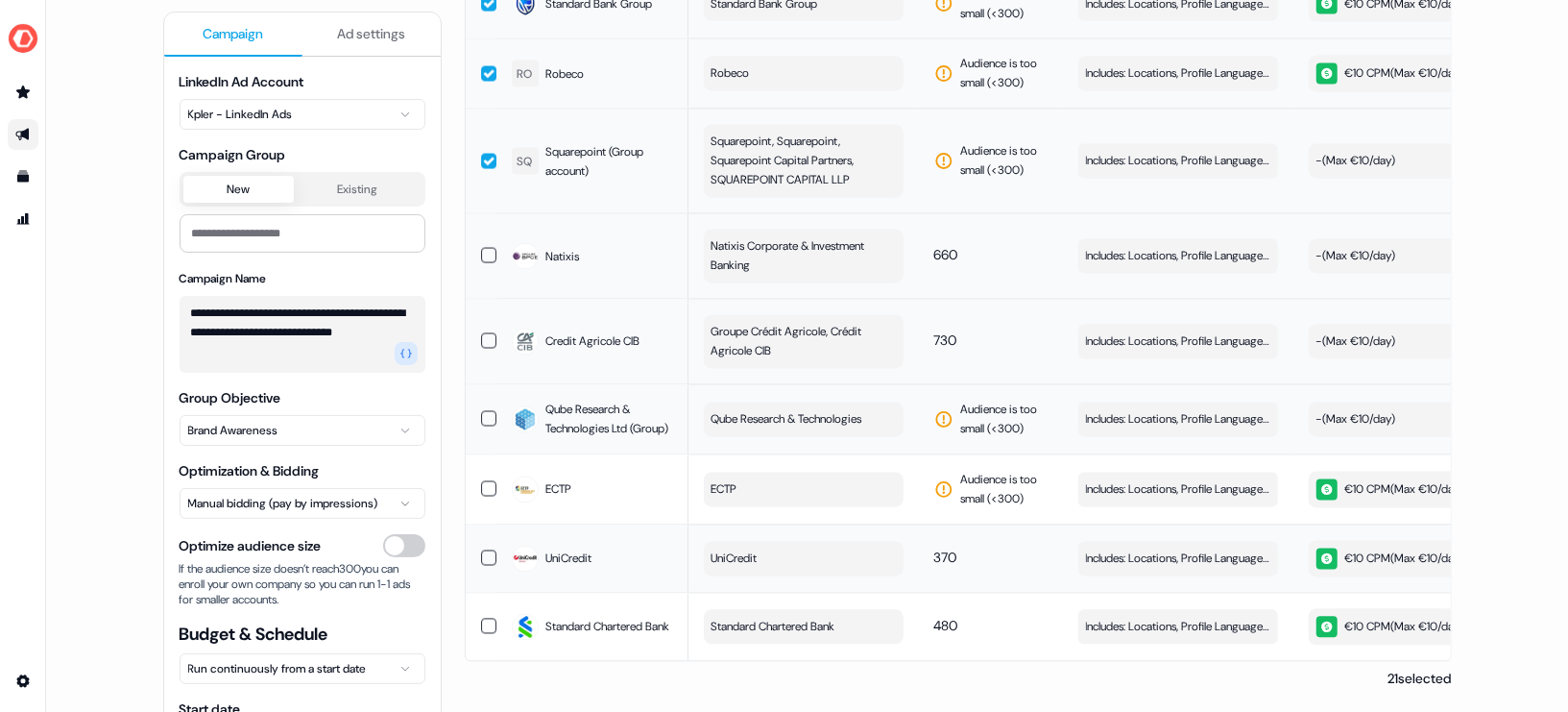
click at [484, 411] on button "button" at bounding box center [489, 419] width 16 height 16
click at [486, 481] on button "button" at bounding box center [489, 489] width 16 height 16
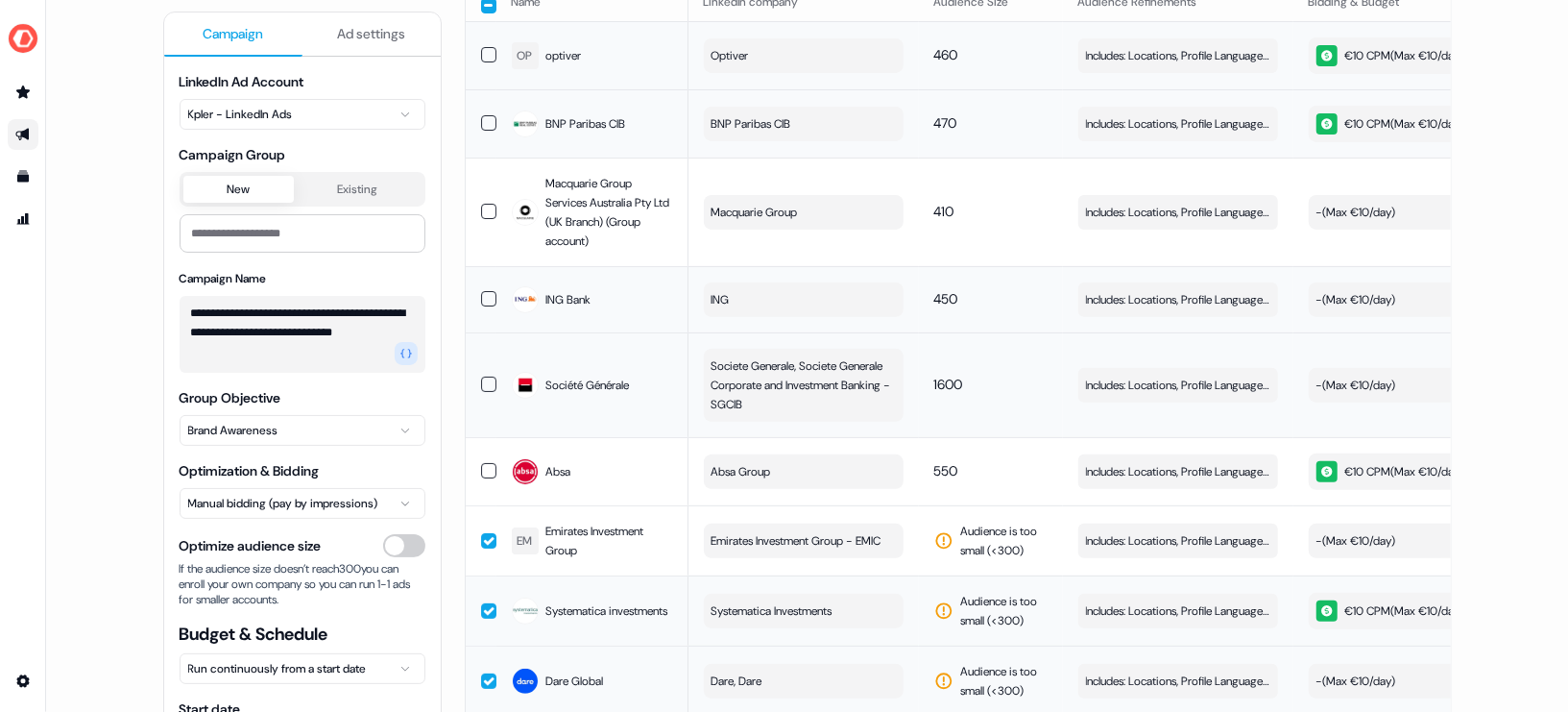
scroll to position [0, 0]
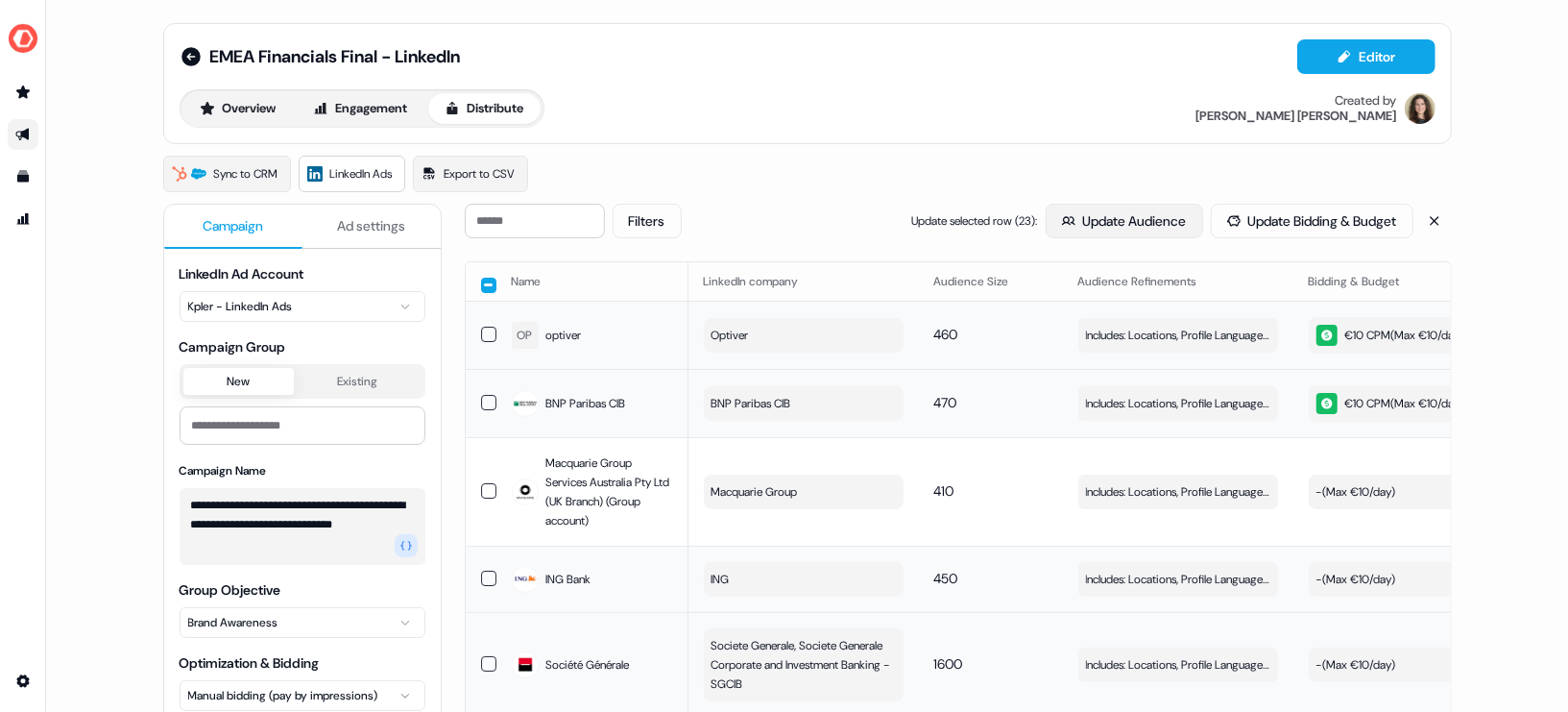
click at [1083, 221] on button "Update Audience" at bounding box center [1124, 221] width 157 height 35
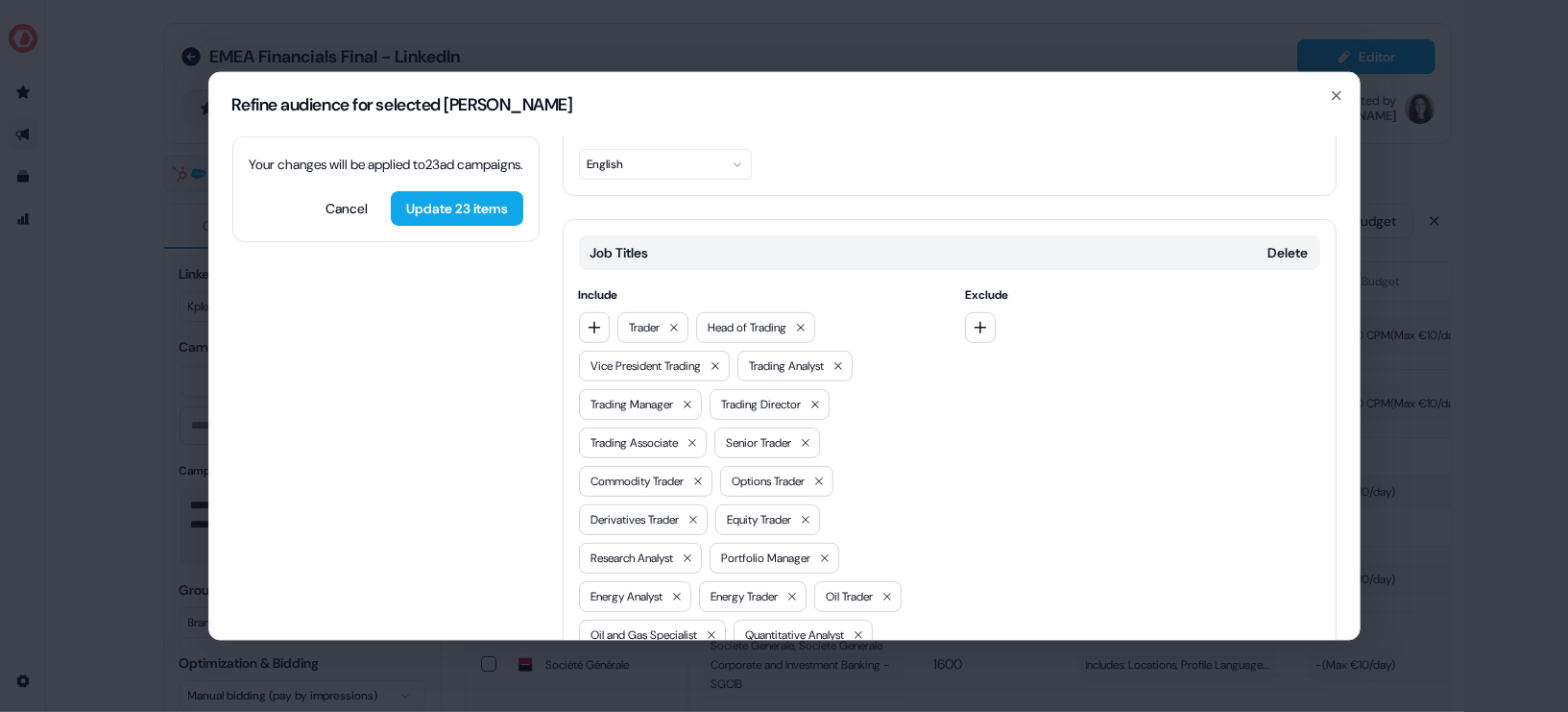
scroll to position [448, 0]
click at [599, 319] on icon "button" at bounding box center [595, 327] width 16 height 16
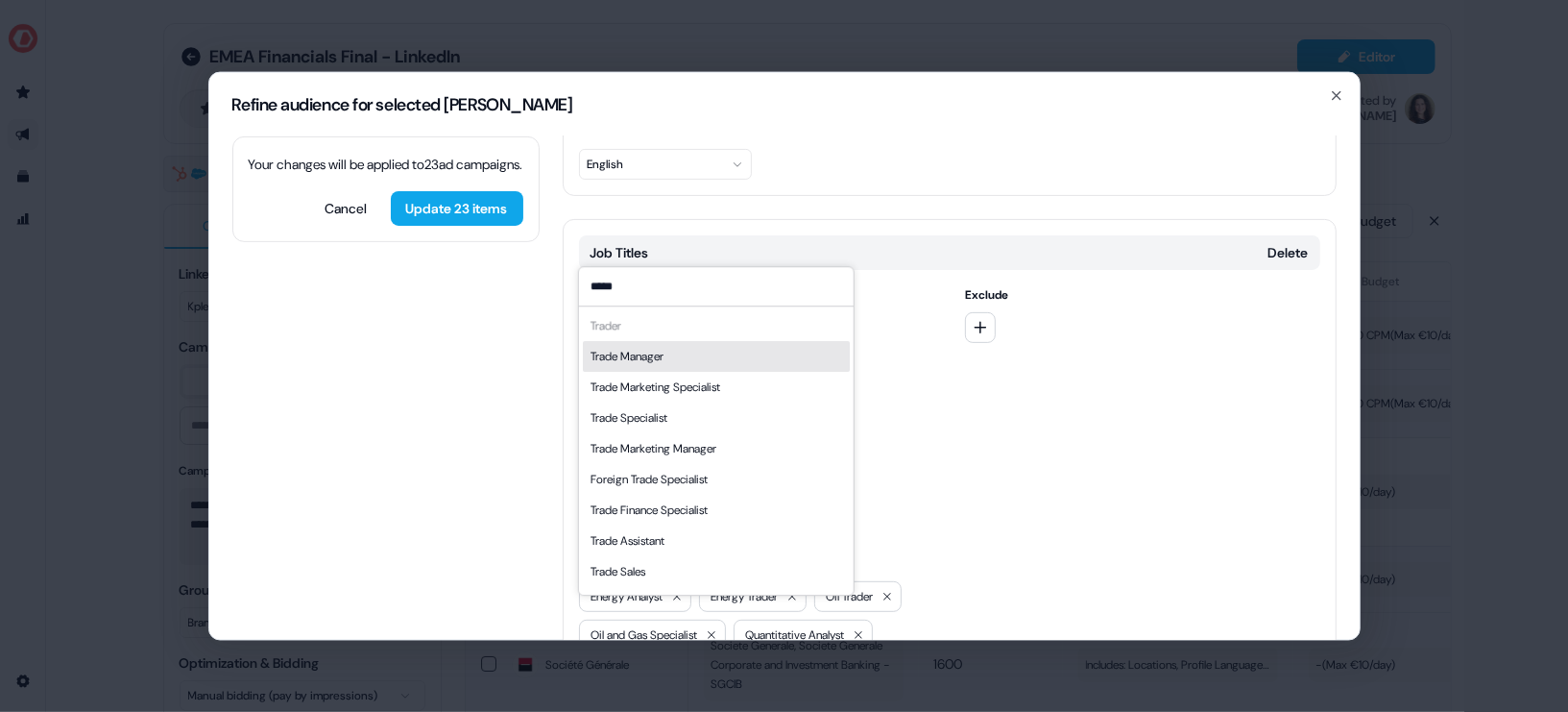
type input "*****"
click at [689, 362] on div "Trade Manager" at bounding box center [716, 356] width 267 height 31
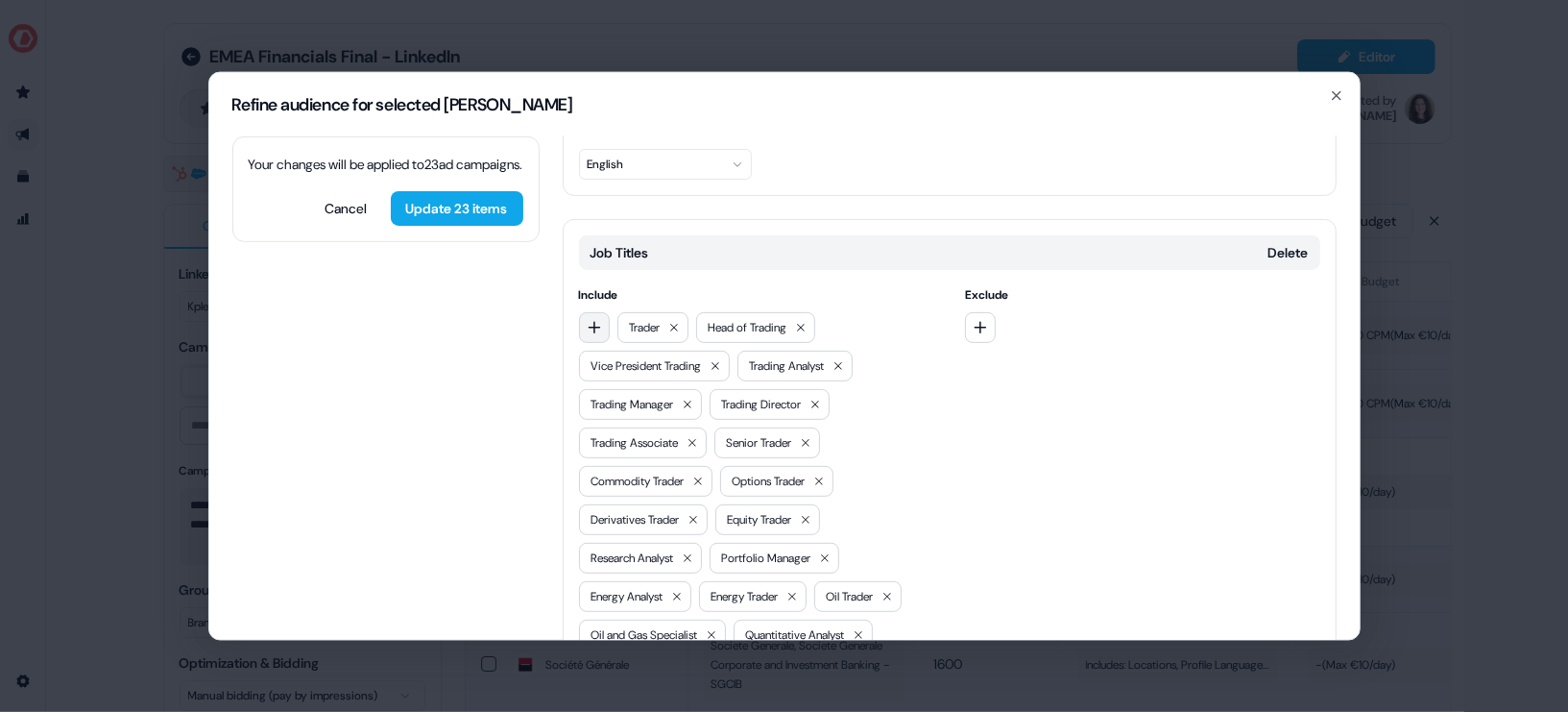
click at [590, 319] on icon "button" at bounding box center [595, 327] width 16 height 16
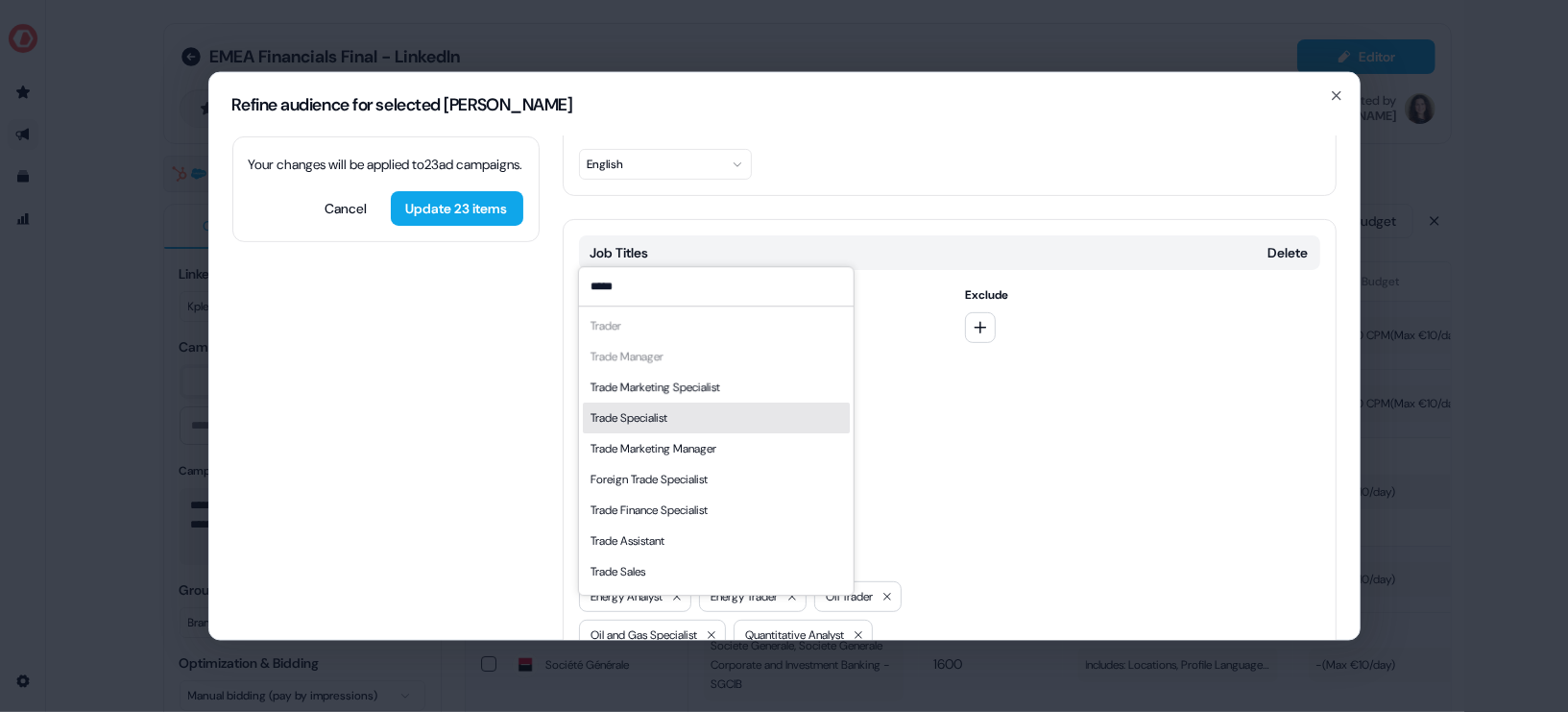
type input "*****"
click at [702, 413] on div "Trade Specialist" at bounding box center [716, 417] width 267 height 31
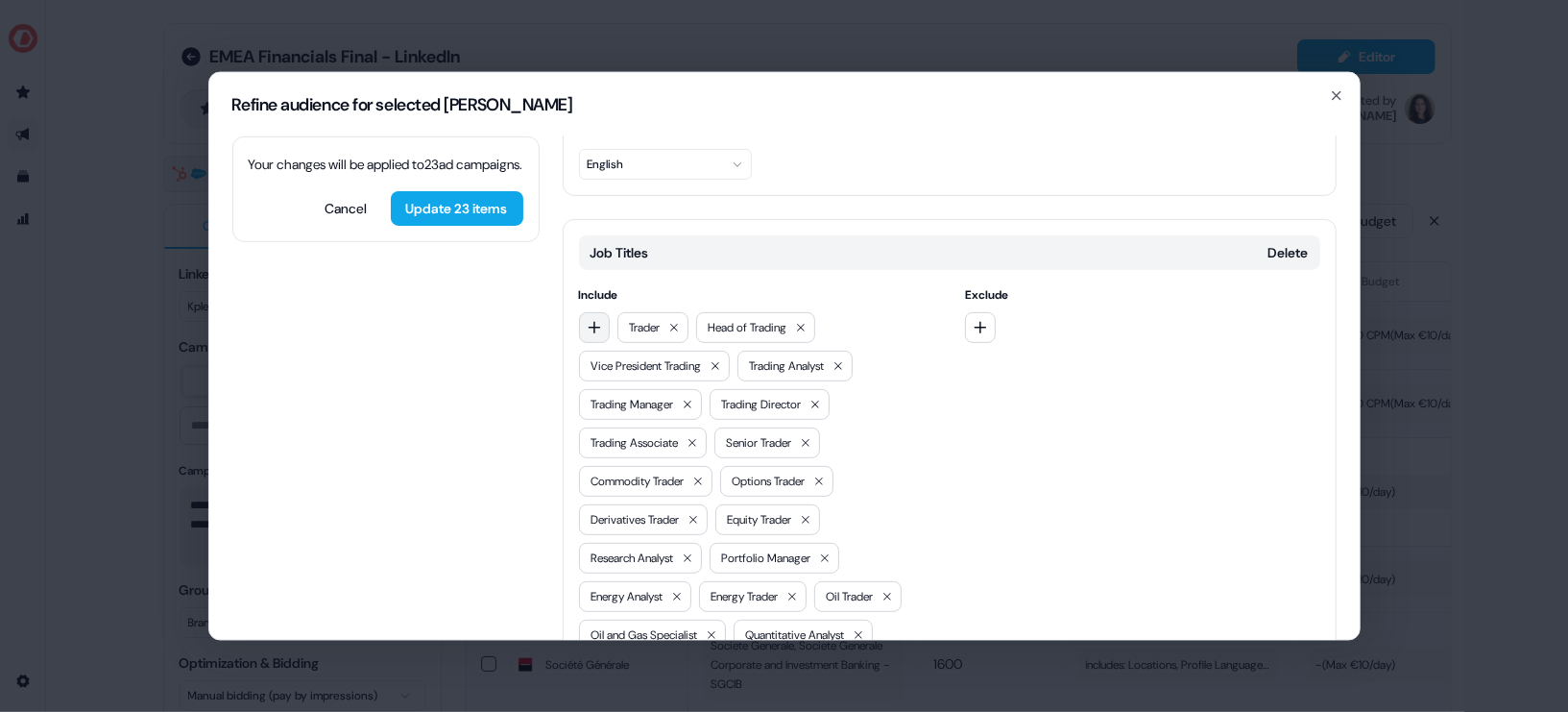
click at [583, 311] on button "button" at bounding box center [594, 326] width 31 height 31
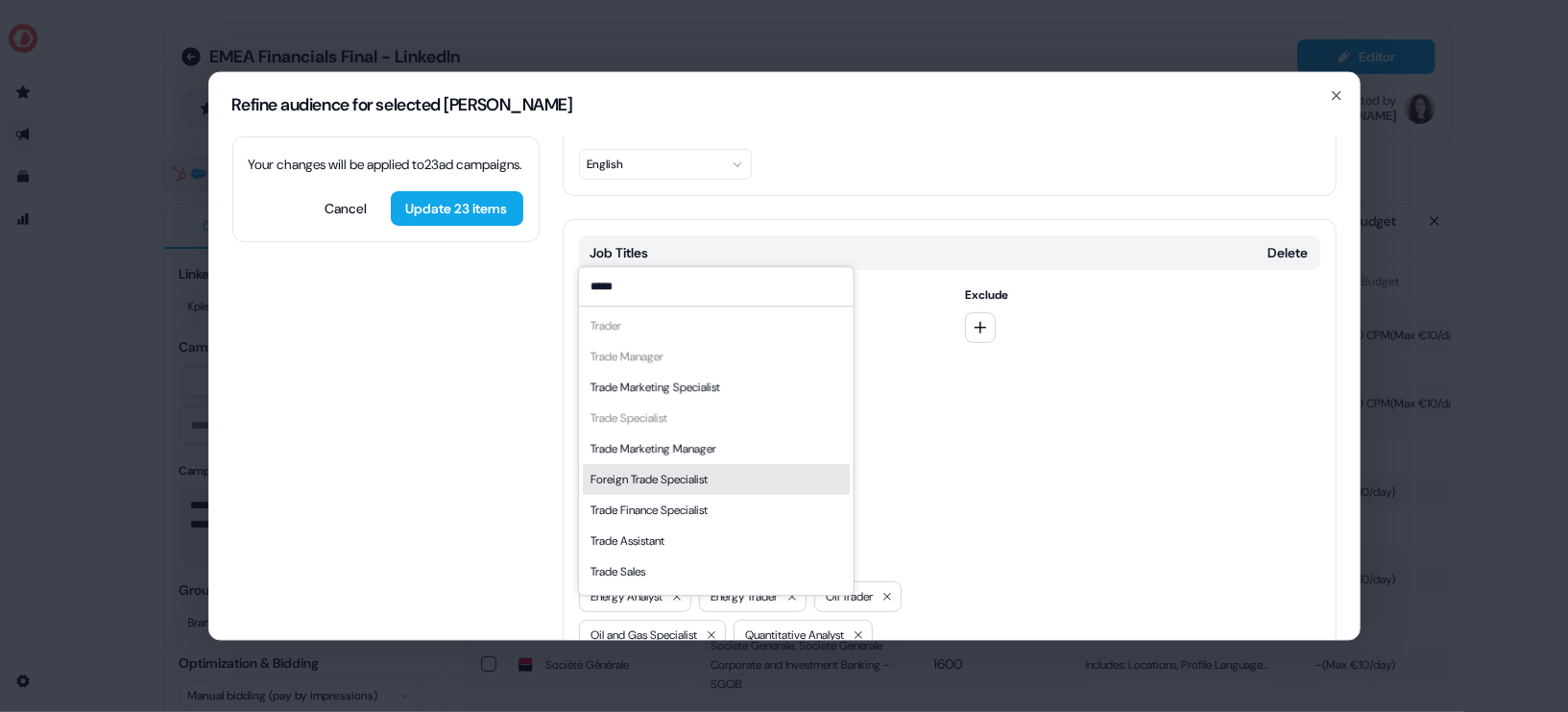
scroll to position [26, 0]
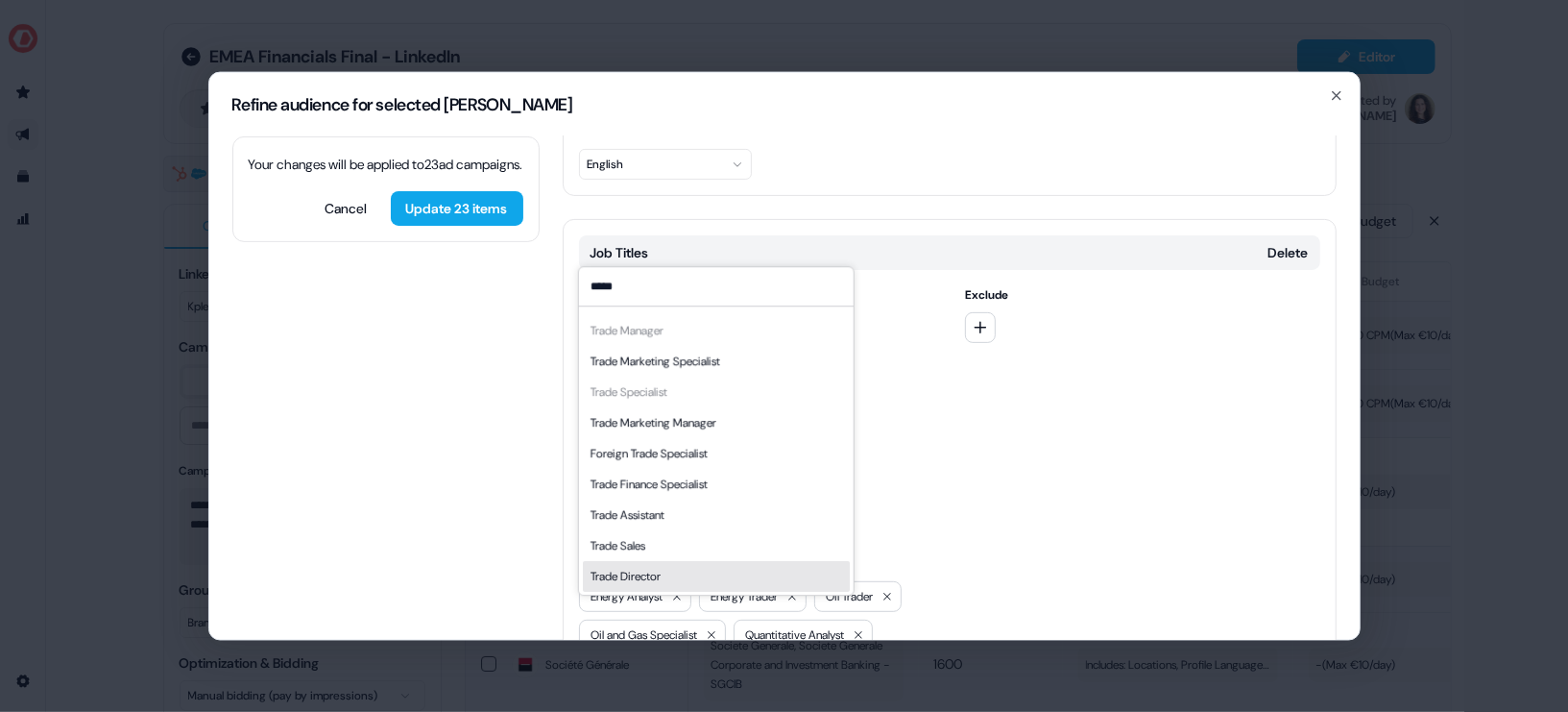
type input "*****"
click at [704, 570] on div "Trade Director" at bounding box center [716, 575] width 267 height 31
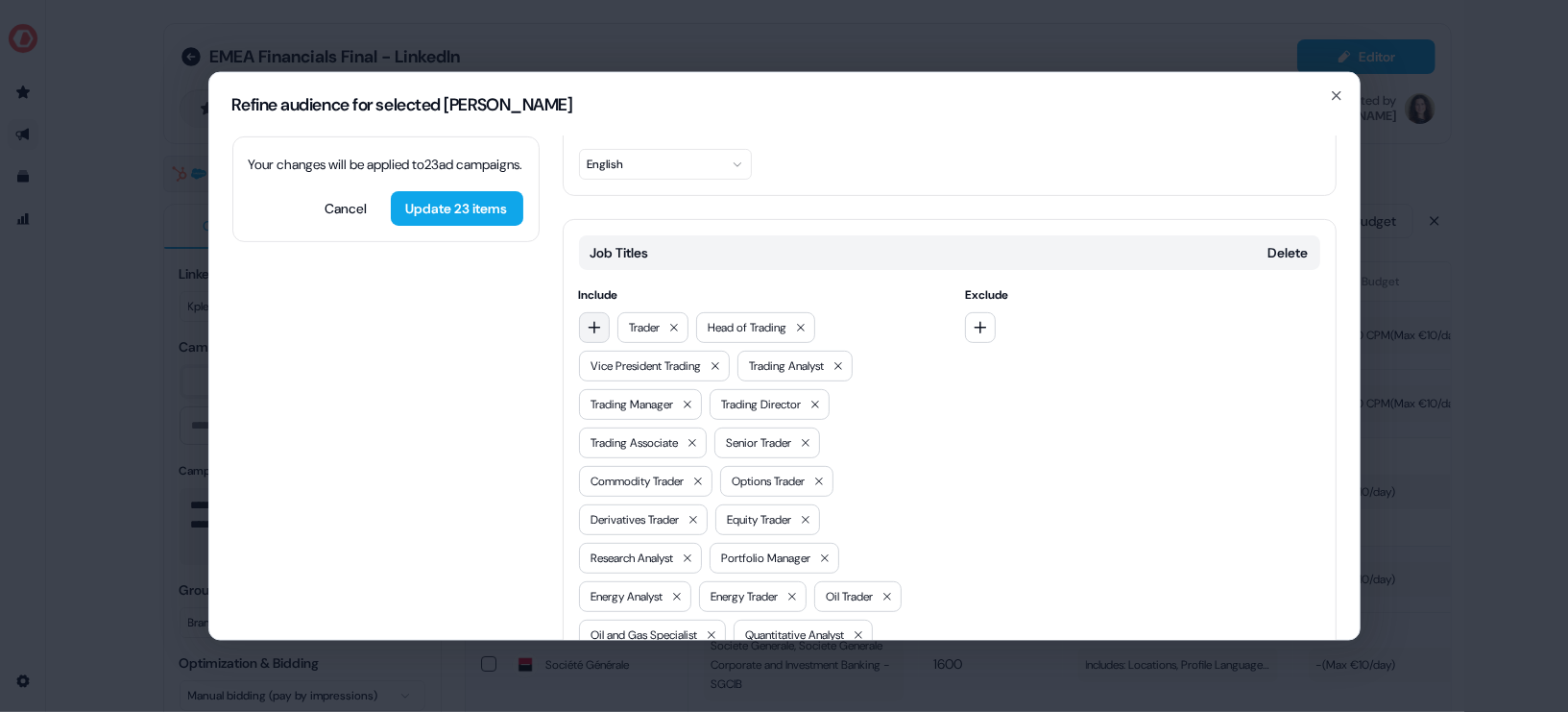
click at [592, 311] on button "button" at bounding box center [594, 326] width 31 height 31
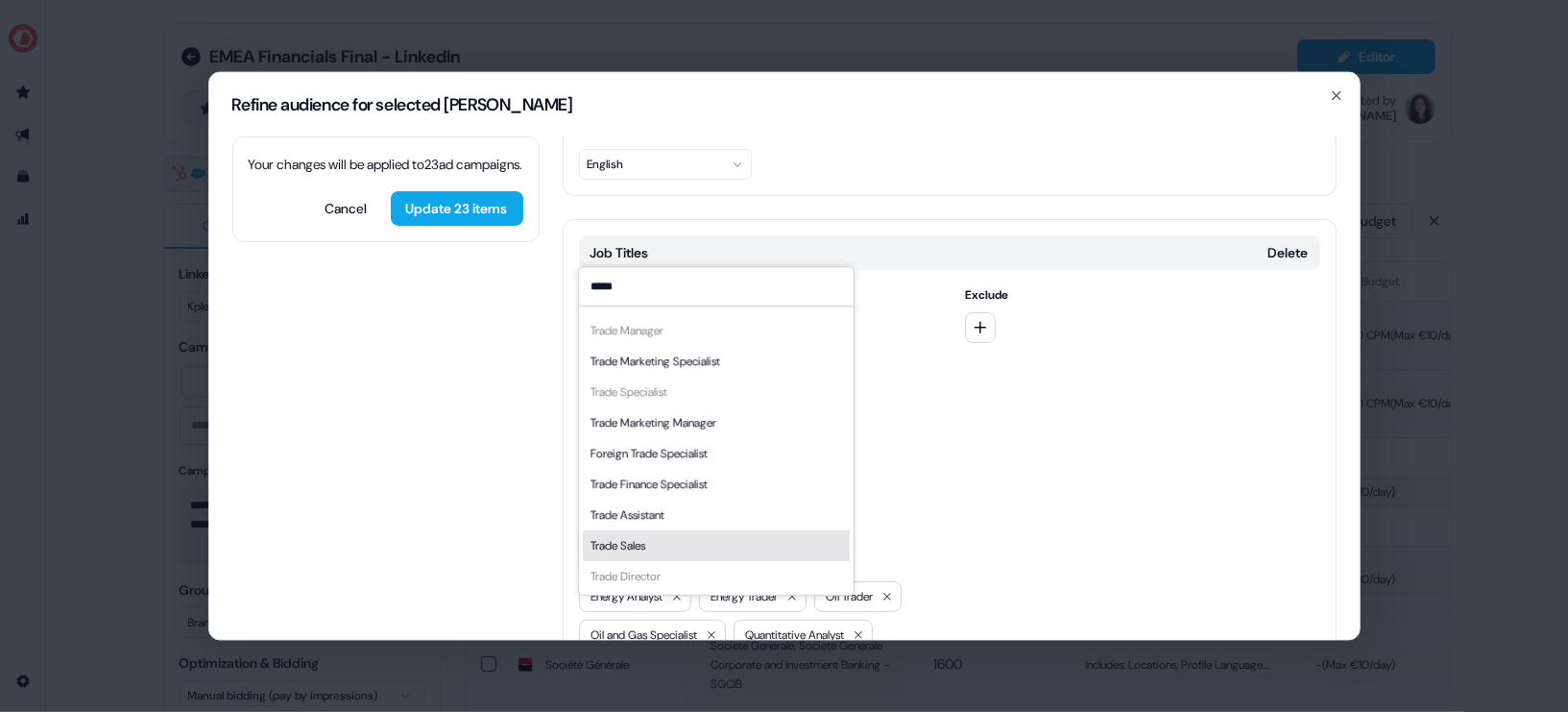
type input "*****"
drag, startPoint x: 688, startPoint y: 538, endPoint x: 680, endPoint y: 533, distance: 9.4
click at [680, 533] on div "Trade Sales" at bounding box center [716, 545] width 267 height 31
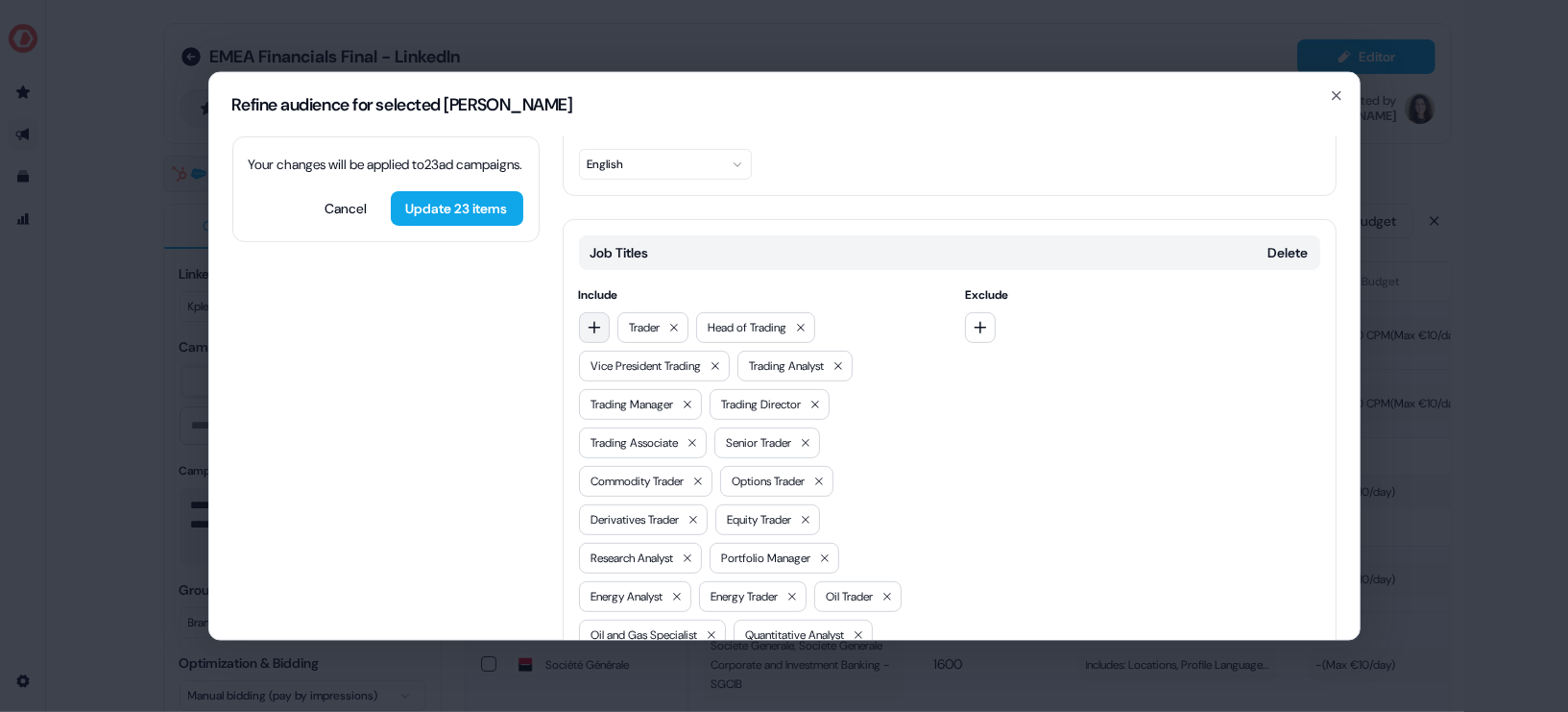
click at [592, 311] on button "button" at bounding box center [594, 326] width 31 height 31
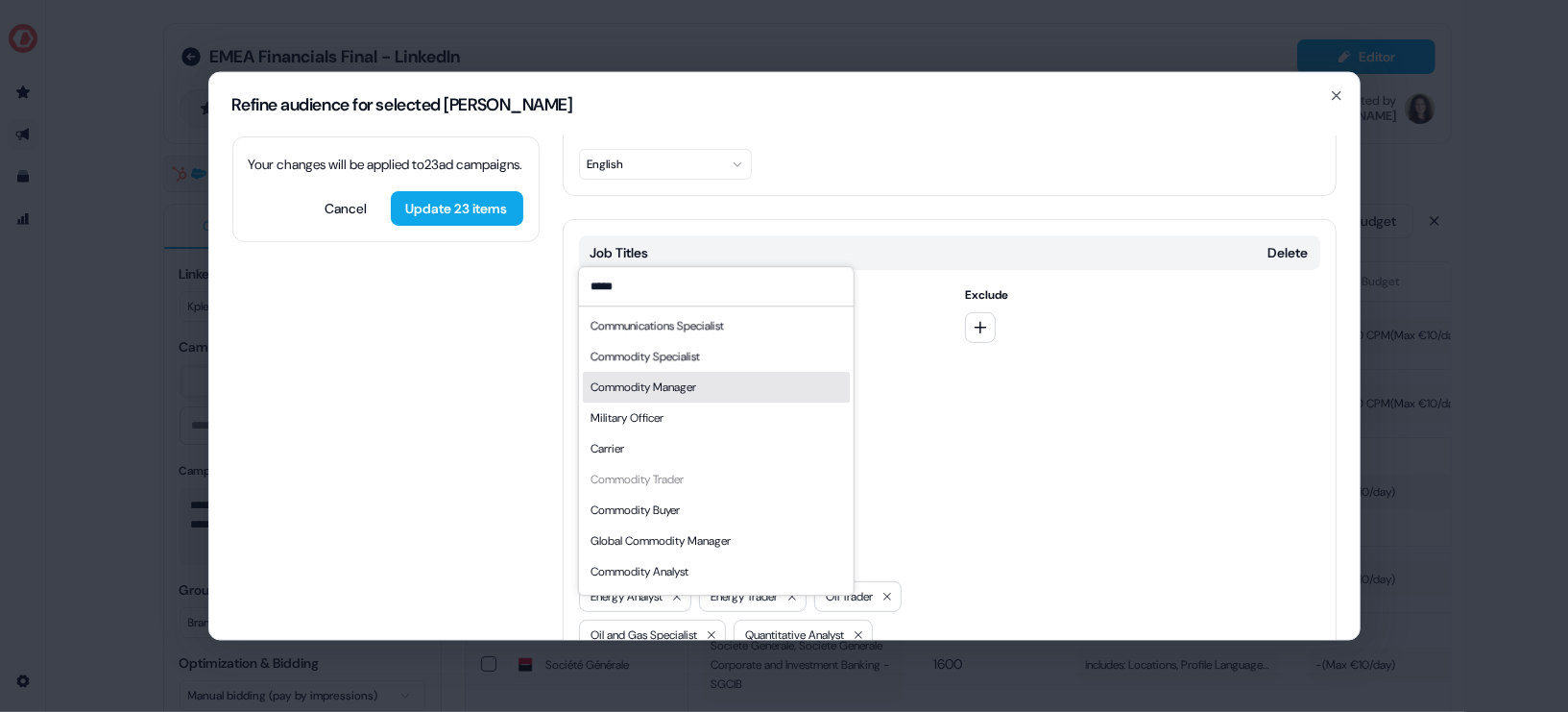
type input "*****"
click at [721, 387] on div "Commodity Manager" at bounding box center [716, 386] width 267 height 31
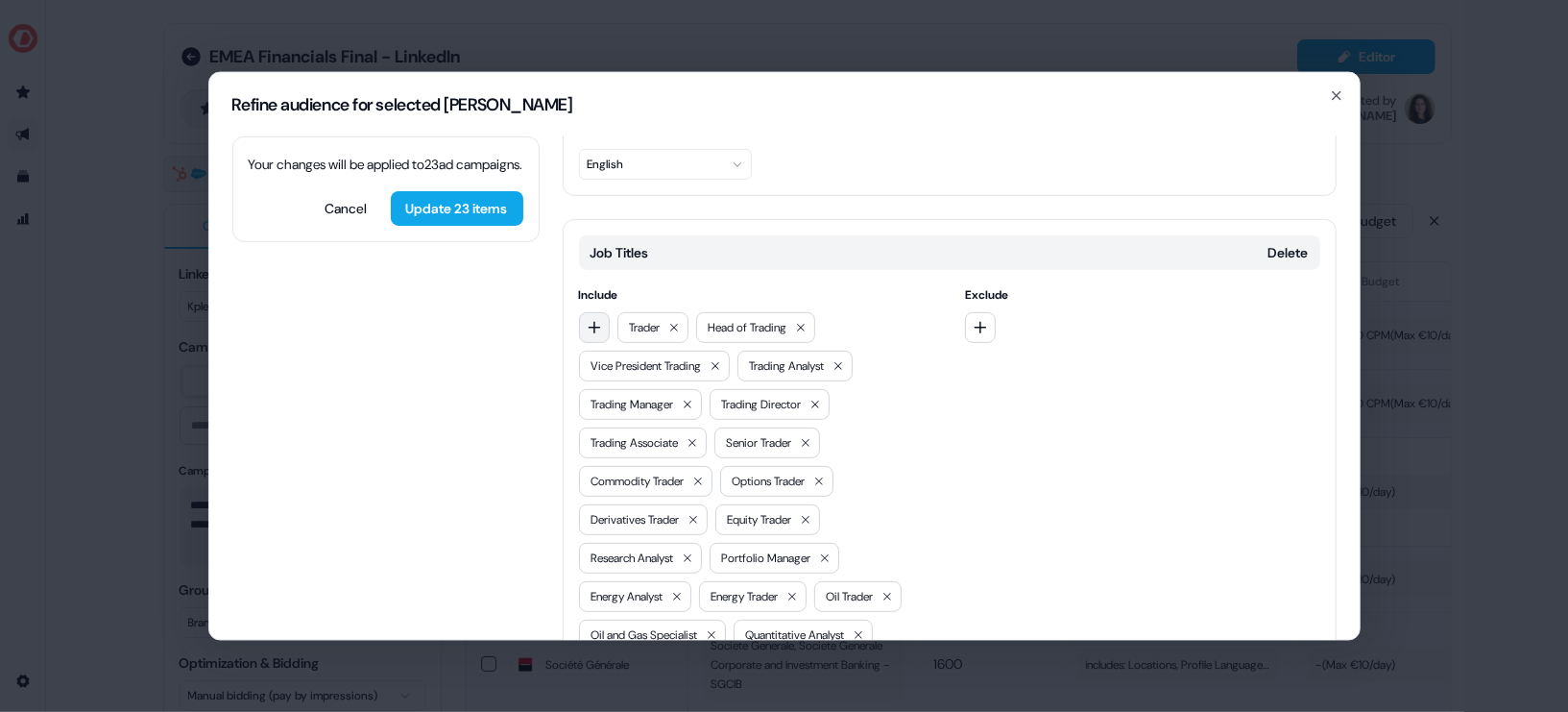
click at [599, 319] on icon "button" at bounding box center [595, 327] width 16 height 16
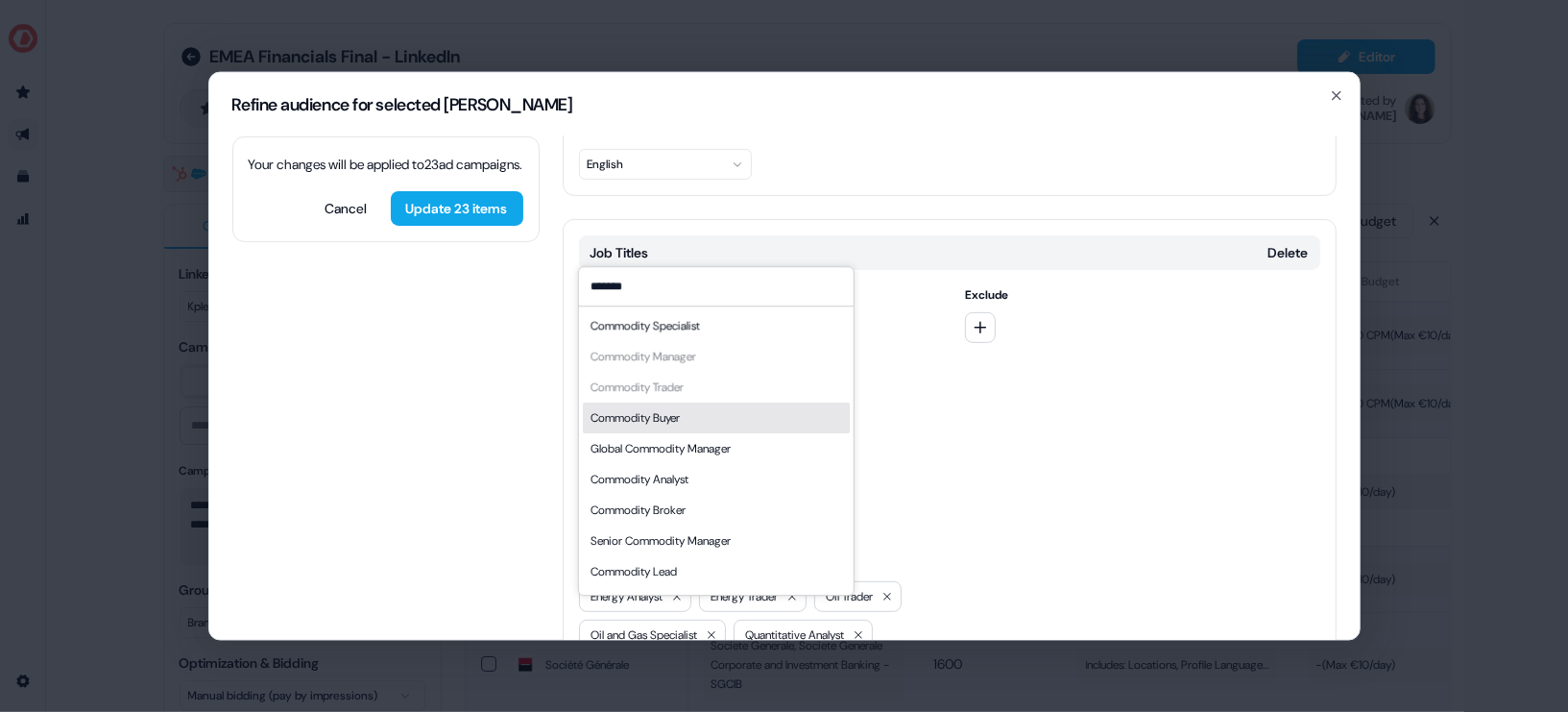
type input "*******"
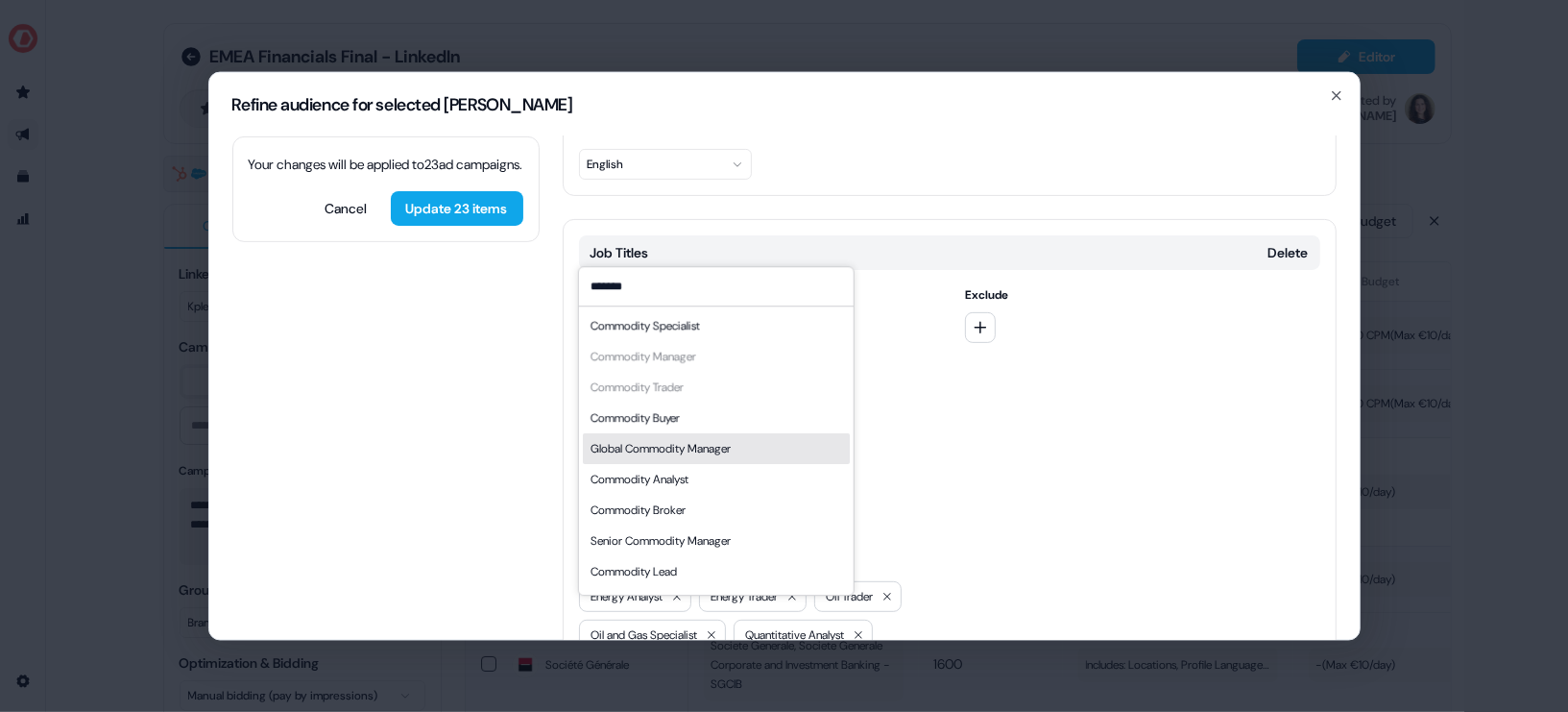
click at [715, 450] on div "Global Commodity Manager" at bounding box center [660, 448] width 141 height 19
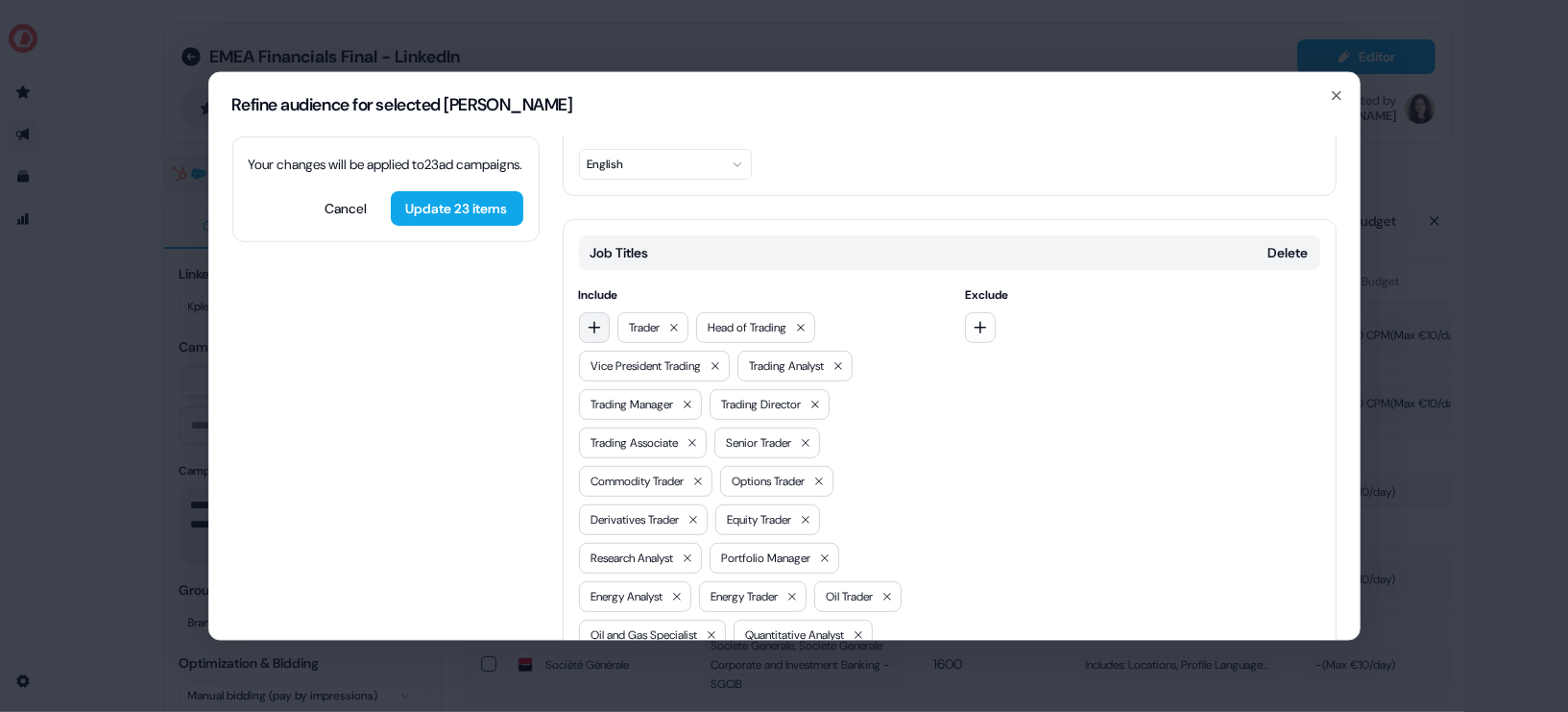
click at [602, 311] on button "button" at bounding box center [594, 326] width 31 height 31
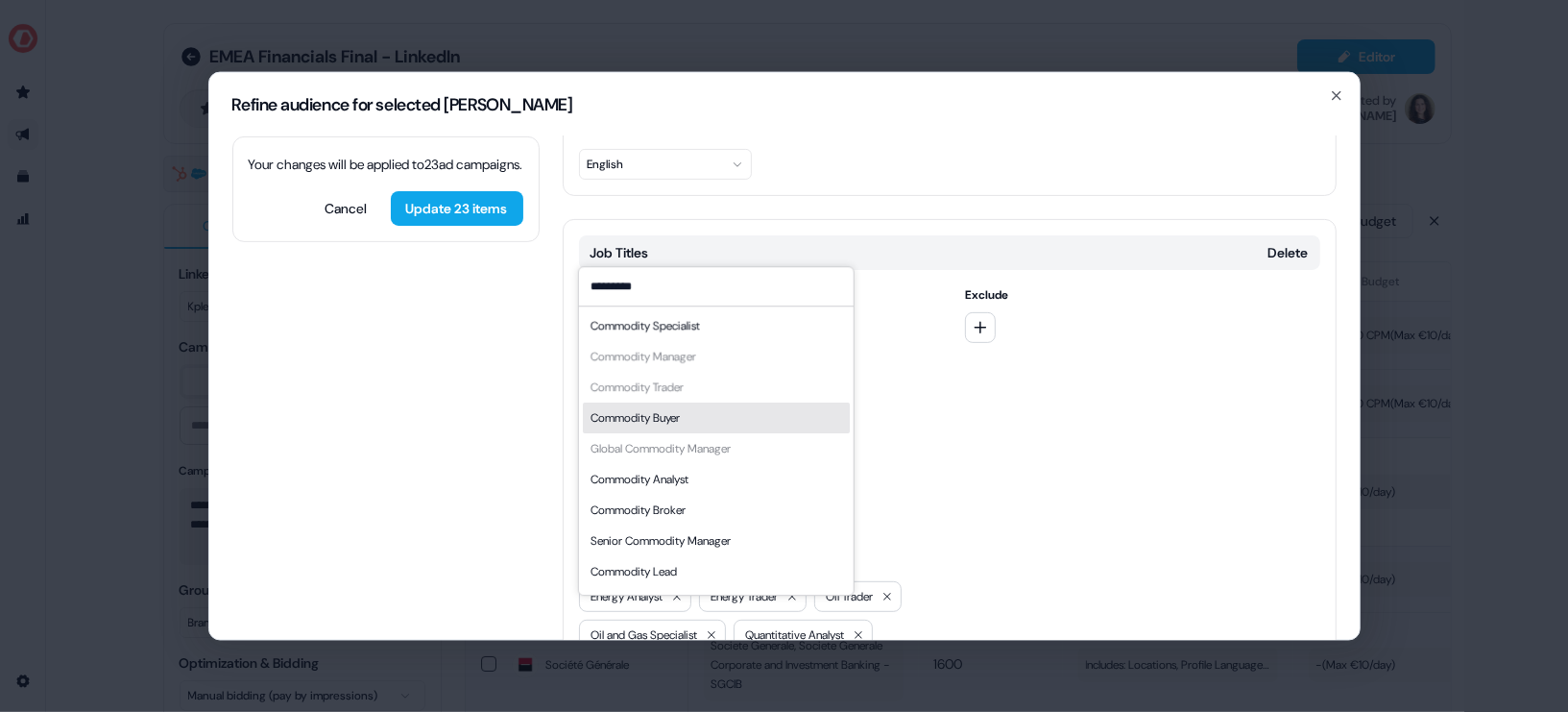
type input "*********"
click at [691, 416] on div "Commodity Buyer" at bounding box center [716, 417] width 267 height 31
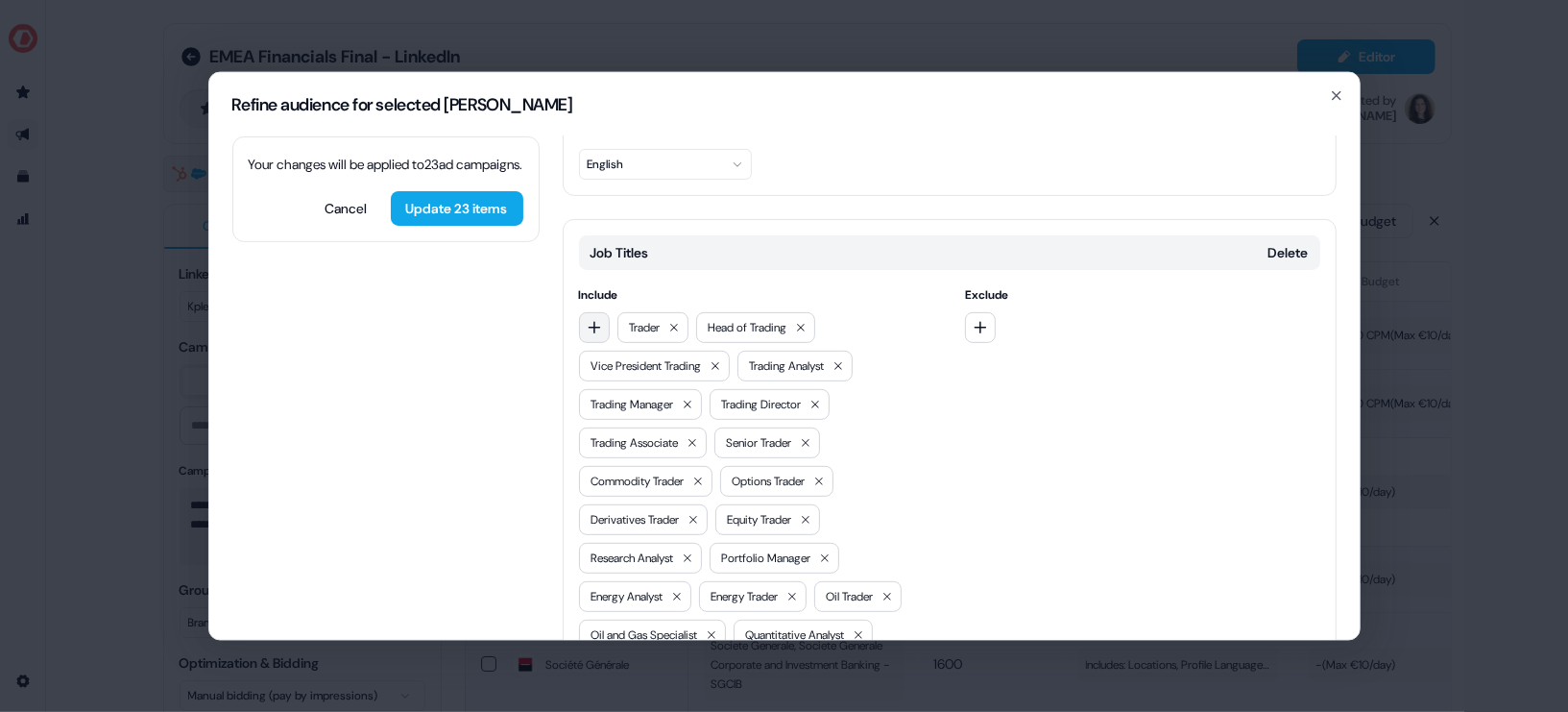
click at [584, 311] on button "button" at bounding box center [594, 326] width 31 height 31
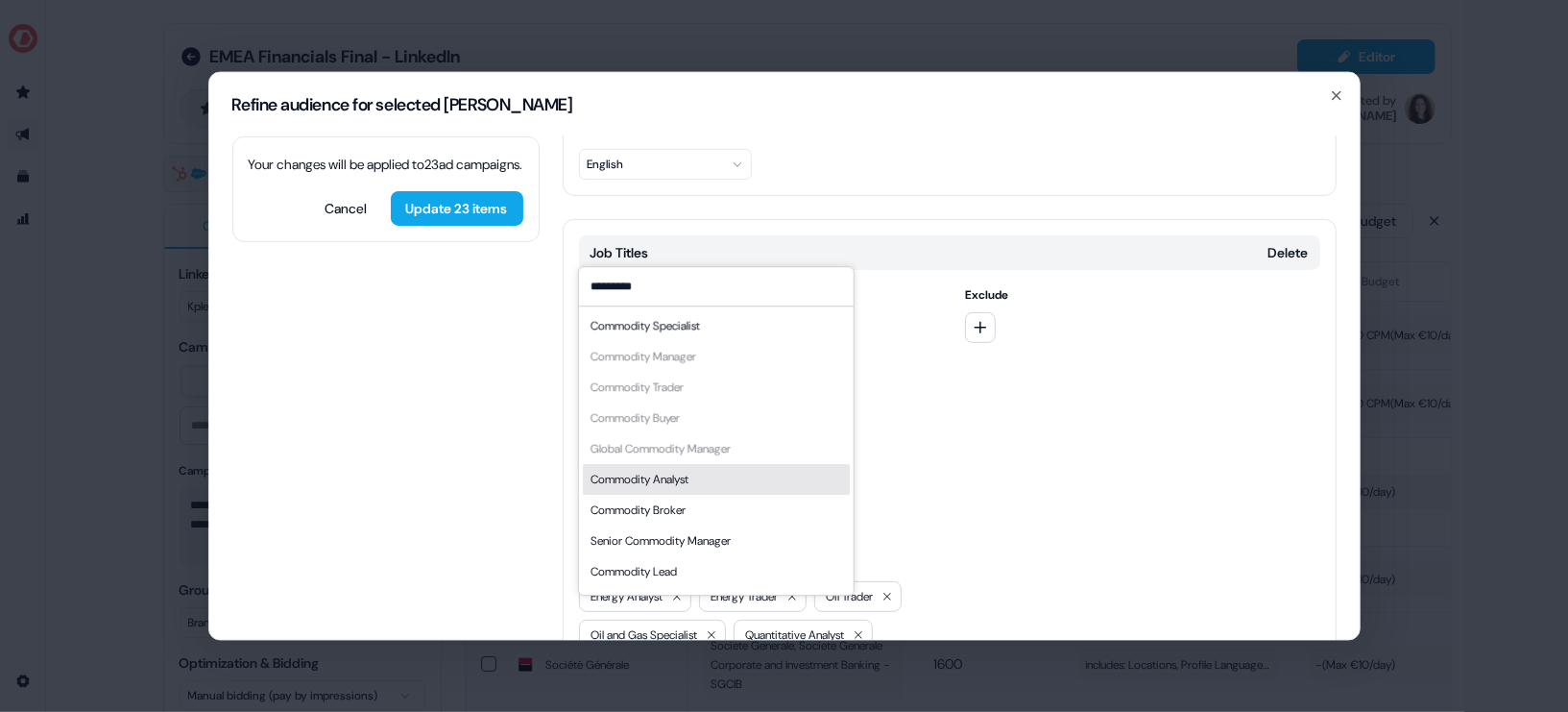
type input "*********"
click at [688, 478] on div "Commodity Analyst" at bounding box center [638, 478] width 98 height 19
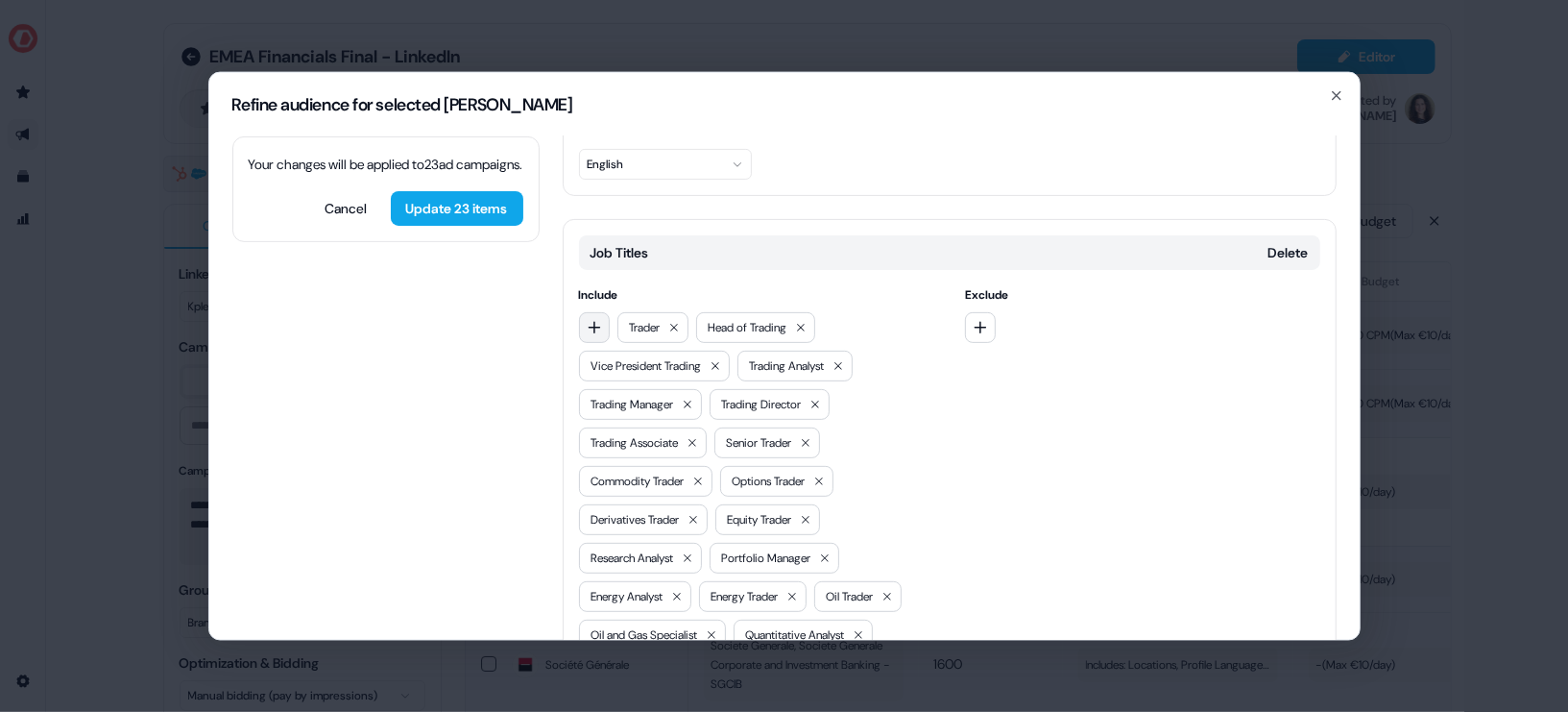
click at [601, 311] on button "button" at bounding box center [594, 326] width 31 height 31
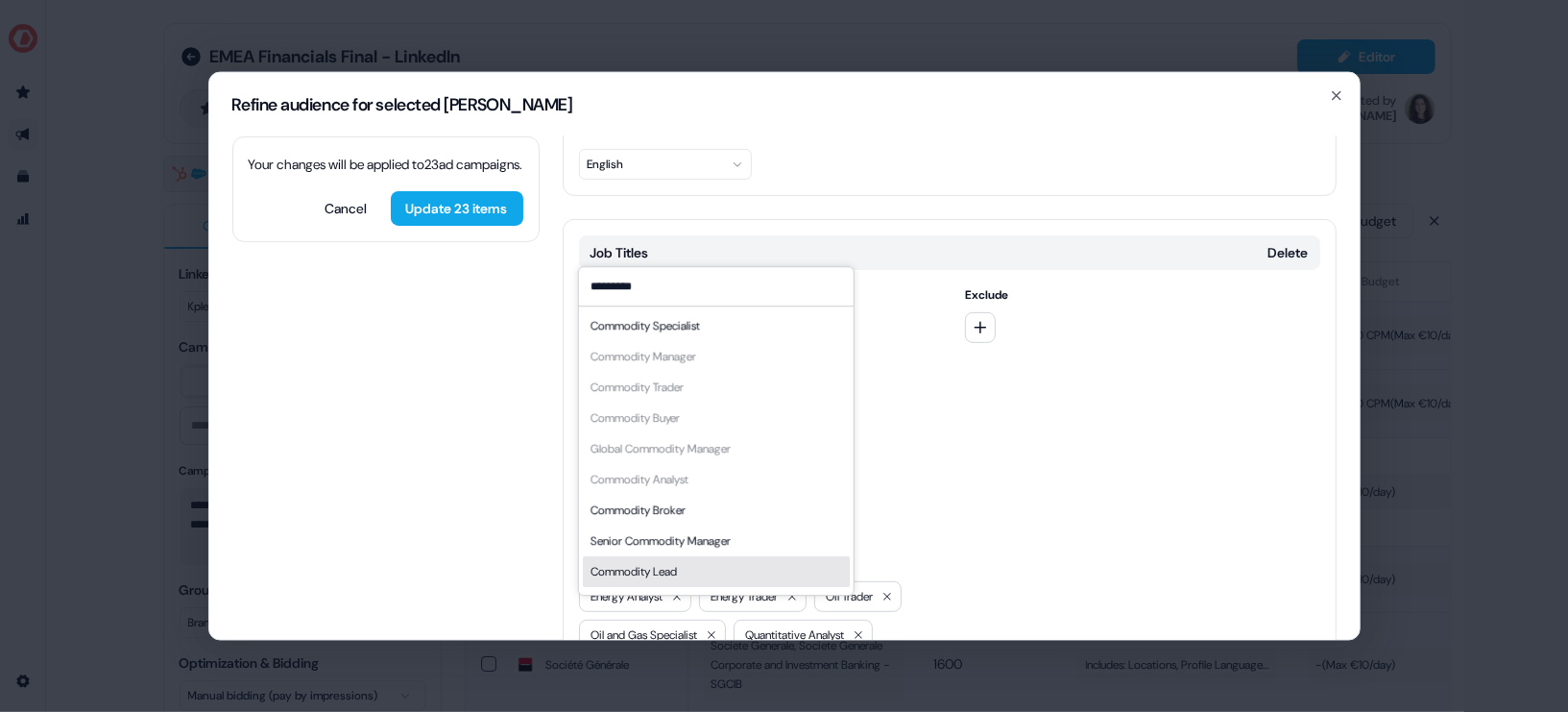
type input "*********"
click at [661, 567] on div "Commodity Lead" at bounding box center [633, 570] width 86 height 19
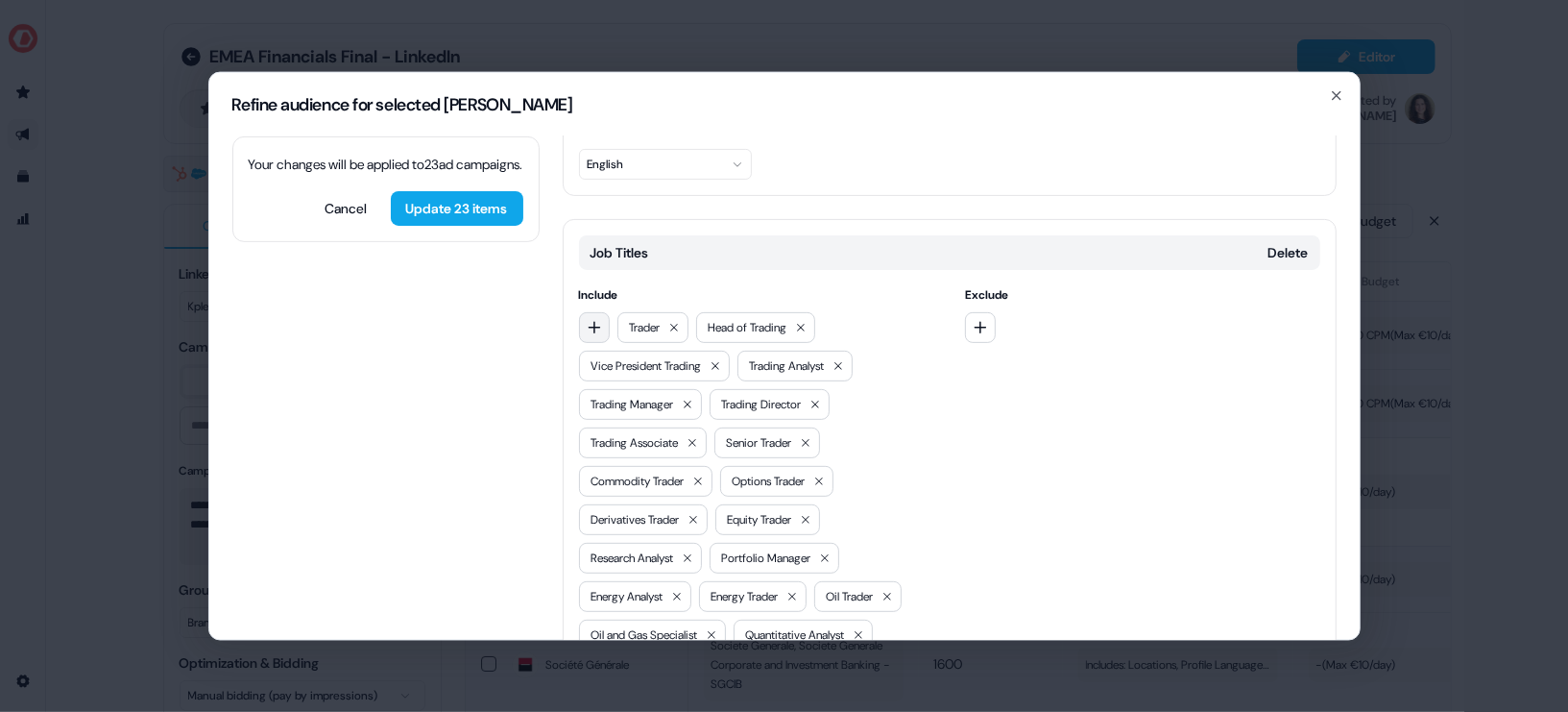
click at [597, 319] on icon "button" at bounding box center [595, 327] width 16 height 16
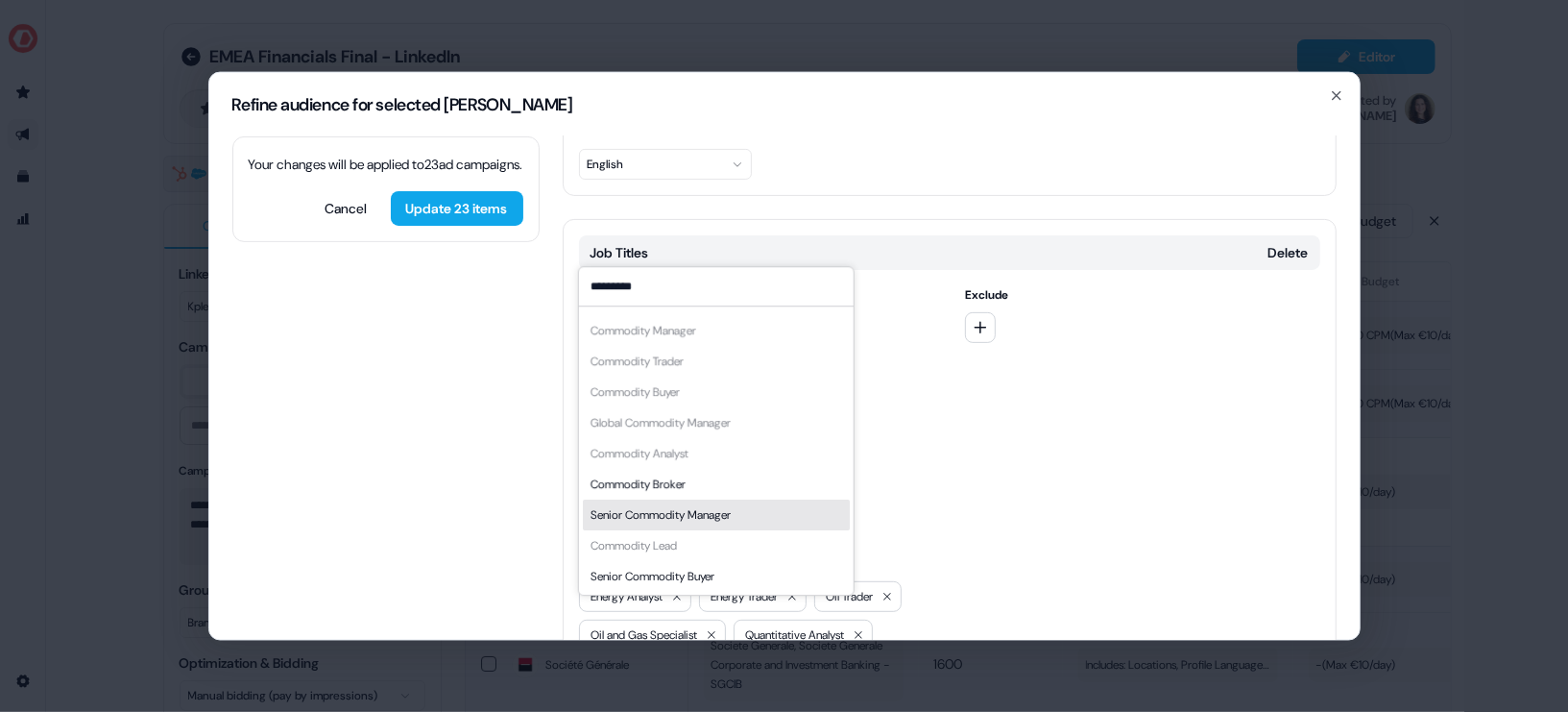
type input "*********"
click at [691, 505] on div "Senior Commodity Manager" at bounding box center [660, 514] width 141 height 19
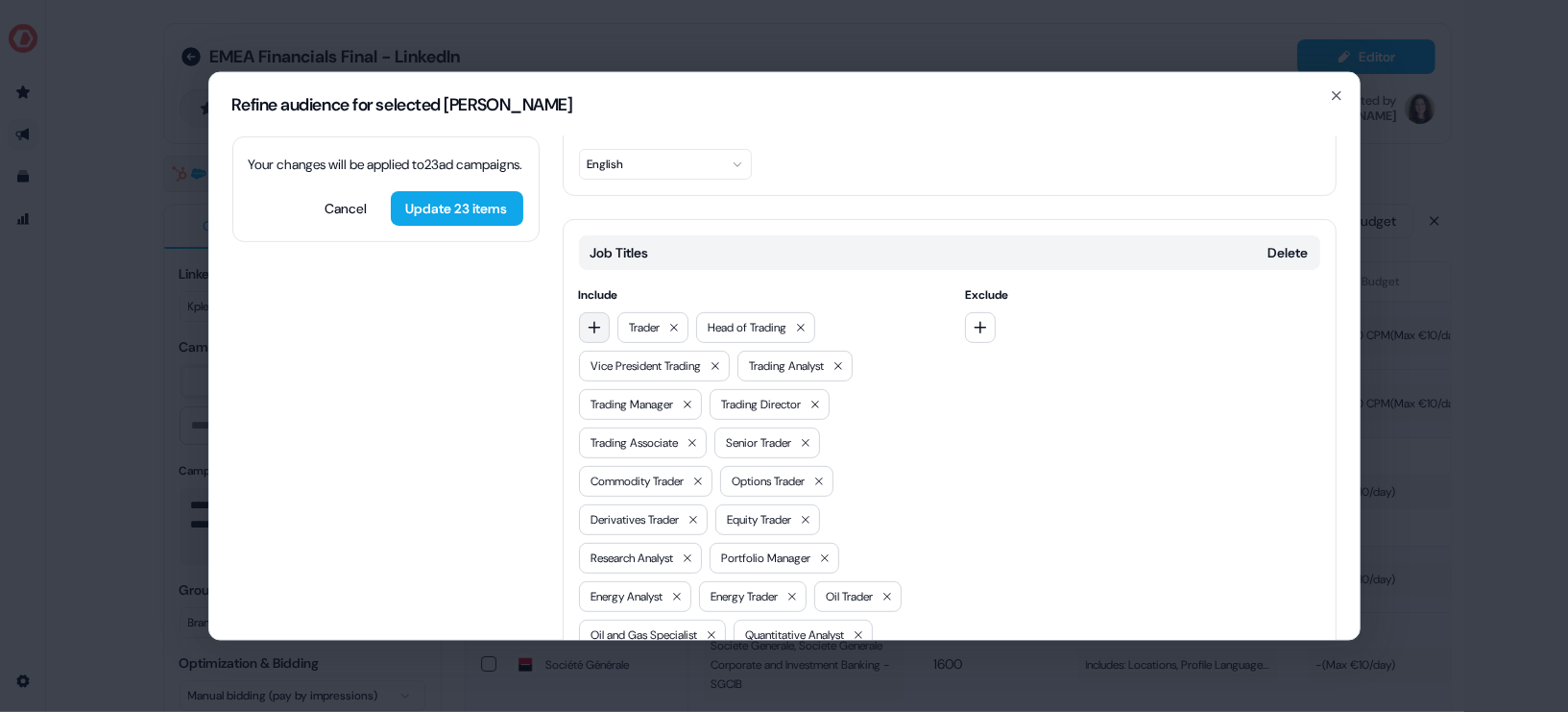
click at [590, 319] on icon "button" at bounding box center [595, 327] width 16 height 16
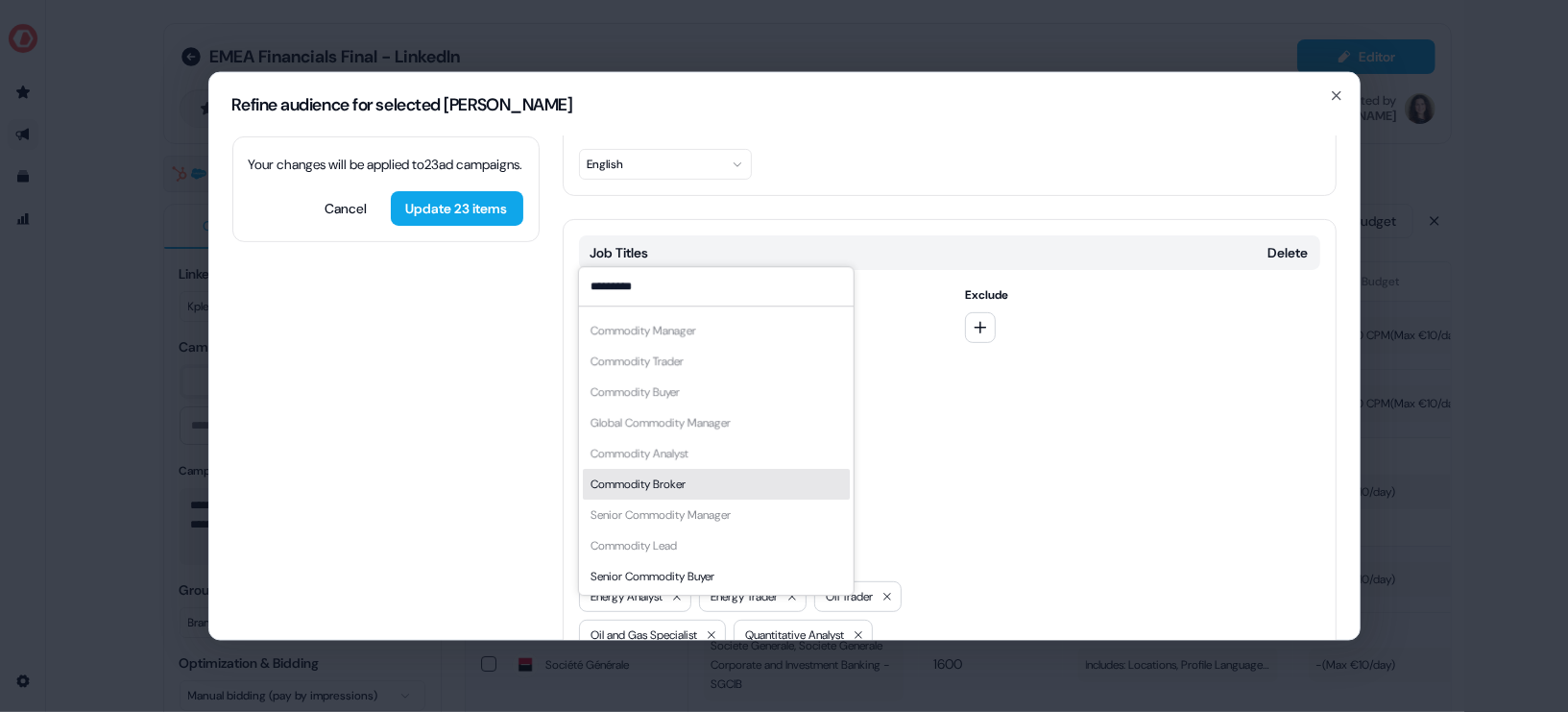
type input "*********"
click at [723, 477] on div "Commodity Broker" at bounding box center [716, 483] width 267 height 31
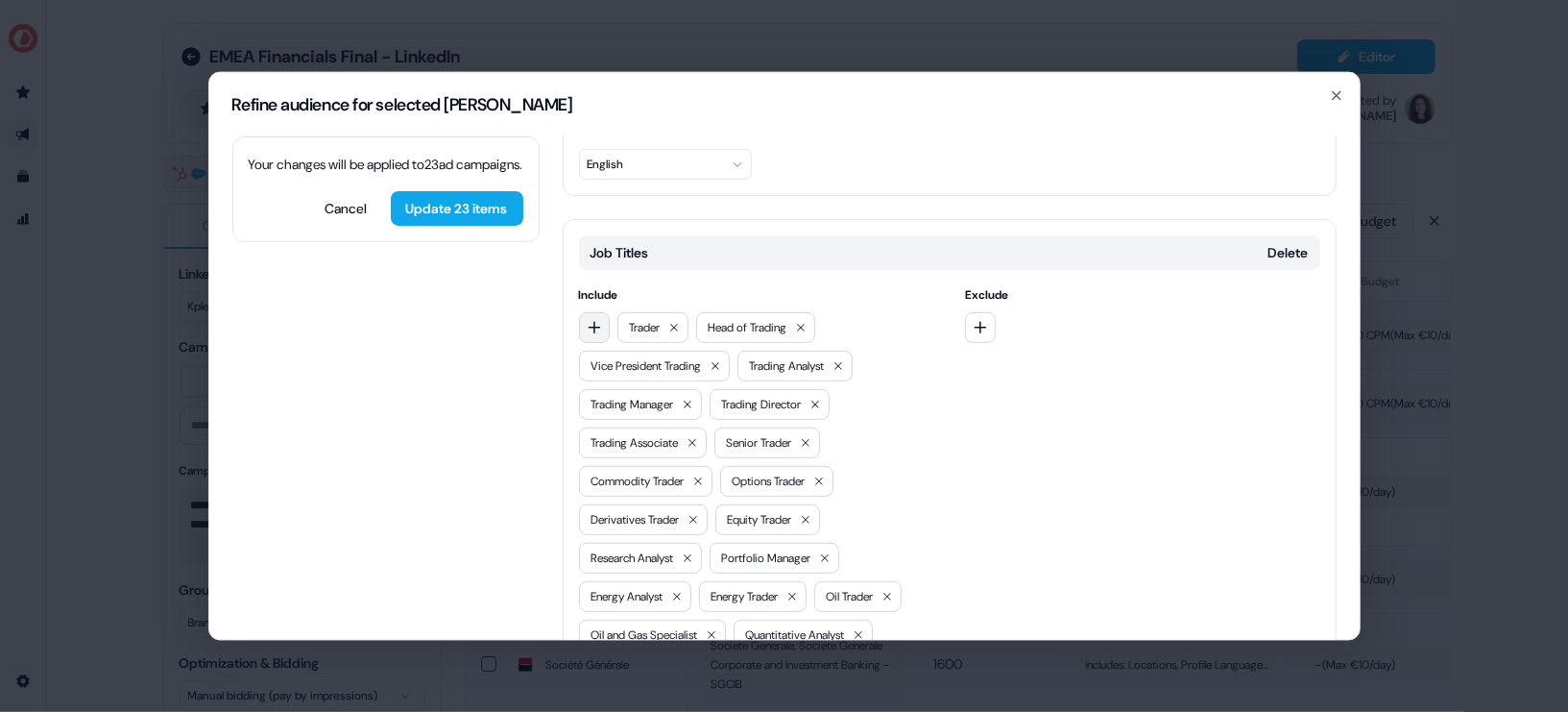
click at [590, 319] on icon "button" at bounding box center [595, 327] width 16 height 16
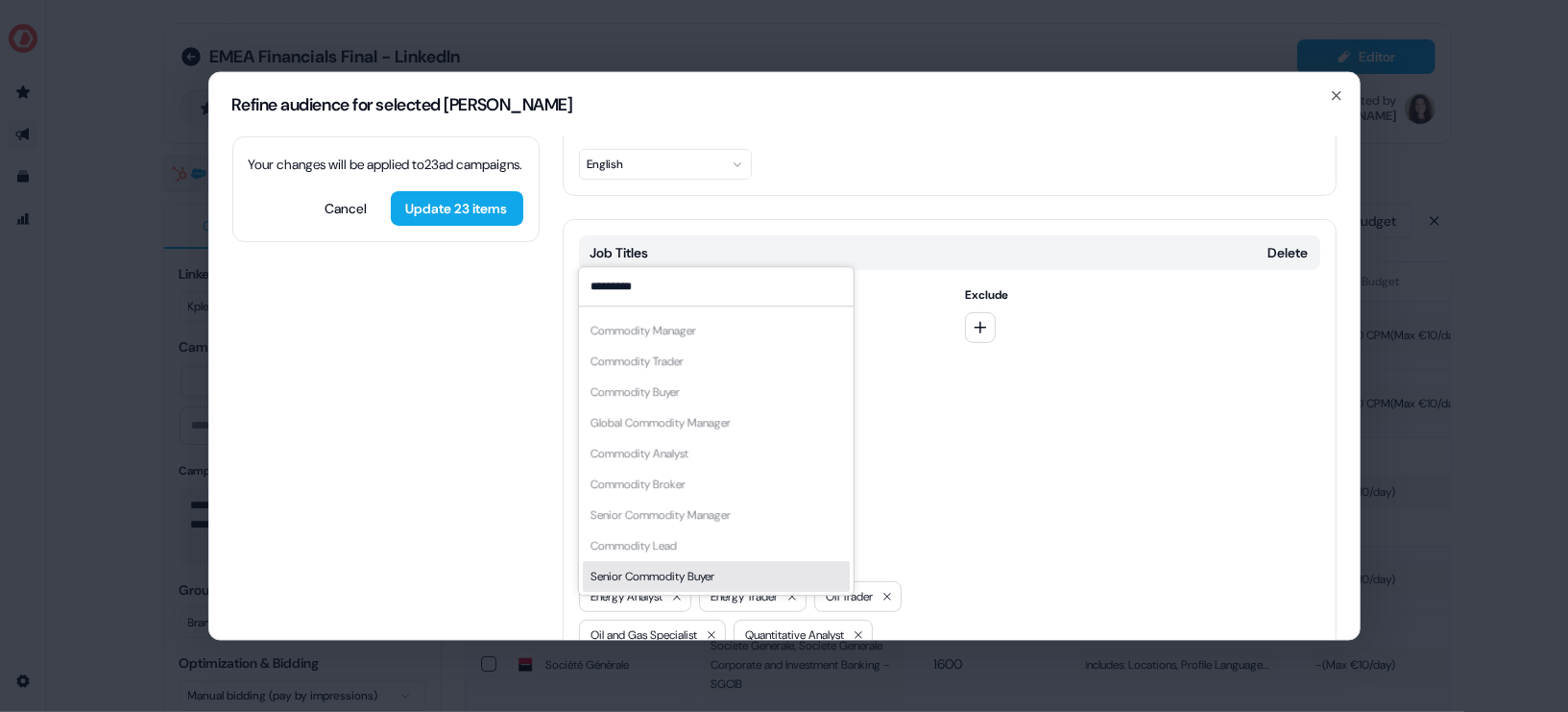
type input "*********"
click at [714, 577] on div "Senior Commodity Buyer" at bounding box center [651, 575] width 124 height 19
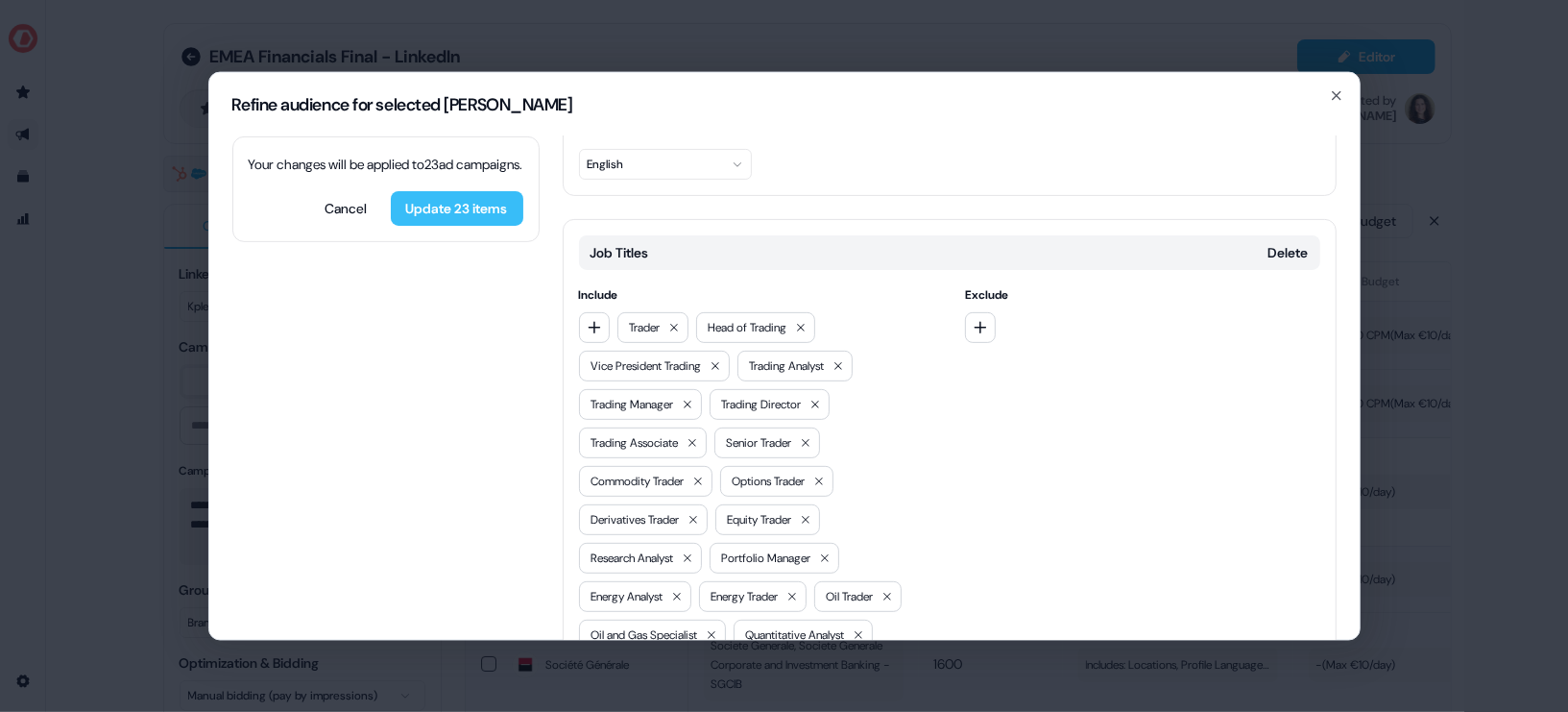
click at [453, 225] on button "Update 23 items" at bounding box center [457, 207] width 133 height 35
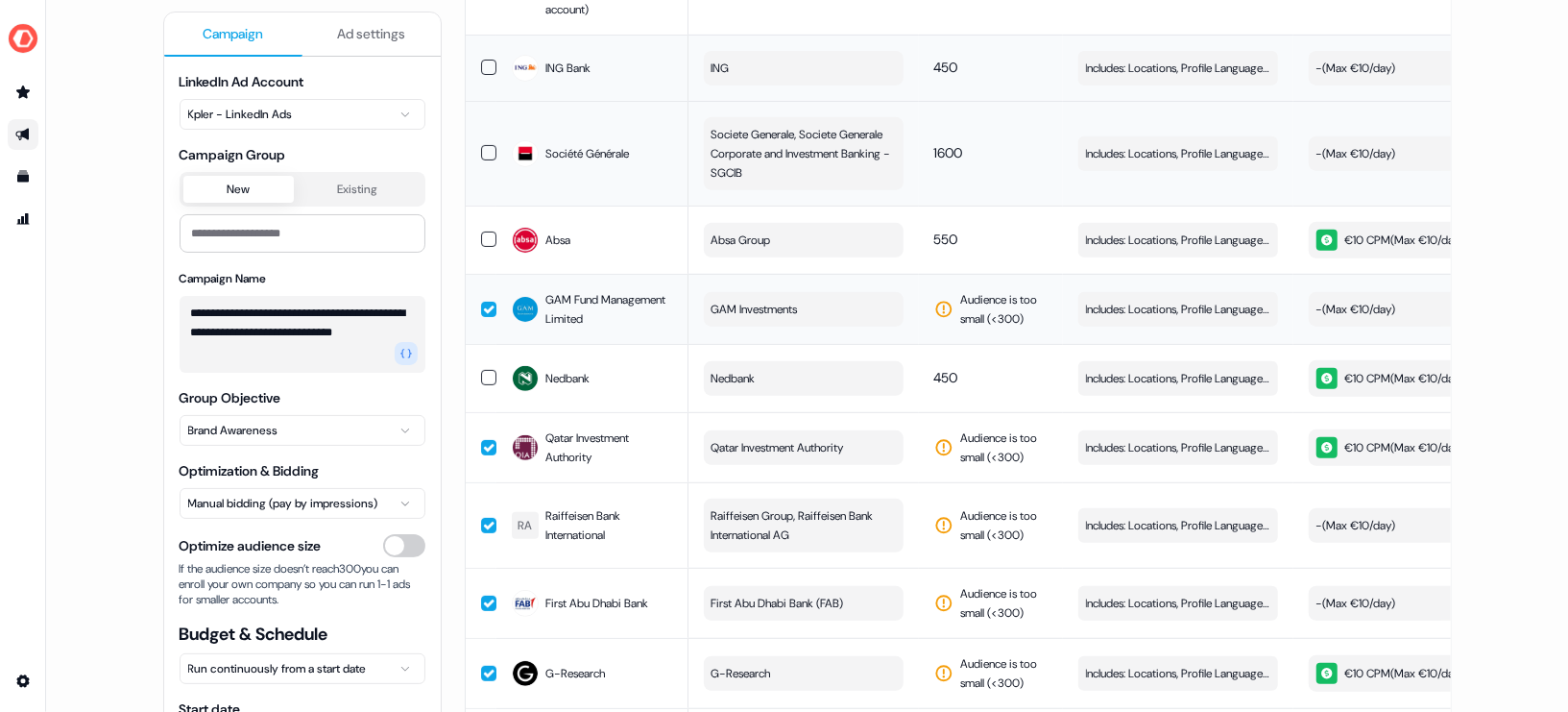
scroll to position [0, 0]
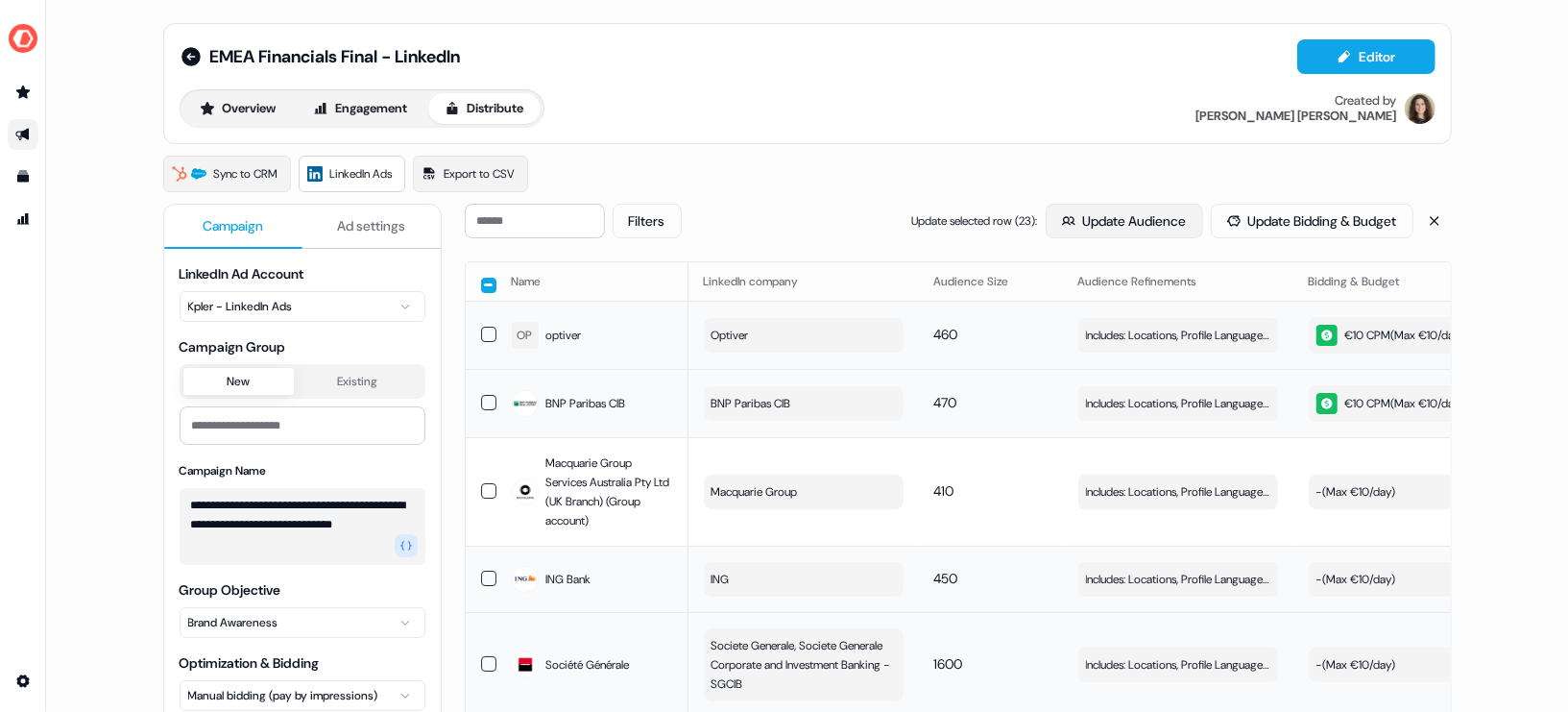
click at [1127, 224] on button "Update Audience" at bounding box center [1124, 221] width 157 height 35
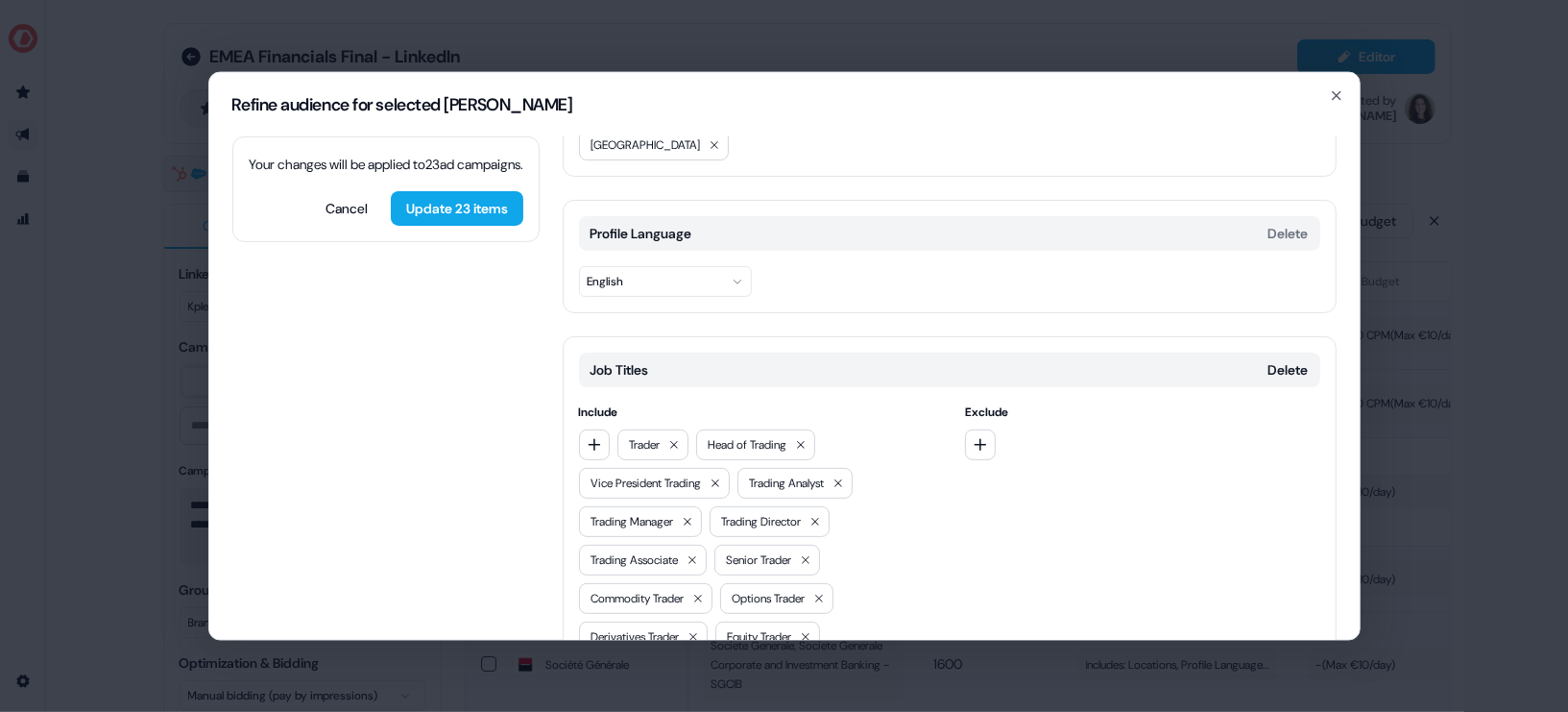
scroll to position [346, 0]
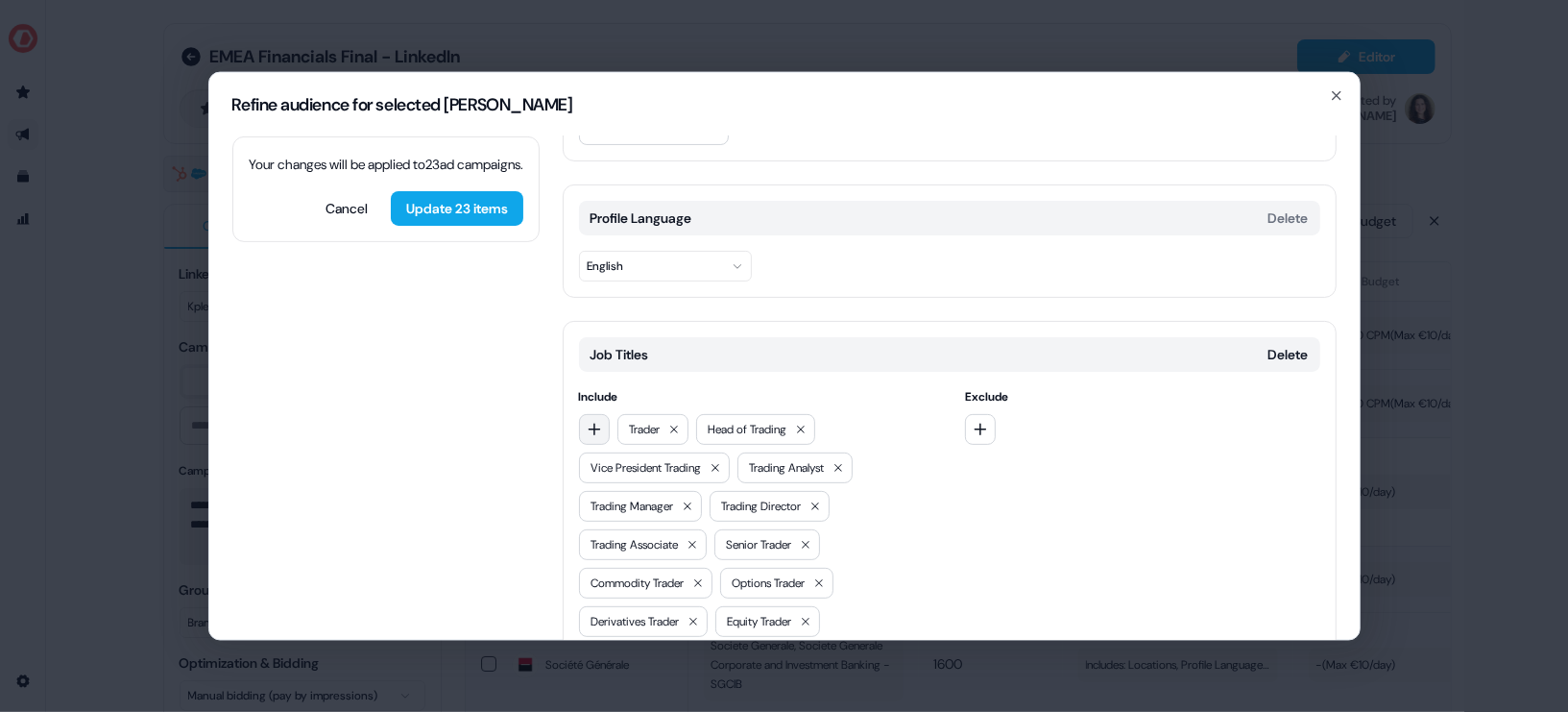
click at [594, 421] on icon "button" at bounding box center [595, 429] width 16 height 16
click at [696, 394] on input at bounding box center [715, 387] width 274 height 39
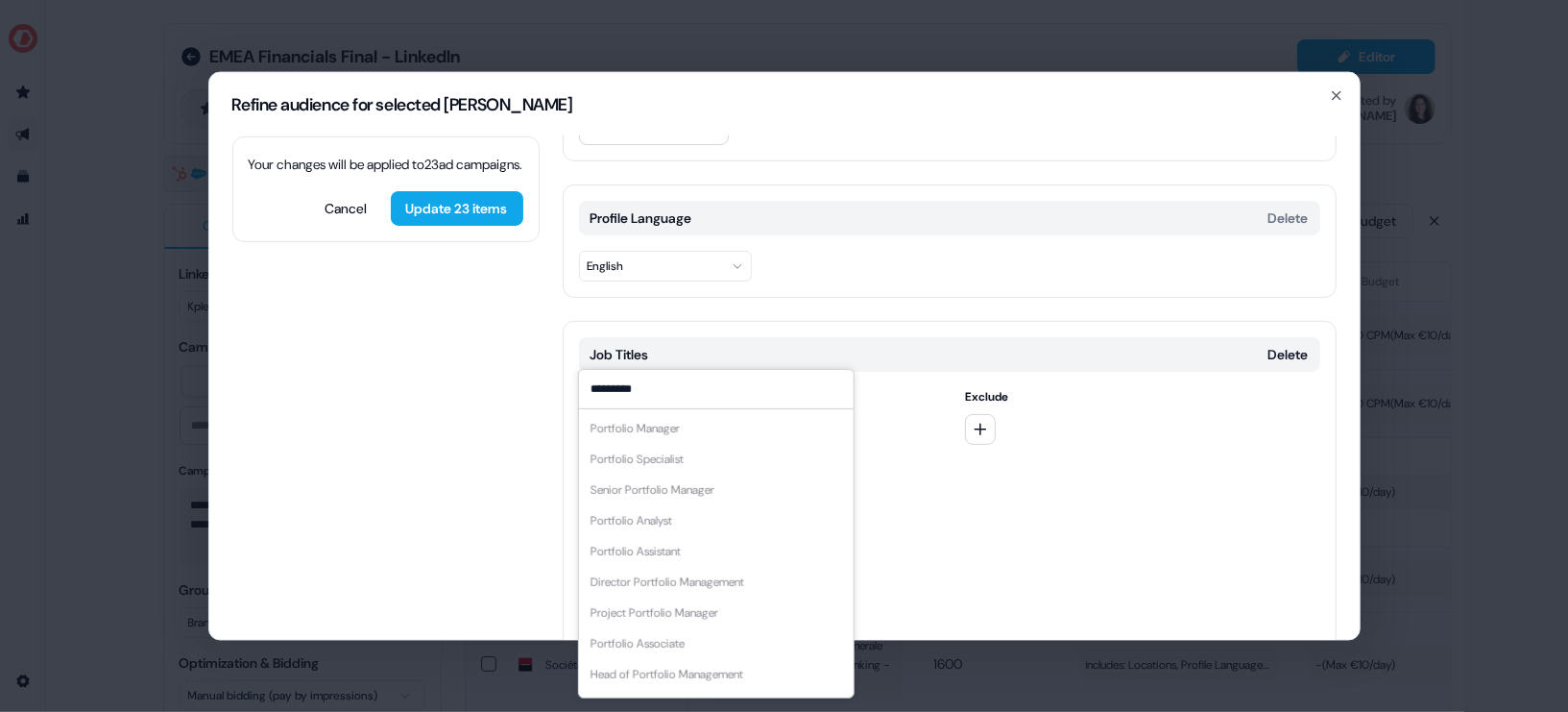
scroll to position [26, 0]
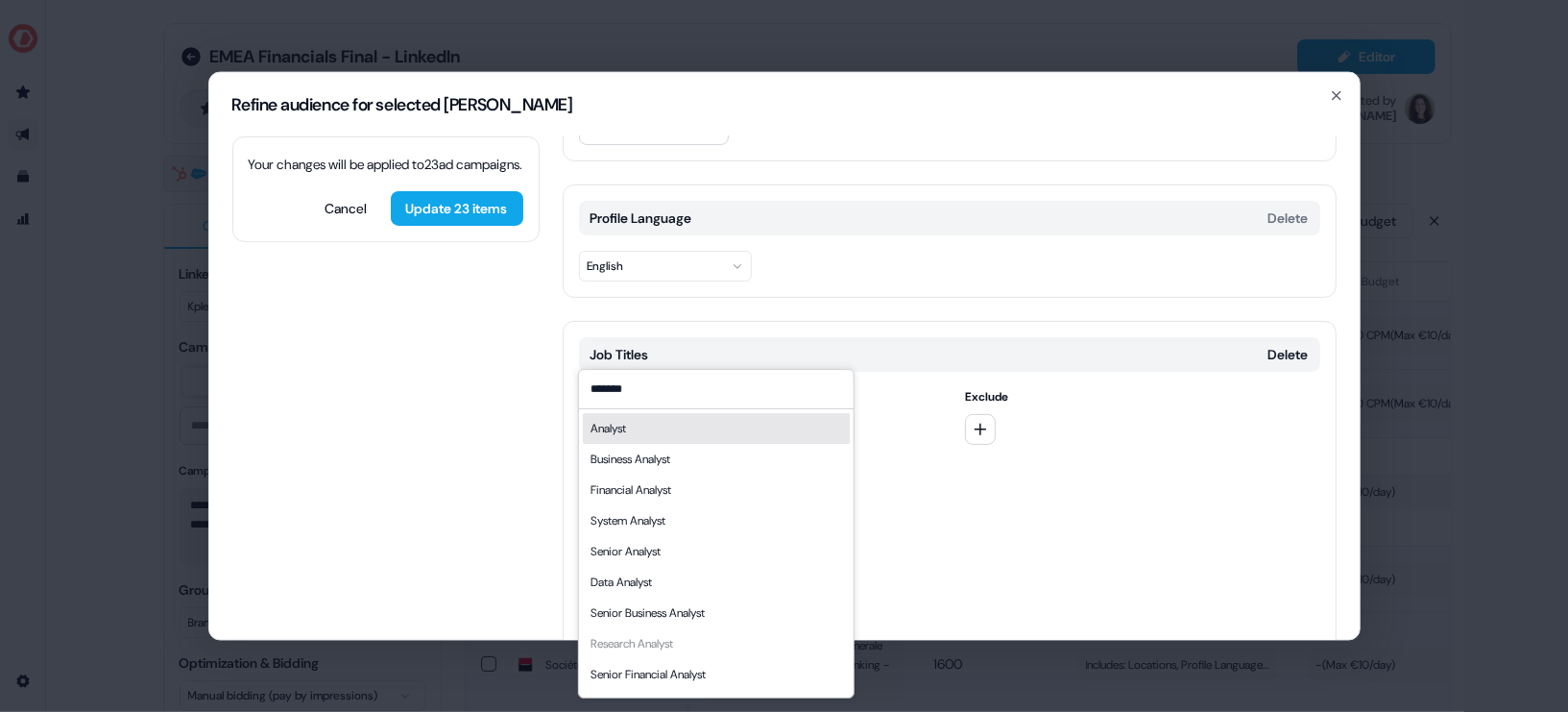
type input "*******"
click at [709, 430] on div "Analyst" at bounding box center [716, 427] width 267 height 31
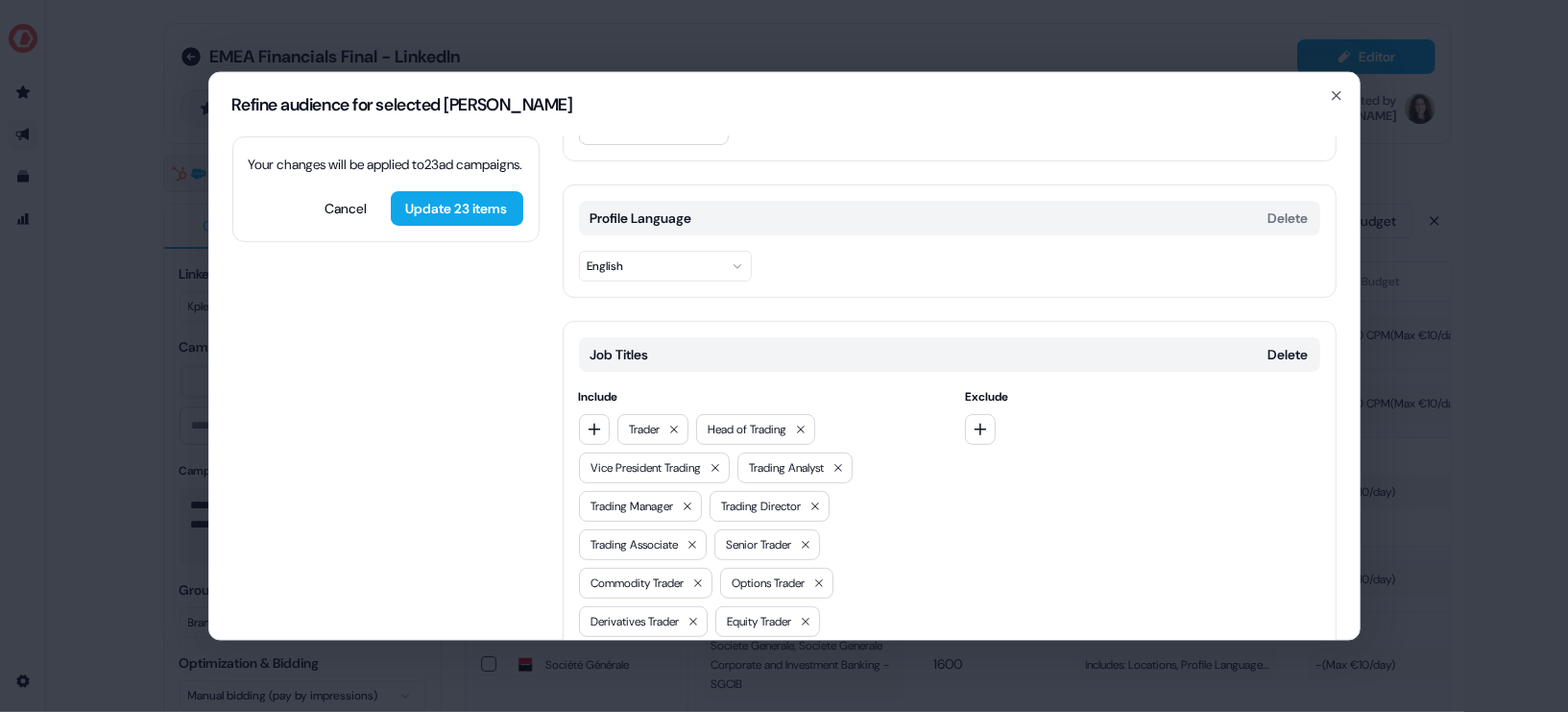
scroll to position [0, 0]
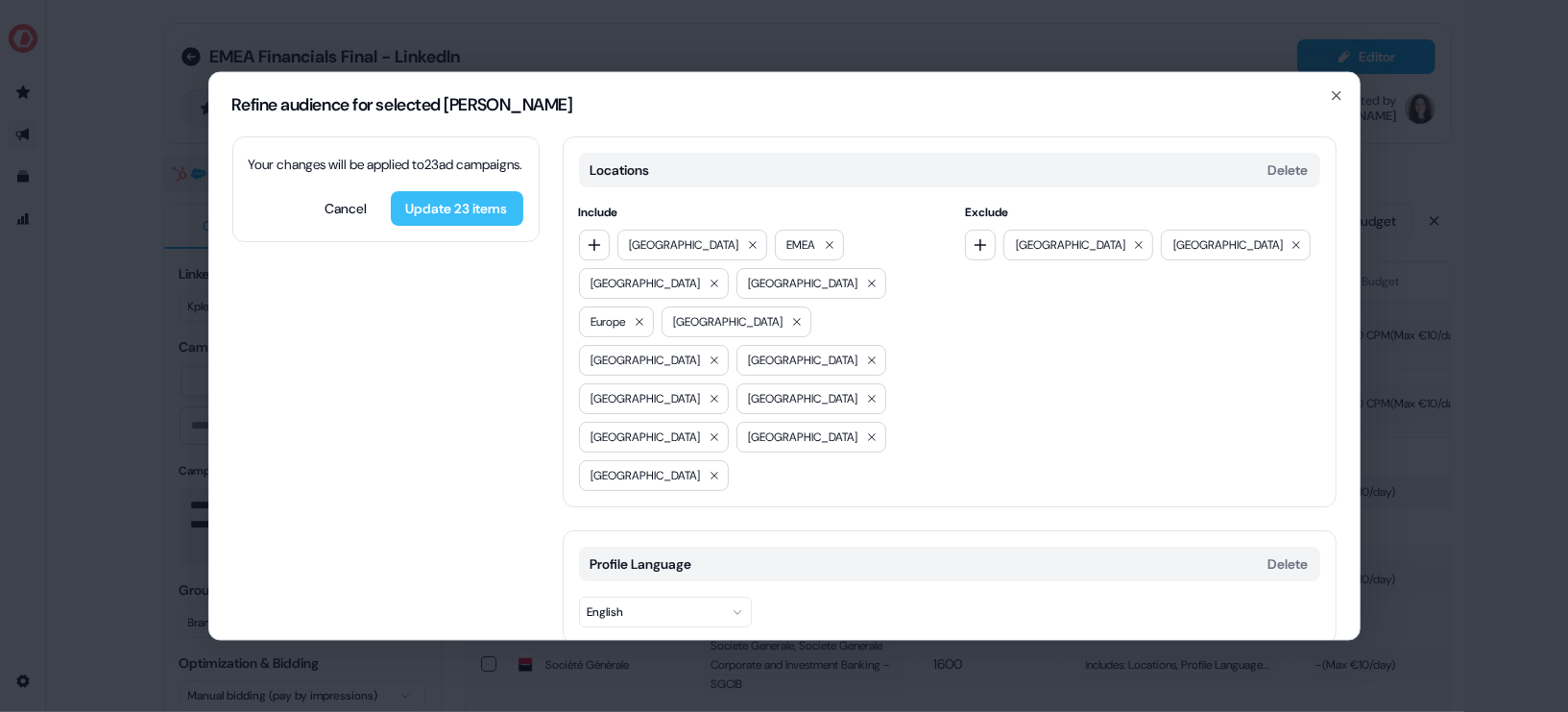
click at [445, 225] on button "Update 23 items" at bounding box center [457, 207] width 133 height 35
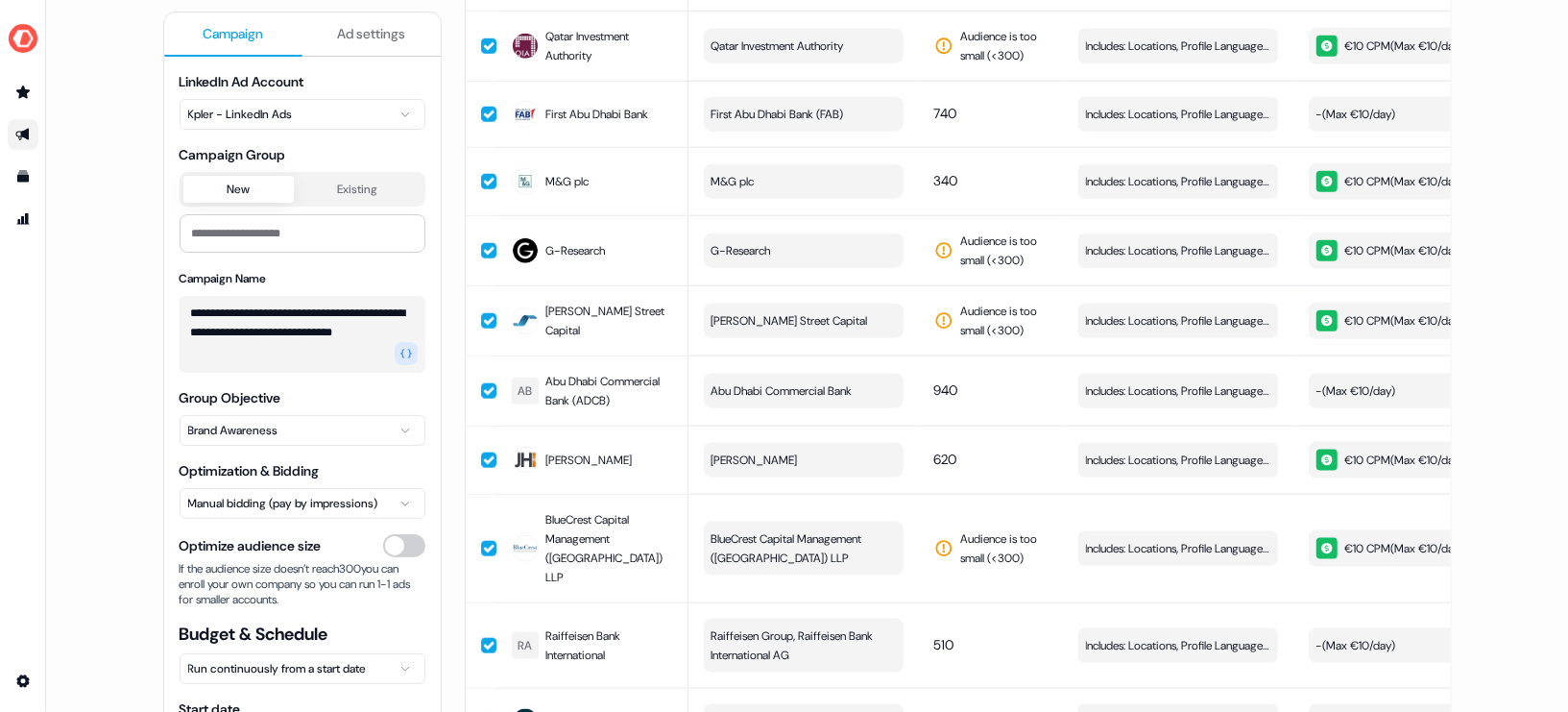
scroll to position [1377, 0]
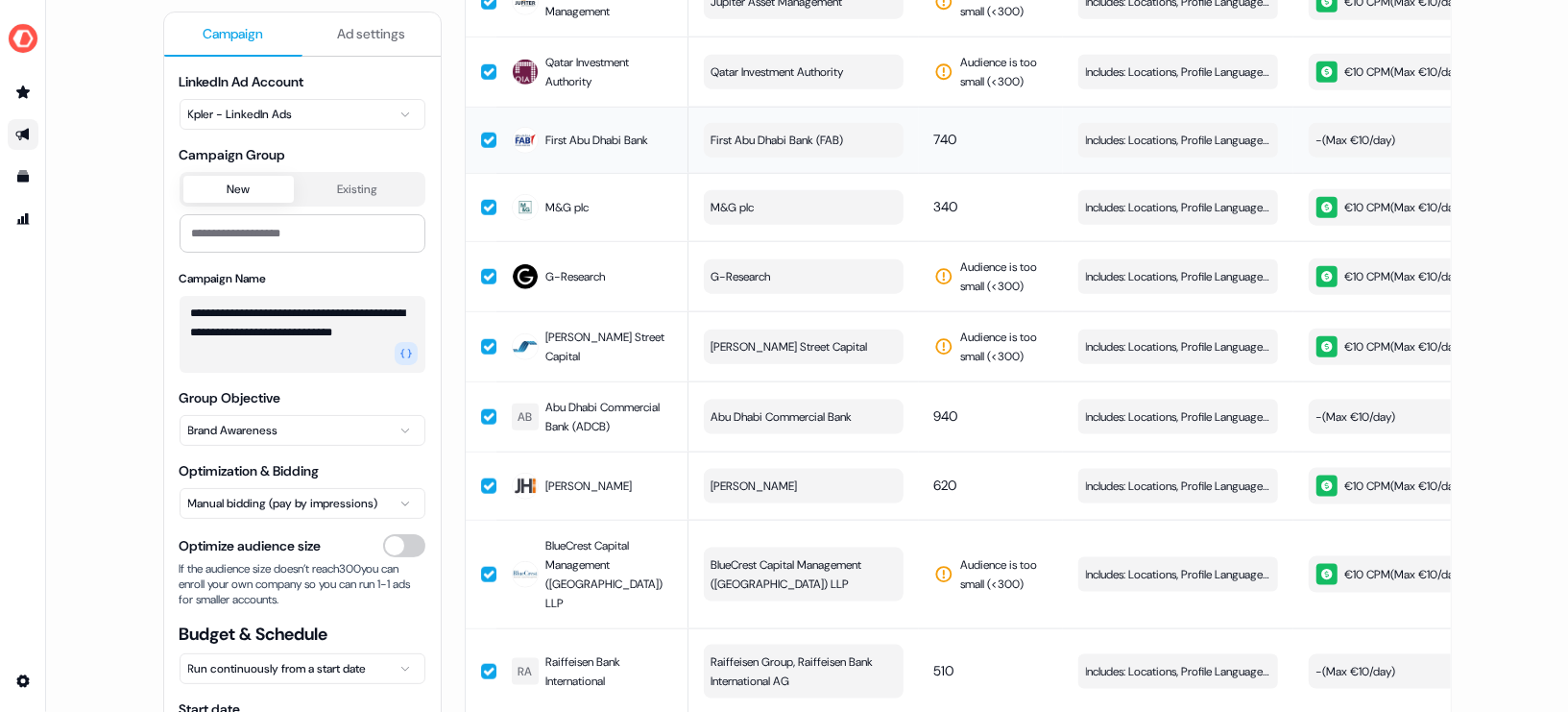
click at [484, 140] on button "button" at bounding box center [489, 141] width 16 height 16
click at [484, 205] on button "button" at bounding box center [489, 208] width 16 height 16
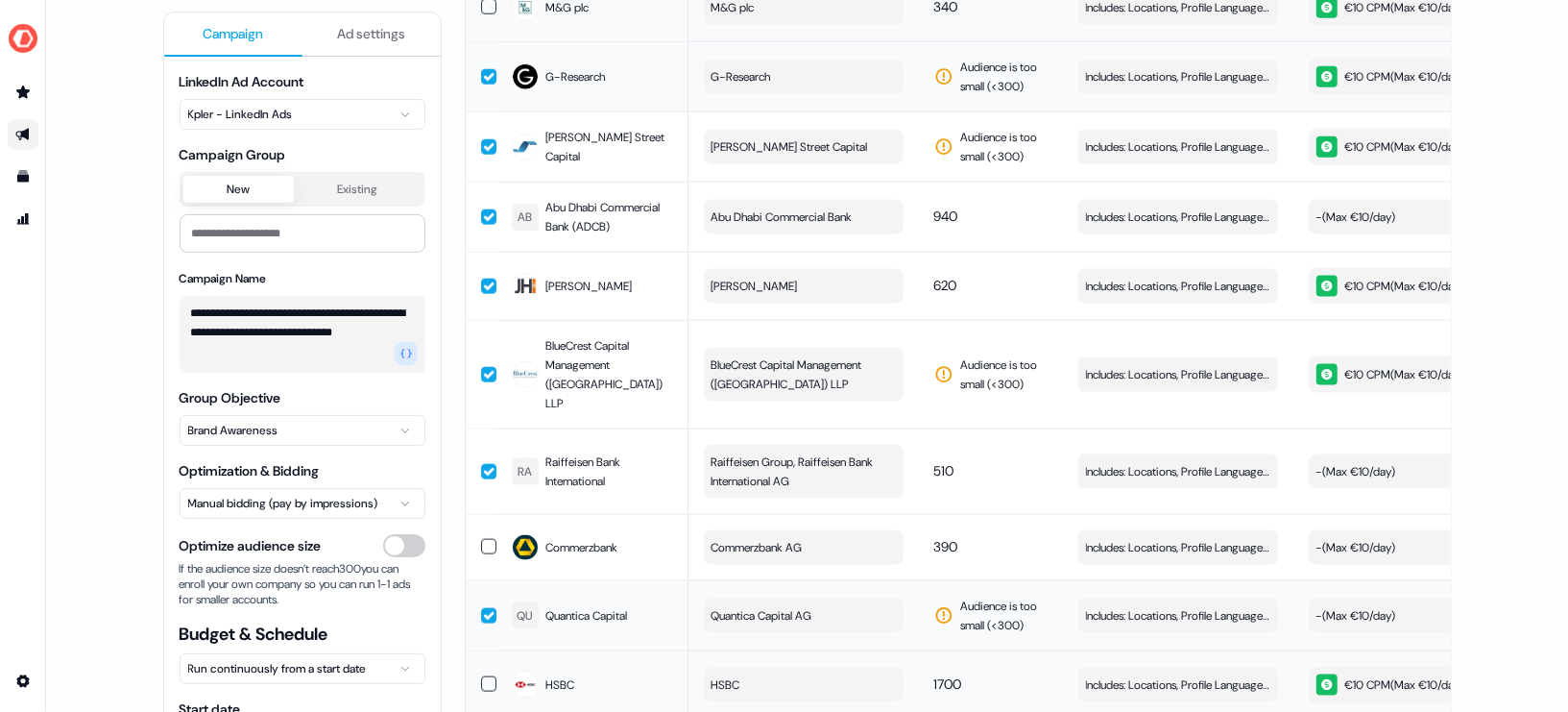
scroll to position [1577, 0]
click at [481, 218] on button "button" at bounding box center [489, 218] width 16 height 16
click at [485, 293] on button "button" at bounding box center [489, 287] width 16 height 16
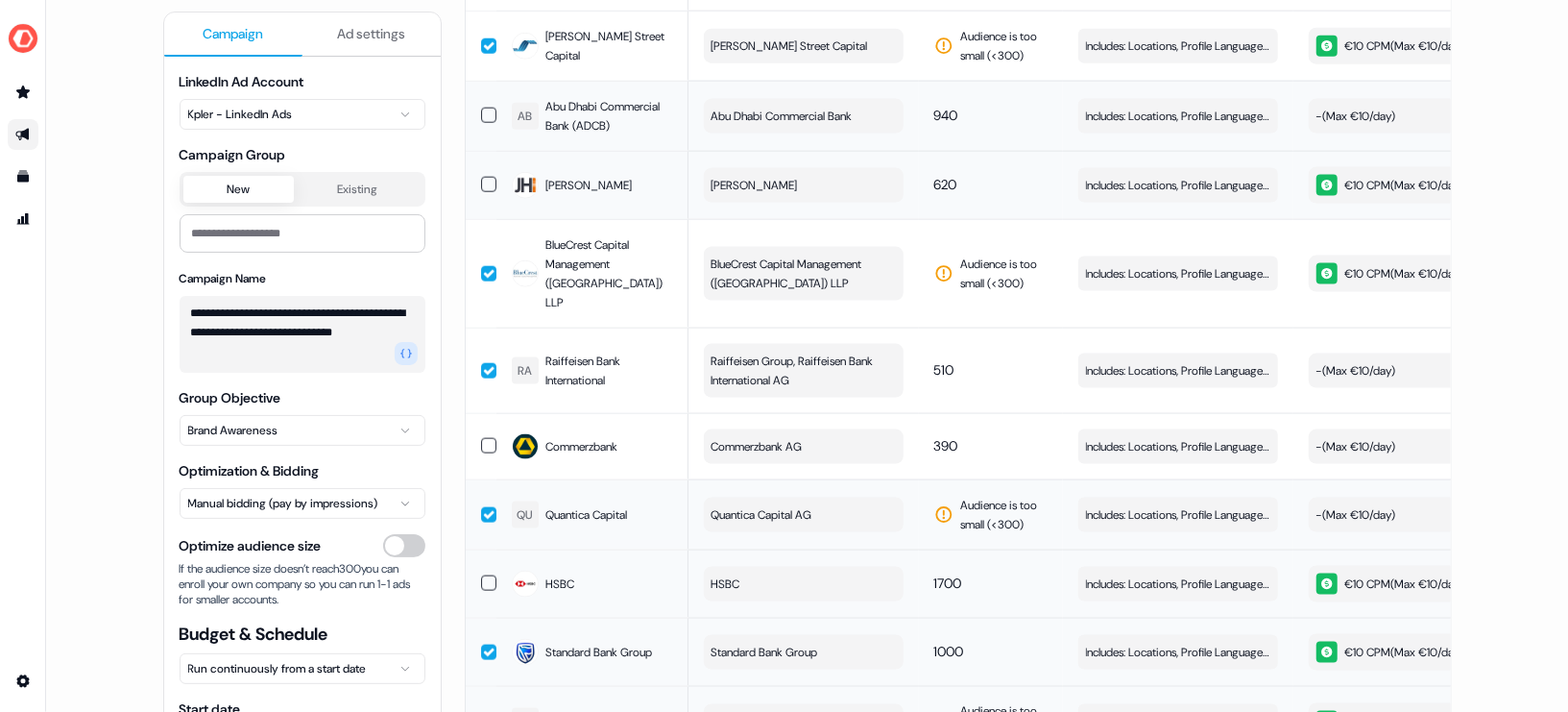
scroll to position [1701, 0]
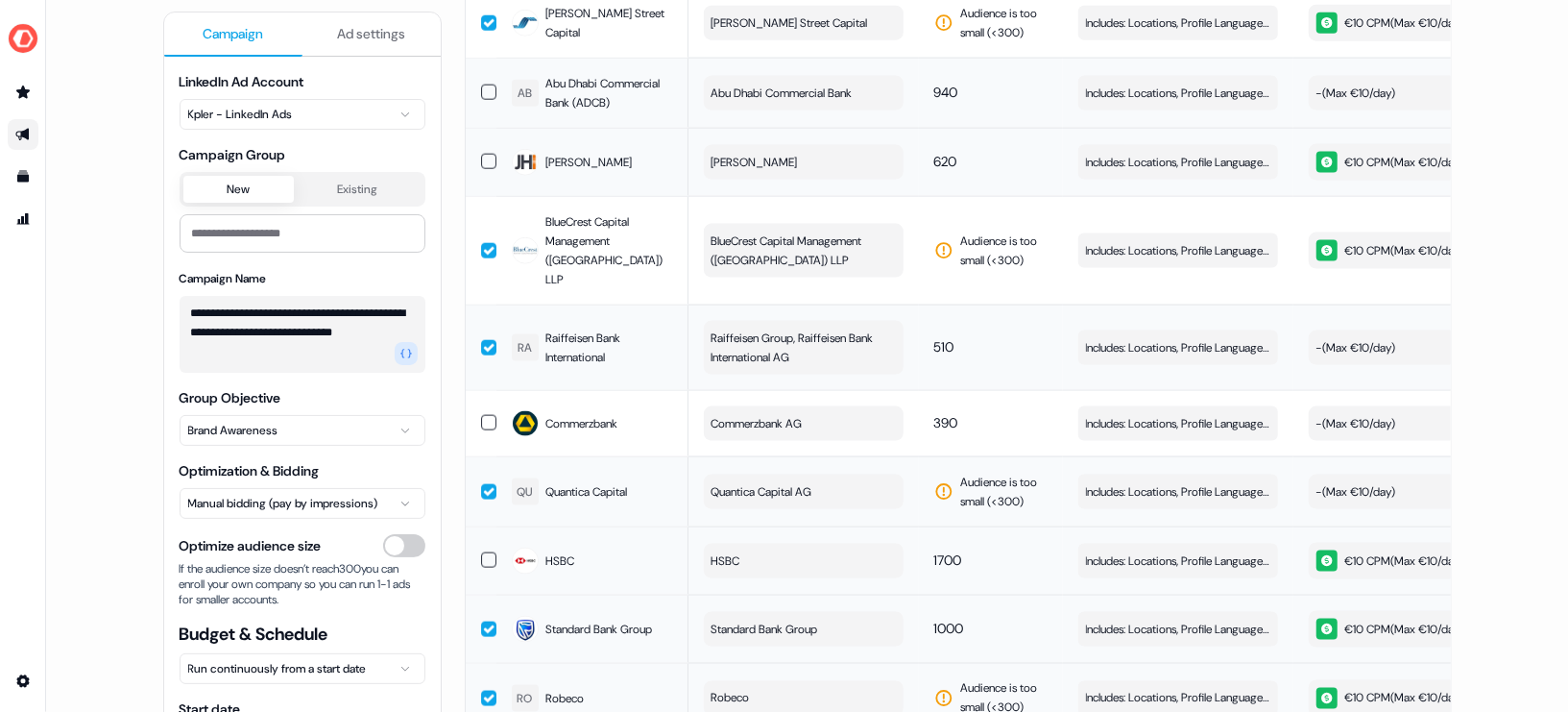
click at [487, 340] on button "button" at bounding box center [489, 348] width 16 height 16
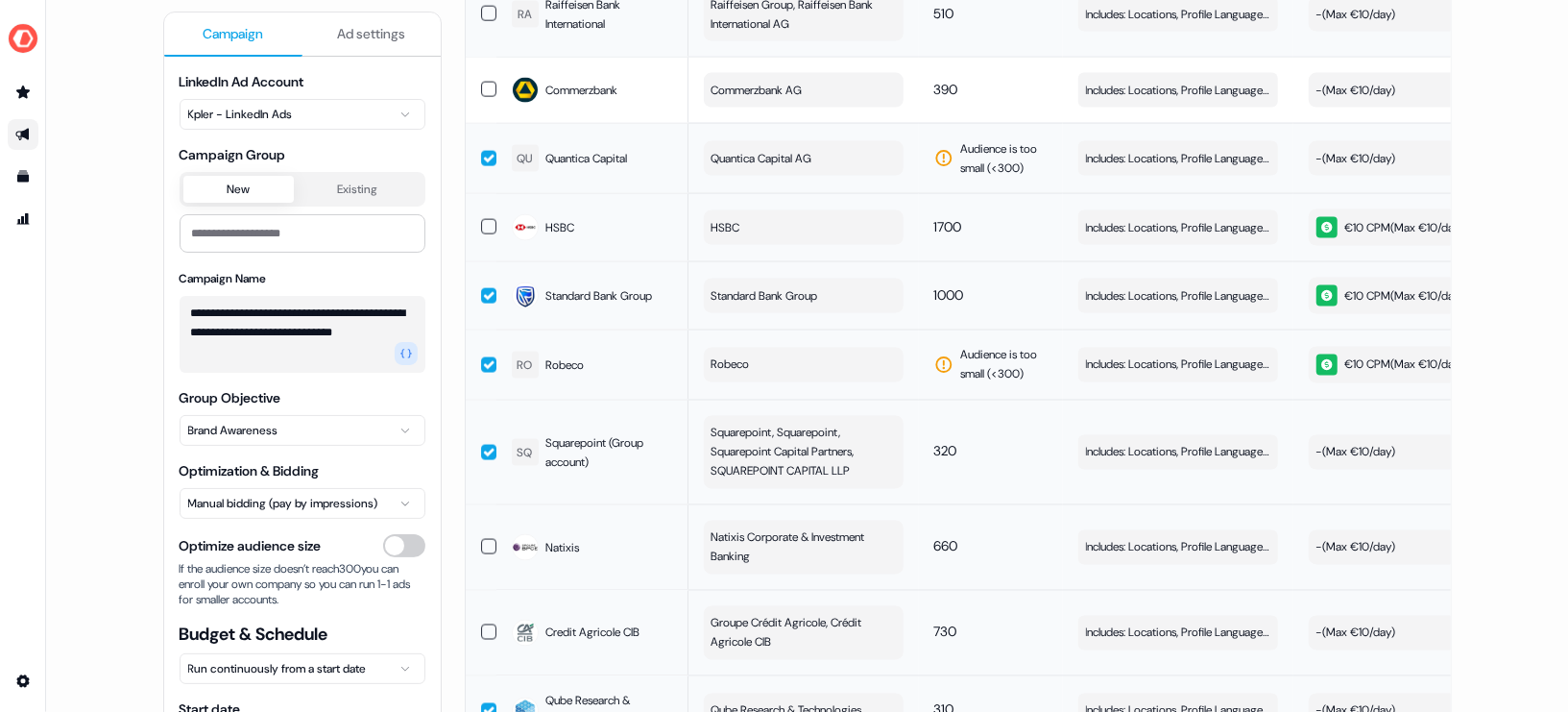
click at [484, 261] on td at bounding box center [480, 295] width 31 height 68
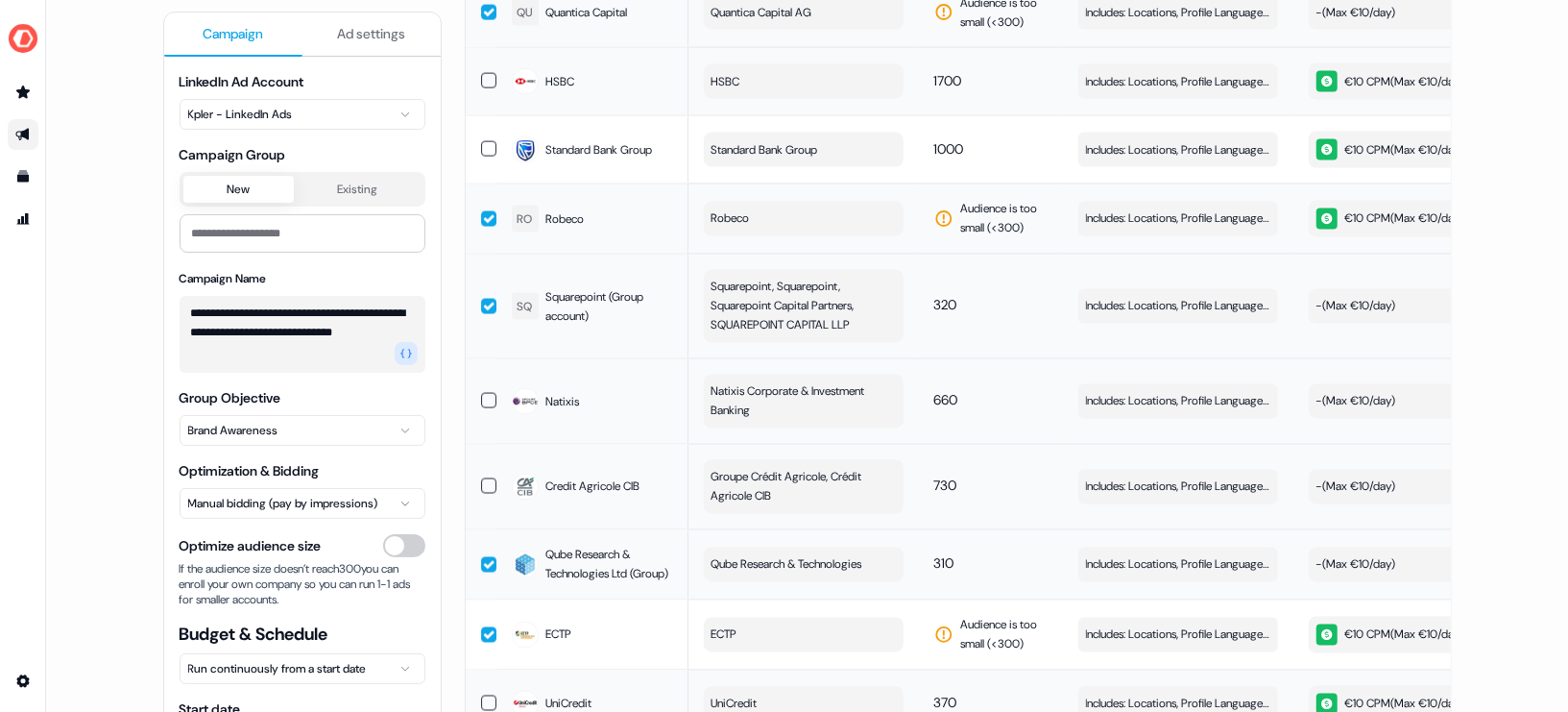
scroll to position [2210, 0]
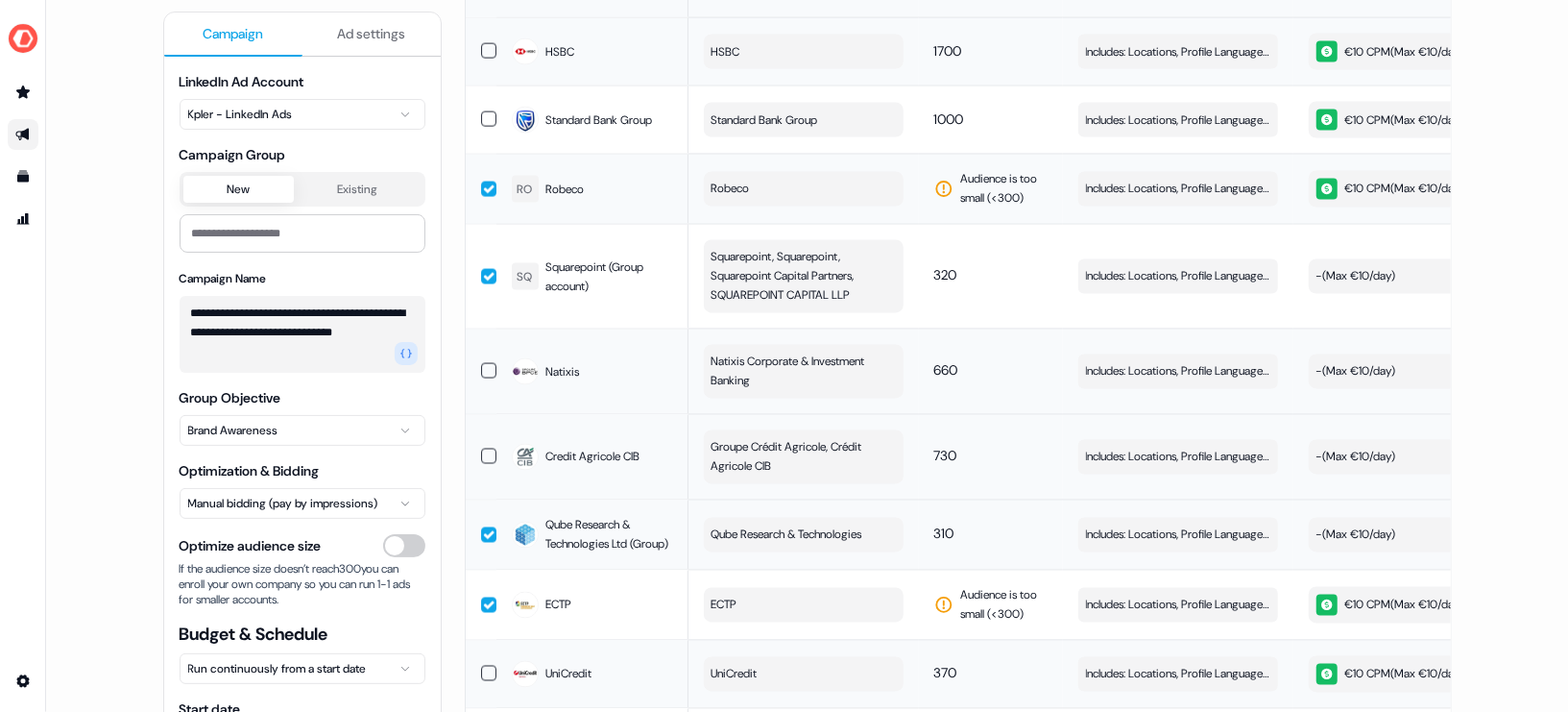
click at [481, 269] on button "button" at bounding box center [489, 277] width 16 height 16
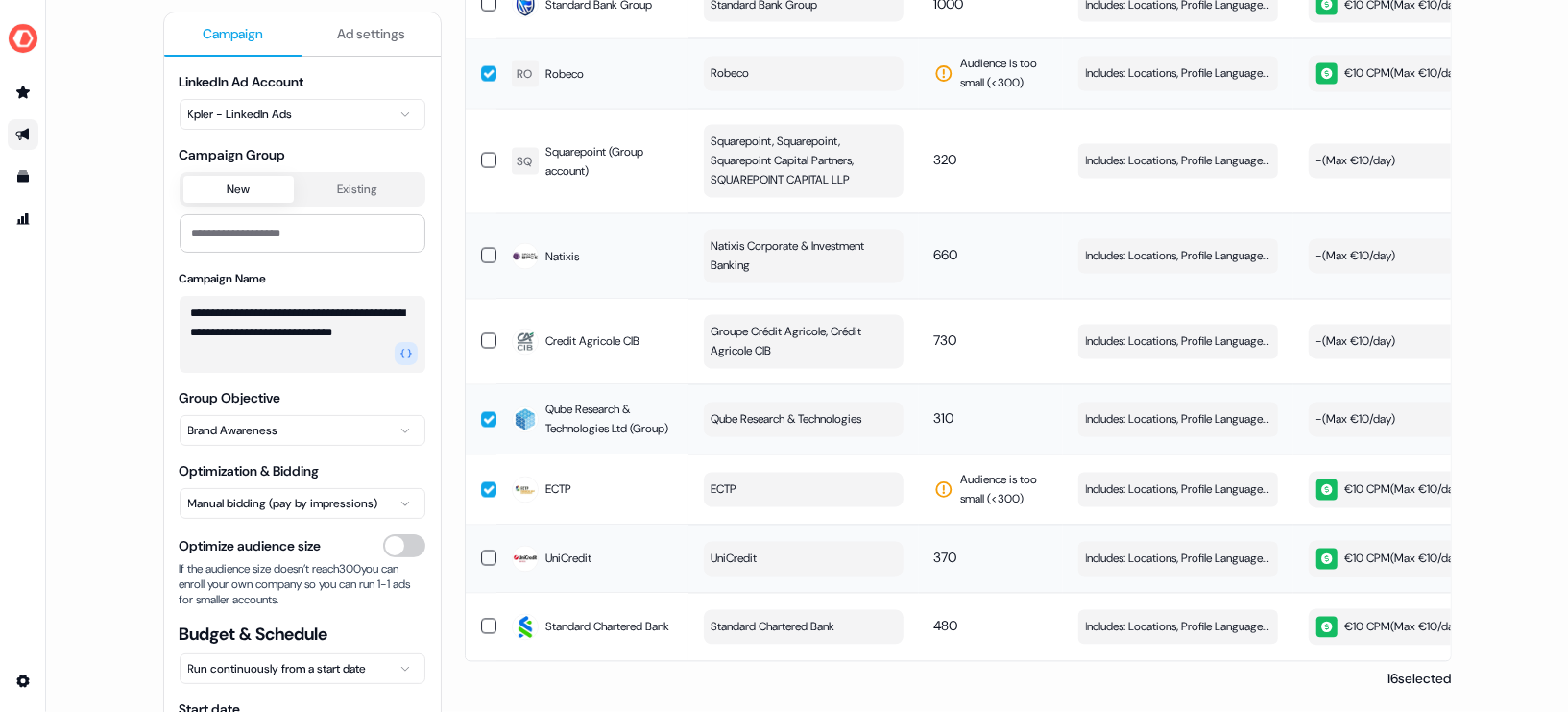
click at [481, 412] on button "button" at bounding box center [489, 420] width 16 height 16
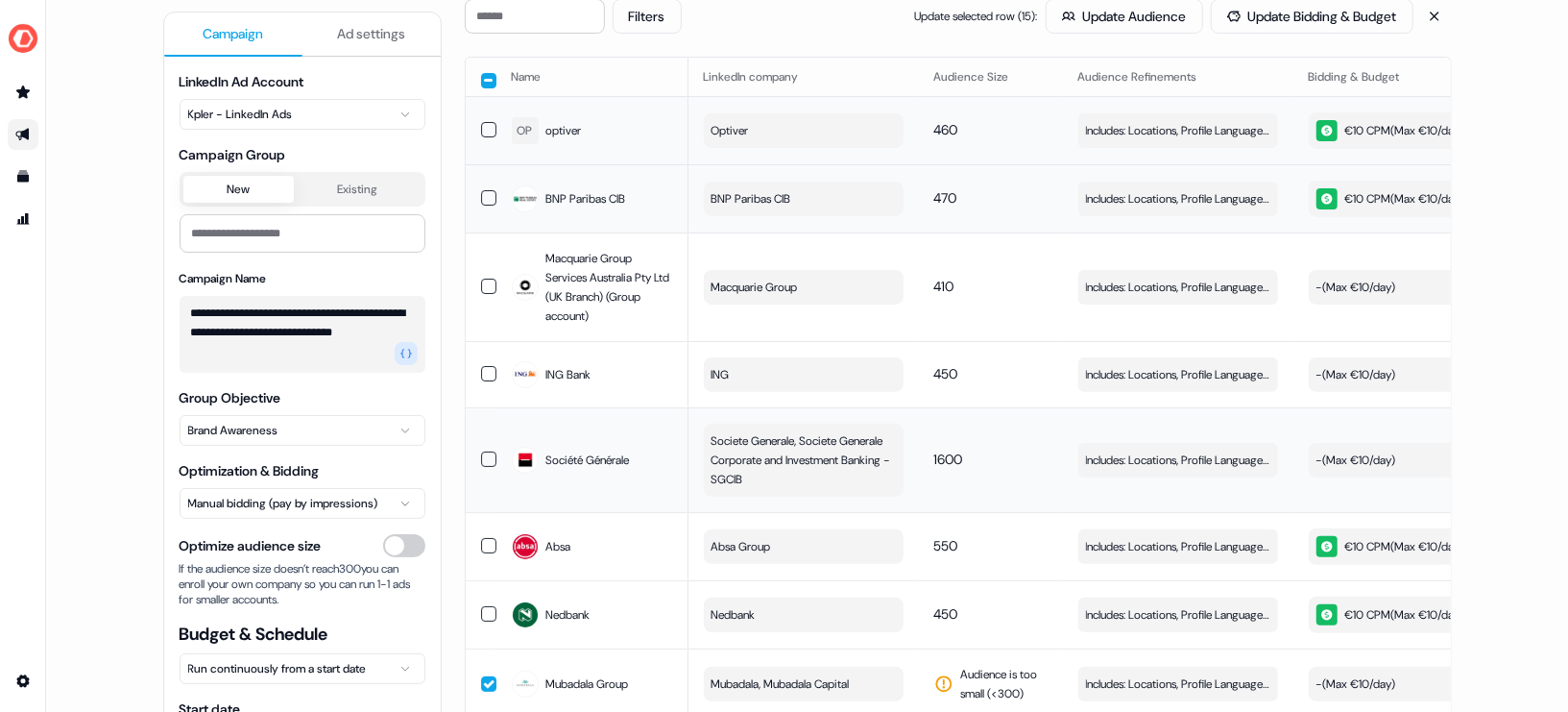
scroll to position [0, 0]
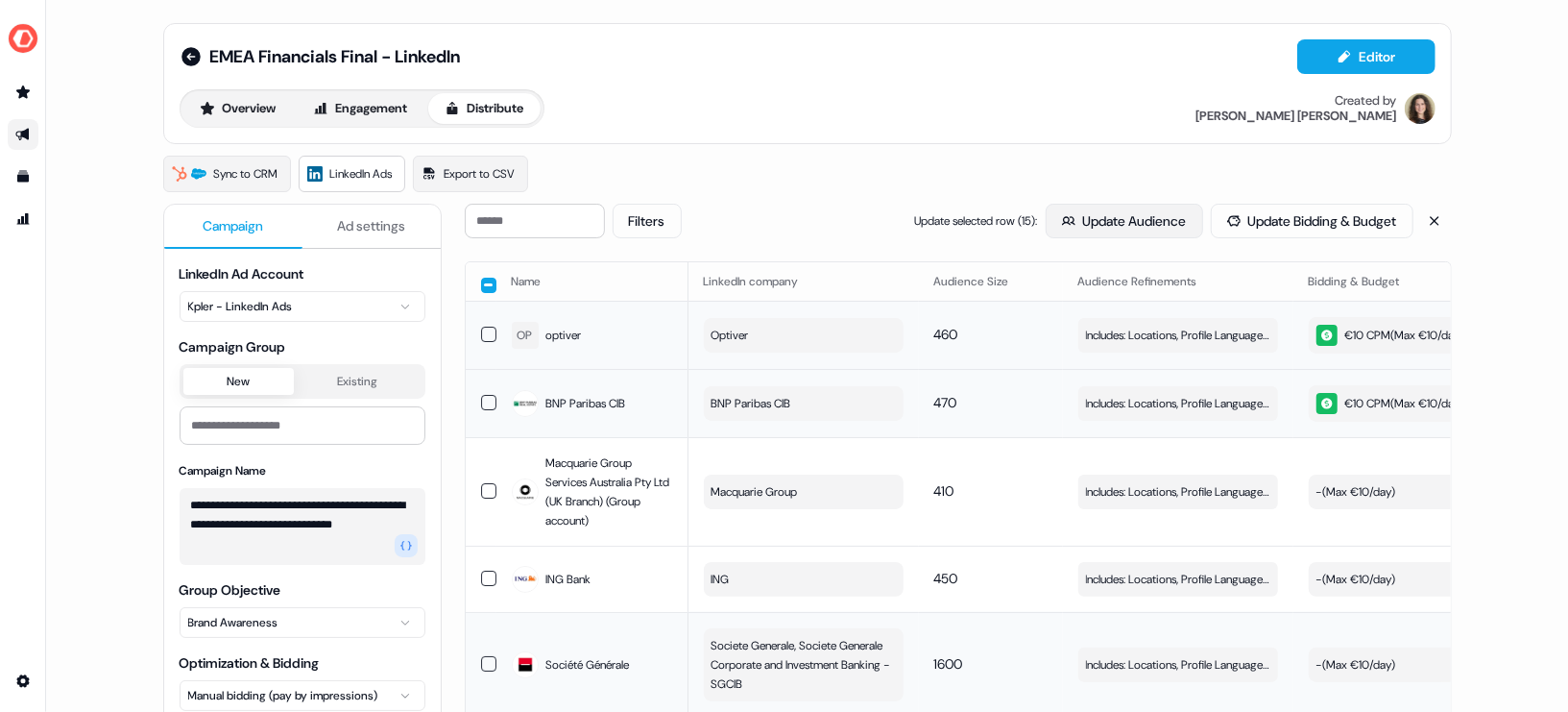
click at [1119, 230] on button "Update Audience" at bounding box center [1124, 221] width 157 height 35
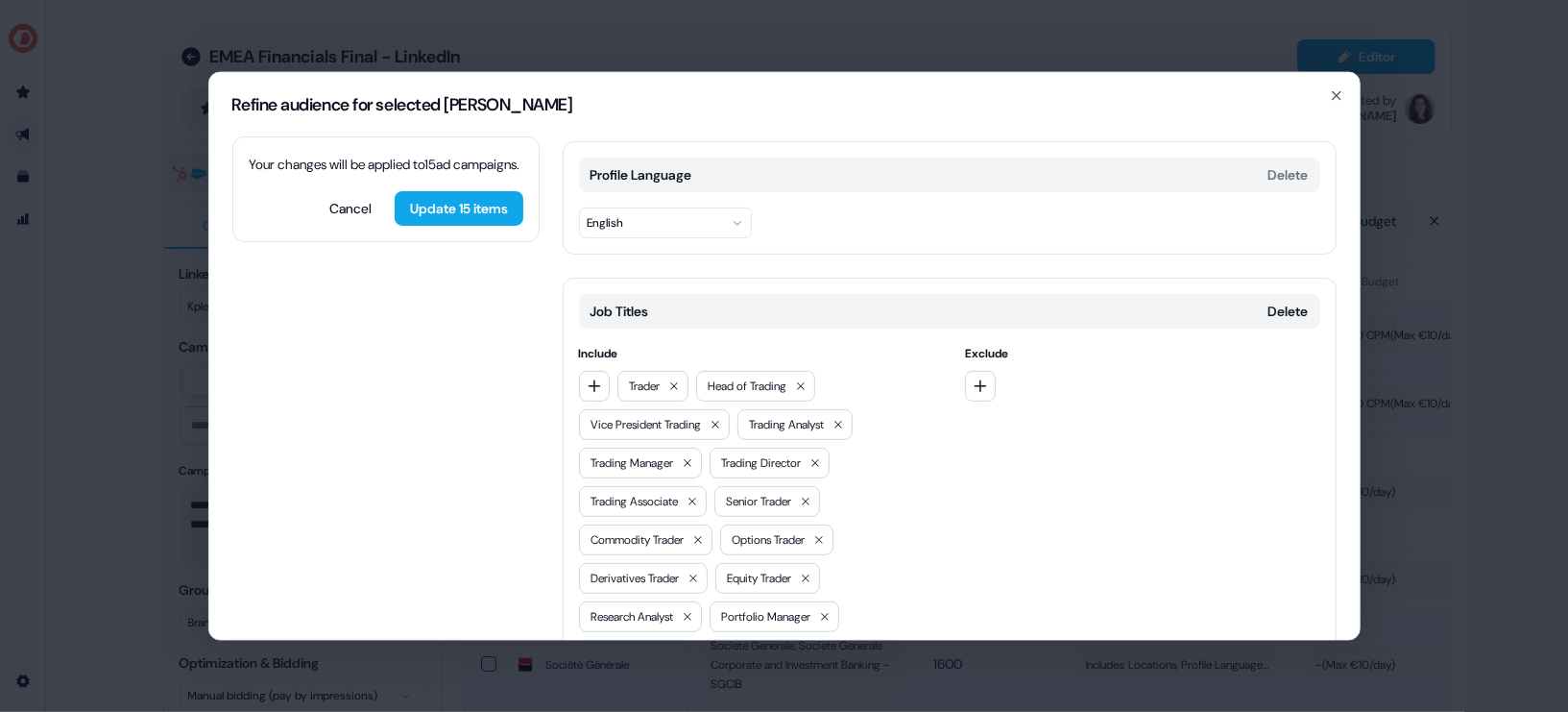
scroll to position [87, 0]
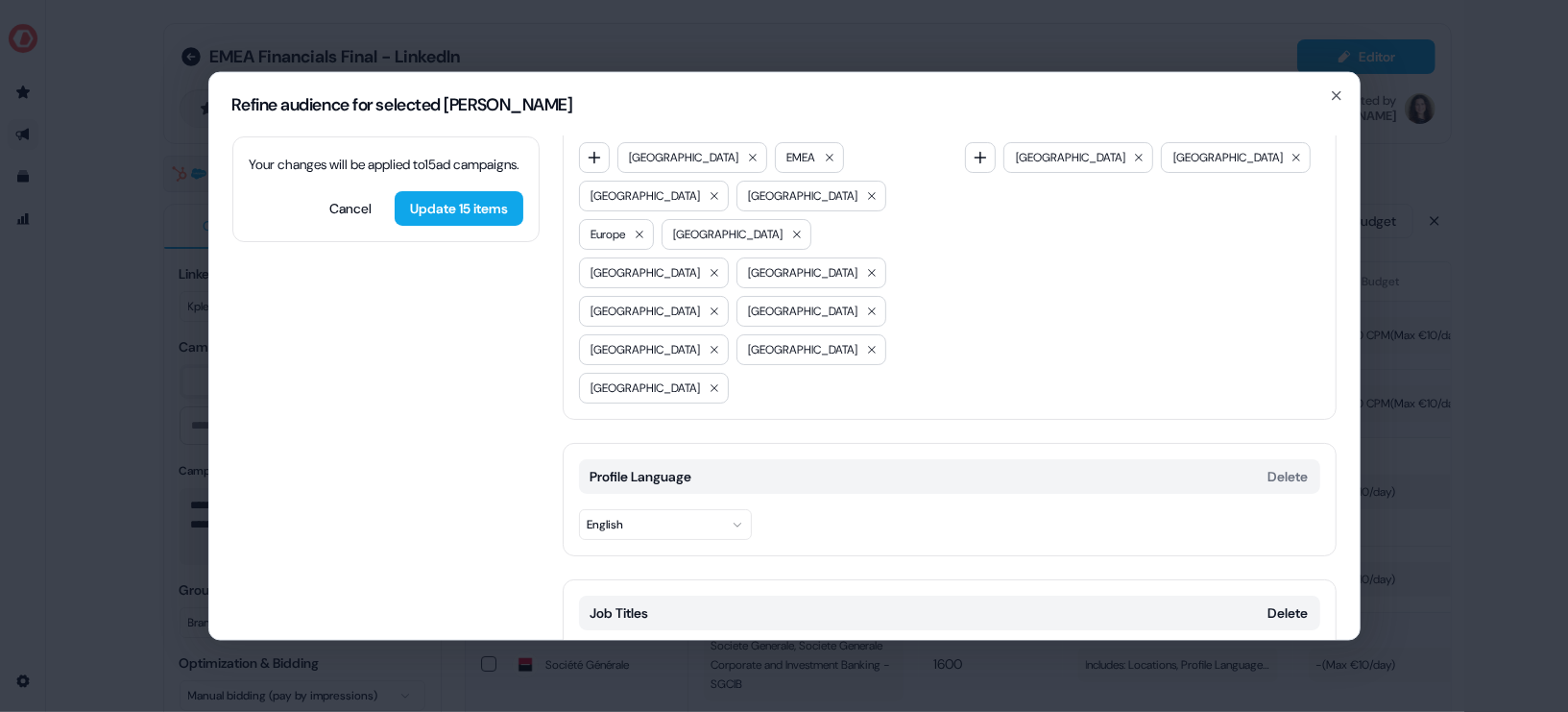
click at [595, 679] on icon "button" at bounding box center [595, 687] width 16 height 16
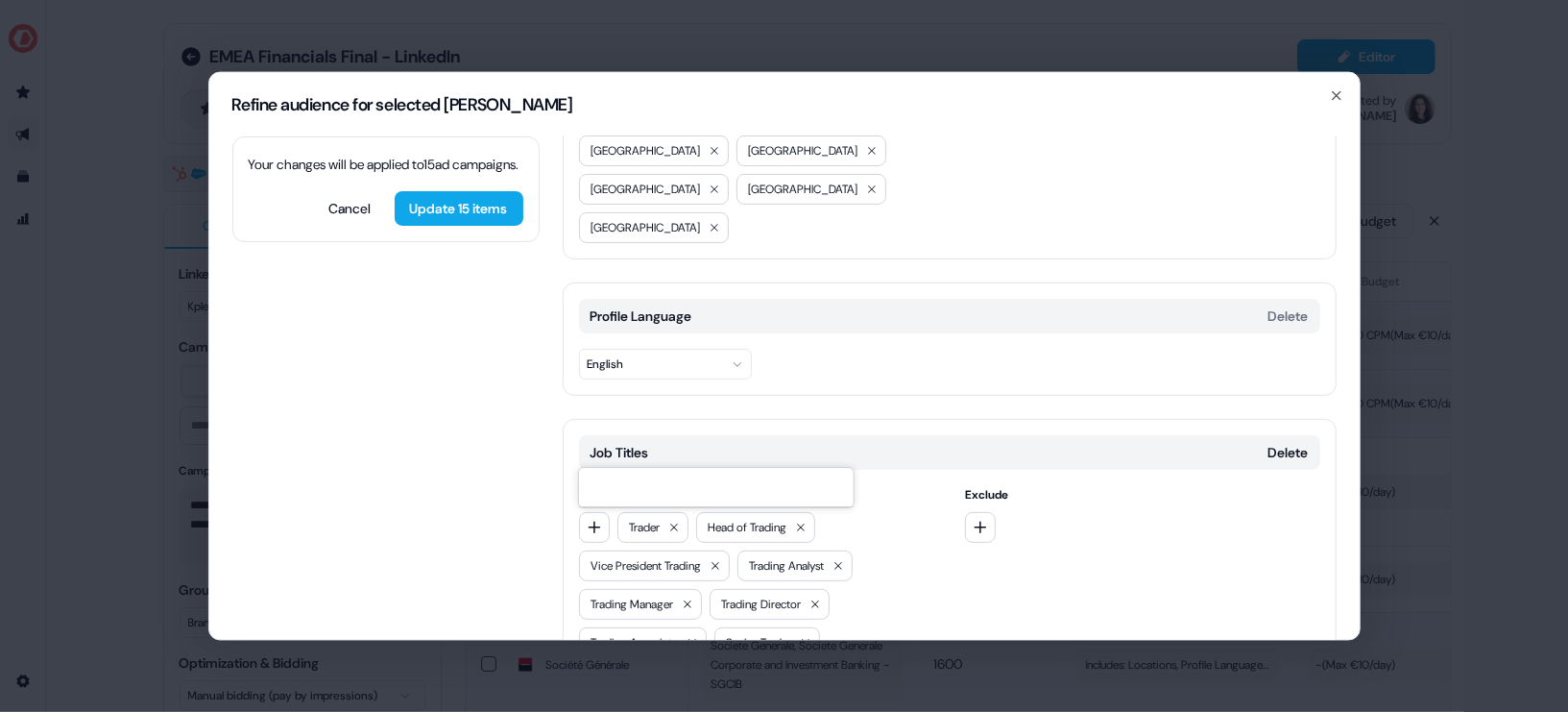
scroll to position [247, 0]
click at [659, 478] on input at bounding box center [715, 486] width 274 height 39
type input "*********"
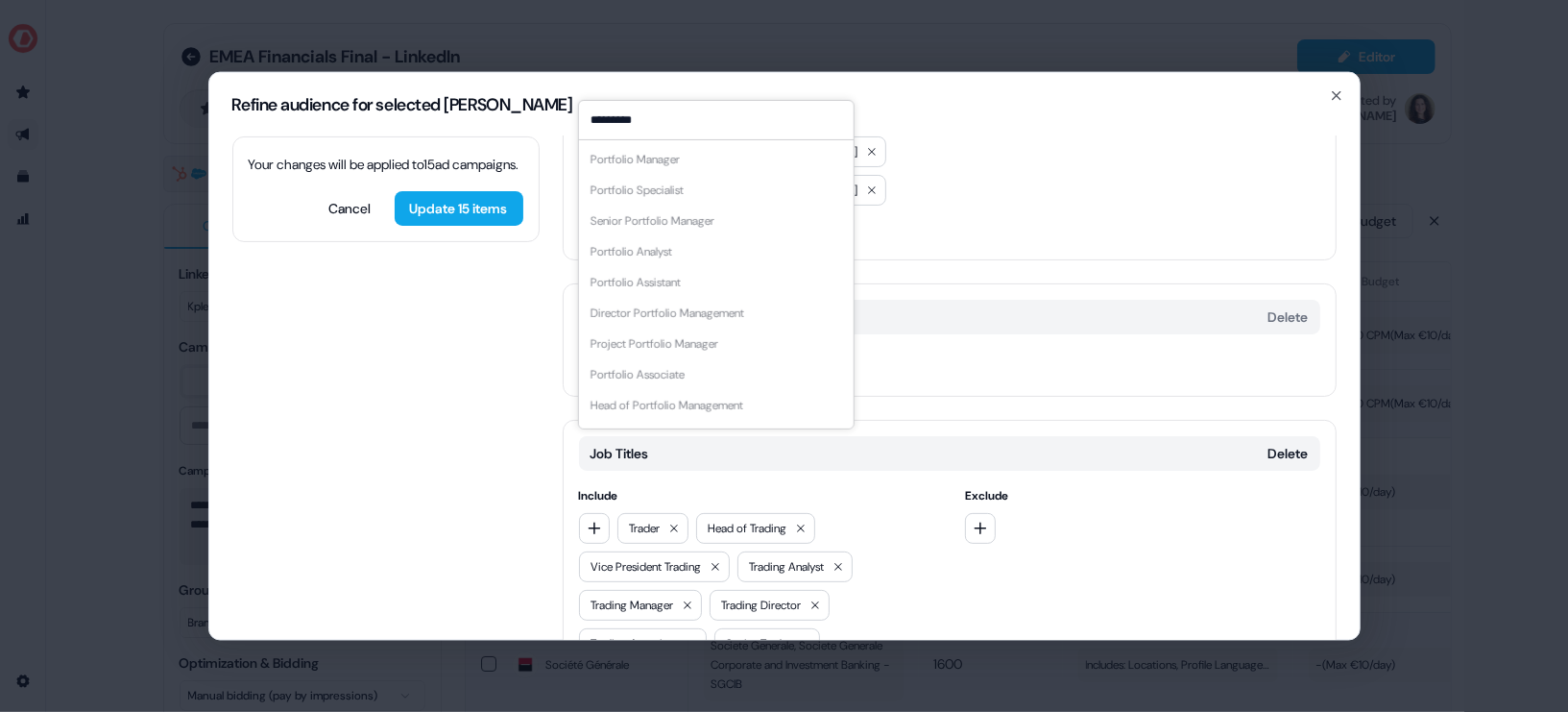
scroll to position [56, 0]
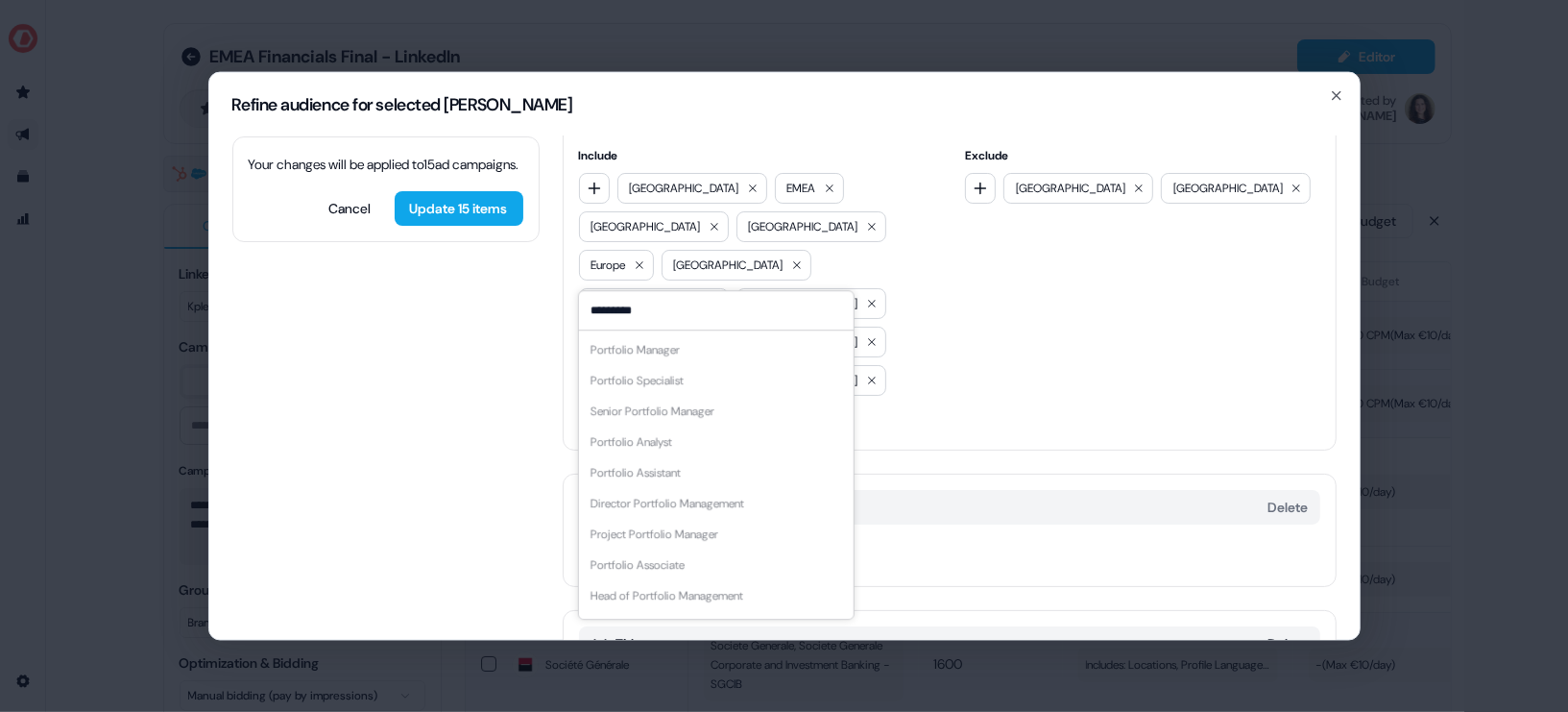
drag, startPoint x: 643, startPoint y: 116, endPoint x: 566, endPoint y: 118, distance: 77.0
click at [566, 118] on div "Refine audience for selected [PERSON_NAME] Your changes will be applied to 15 […" at bounding box center [784, 356] width 1150 height 567
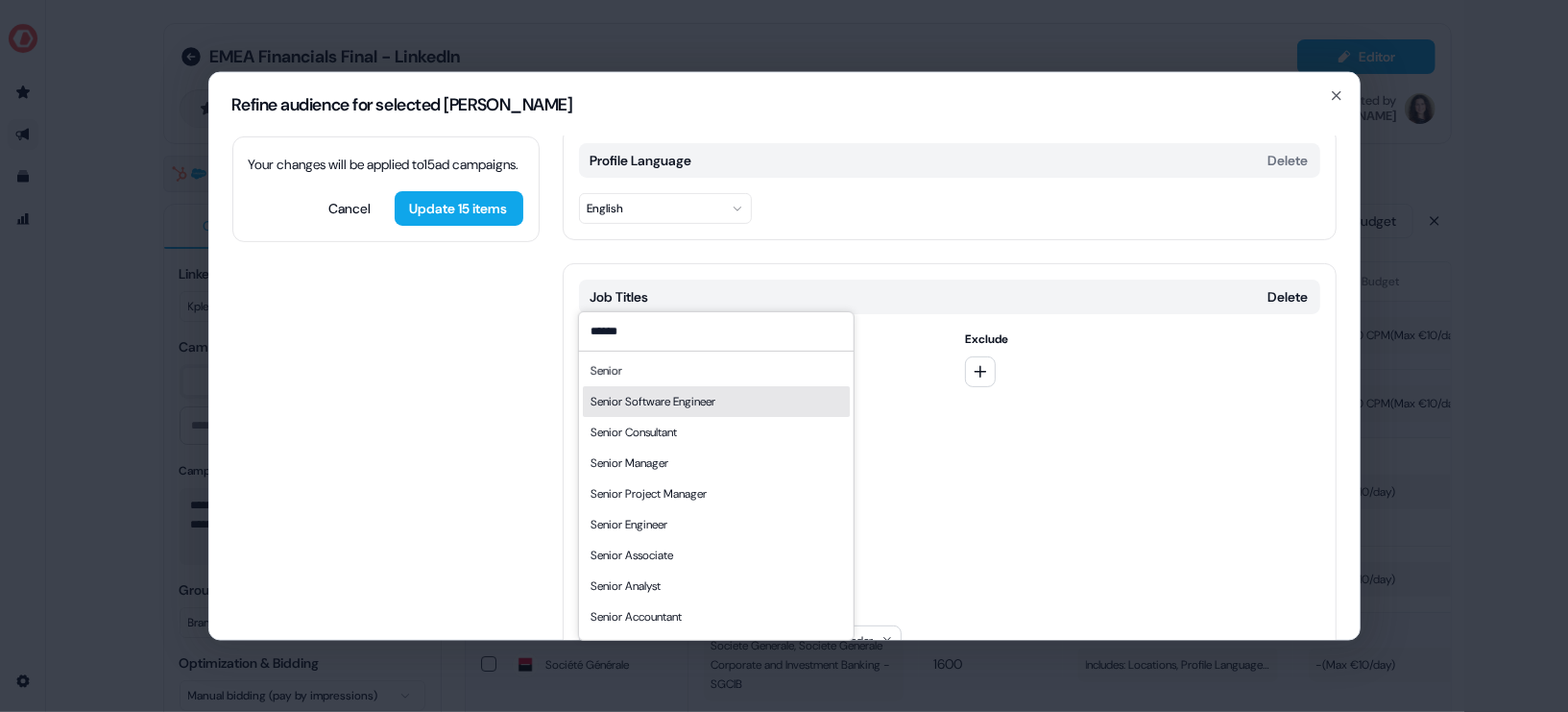
scroll to position [26, 0]
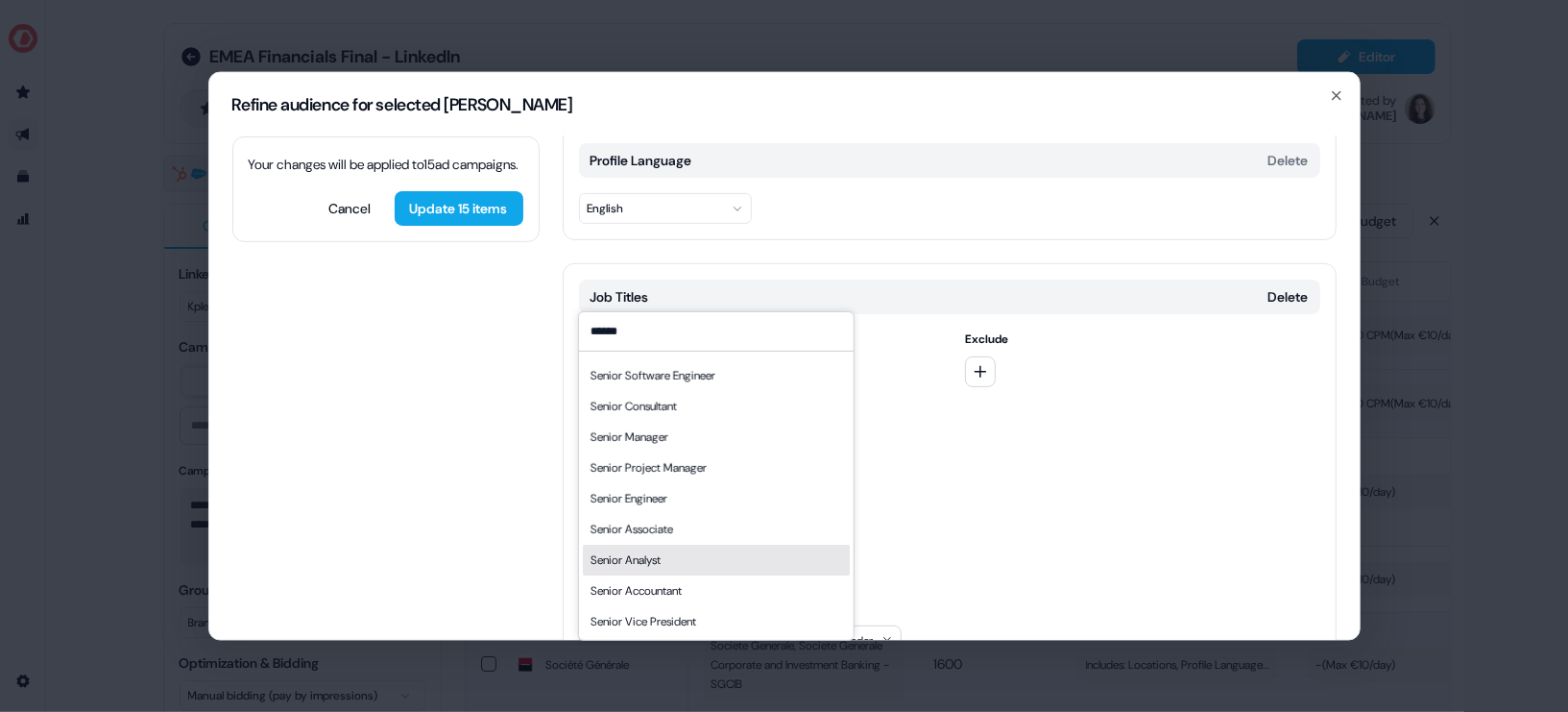
type input "******"
click at [719, 555] on div "Senior Analyst" at bounding box center [716, 559] width 267 height 31
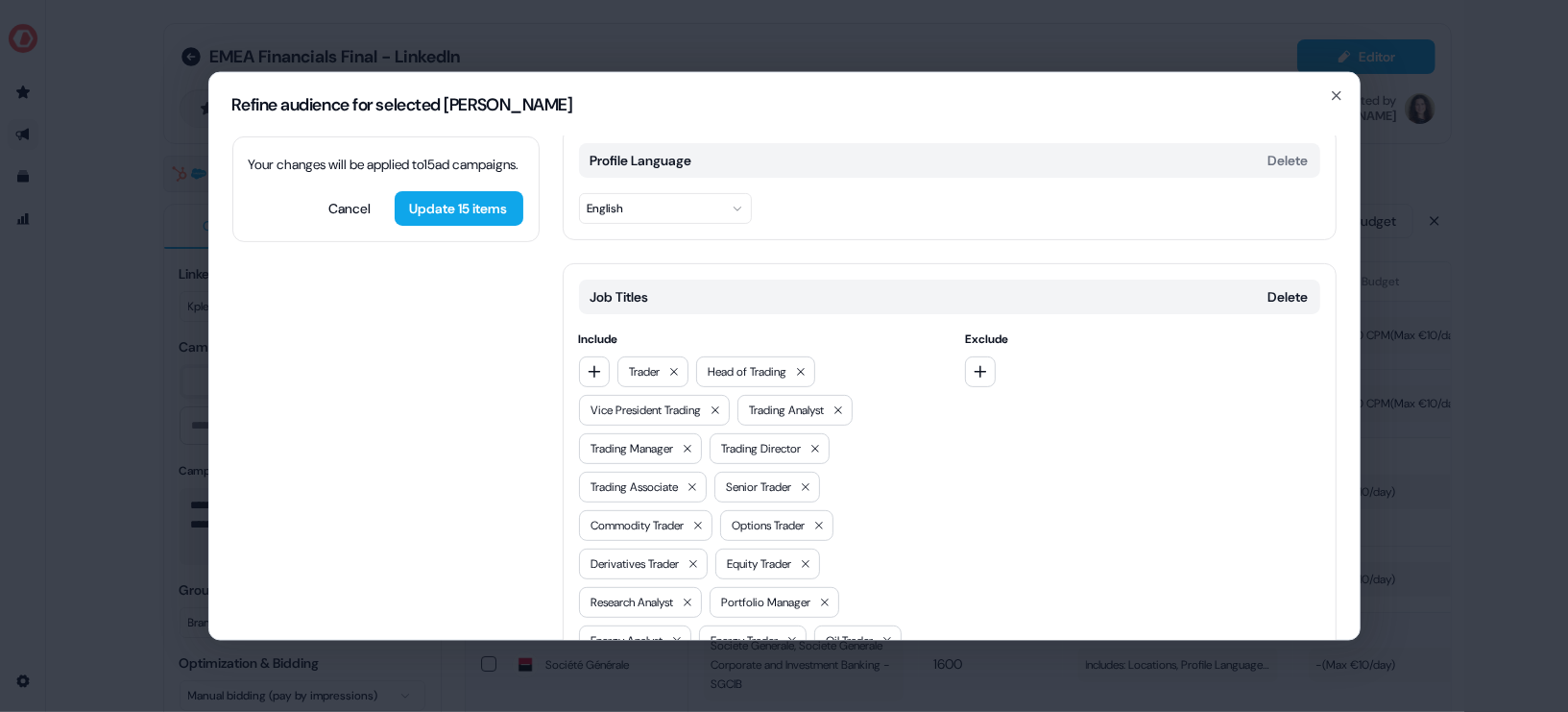
click at [597, 356] on button "button" at bounding box center [594, 370] width 31 height 31
type input "******"
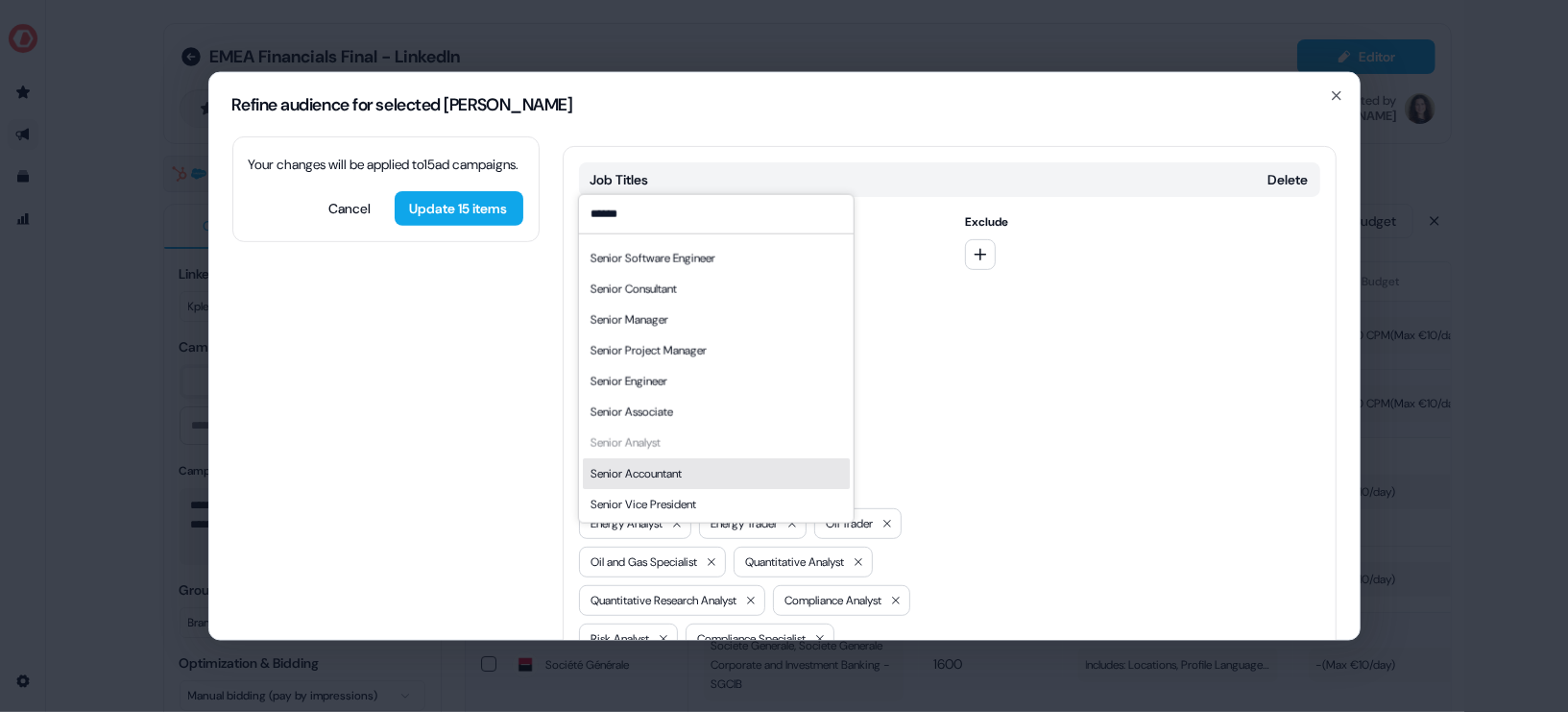
scroll to position [0, 0]
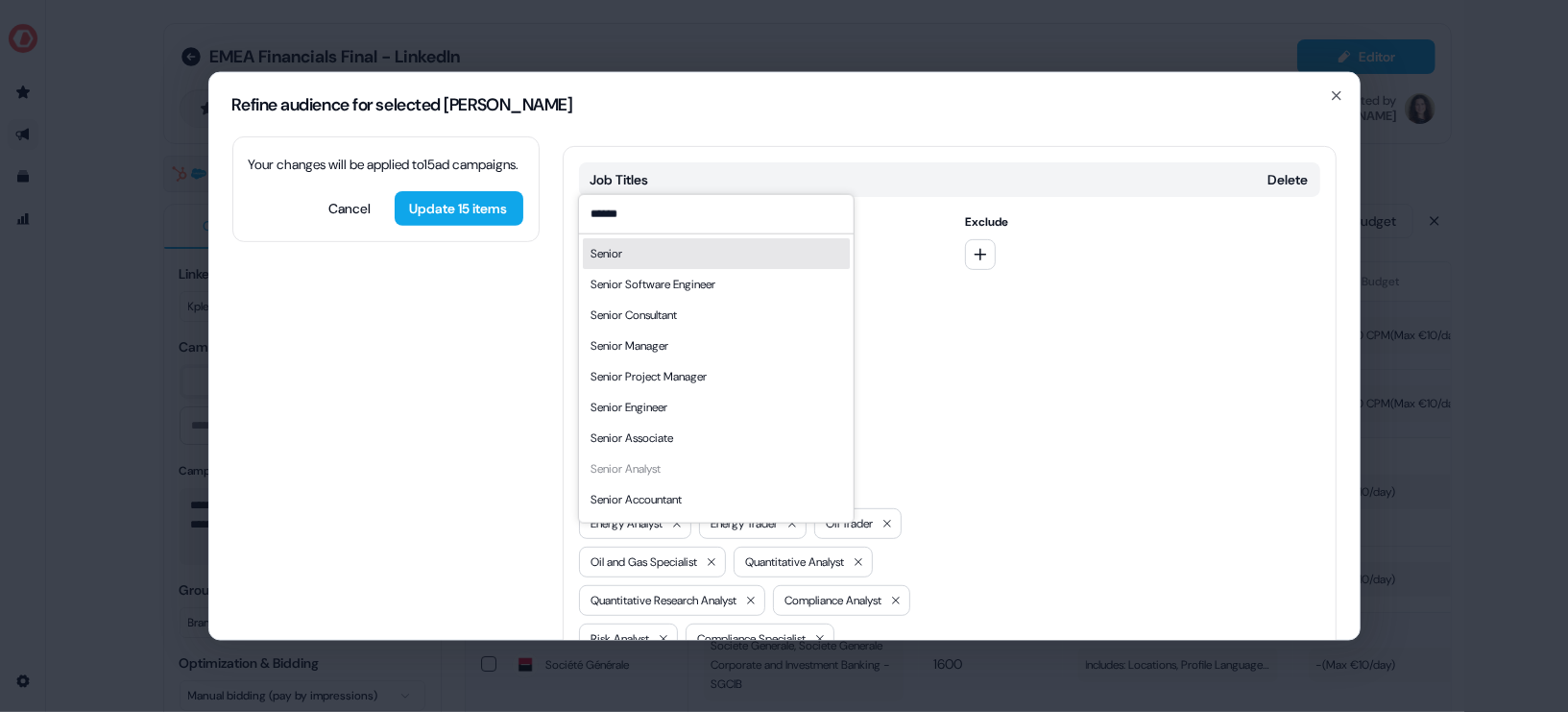
drag, startPoint x: 624, startPoint y: 212, endPoint x: 574, endPoint y: 212, distance: 50.0
click at [574, 212] on div "Job Titles Delete Include ****** Senior Senior Software Engineer Senior Consult…" at bounding box center [949, 637] width 774 height 985
type input "****"
click at [718, 261] on div "Training Specialist" at bounding box center [716, 253] width 267 height 31
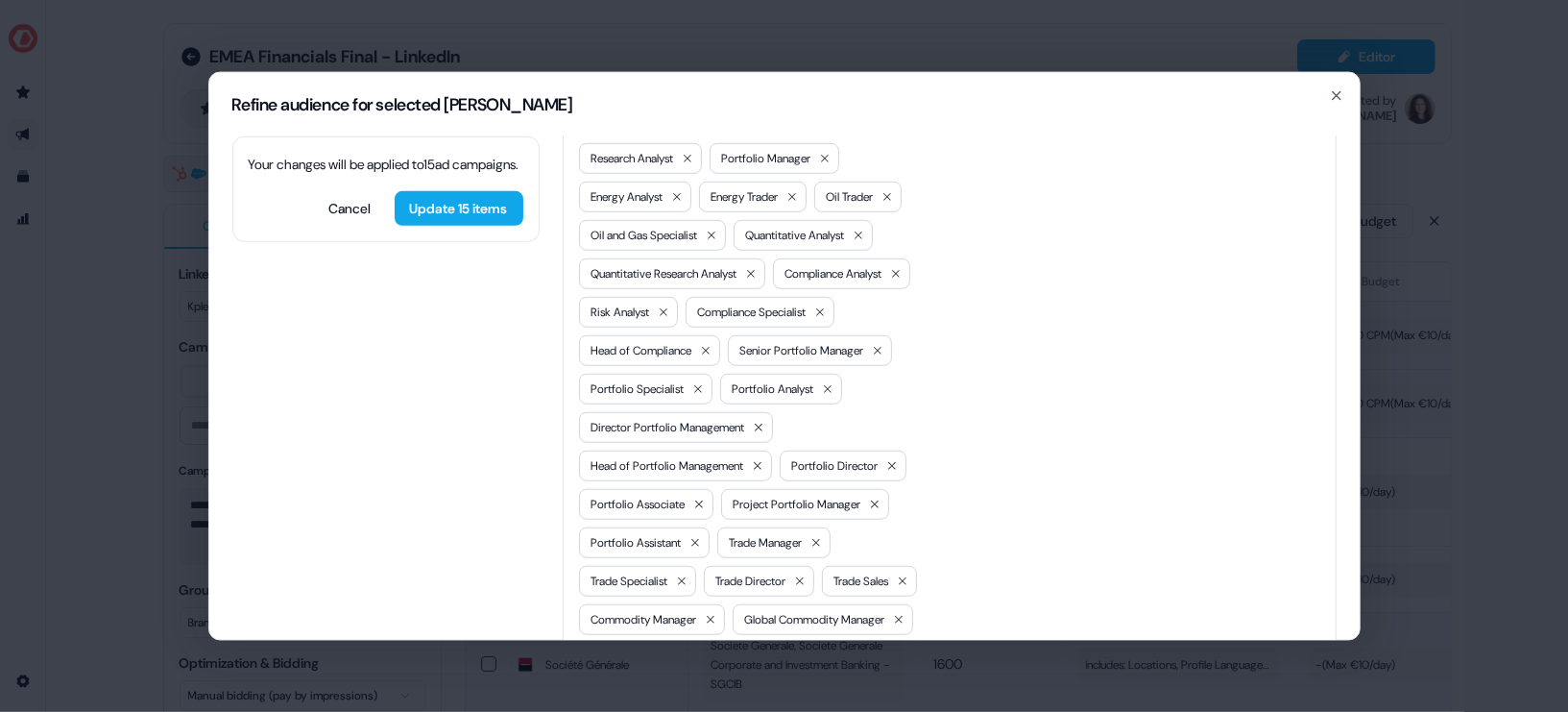
scroll to position [1050, 0]
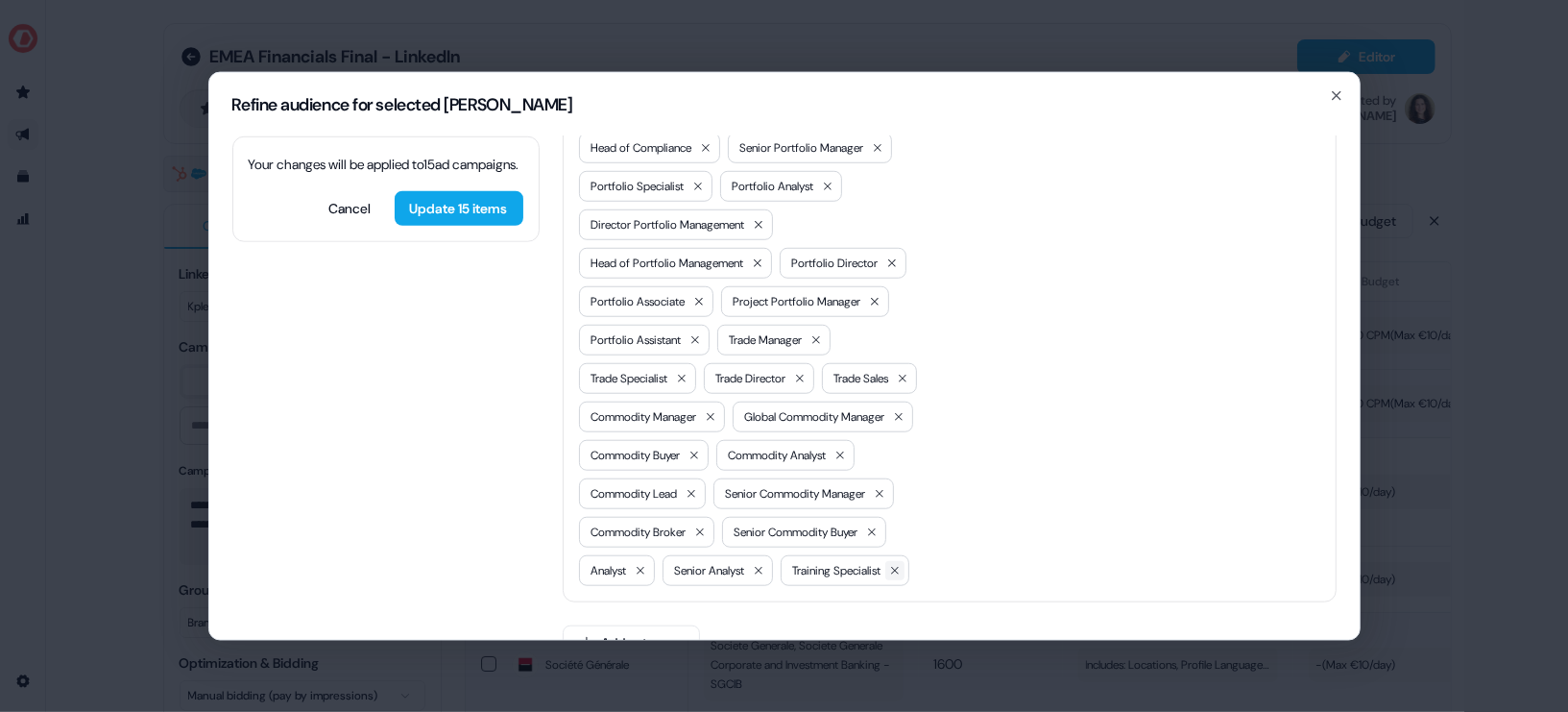
click at [889, 563] on icon at bounding box center [895, 569] width 12 height 12
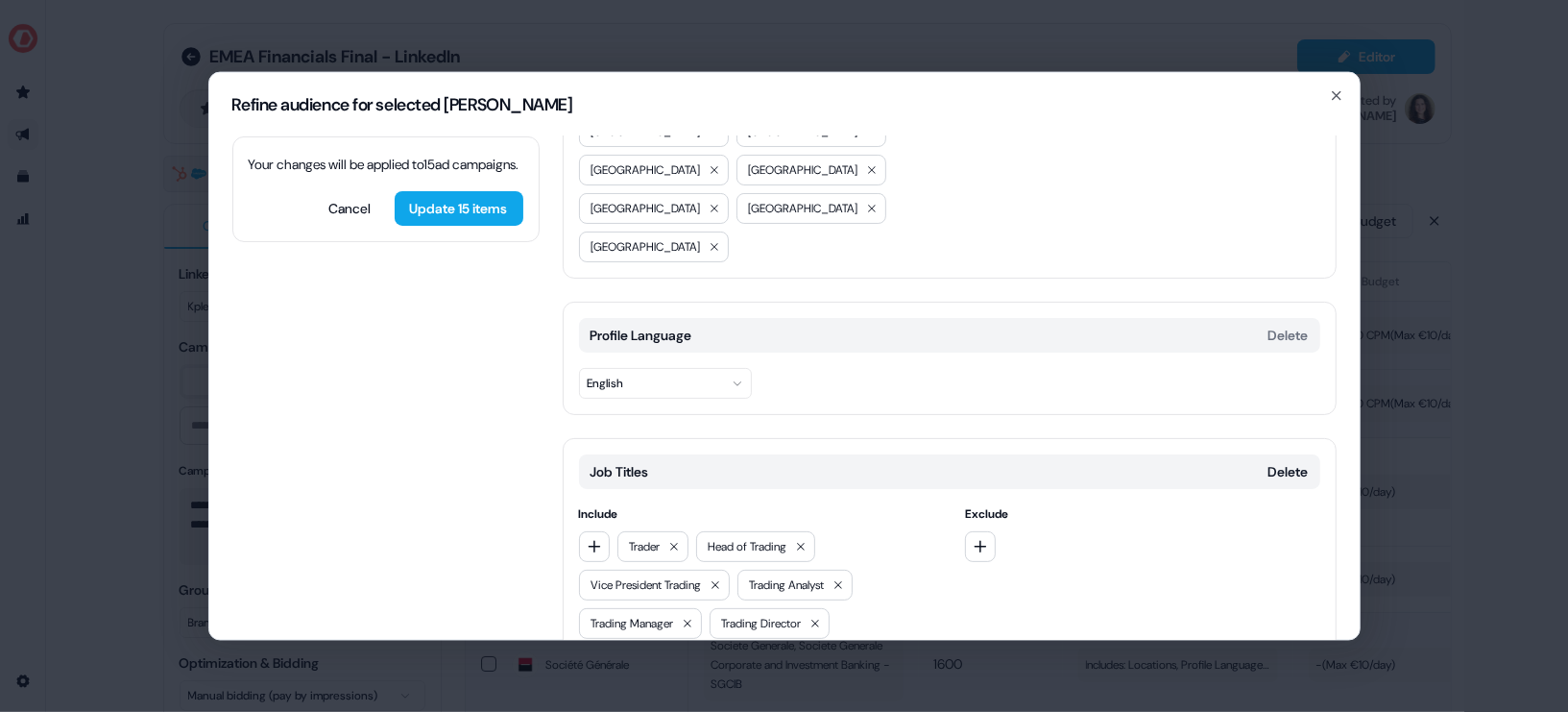
scroll to position [375, 0]
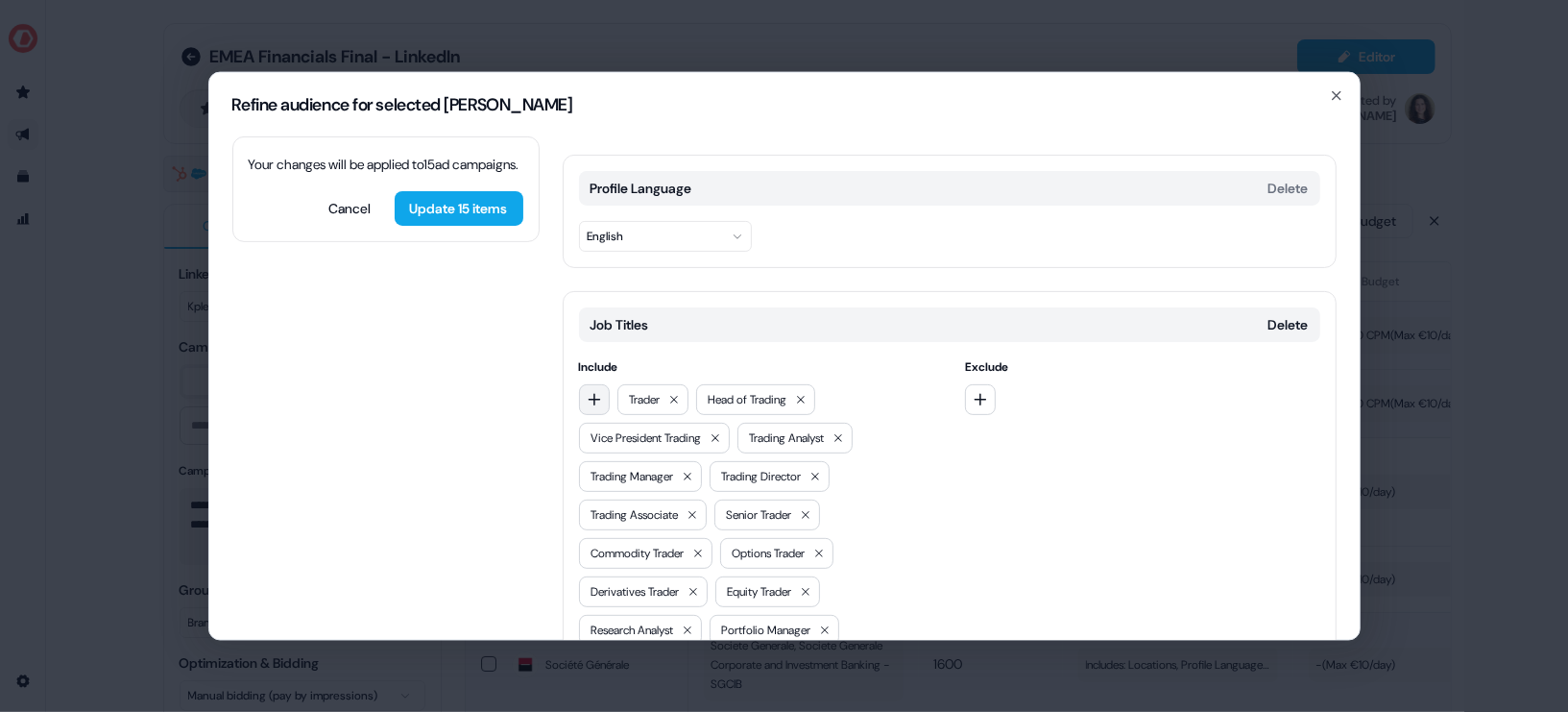
click at [581, 383] on button "button" at bounding box center [594, 398] width 31 height 31
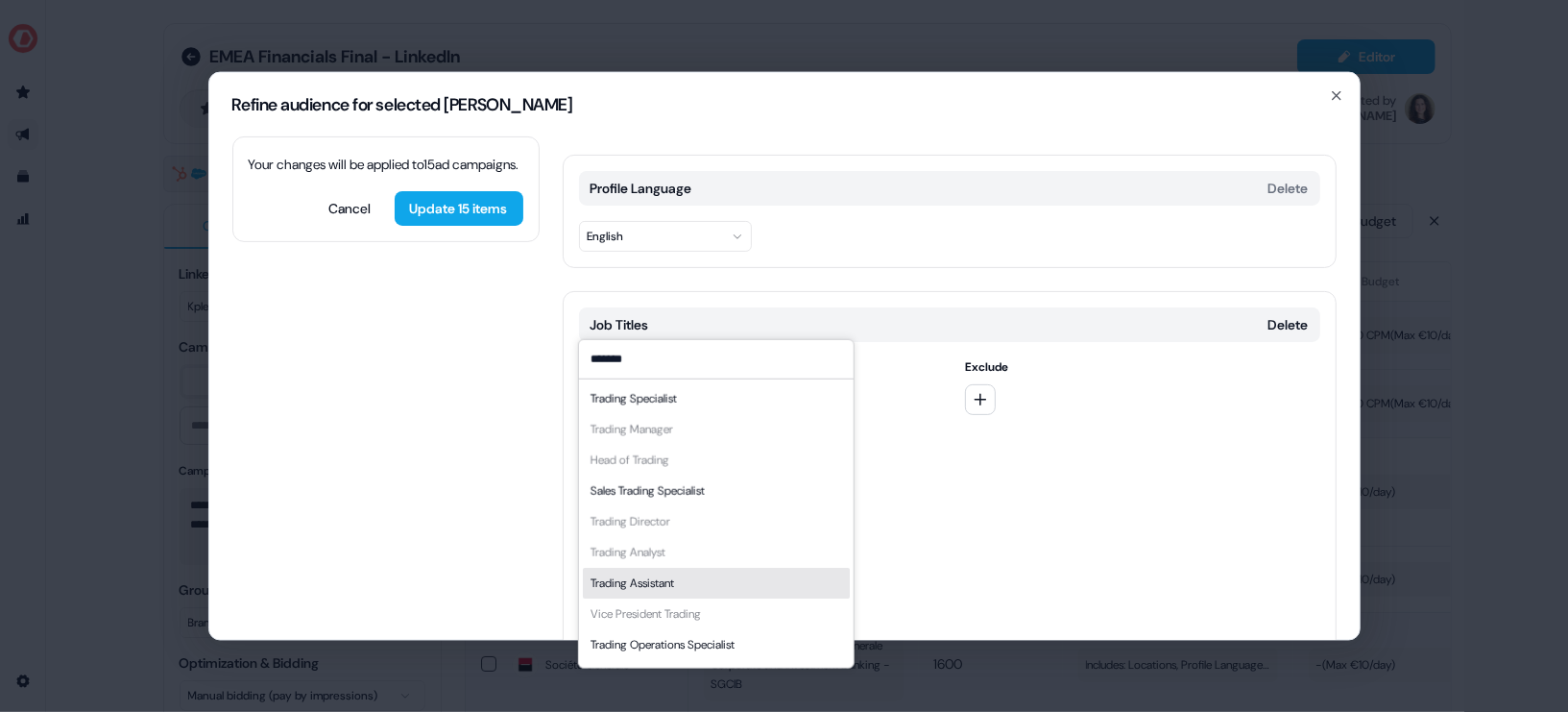
type input "*******"
click at [702, 572] on div "Trading Assistant" at bounding box center [716, 581] width 267 height 31
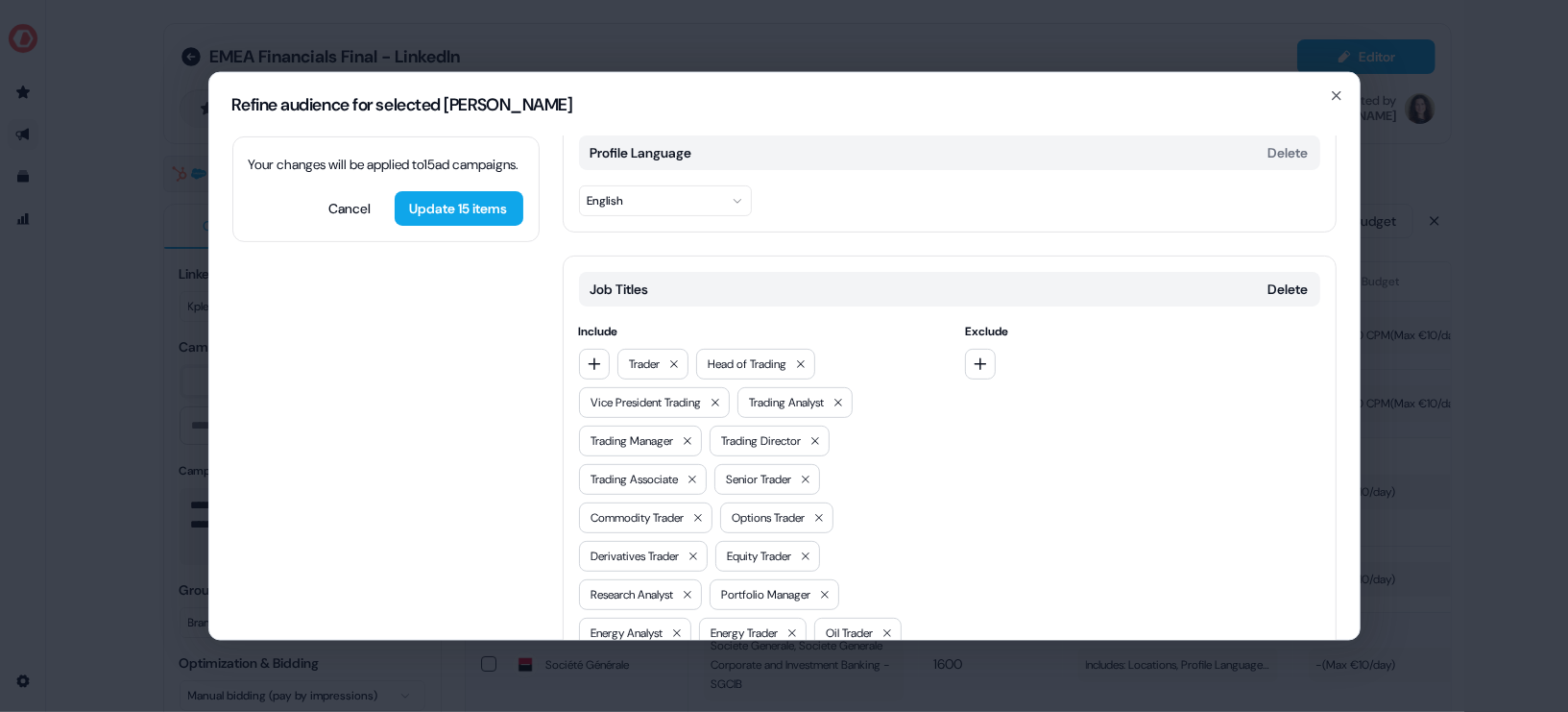
scroll to position [408, 0]
click at [594, 351] on button "button" at bounding box center [594, 365] width 31 height 31
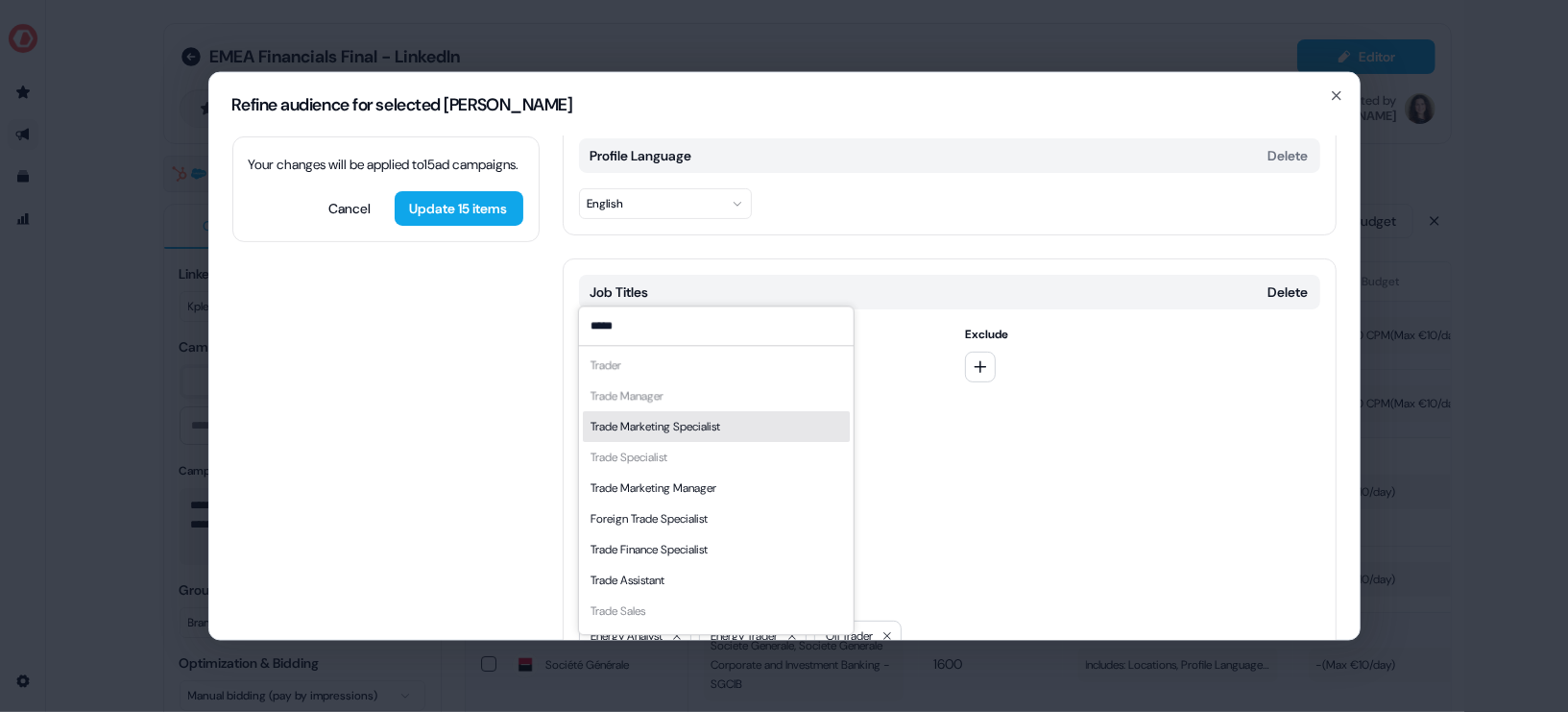
scroll to position [26, 0]
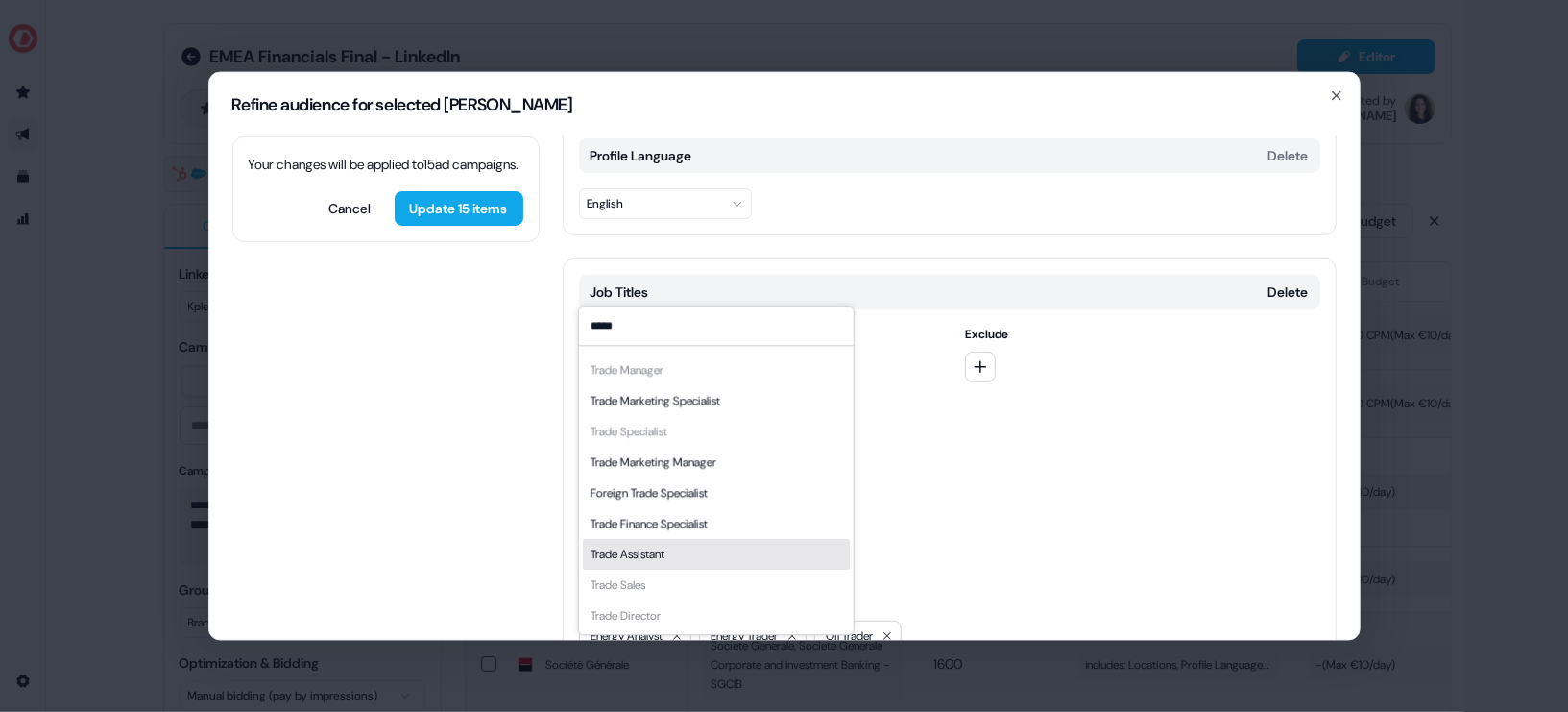
type input "*****"
click at [716, 543] on div "Trade Assistant" at bounding box center [716, 554] width 267 height 31
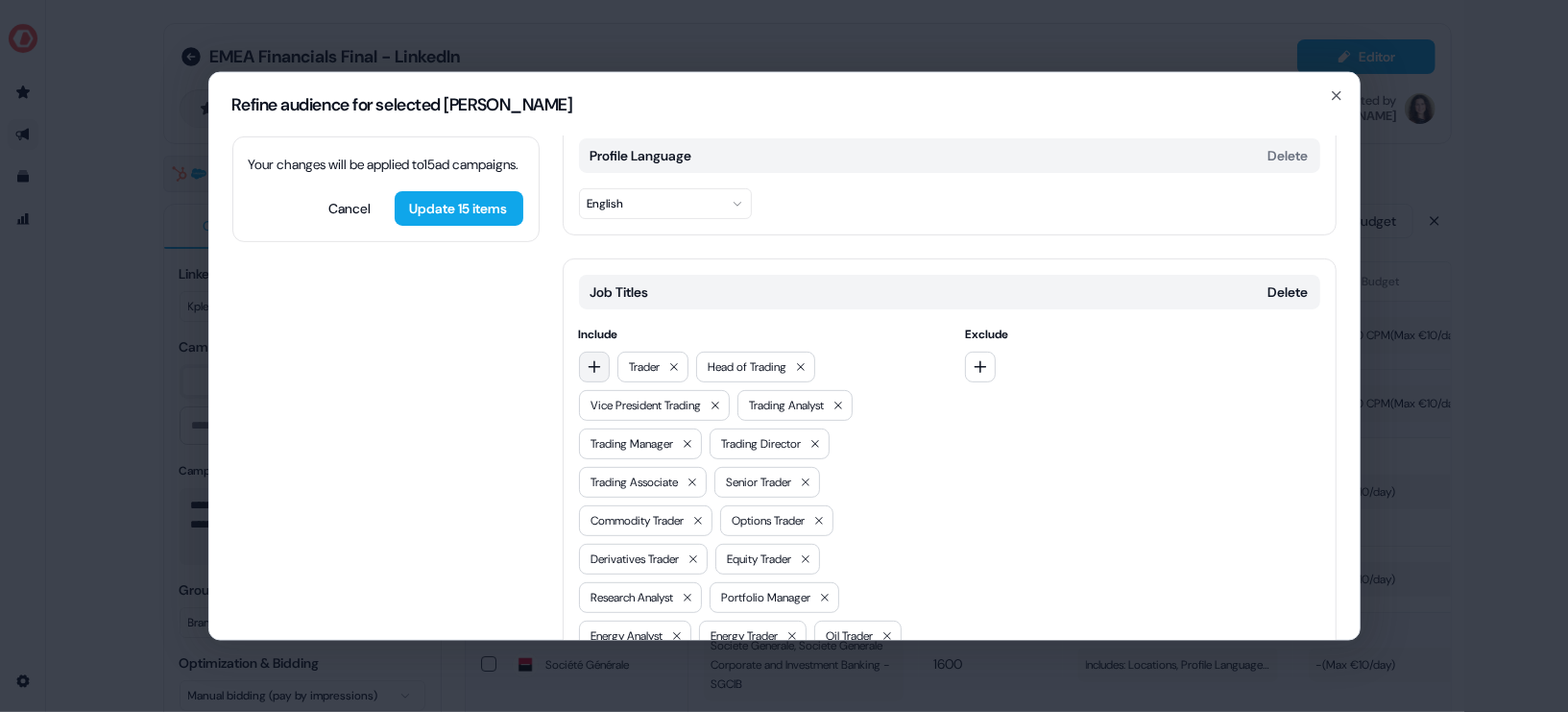
click at [592, 360] on icon "button" at bounding box center [594, 366] width 13 height 13
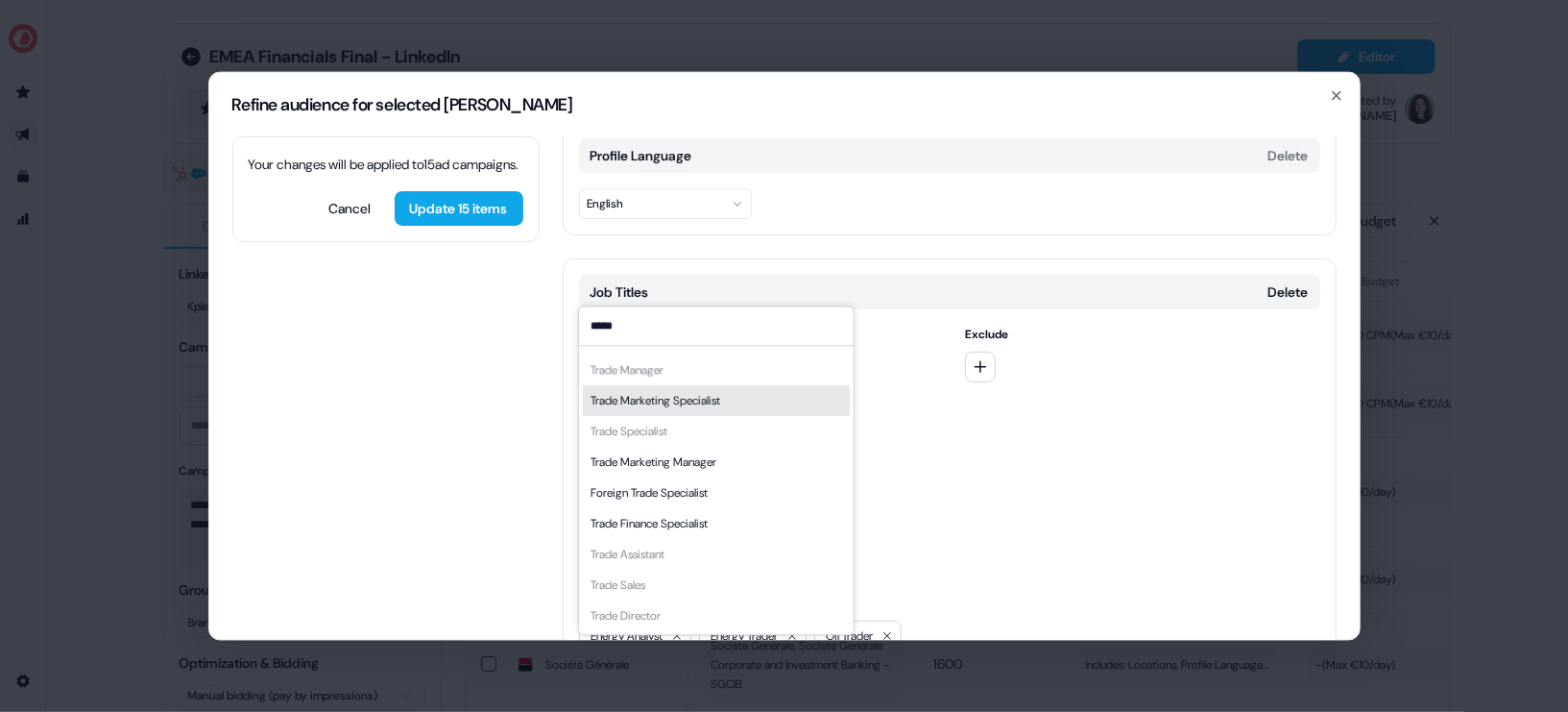
drag, startPoint x: 637, startPoint y: 325, endPoint x: 577, endPoint y: 325, distance: 60.0
click at [578, 325] on input "*****" at bounding box center [715, 325] width 274 height 39
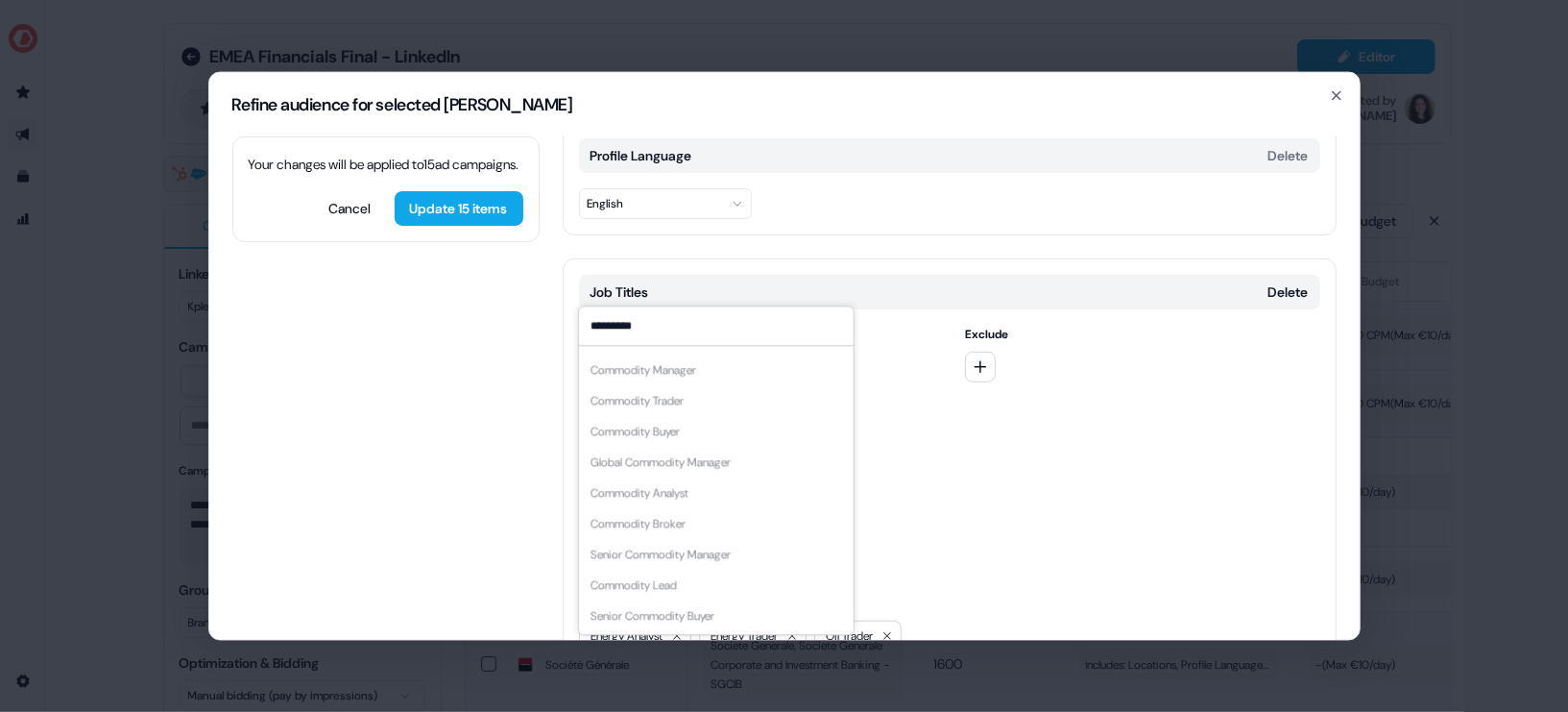
scroll to position [0, 0]
type input "*********"
click at [685, 356] on div "Commodity Specialist" at bounding box center [644, 364] width 110 height 19
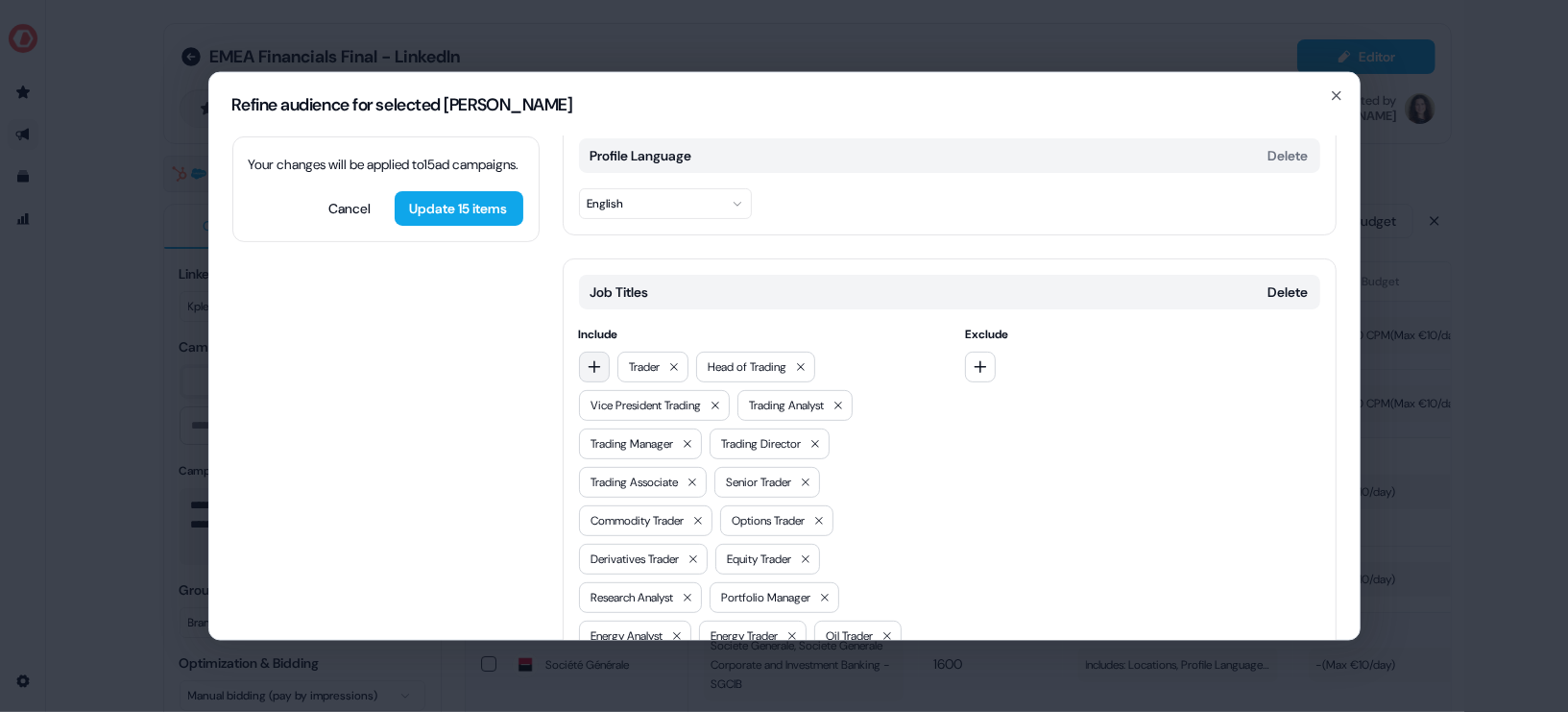
click at [596, 358] on icon "button" at bounding box center [595, 366] width 16 height 16
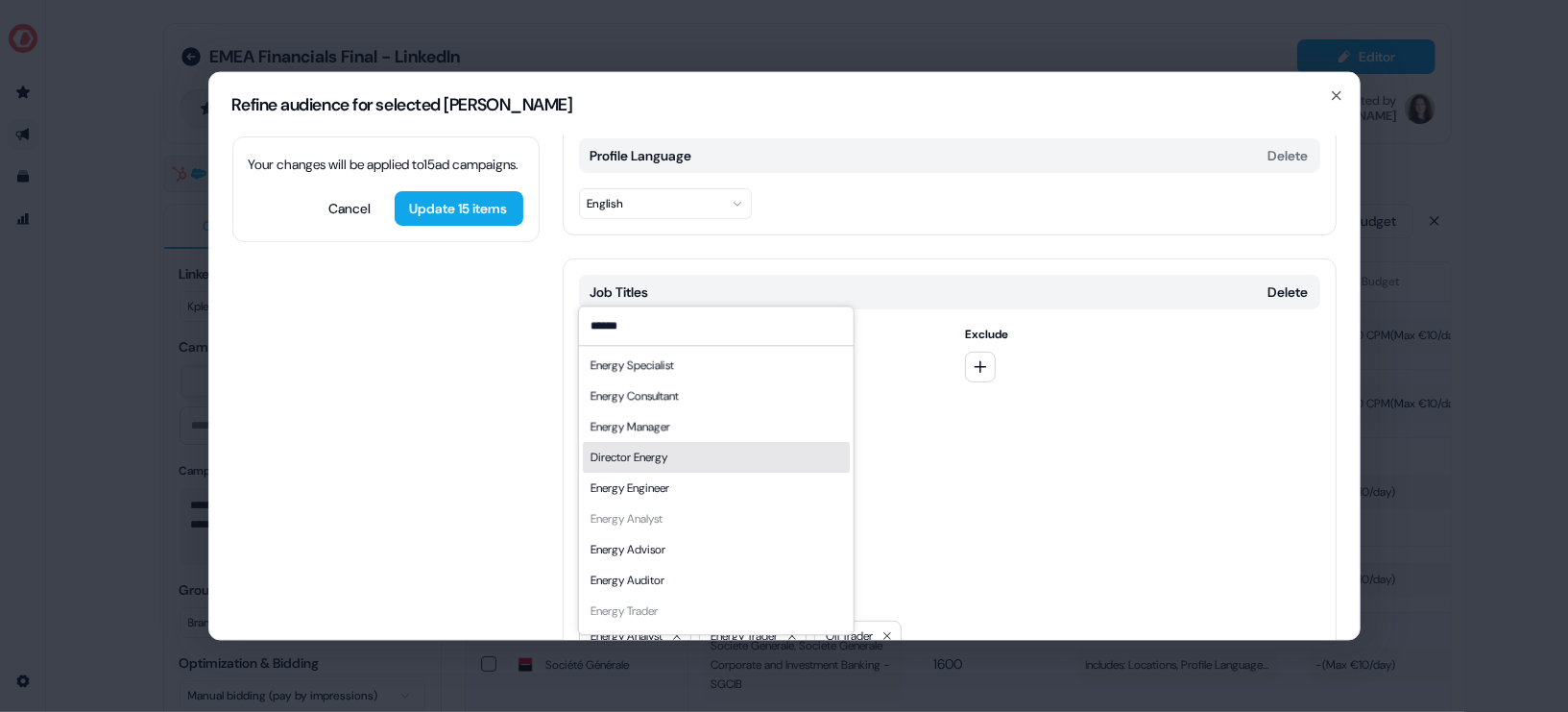
type input "******"
click at [713, 454] on div "Director Energy" at bounding box center [716, 457] width 267 height 31
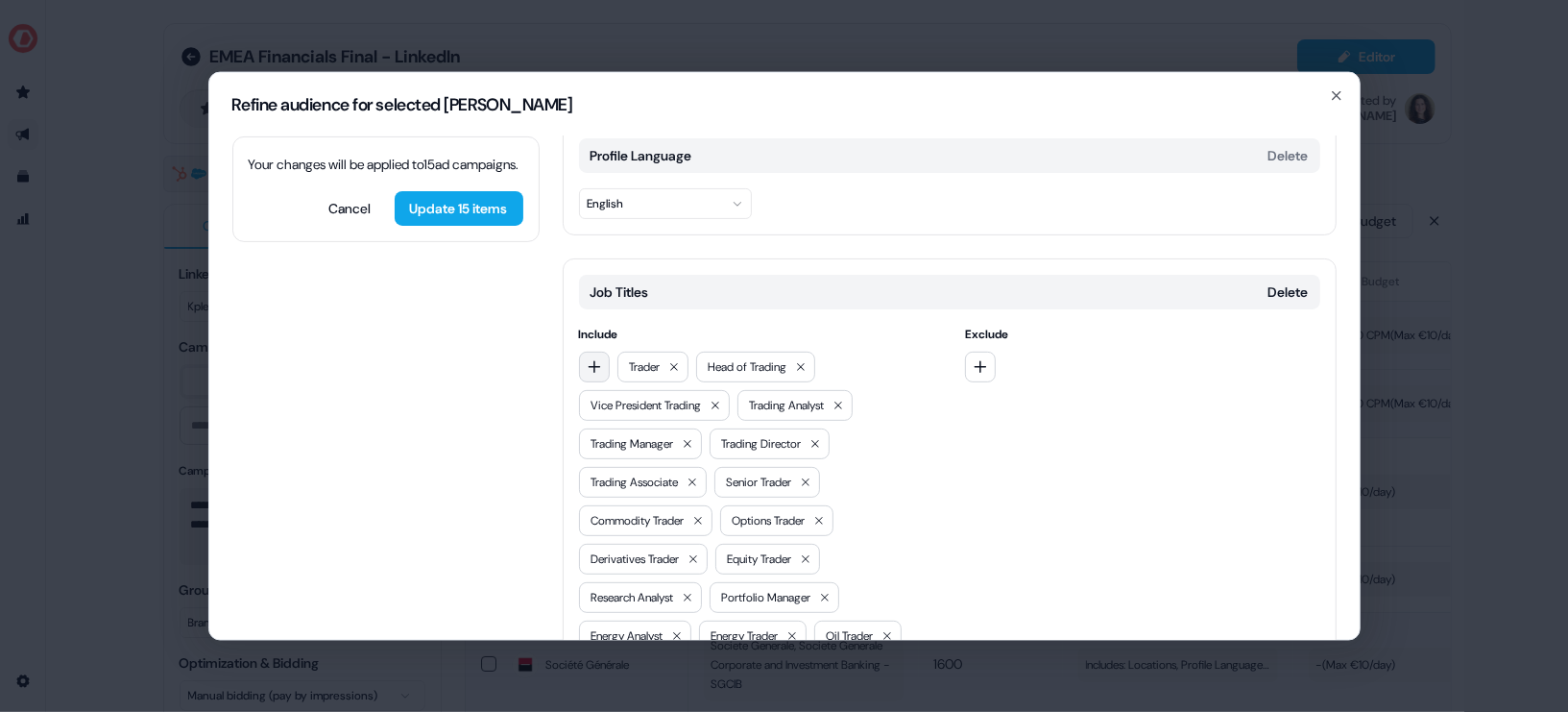
click at [592, 358] on icon "button" at bounding box center [595, 366] width 16 height 16
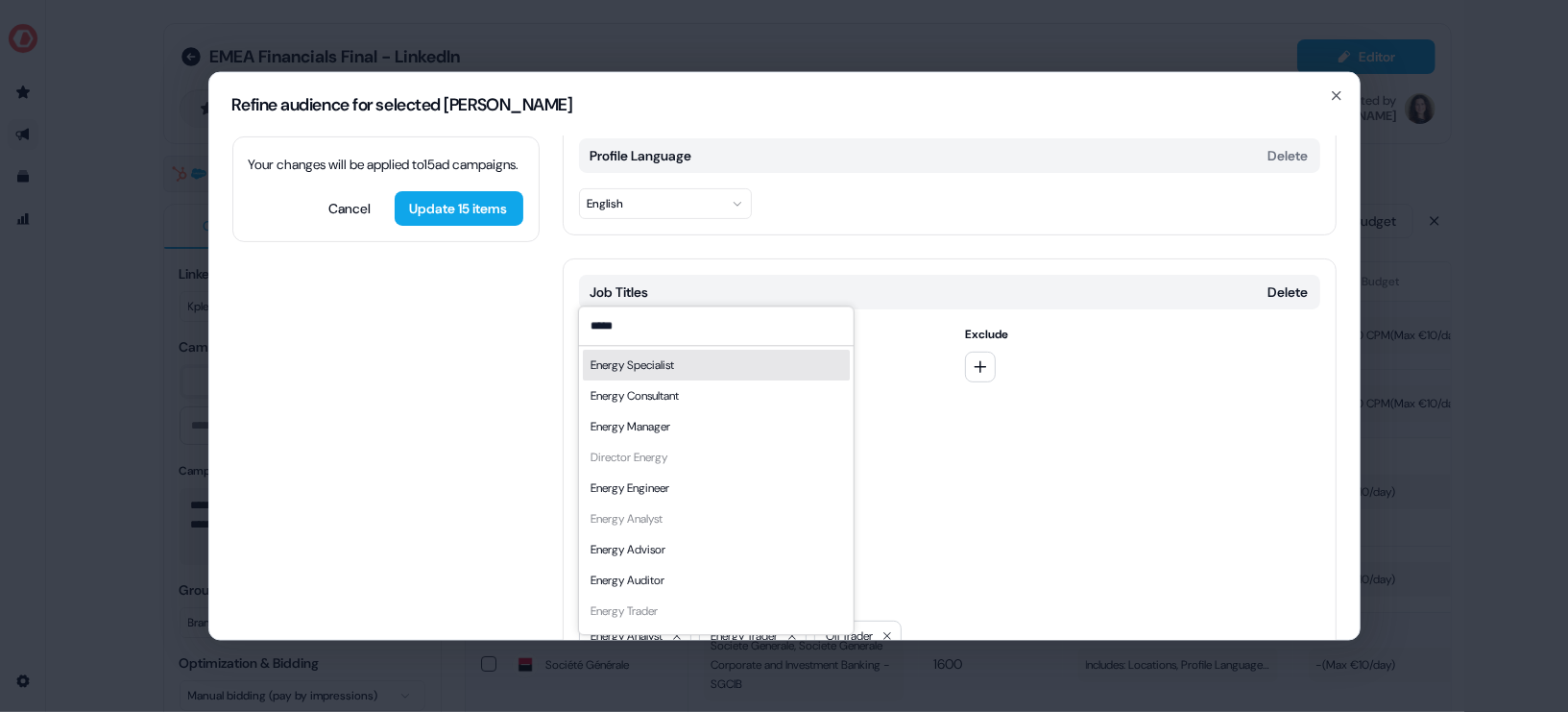
type input "*****"
click at [720, 372] on div "Energy Specialist" at bounding box center [716, 364] width 267 height 31
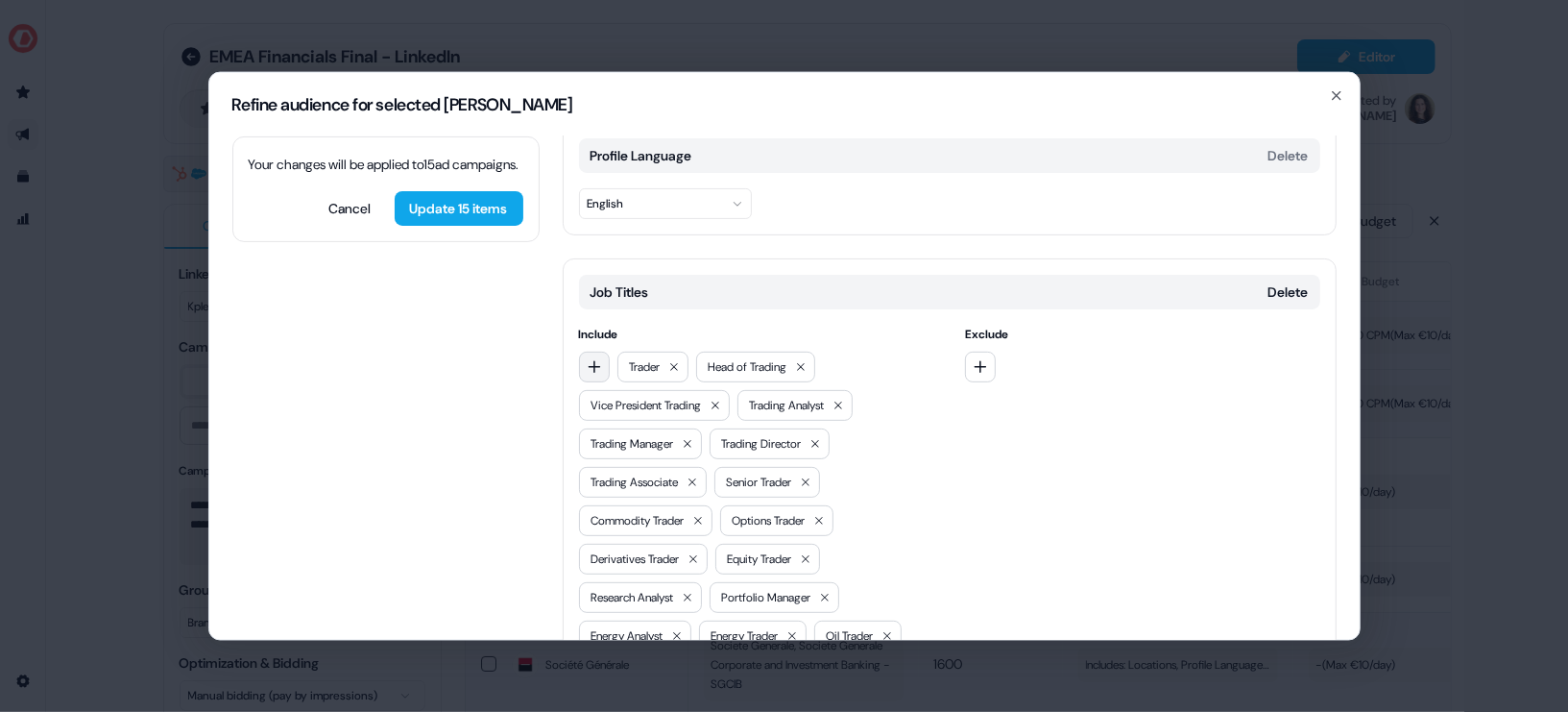
click at [594, 358] on icon "button" at bounding box center [595, 366] width 16 height 16
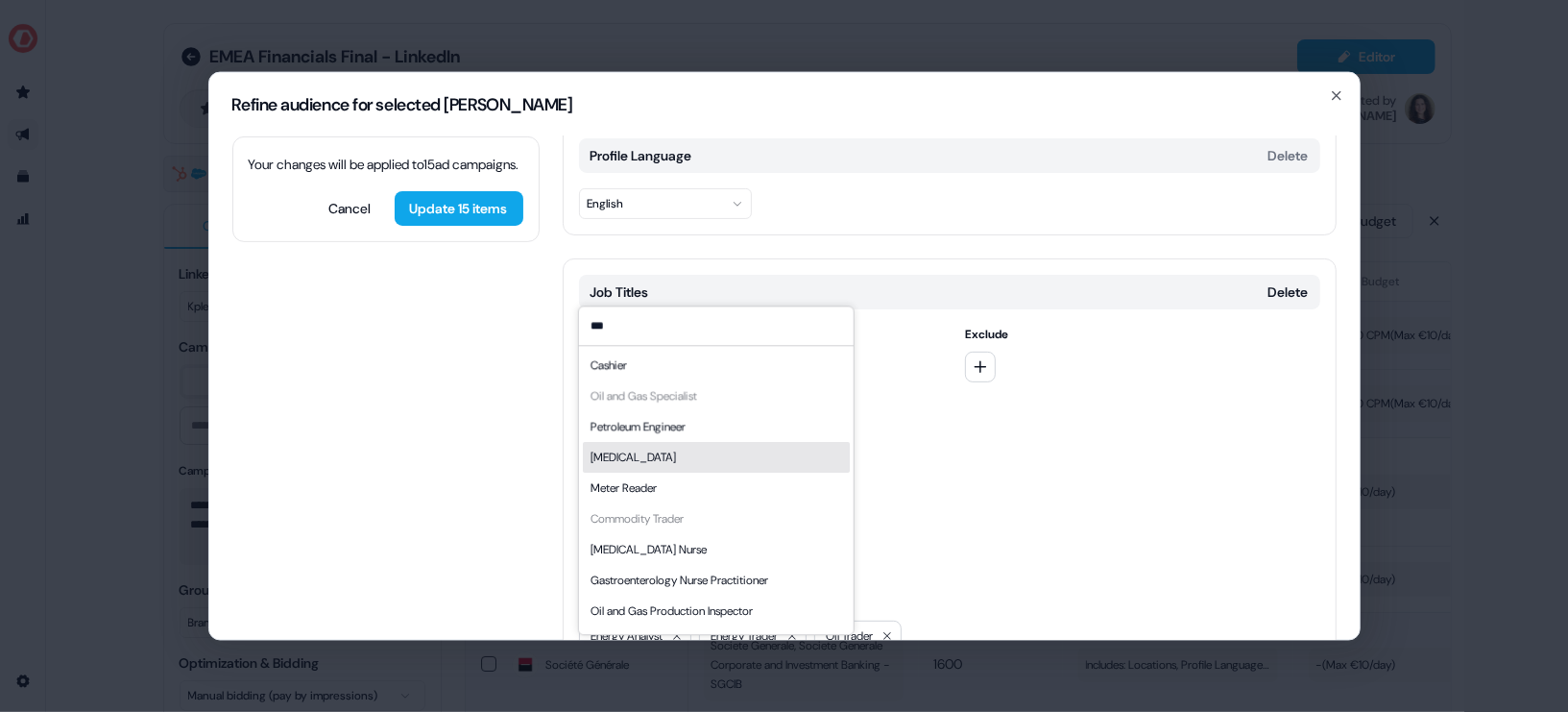
scroll to position [26, 0]
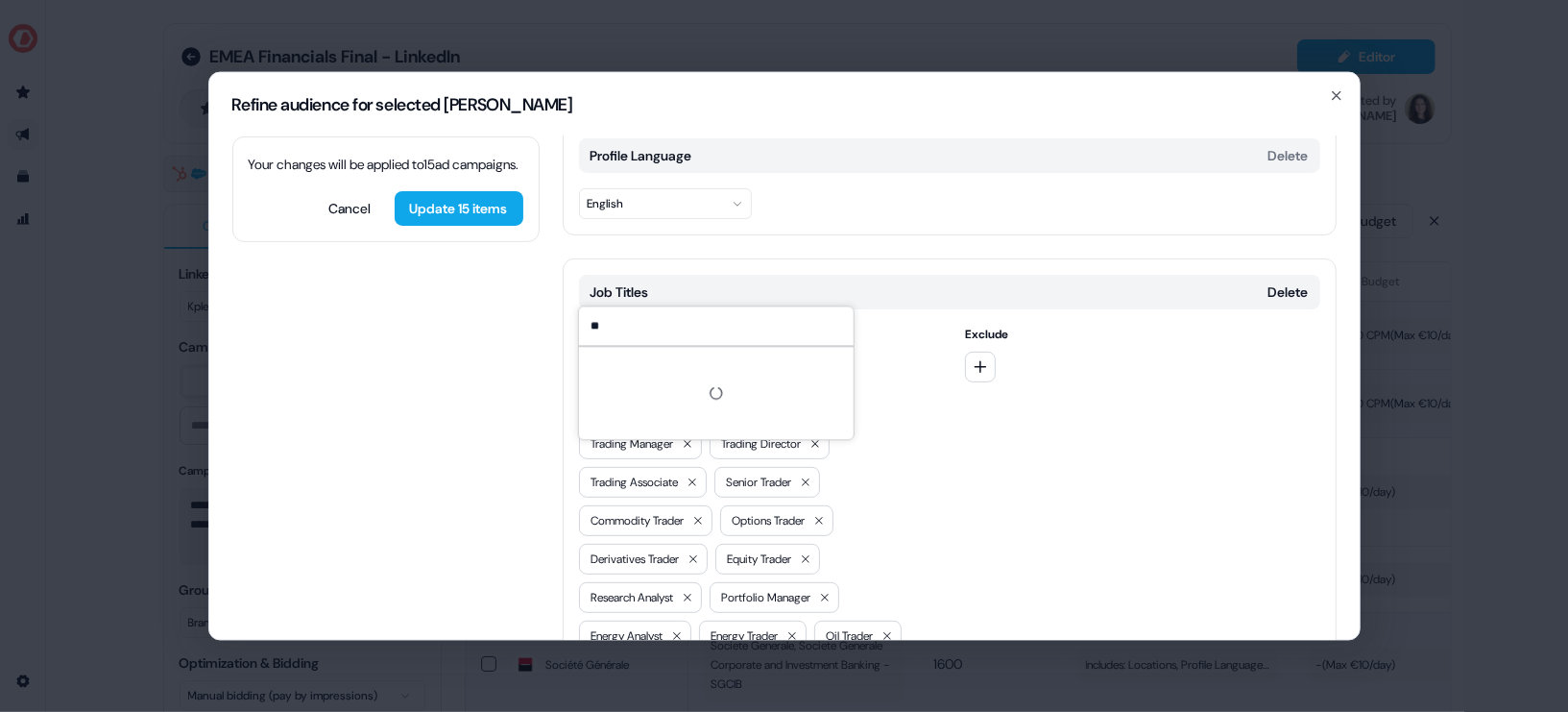
type input "***"
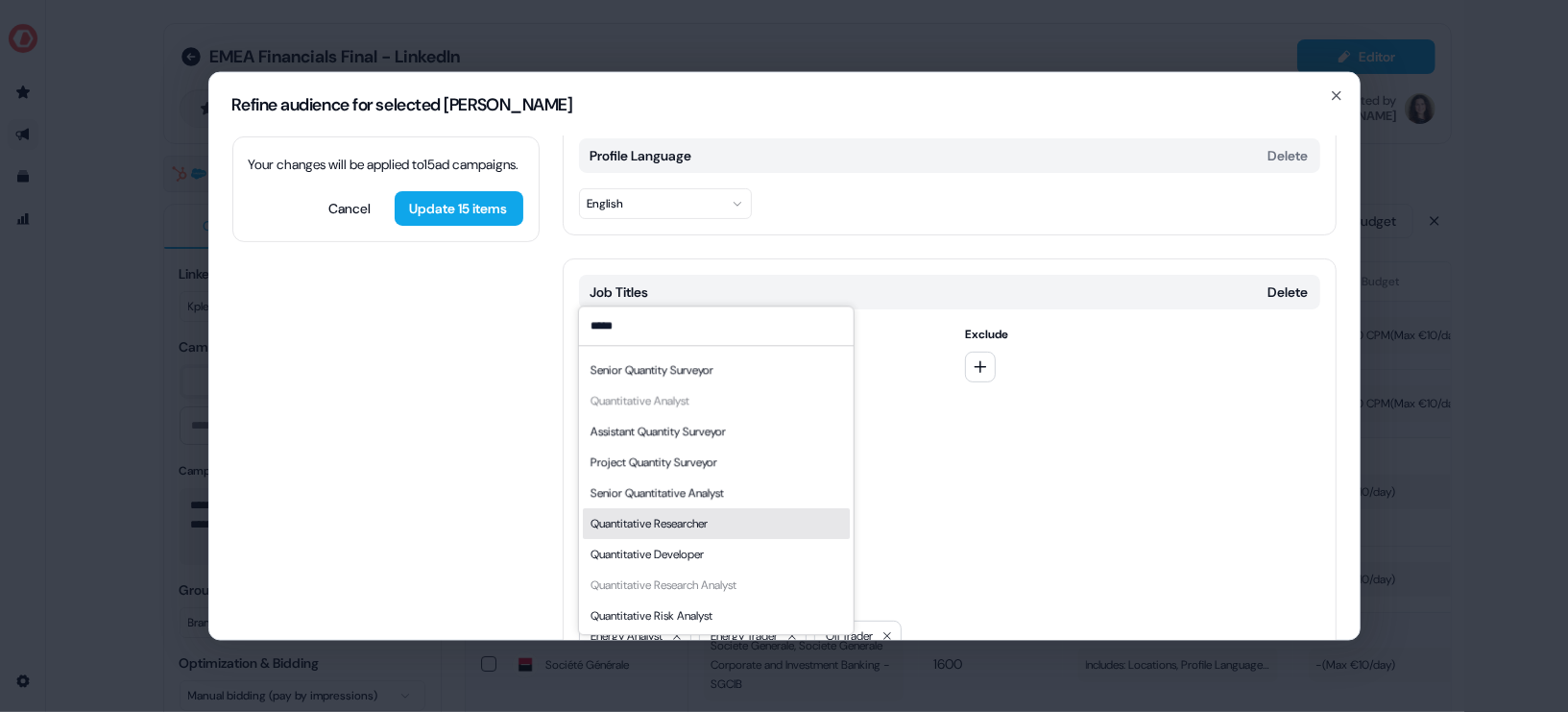
type input "*****"
click at [733, 525] on div "Quantitative Researcher" at bounding box center [716, 523] width 267 height 31
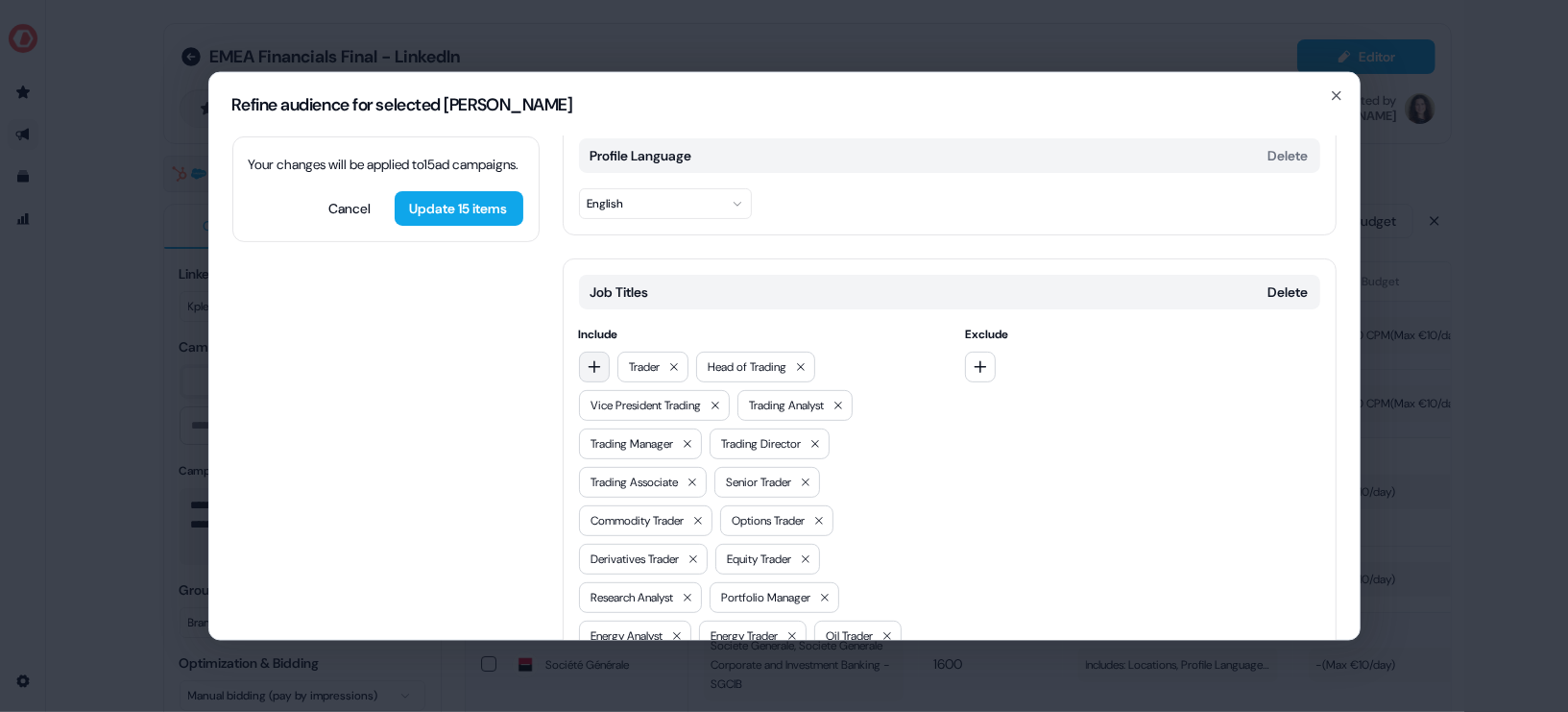
click at [589, 358] on icon "button" at bounding box center [595, 366] width 16 height 16
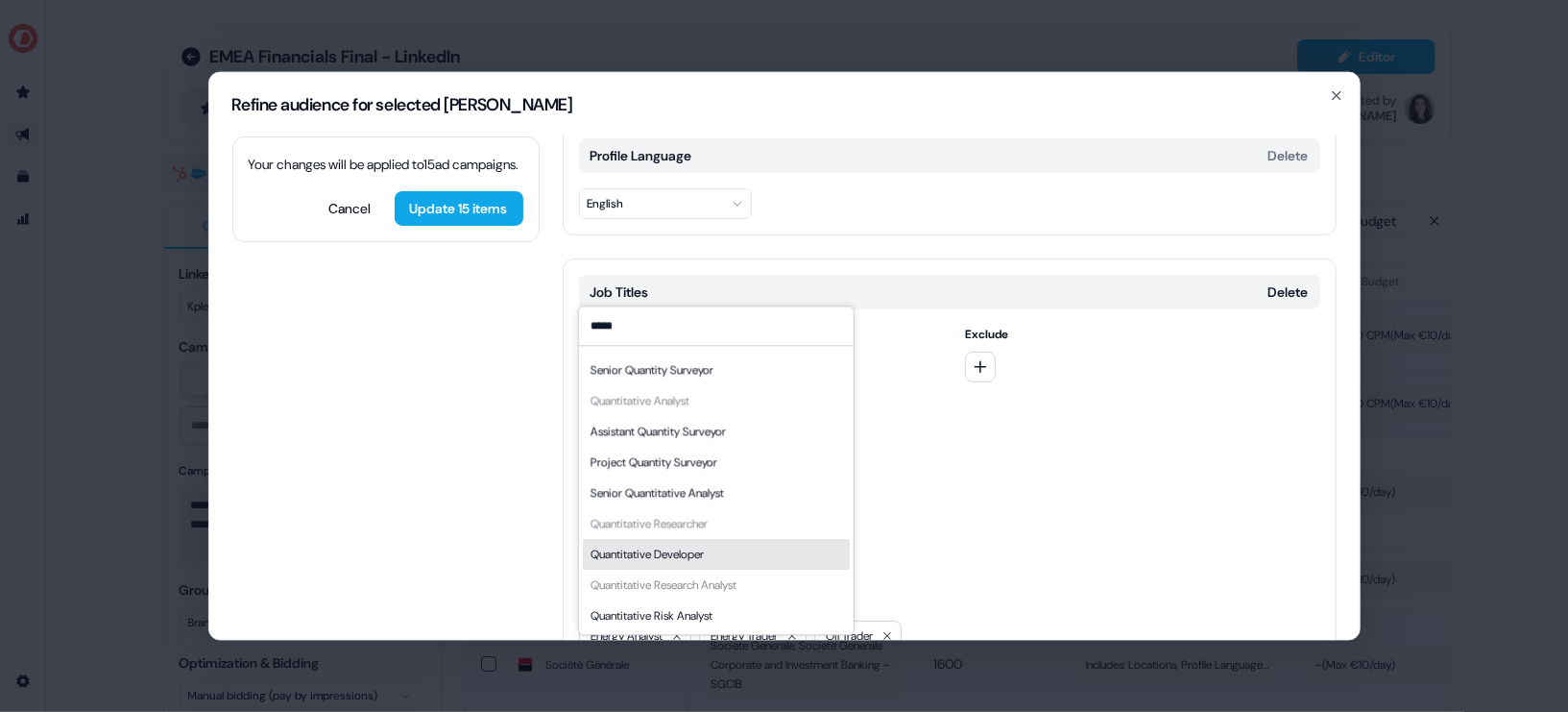
type input "*****"
click at [689, 559] on div "Quantitative Developer" at bounding box center [646, 554] width 113 height 19
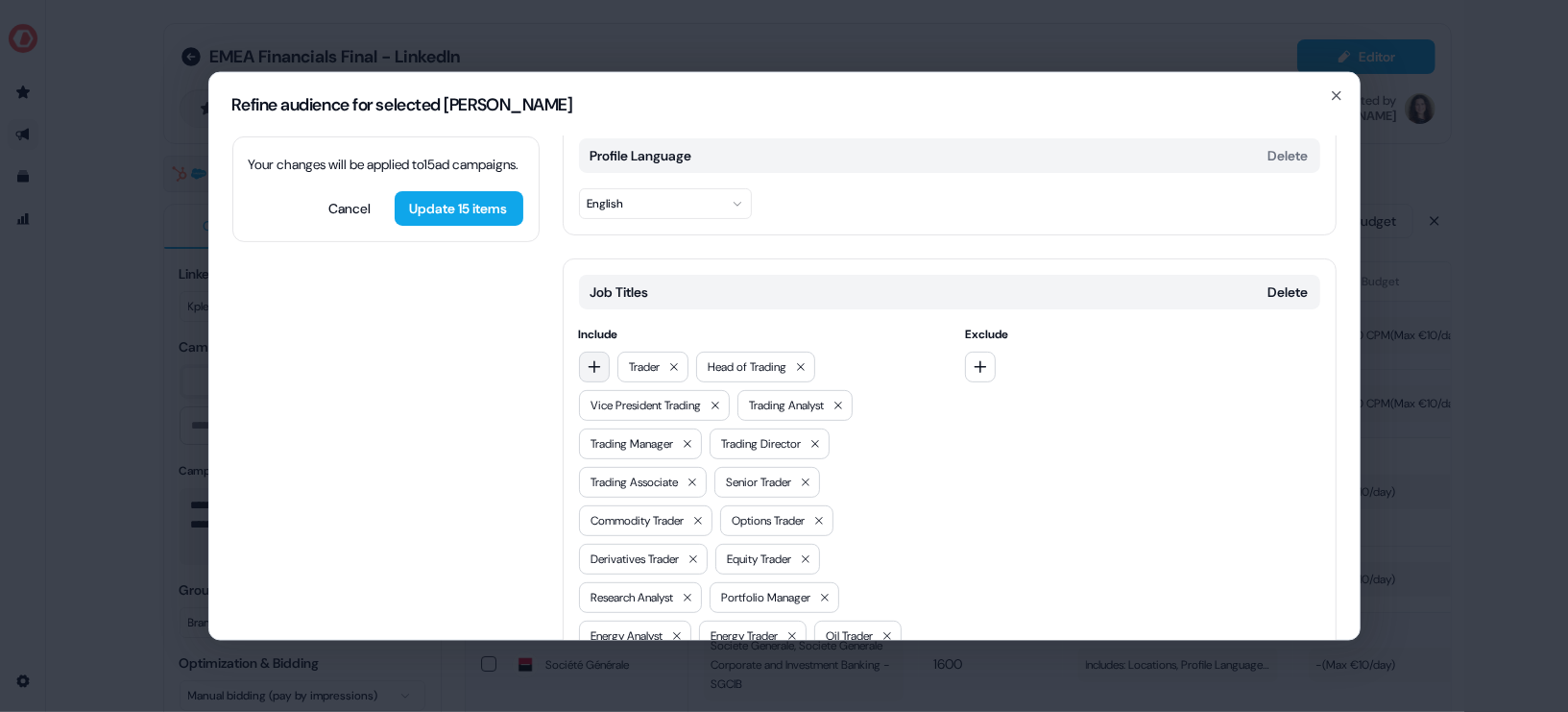
click at [595, 358] on icon "button" at bounding box center [595, 366] width 16 height 16
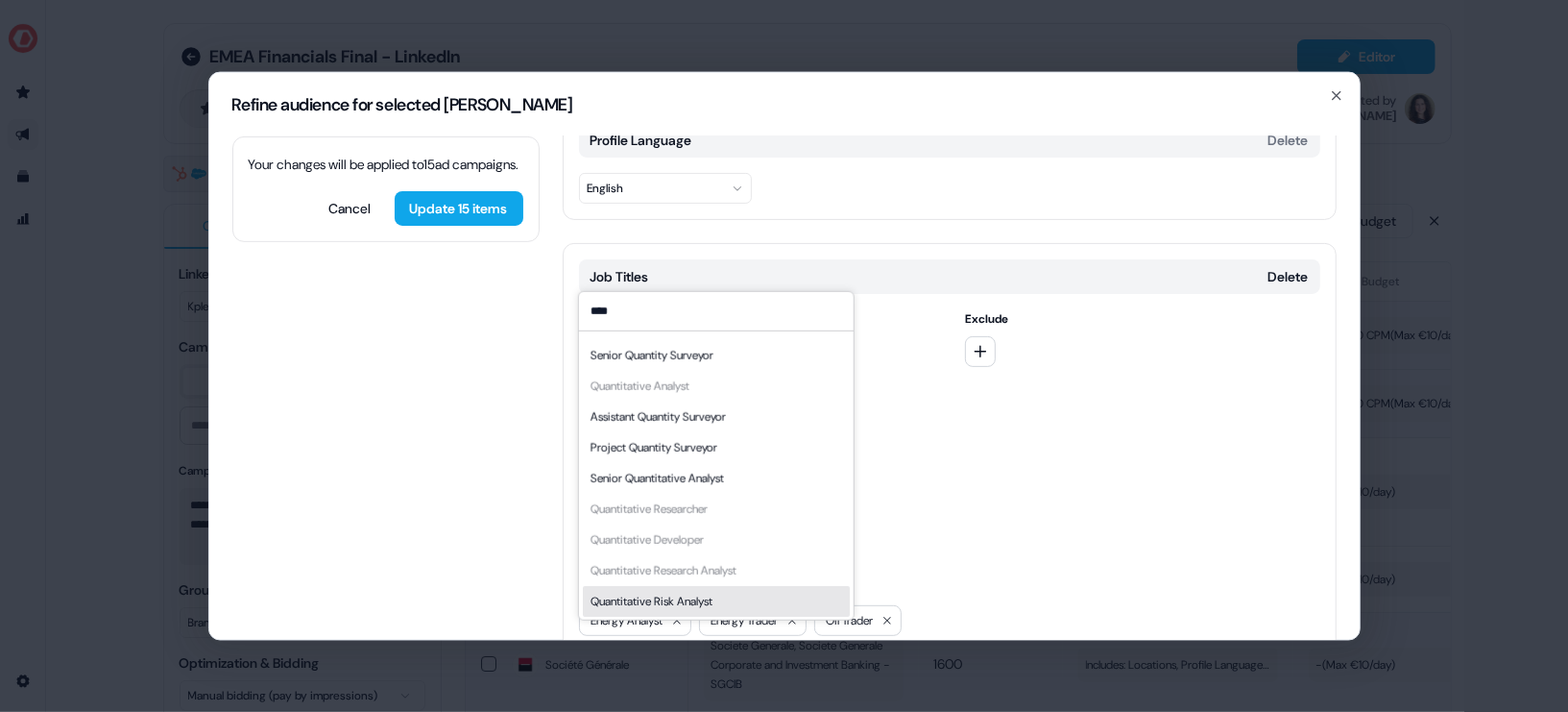
type input "****"
click at [709, 603] on div "Quantitative Risk Analyst" at bounding box center [650, 600] width 122 height 19
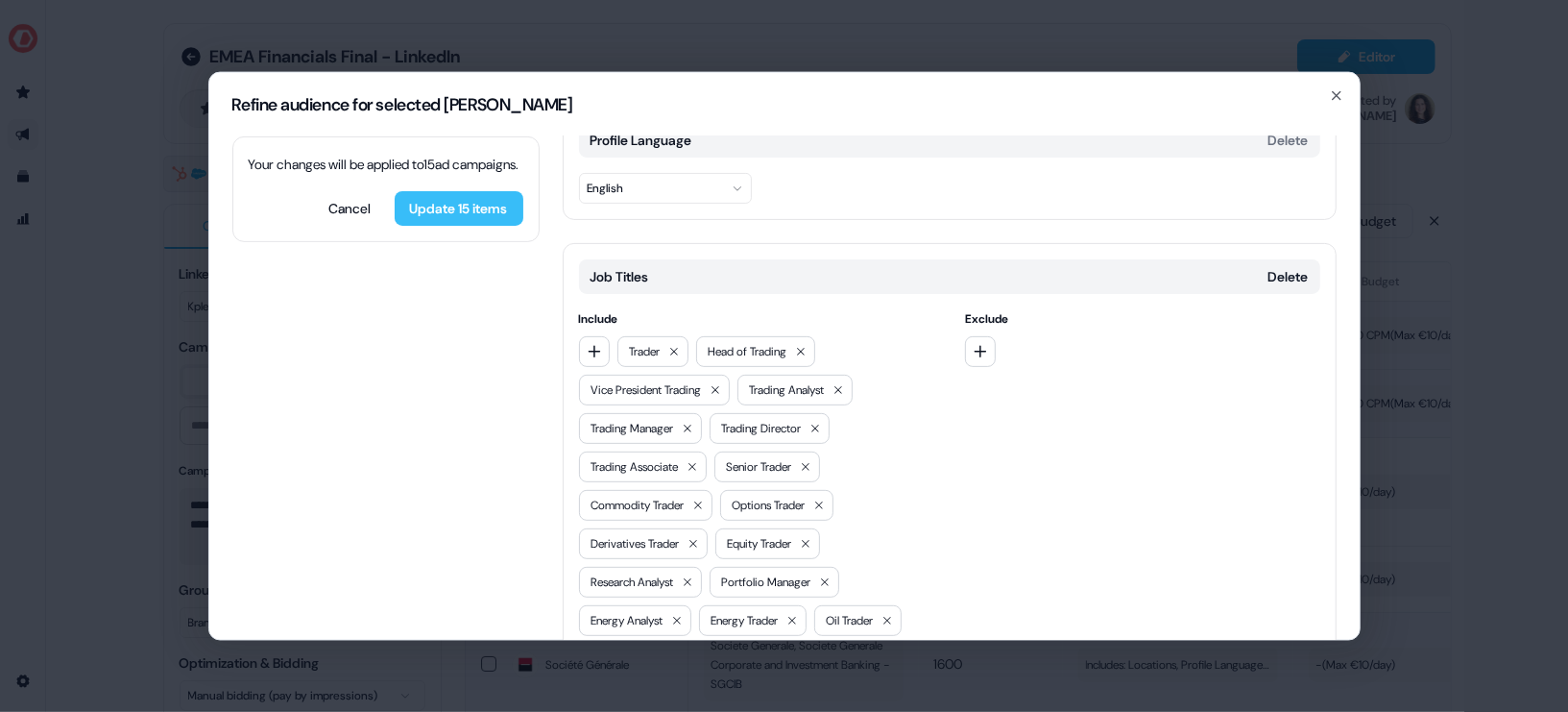
click at [448, 224] on button "Update 15 items" at bounding box center [459, 207] width 129 height 35
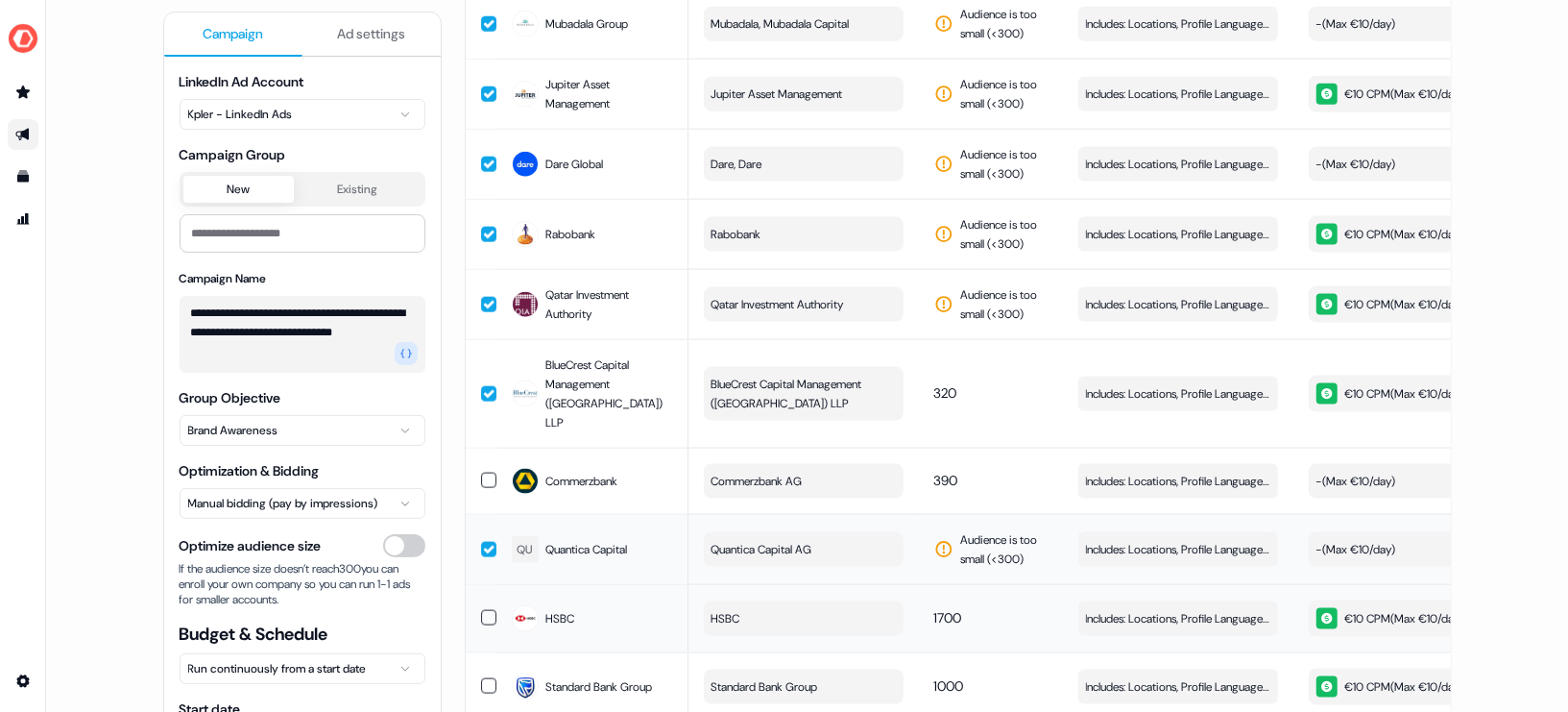
scroll to position [1646, 0]
click at [481, 384] on button "button" at bounding box center [489, 392] width 16 height 16
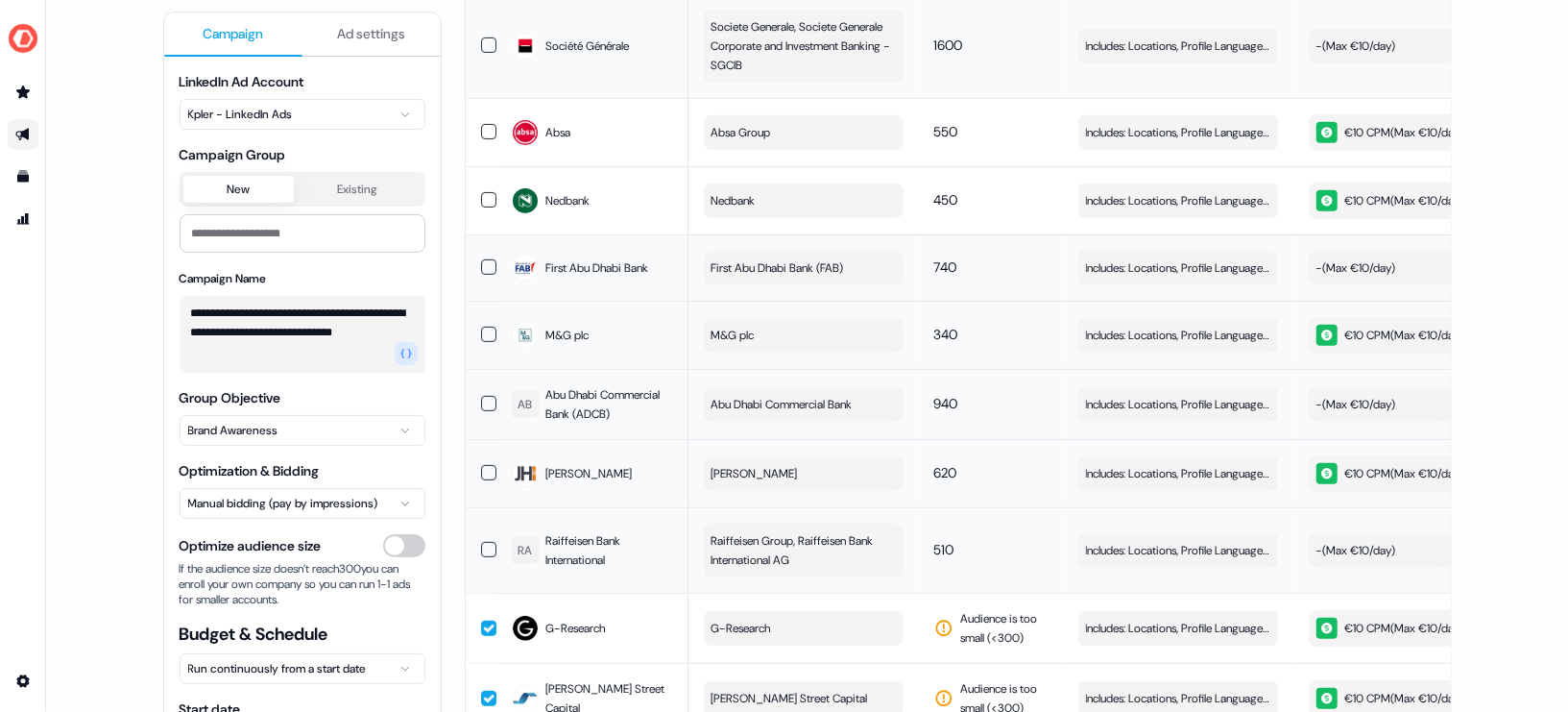
scroll to position [0, 0]
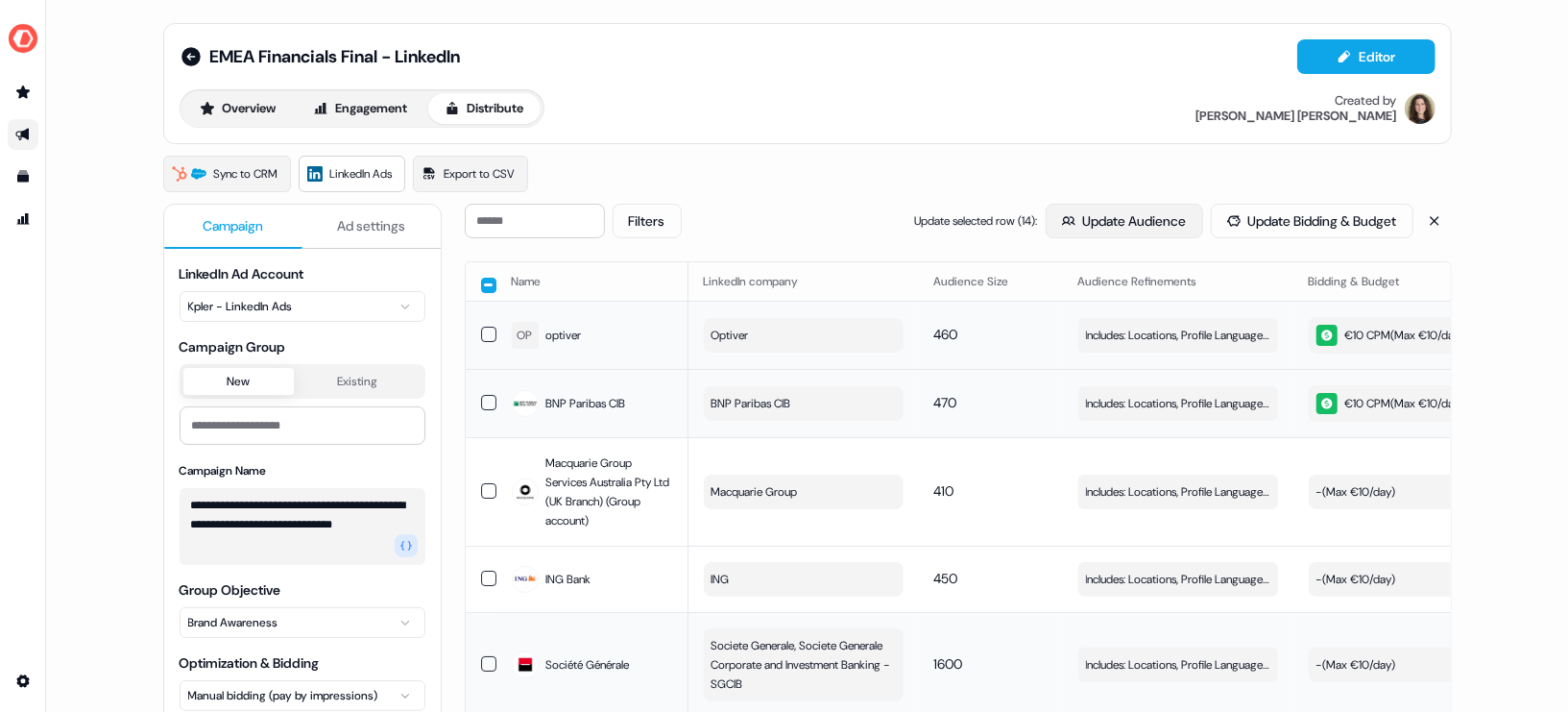
click at [1111, 208] on button "Update Audience" at bounding box center [1124, 221] width 157 height 35
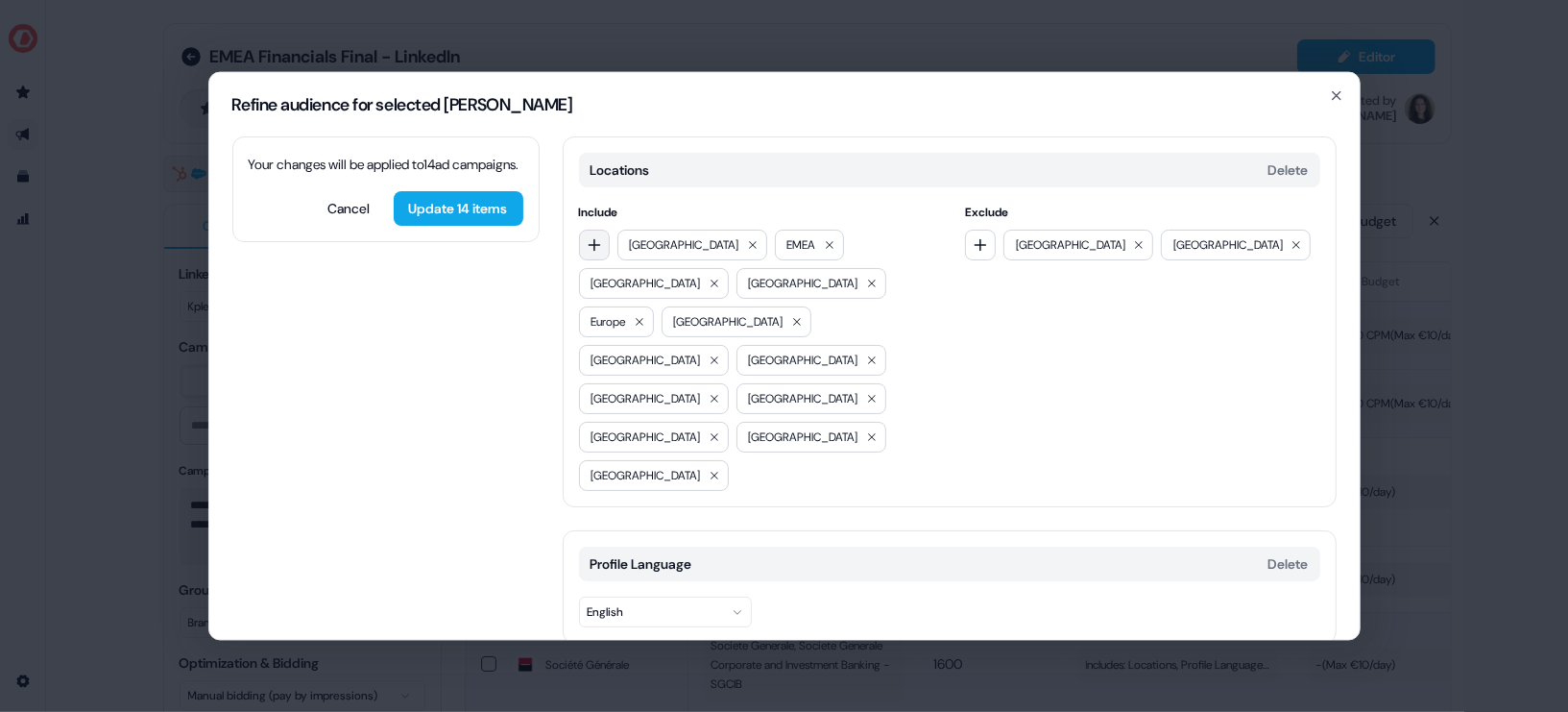
click at [592, 235] on button "button" at bounding box center [594, 244] width 31 height 31
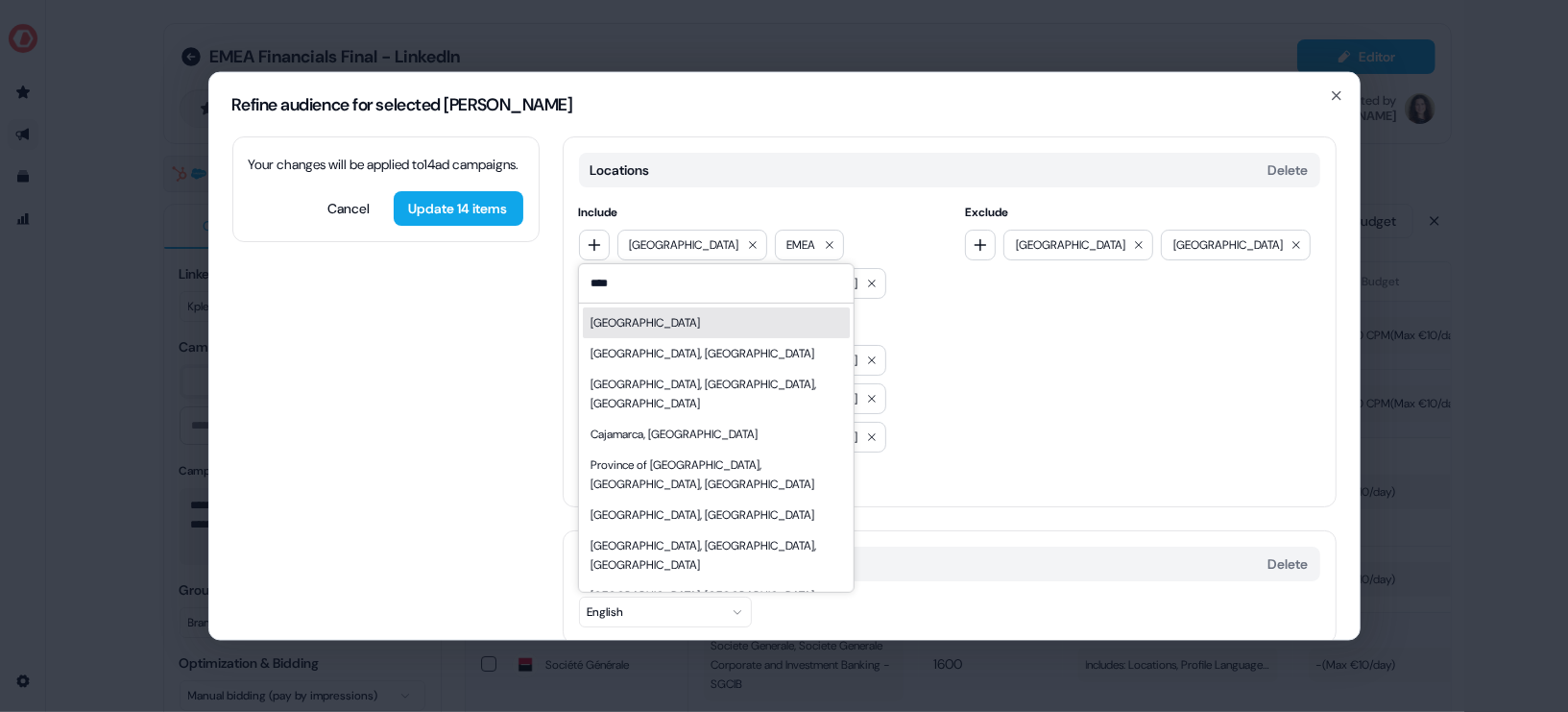
type input "****"
click at [640, 321] on div "[GEOGRAPHIC_DATA]" at bounding box center [716, 321] width 267 height 31
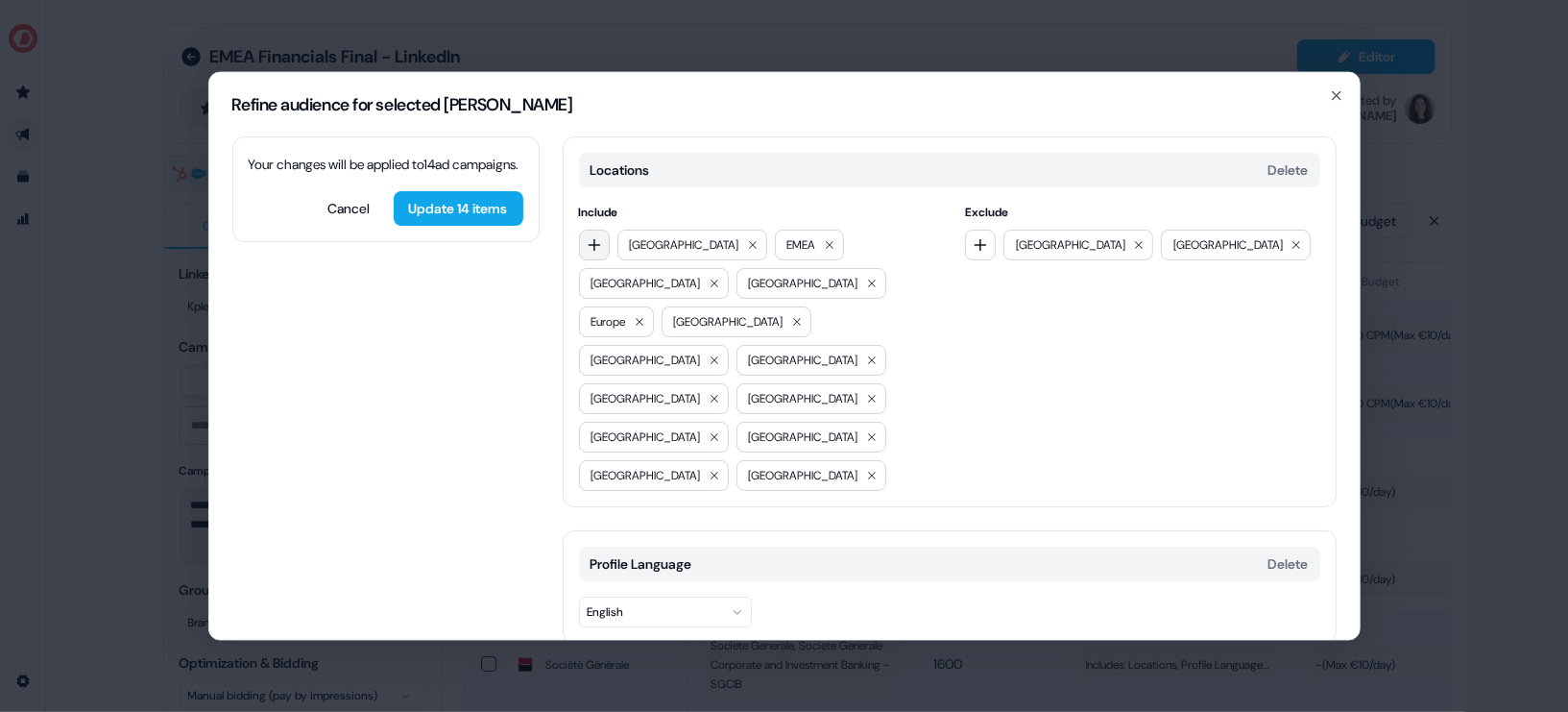
click at [593, 229] on button "button" at bounding box center [594, 244] width 31 height 31
click at [595, 240] on icon "button" at bounding box center [595, 245] width 16 height 16
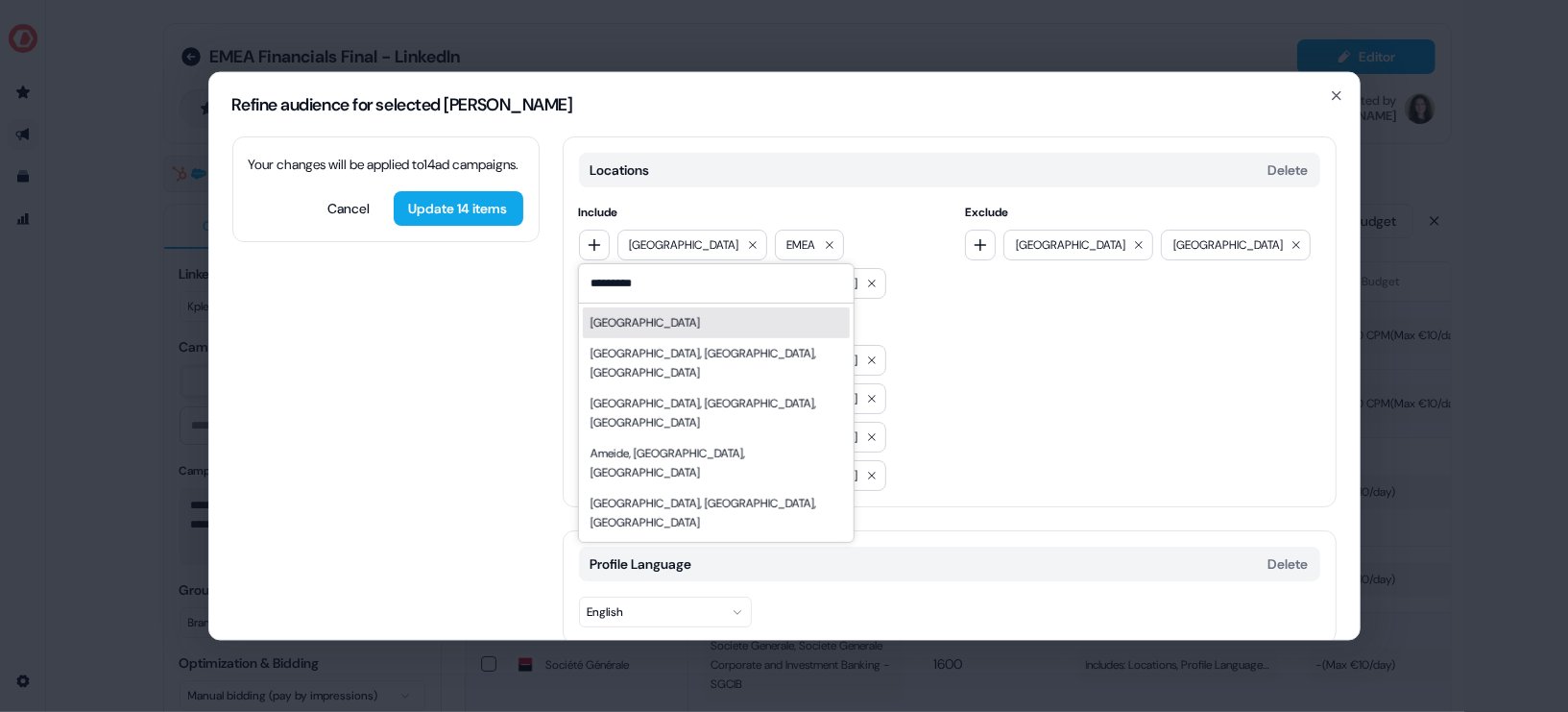
type input "*********"
click at [683, 322] on div "[GEOGRAPHIC_DATA]" at bounding box center [716, 321] width 267 height 31
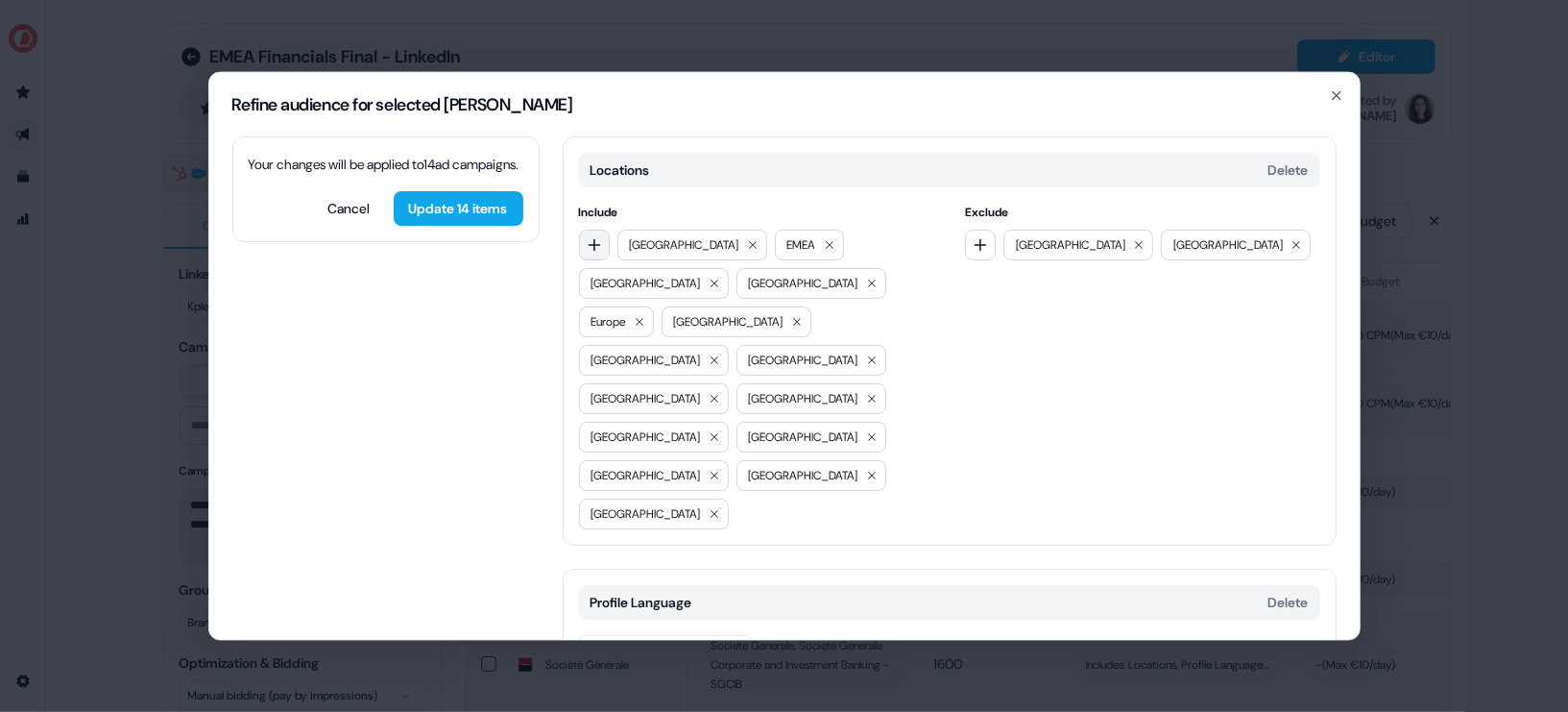
click at [599, 237] on icon "button" at bounding box center [595, 245] width 16 height 16
click at [965, 357] on div "Exclude [GEOGRAPHIC_DATA] [GEOGRAPHIC_DATA]" at bounding box center [1142, 365] width 355 height 327
click at [428, 222] on button "Update 14 items" at bounding box center [458, 207] width 130 height 35
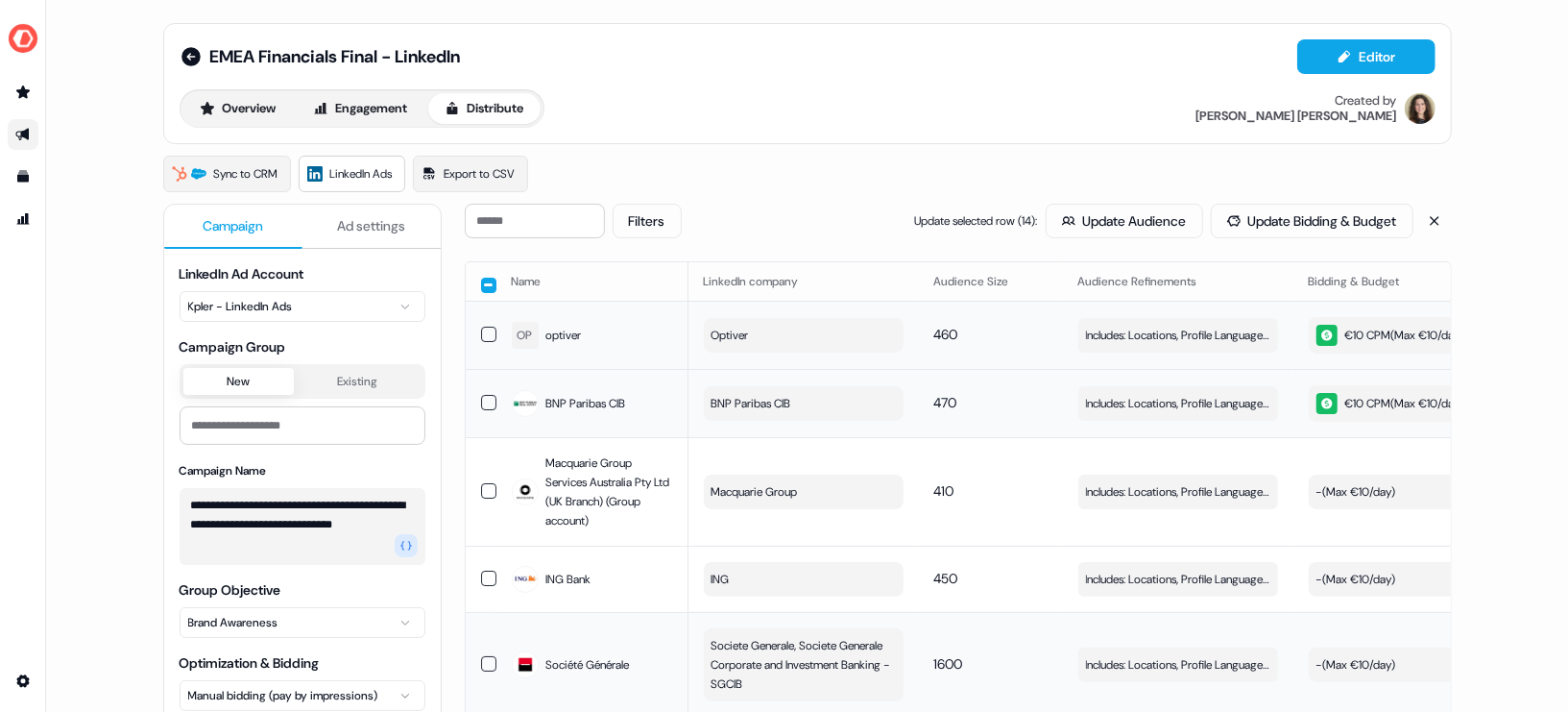
scroll to position [111, 0]
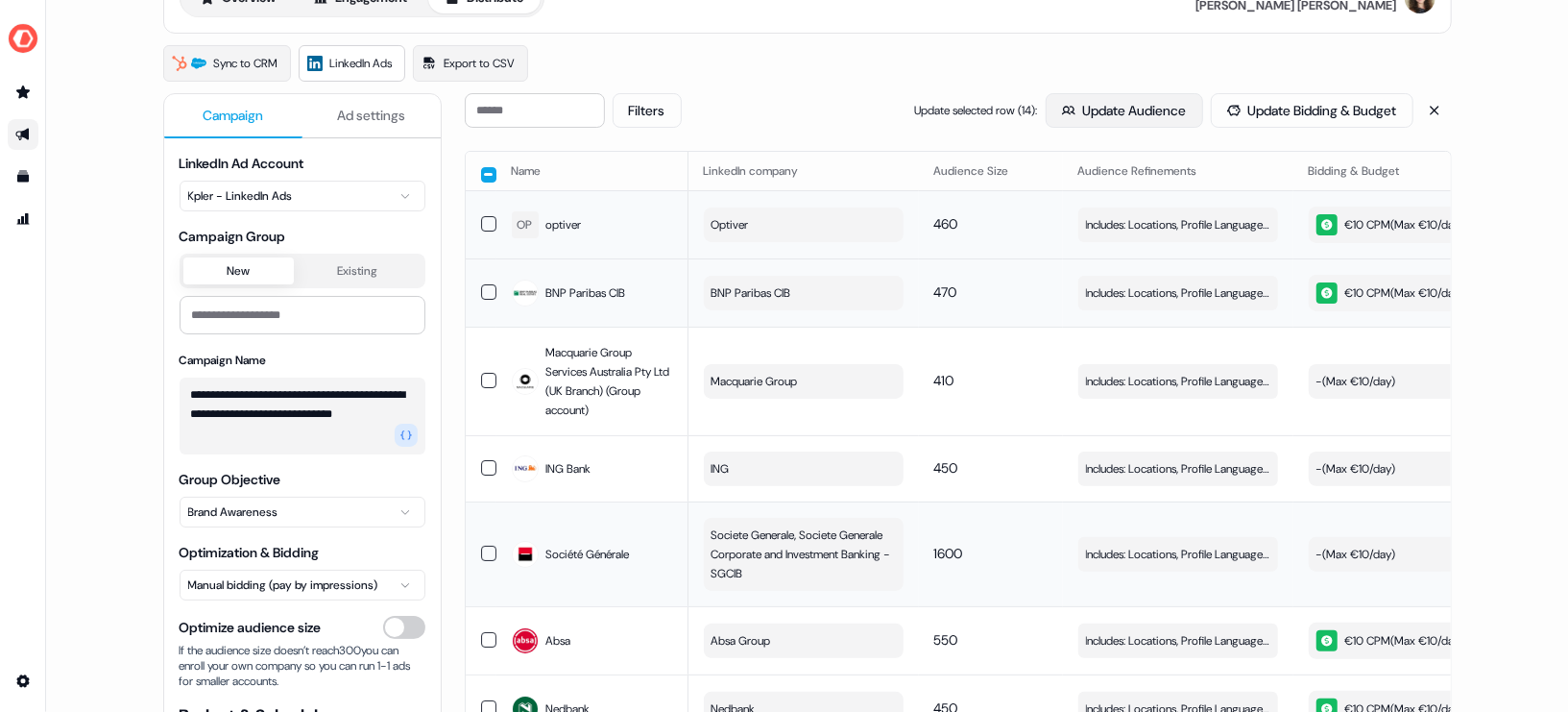
click at [1103, 105] on button "Update Audience" at bounding box center [1124, 110] width 157 height 35
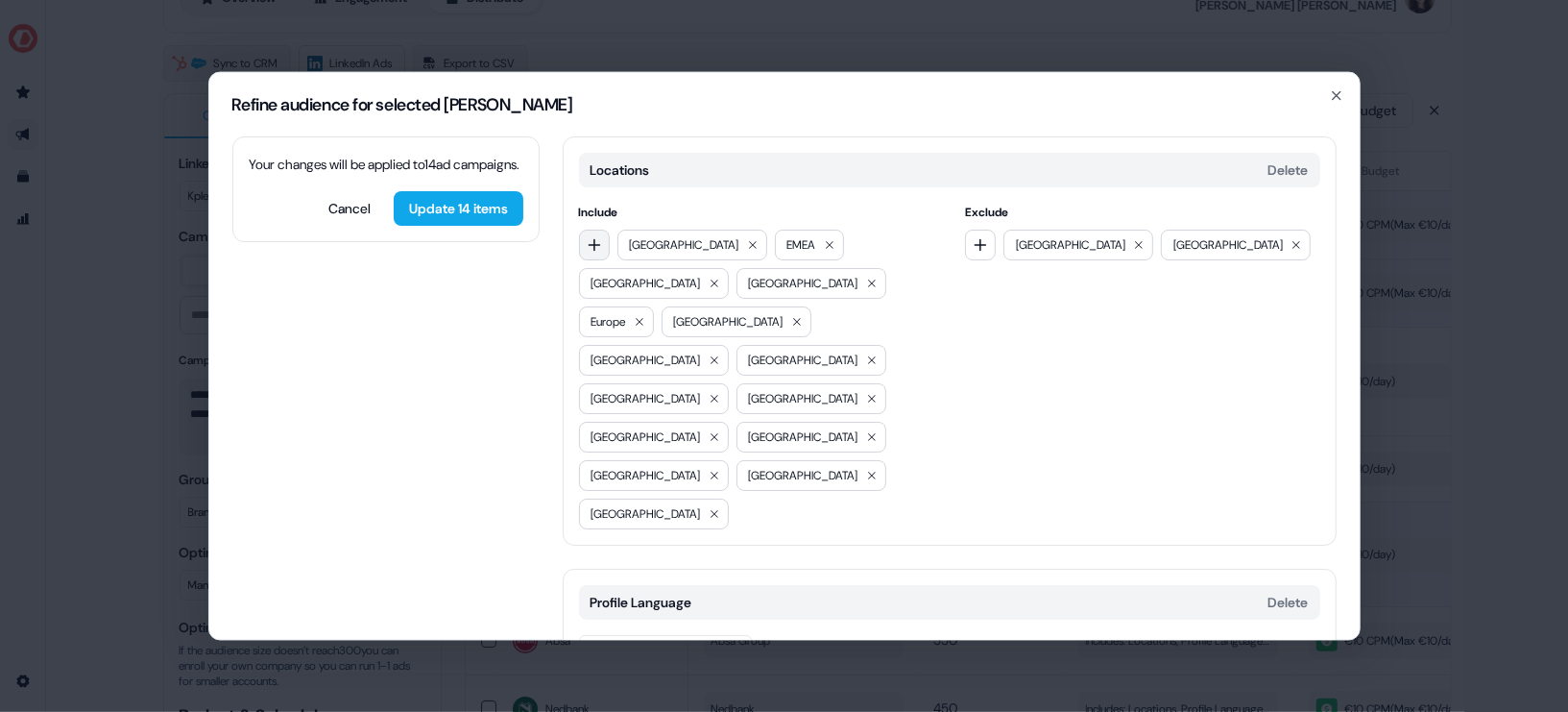
click at [592, 243] on icon "button" at bounding box center [594, 245] width 13 height 13
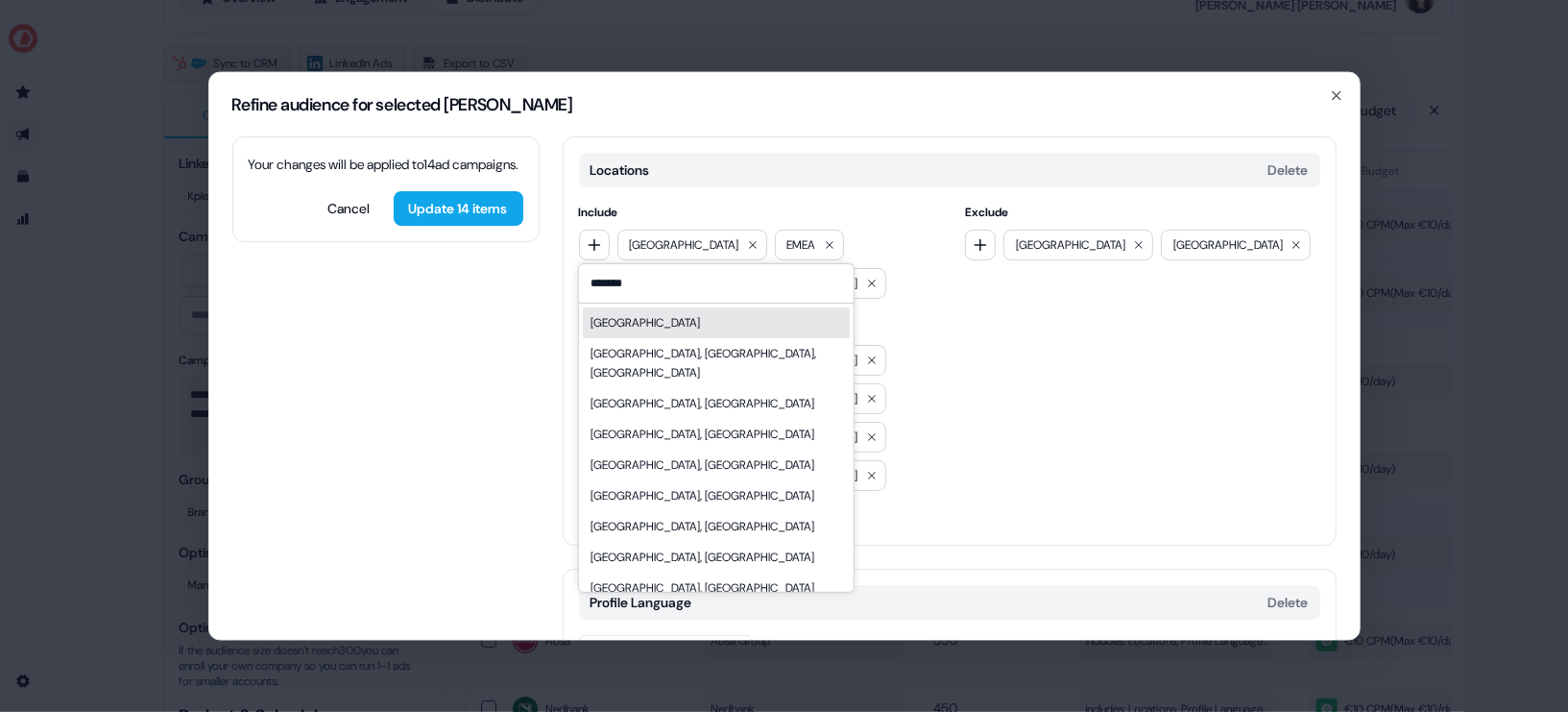
type input "*******"
click at [659, 330] on div "[GEOGRAPHIC_DATA]" at bounding box center [644, 321] width 110 height 19
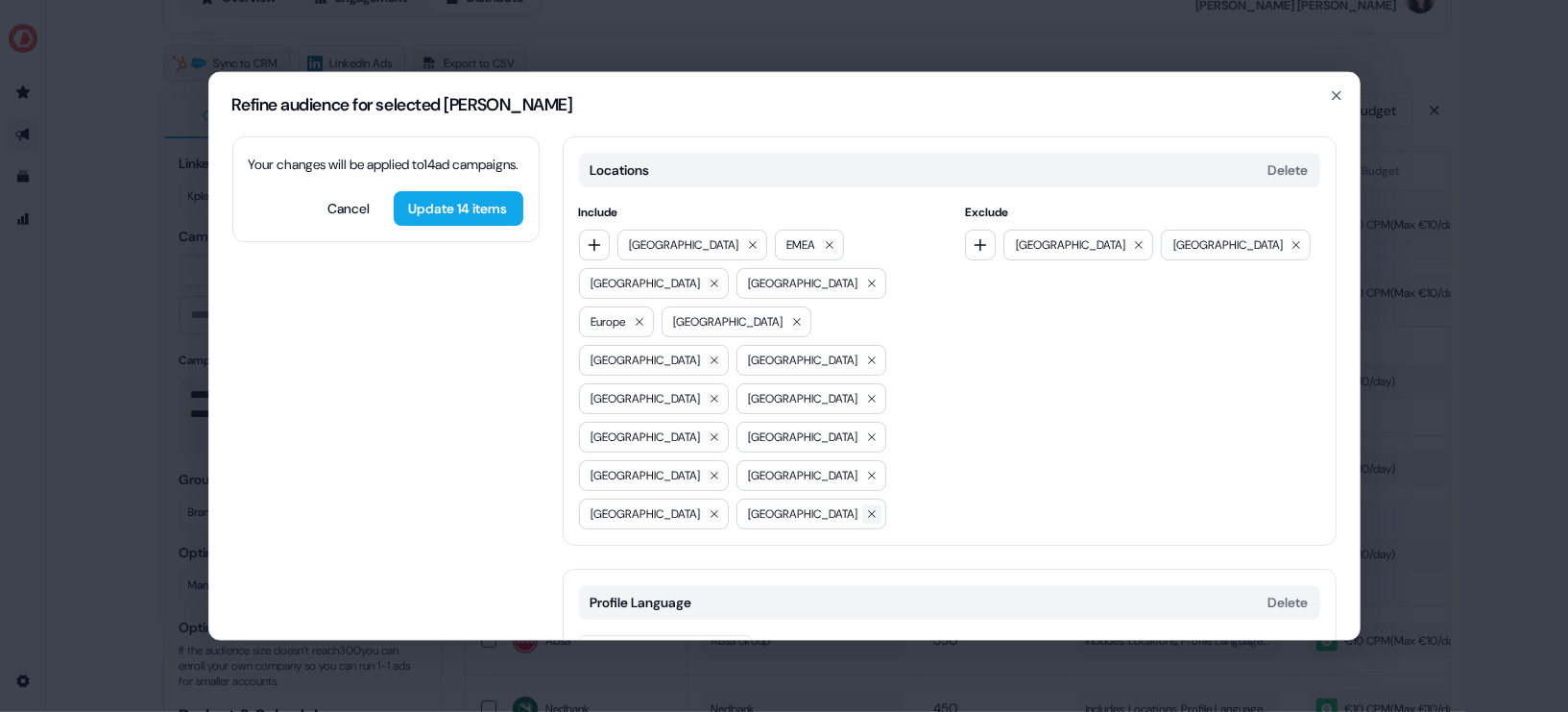
click at [866, 507] on icon at bounding box center [872, 513] width 12 height 12
click at [588, 240] on icon "button" at bounding box center [595, 245] width 16 height 16
type input "**********"
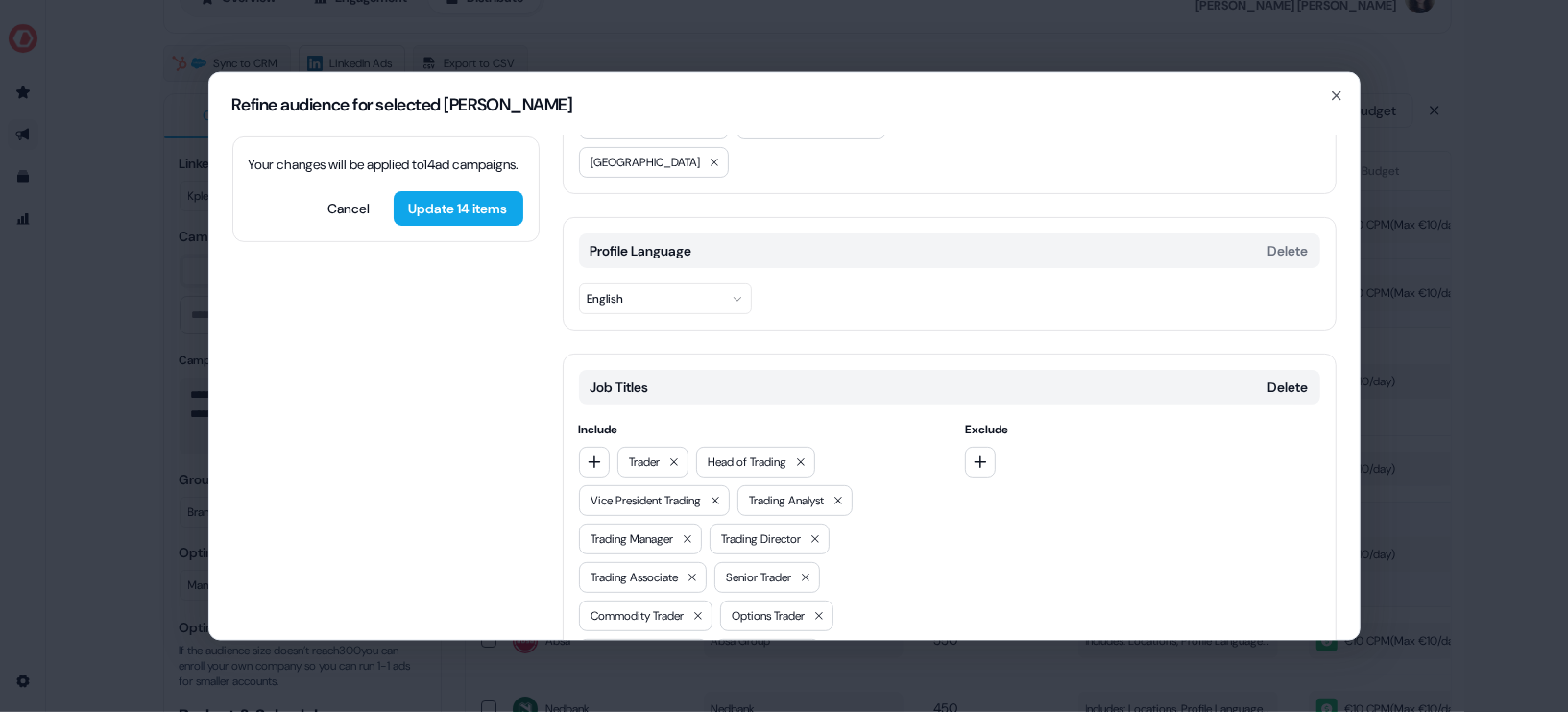
scroll to position [0, 0]
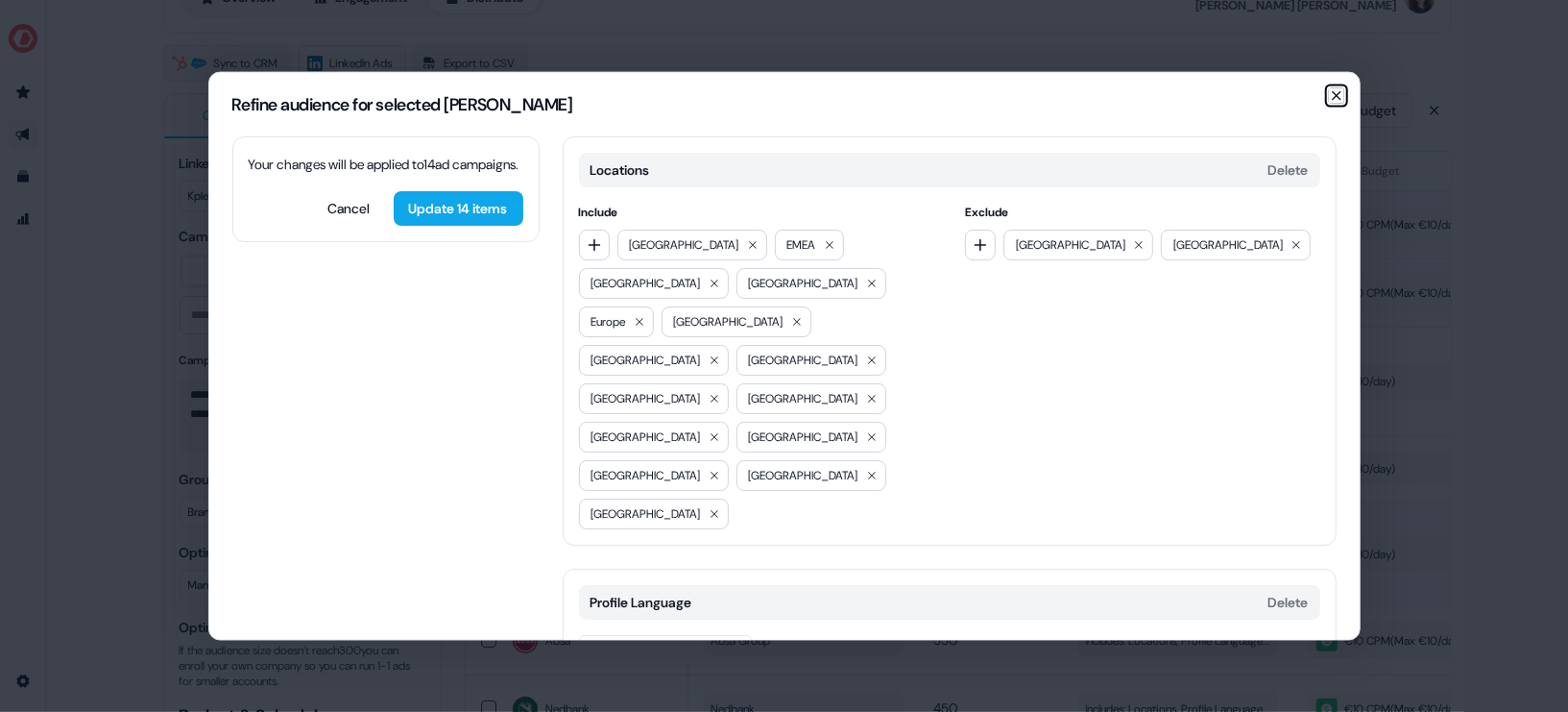
click at [1339, 97] on icon "button" at bounding box center [1336, 95] width 16 height 16
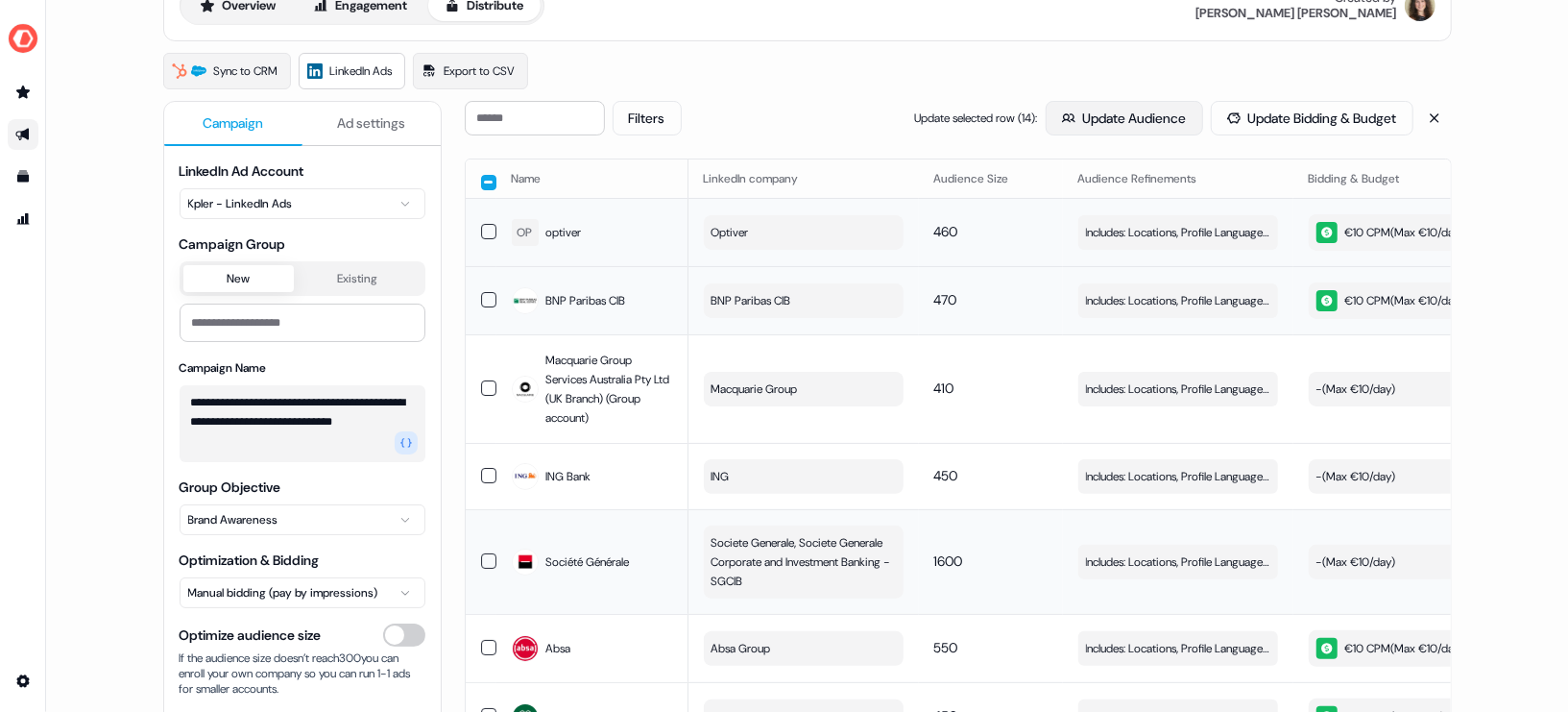
scroll to position [126, 0]
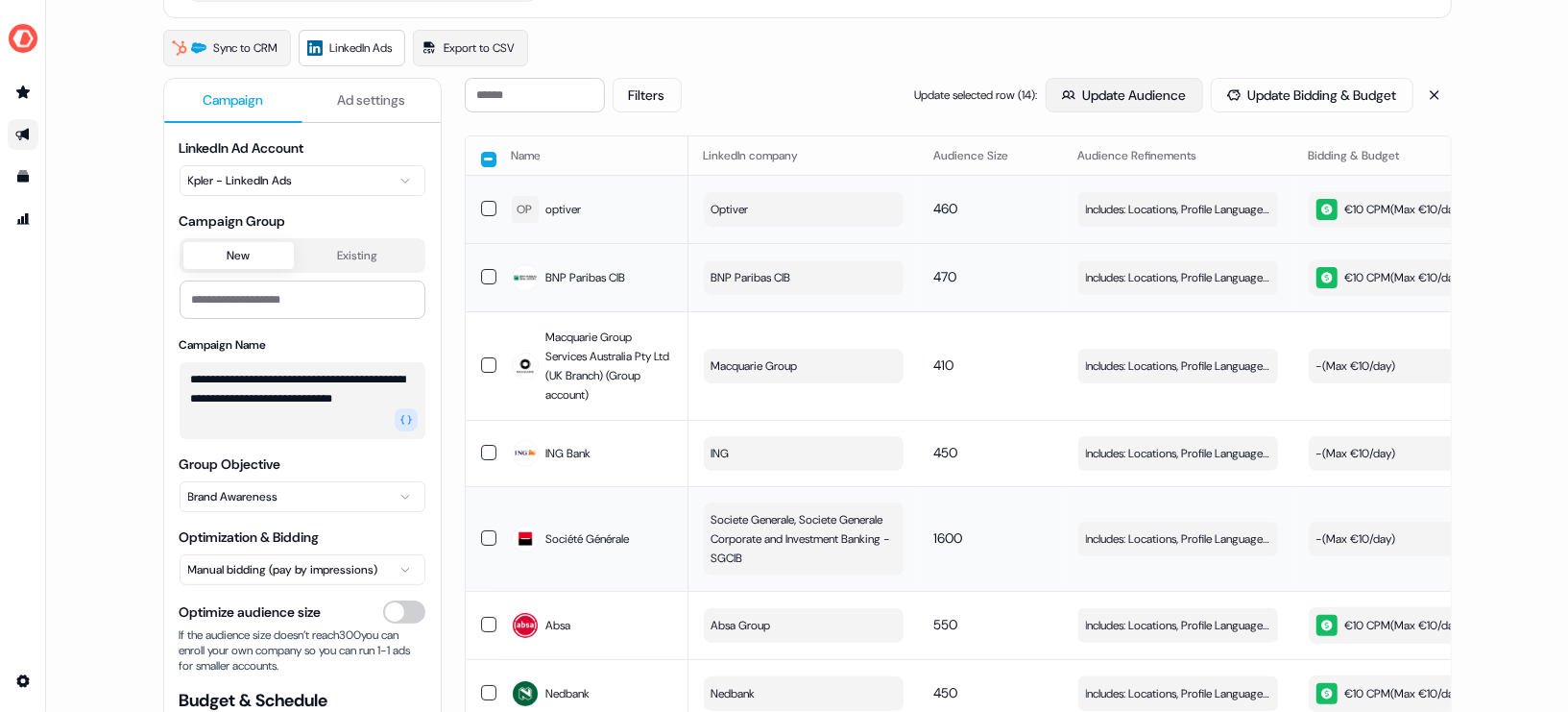
click at [1116, 96] on button "Update Audience" at bounding box center [1124, 95] width 157 height 35
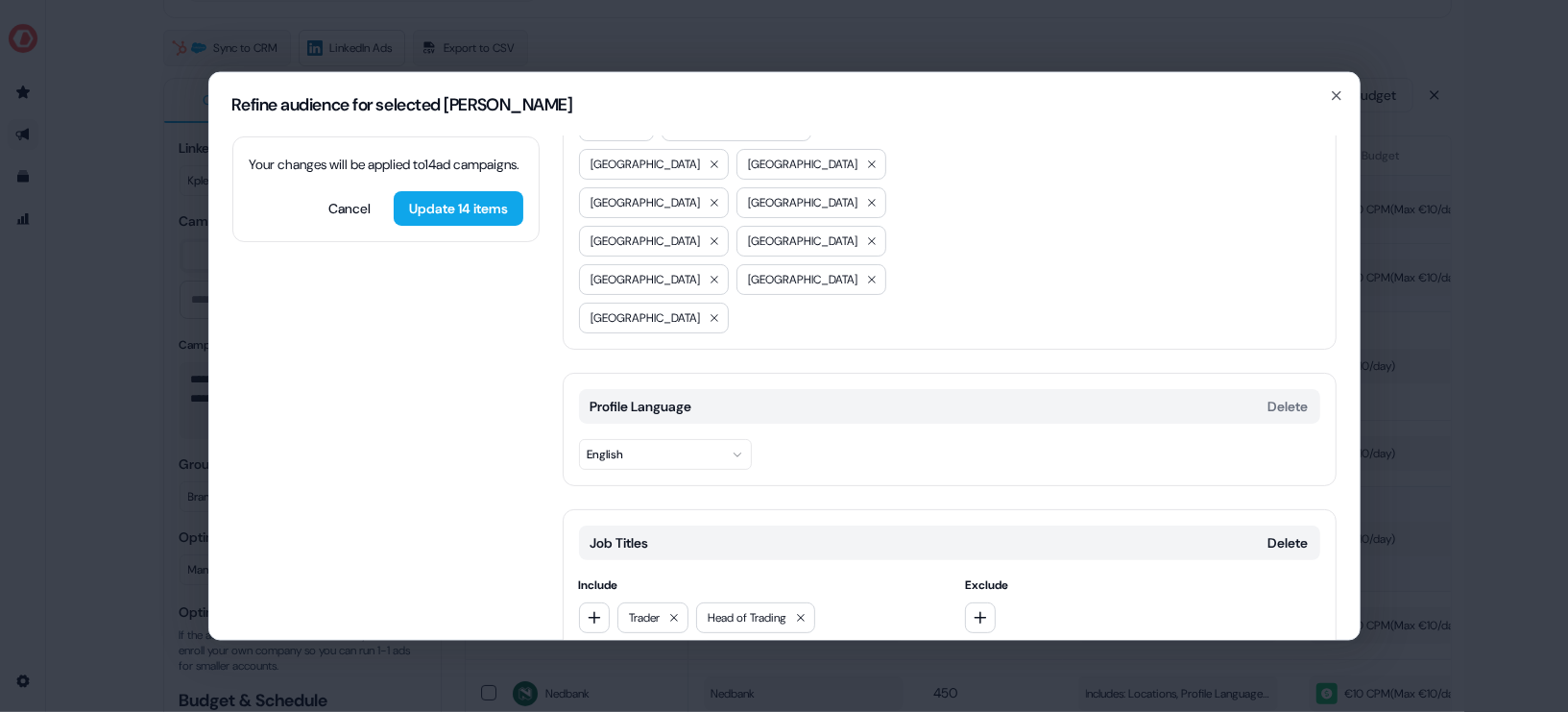
scroll to position [304, 0]
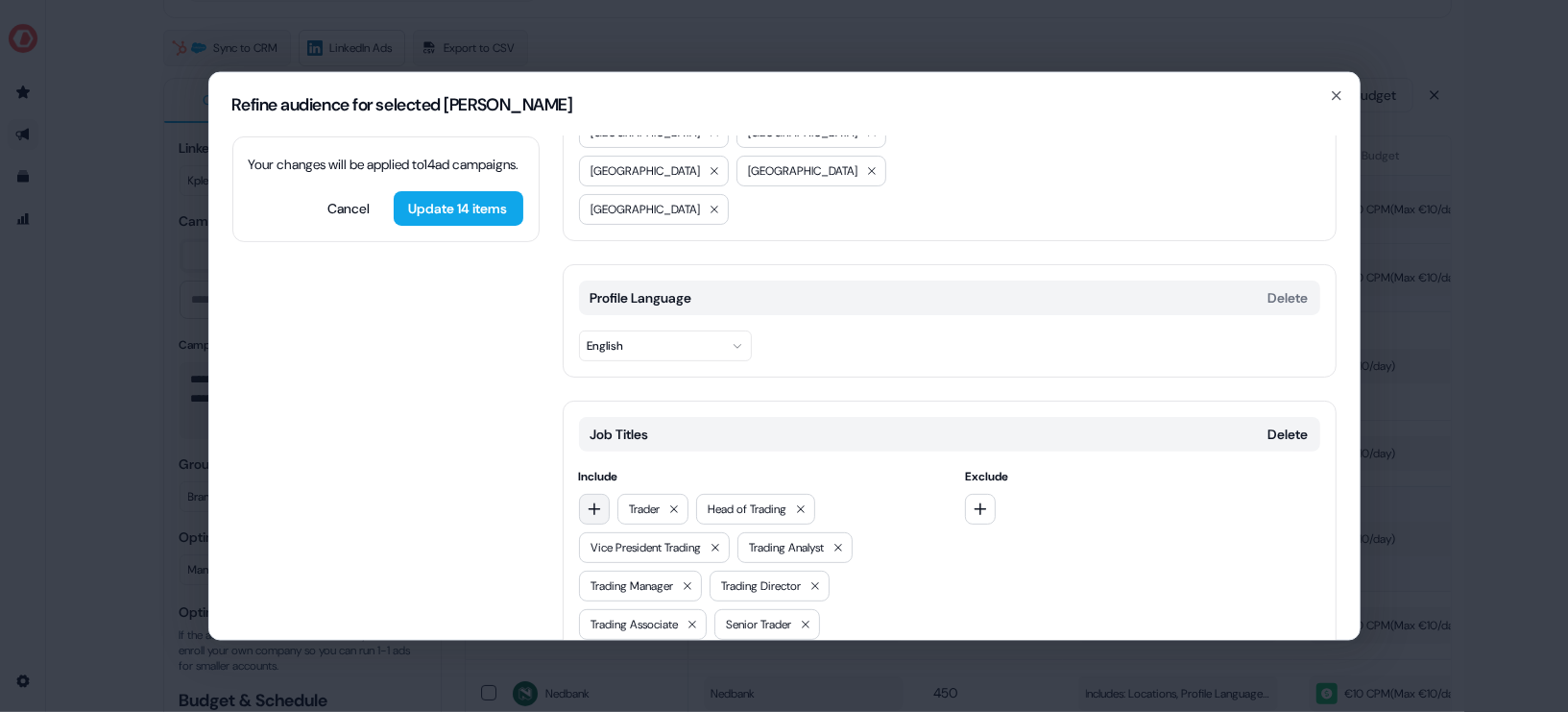
click at [600, 500] on icon "button" at bounding box center [595, 508] width 16 height 16
click at [1343, 91] on icon "button" at bounding box center [1336, 95] width 16 height 16
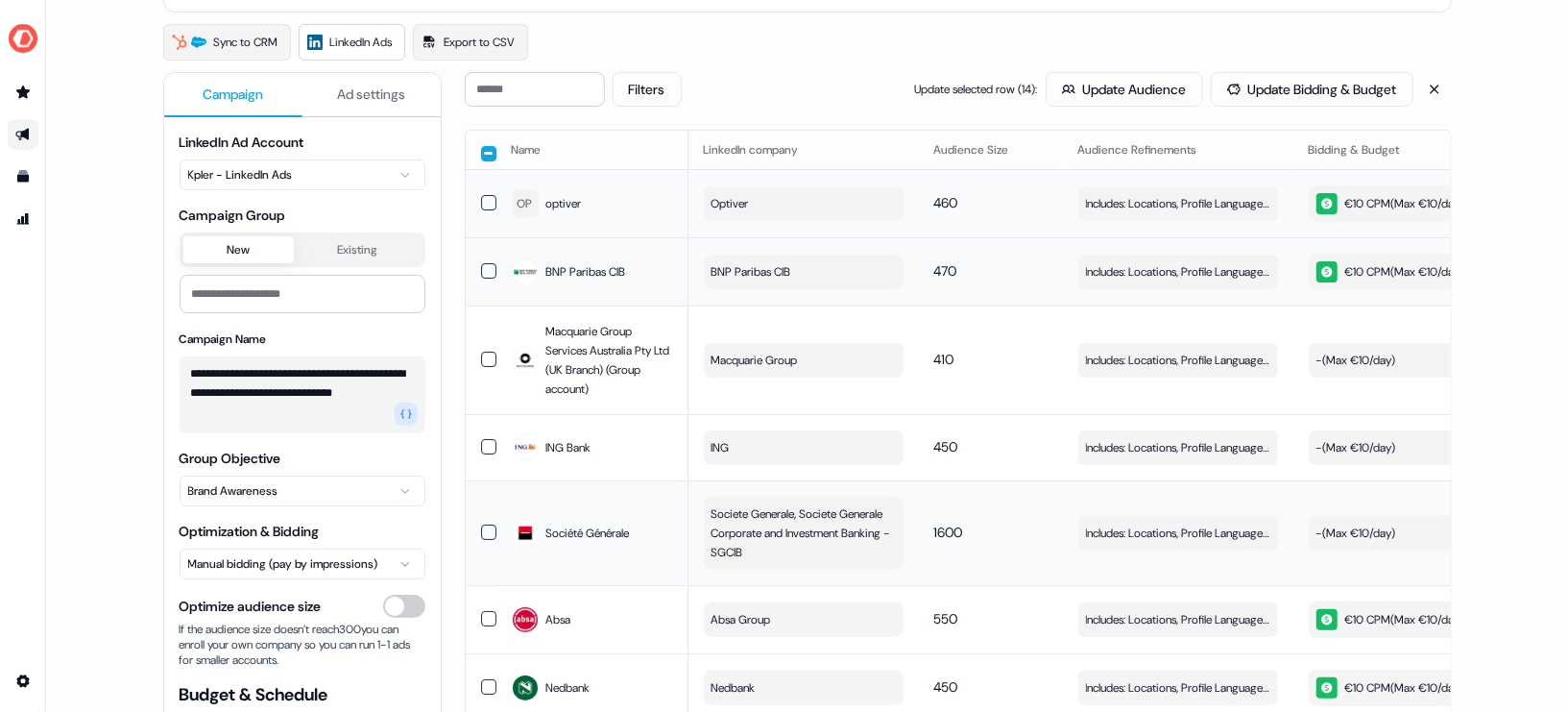
scroll to position [37, 0]
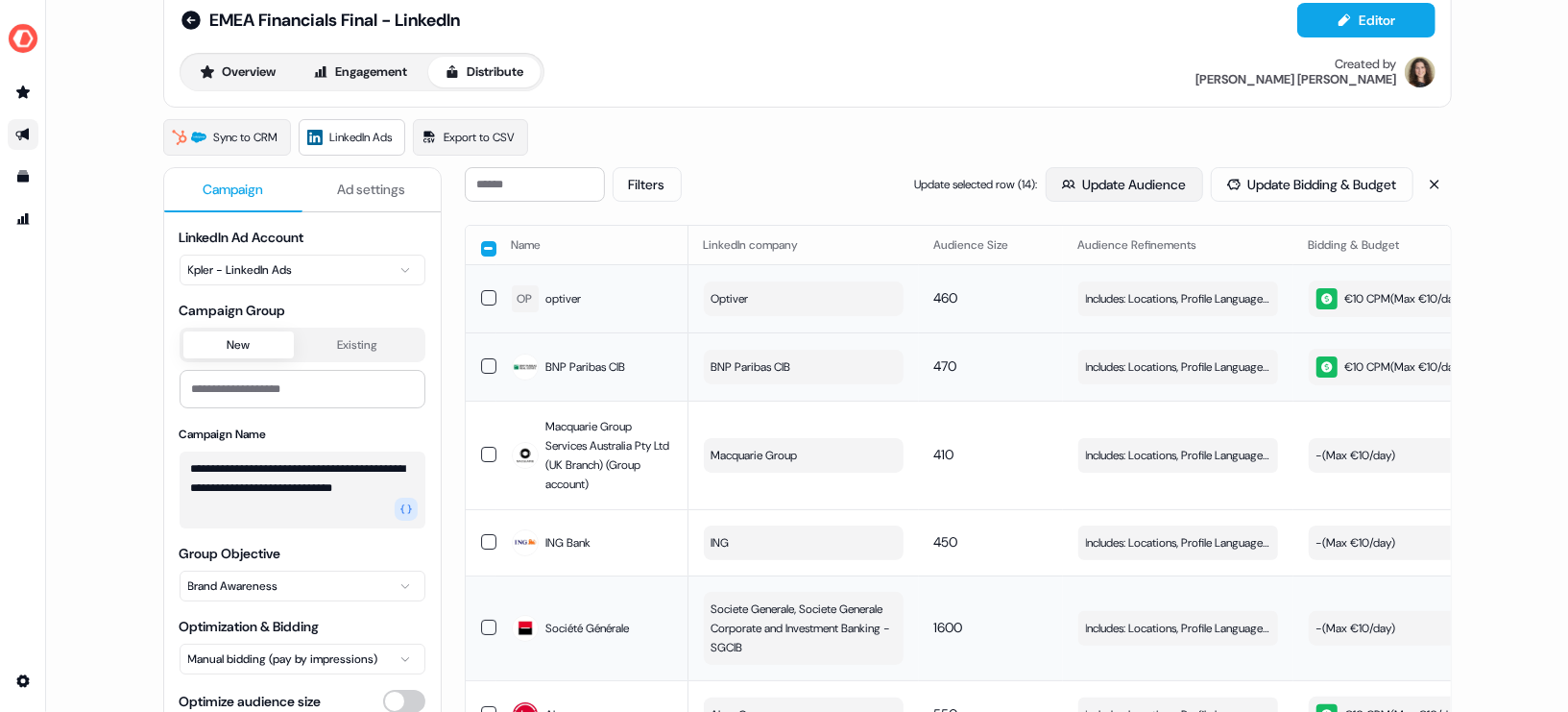
click at [1065, 179] on button "Update Audience" at bounding box center [1124, 184] width 157 height 35
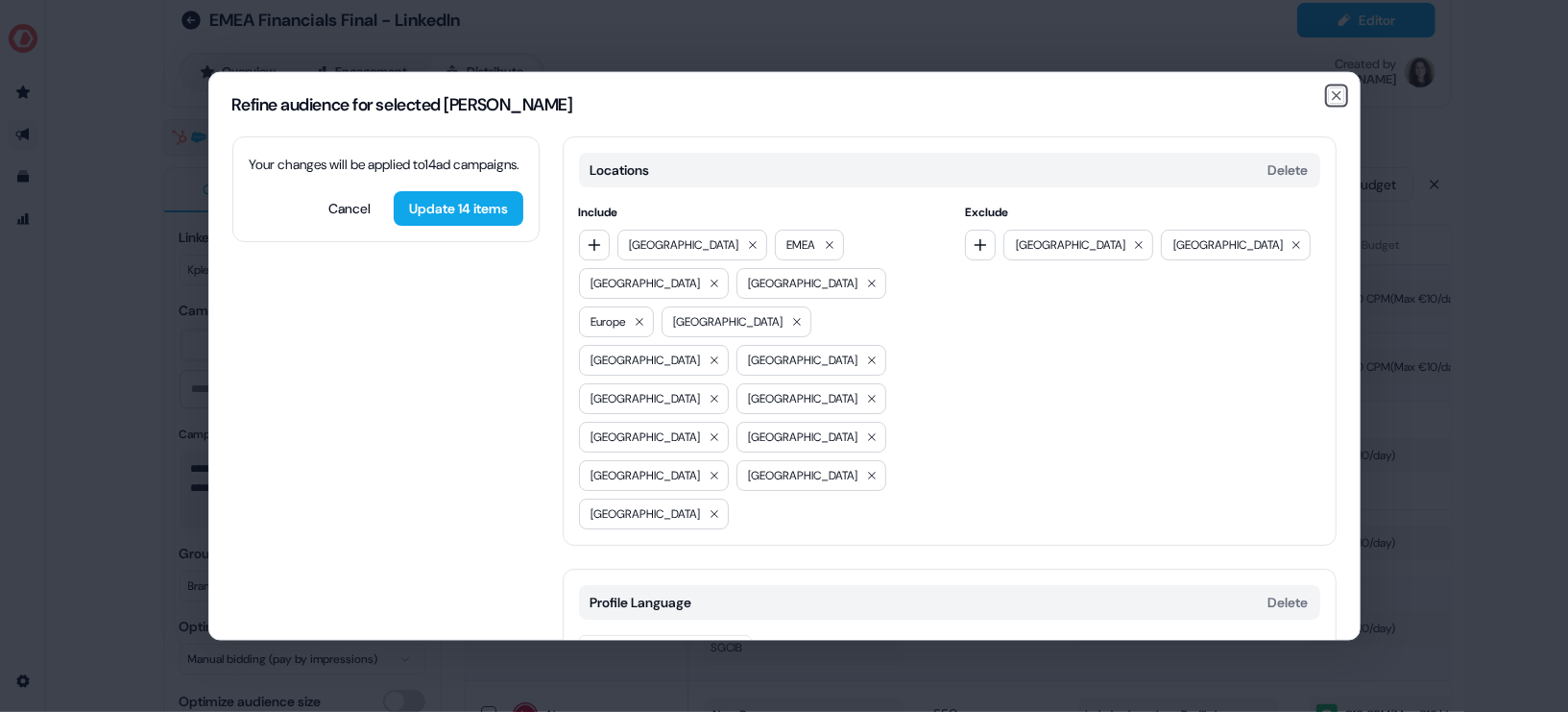
click at [1344, 92] on div "Refine audience for selected [PERSON_NAME] Your changes will be applied to 14 […" at bounding box center [784, 356] width 1152 height 569
click at [1339, 98] on icon "button" at bounding box center [1336, 95] width 16 height 16
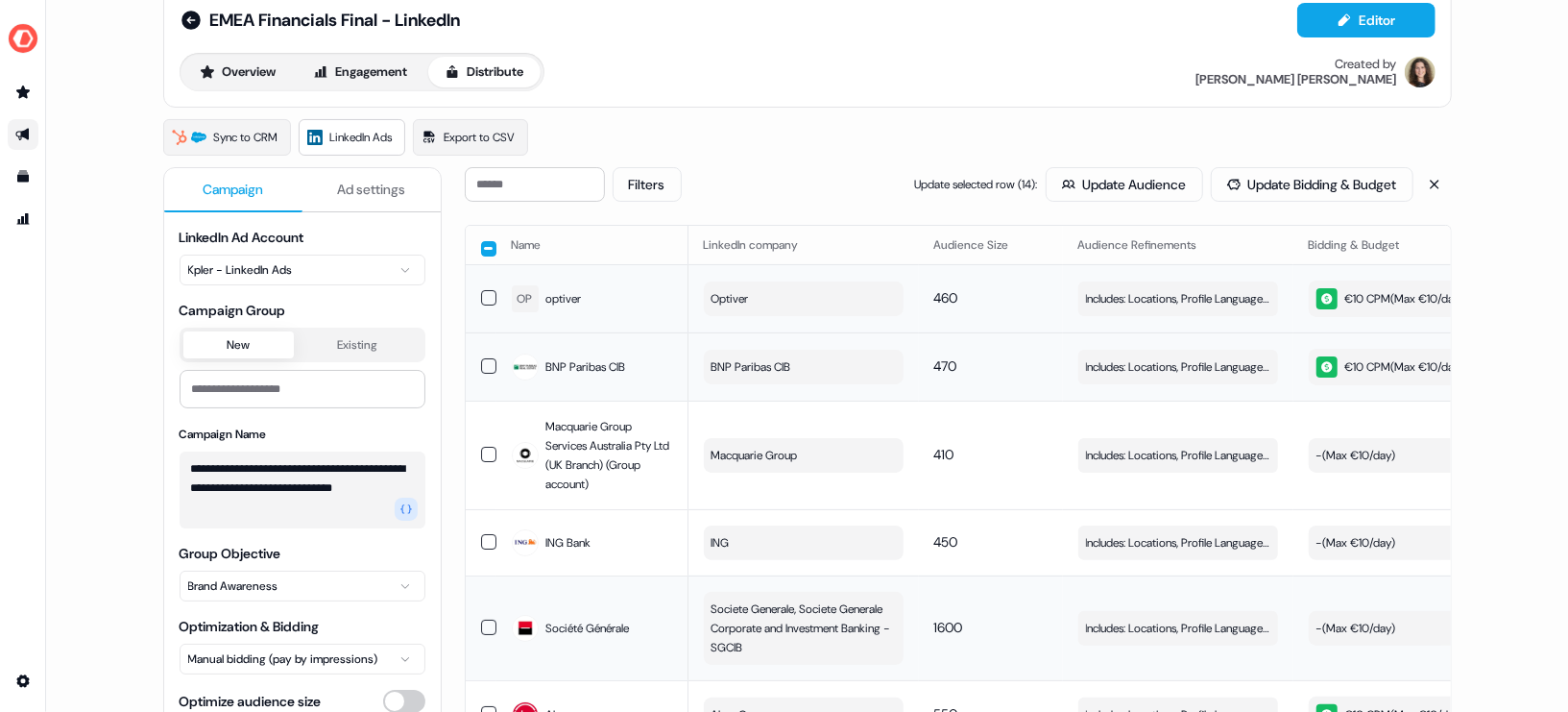
click at [477, 252] on th at bounding box center [480, 245] width 31 height 39
click at [481, 248] on button "button" at bounding box center [489, 249] width 16 height 16
click at [482, 242] on button "button" at bounding box center [489, 248] width 16 height 16
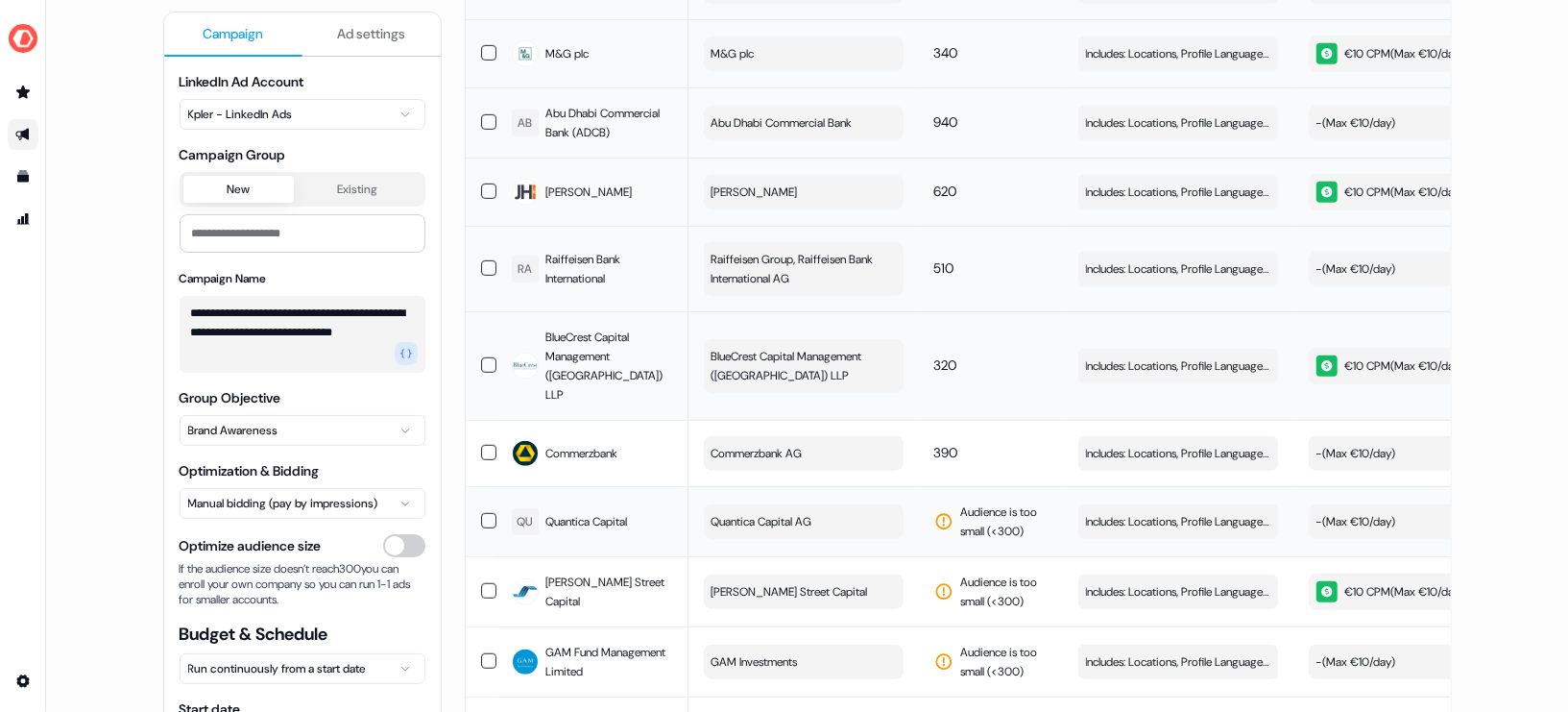
scroll to position [918, 0]
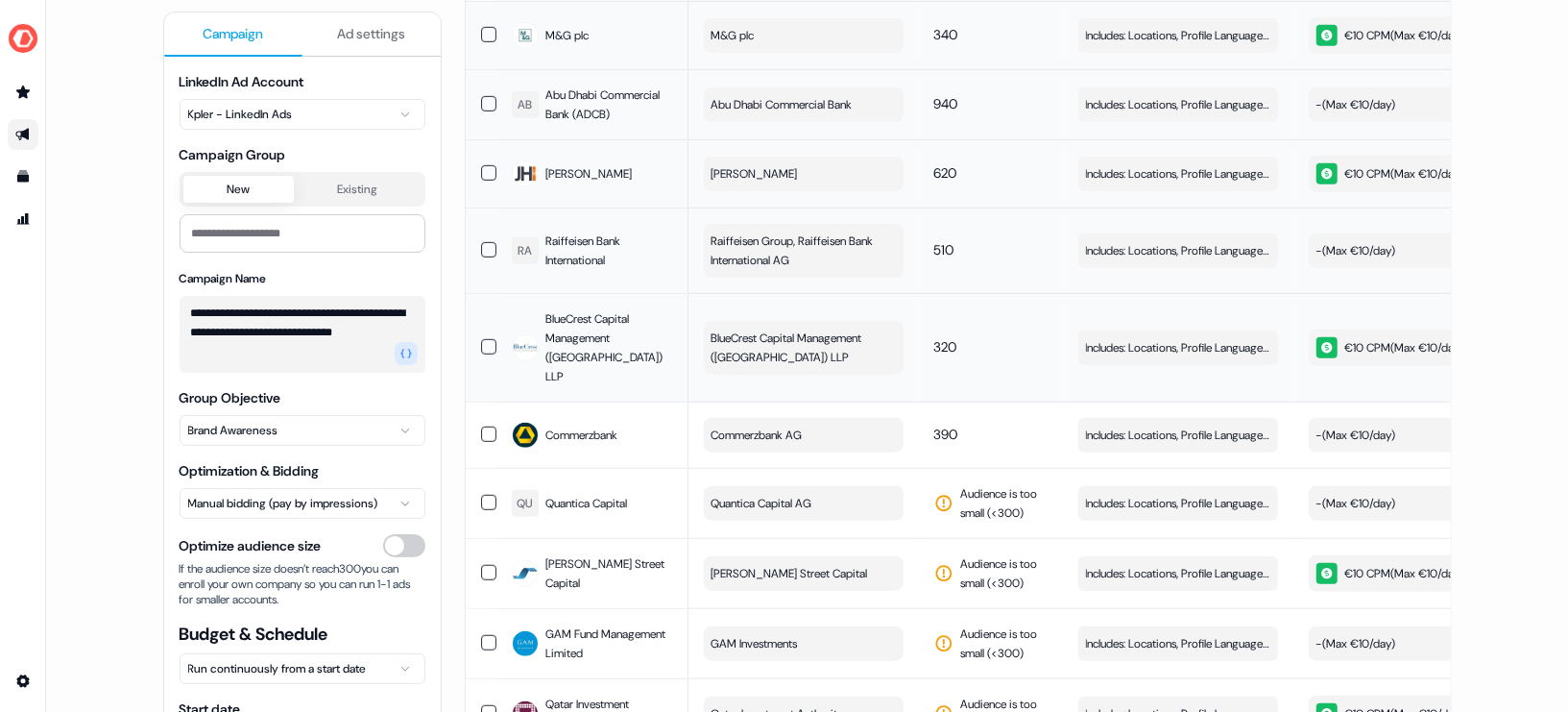
click at [482, 495] on button "button" at bounding box center [489, 503] width 16 height 16
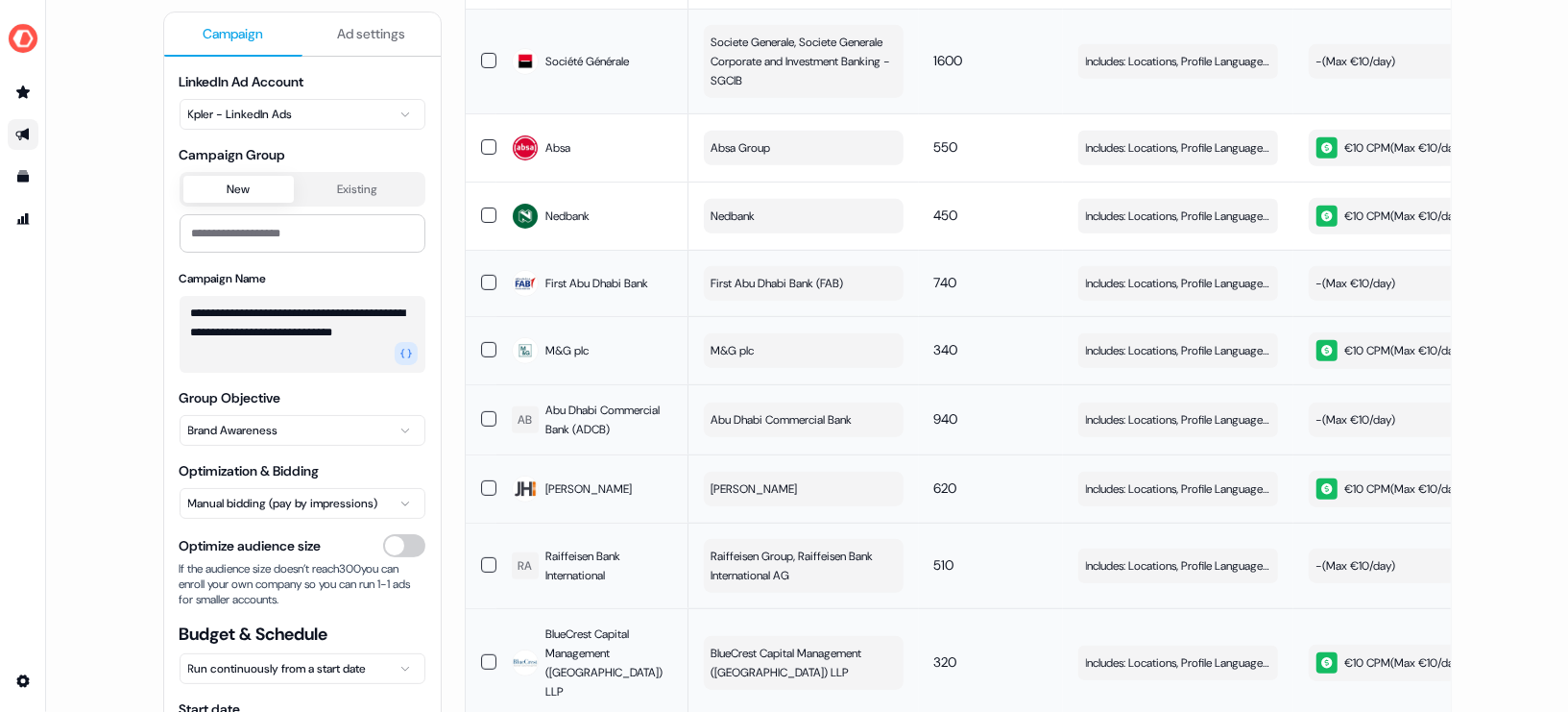
scroll to position [0, 0]
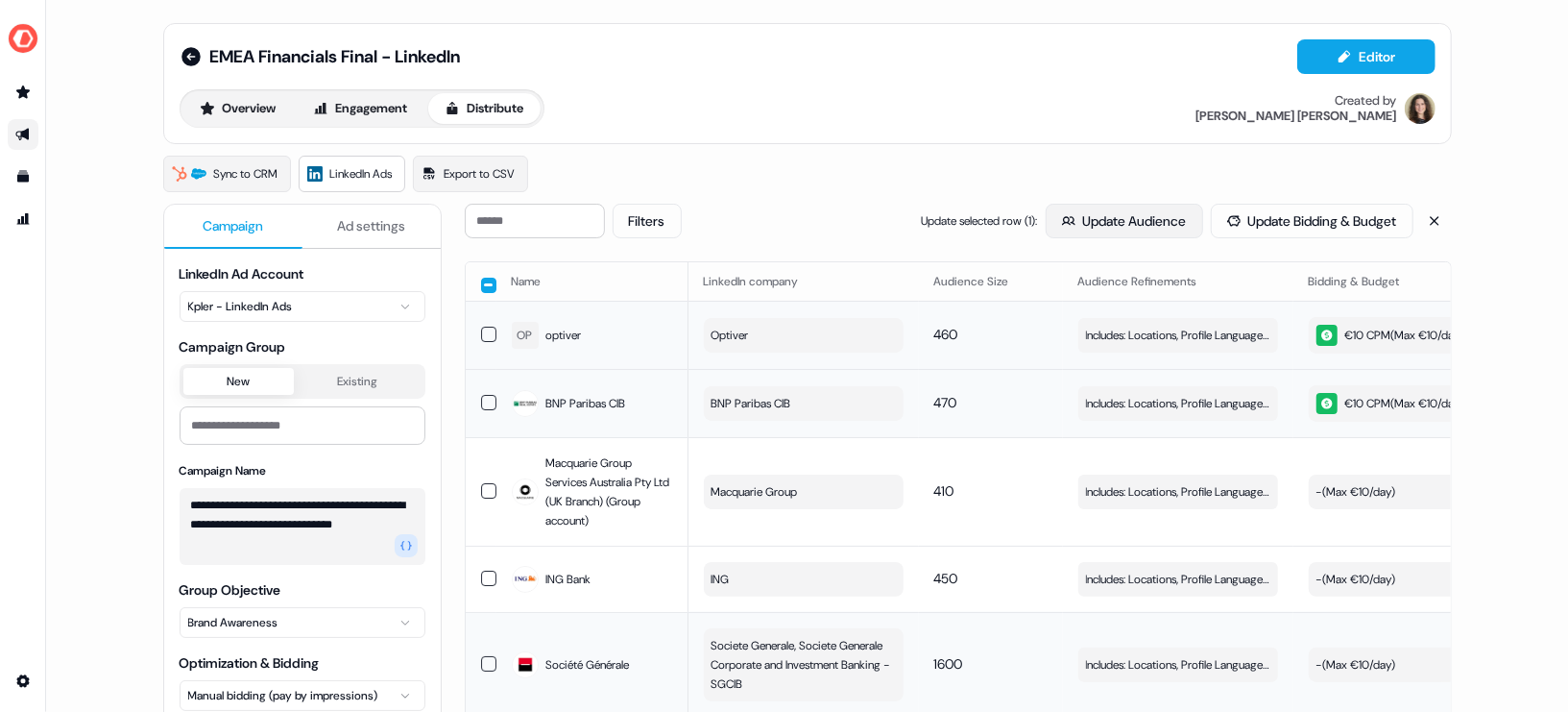
click at [1074, 218] on button "Update Audience" at bounding box center [1124, 221] width 157 height 35
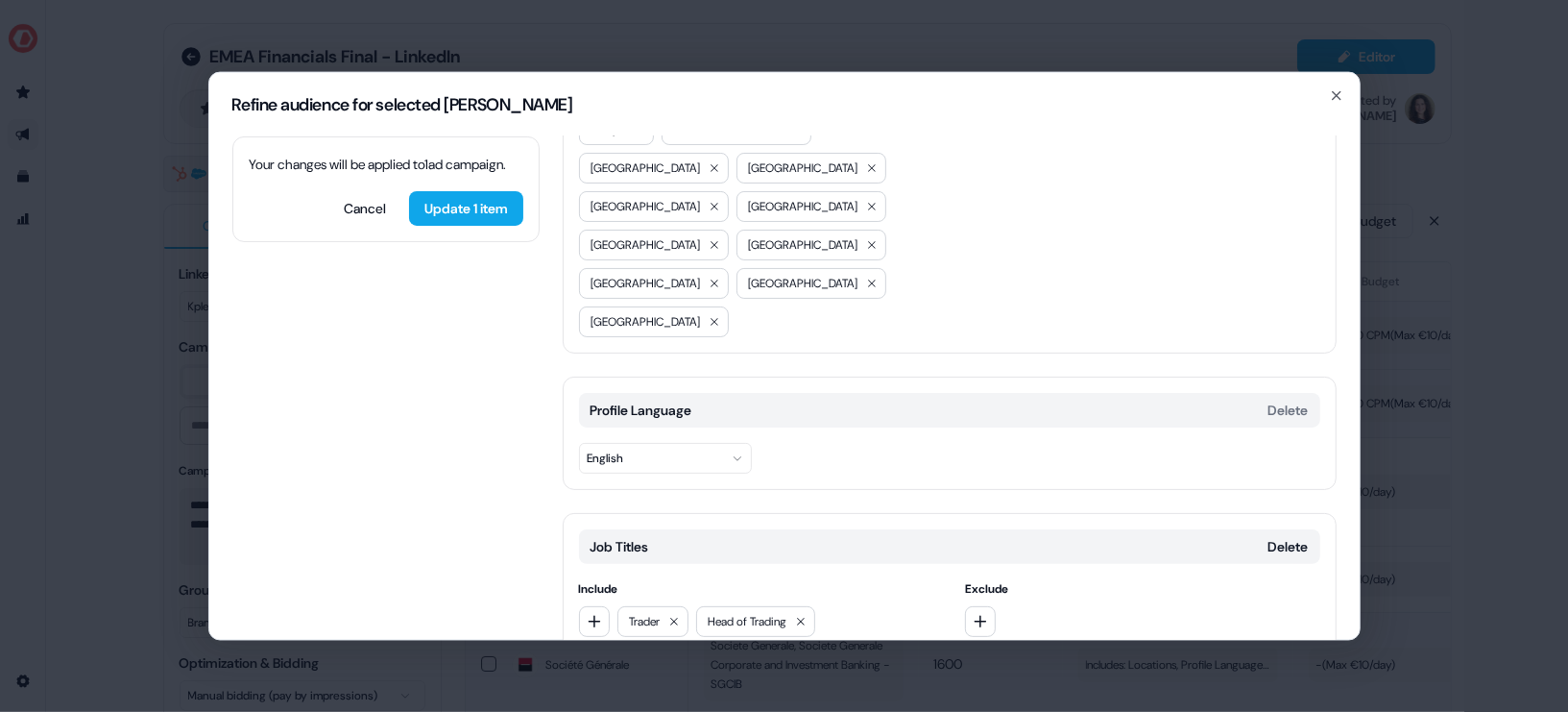
scroll to position [221, 0]
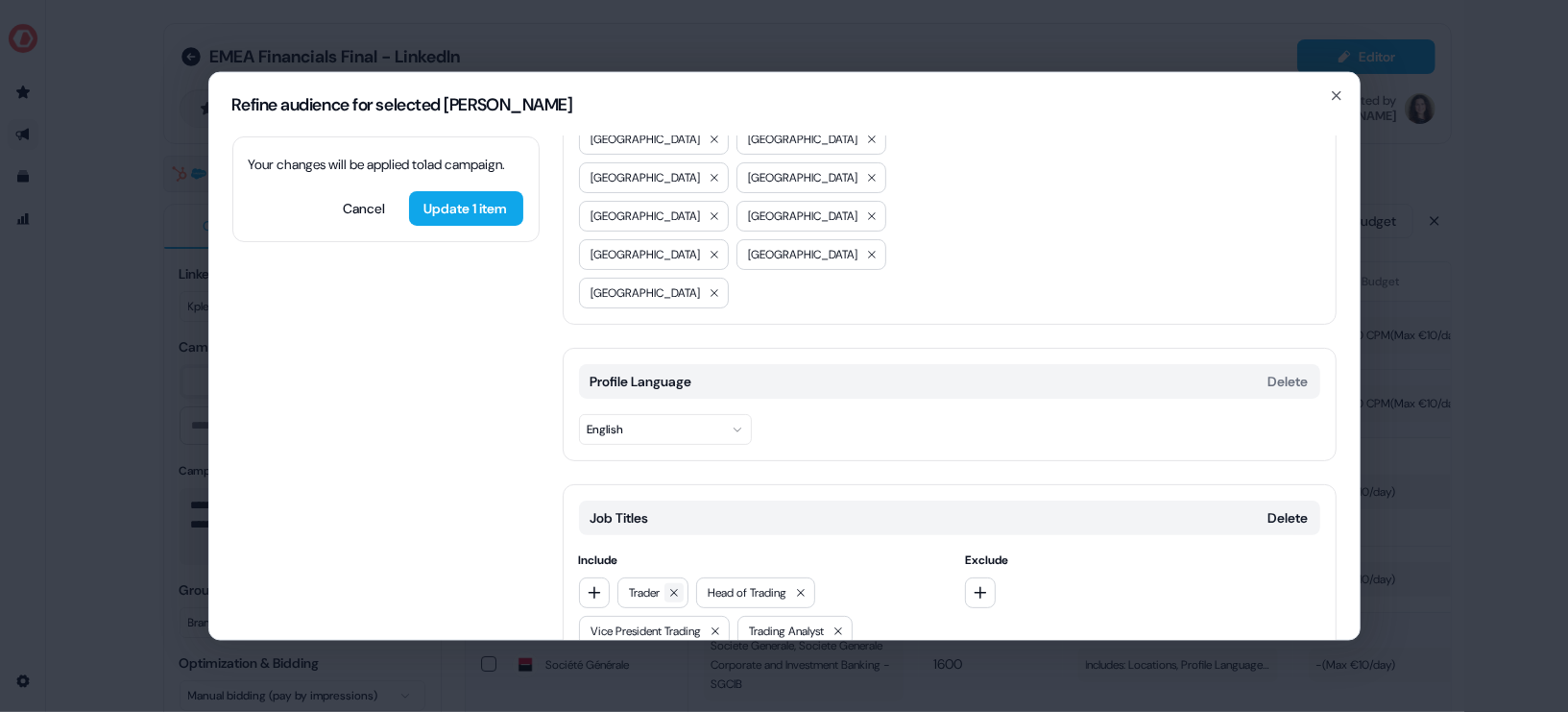
click at [674, 586] on icon at bounding box center [674, 592] width 12 height 12
click at [674, 582] on span "Head of Trading" at bounding box center [669, 591] width 79 height 19
click at [728, 586] on icon at bounding box center [723, 592] width 12 height 12
click at [752, 582] on button at bounding box center [753, 591] width 19 height 19
click at [719, 586] on icon at bounding box center [719, 592] width 12 height 12
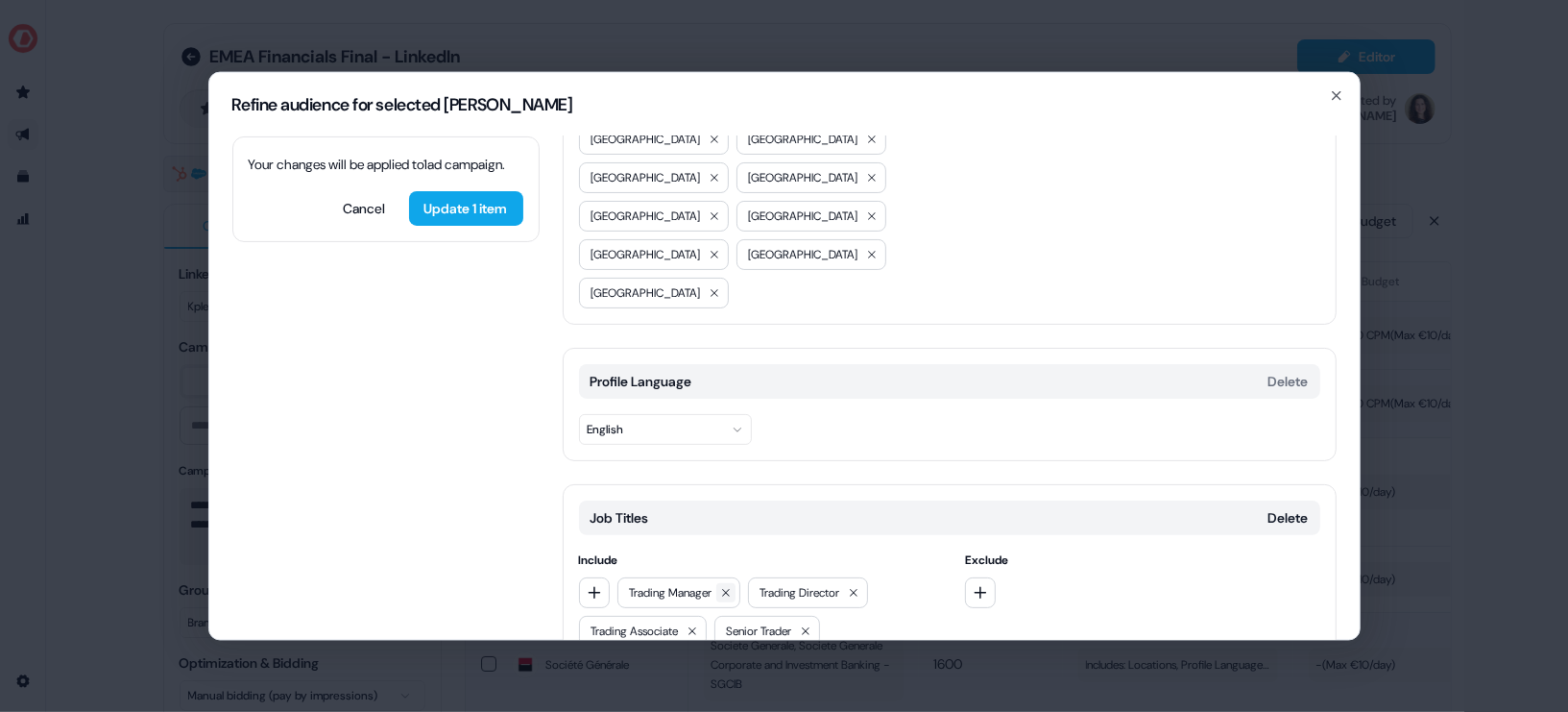
click at [729, 588] on icon at bounding box center [726, 592] width 8 height 8
click at [729, 586] on icon at bounding box center [724, 592] width 12 height 12
click at [729, 582] on button at bounding box center [730, 591] width 19 height 19
click at [709, 586] on icon at bounding box center [709, 592] width 12 height 12
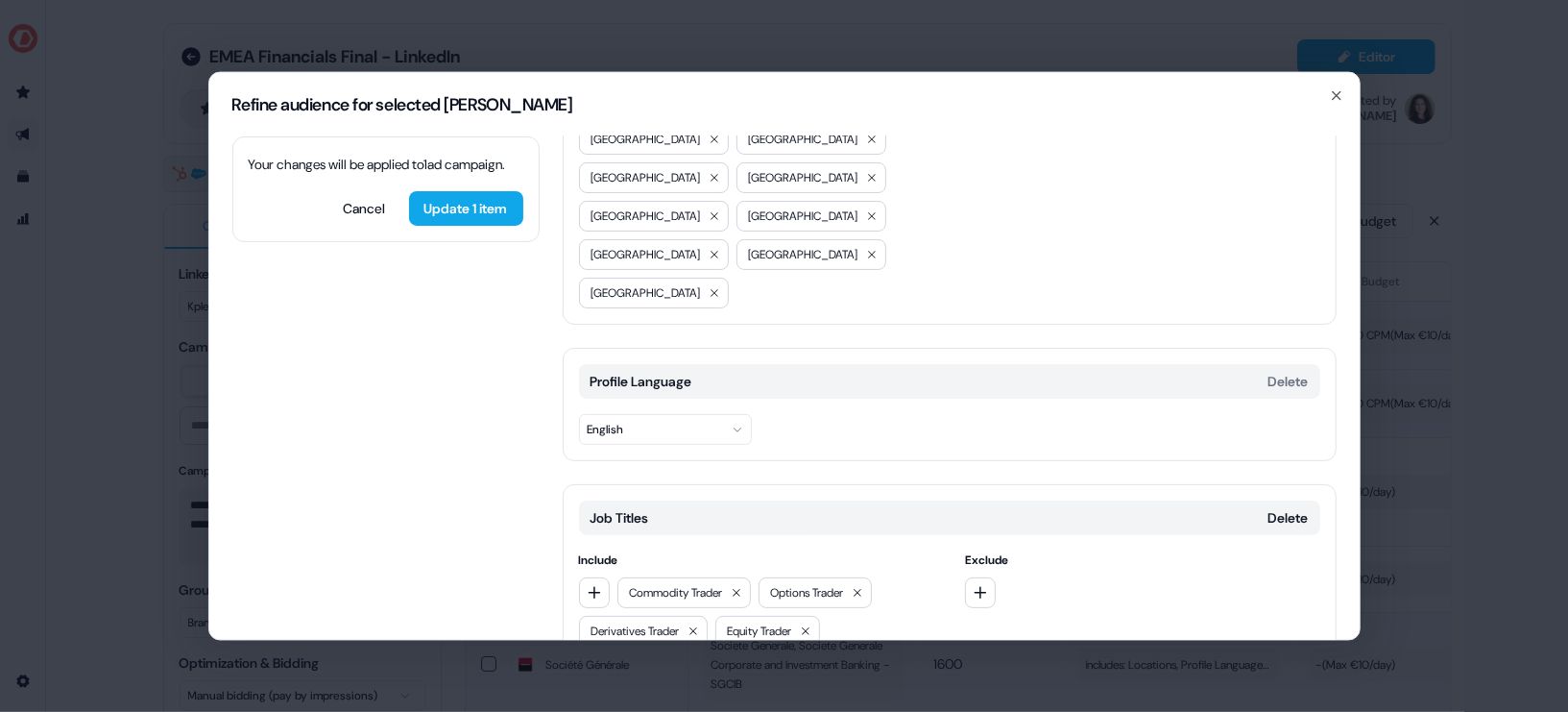
click at [723, 582] on span "Commodity Trader" at bounding box center [676, 591] width 93 height 19
click at [738, 586] on icon at bounding box center [736, 592] width 12 height 12
click at [722, 586] on icon at bounding box center [717, 592] width 12 height 12
click at [737, 586] on icon at bounding box center [732, 592] width 12 height 12
click at [714, 586] on icon at bounding box center [708, 592] width 12 height 12
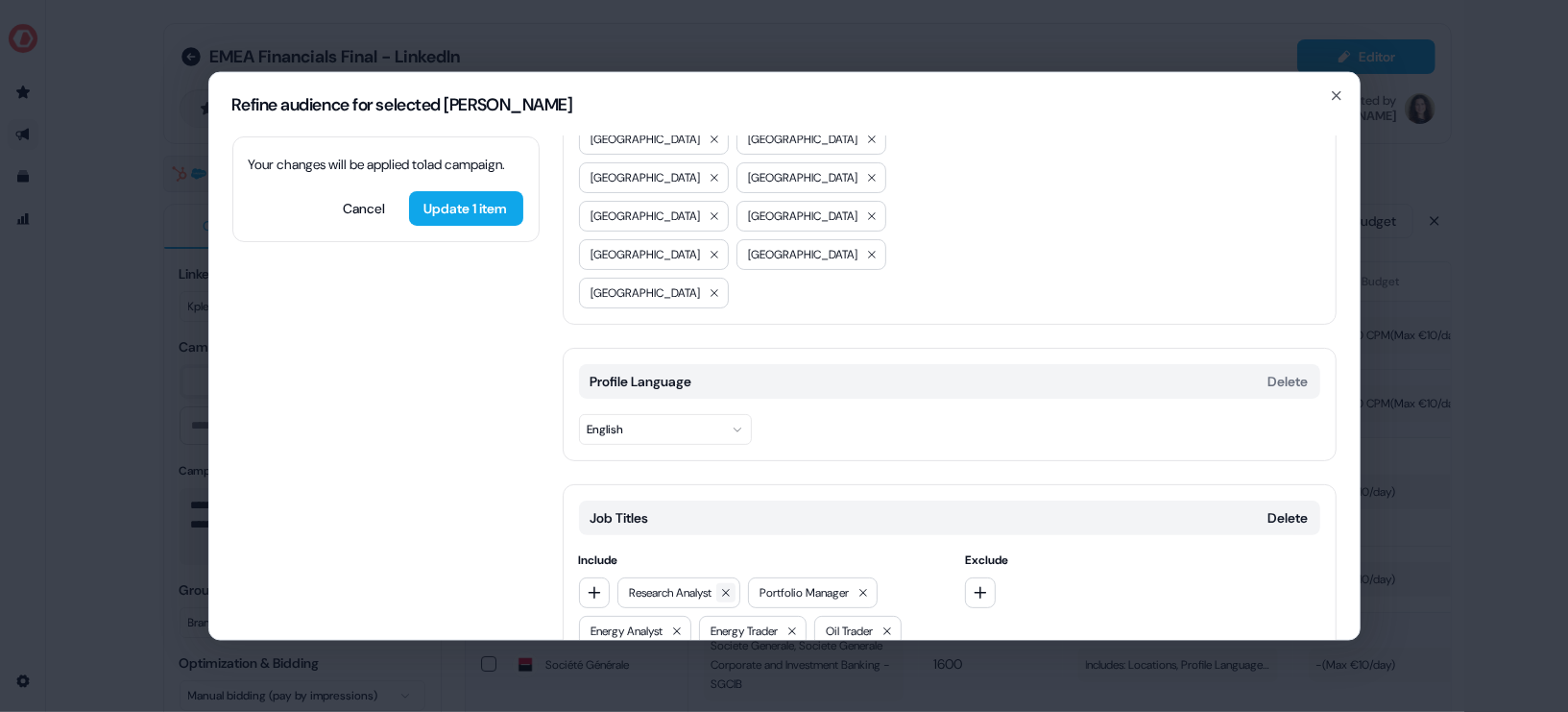
click at [732, 586] on icon at bounding box center [726, 592] width 12 height 12
click at [735, 588] on icon at bounding box center [733, 592] width 8 height 8
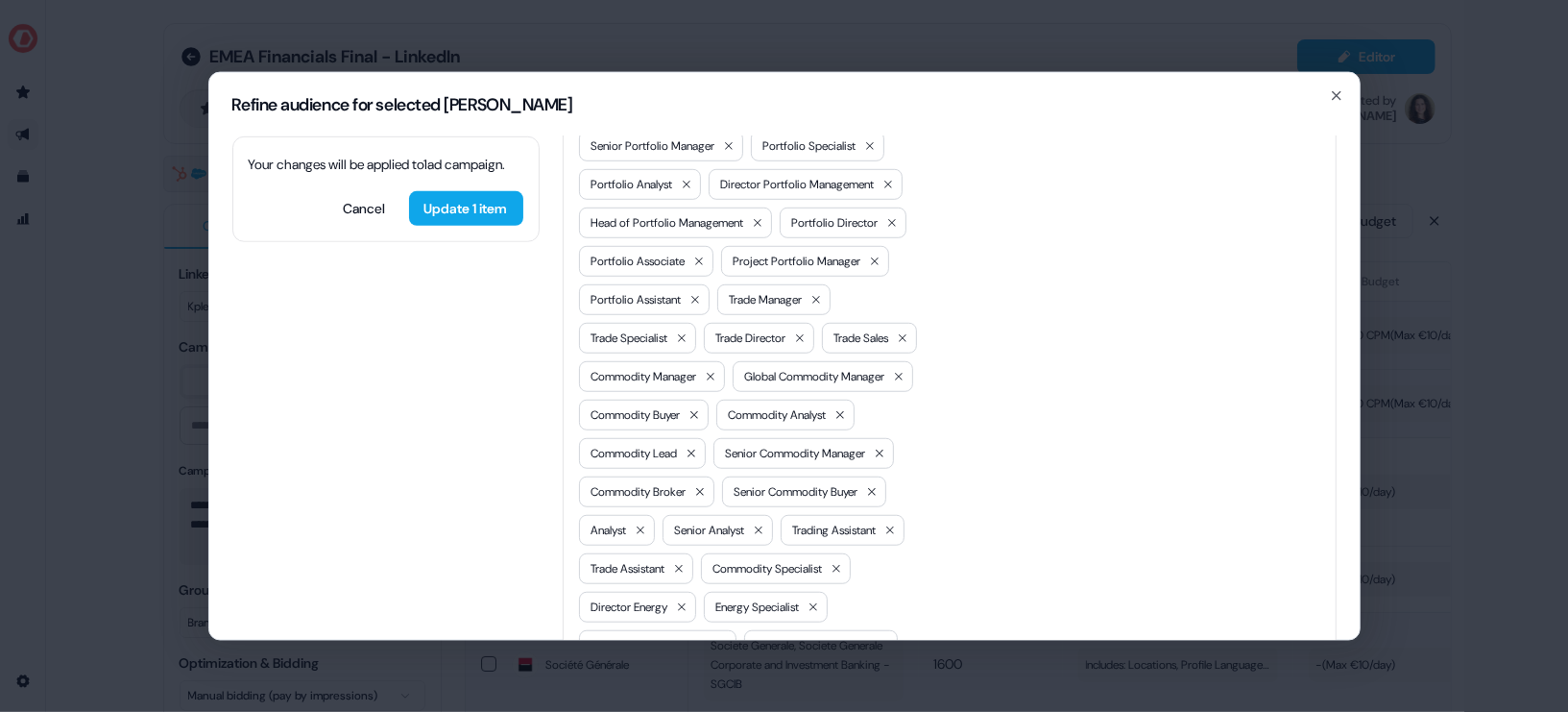
scroll to position [973, 0]
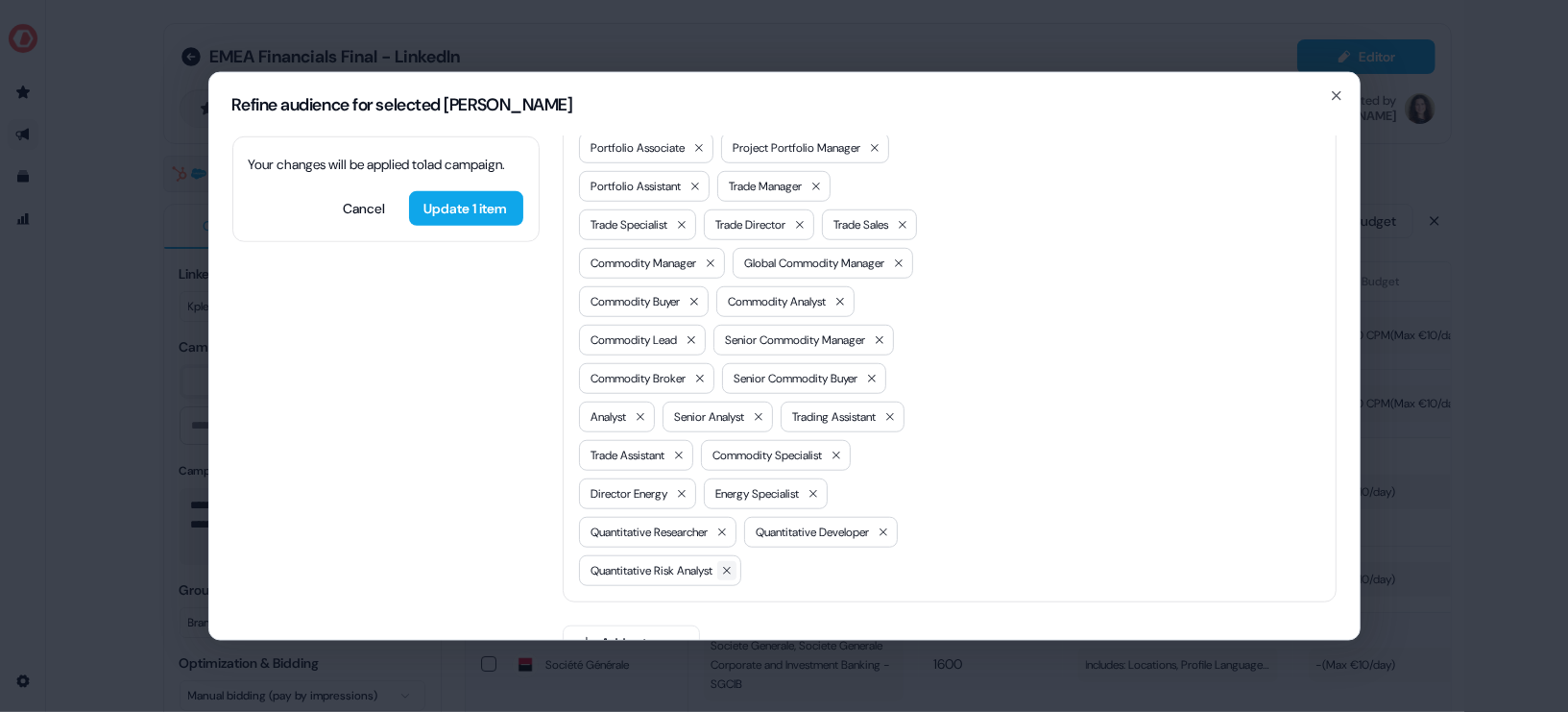
click at [731, 565] on icon at bounding box center [727, 569] width 8 height 8
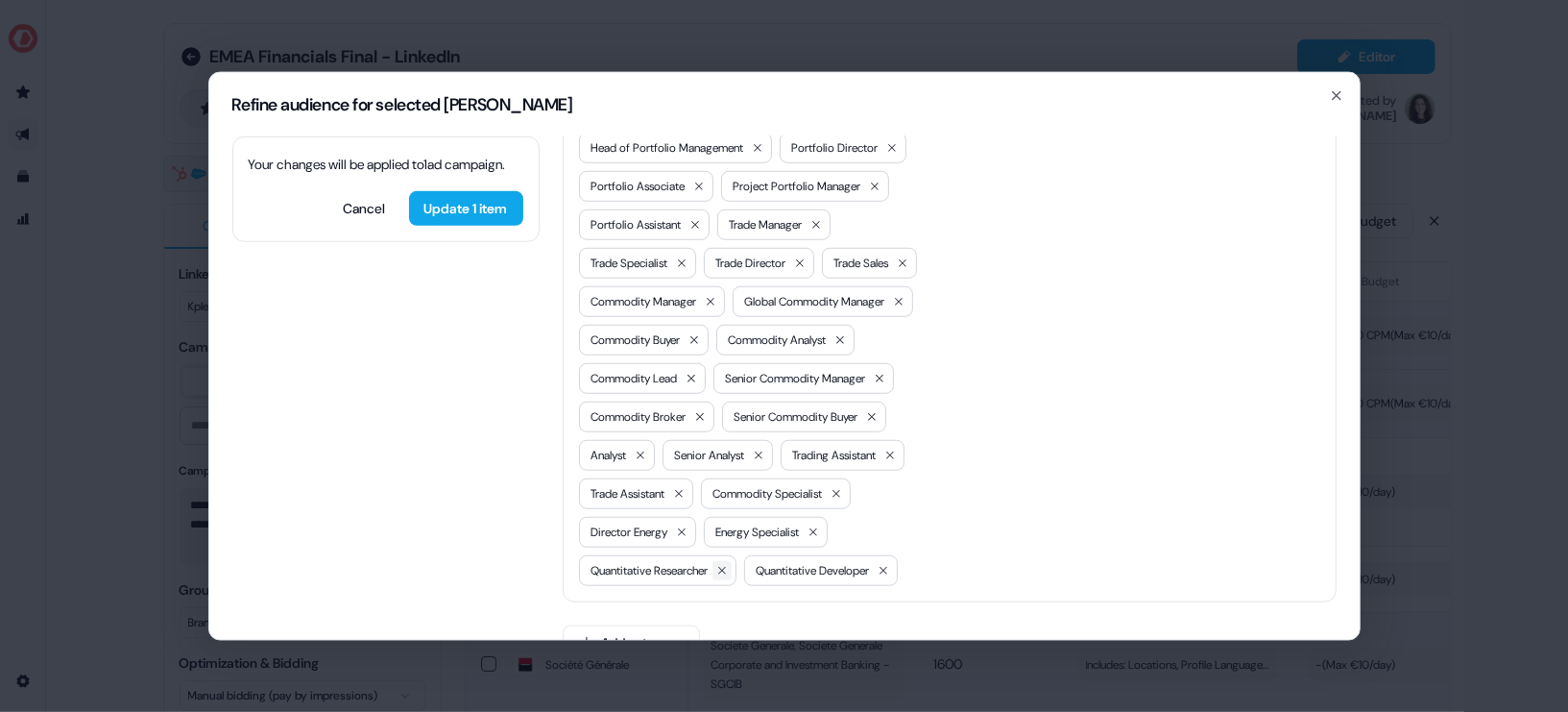
click at [728, 563] on icon at bounding box center [723, 569] width 12 height 12
click at [688, 526] on icon at bounding box center [682, 532] width 12 height 12
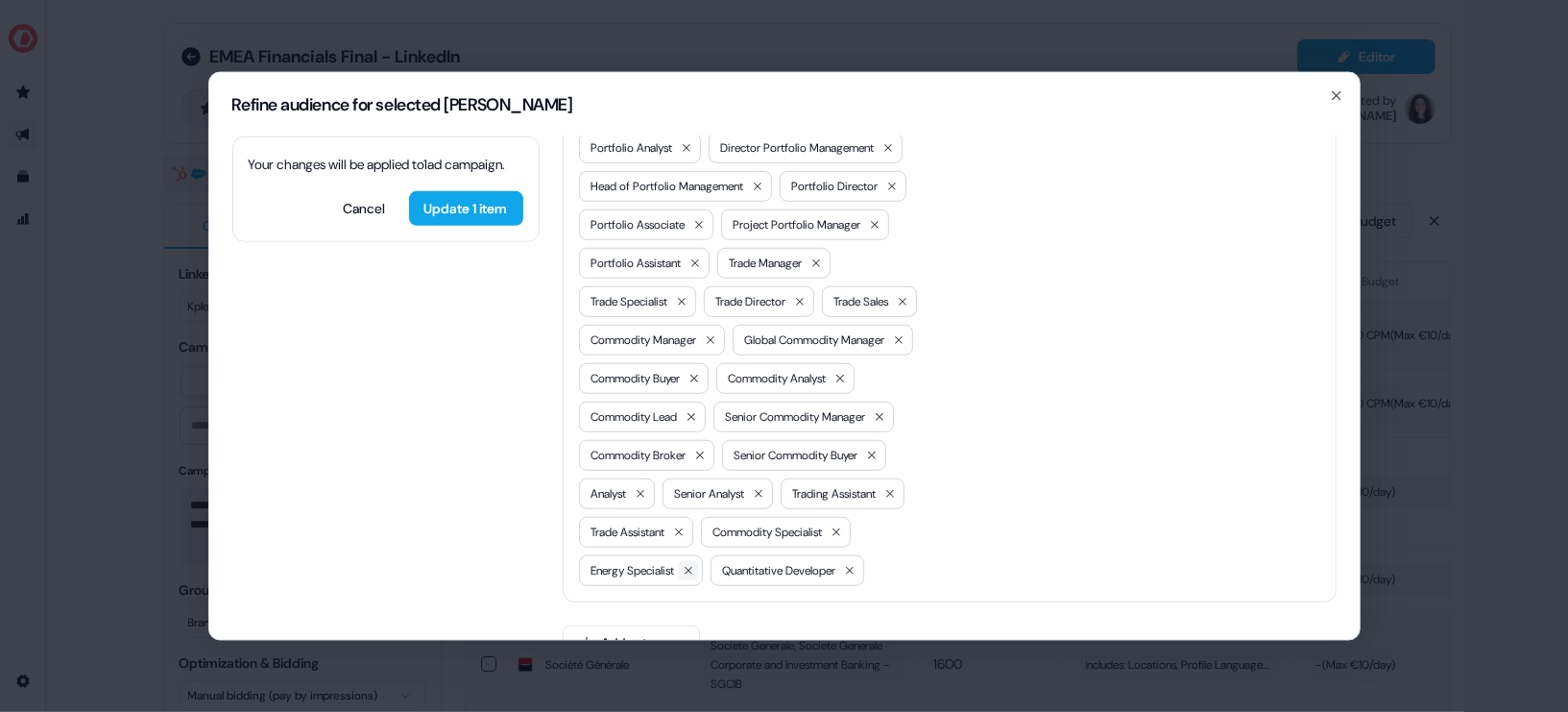
click at [691, 560] on button at bounding box center [688, 569] width 19 height 19
click at [688, 506] on div "Energy Analyst Energy Trader Oil Trader Oil and Gas Specialist Quantitative Ana…" at bounding box center [756, 243] width 355 height 684
click at [685, 526] on icon at bounding box center [679, 532] width 12 height 12
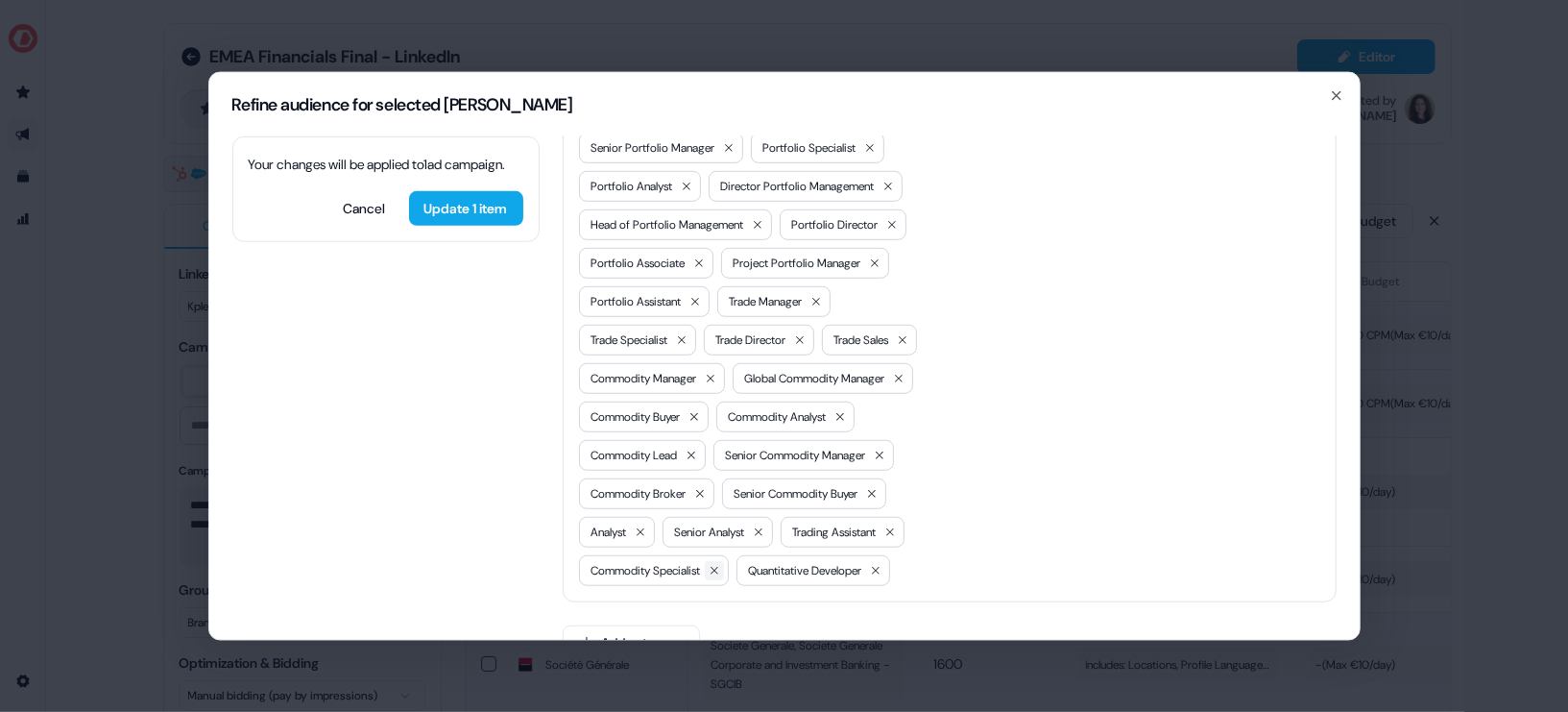
drag, startPoint x: 708, startPoint y: 528, endPoint x: 720, endPoint y: 529, distance: 12.0
click at [708, 555] on div "Commodity Specialist" at bounding box center [653, 569] width 149 height 31
click at [720, 563] on icon at bounding box center [715, 569] width 12 height 12
click at [752, 526] on icon at bounding box center [758, 532] width 12 height 12
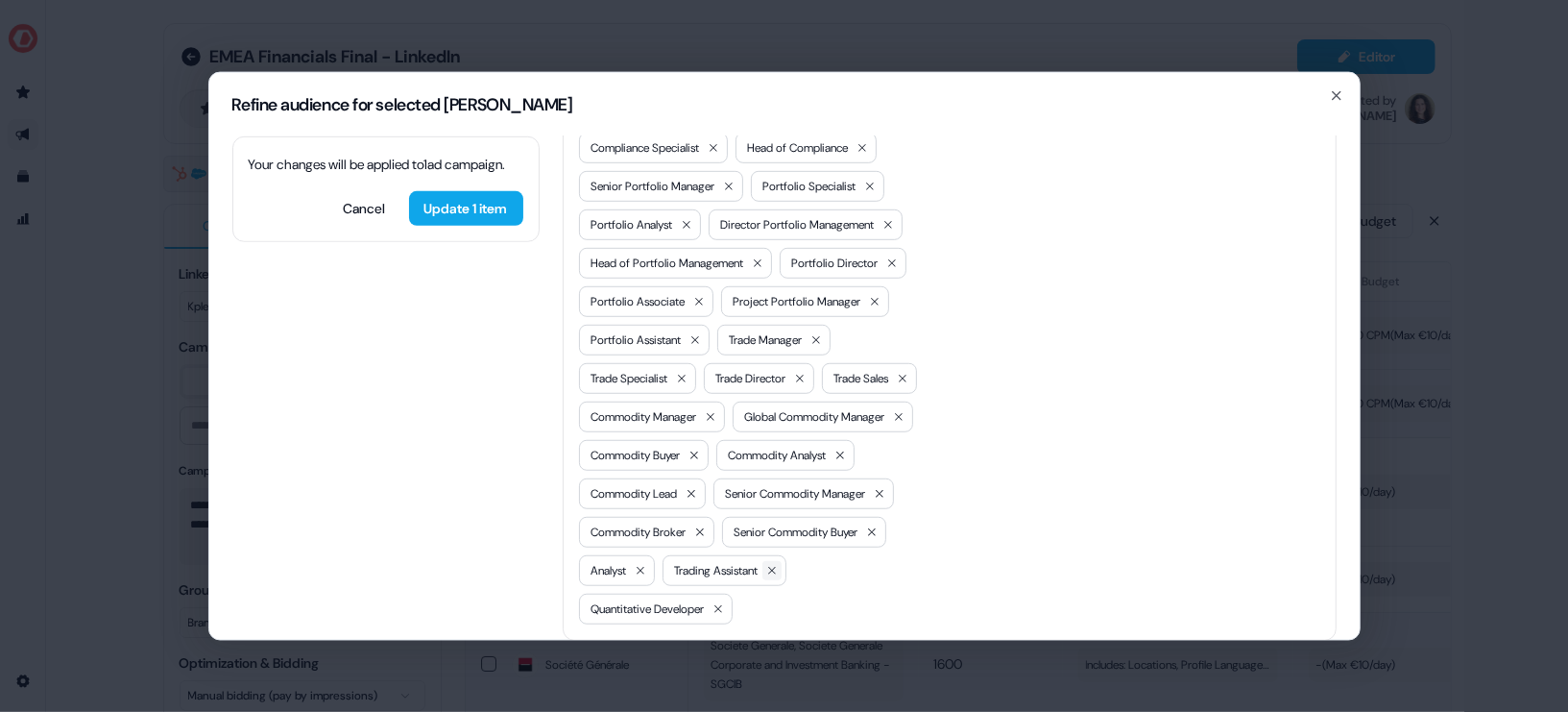
click at [766, 563] on icon at bounding box center [772, 569] width 12 height 12
click at [735, 522] on span "Senior Commodity Buyer" at bounding box center [796, 531] width 124 height 19
click at [866, 526] on icon at bounding box center [872, 532] width 12 height 12
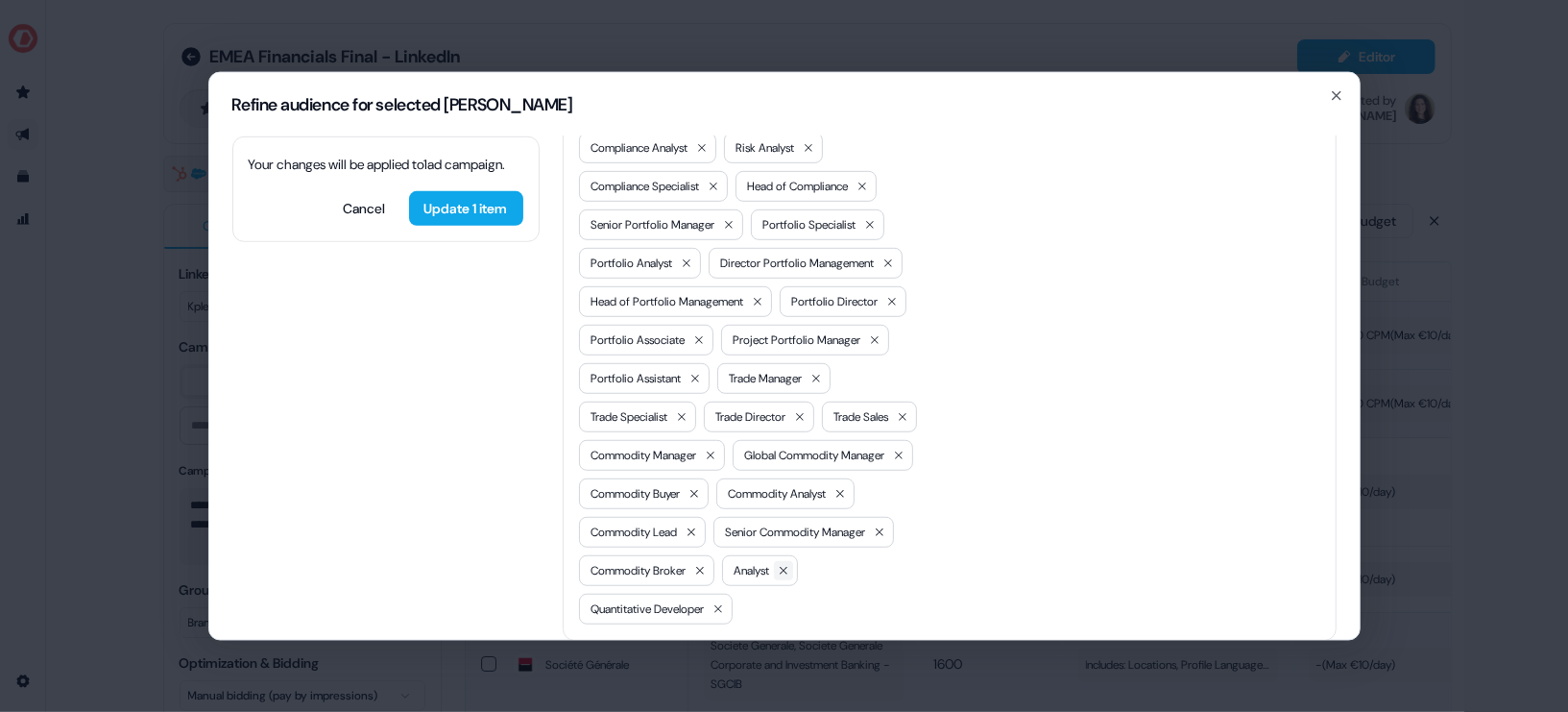
click at [778, 563] on icon at bounding box center [784, 569] width 12 height 12
click at [855, 563] on icon at bounding box center [861, 569] width 12 height 12
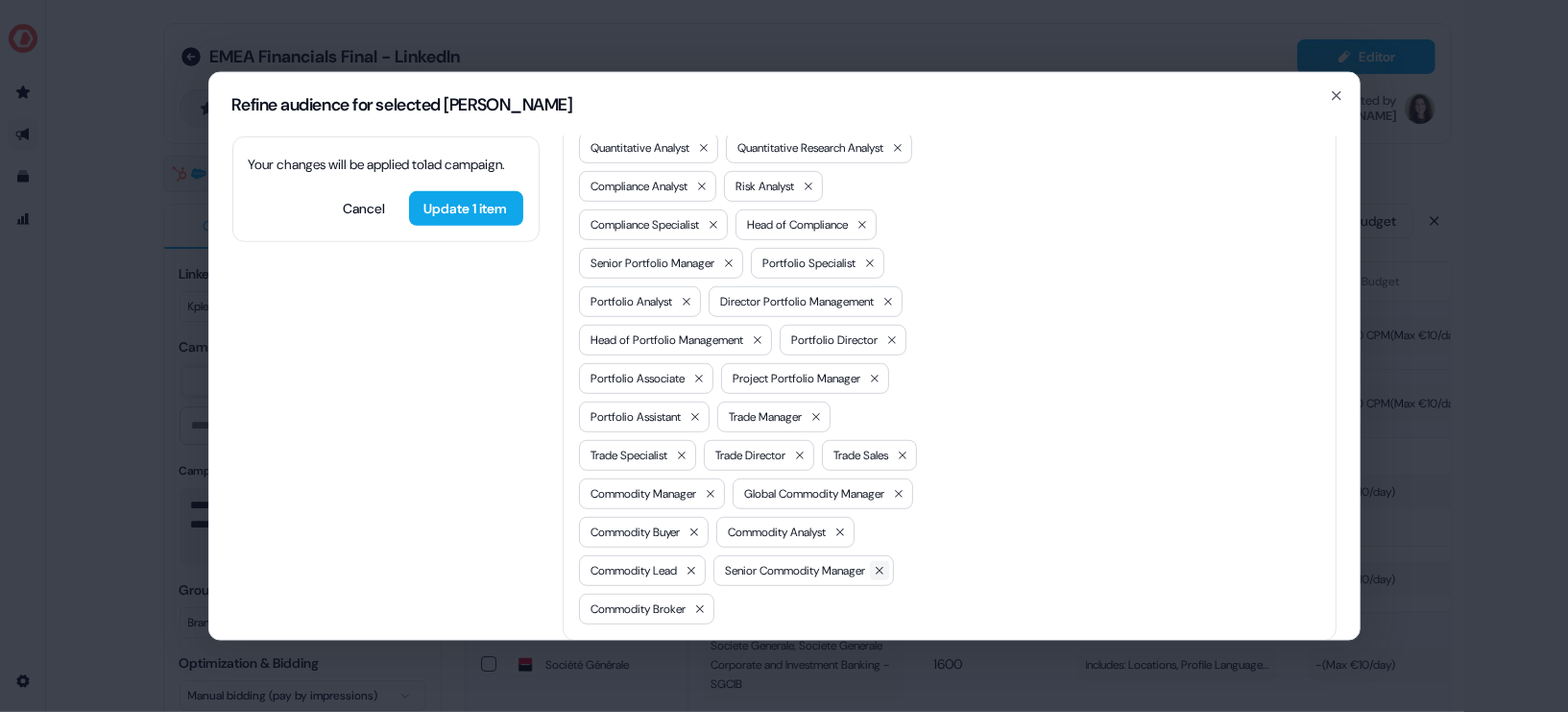
click at [874, 563] on icon at bounding box center [880, 569] width 12 height 12
click at [834, 526] on icon at bounding box center [840, 532] width 12 height 12
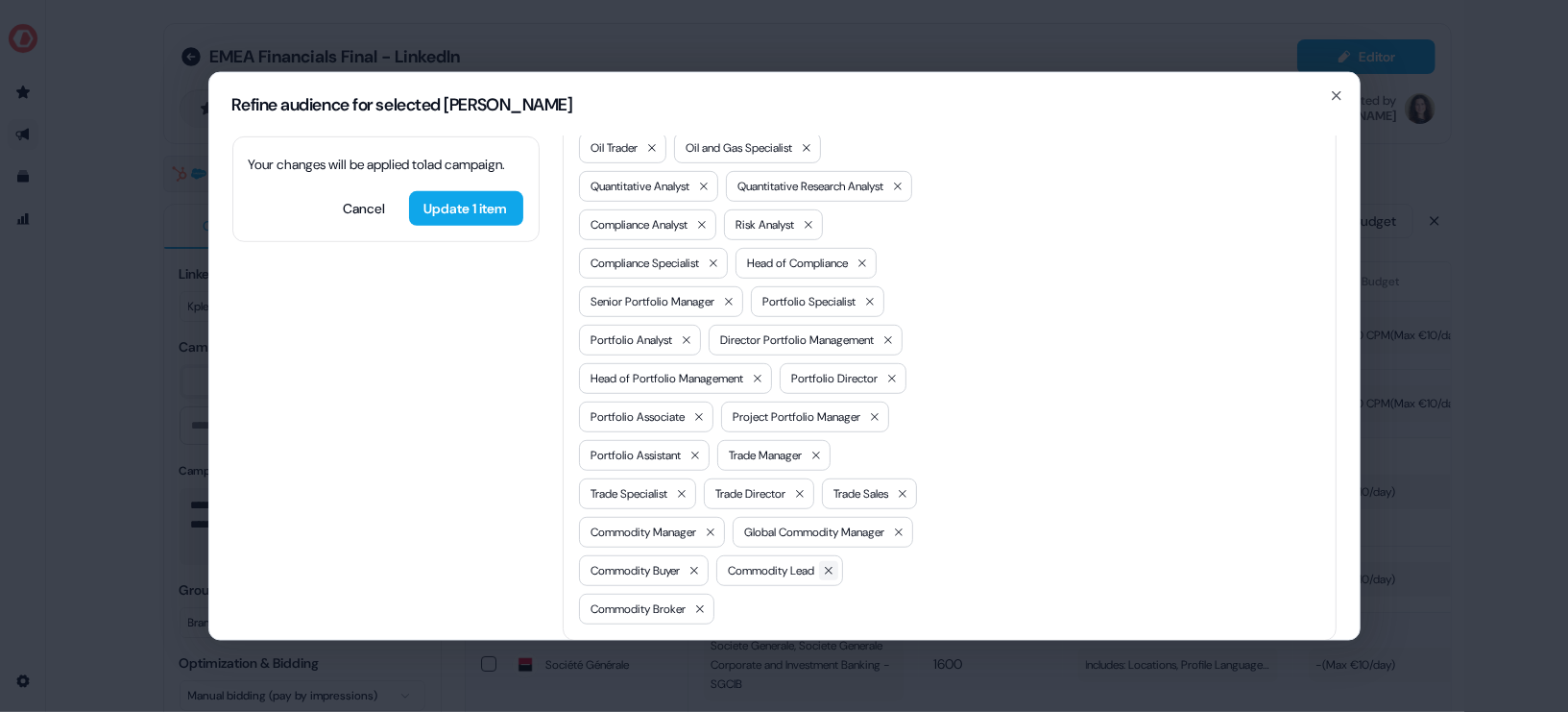
click at [823, 563] on icon at bounding box center [829, 569] width 12 height 12
click at [833, 565] on icon at bounding box center [837, 569] width 8 height 8
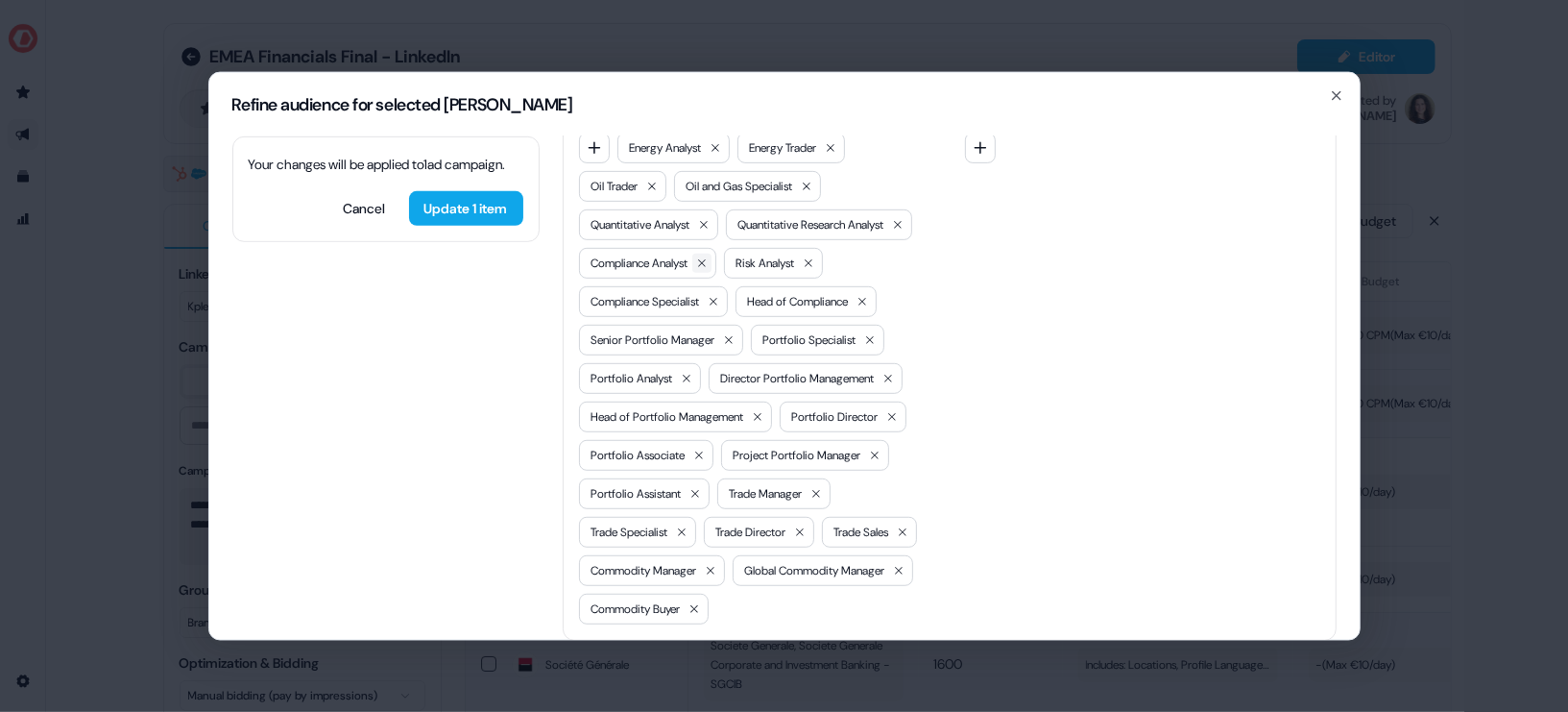
click at [706, 253] on button at bounding box center [701, 261] width 19 height 19
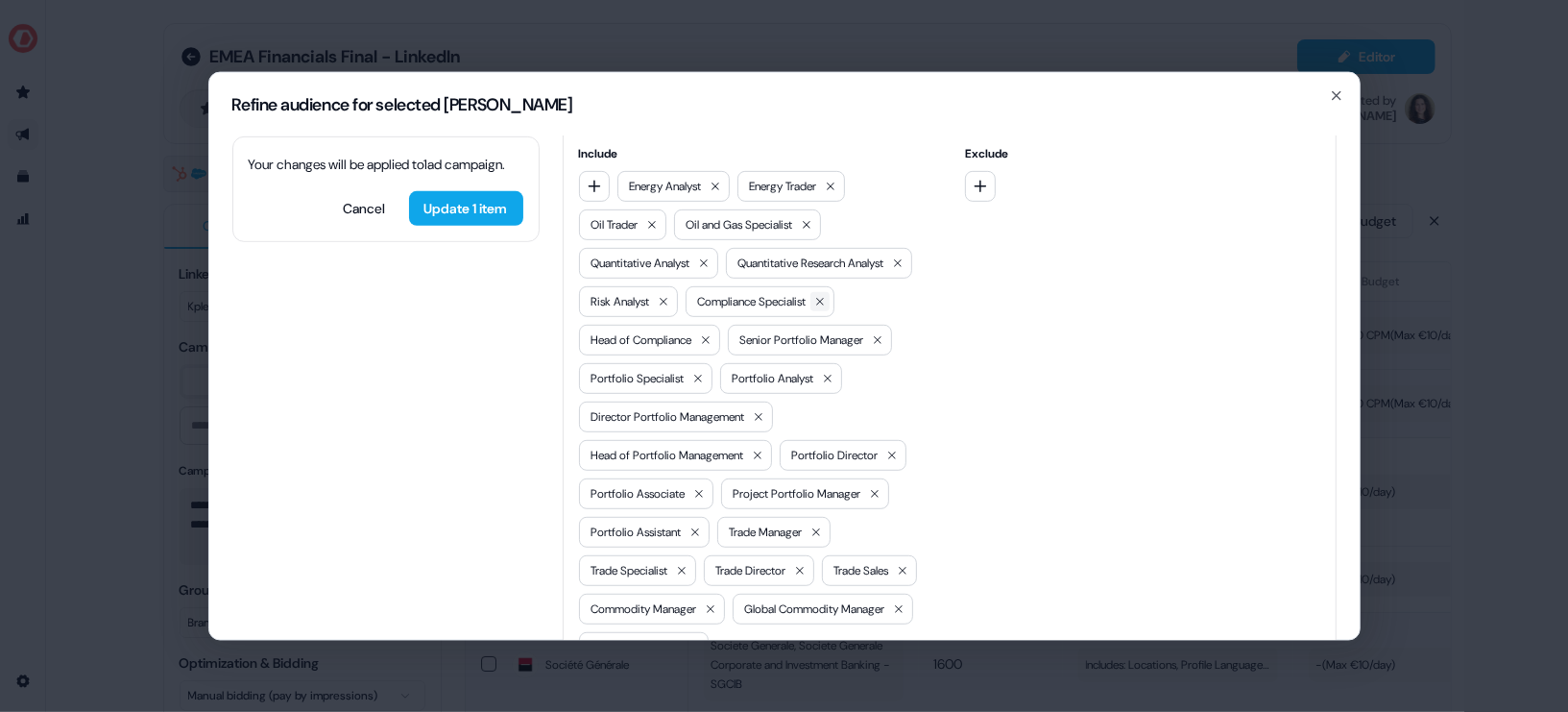
click at [815, 295] on icon at bounding box center [821, 301] width 12 height 12
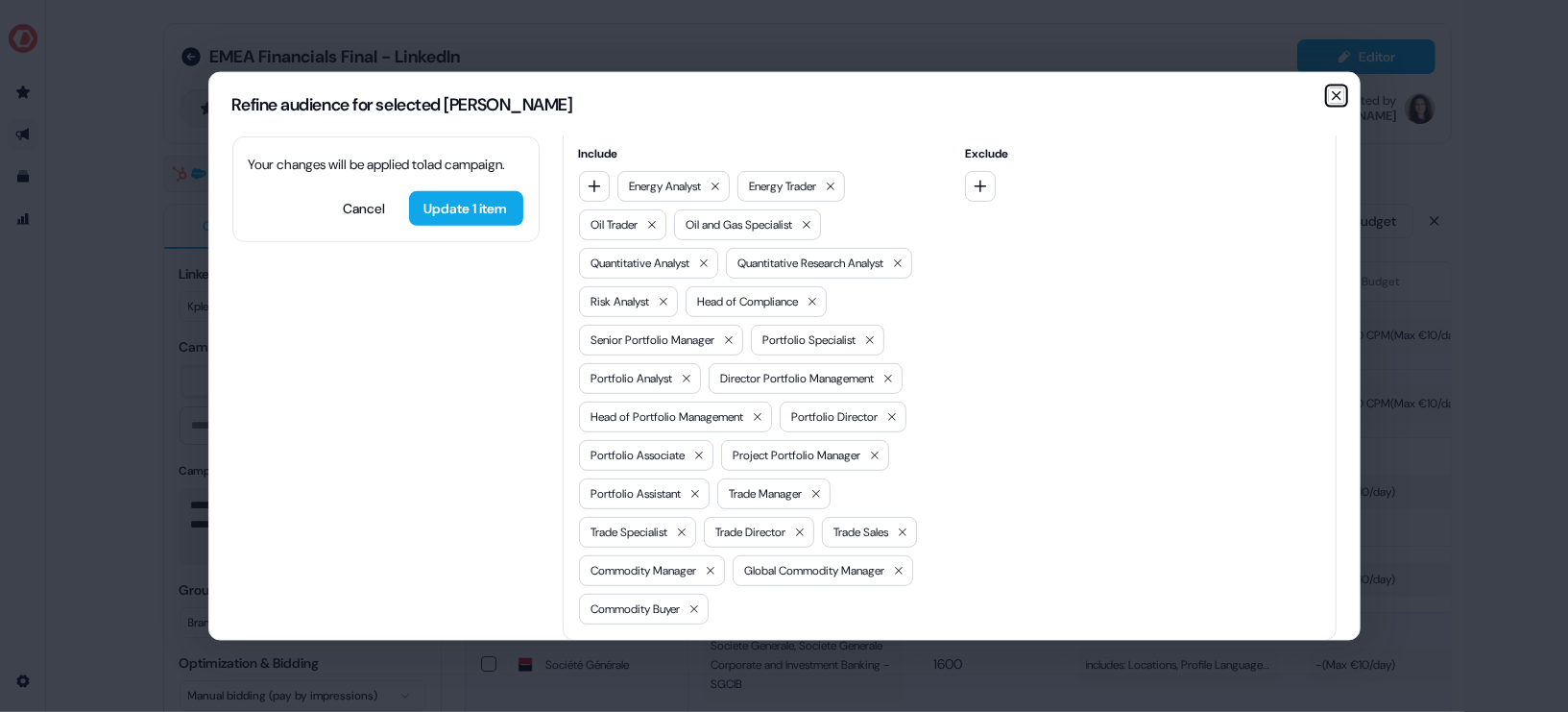
click at [1343, 89] on icon "button" at bounding box center [1336, 95] width 16 height 16
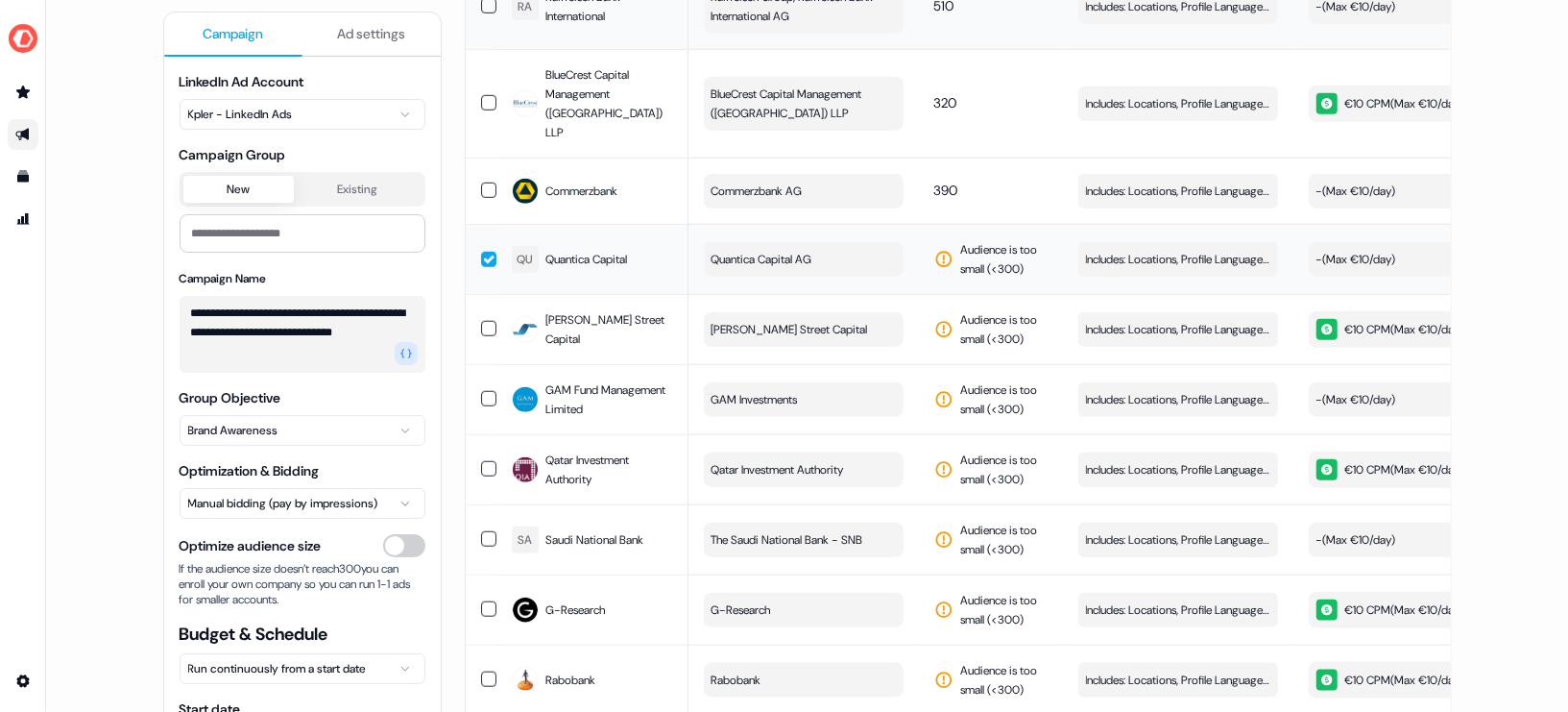
scroll to position [1224, 0]
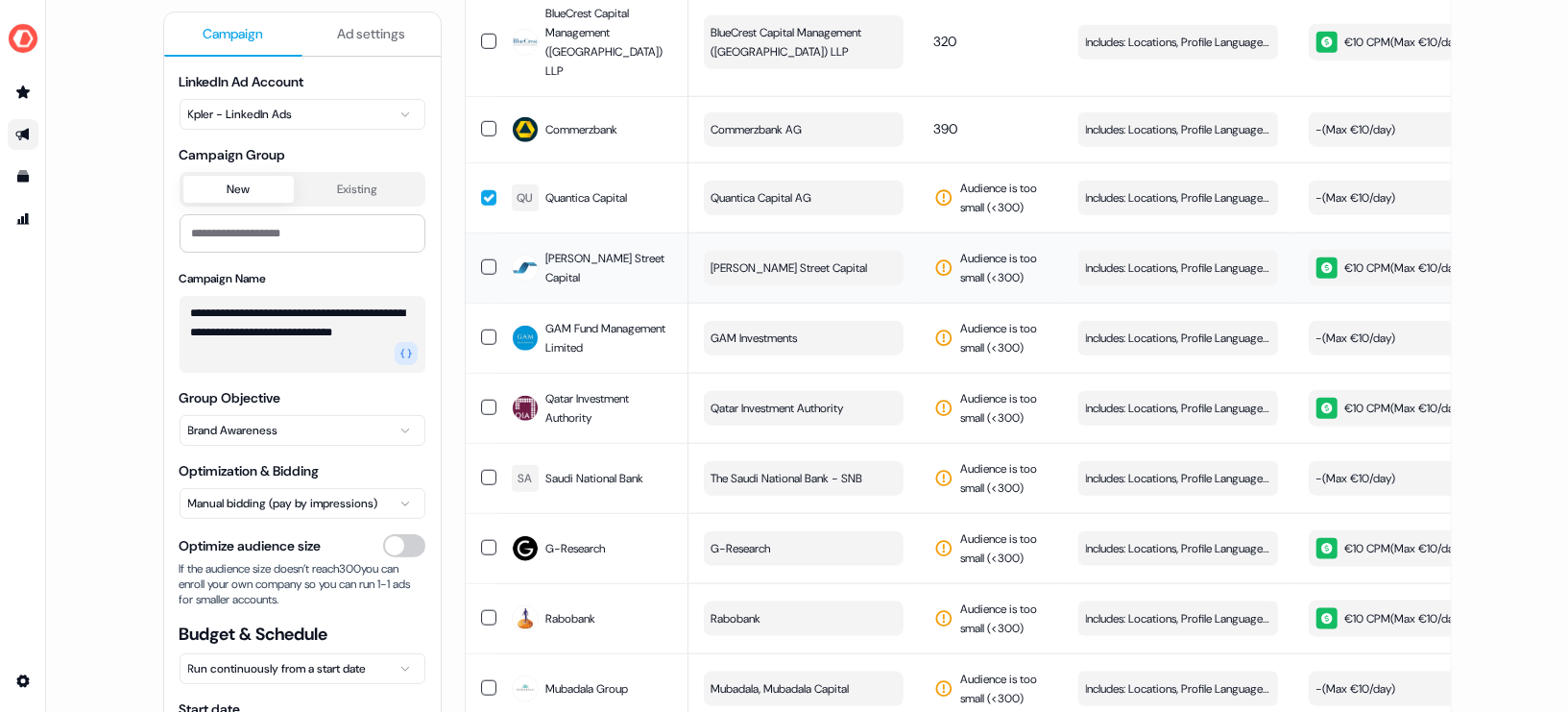
click at [487, 259] on button "button" at bounding box center [489, 267] width 16 height 16
click at [484, 330] on button "button" at bounding box center [489, 338] width 16 height 16
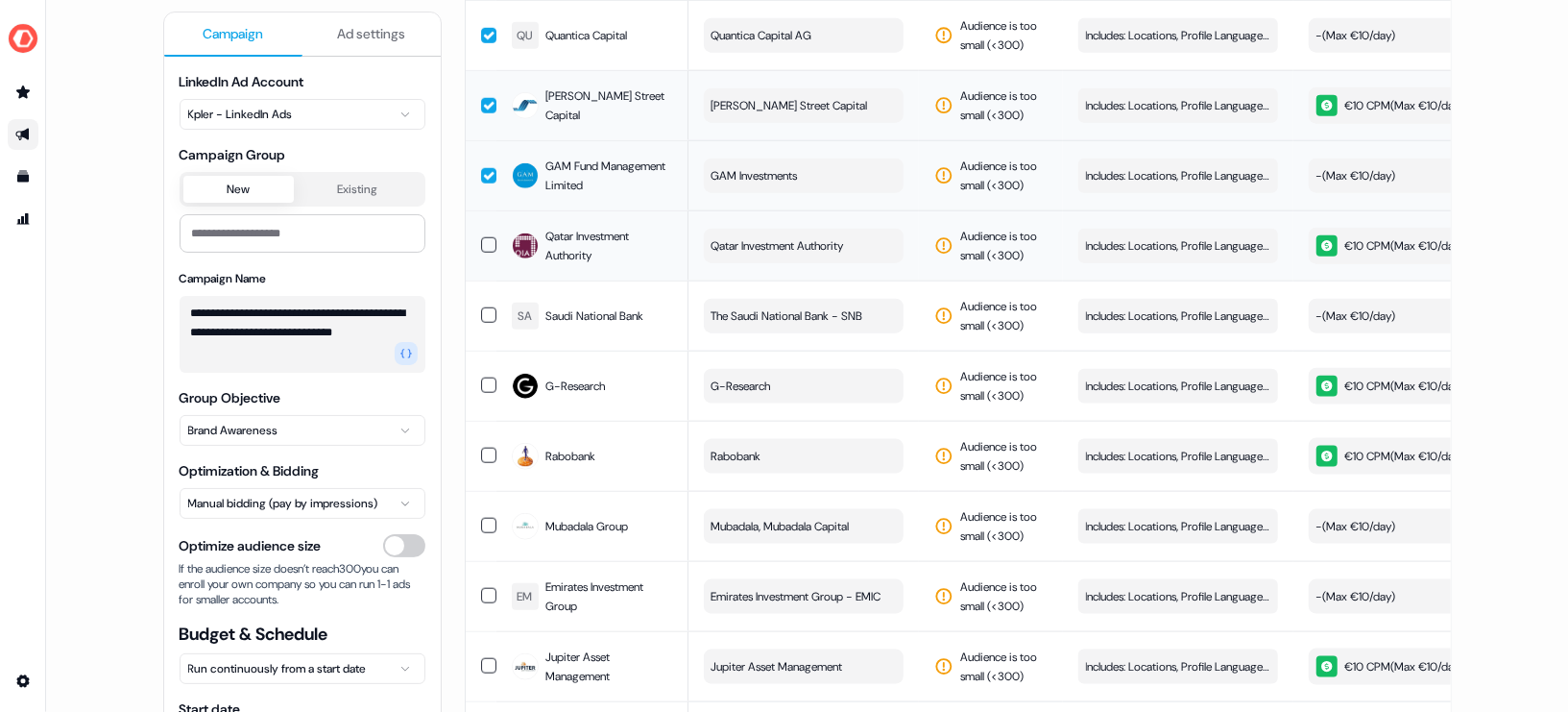
scroll to position [1386, 0]
click at [484, 377] on button "button" at bounding box center [489, 385] width 16 height 16
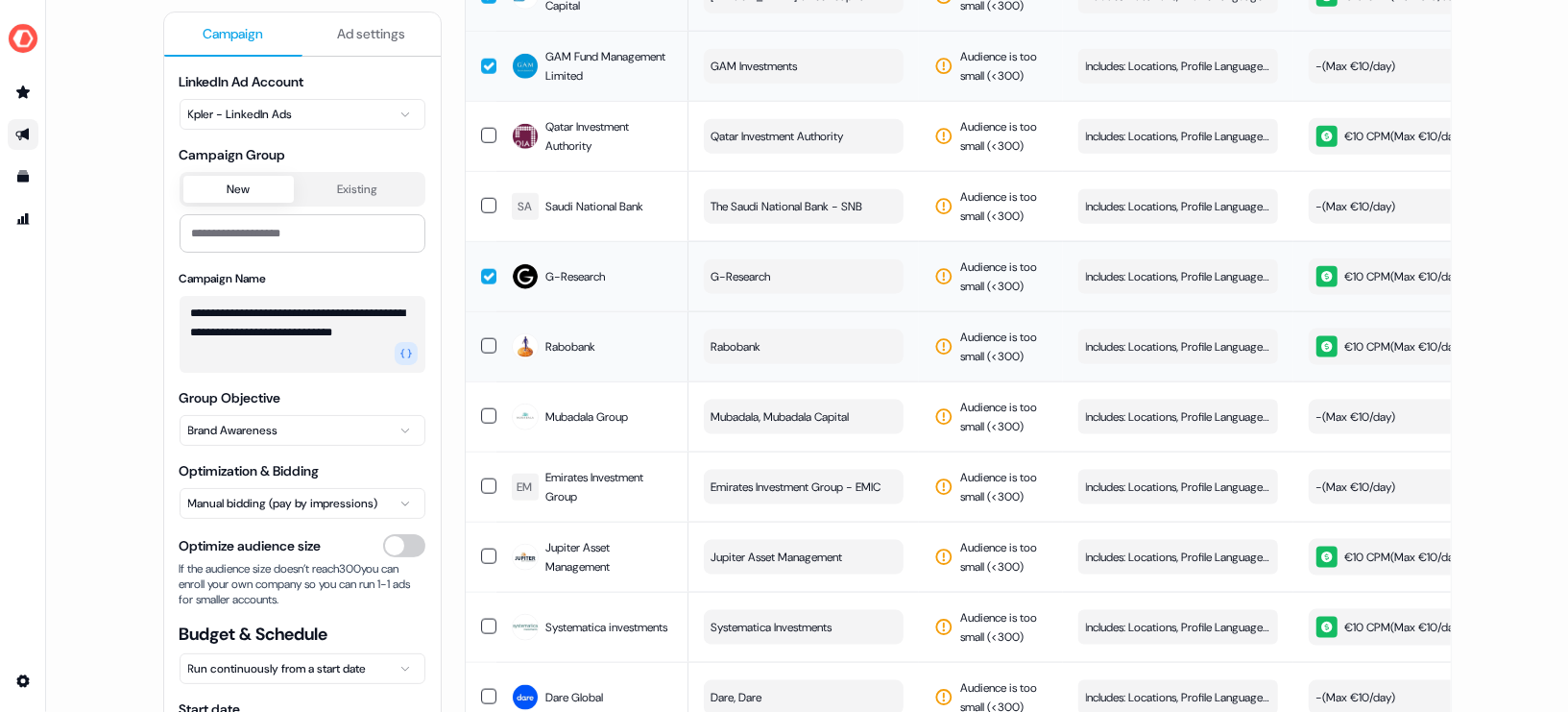
click at [482, 338] on button "button" at bounding box center [489, 346] width 16 height 16
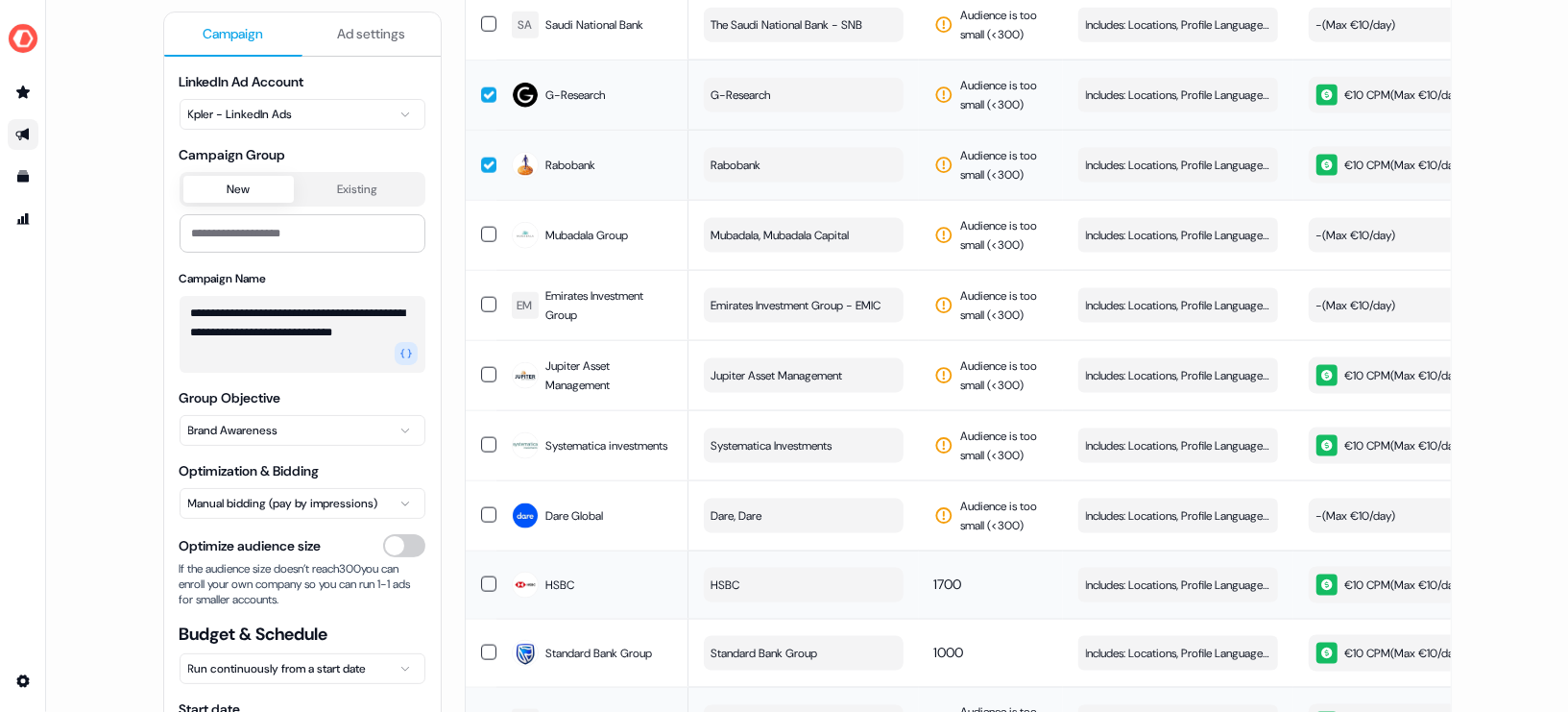
scroll to position [1683, 0]
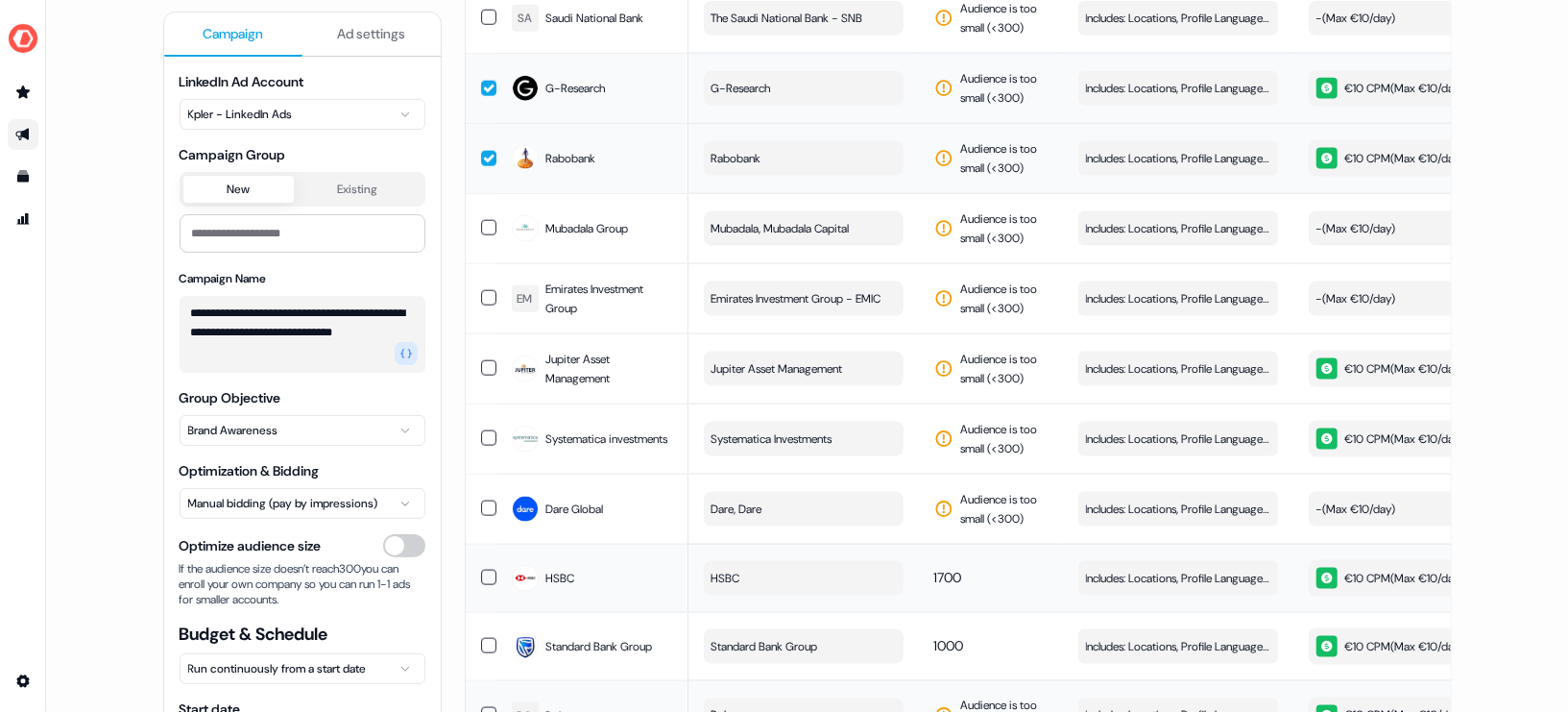
click at [485, 151] on button "button" at bounding box center [489, 158] width 16 height 16
click at [482, 360] on button "button" at bounding box center [489, 368] width 16 height 16
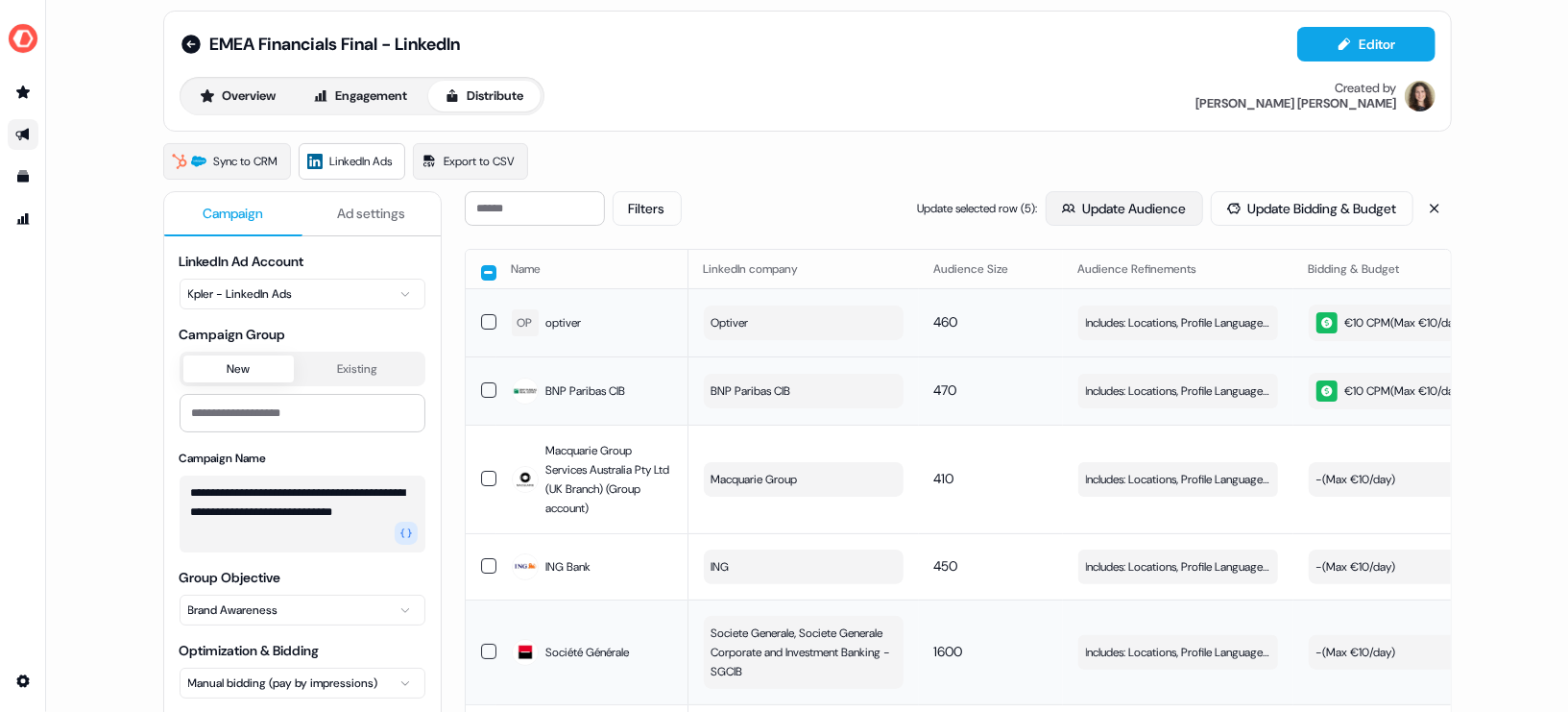
scroll to position [14, 0]
click at [1095, 209] on button "Update Audience" at bounding box center [1124, 207] width 157 height 35
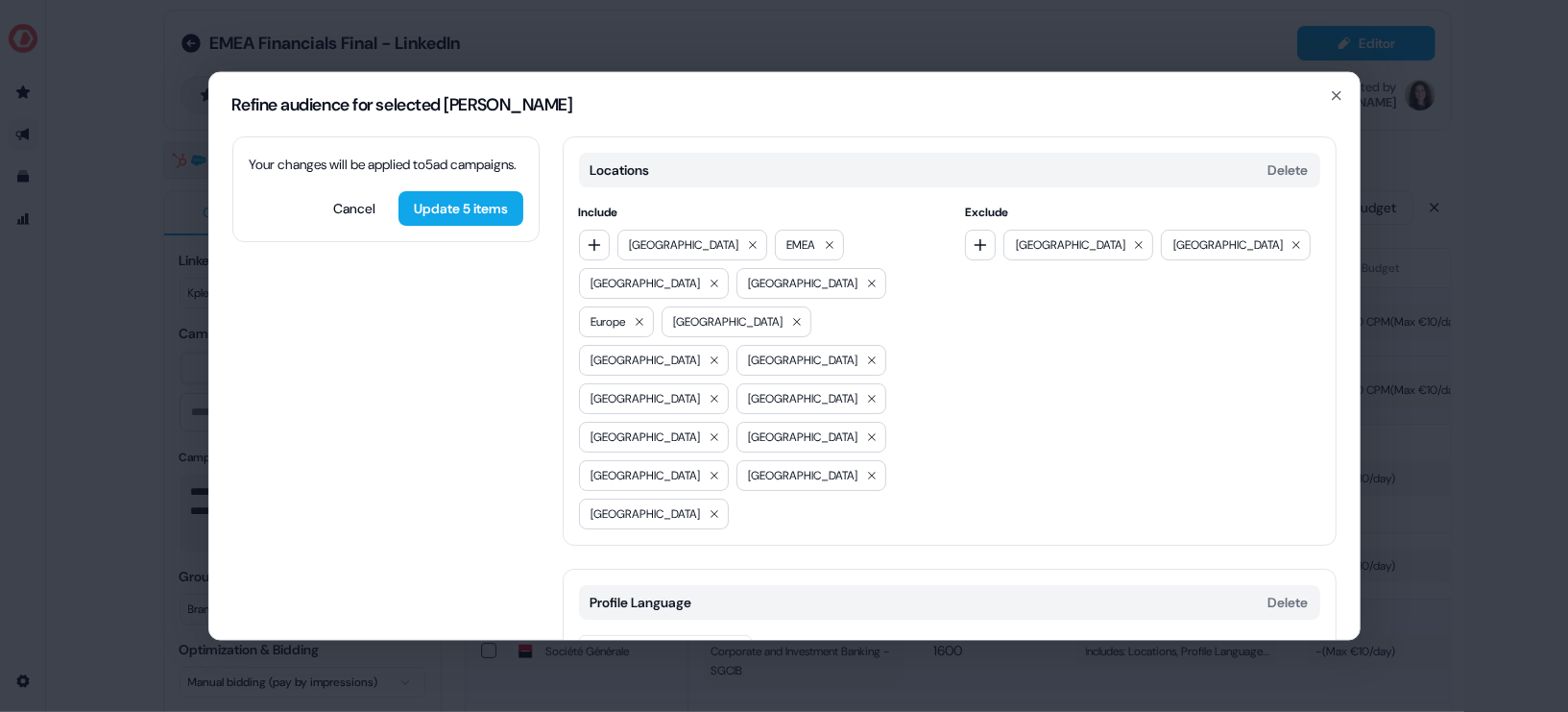
scroll to position [254, 0]
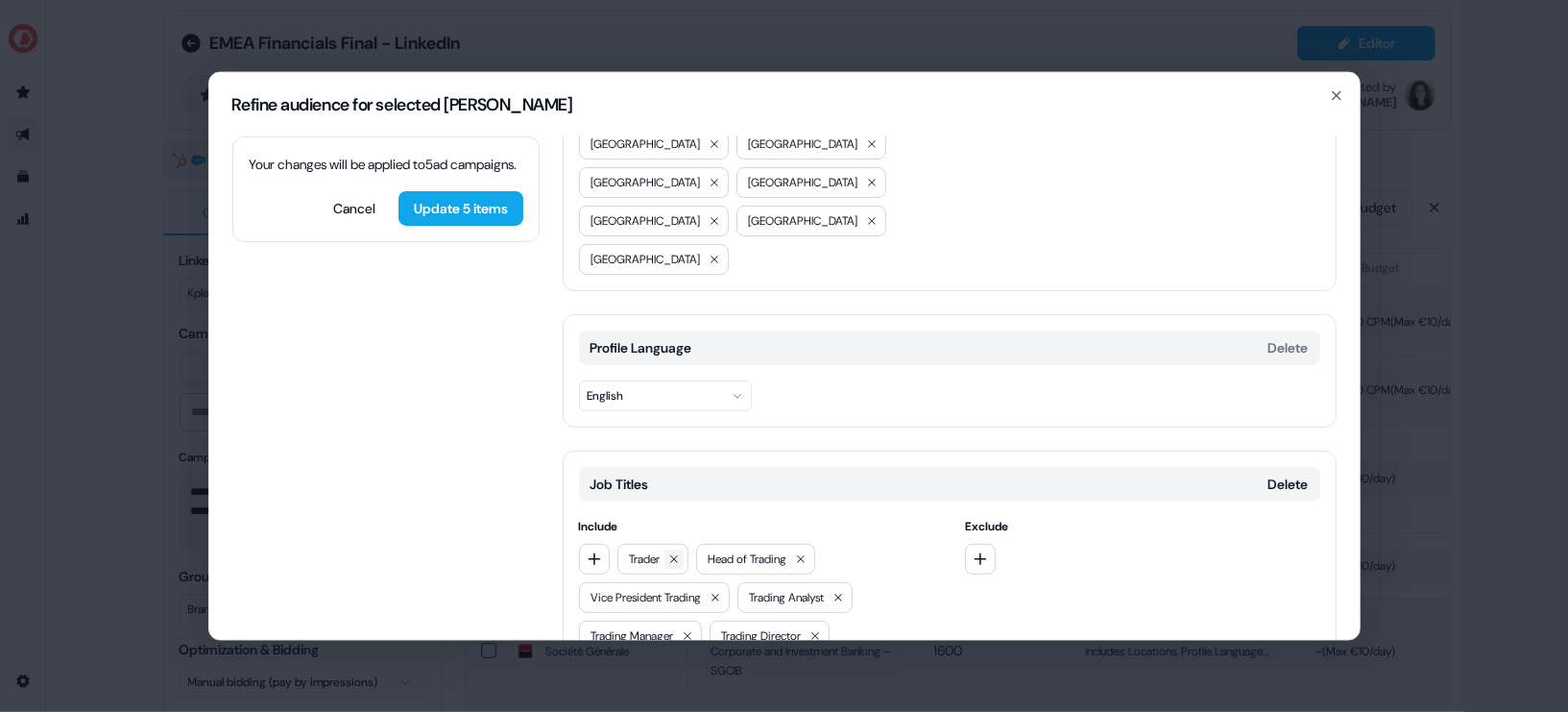
click at [675, 555] on icon at bounding box center [674, 559] width 8 height 8
click at [723, 553] on icon at bounding box center [723, 559] width 12 height 12
click at [763, 549] on button at bounding box center [753, 558] width 19 height 19
click at [728, 549] on button at bounding box center [718, 558] width 19 height 19
click at [729, 553] on icon at bounding box center [726, 559] width 12 height 12
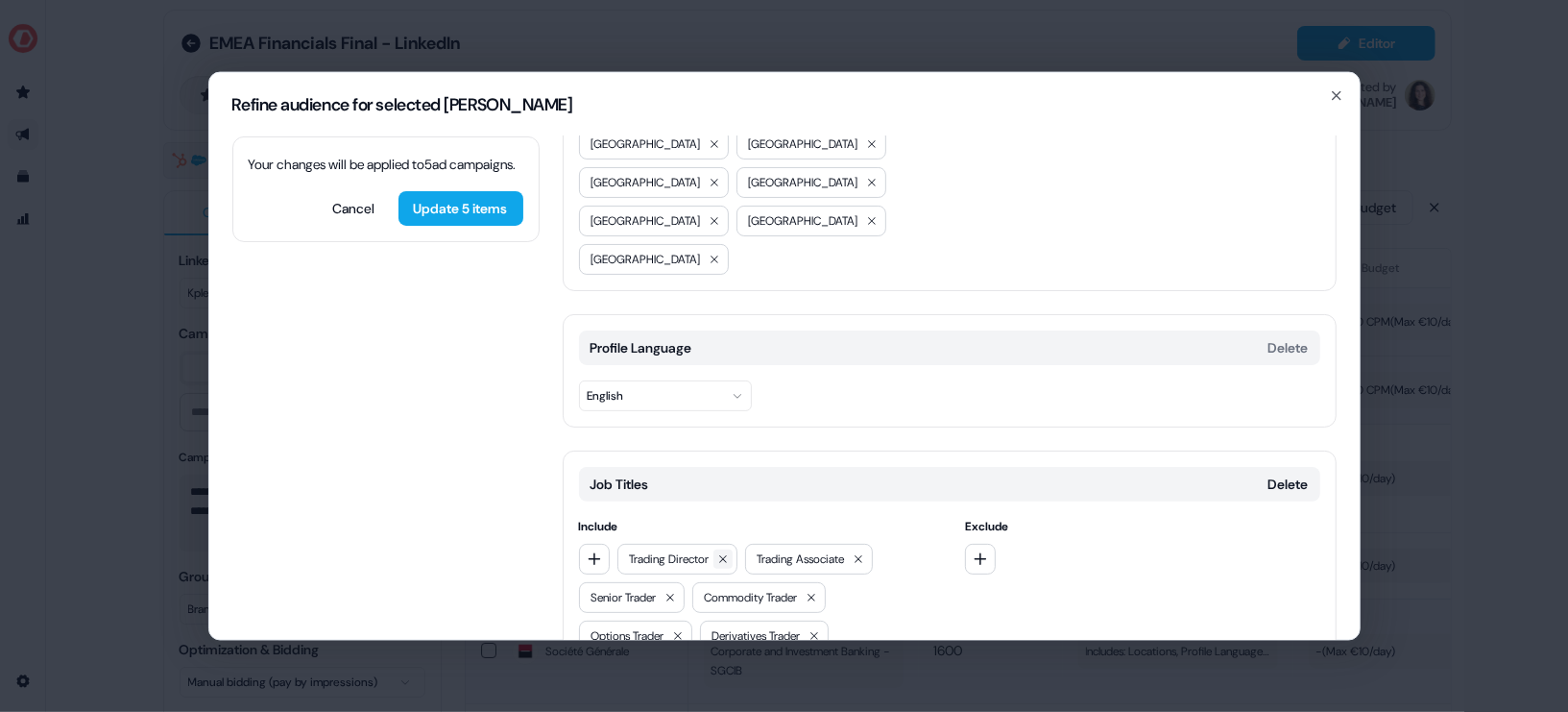
click at [729, 553] on icon at bounding box center [724, 559] width 12 height 12
click at [735, 553] on icon at bounding box center [731, 559] width 12 height 12
click at [711, 555] on icon at bounding box center [709, 559] width 8 height 8
click at [739, 553] on icon at bounding box center [736, 559] width 12 height 12
click at [719, 553] on icon at bounding box center [717, 559] width 12 height 12
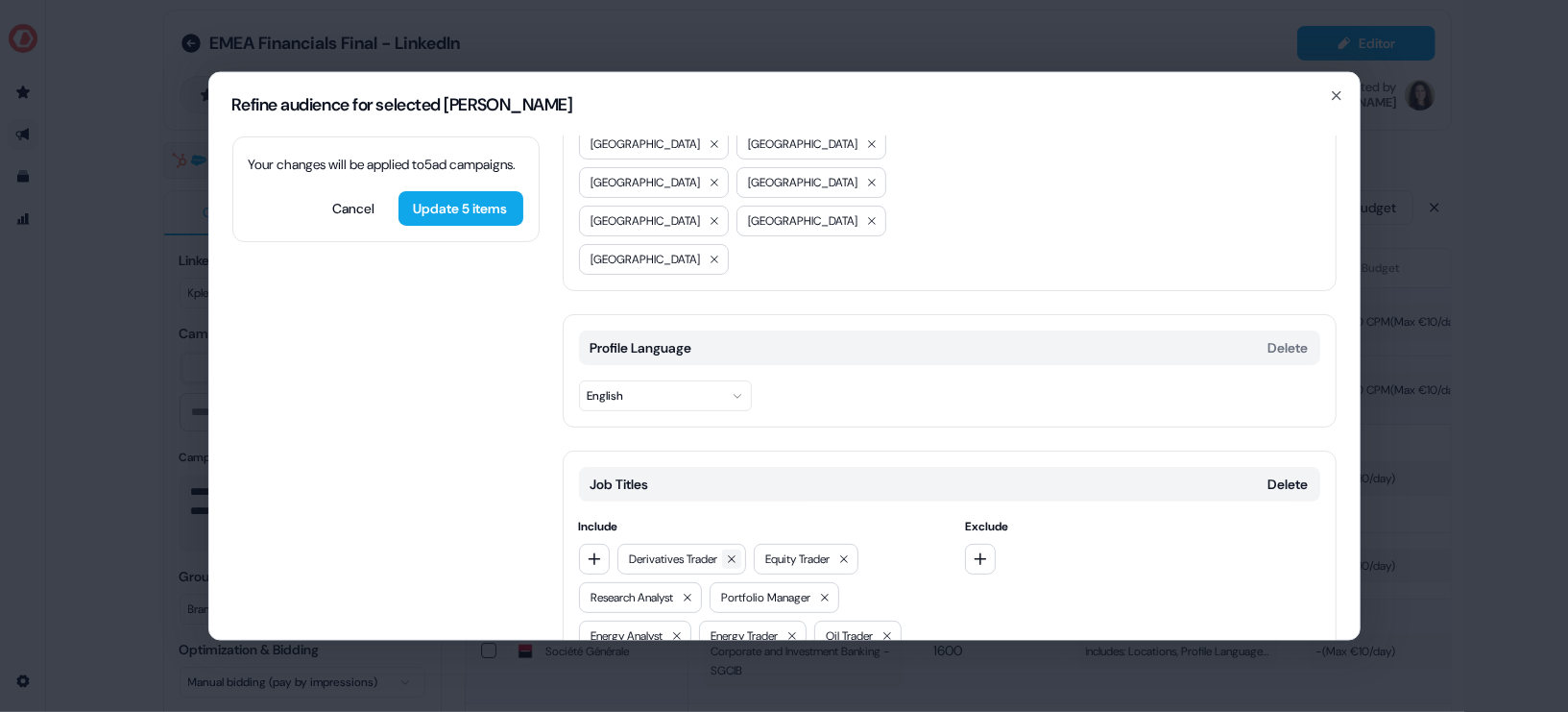
click at [737, 553] on icon at bounding box center [732, 559] width 12 height 12
click at [714, 553] on icon at bounding box center [708, 559] width 12 height 12
click at [730, 553] on icon at bounding box center [726, 559] width 12 height 12
click at [732, 553] on icon at bounding box center [733, 559] width 12 height 12
click at [721, 553] on icon at bounding box center [716, 559] width 12 height 12
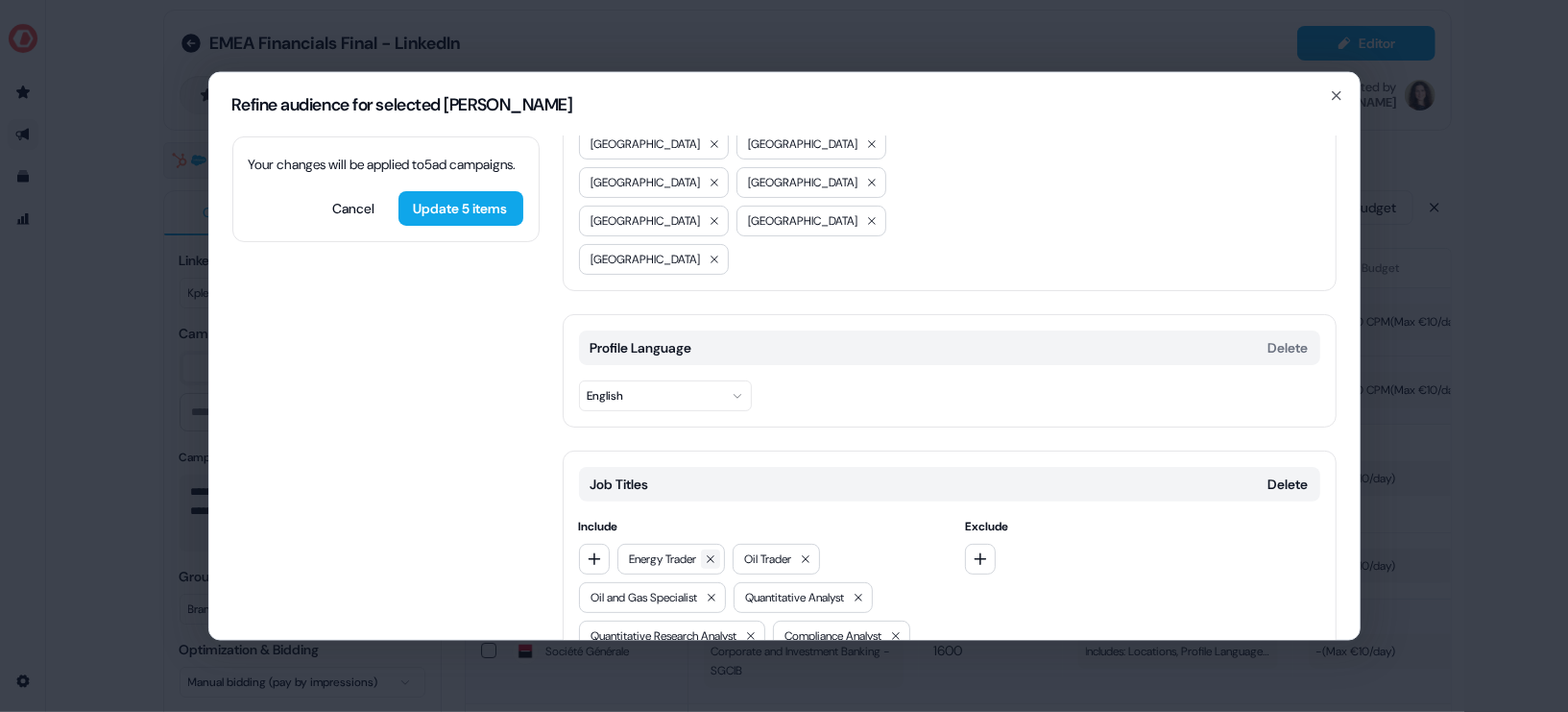
click at [715, 555] on icon at bounding box center [711, 559] width 8 height 8
click at [694, 555] on icon at bounding box center [691, 559] width 8 height 8
click at [755, 553] on icon at bounding box center [750, 559] width 12 height 12
click at [748, 553] on icon at bounding box center [742, 559] width 12 height 12
click at [795, 553] on icon at bounding box center [790, 559] width 12 height 12
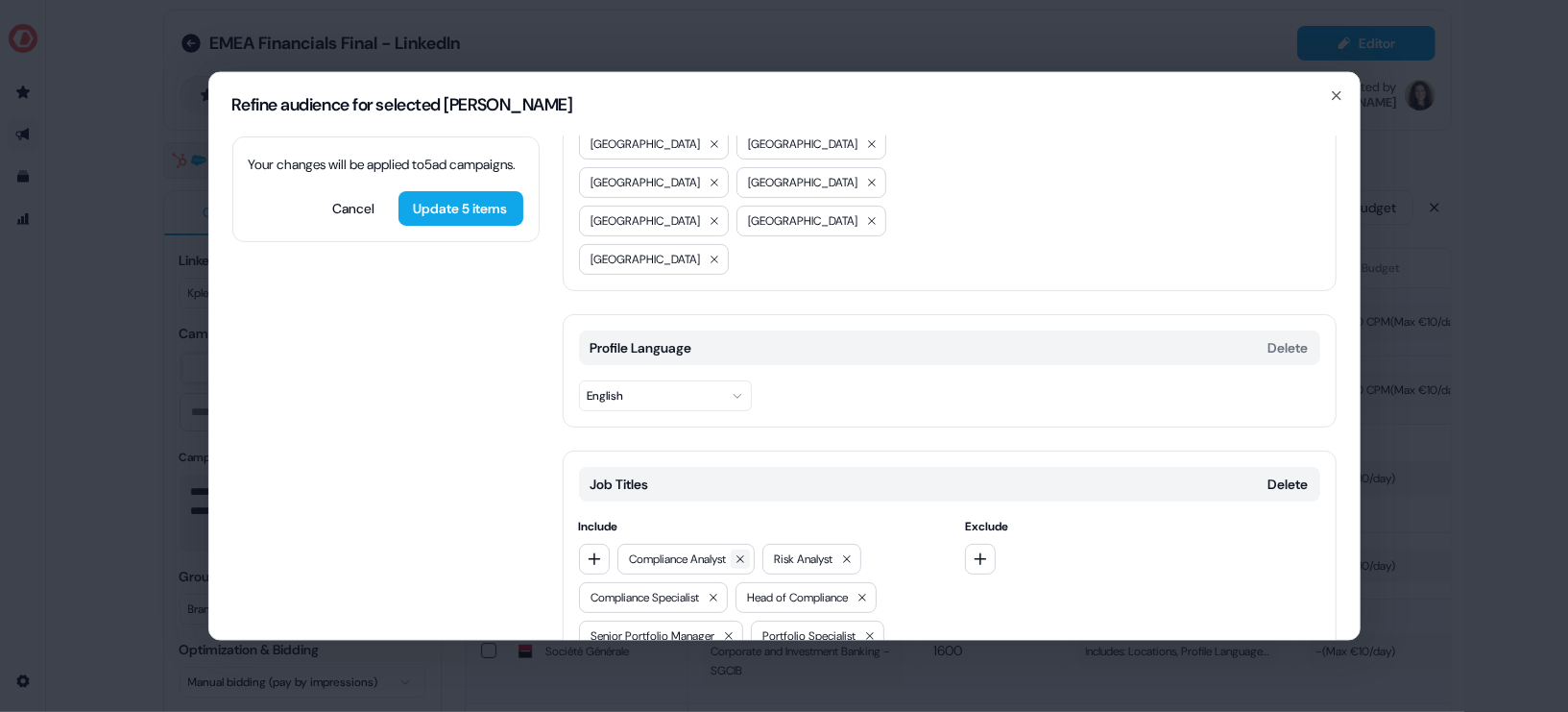
click at [744, 555] on icon at bounding box center [740, 559] width 8 height 8
click at [707, 553] on icon at bounding box center [702, 559] width 12 height 12
click at [757, 553] on icon at bounding box center [752, 559] width 12 height 12
click at [745, 553] on icon at bounding box center [744, 559] width 12 height 12
click at [768, 553] on icon at bounding box center [767, 559] width 12 height 12
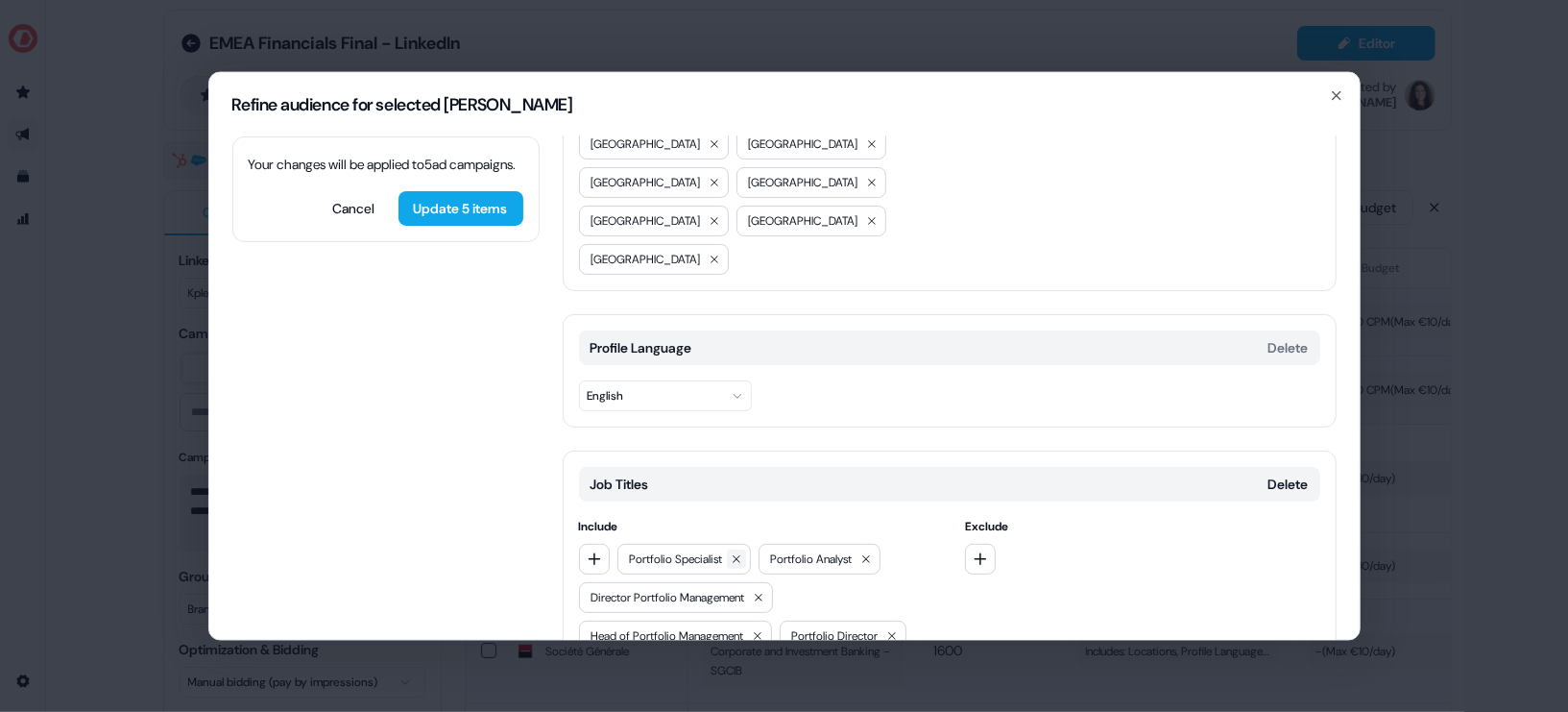
click at [736, 553] on icon at bounding box center [736, 559] width 12 height 12
click at [721, 549] on button at bounding box center [725, 558] width 19 height 19
click at [803, 553] on icon at bounding box center [797, 559] width 12 height 12
click at [802, 553] on icon at bounding box center [796, 559] width 12 height 12
click at [732, 553] on icon at bounding box center [730, 559] width 12 height 12
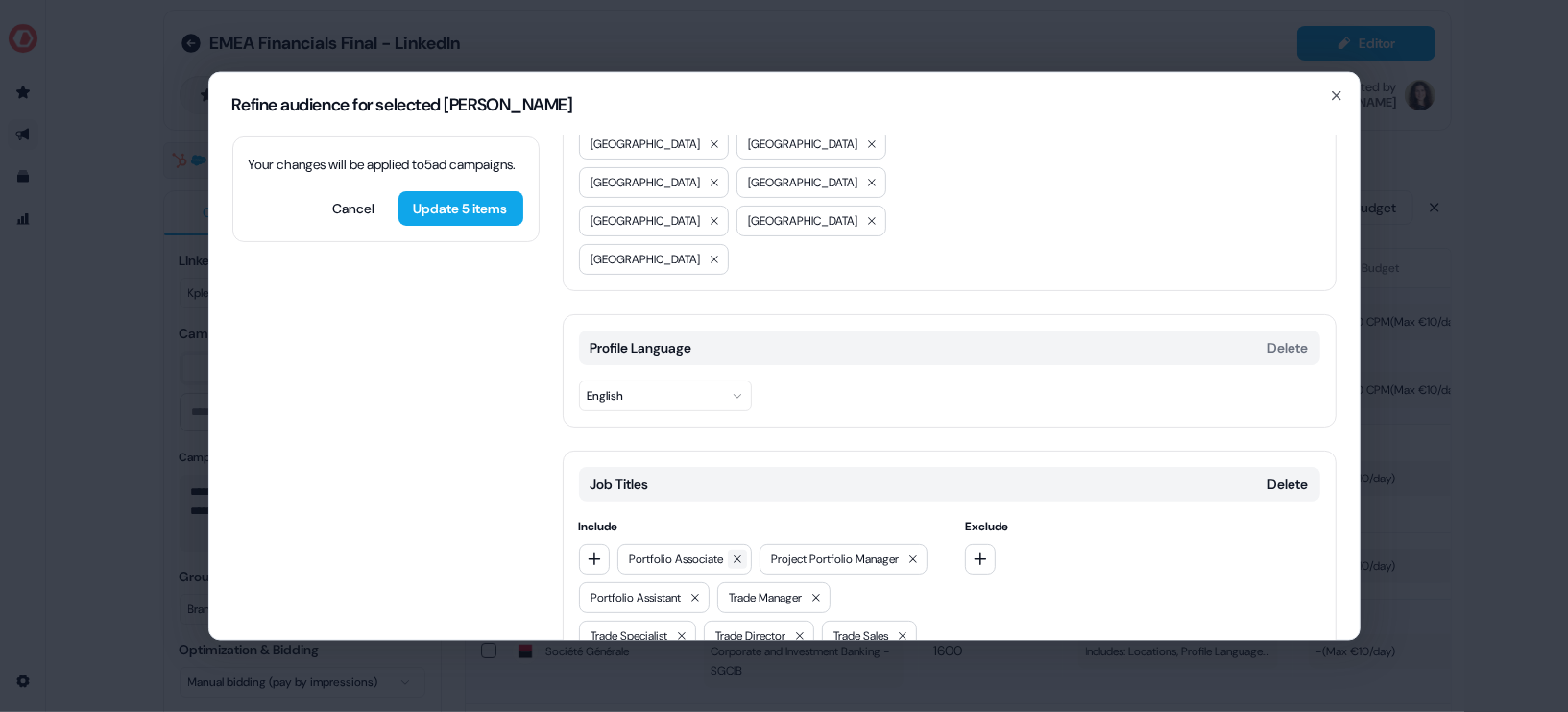
click at [741, 555] on icon at bounding box center [737, 559] width 8 height 8
click at [768, 549] on button at bounding box center [770, 558] width 19 height 19
click at [729, 549] on button at bounding box center [733, 558] width 19 height 19
click at [720, 555] on icon at bounding box center [717, 559] width 8 height 8
click at [720, 549] on button at bounding box center [720, 558] width 19 height 19
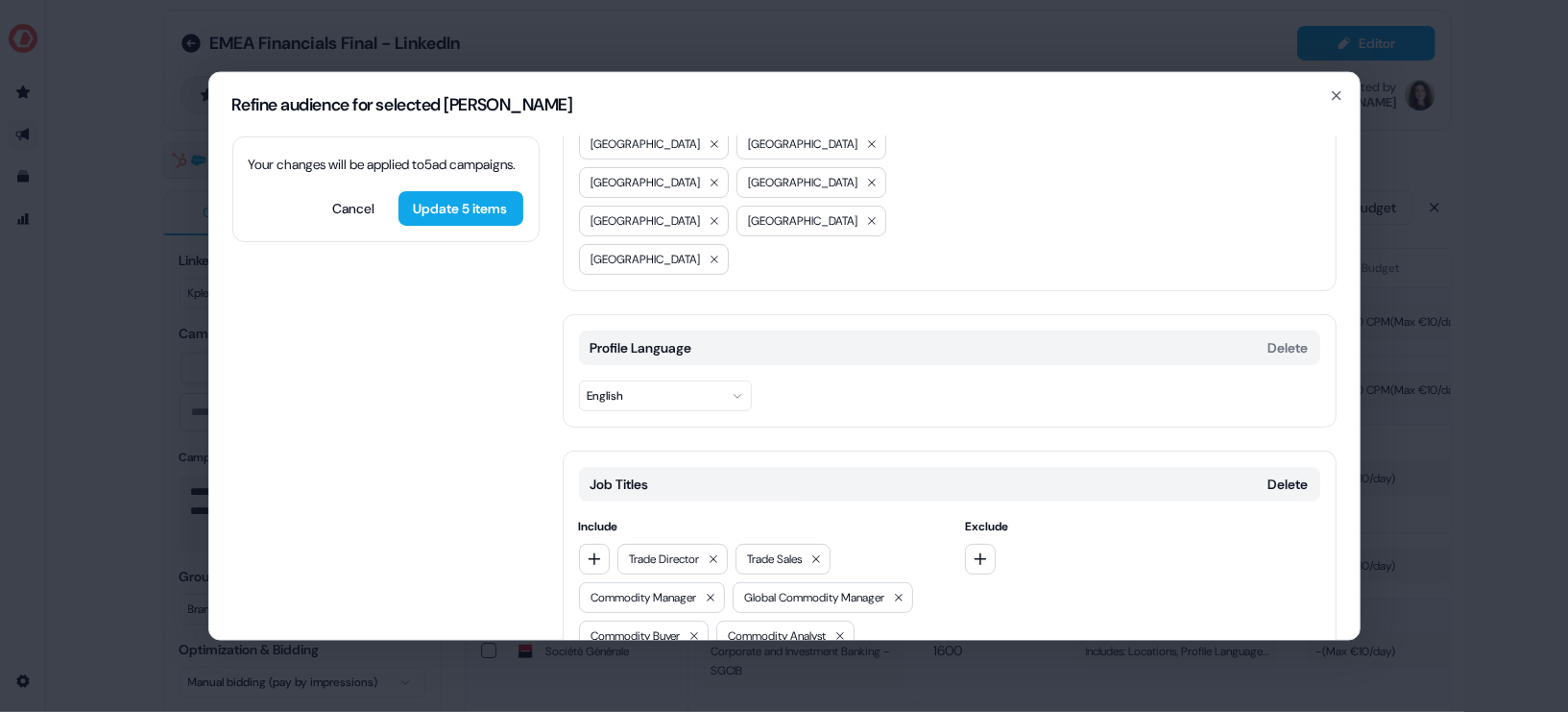
click at [720, 553] on icon at bounding box center [714, 559] width 12 height 12
click at [693, 549] on button at bounding box center [697, 558] width 19 height 19
click at [754, 553] on icon at bounding box center [749, 559] width 12 height 12
click at [784, 549] on button at bounding box center [783, 558] width 19 height 19
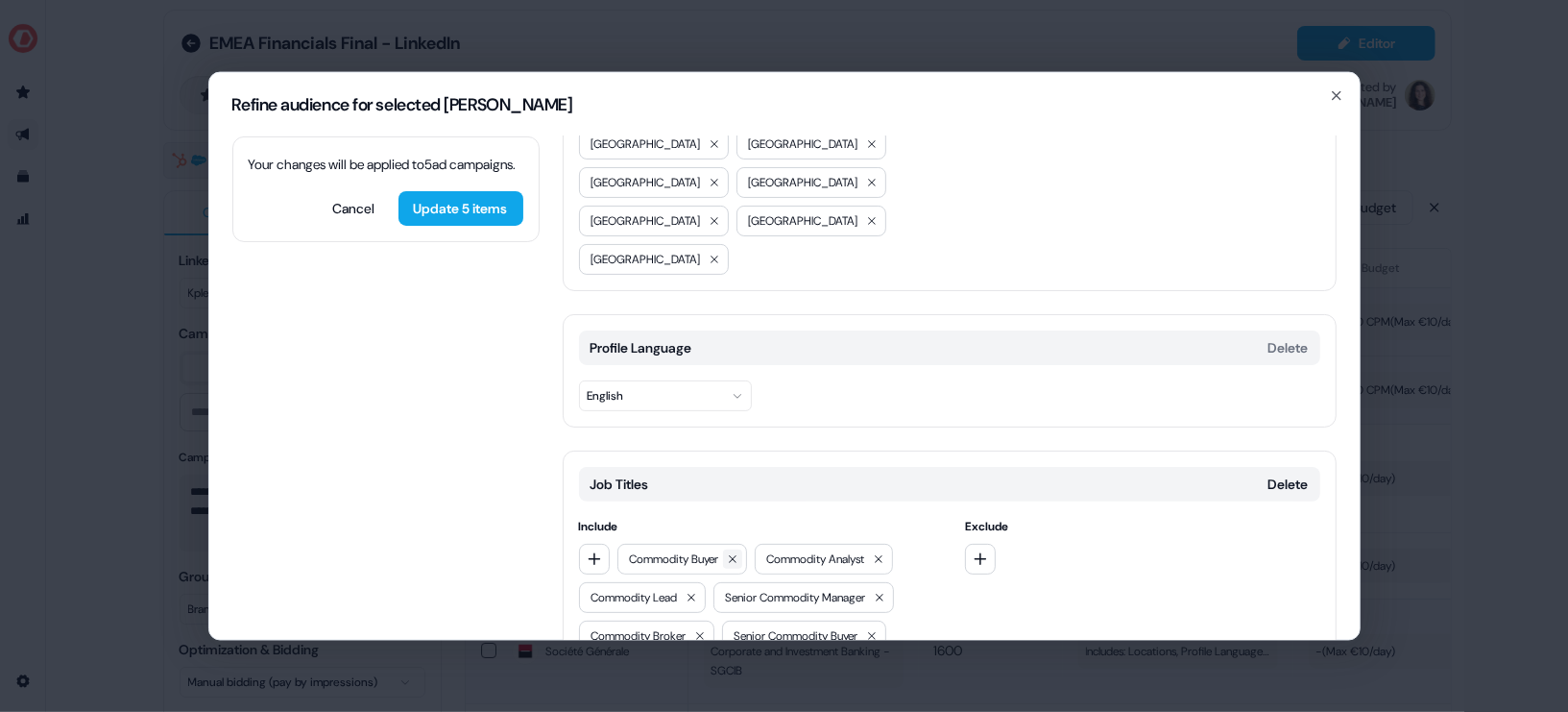
click at [738, 553] on icon at bounding box center [733, 559] width 12 height 12
click at [745, 555] on icon at bounding box center [741, 559] width 8 height 8
click at [735, 553] on icon at bounding box center [730, 559] width 12 height 12
click at [789, 553] on icon at bounding box center [784, 559] width 12 height 12
click at [740, 553] on icon at bounding box center [738, 559] width 12 height 12
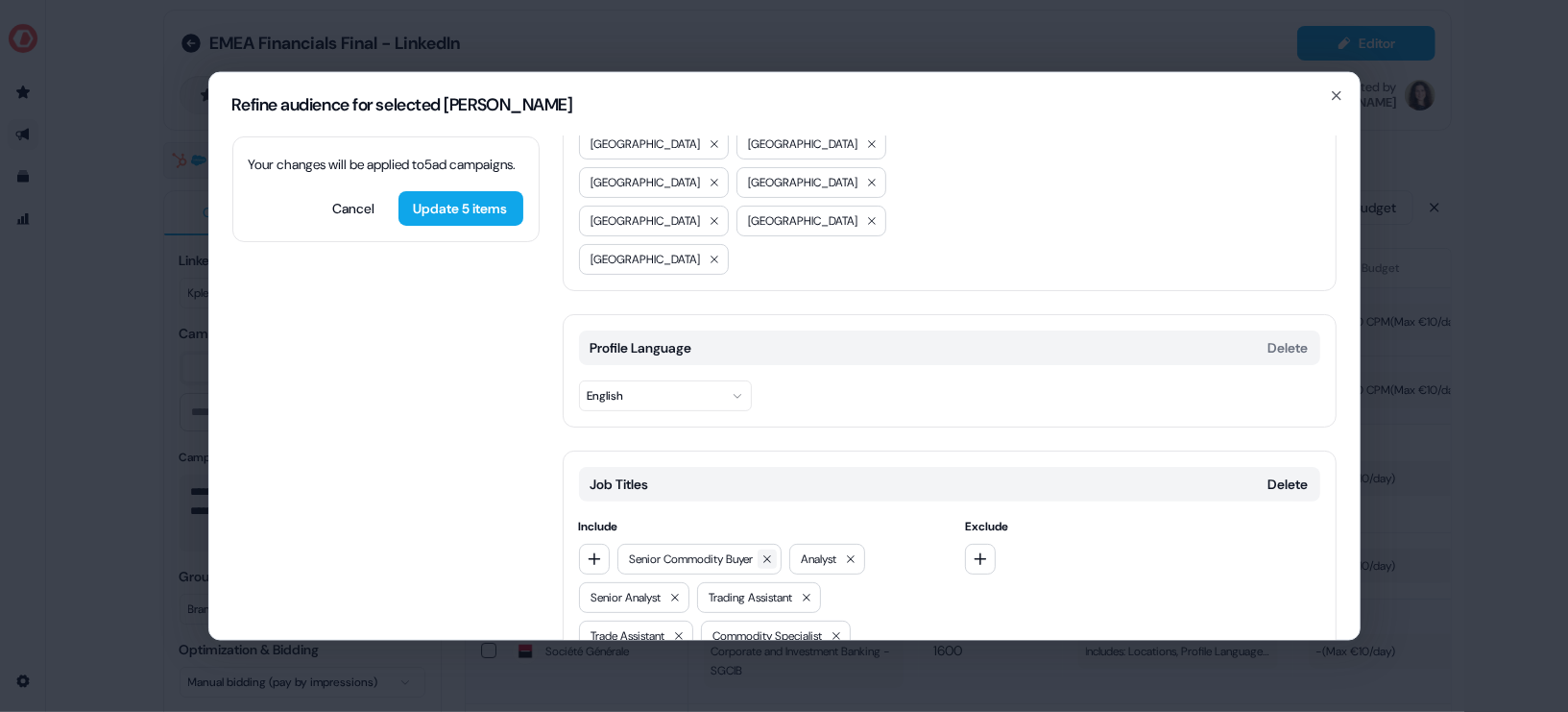
click at [769, 553] on icon at bounding box center [767, 559] width 12 height 12
click at [803, 553] on icon at bounding box center [797, 559] width 12 height 12
click at [680, 555] on icon at bounding box center [679, 559] width 8 height 8
click at [728, 553] on icon at bounding box center [727, 559] width 12 height 12
click at [723, 553] on icon at bounding box center [718, 559] width 12 height 12
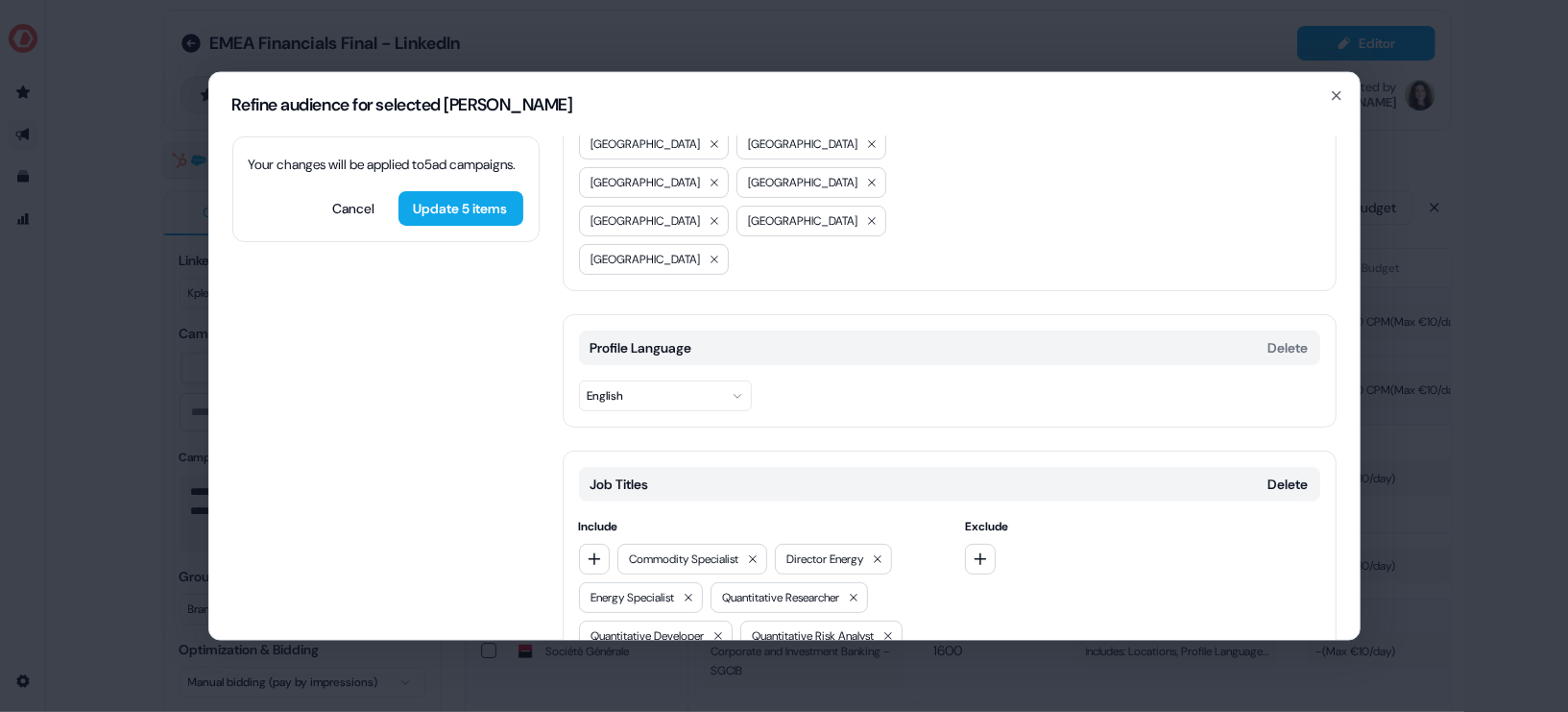
scroll to position [243, 0]
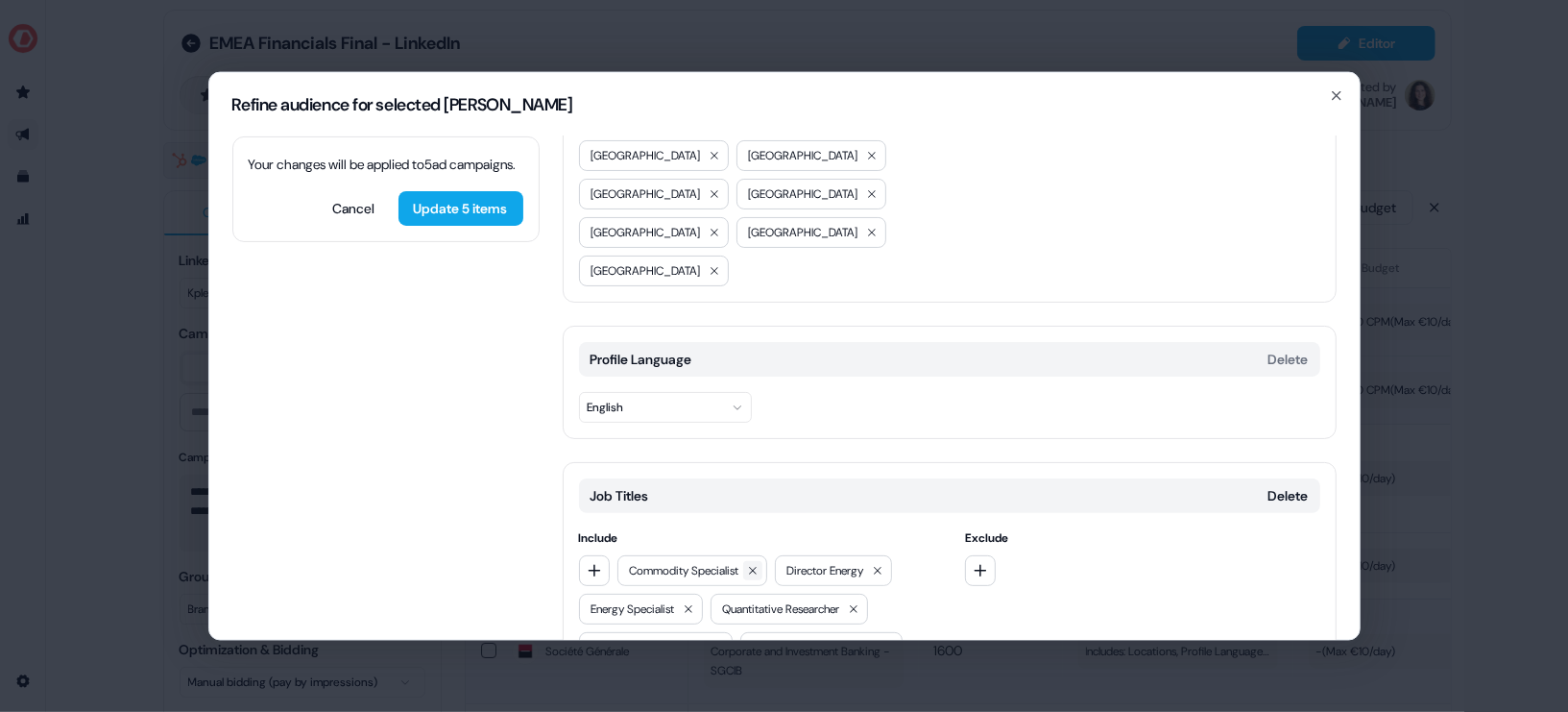
click at [758, 563] on icon at bounding box center [753, 569] width 12 height 12
click at [719, 563] on icon at bounding box center [721, 569] width 12 height 12
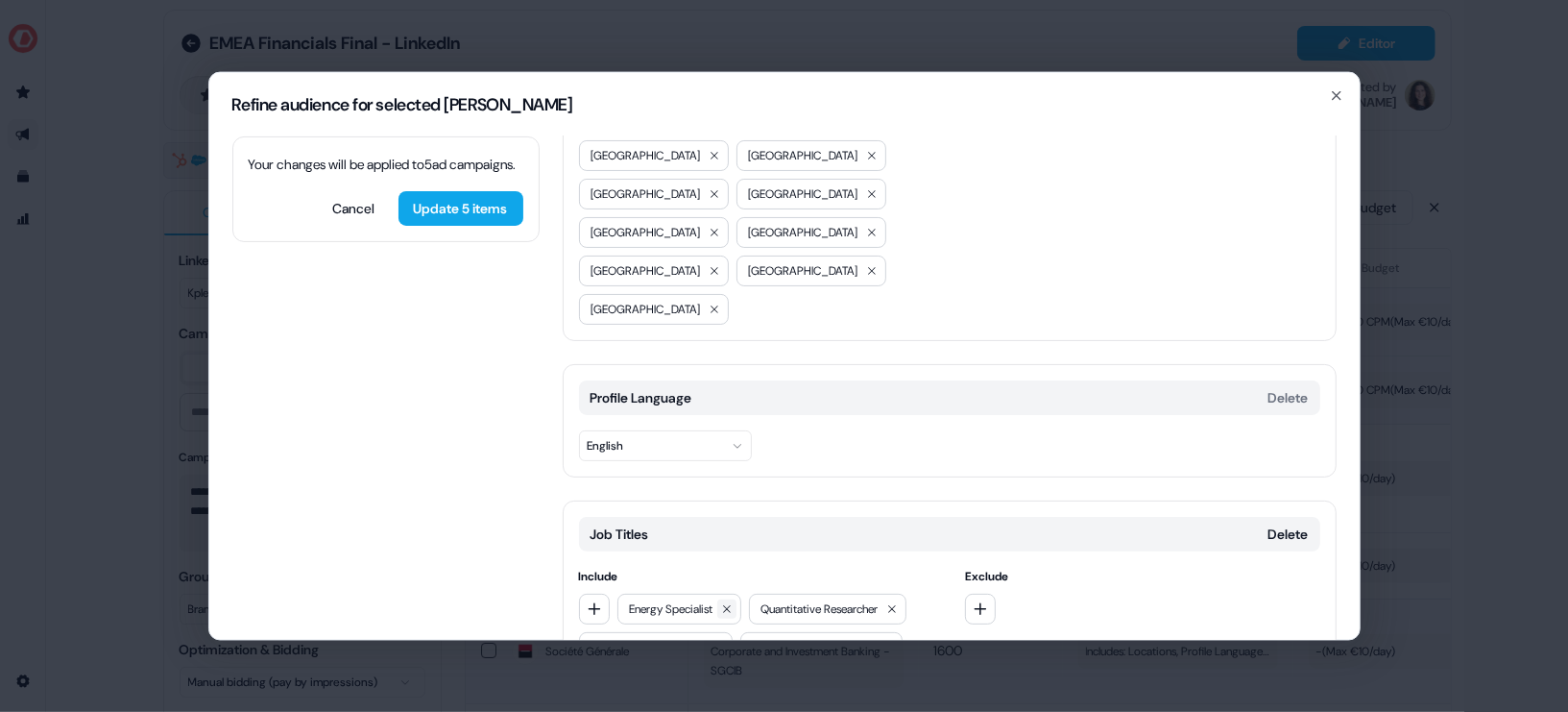
click at [736, 598] on button at bounding box center [727, 607] width 19 height 19
click at [760, 598] on button at bounding box center [760, 607] width 19 height 19
click at [762, 602] on icon at bounding box center [757, 608] width 12 height 12
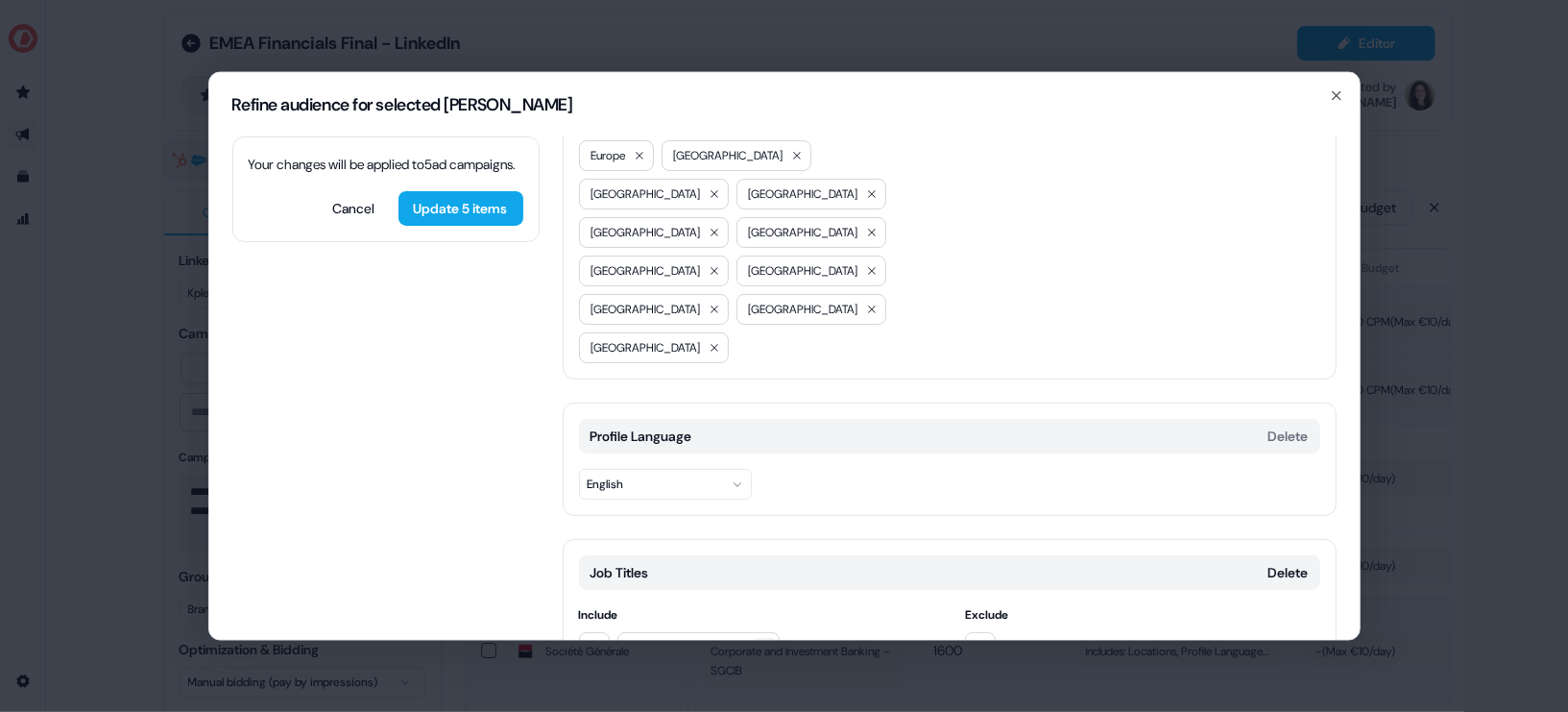
click at [771, 641] on icon at bounding box center [765, 647] width 12 height 12
click at [967, 631] on button "button" at bounding box center [980, 646] width 31 height 31
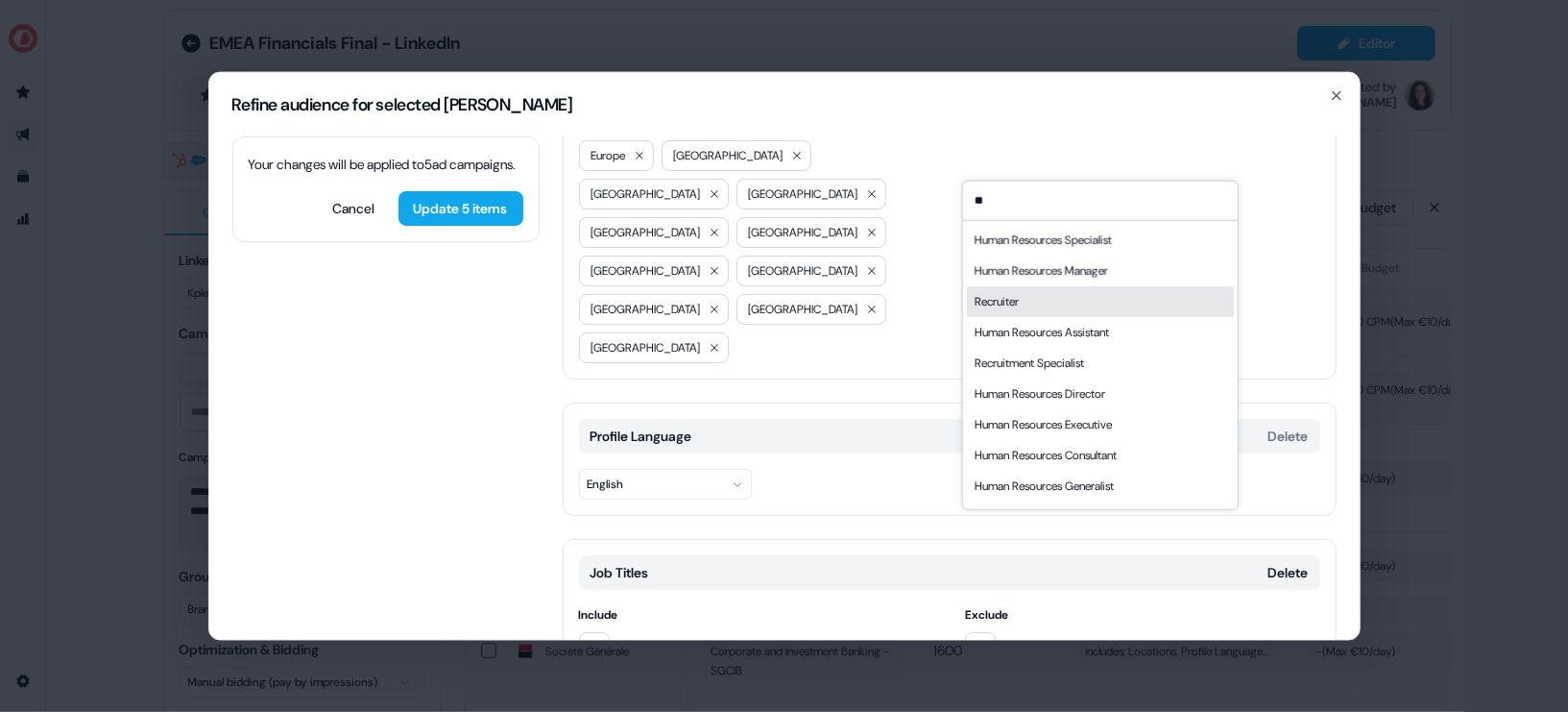
type input "**"
click at [1078, 289] on div "Recruiter" at bounding box center [1100, 300] width 267 height 31
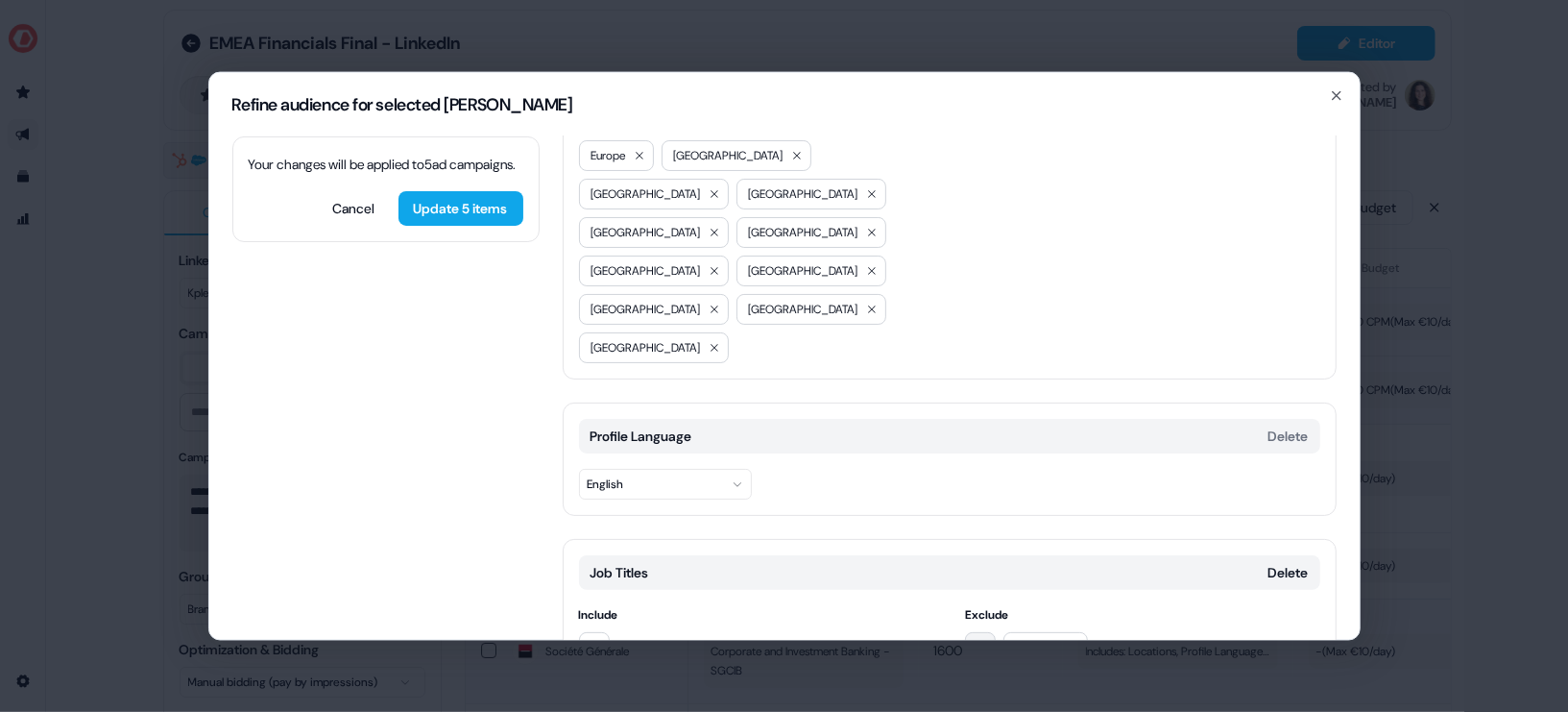
click at [983, 639] on icon "button" at bounding box center [981, 647] width 16 height 16
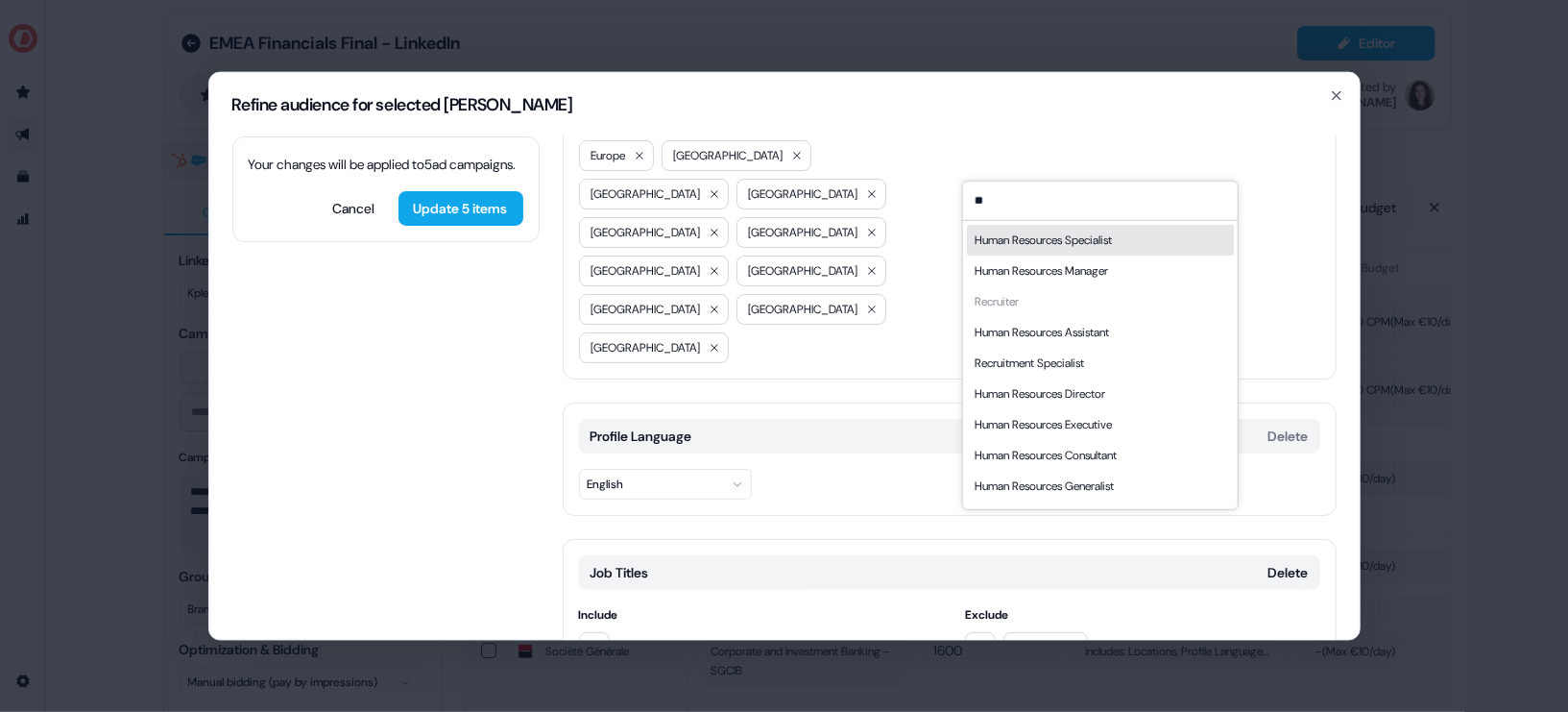
type input "**"
click at [1095, 234] on div "Human Resources Specialist" at bounding box center [1042, 239] width 138 height 19
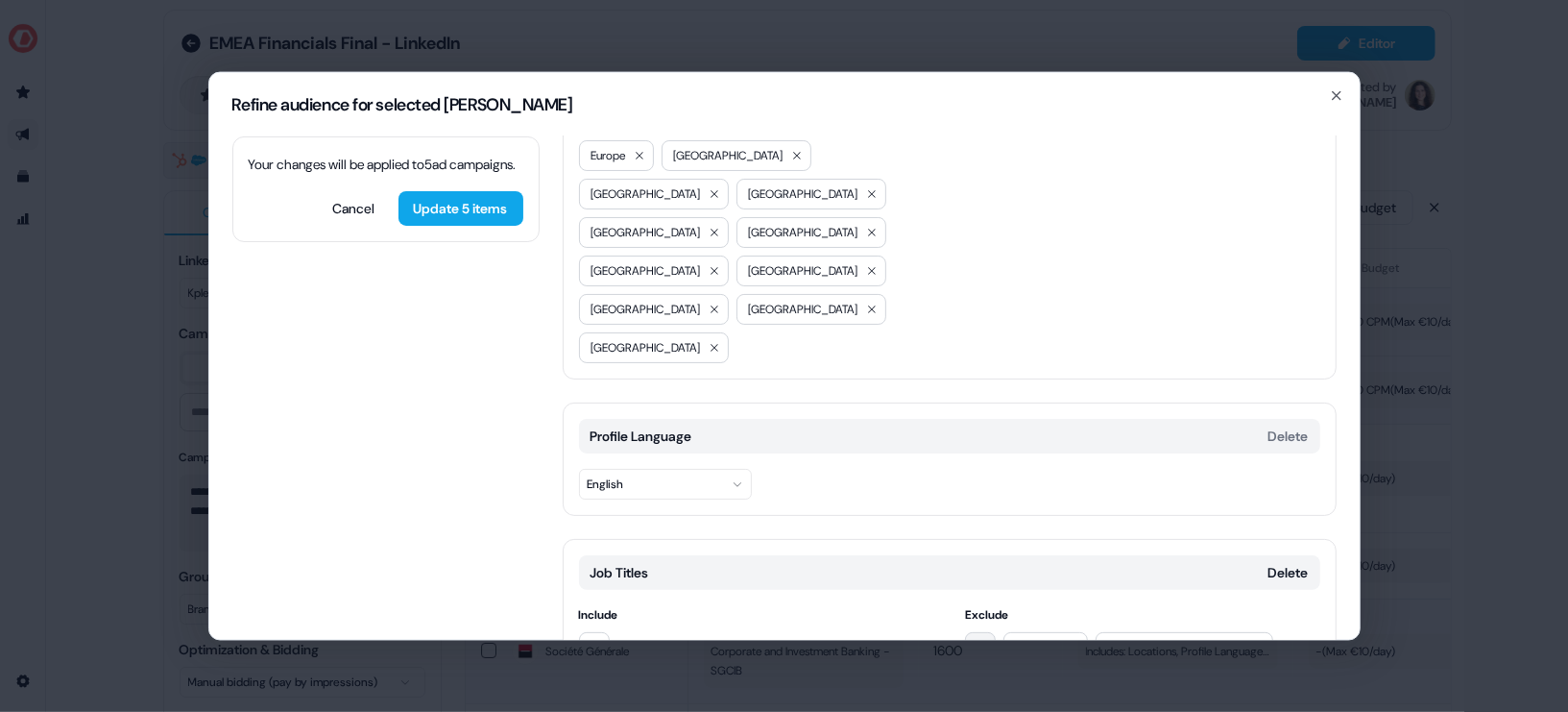
click at [974, 639] on icon "button" at bounding box center [981, 647] width 16 height 16
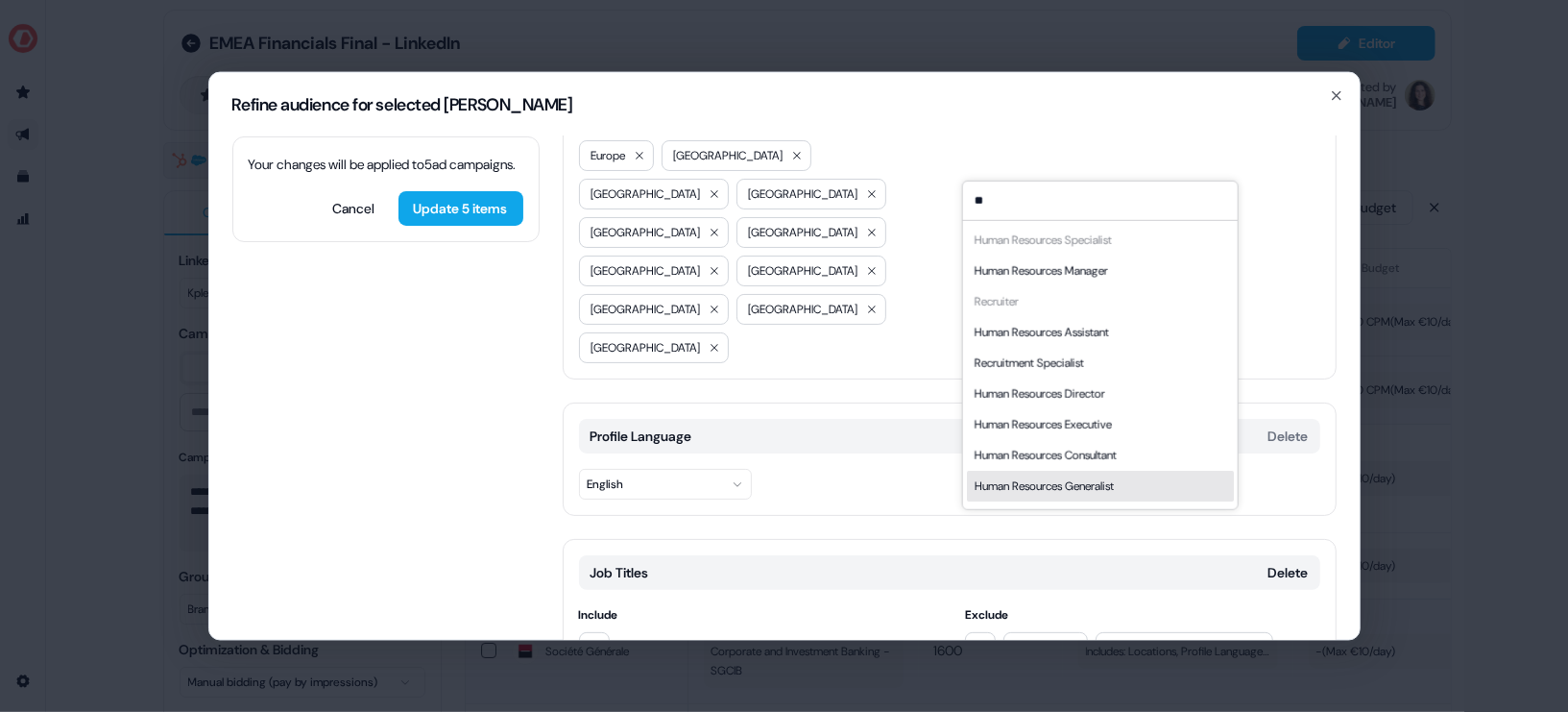
type input "**"
click at [877, 604] on span "Include" at bounding box center [756, 613] width 355 height 19
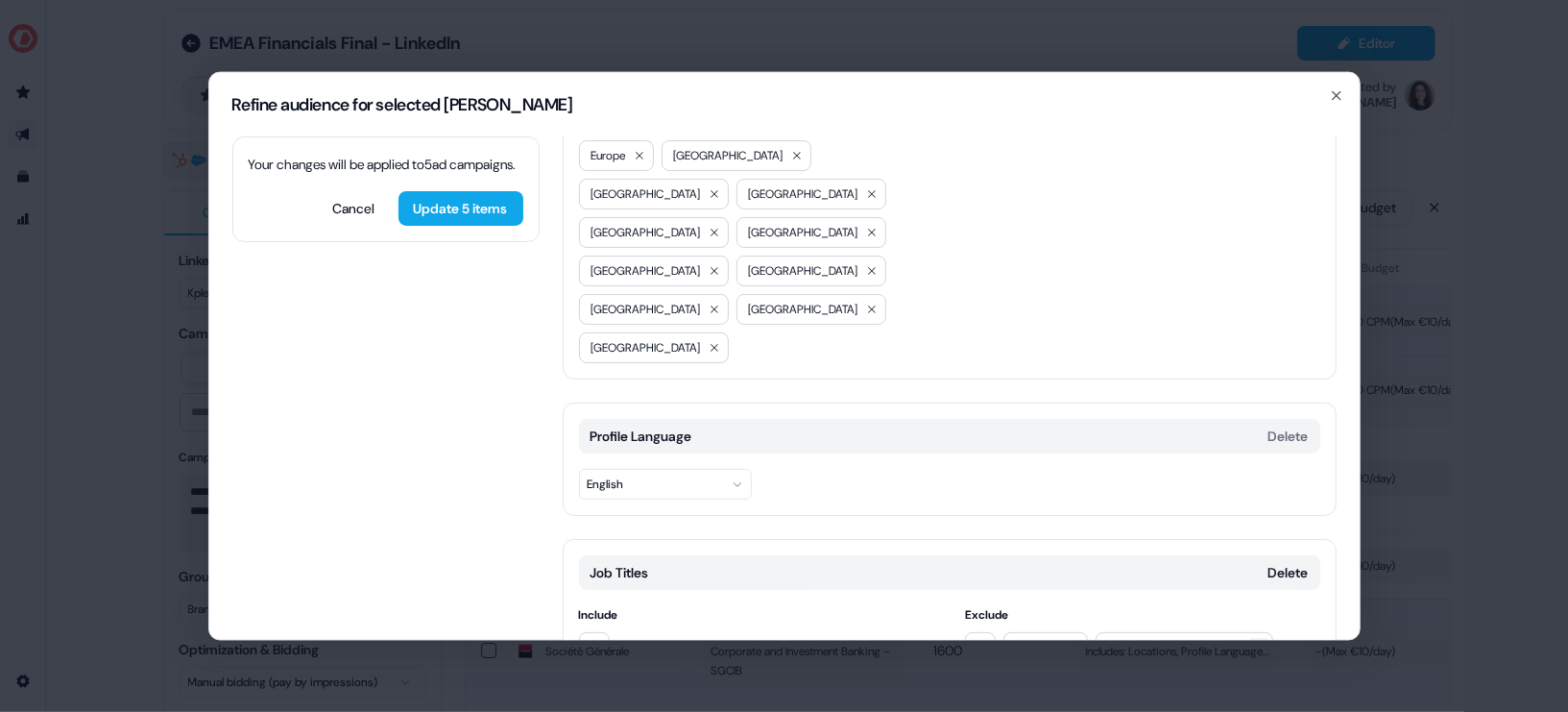
click at [1264, 641] on icon at bounding box center [1259, 647] width 12 height 12
click at [671, 578] on div "Locations Delete Include [GEOGRAPHIC_DATA] [GEOGRAPHIC_DATA] [GEOGRAPHIC_DATA] …" at bounding box center [949, 363] width 774 height 789
click at [652, 701] on button "Add category" at bounding box center [631, 718] width 138 height 35
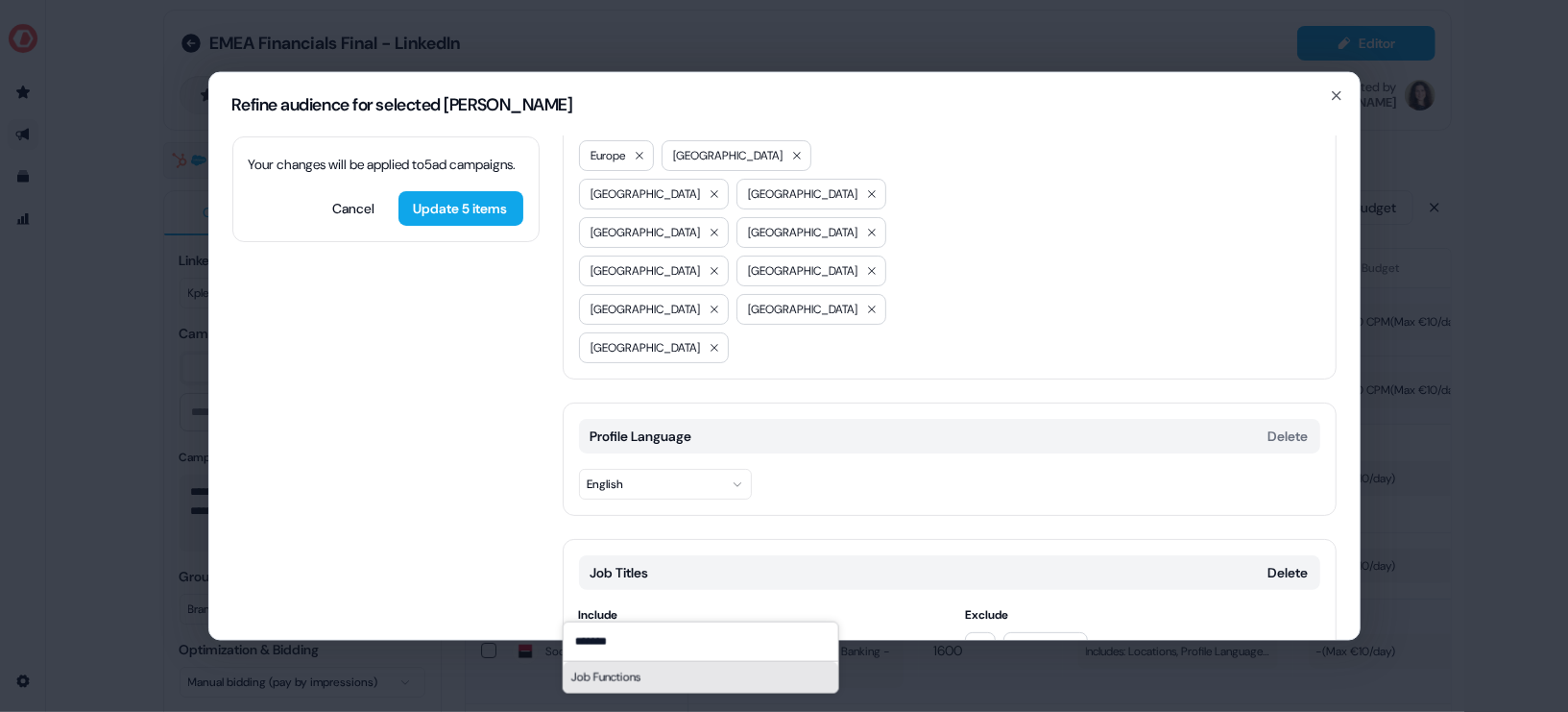
type input "*******"
click at [644, 674] on div "Job Functions" at bounding box center [699, 675] width 274 height 31
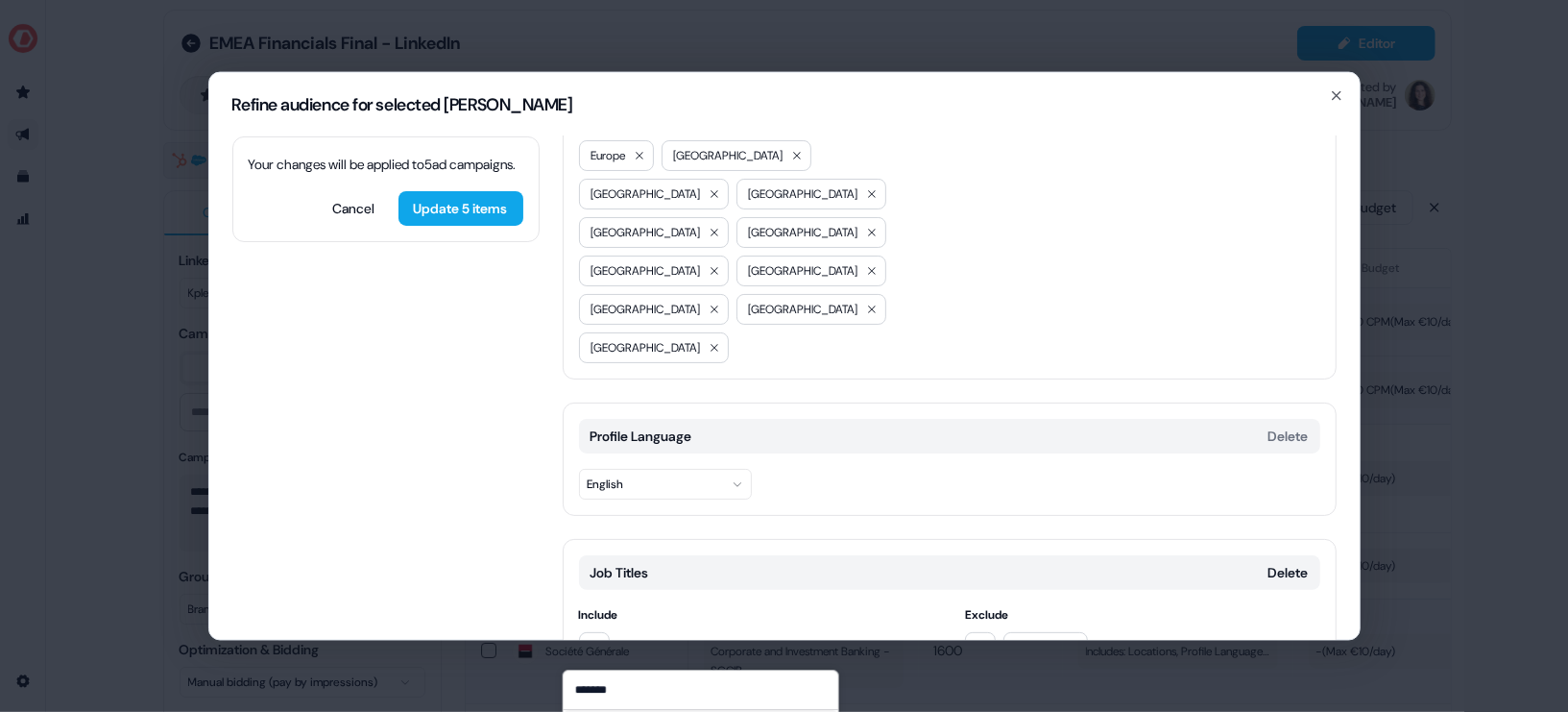
scroll to position [329, 0]
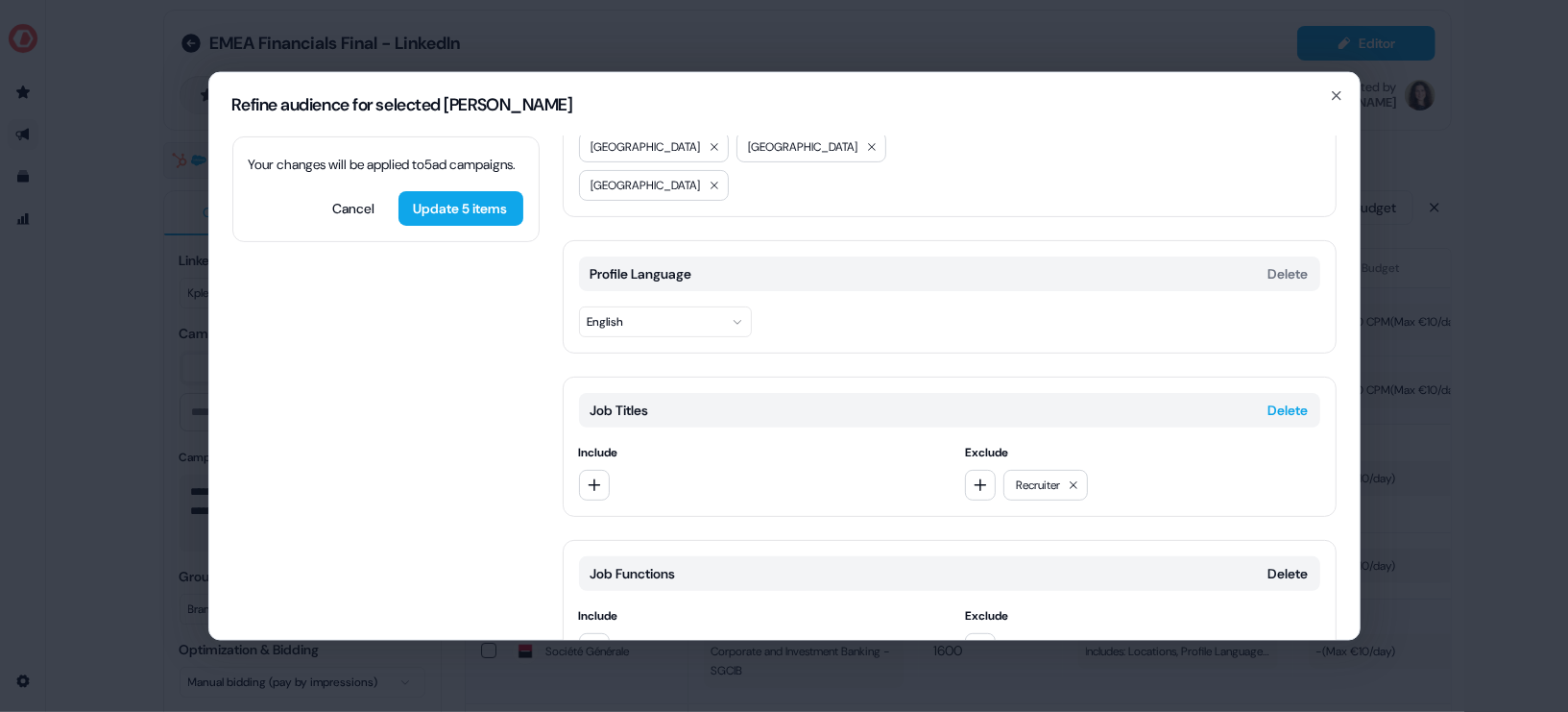
click at [1292, 400] on button "Delete" at bounding box center [1288, 409] width 41 height 19
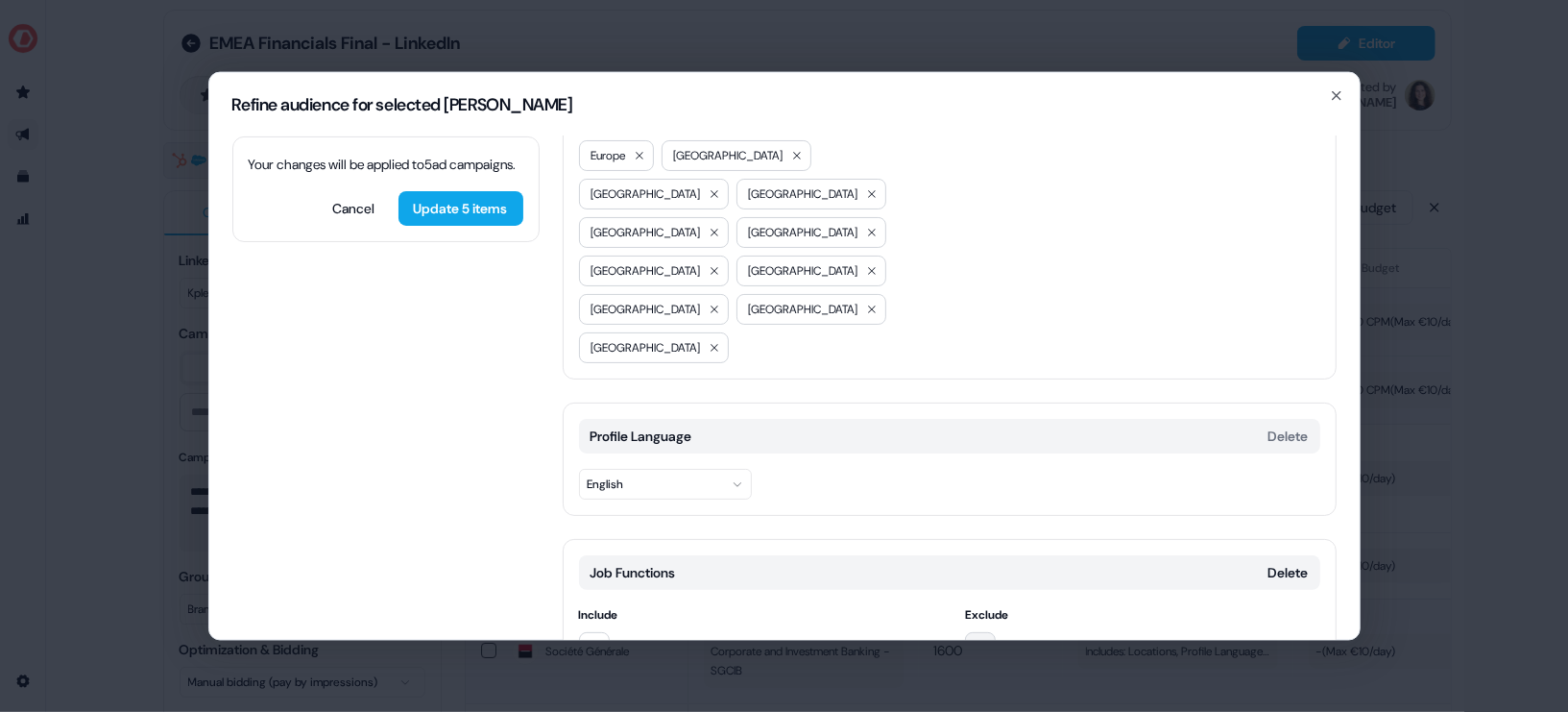
click at [981, 639] on icon "button" at bounding box center [981, 647] width 16 height 16
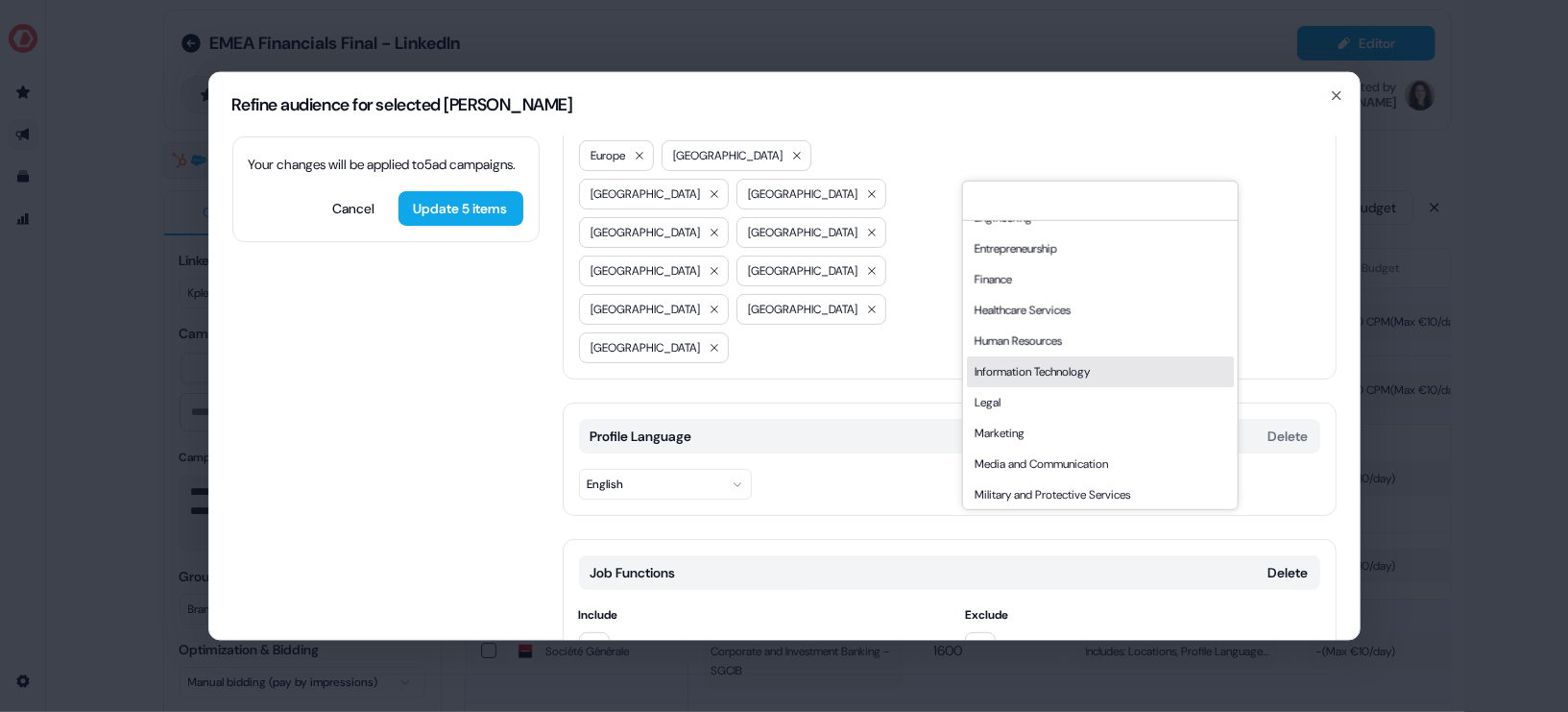
scroll to position [256, 0]
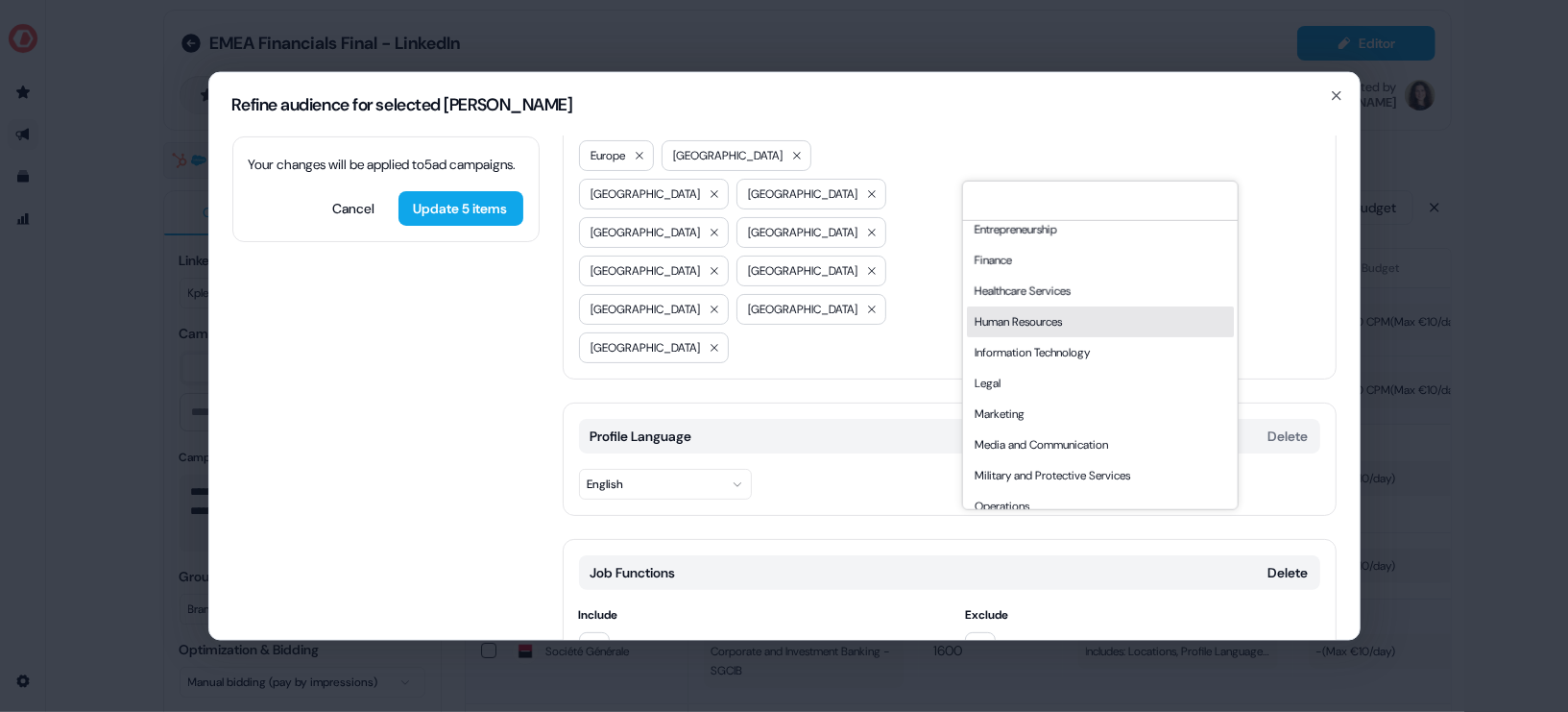
click at [1103, 328] on div "Human Resources" at bounding box center [1100, 320] width 267 height 31
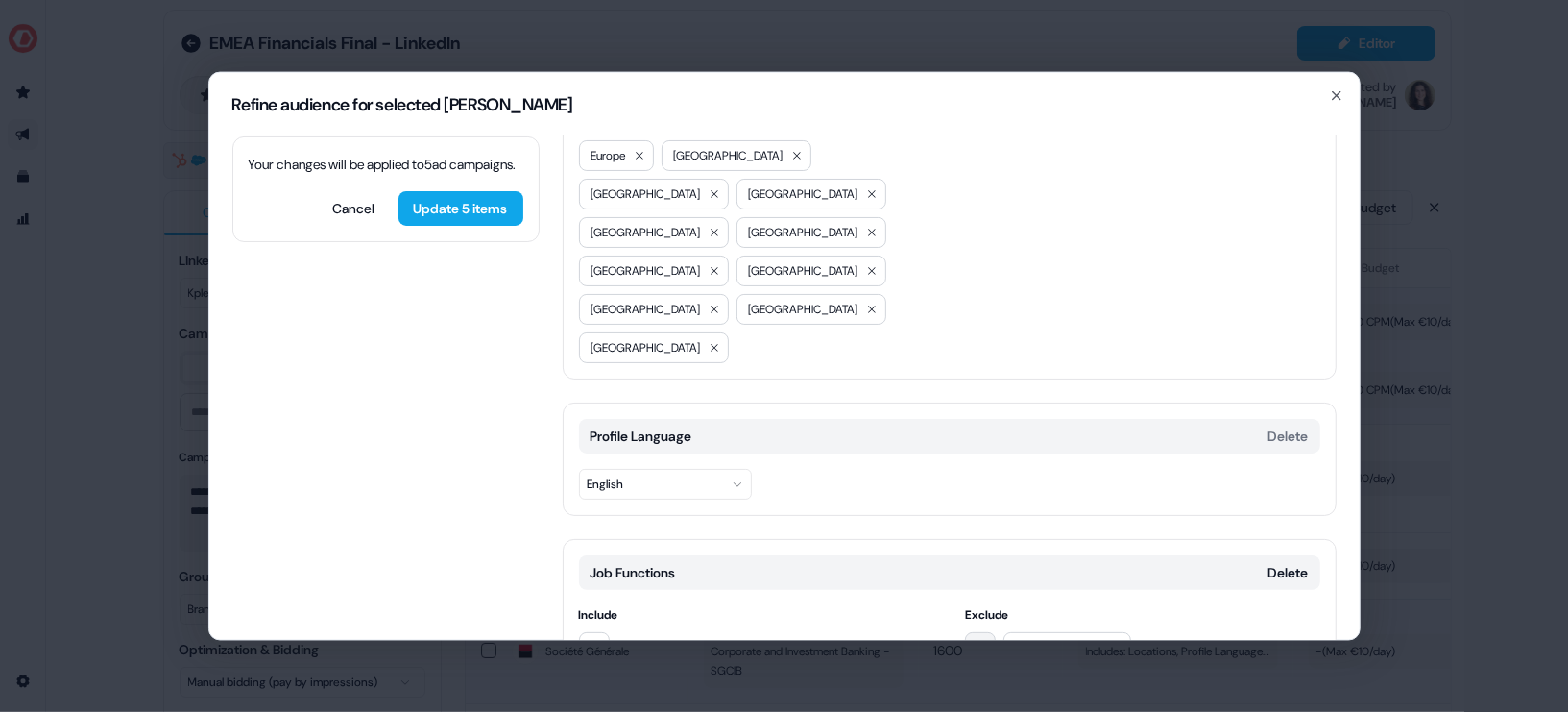
click at [976, 641] on icon "button" at bounding box center [981, 647] width 13 height 13
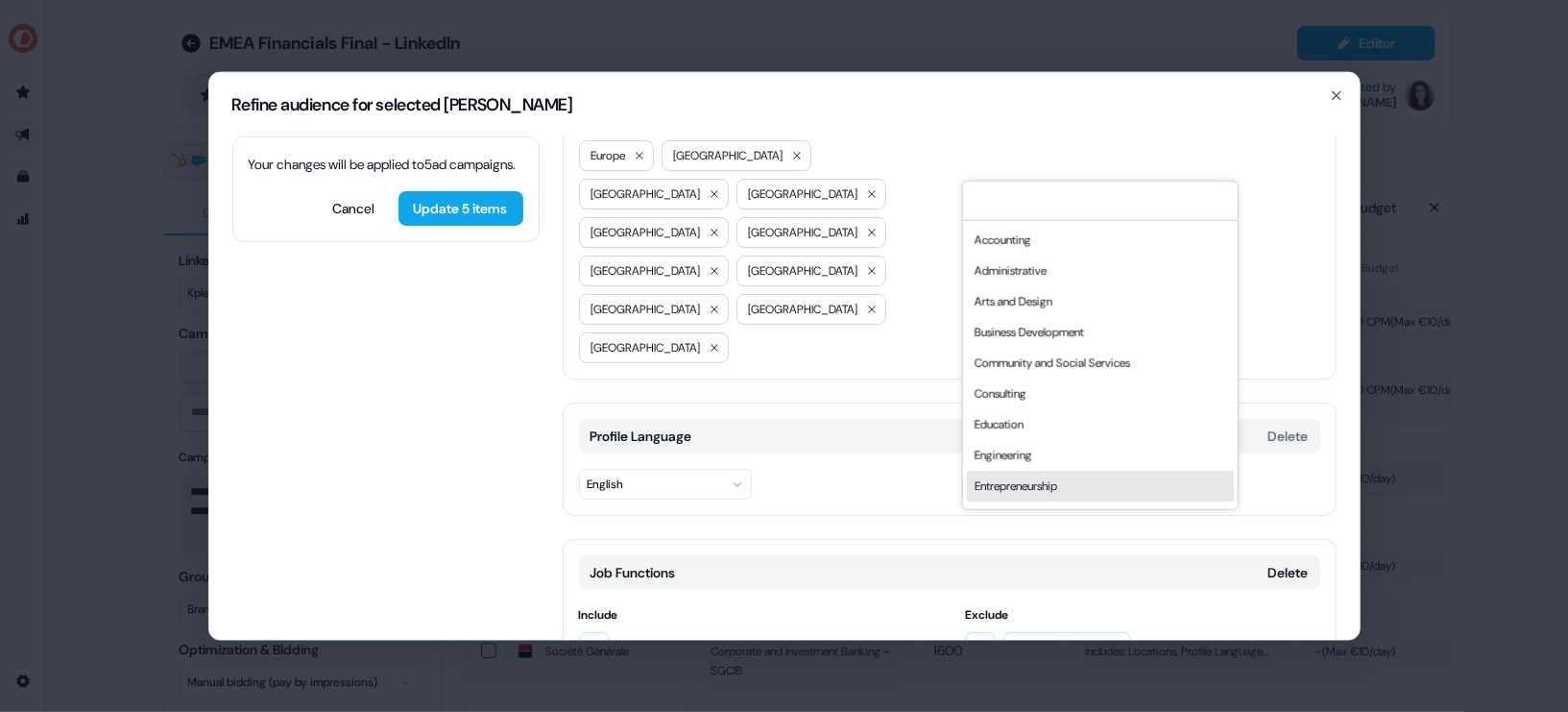
scroll to position [519, 0]
click at [1111, 476] on div "Customer Success and Support" at bounding box center [1100, 488] width 267 height 31
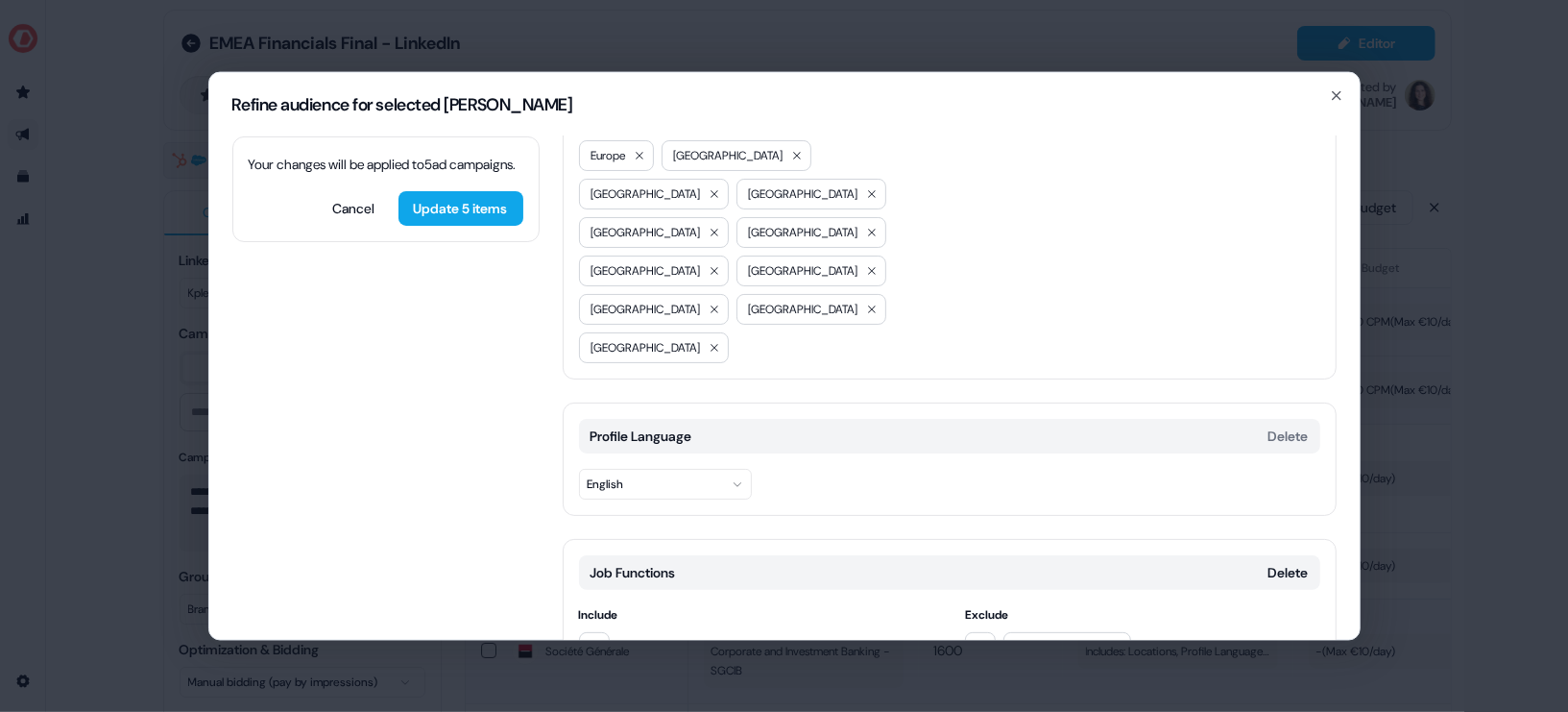
click at [995, 631] on div "Human Resources Customer Success and Support" at bounding box center [1142, 665] width 355 height 69
click at [983, 639] on icon "button" at bounding box center [981, 647] width 16 height 16
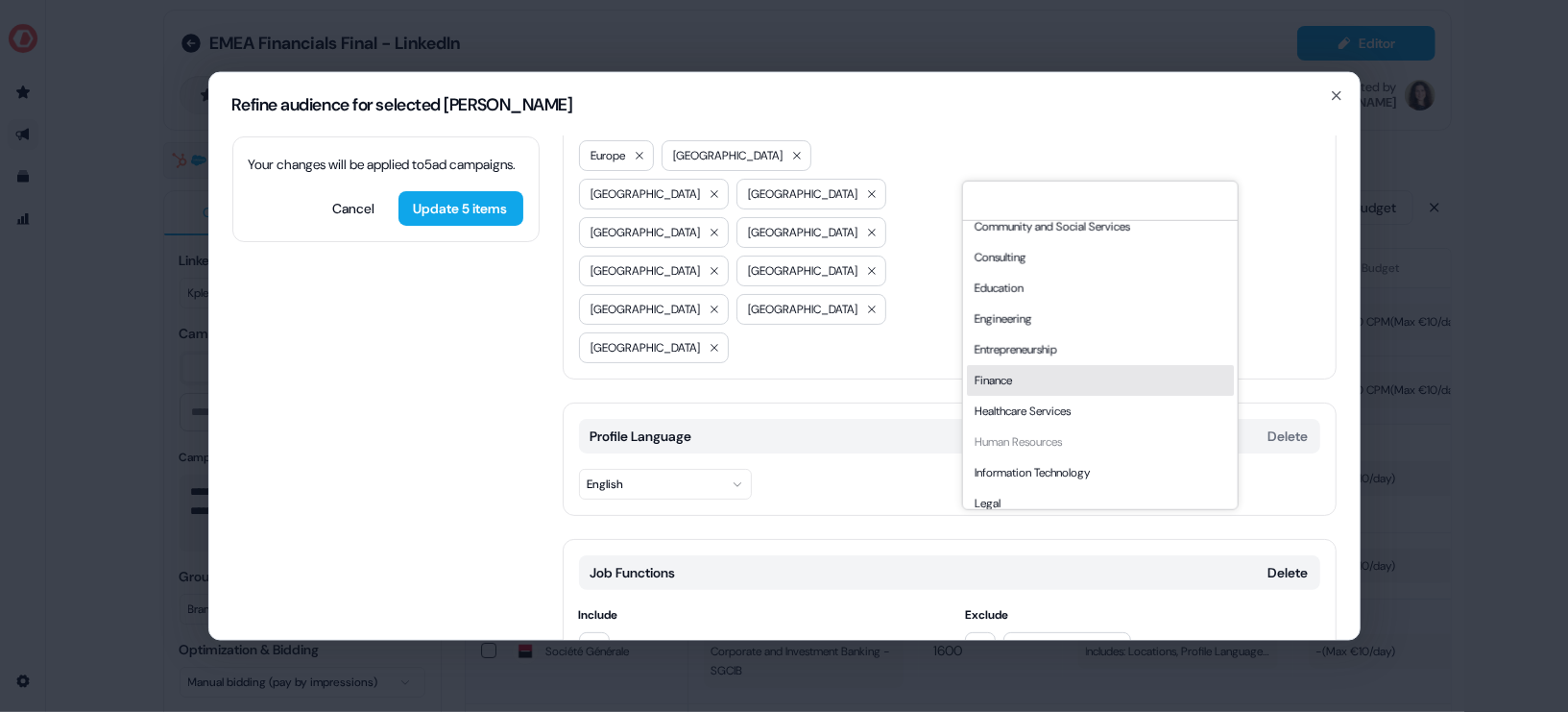
scroll to position [133, 0]
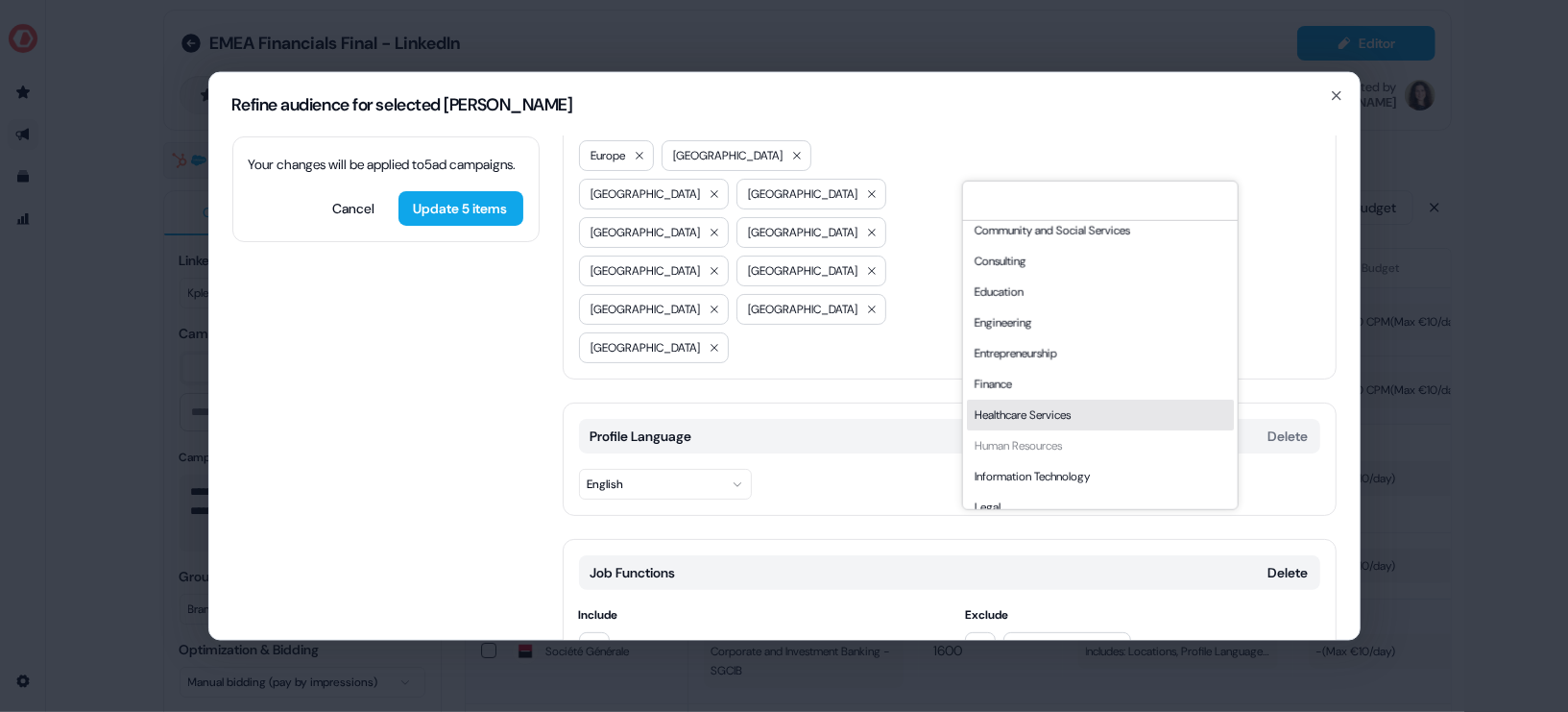
click at [1117, 405] on div "Healthcare Services" at bounding box center [1100, 414] width 267 height 31
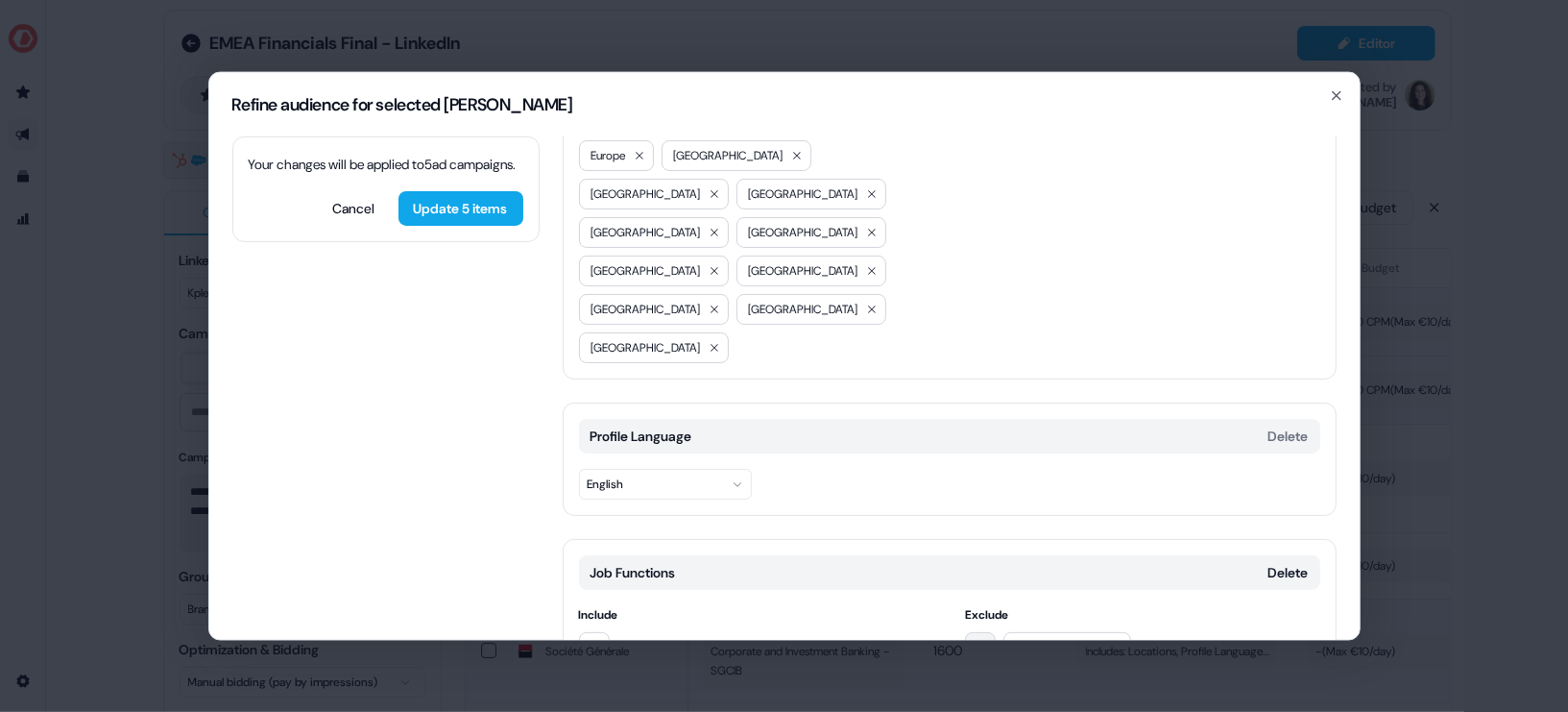
click at [988, 631] on button "button" at bounding box center [980, 646] width 31 height 31
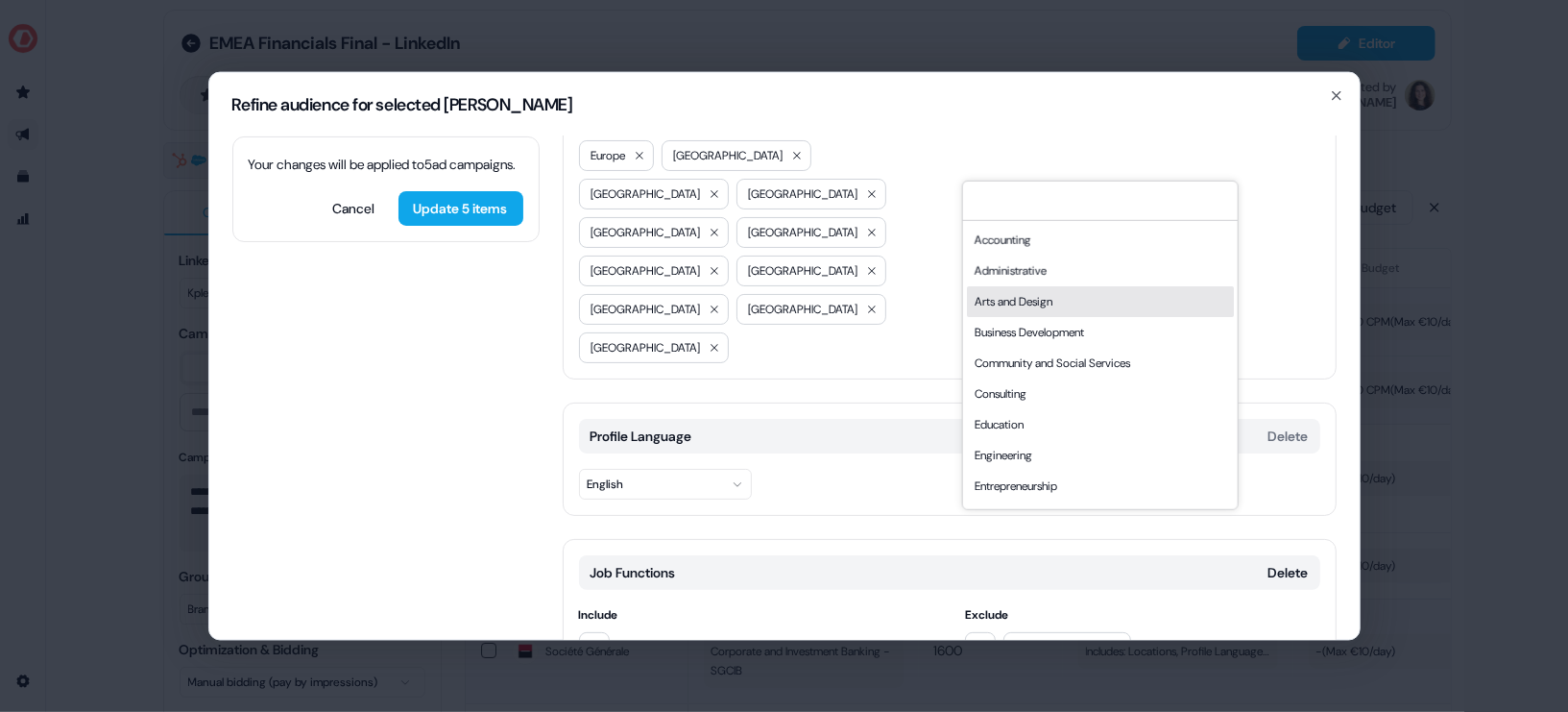
click at [1093, 309] on div "Arts and Design" at bounding box center [1100, 300] width 267 height 31
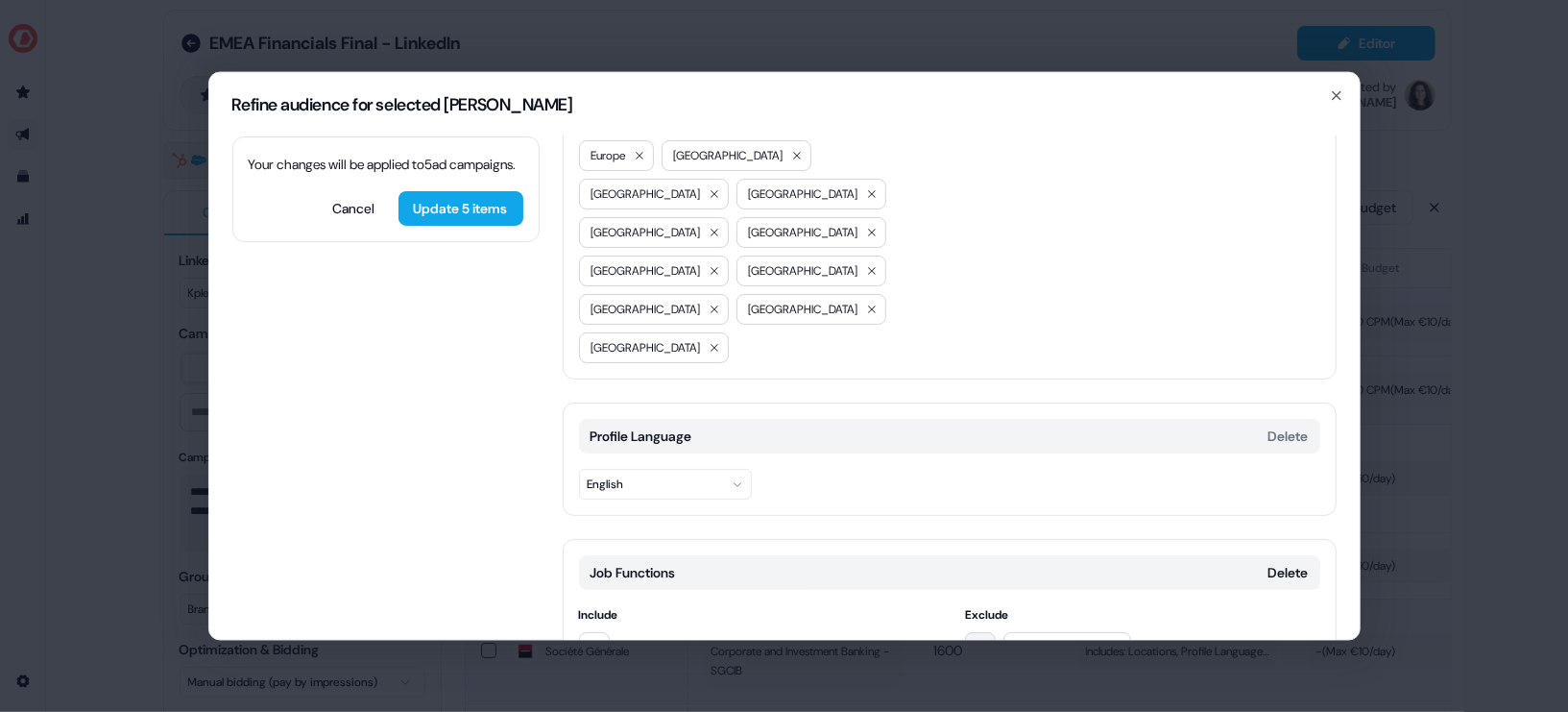
click at [984, 639] on icon "button" at bounding box center [981, 647] width 16 height 16
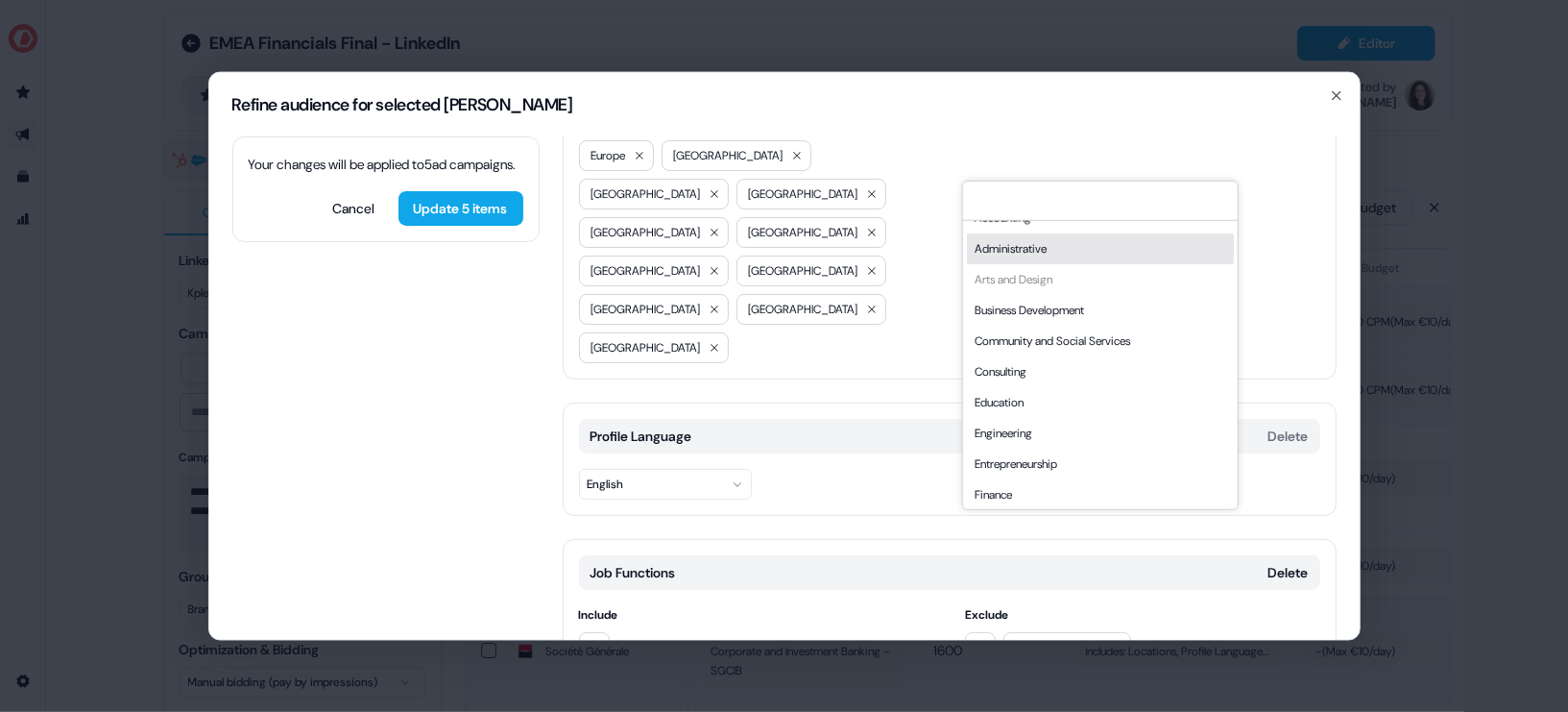
scroll to position [24, 0]
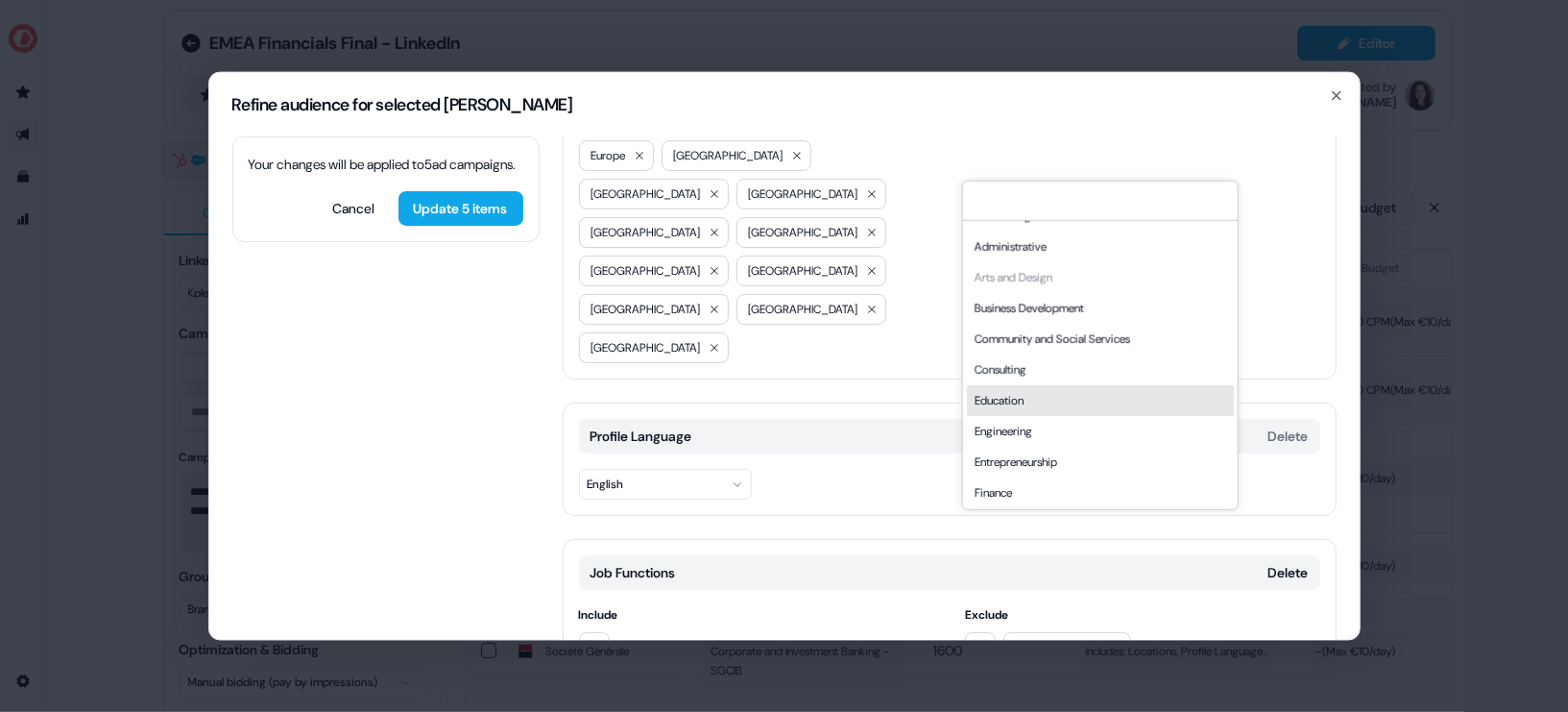
click at [1050, 391] on div "Education" at bounding box center [1100, 399] width 267 height 31
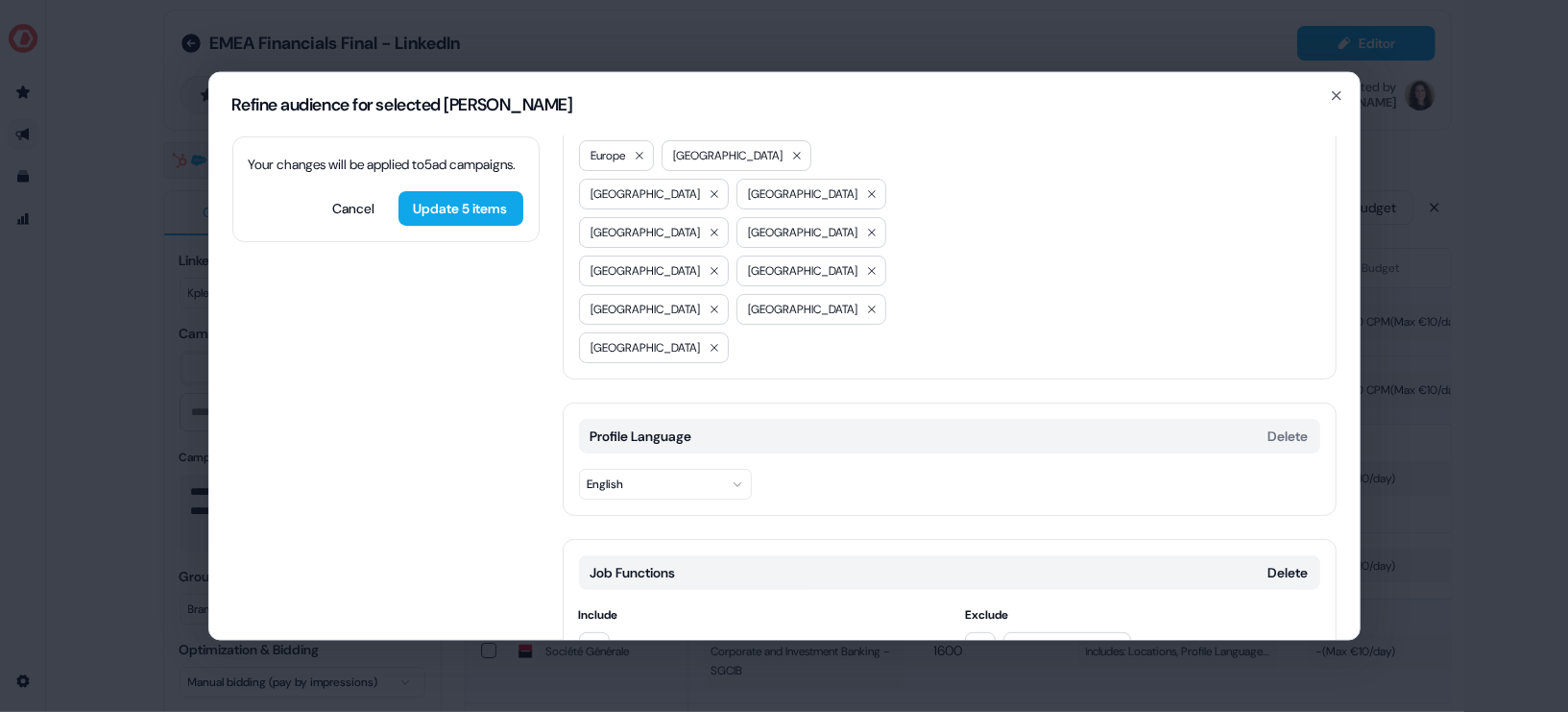
scroll to position [281, 0]
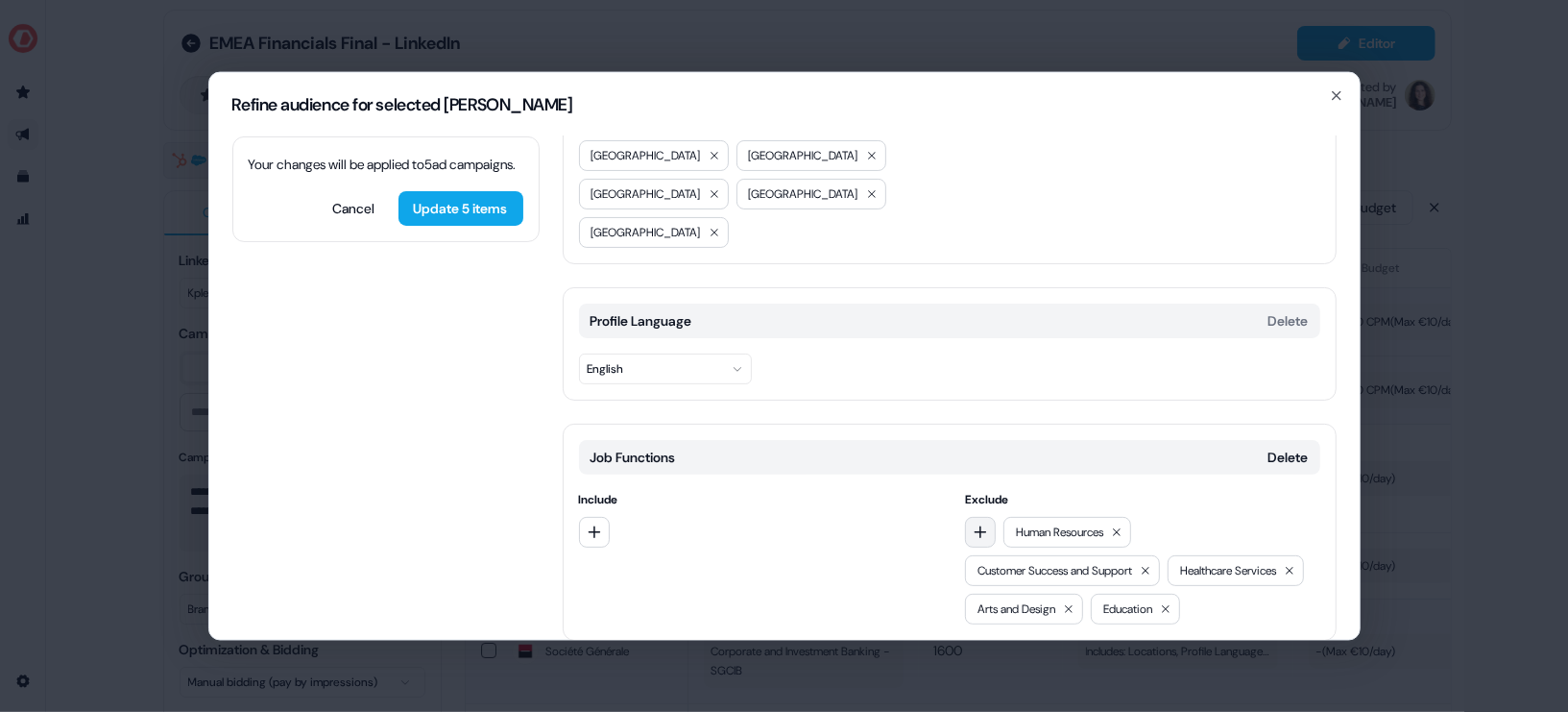
click at [985, 516] on button "button" at bounding box center [980, 531] width 31 height 31
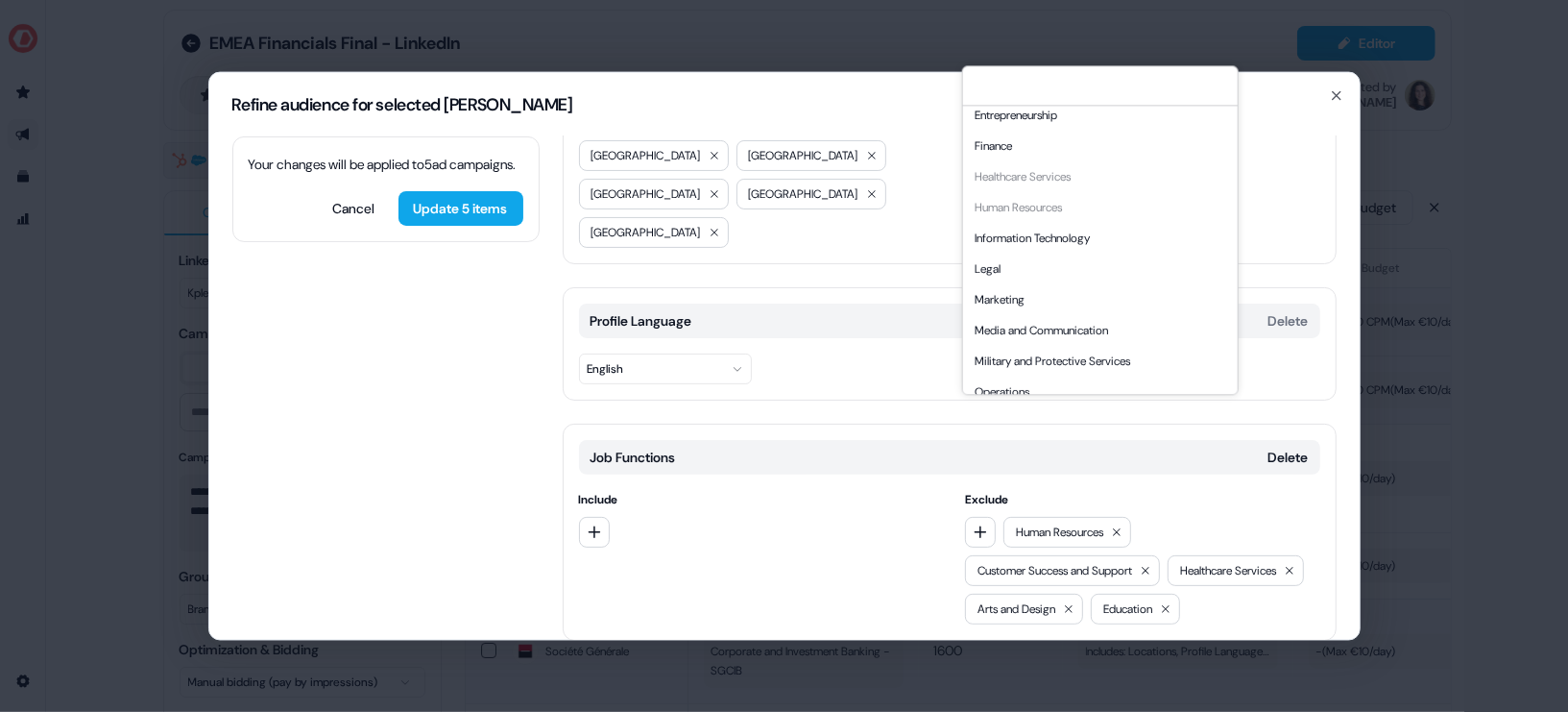
scroll to position [266, 0]
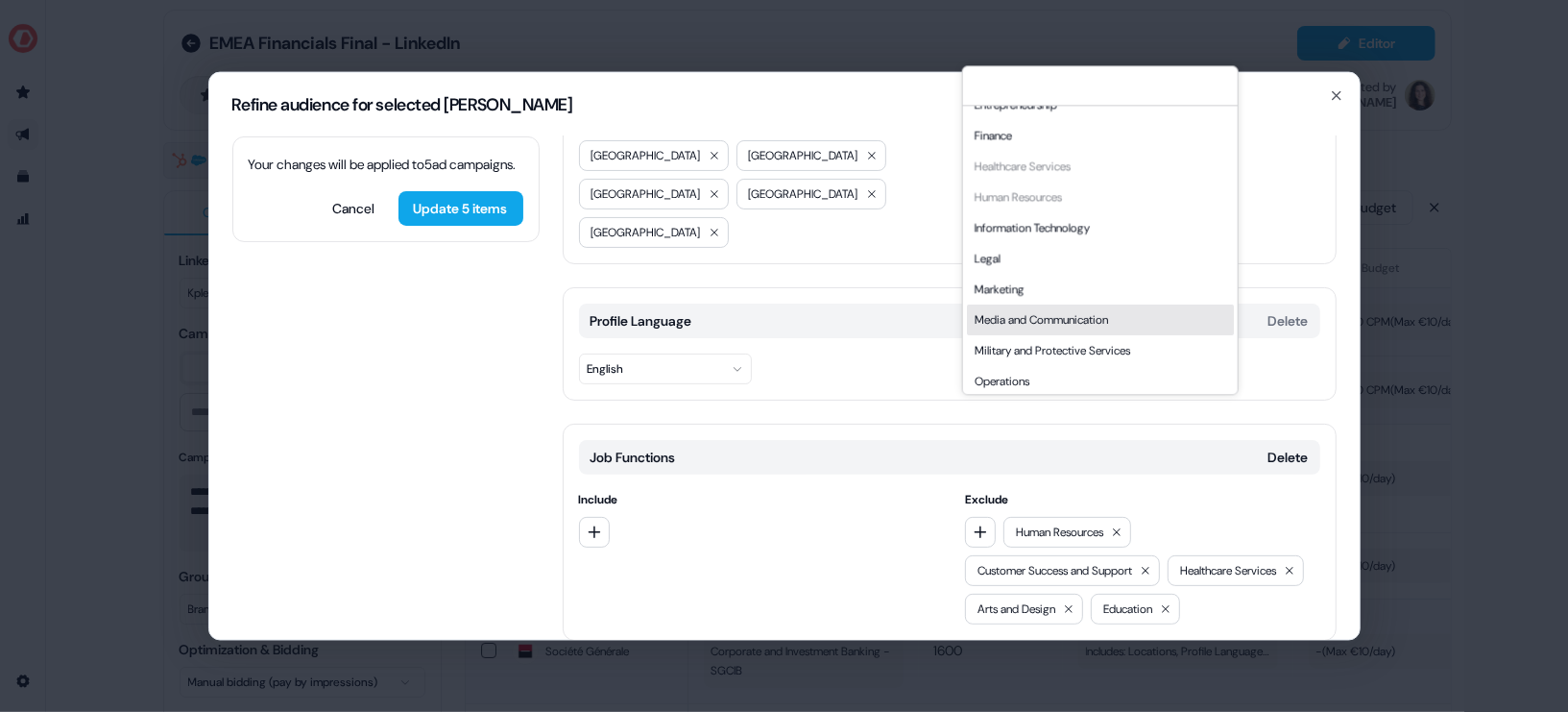
click at [1061, 323] on div "Media and Communication" at bounding box center [1100, 319] width 267 height 31
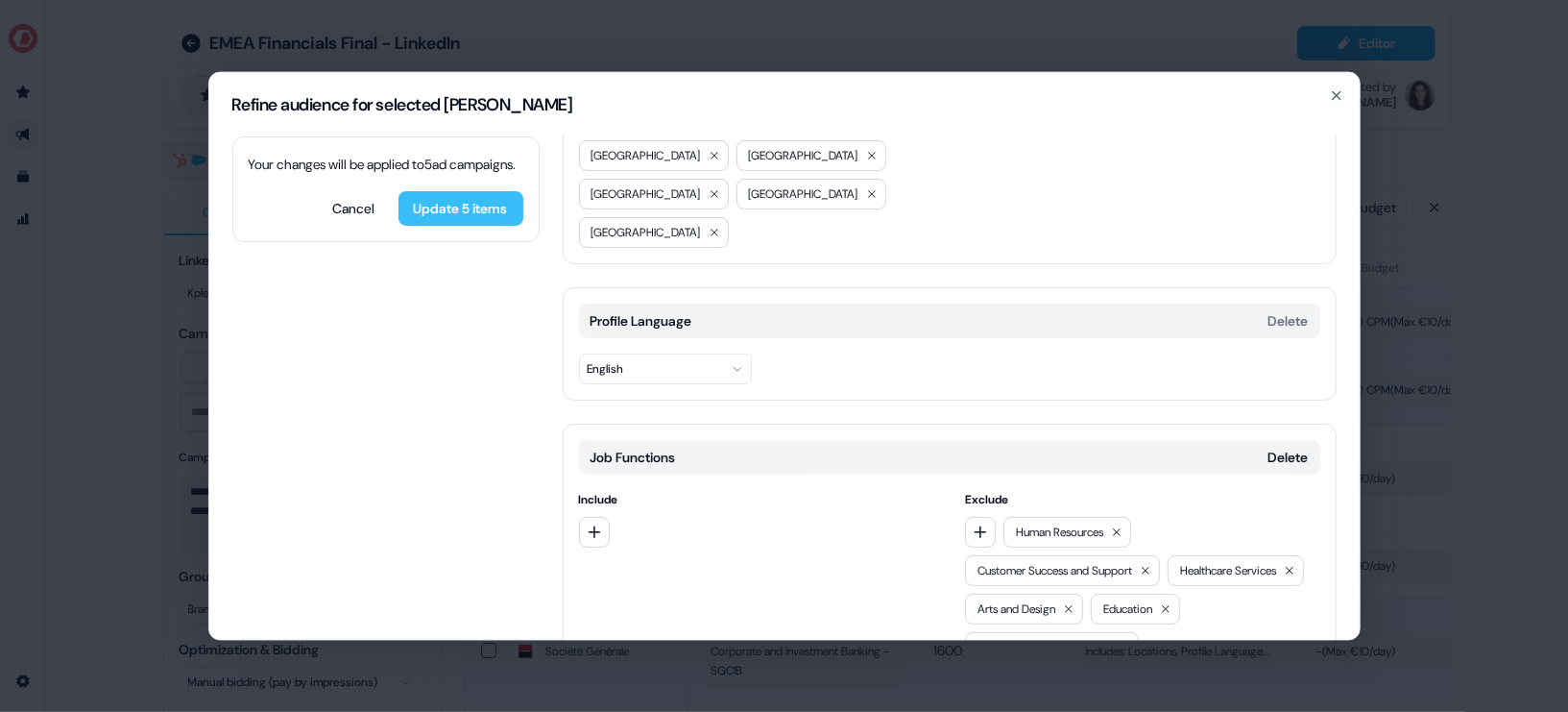
click at [446, 225] on button "Update 5 items" at bounding box center [461, 207] width 125 height 35
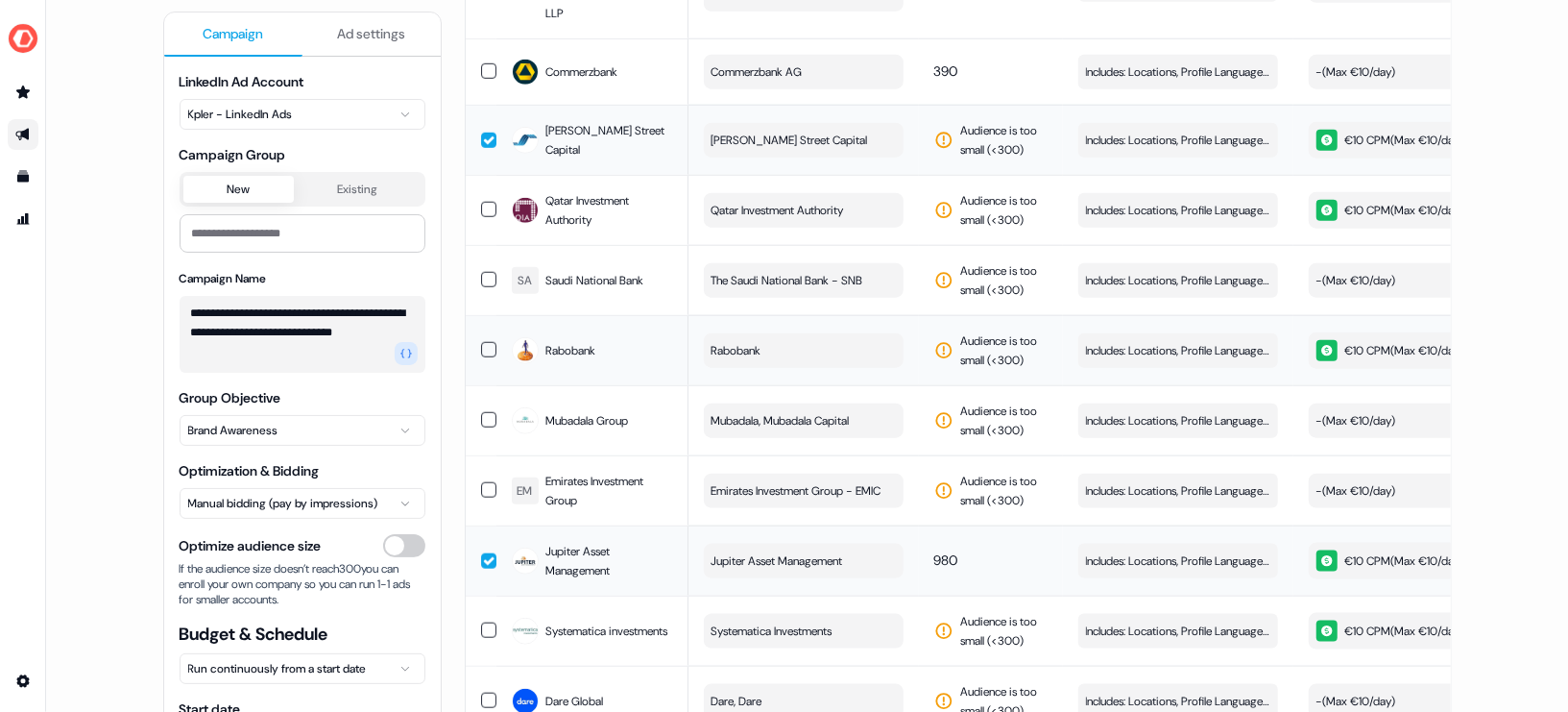
scroll to position [1249, 0]
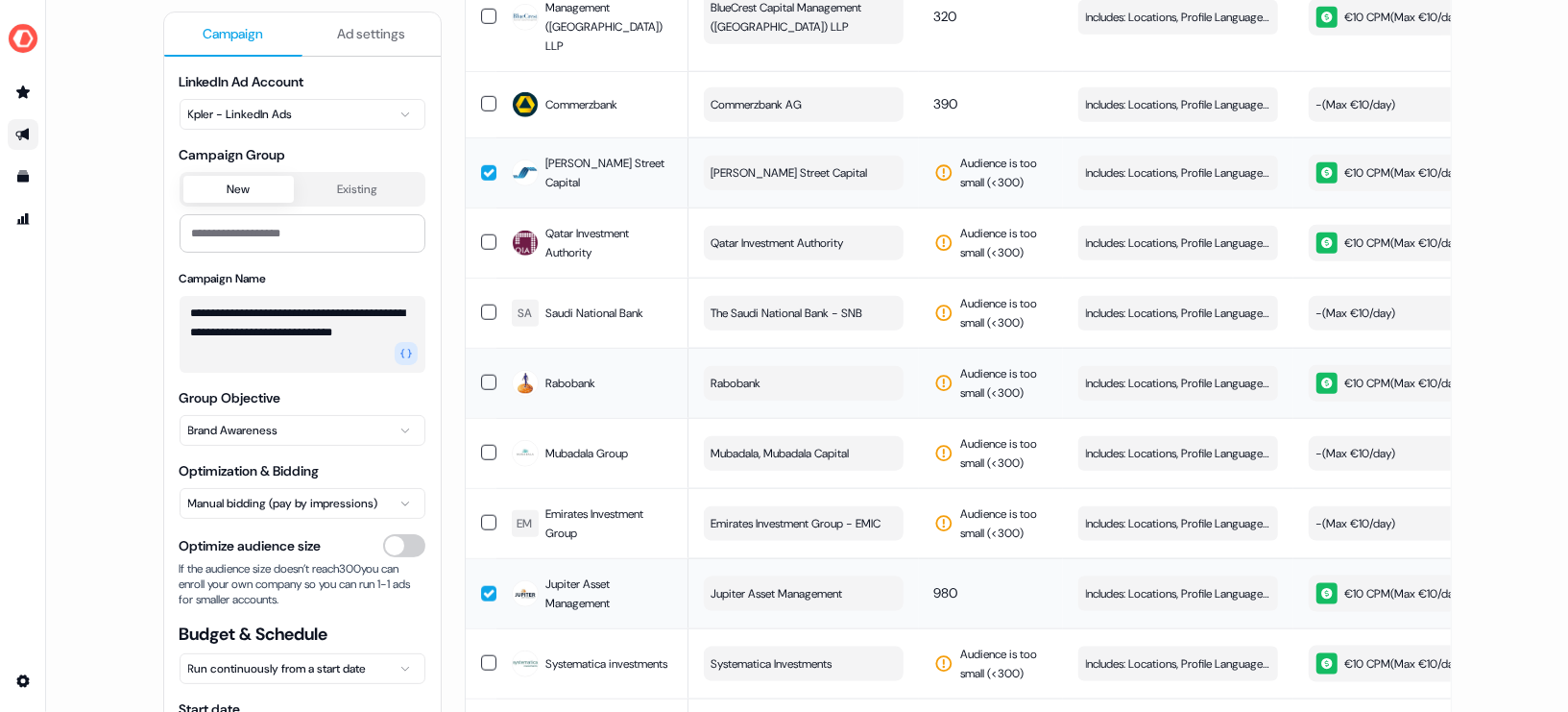
click at [484, 165] on button "button" at bounding box center [489, 173] width 16 height 16
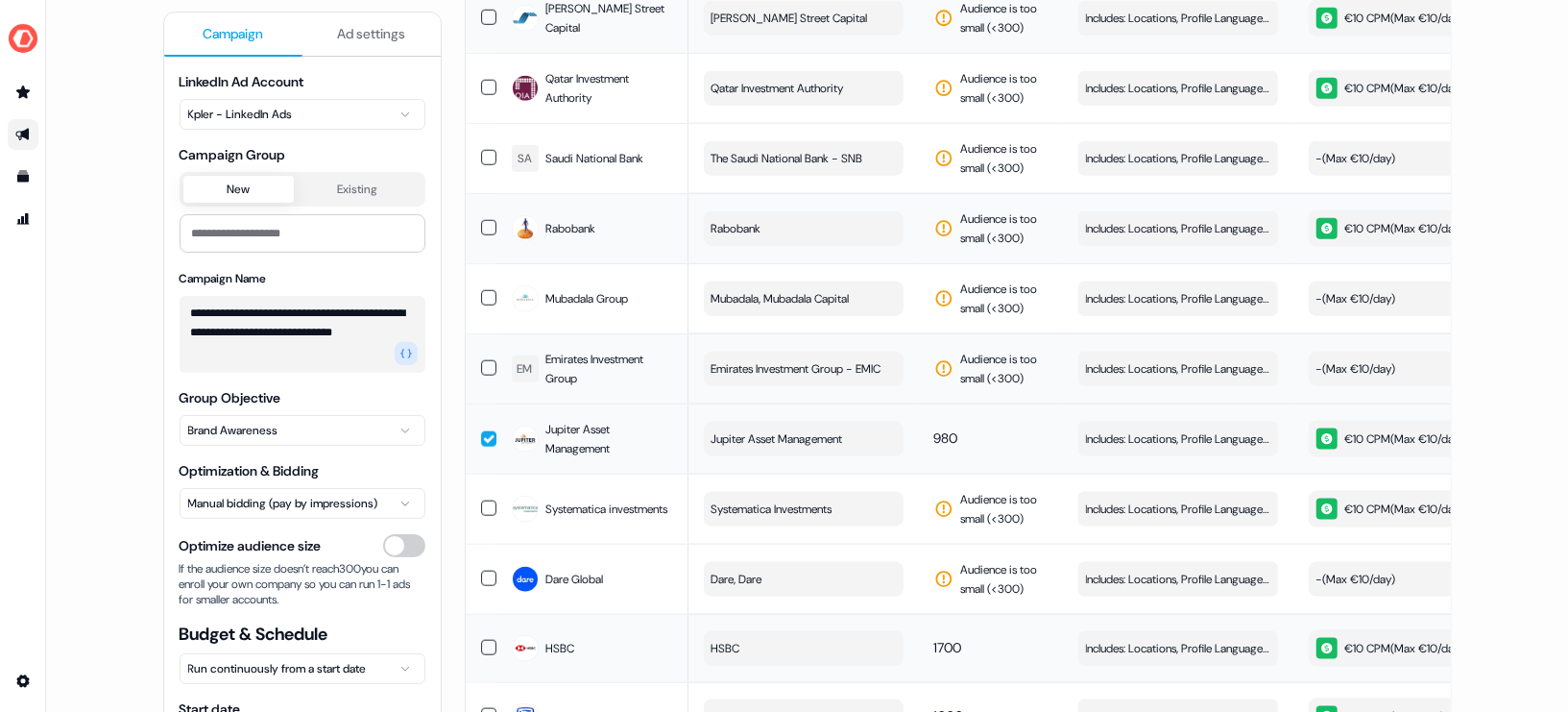
scroll to position [1446, 0]
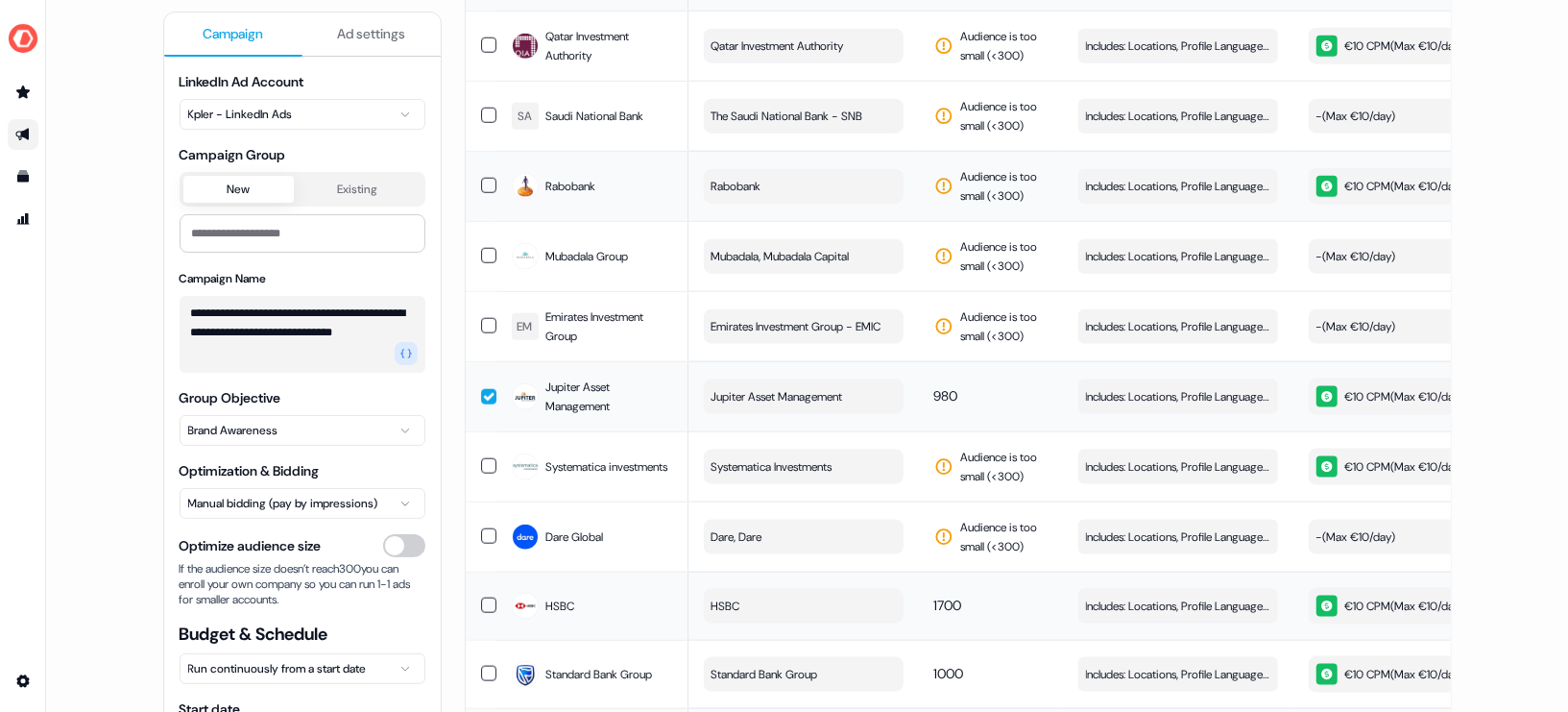
click at [483, 389] on button "button" at bounding box center [489, 397] width 16 height 16
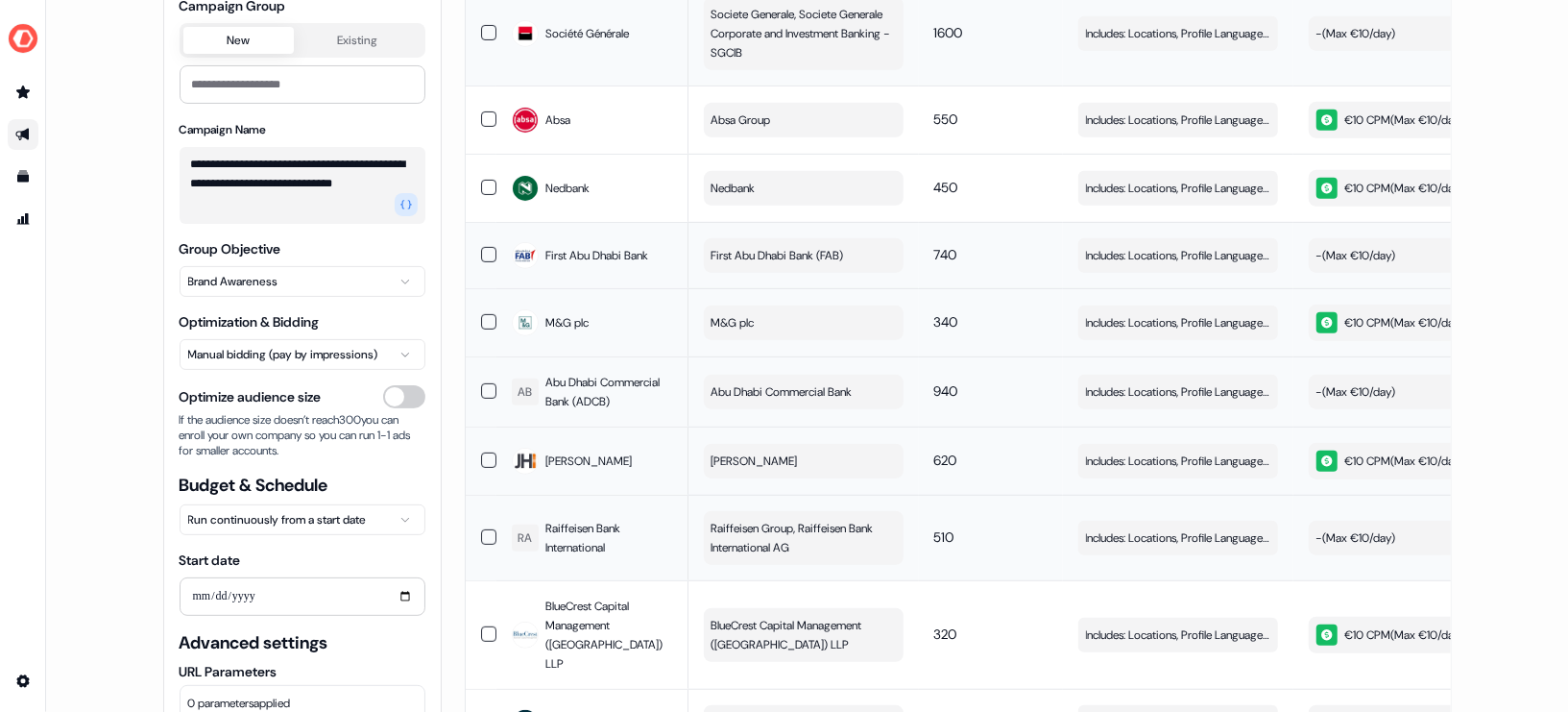
scroll to position [194, 0]
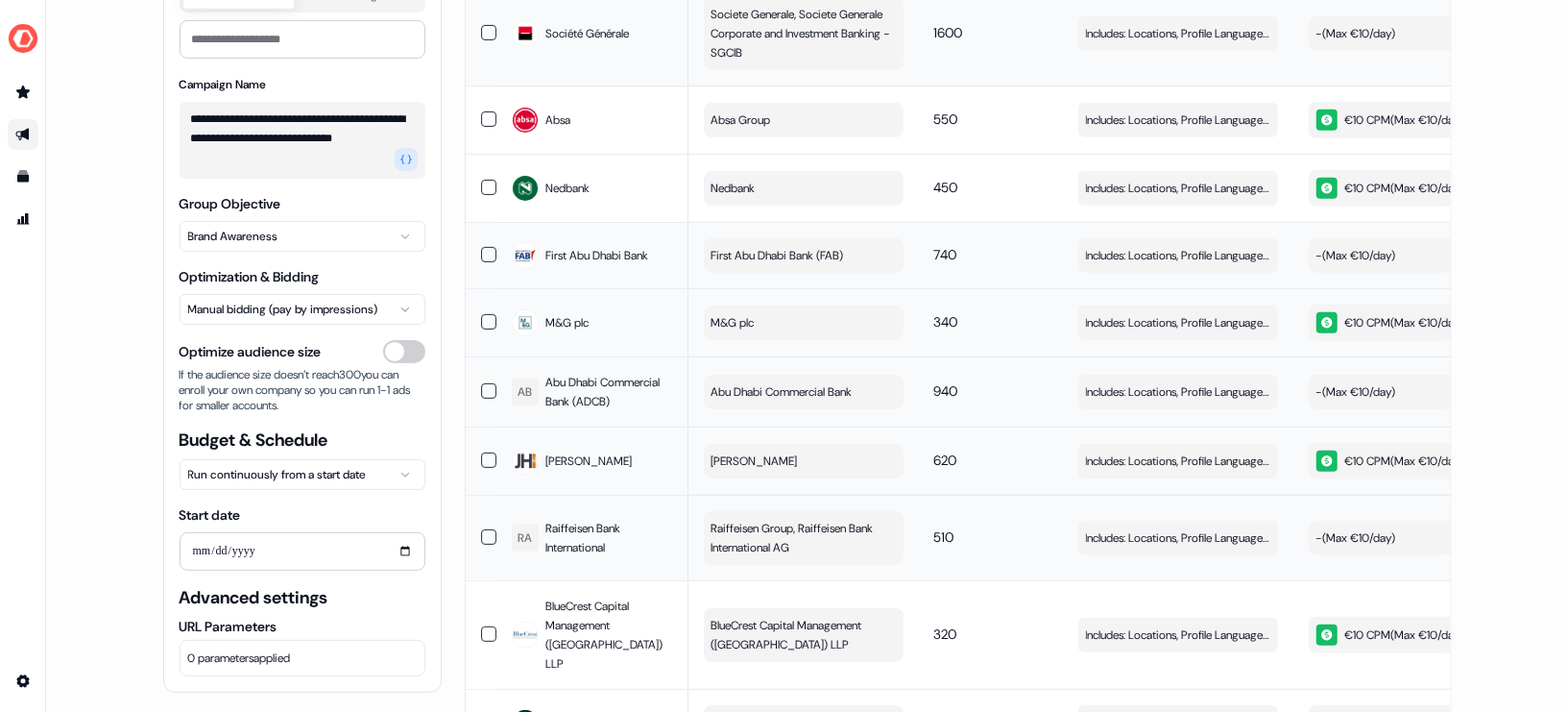
click at [320, 475] on html "**********" at bounding box center [784, 356] width 1568 height 712
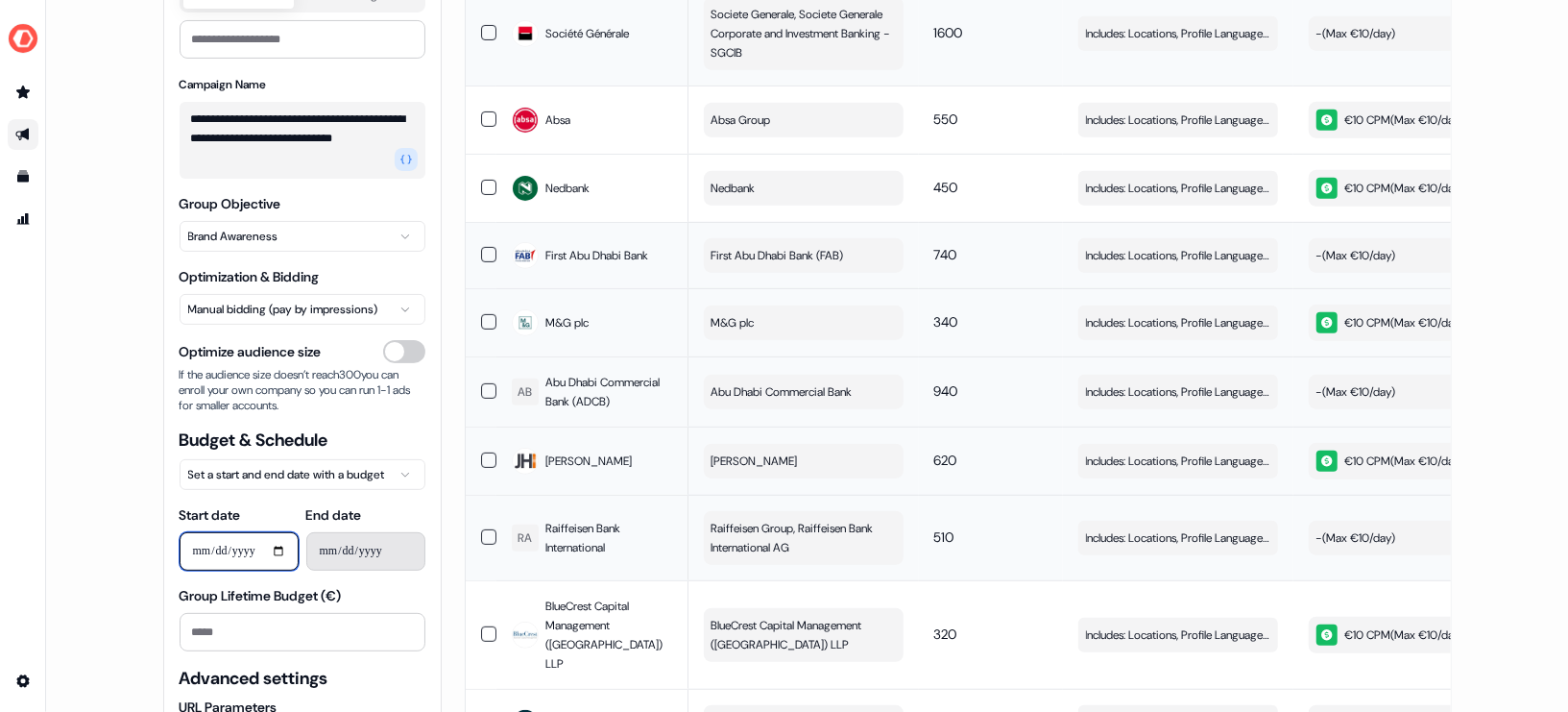
click at [253, 545] on input "Start date" at bounding box center [239, 551] width 119 height 39
click at [279, 559] on input "Start date" at bounding box center [239, 551] width 119 height 39
click at [275, 543] on input "Start date" at bounding box center [239, 551] width 119 height 39
type input "**********"
click at [355, 554] on input "End date" at bounding box center [365, 551] width 119 height 39
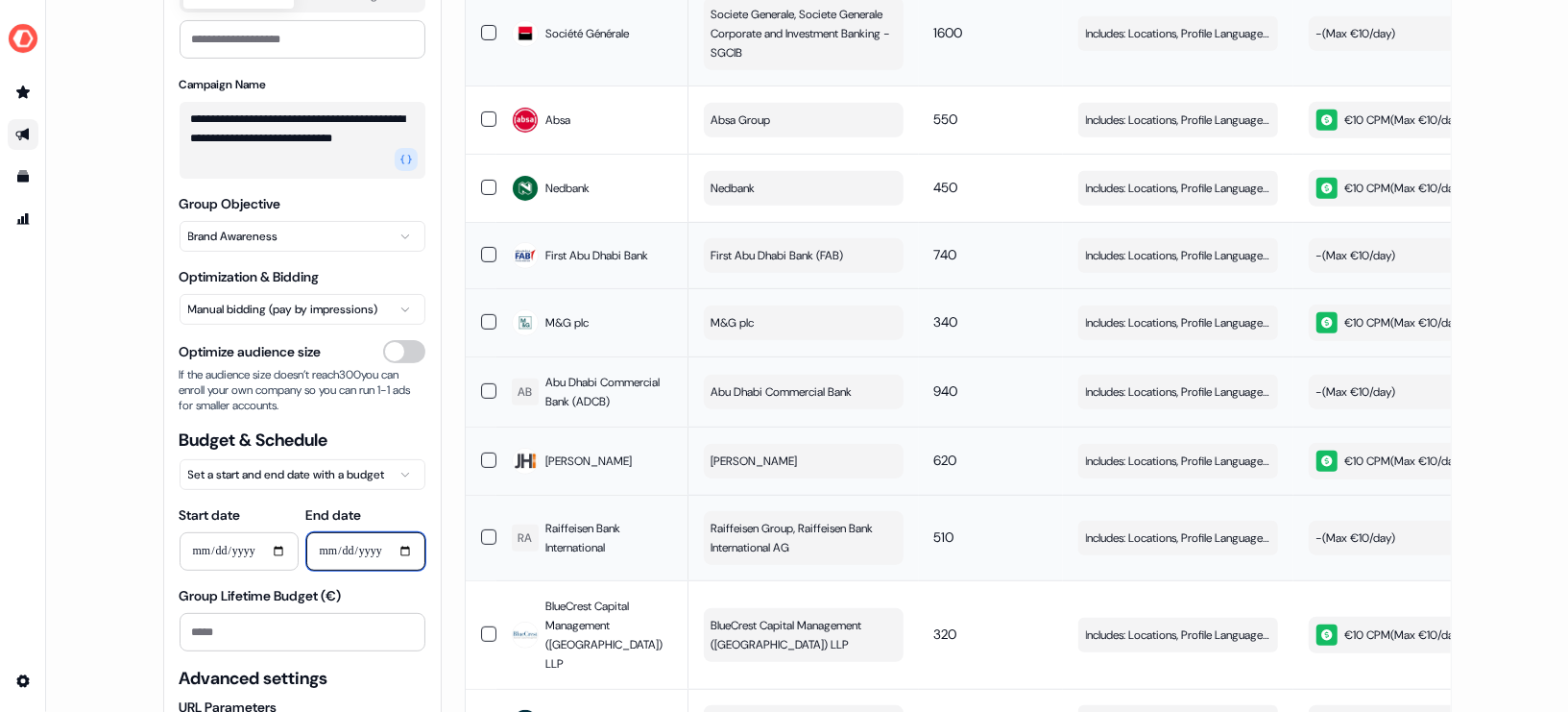
click at [402, 558] on input "End date" at bounding box center [365, 551] width 119 height 39
click at [402, 544] on input "End date" at bounding box center [365, 551] width 119 height 39
type input "**********"
click at [113, 566] on div "**********" at bounding box center [807, 356] width 1521 height 712
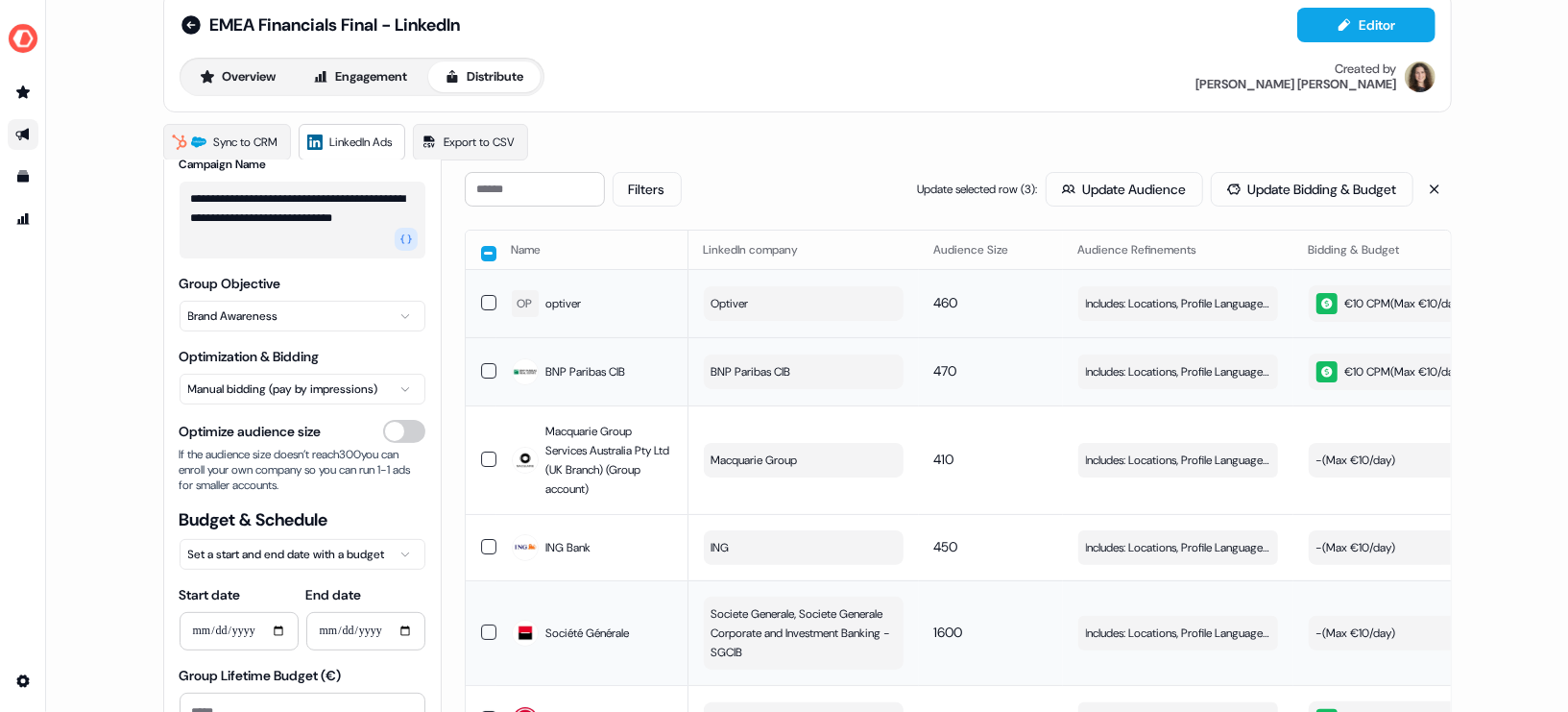
scroll to position [0, 0]
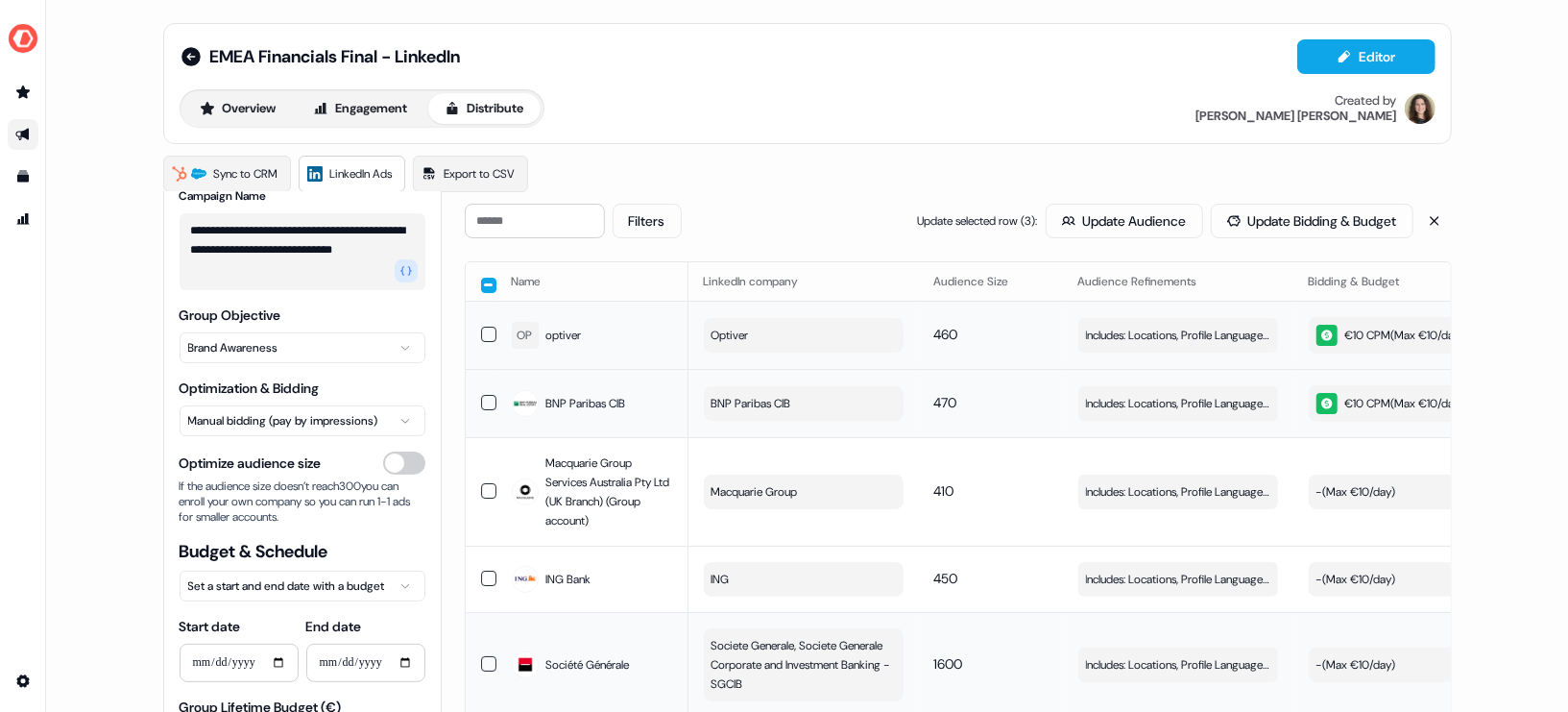
click at [988, 129] on div "EMEA Financials Final - LinkedIn Editor Overview Engagement Distribute Created …" at bounding box center [808, 83] width 1289 height 121
